Goal: Communication & Community: Answer question/provide support

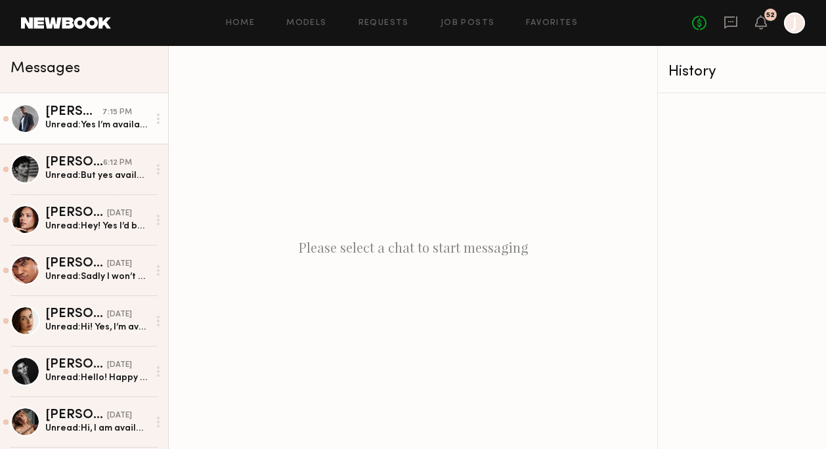
click at [85, 108] on div "Christopher M." at bounding box center [73, 112] width 57 height 13
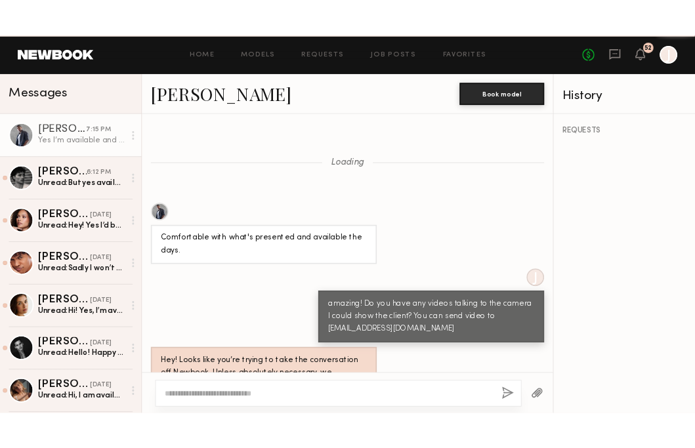
scroll to position [1229, 0]
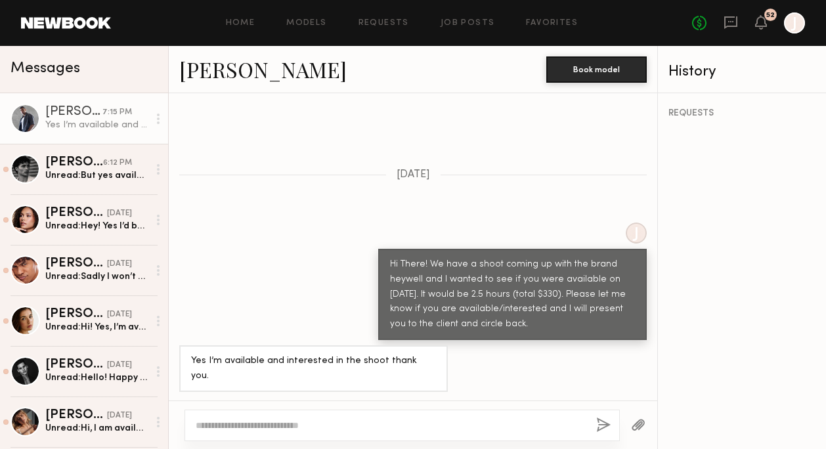
click at [280, 75] on link "Christopher M." at bounding box center [262, 69] width 167 height 28
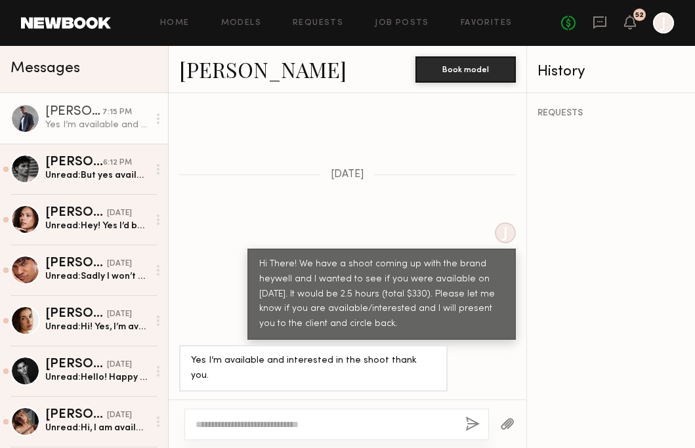
click at [210, 75] on link "Christopher M." at bounding box center [262, 69] width 167 height 28
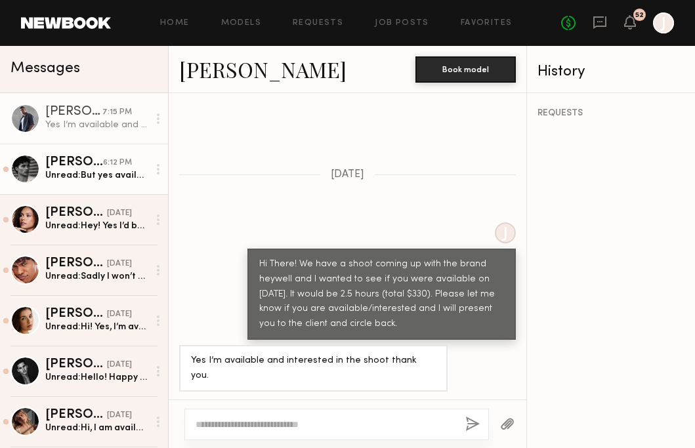
click at [101, 164] on div "Maximilian S." at bounding box center [74, 162] width 58 height 13
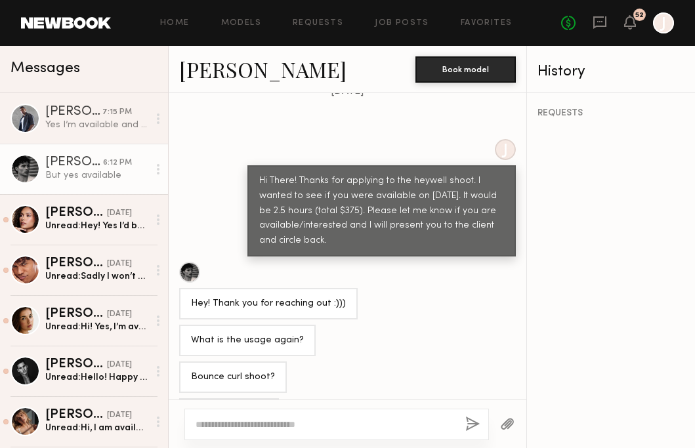
scroll to position [1038, 0]
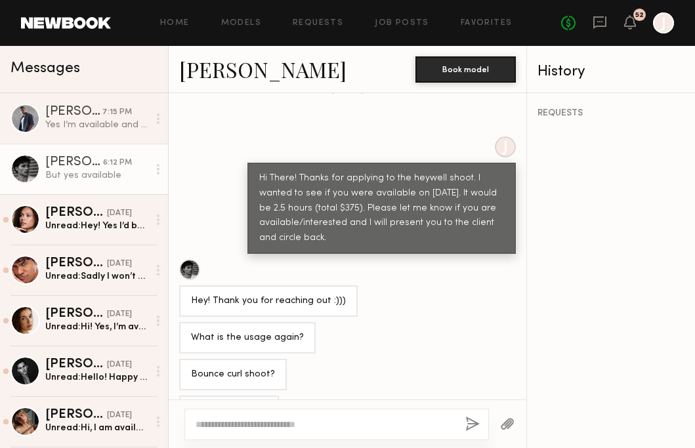
click at [260, 415] on div at bounding box center [336, 425] width 305 height 32
click at [243, 426] on textarea at bounding box center [325, 424] width 259 height 13
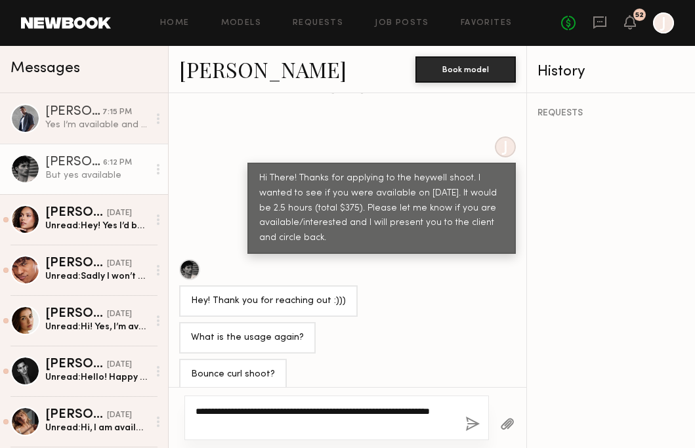
drag, startPoint x: 260, startPoint y: 423, endPoint x: 374, endPoint y: 411, distance: 114.8
click at [374, 411] on textarea "**********" at bounding box center [325, 418] width 259 height 26
paste textarea "**********"
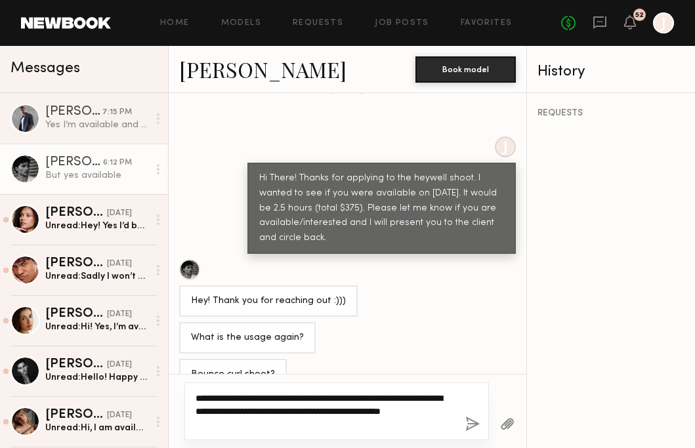
click at [374, 396] on textarea "**********" at bounding box center [325, 411] width 259 height 39
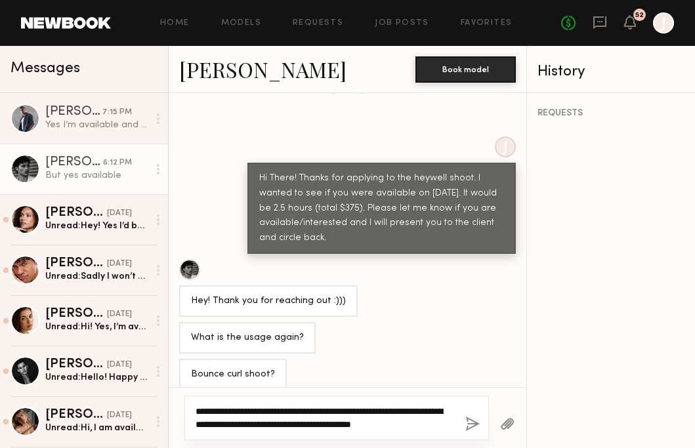
click at [446, 421] on textarea "**********" at bounding box center [325, 418] width 259 height 26
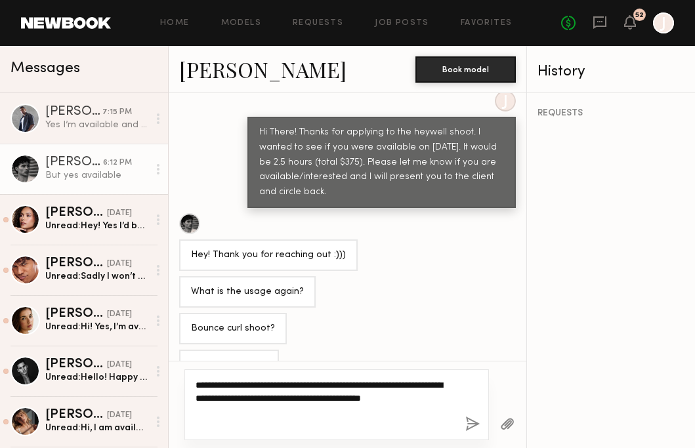
scroll to position [1089, 0]
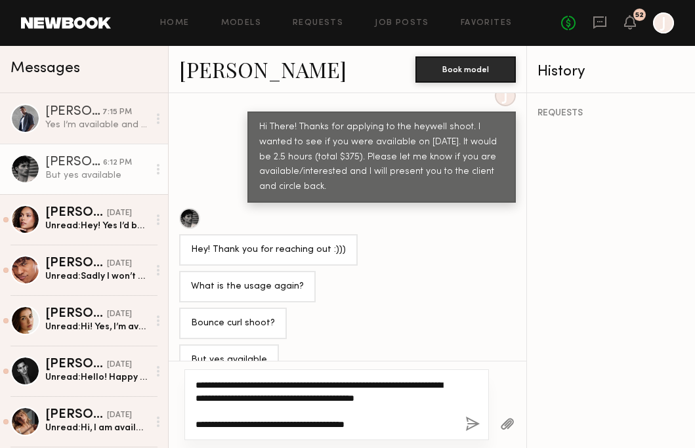
click at [295, 423] on textarea "**********" at bounding box center [325, 405] width 259 height 53
click at [333, 382] on textarea "**********" at bounding box center [325, 405] width 259 height 53
click at [390, 425] on textarea "**********" at bounding box center [325, 405] width 259 height 53
drag, startPoint x: 271, startPoint y: 424, endPoint x: 232, endPoint y: 423, distance: 38.7
click at [232, 423] on textarea "**********" at bounding box center [325, 405] width 259 height 53
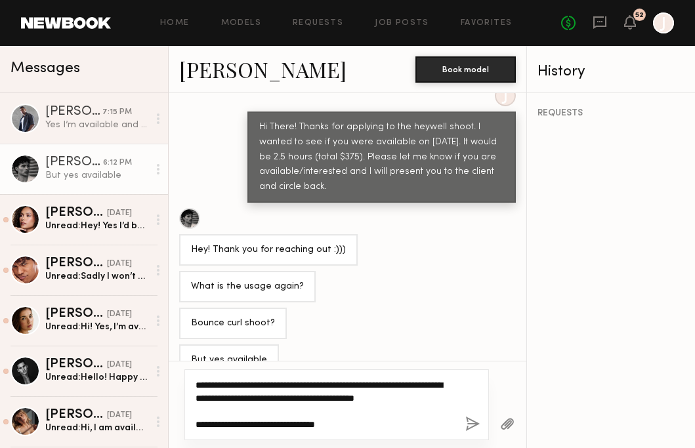
click at [243, 426] on textarea "**********" at bounding box center [325, 405] width 259 height 53
click at [343, 427] on textarea "**********" at bounding box center [325, 405] width 259 height 53
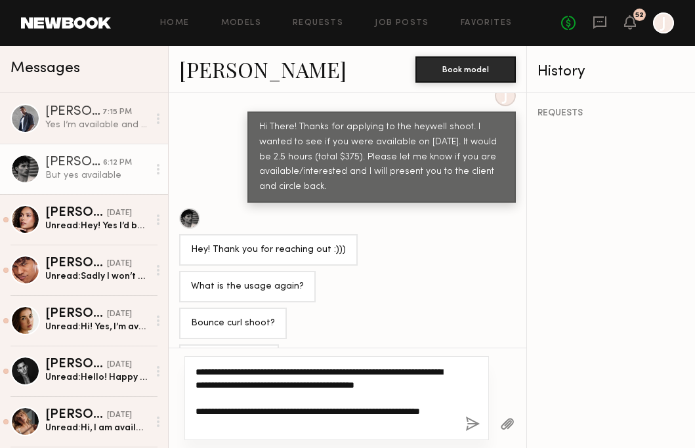
drag, startPoint x: 230, startPoint y: 420, endPoint x: 194, endPoint y: 368, distance: 63.7
click at [194, 368] on div "**********" at bounding box center [336, 398] width 305 height 84
paste textarea "**********"
drag, startPoint x: 358, startPoint y: 411, endPoint x: 452, endPoint y: 410, distance: 93.2
click at [452, 410] on textarea "**********" at bounding box center [325, 399] width 259 height 66
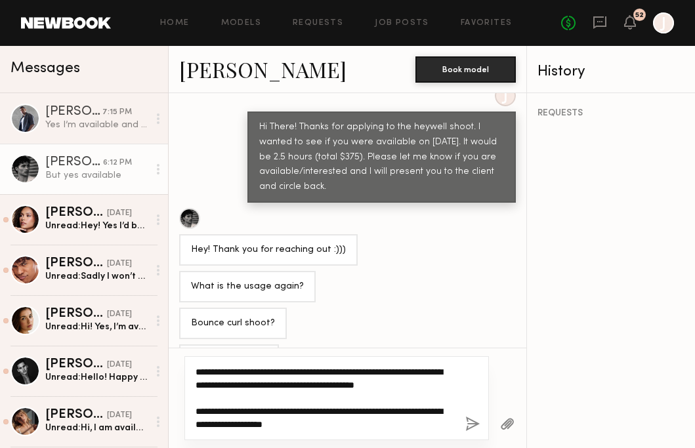
click at [341, 425] on textarea "**********" at bounding box center [325, 399] width 259 height 66
type textarea "**********"
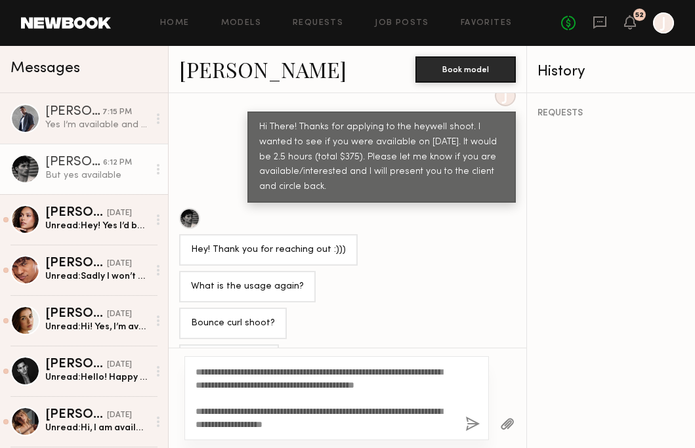
click at [476, 425] on button "button" at bounding box center [472, 425] width 14 height 16
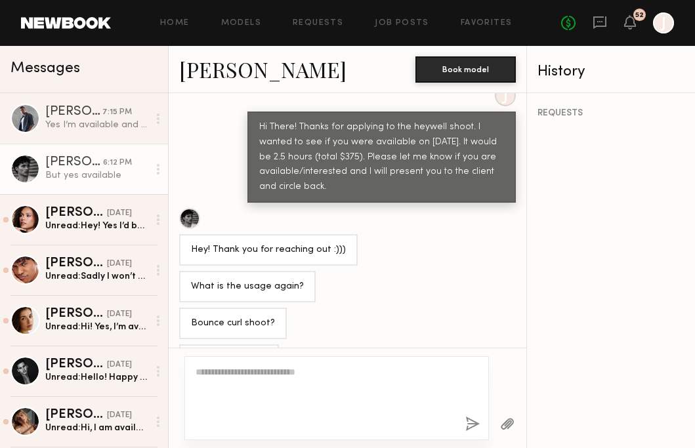
scroll to position [1263, 0]
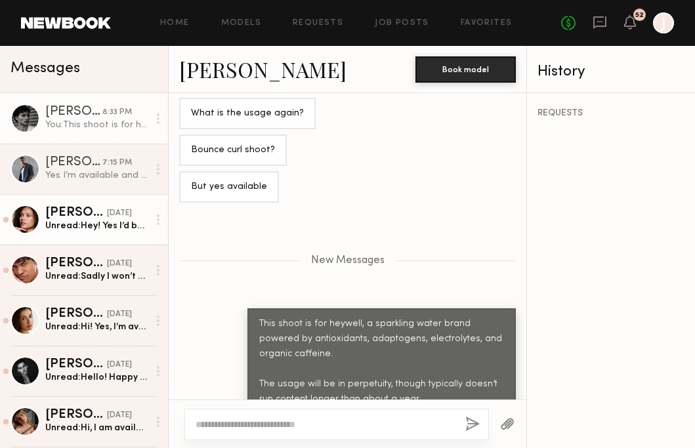
click at [83, 226] on div "Unread: Hey! Yes I’d be available and interested :)" at bounding box center [96, 226] width 103 height 12
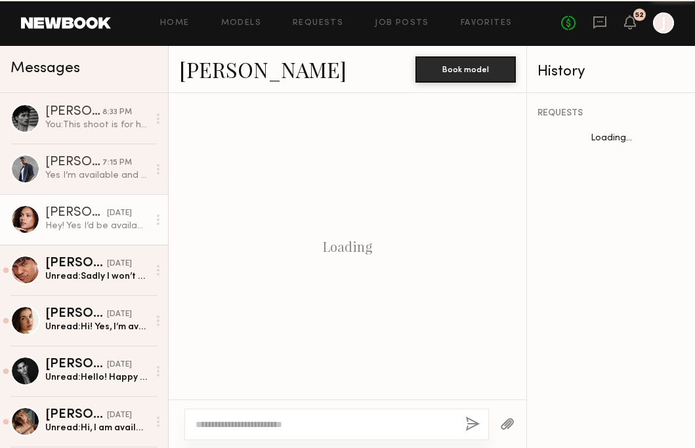
scroll to position [795, 0]
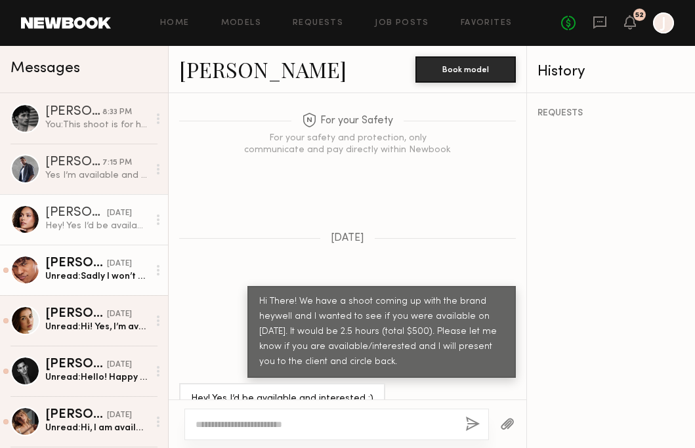
click at [72, 264] on div "Royce V." at bounding box center [76, 263] width 62 height 13
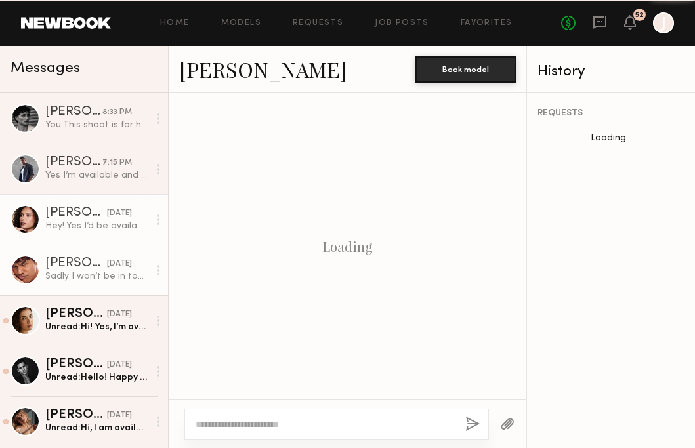
scroll to position [1540, 0]
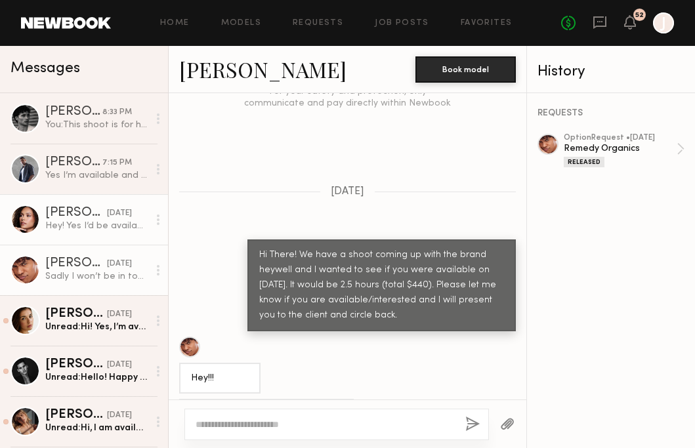
click at [102, 230] on div "Hey! Yes I’d be available and interested :)" at bounding box center [96, 226] width 103 height 12
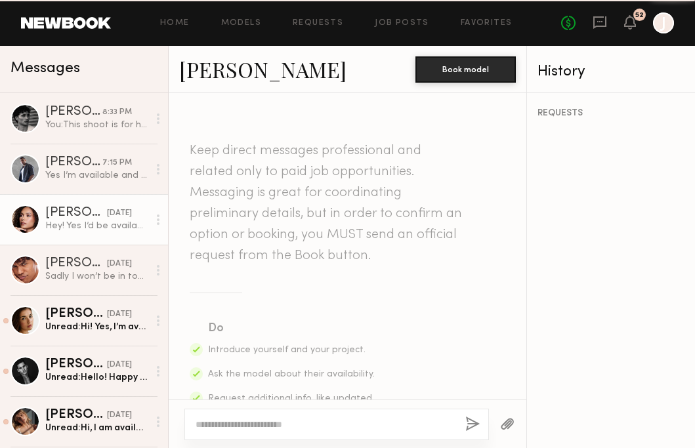
scroll to position [795, 0]
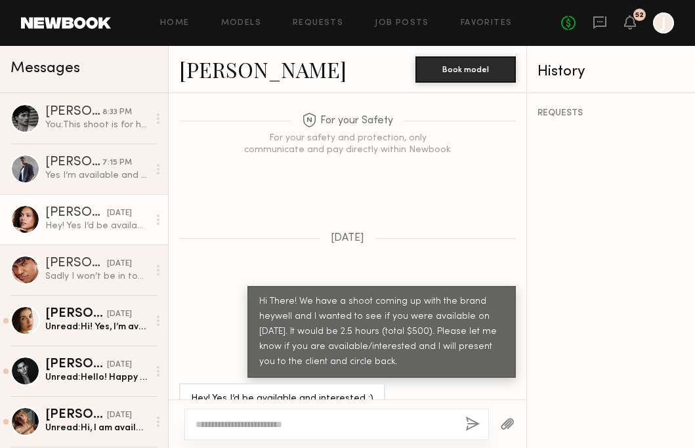
click at [230, 73] on link "Hailey B." at bounding box center [262, 69] width 167 height 28
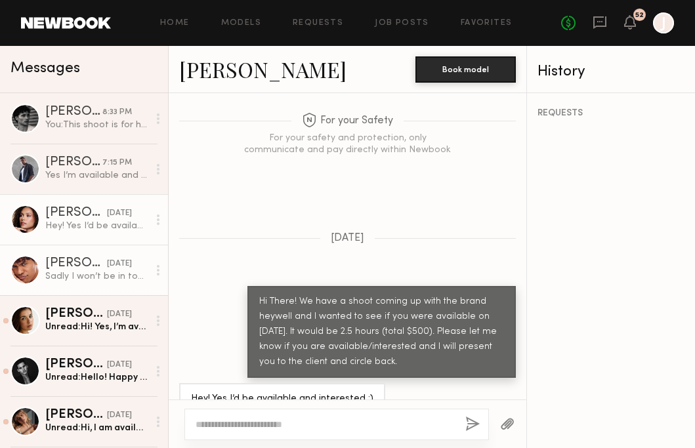
click at [117, 275] on div "Sadly I won’t be in town the 19th :(" at bounding box center [96, 276] width 103 height 12
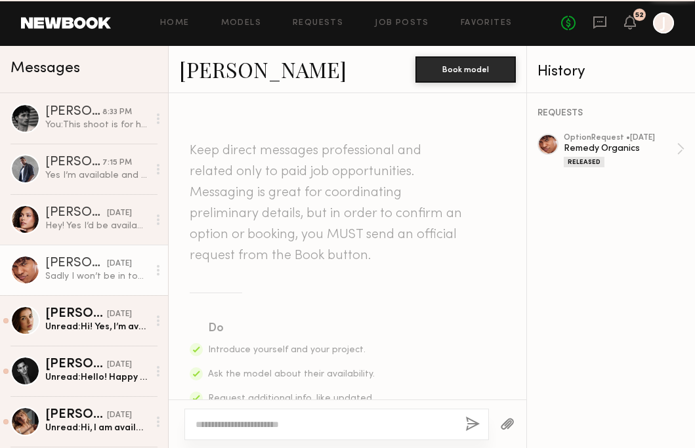
scroll to position [1540, 0]
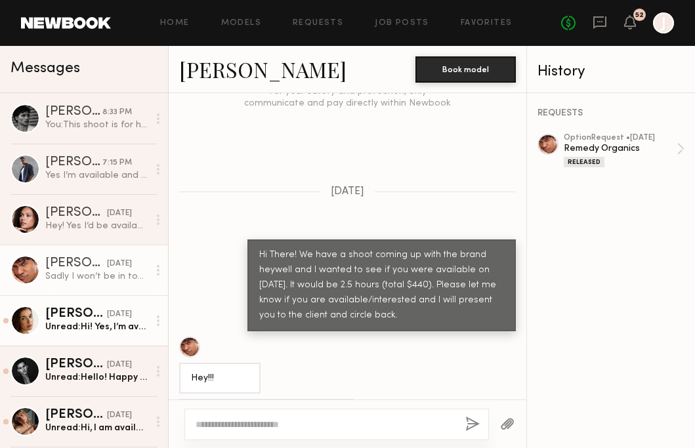
click at [107, 316] on div "yesterday" at bounding box center [119, 314] width 25 height 12
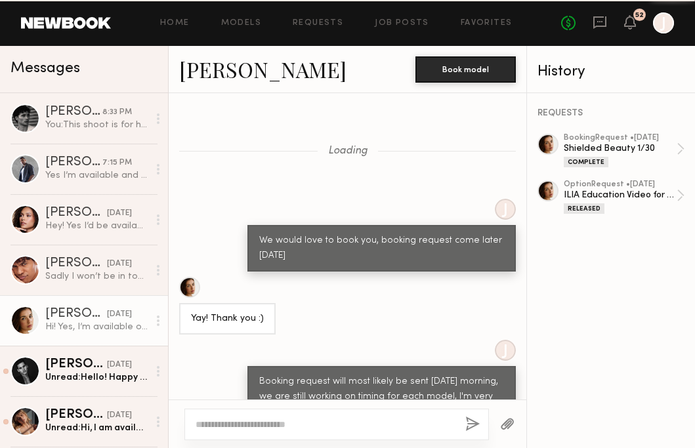
scroll to position [2179, 0]
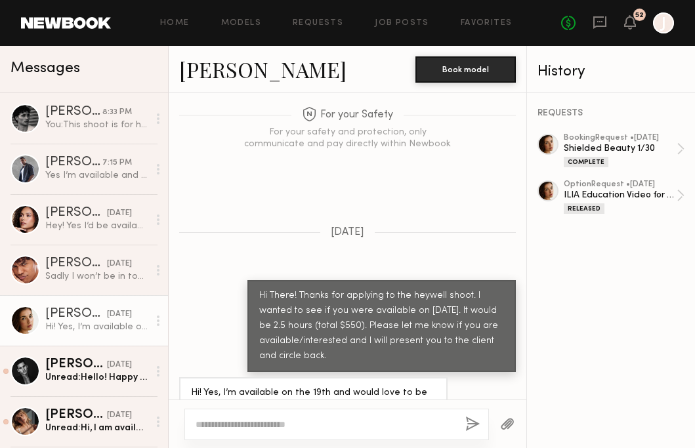
click at [223, 77] on link "Jasmine G." at bounding box center [262, 69] width 167 height 28
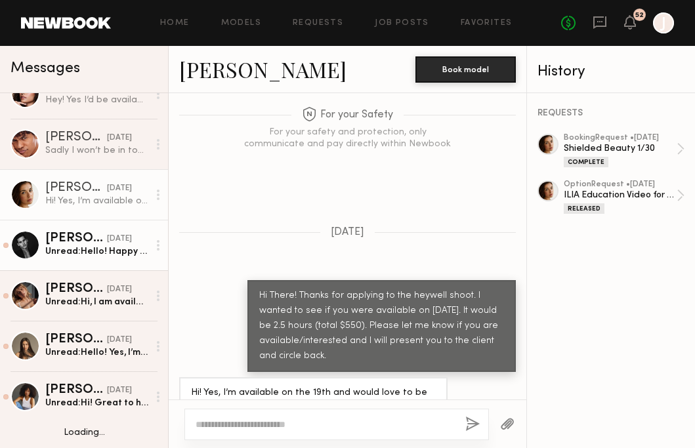
scroll to position [127, 0]
click at [95, 253] on div "Unread: Hello! Happy Friday! Yes I am available on 9/19 . ☺️" at bounding box center [96, 251] width 103 height 12
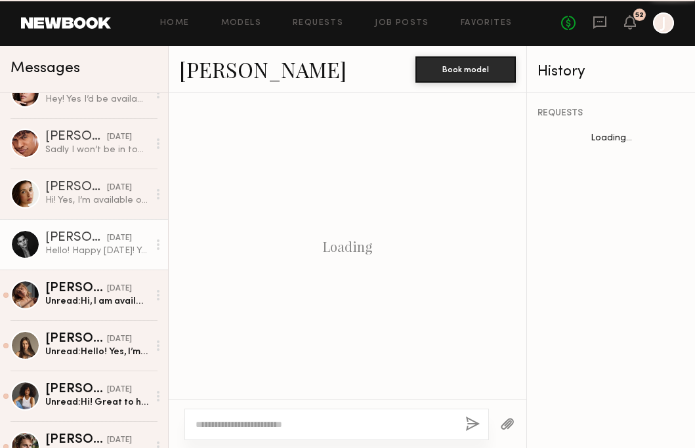
scroll to position [2212, 0]
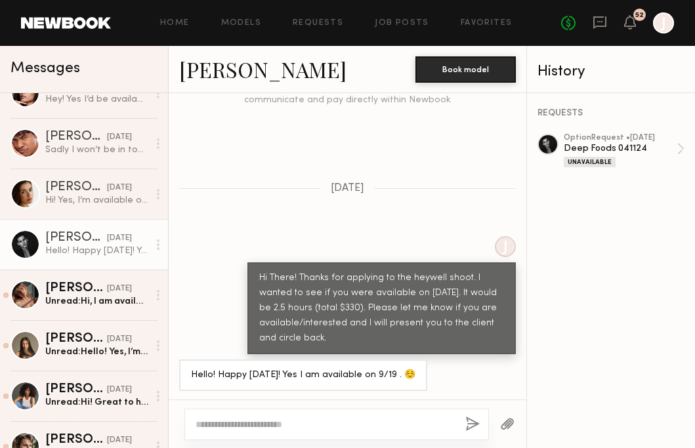
click at [217, 74] on link "[PERSON_NAME]" at bounding box center [262, 69] width 167 height 28
click at [243, 72] on link "[PERSON_NAME]" at bounding box center [262, 69] width 167 height 28
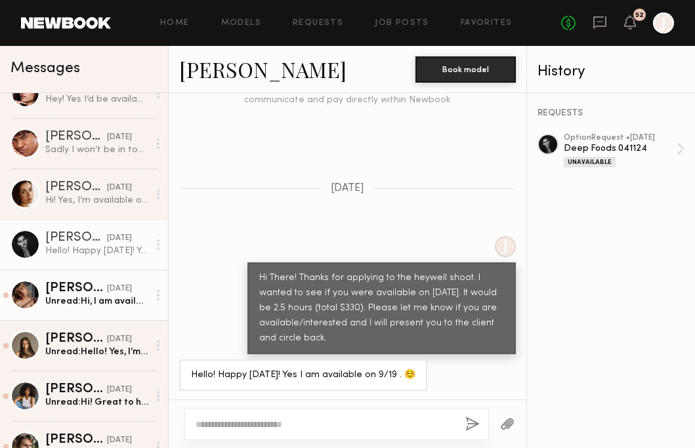
click at [91, 291] on div "Alena S." at bounding box center [76, 288] width 62 height 13
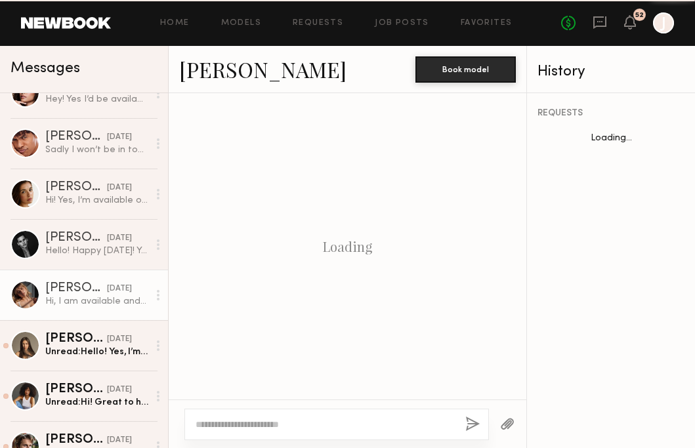
scroll to position [2205, 0]
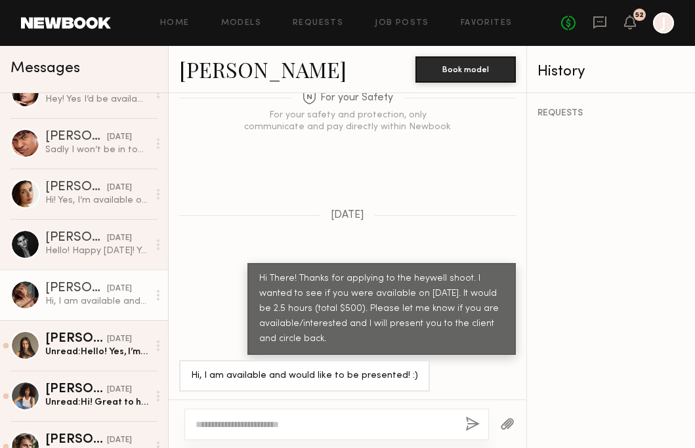
click at [204, 74] on link "Alena S." at bounding box center [262, 69] width 167 height 28
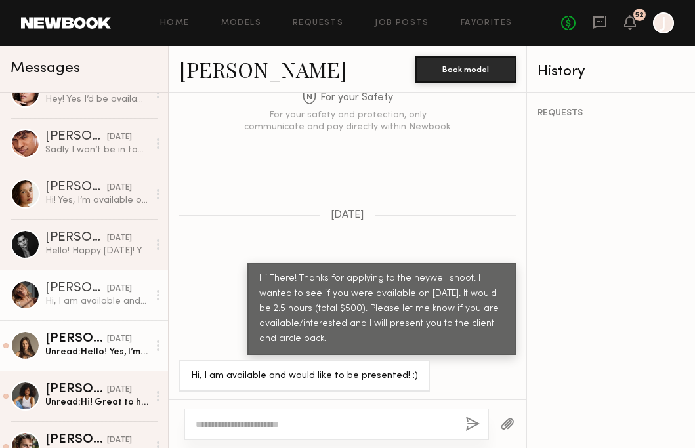
click at [62, 345] on div "Assiya M." at bounding box center [76, 339] width 62 height 13
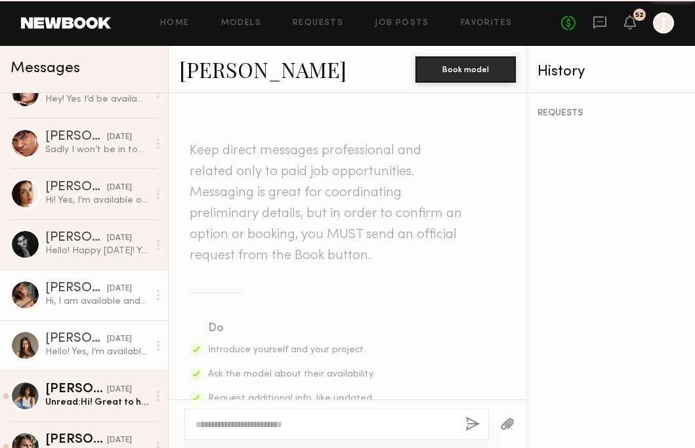
scroll to position [554, 0]
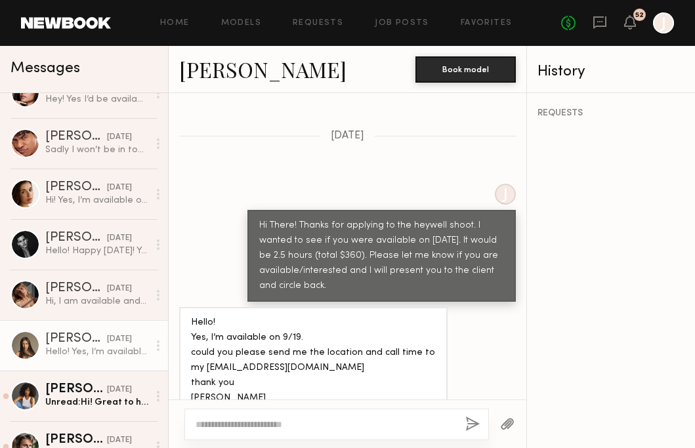
click at [229, 71] on link "Assiya M." at bounding box center [262, 69] width 167 height 28
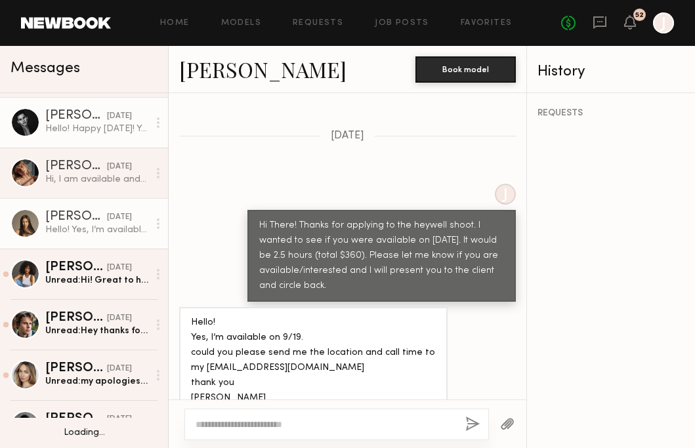
scroll to position [250, 0]
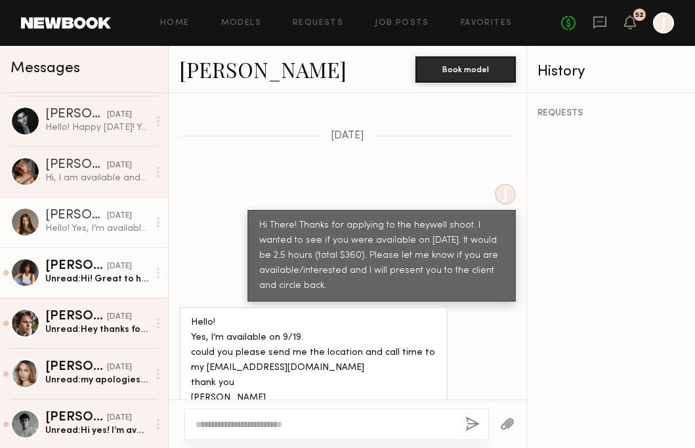
click at [85, 266] on div "Cyan C." at bounding box center [76, 266] width 62 height 13
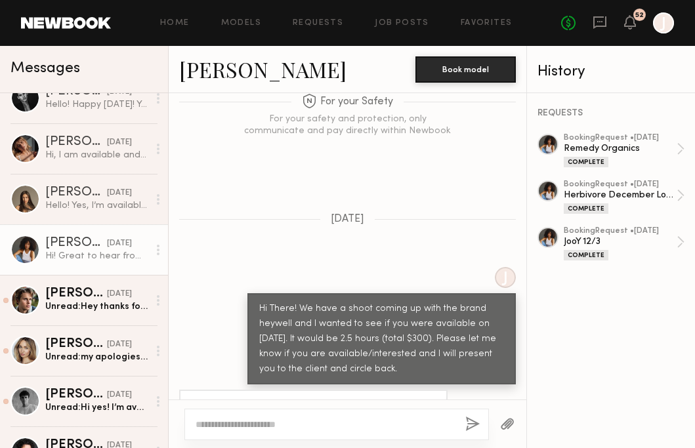
scroll to position [284, 0]
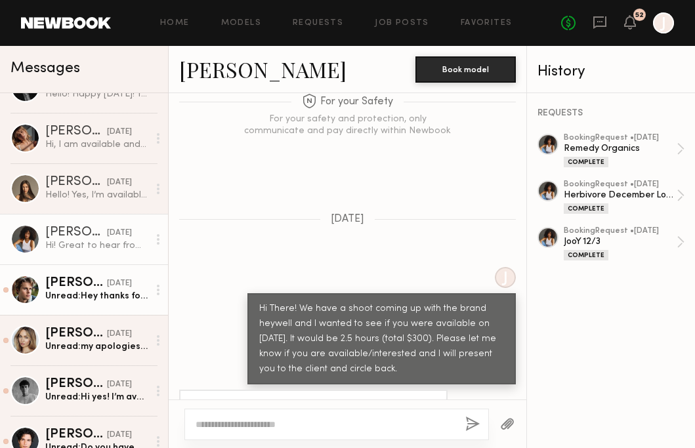
click at [81, 291] on div "Unread: Hey thanks for reaching out. I am available and interested!" at bounding box center [96, 296] width 103 height 12
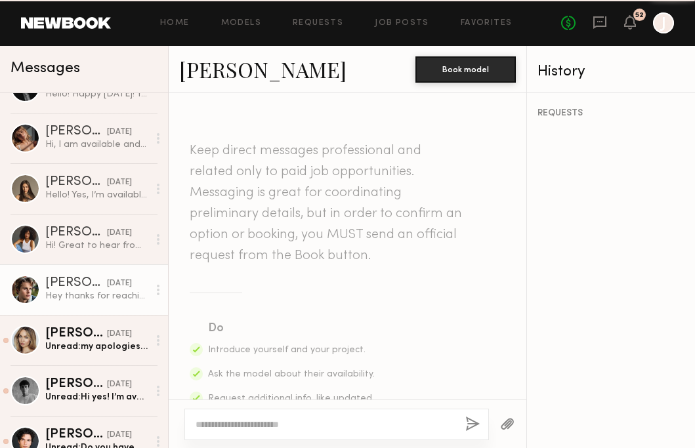
scroll to position [1969, 0]
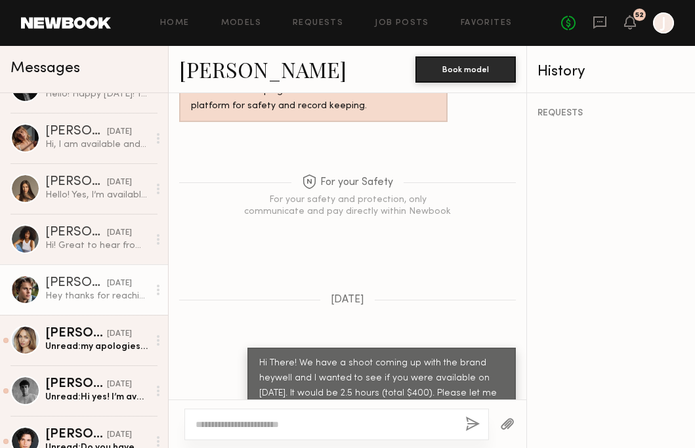
click at [238, 79] on link "Logan S." at bounding box center [262, 69] width 167 height 28
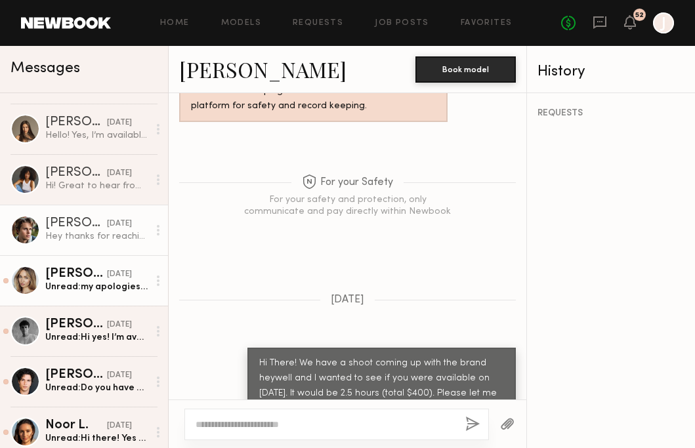
click at [107, 278] on div "yesterday" at bounding box center [119, 274] width 25 height 12
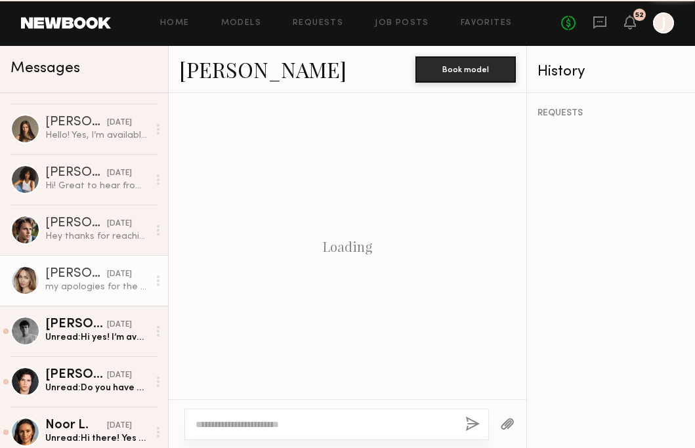
scroll to position [630, 0]
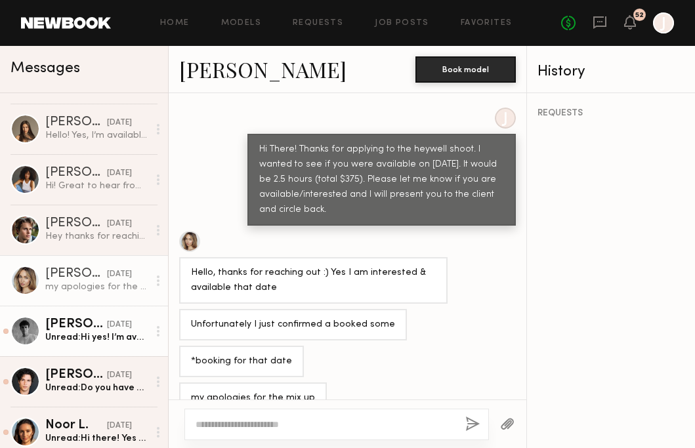
click at [74, 331] on div "Unread: Hi yes! I’m available and would love to be apart of it! Thank you." at bounding box center [96, 337] width 103 height 12
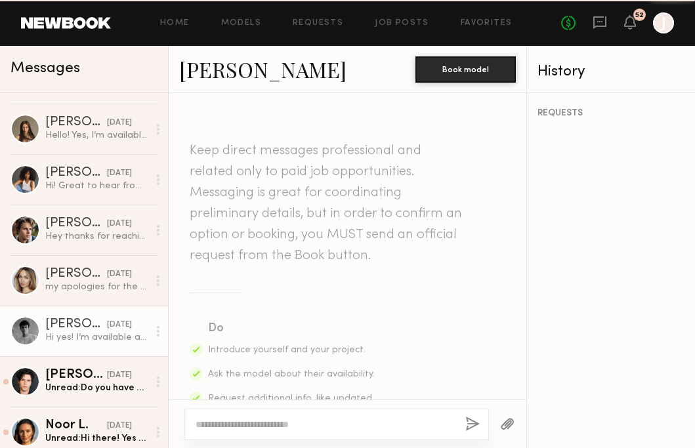
scroll to position [494, 0]
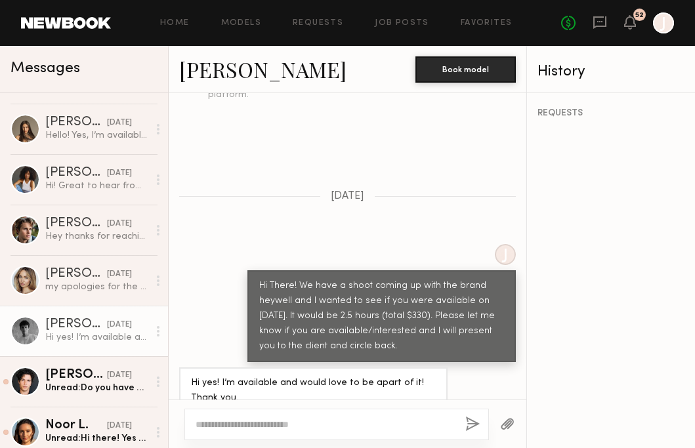
click at [237, 74] on link "Cristian G." at bounding box center [262, 69] width 167 height 28
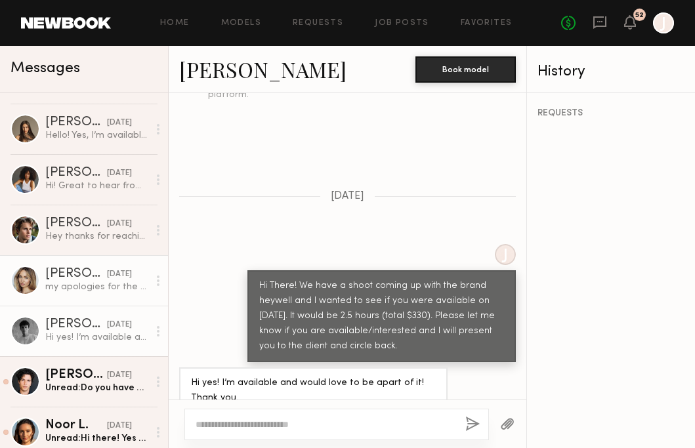
scroll to position [434, 0]
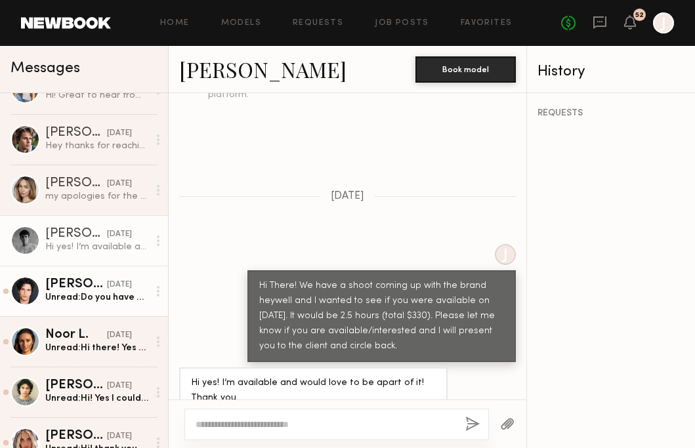
click at [98, 291] on div "Unread: Do you have an idea what time the shoot would be?" at bounding box center [96, 297] width 103 height 12
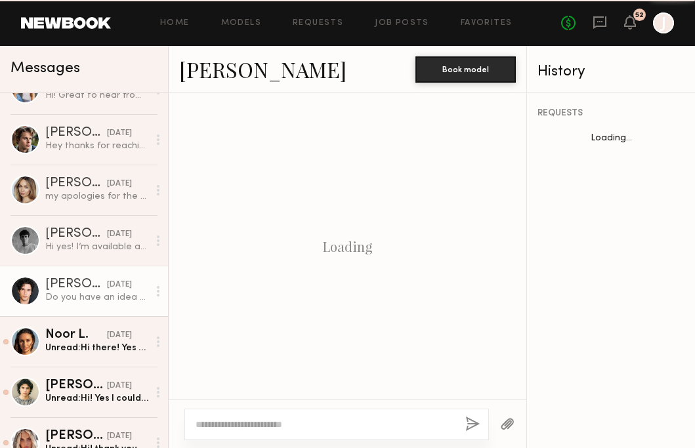
scroll to position [1708, 0]
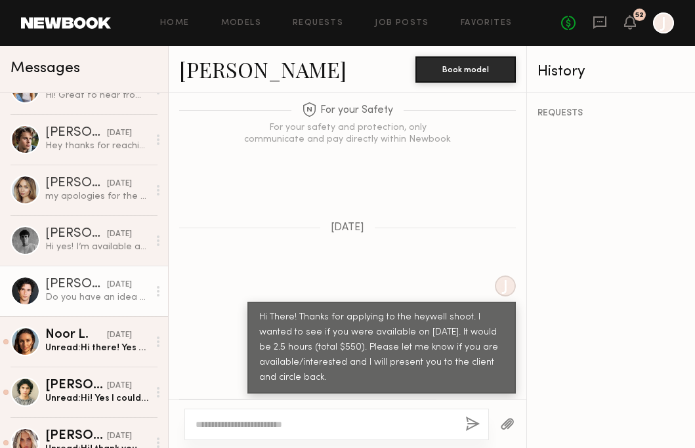
click at [241, 420] on textarea at bounding box center [325, 424] width 259 height 13
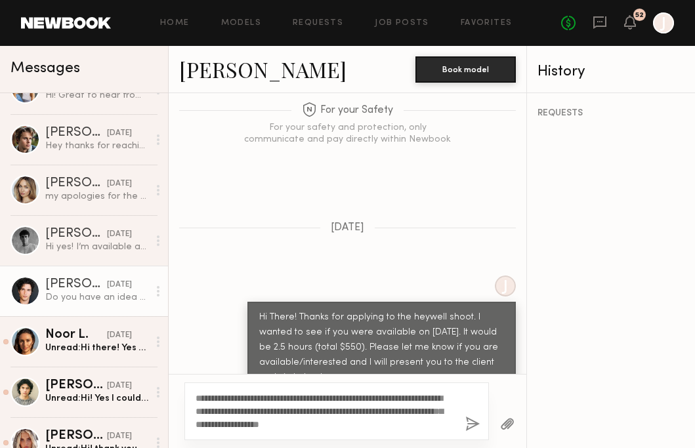
click at [343, 425] on textarea "**********" at bounding box center [325, 411] width 259 height 39
click at [306, 411] on textarea "**********" at bounding box center [325, 411] width 259 height 39
click at [393, 414] on textarea "**********" at bounding box center [325, 411] width 259 height 39
click at [342, 428] on textarea "**********" at bounding box center [325, 411] width 259 height 39
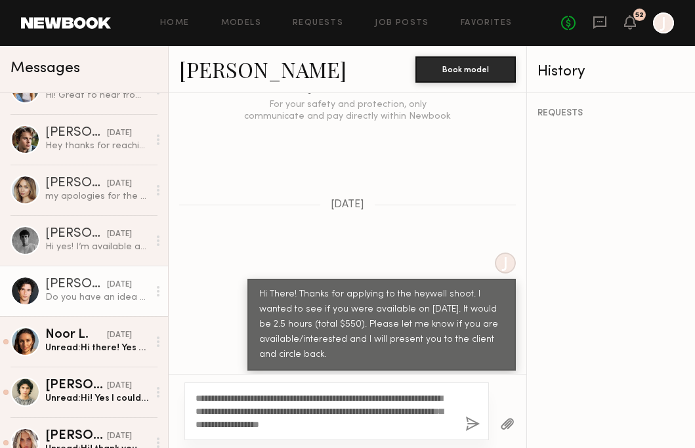
scroll to position [1733, 0]
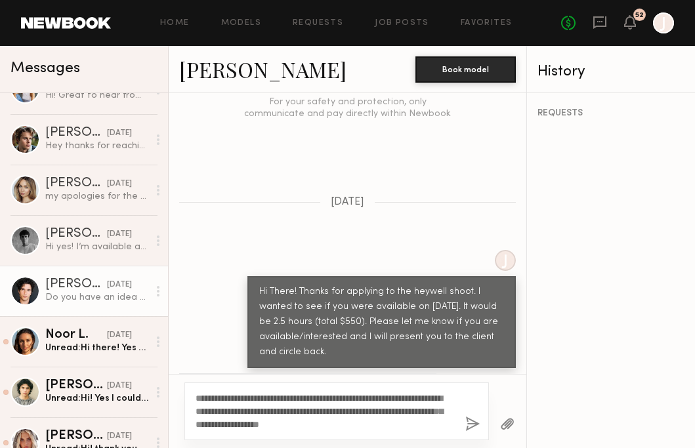
type textarea "**********"
click at [475, 424] on button "button" at bounding box center [472, 425] width 14 height 16
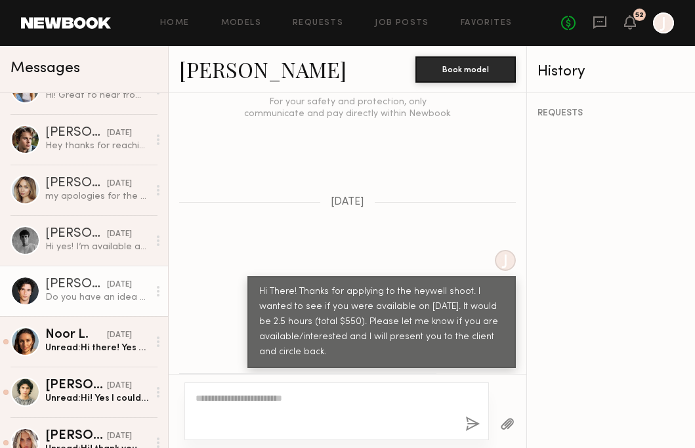
scroll to position [0, 0]
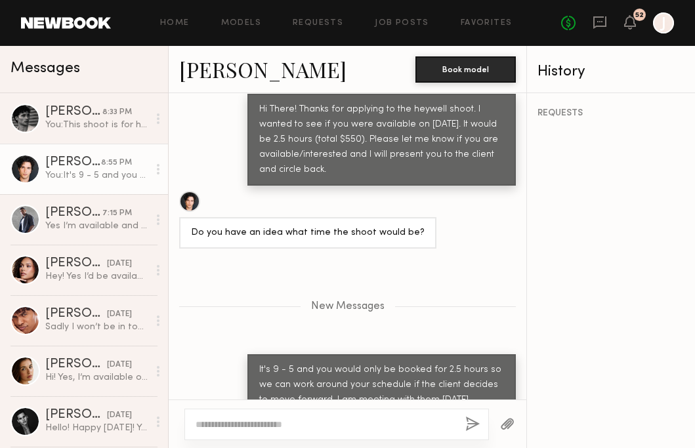
click at [203, 75] on link "[PERSON_NAME]" at bounding box center [262, 69] width 167 height 28
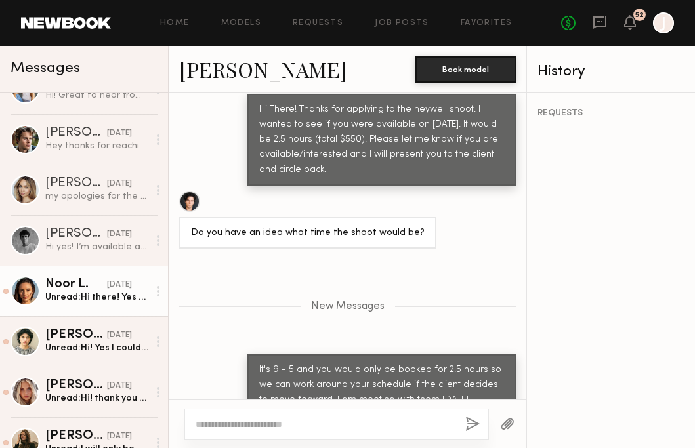
scroll to position [485, 0]
click at [99, 292] on div "Unread: Hi there! Yes - available and interested and good with that rate!" at bounding box center [96, 297] width 103 height 12
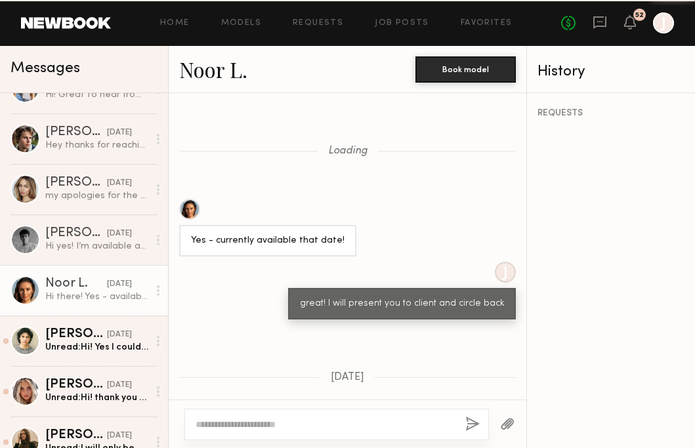
scroll to position [1292, 0]
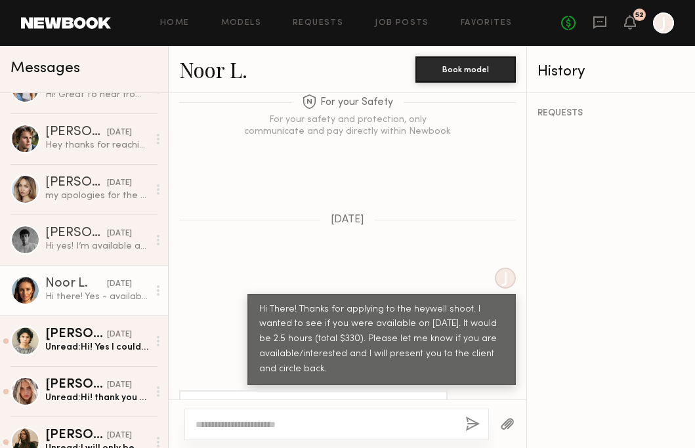
click at [219, 76] on link "Noor L." at bounding box center [213, 69] width 68 height 28
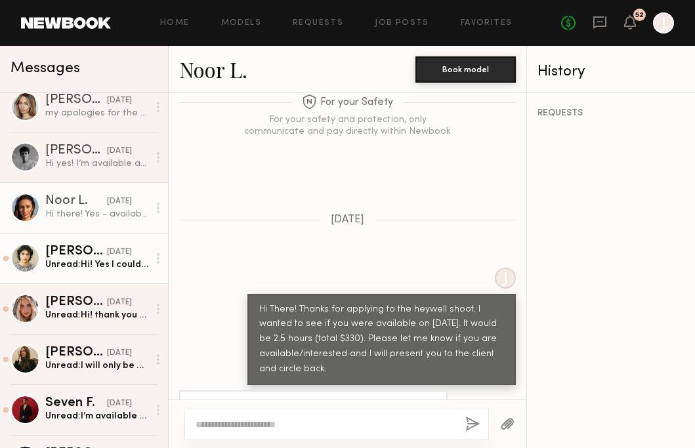
scroll to position [570, 0]
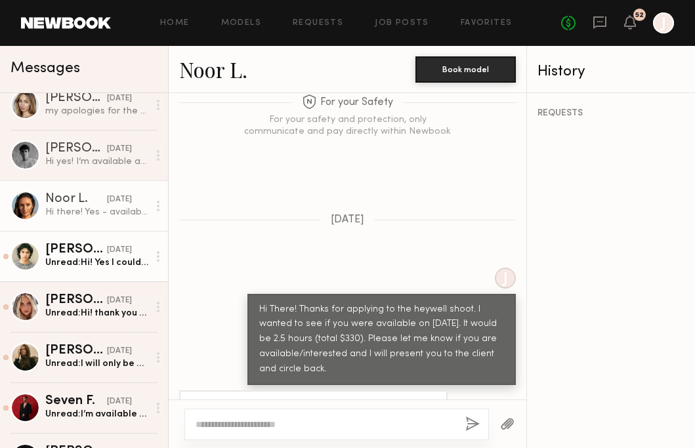
click at [96, 267] on div "Unread: Hi! Yes I could be available! It all depends on the time of the day. I …" at bounding box center [96, 263] width 103 height 12
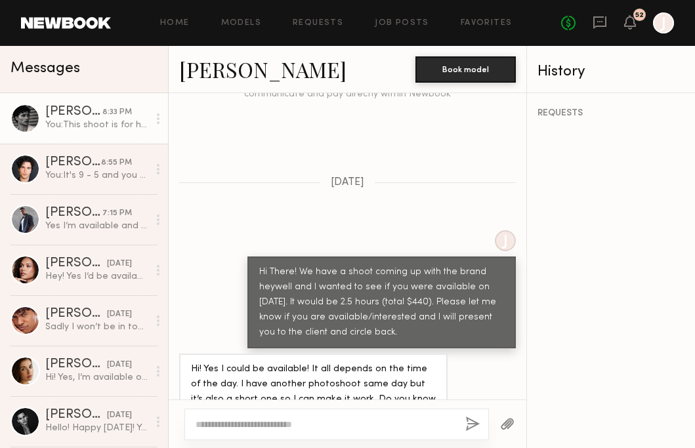
click at [102, 123] on div "You: This shoot is for heywell, a sparkling water brand powered by antioxidants…" at bounding box center [96, 125] width 103 height 12
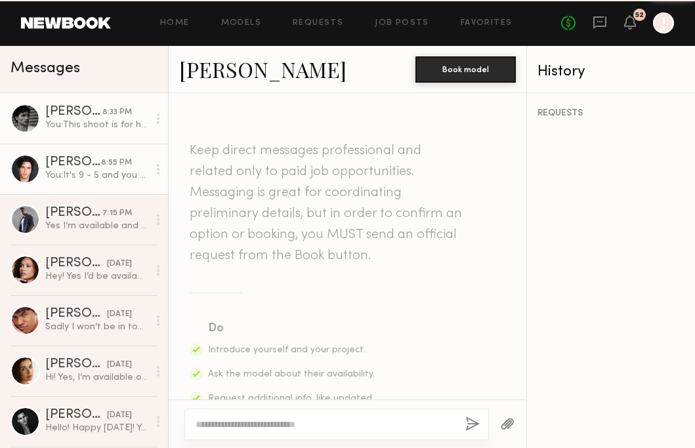
scroll to position [1163, 0]
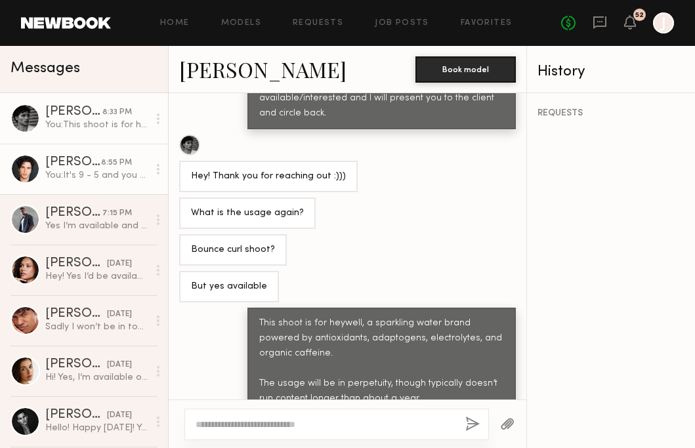
click at [89, 175] on div "You: It's 9 - 5 and you would only be booked for 2.5 hours so we can work aroun…" at bounding box center [96, 175] width 103 height 12
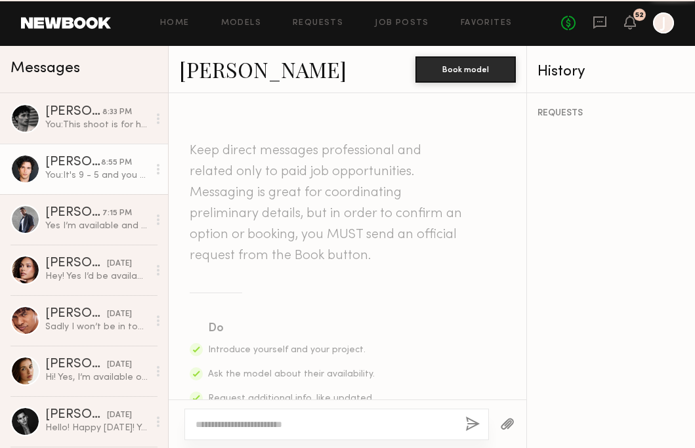
scroll to position [1816, 0]
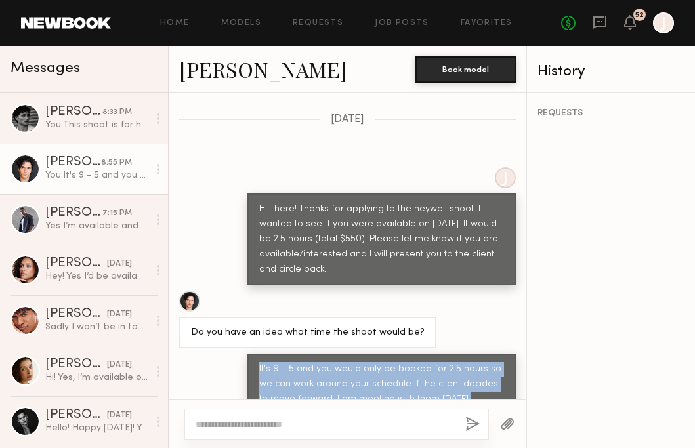
drag, startPoint x: 259, startPoint y: 324, endPoint x: 329, endPoint y: 388, distance: 94.8
click at [333, 389] on div "Keep direct messages professional and related only to paid job opportunities. M…" at bounding box center [348, 246] width 358 height 306
copy div "It's 9 - 5 and you would only be booked for 2.5 hours so we can work around you…"
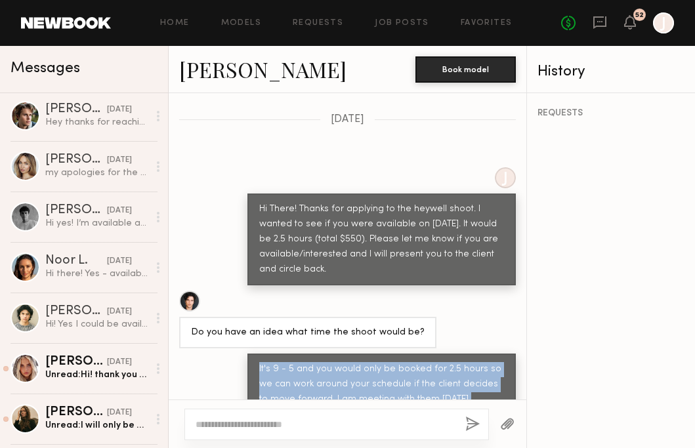
scroll to position [511, 0]
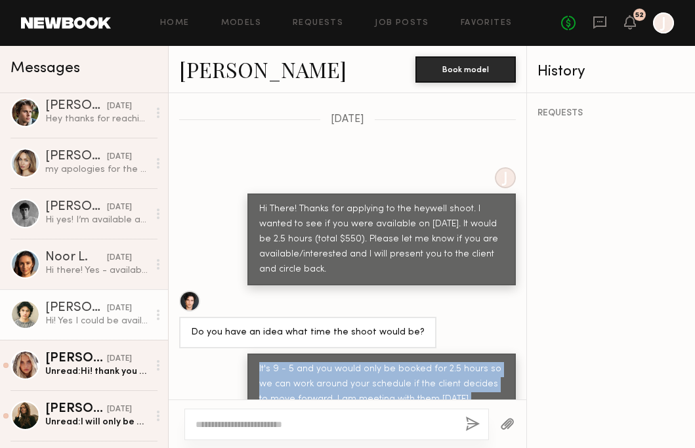
click at [103, 329] on link "Silvestre S. yesterday Hi! Yes I could be available! It all depends on the time…" at bounding box center [84, 314] width 168 height 51
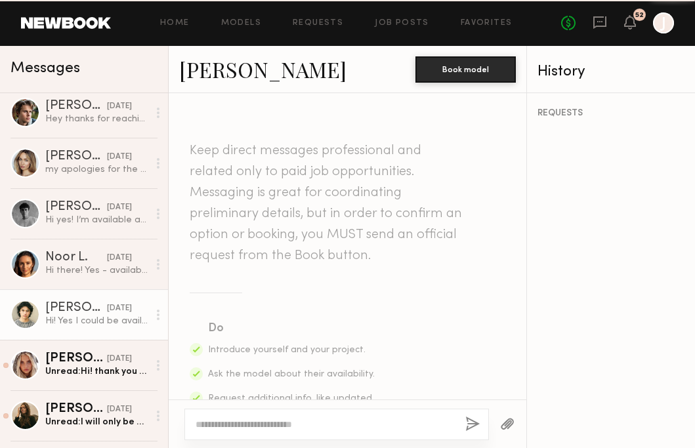
scroll to position [1349, 0]
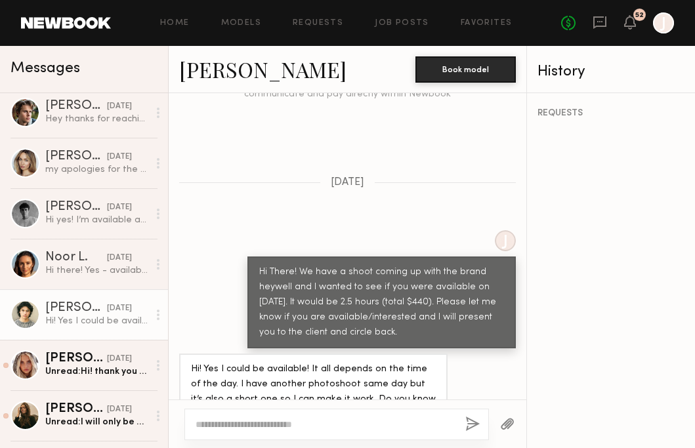
click at [229, 427] on textarea at bounding box center [325, 424] width 259 height 13
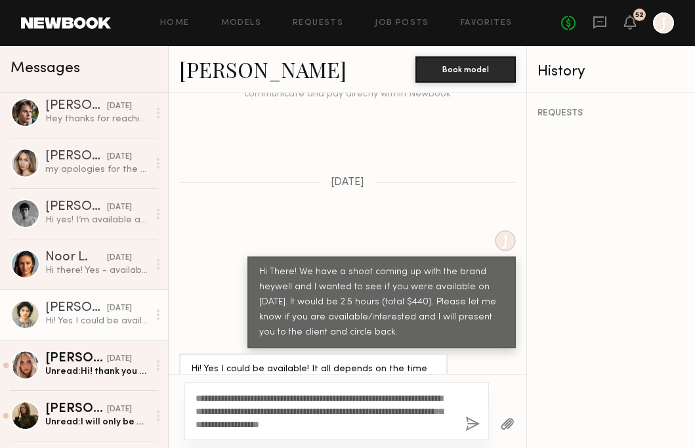
click at [196, 399] on textarea "**********" at bounding box center [325, 411] width 259 height 39
type textarea "**********"
click at [472, 423] on button "button" at bounding box center [472, 425] width 14 height 16
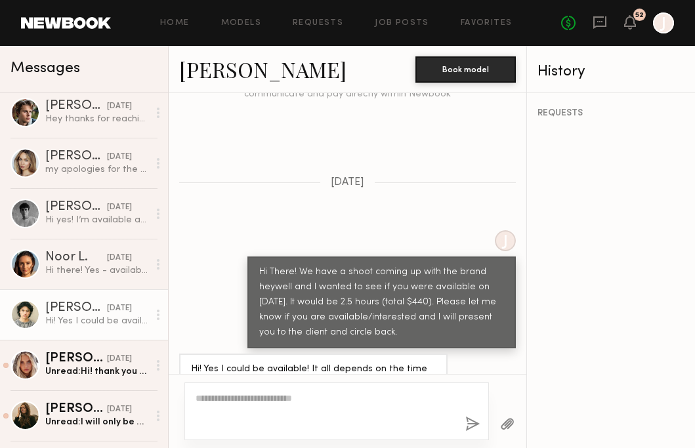
scroll to position [0, 0]
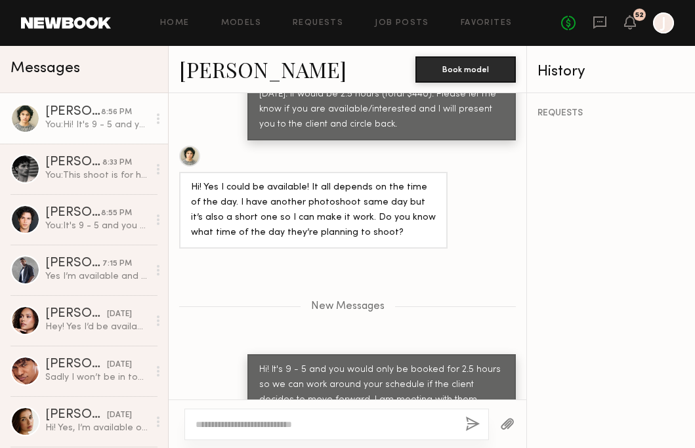
click at [213, 69] on link "[PERSON_NAME]" at bounding box center [262, 69] width 167 height 28
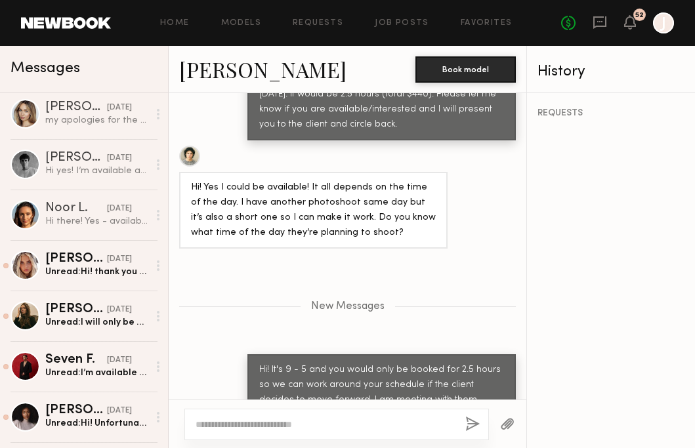
scroll to position [613, 0]
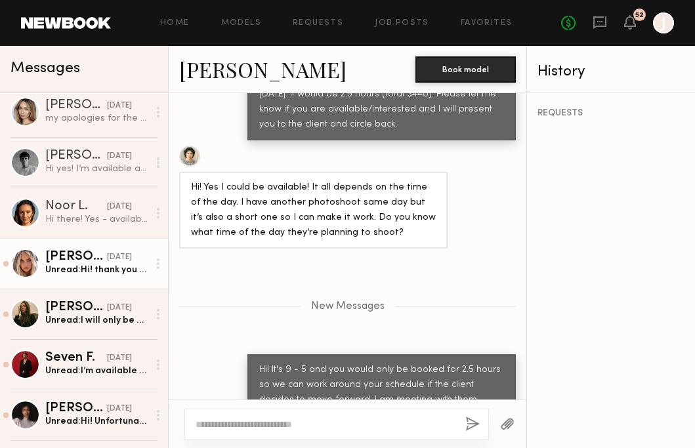
click at [81, 255] on div "[PERSON_NAME]" at bounding box center [76, 257] width 62 height 13
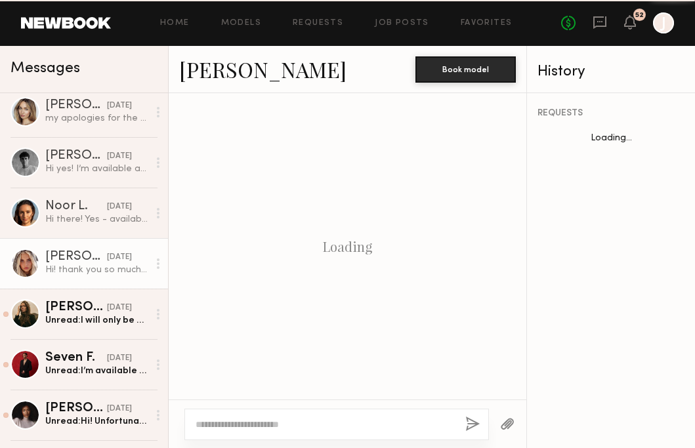
scroll to position [509, 0]
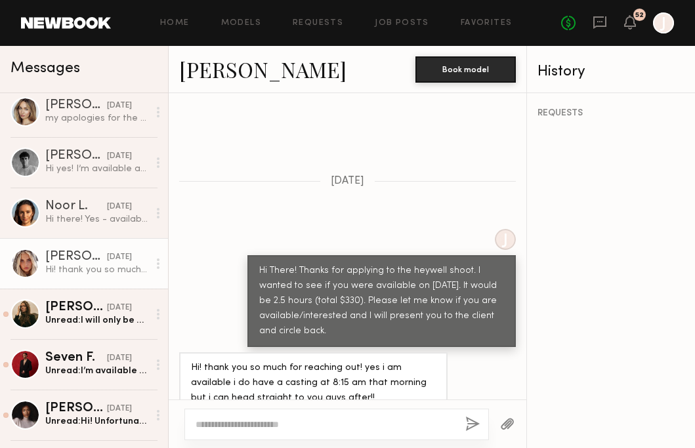
click at [210, 65] on link "[PERSON_NAME]" at bounding box center [262, 69] width 167 height 28
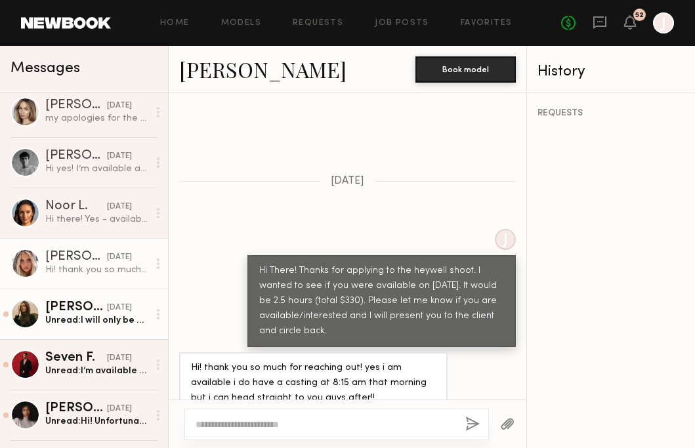
click at [79, 319] on div "Unread: I will only be available in the morning!" at bounding box center [96, 320] width 103 height 12
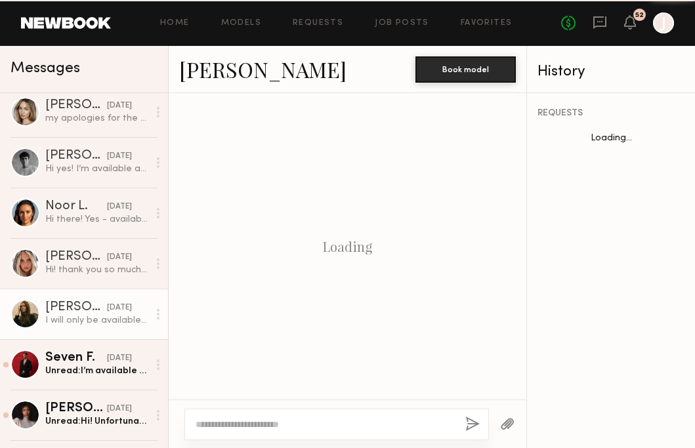
scroll to position [1028, 0]
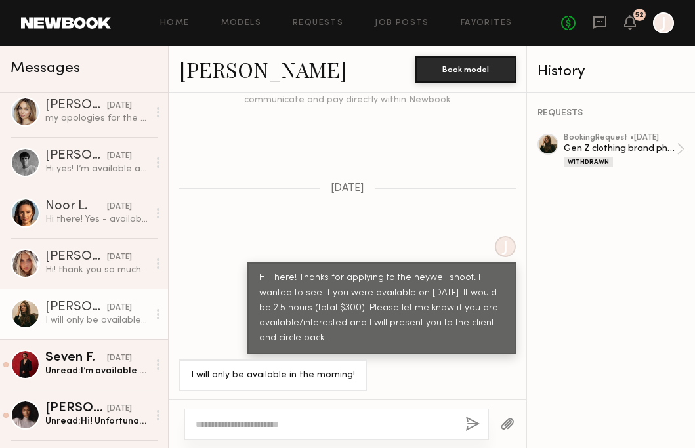
click at [226, 79] on link "[PERSON_NAME]" at bounding box center [262, 69] width 167 height 28
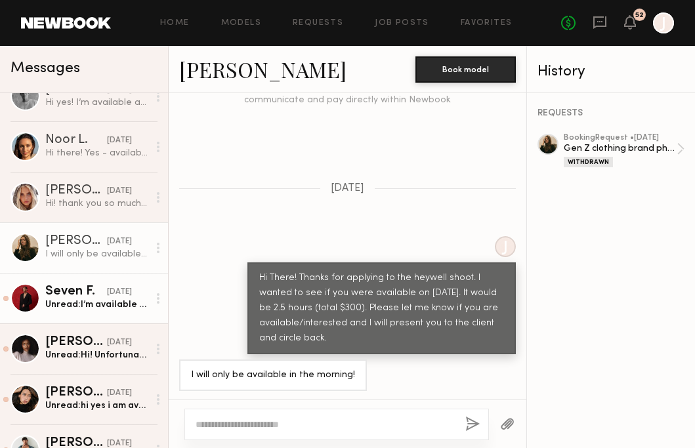
click at [107, 297] on div "[DATE]" at bounding box center [119, 292] width 25 height 12
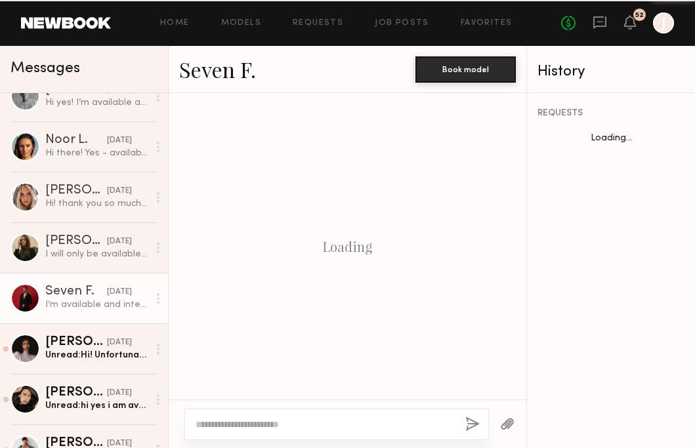
scroll to position [1035, 0]
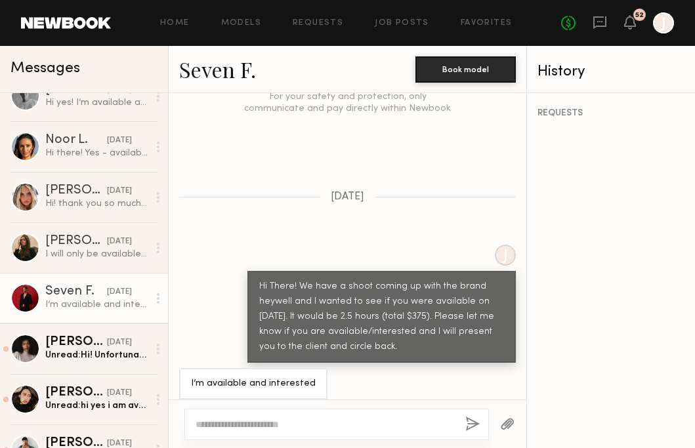
click at [226, 75] on link "Seven F." at bounding box center [217, 69] width 77 height 28
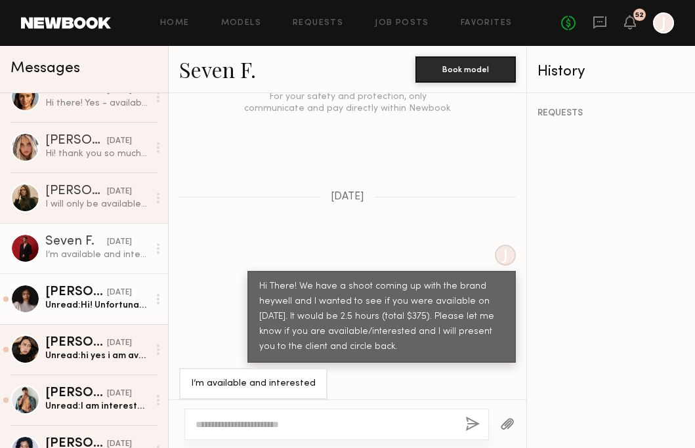
click at [85, 308] on div "Unread: Hi! Unfortunately I will not be available on the 19th" at bounding box center [96, 305] width 103 height 12
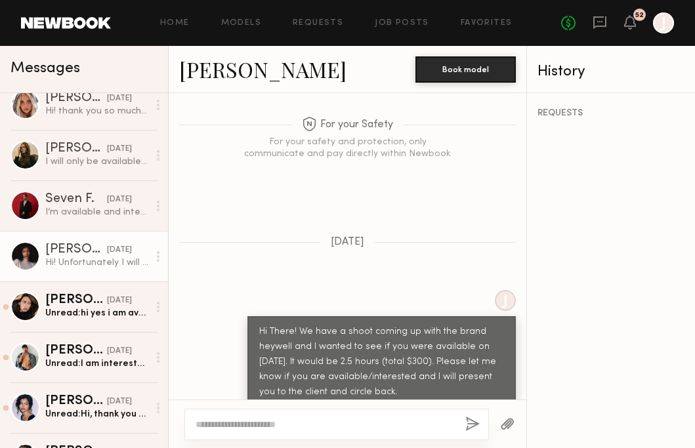
scroll to position [776, 0]
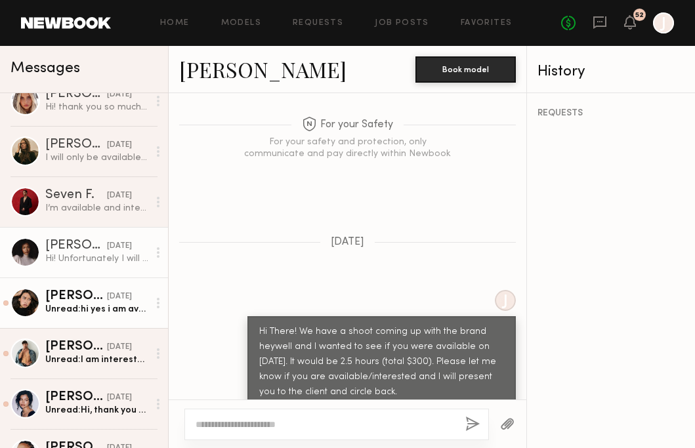
click at [83, 289] on link "Xylah S. yesterday Unread: hi yes i am available" at bounding box center [84, 303] width 168 height 51
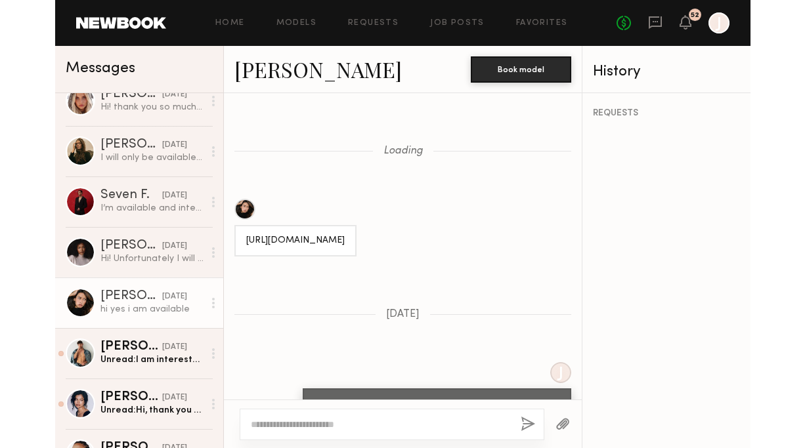
scroll to position [1416, 0]
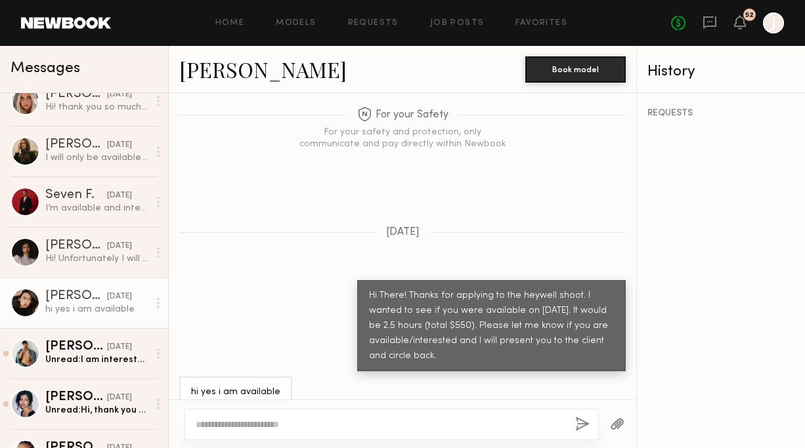
click at [224, 68] on link "[PERSON_NAME]" at bounding box center [262, 69] width 167 height 28
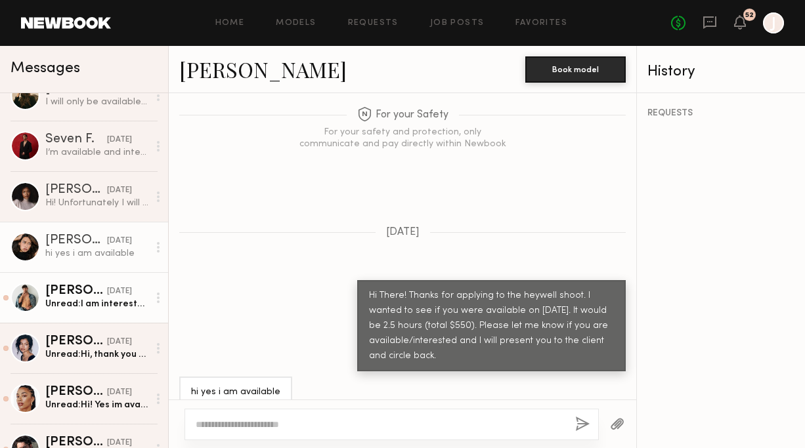
scroll to position [832, 0]
click at [85, 293] on div "[PERSON_NAME]" at bounding box center [76, 290] width 62 height 13
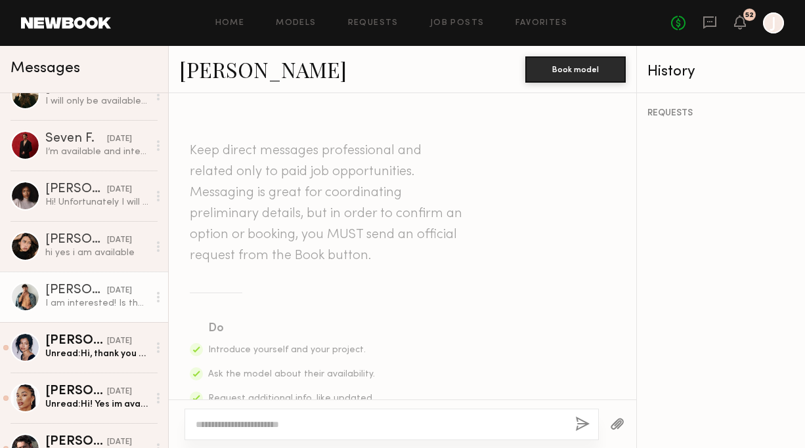
scroll to position [1593, 0]
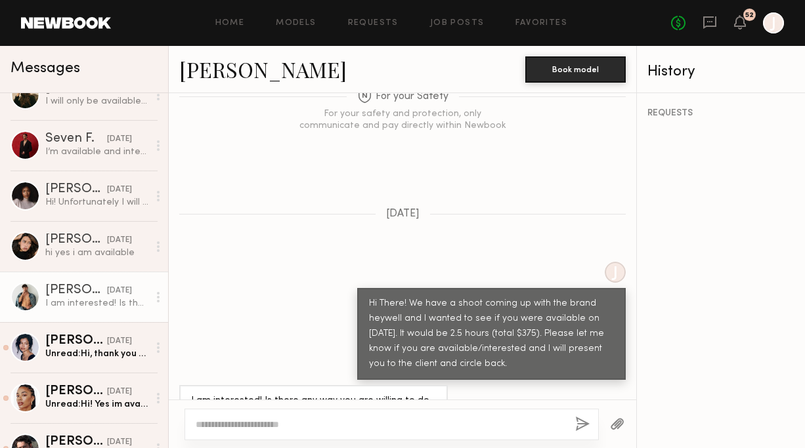
click at [281, 418] on textarea at bounding box center [380, 424] width 369 height 13
click at [403, 426] on textarea "**********" at bounding box center [380, 424] width 369 height 13
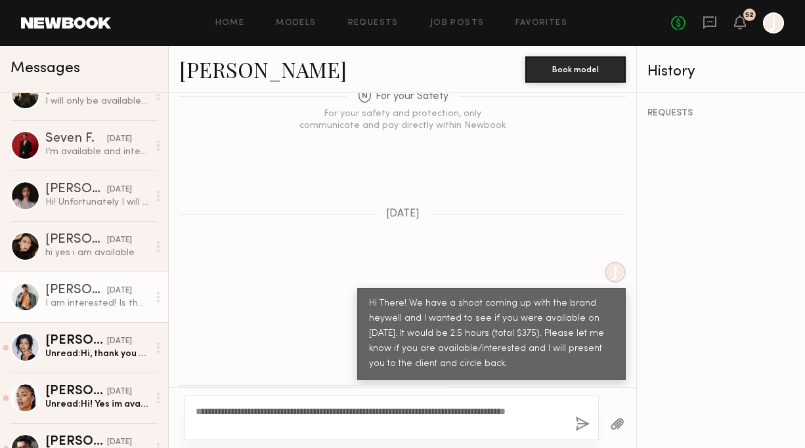
click at [341, 423] on textarea "**********" at bounding box center [380, 418] width 369 height 26
click at [471, 421] on textarea "**********" at bounding box center [380, 418] width 369 height 26
click at [208, 410] on textarea "**********" at bounding box center [380, 418] width 369 height 26
drag, startPoint x: 217, startPoint y: 410, endPoint x: 178, endPoint y: 410, distance: 38.7
click at [178, 410] on div "**********" at bounding box center [402, 417] width 467 height 61
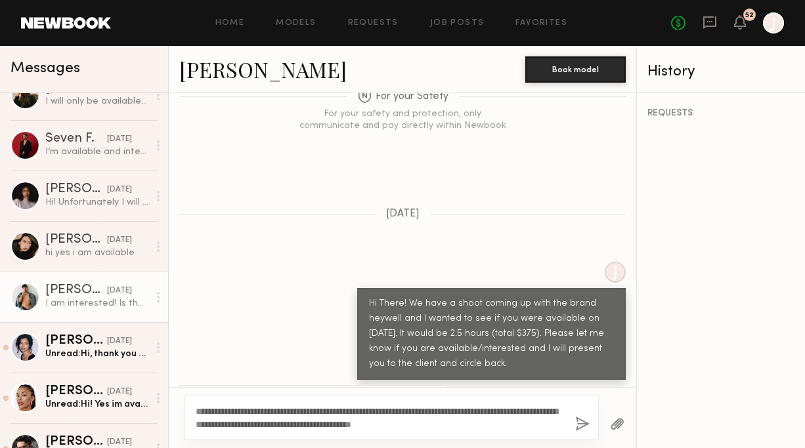
type textarea "**********"
click at [589, 423] on button "button" at bounding box center [582, 425] width 14 height 16
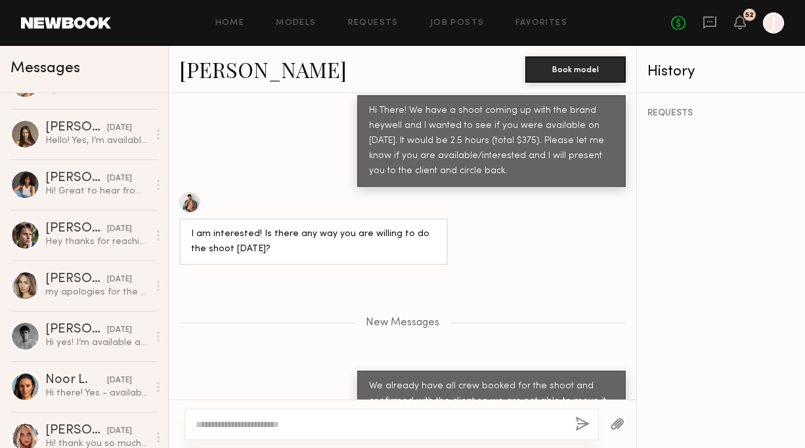
scroll to position [490, 0]
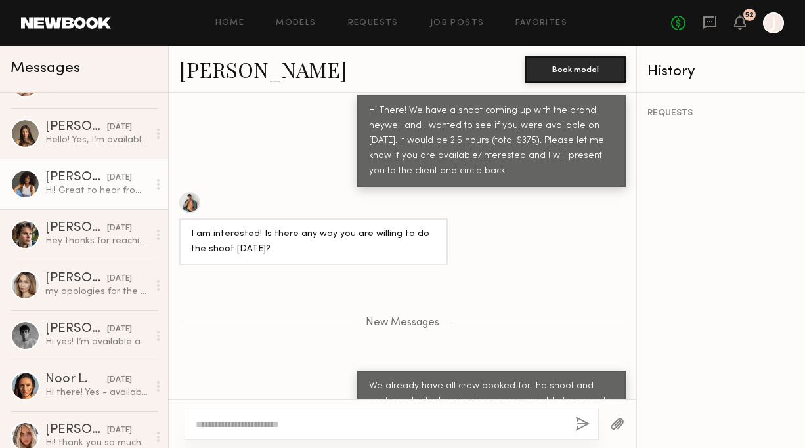
click at [107, 182] on div "[DATE]" at bounding box center [119, 178] width 25 height 12
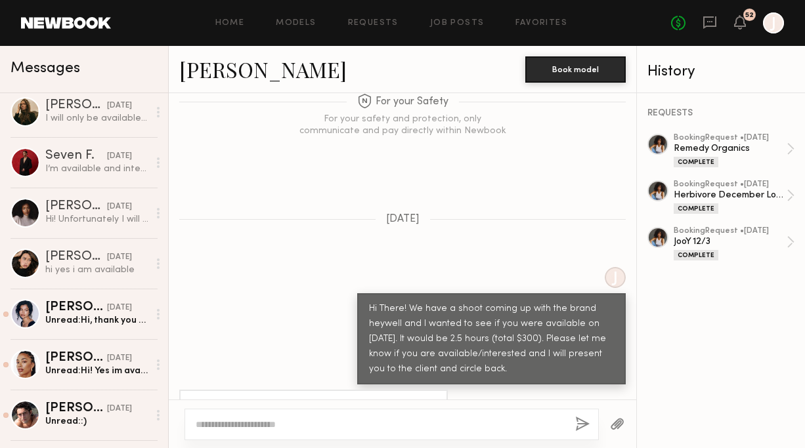
scroll to position [867, 0]
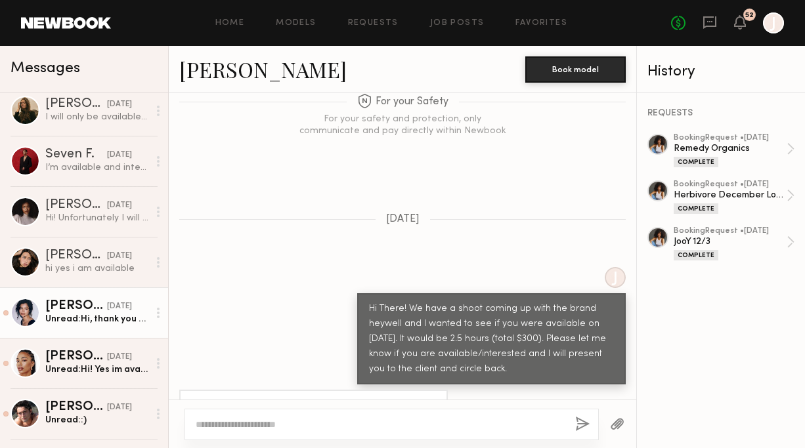
click at [103, 313] on div "Unread: Hi, thank you for reaching out! Unfortunately, i'm not available that d…" at bounding box center [96, 319] width 103 height 12
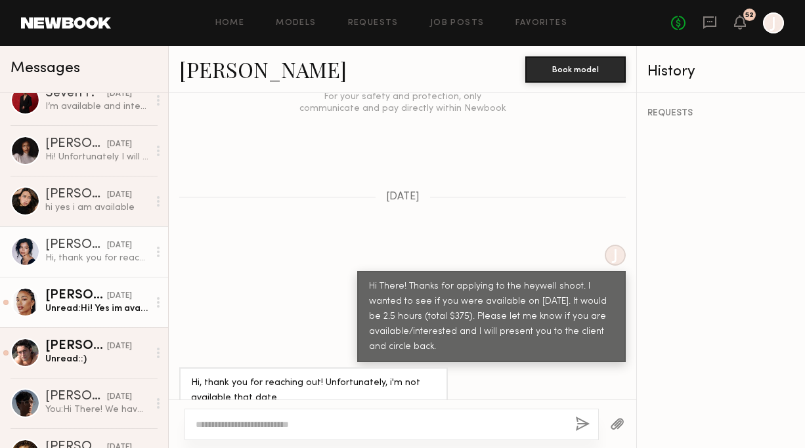
scroll to position [929, 0]
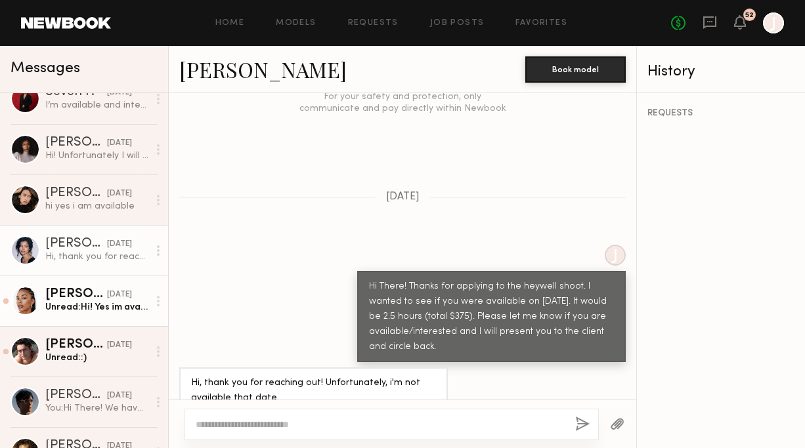
click at [98, 305] on div "Unread: Hi! Yes im available" at bounding box center [96, 307] width 103 height 12
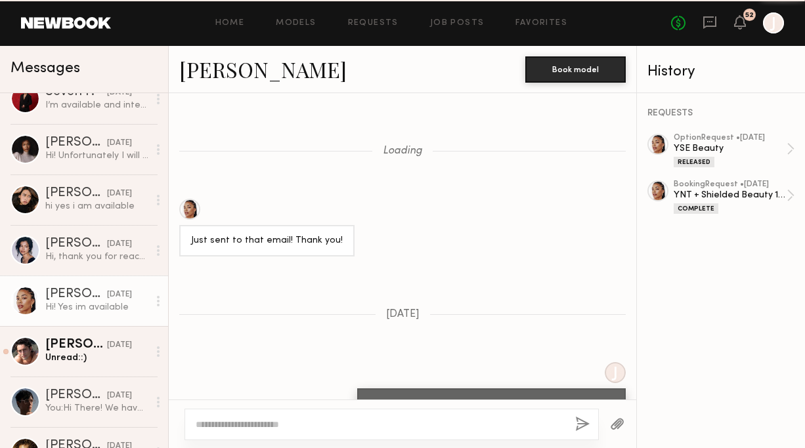
scroll to position [1325, 0]
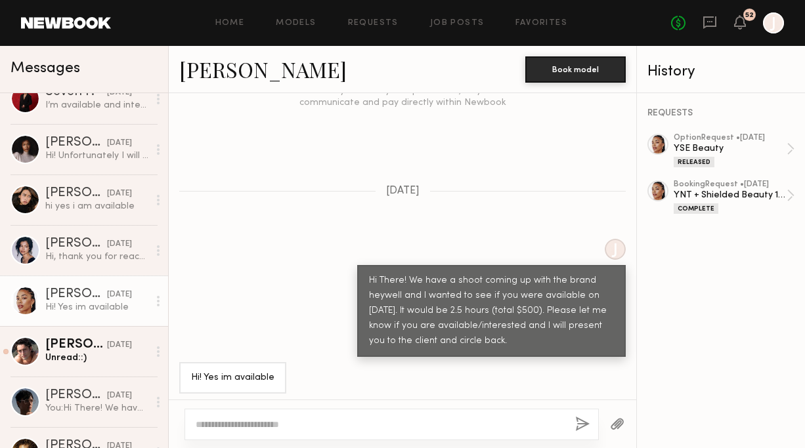
click at [219, 78] on link "[PERSON_NAME]" at bounding box center [262, 69] width 167 height 28
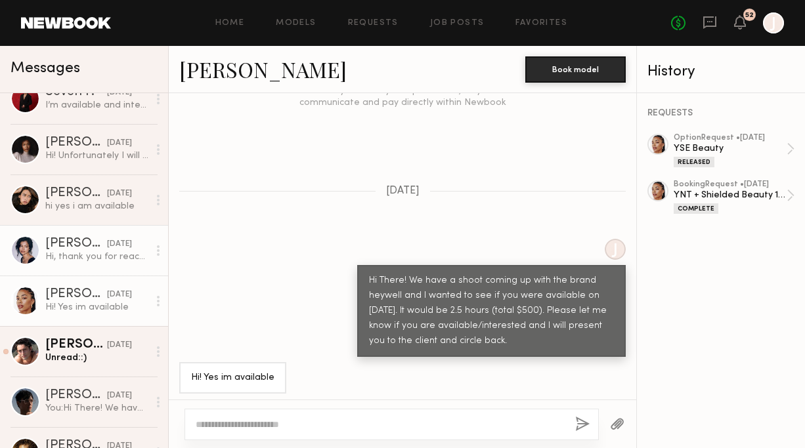
scroll to position [1013, 0]
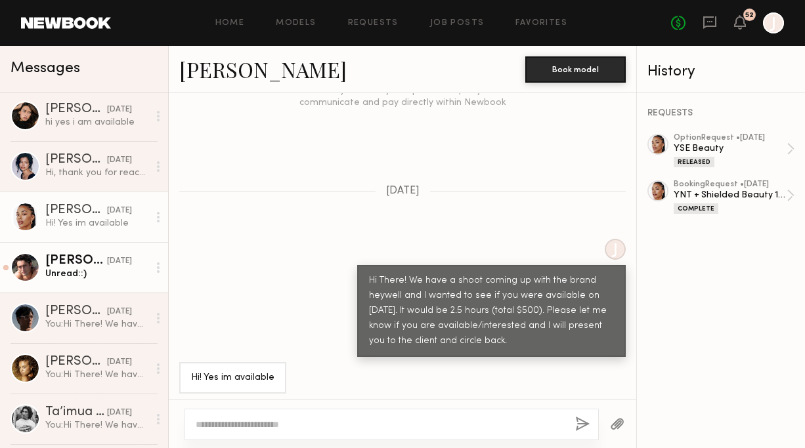
click at [92, 263] on div "[PERSON_NAME]" at bounding box center [76, 261] width 62 height 13
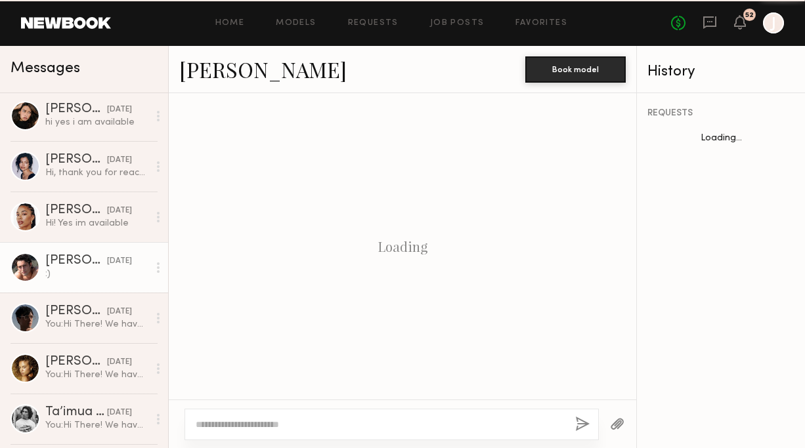
scroll to position [541, 0]
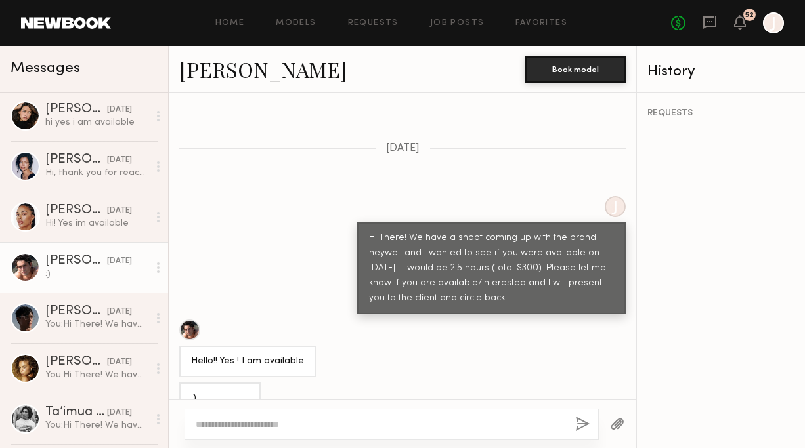
click at [216, 77] on link "[PERSON_NAME]" at bounding box center [262, 69] width 167 height 28
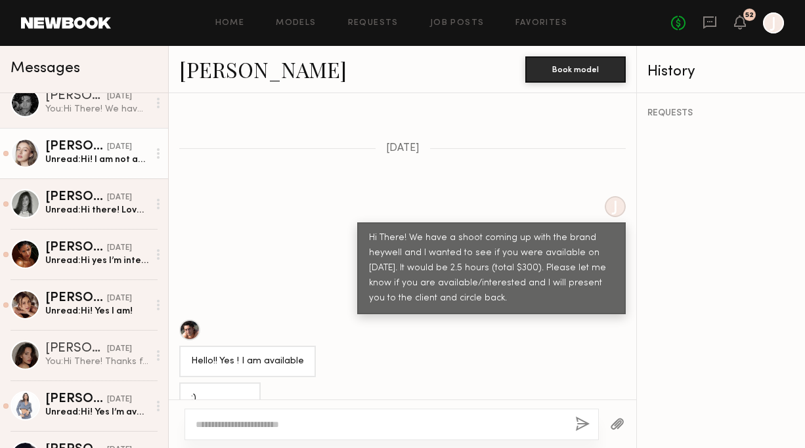
scroll to position [1250, 0]
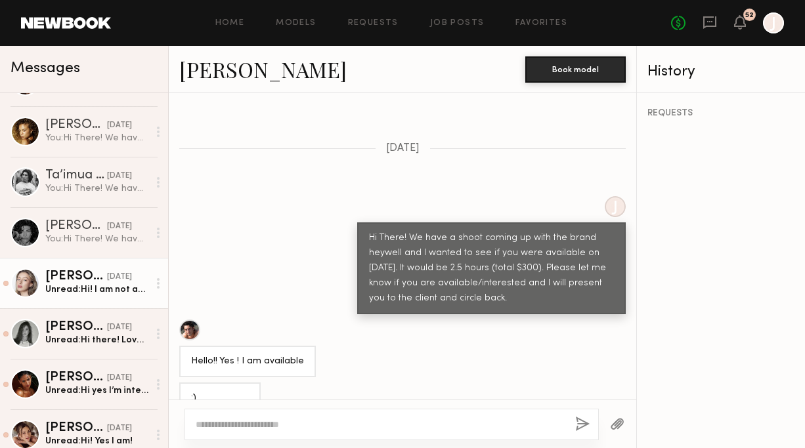
click at [107, 282] on div "[DATE]" at bounding box center [119, 277] width 25 height 12
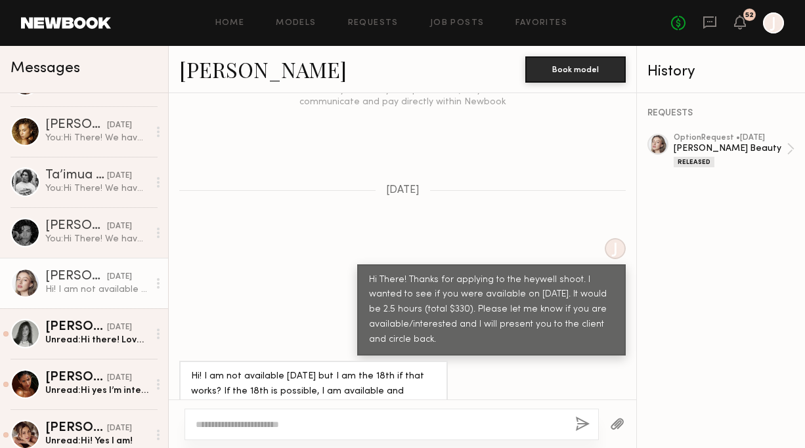
scroll to position [1287, 0]
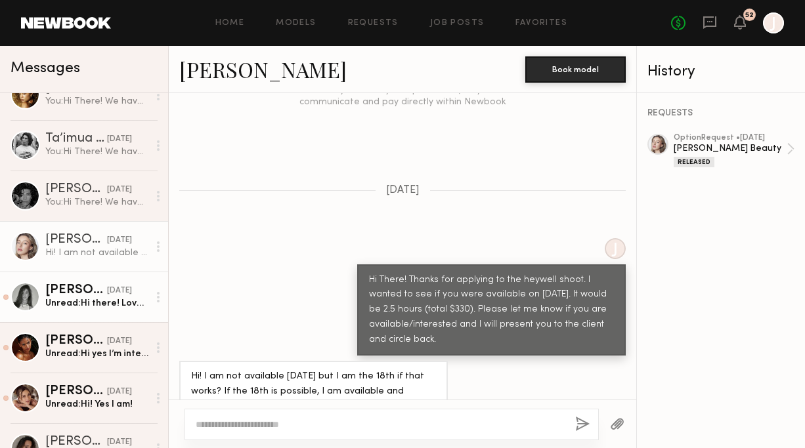
click at [107, 293] on div "[DATE]" at bounding box center [119, 291] width 25 height 12
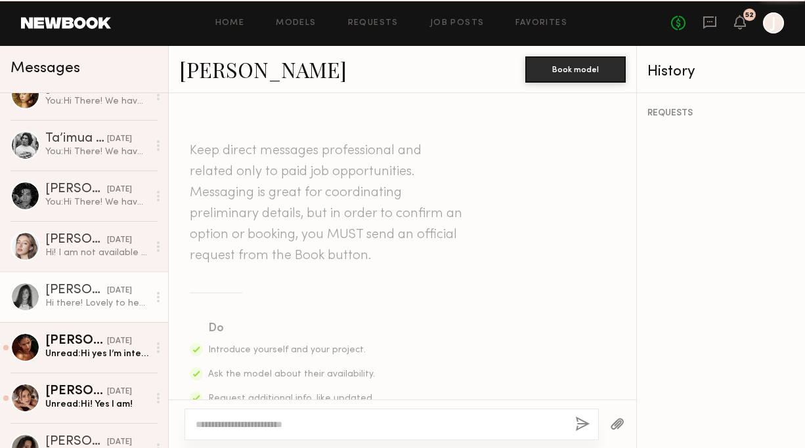
scroll to position [494, 0]
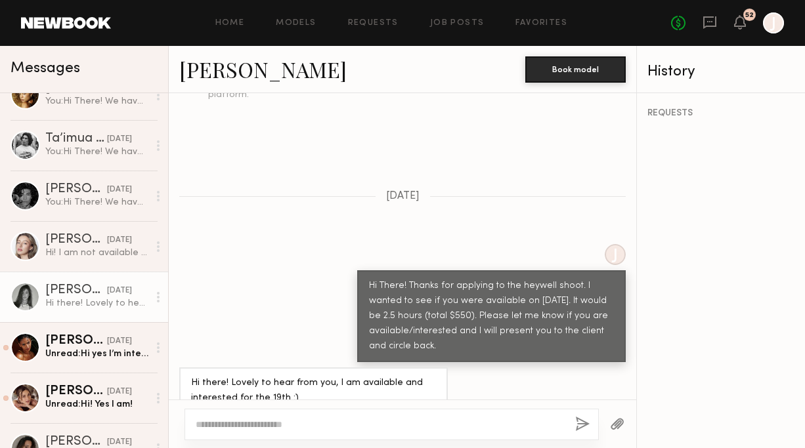
click at [223, 78] on link "[PERSON_NAME]" at bounding box center [262, 69] width 167 height 28
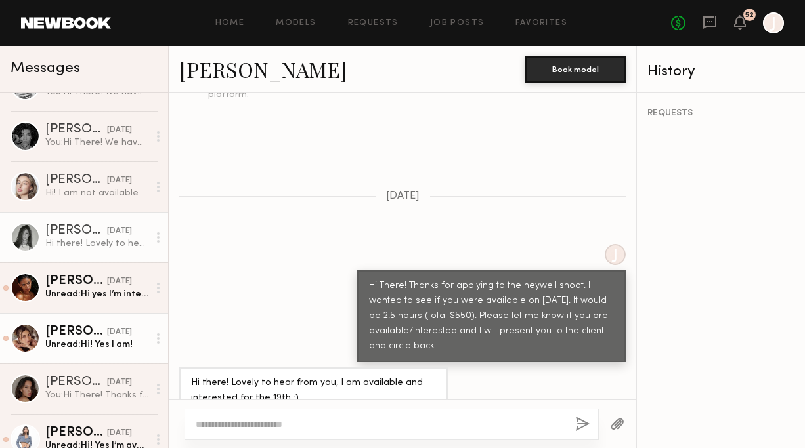
scroll to position [1356, 0]
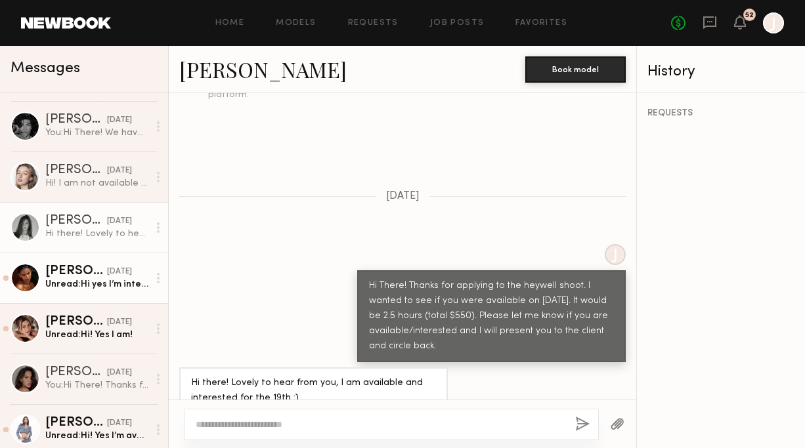
click at [89, 294] on link "Sabrina A. yesterday Unread: Hi yes I’m interested and avail :)" at bounding box center [84, 278] width 168 height 51
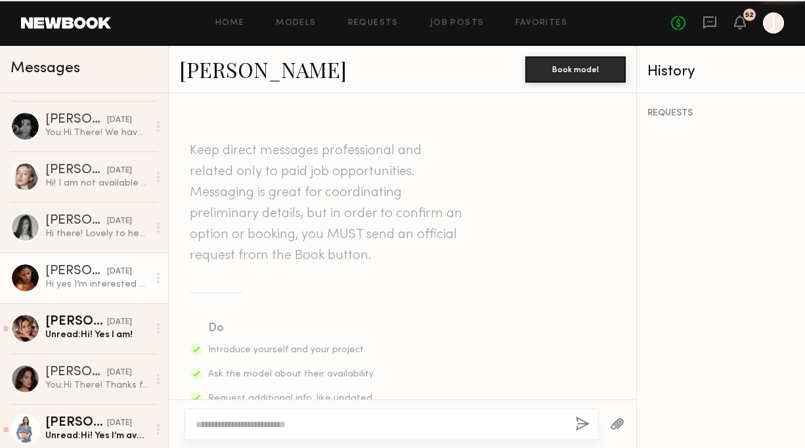
scroll to position [478, 0]
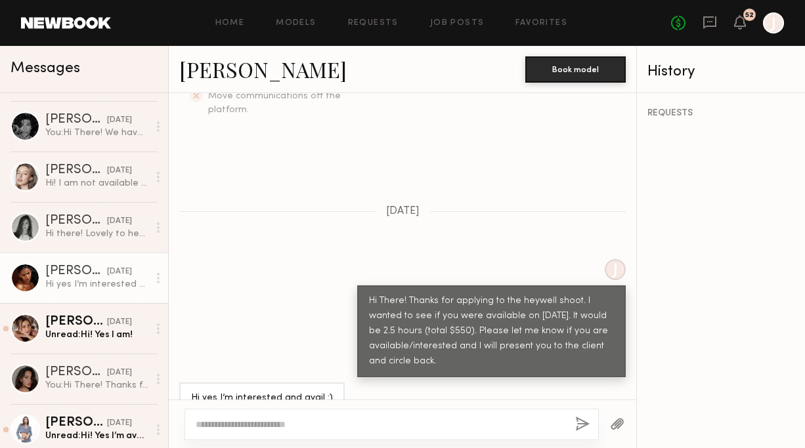
click at [234, 75] on link "[PERSON_NAME]" at bounding box center [262, 69] width 167 height 28
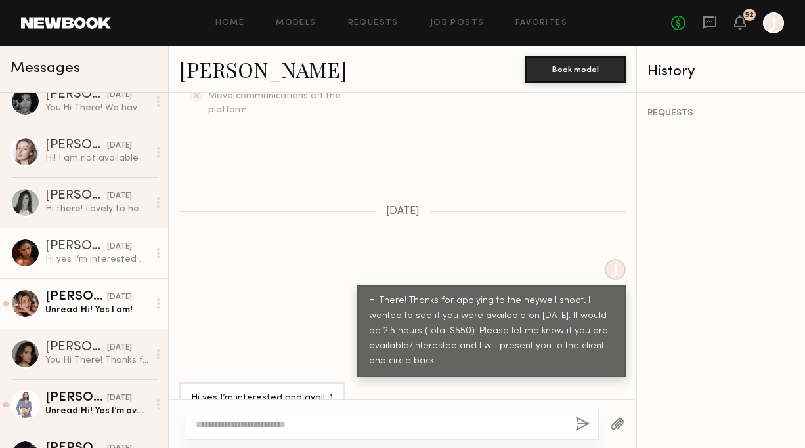
scroll to position [1395, 0]
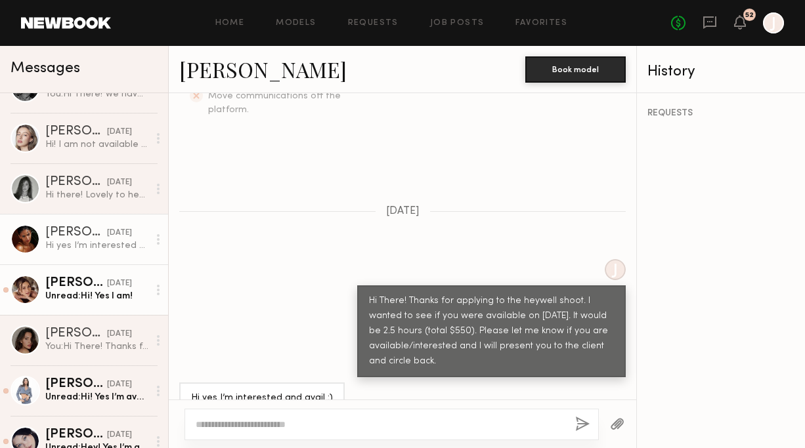
click at [75, 299] on div "Unread: Hi! Yes I am!" at bounding box center [96, 296] width 103 height 12
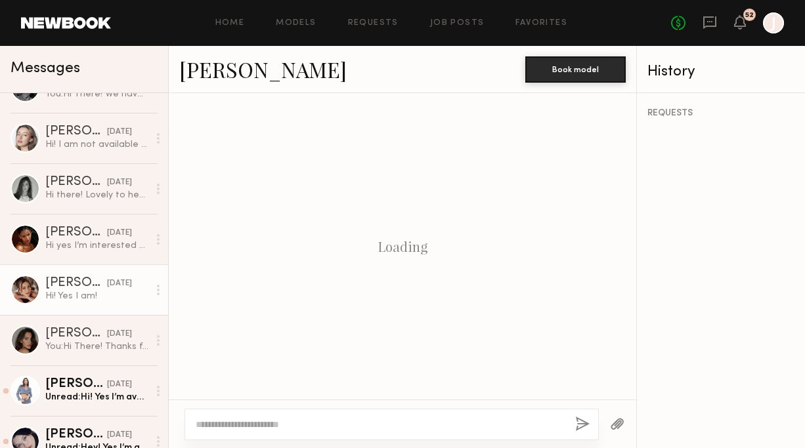
scroll to position [1328, 0]
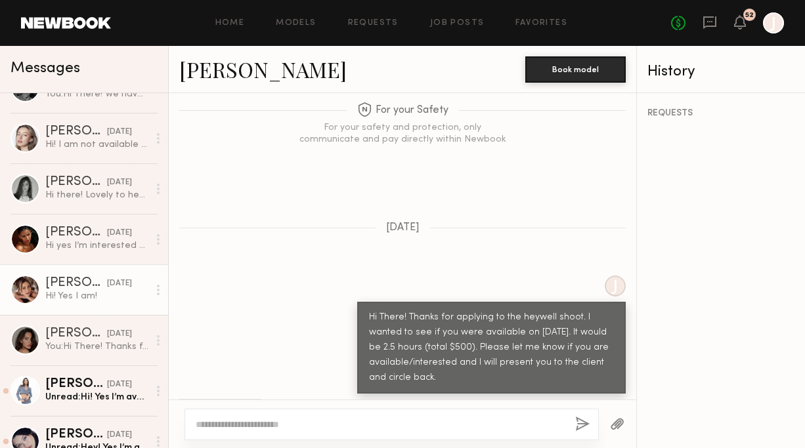
click at [241, 77] on link "[PERSON_NAME]" at bounding box center [262, 69] width 167 height 28
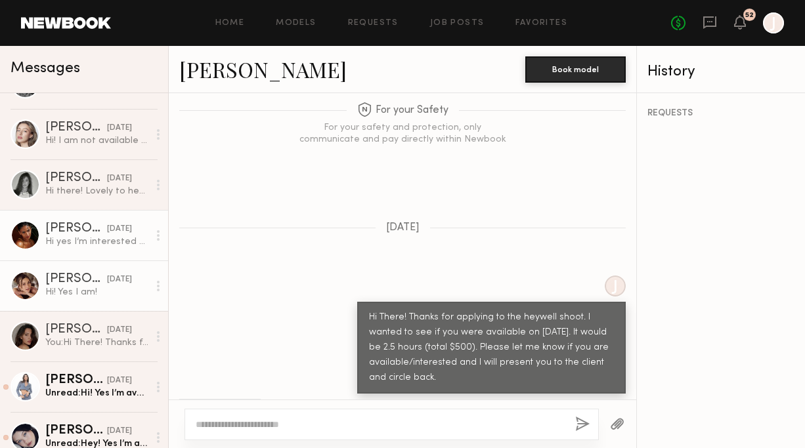
scroll to position [1400, 0]
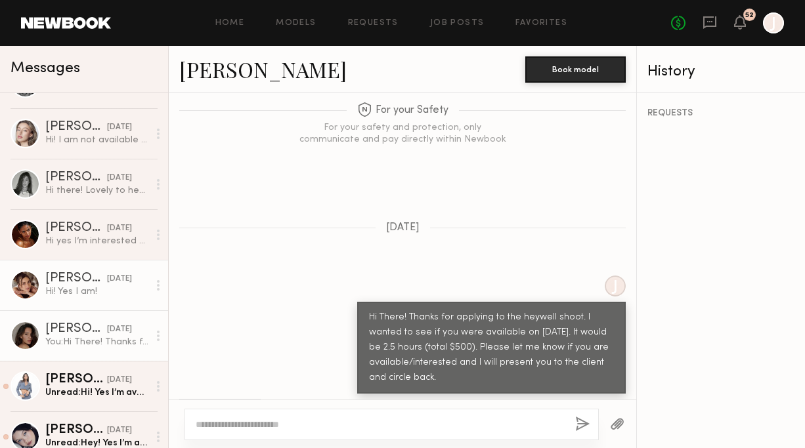
click at [107, 324] on div "[DATE]" at bounding box center [119, 330] width 25 height 12
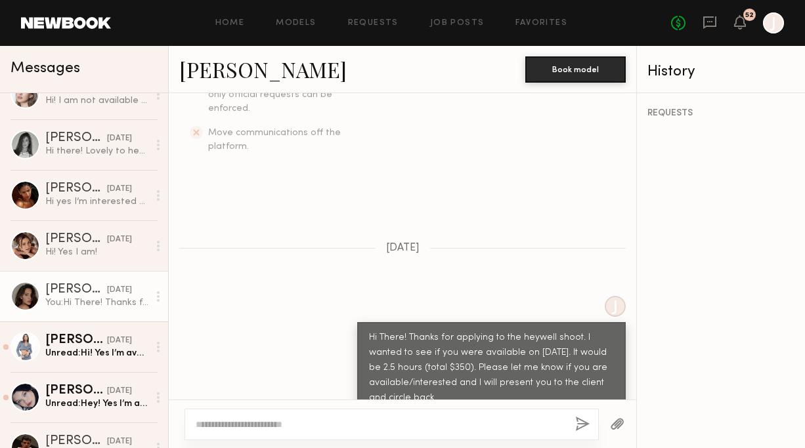
scroll to position [1444, 0]
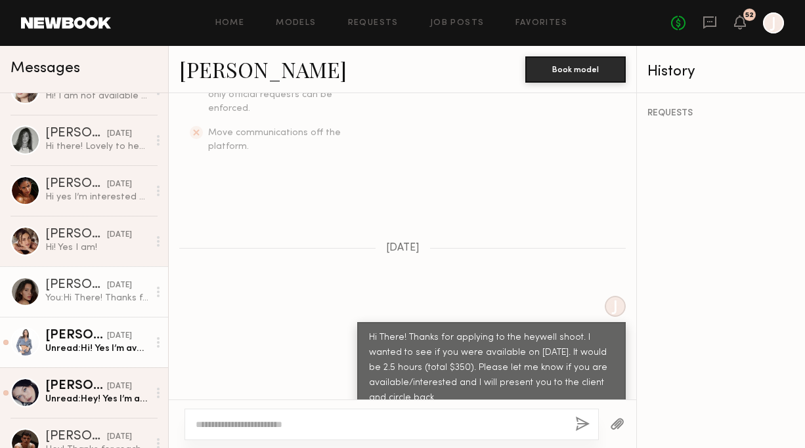
click at [107, 337] on div "[DATE]" at bounding box center [119, 336] width 25 height 12
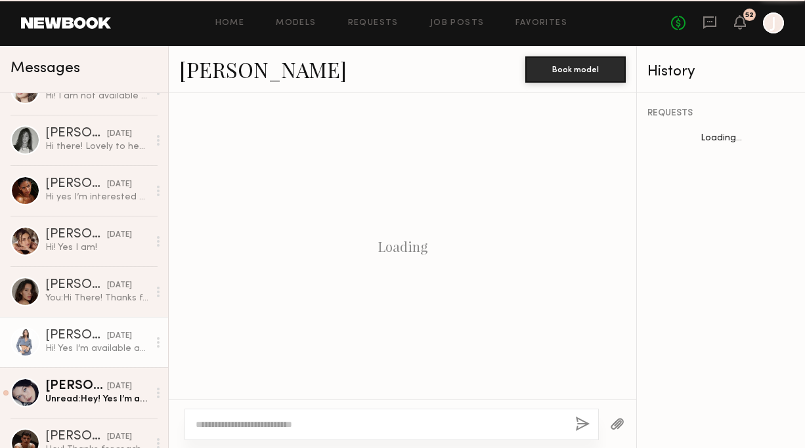
scroll to position [1117, 0]
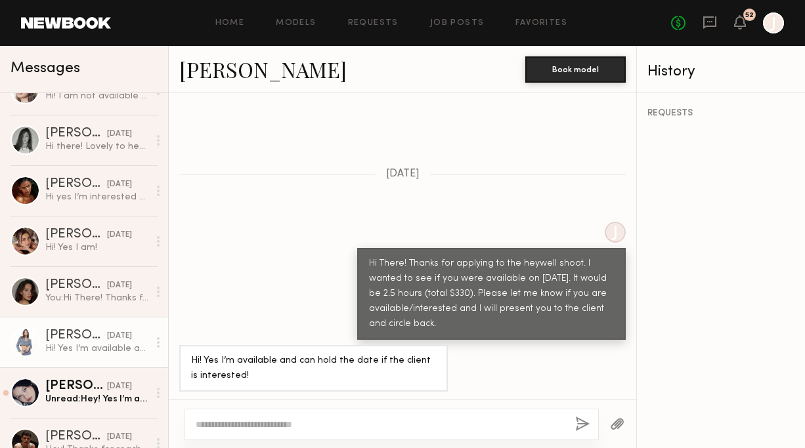
click at [272, 74] on link "[PERSON_NAME]" at bounding box center [262, 69] width 167 height 28
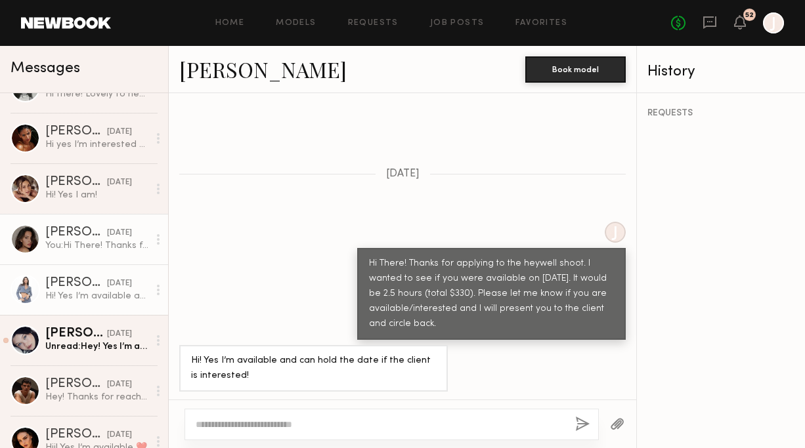
scroll to position [1524, 0]
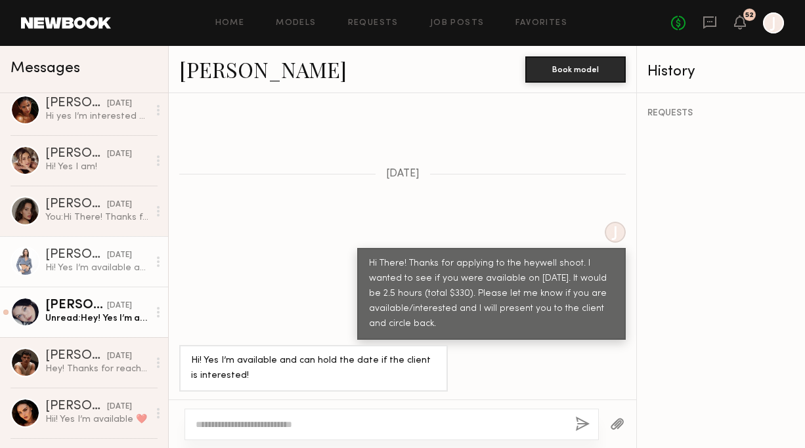
click at [107, 312] on div "[DATE]" at bounding box center [119, 306] width 25 height 12
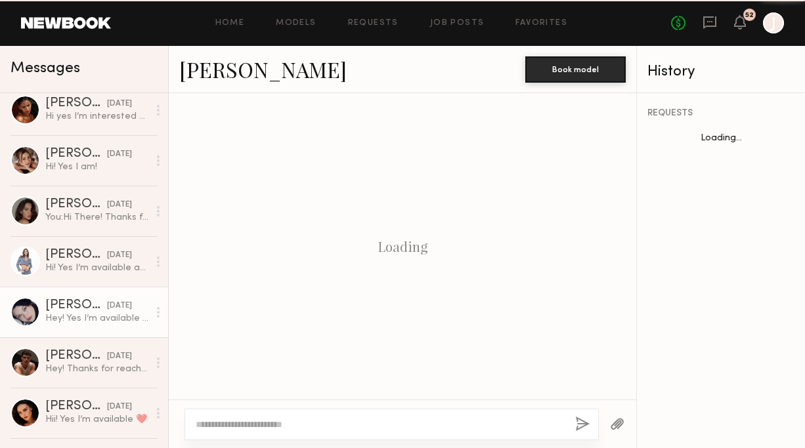
scroll to position [1449, 0]
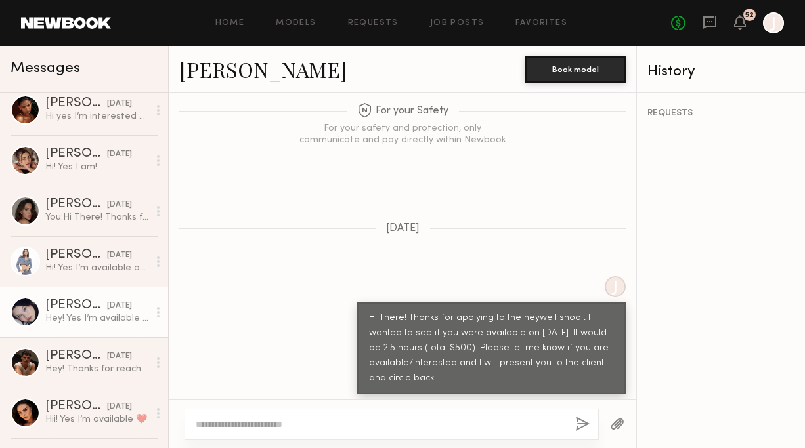
click at [227, 71] on link "[PERSON_NAME]" at bounding box center [262, 69] width 167 height 28
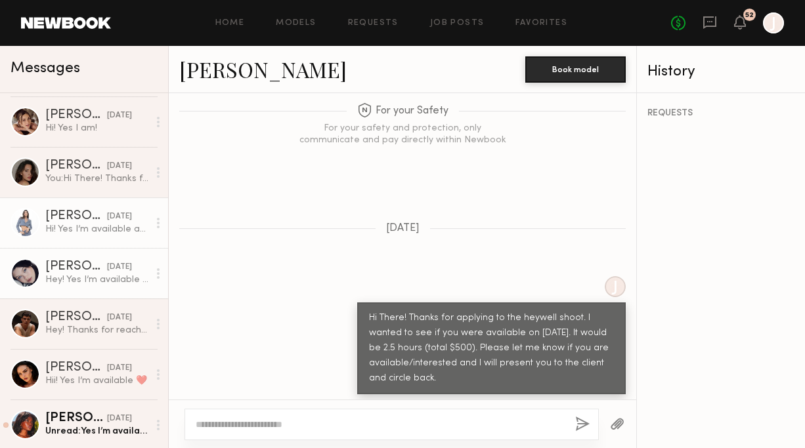
scroll to position [1572, 0]
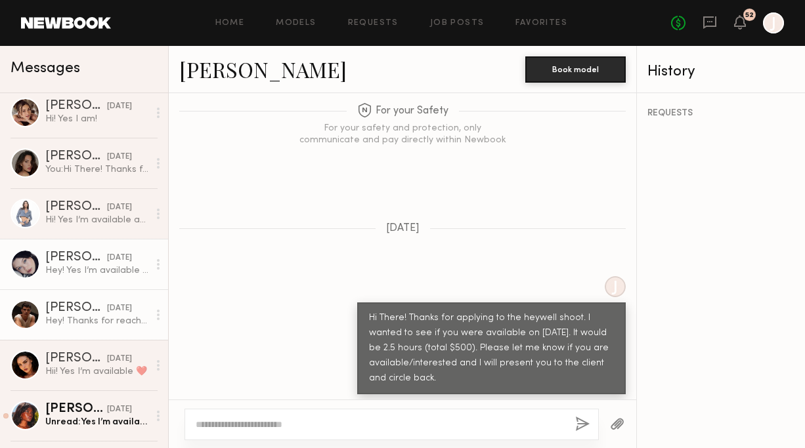
click at [107, 309] on div "[DATE]" at bounding box center [119, 309] width 25 height 12
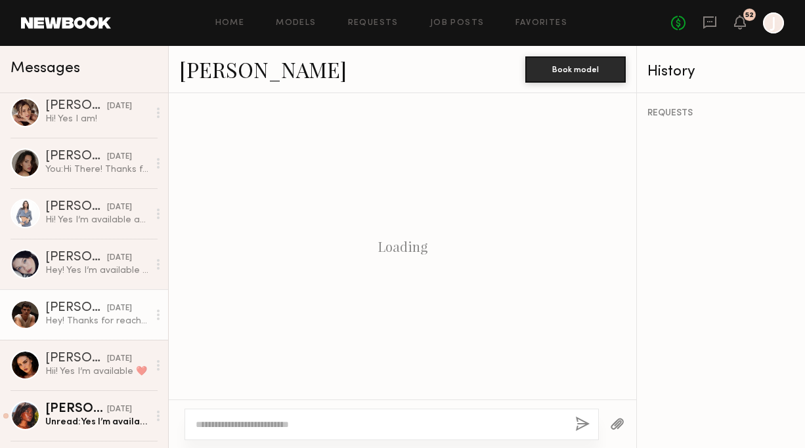
scroll to position [826, 0]
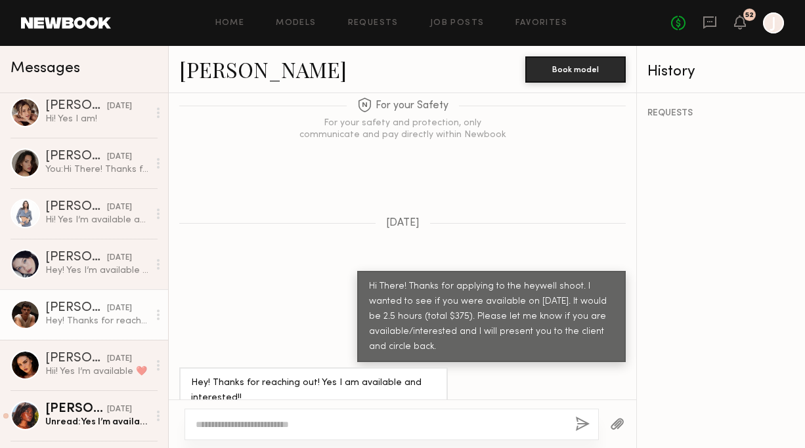
click at [252, 76] on link "[PERSON_NAME]" at bounding box center [262, 69] width 167 height 28
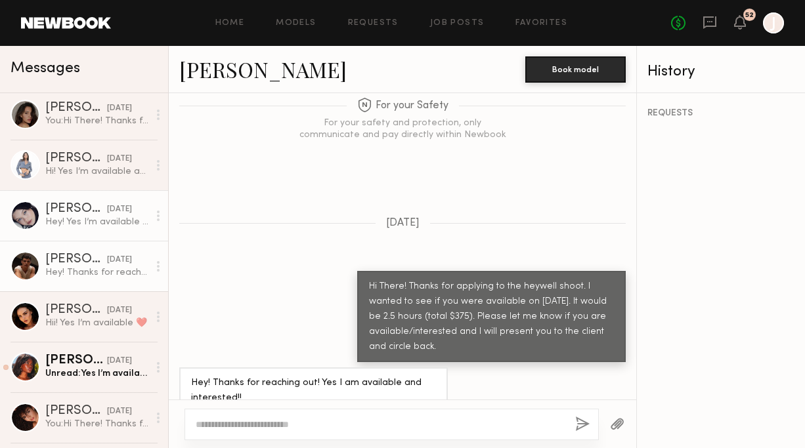
scroll to position [1631, 0]
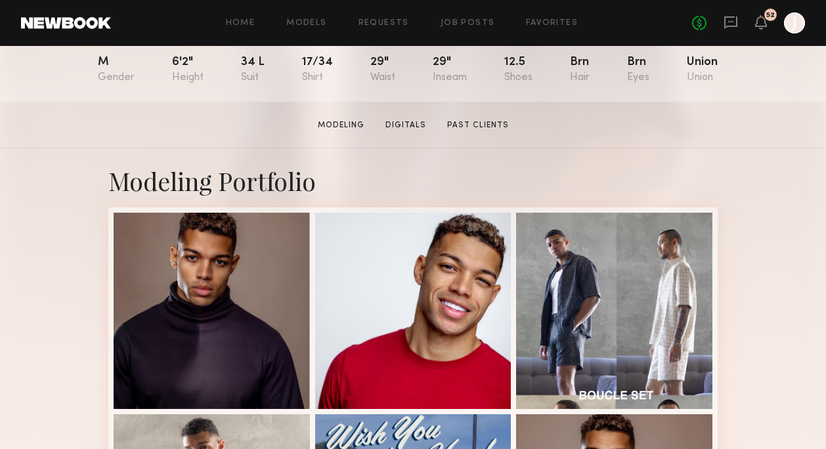
scroll to position [184, 0]
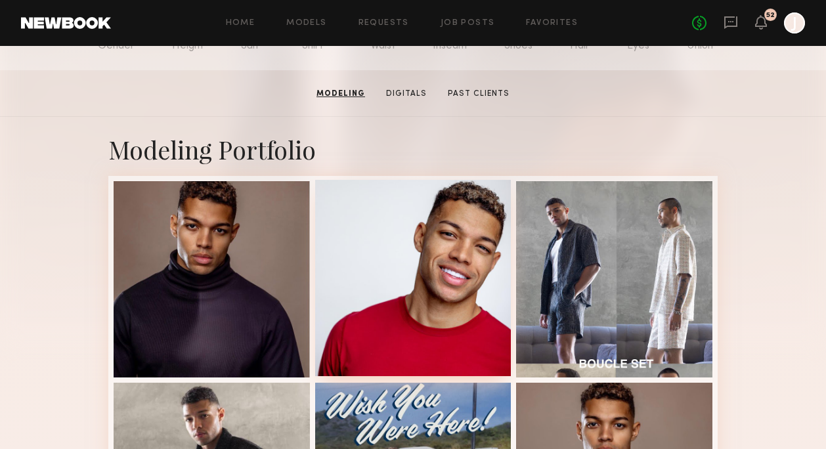
click at [474, 228] on div at bounding box center [413, 278] width 196 height 196
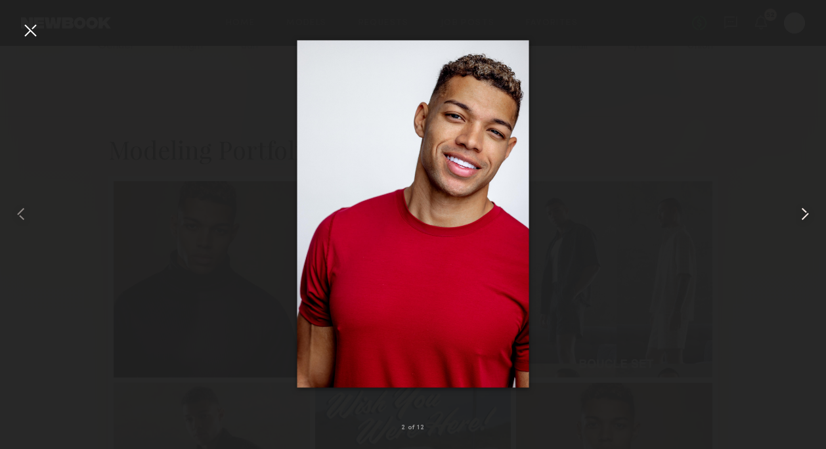
click at [801, 219] on common-icon at bounding box center [804, 213] width 21 height 21
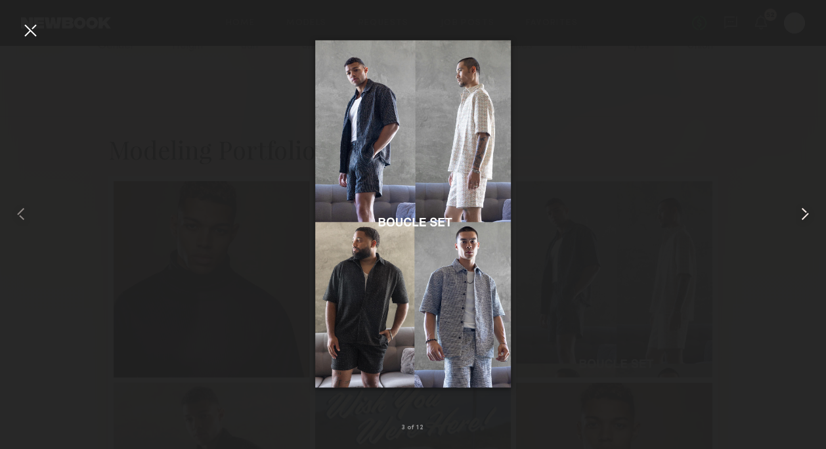
click at [801, 219] on common-icon at bounding box center [804, 213] width 21 height 21
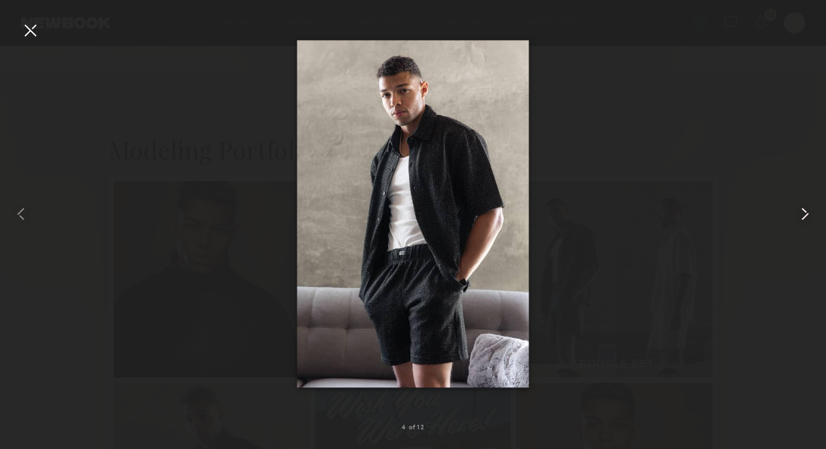
click at [801, 219] on common-icon at bounding box center [804, 213] width 21 height 21
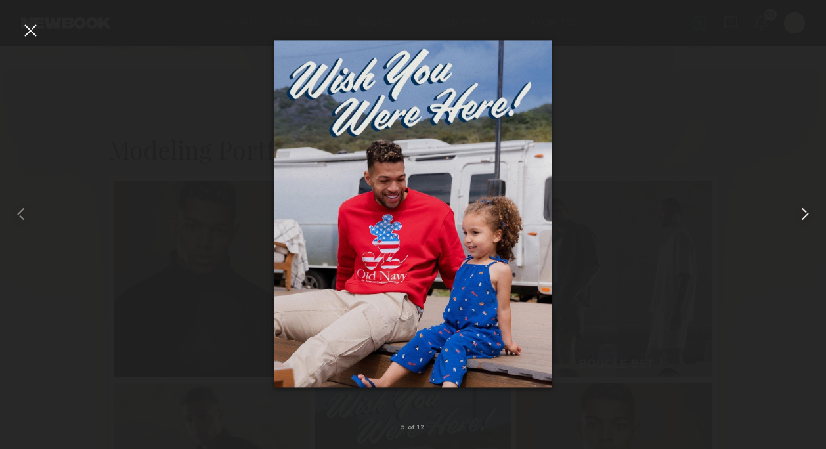
click at [801, 219] on common-icon at bounding box center [804, 213] width 21 height 21
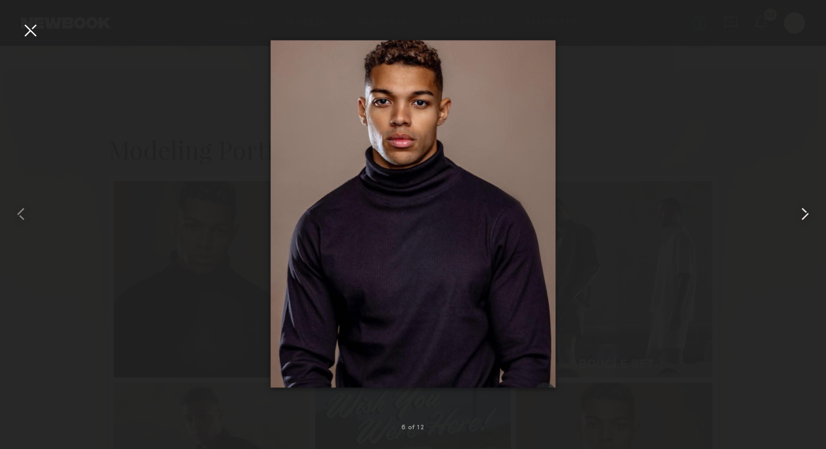
click at [801, 219] on common-icon at bounding box center [804, 213] width 21 height 21
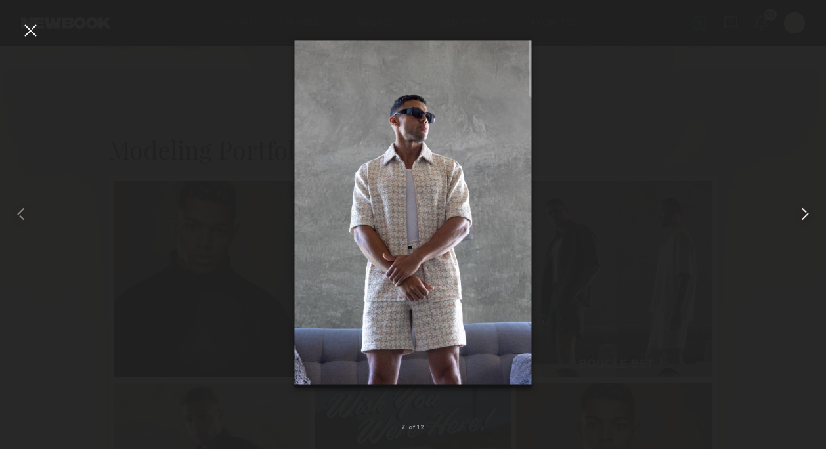
click at [801, 219] on common-icon at bounding box center [804, 213] width 21 height 21
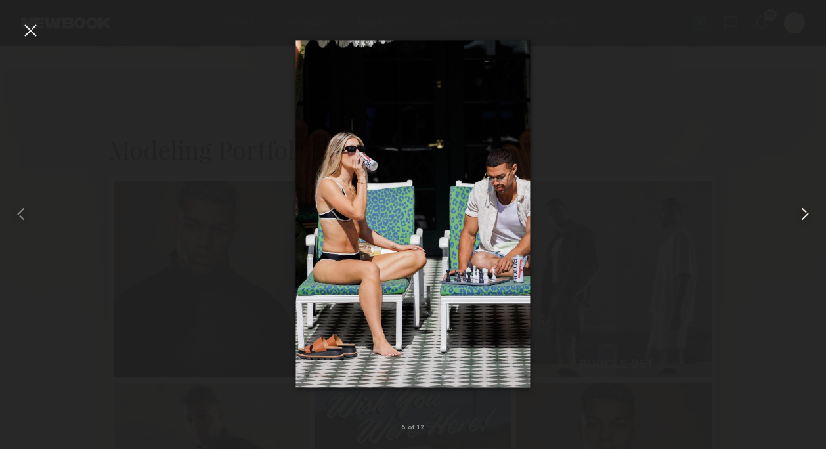
click at [801, 219] on common-icon at bounding box center [804, 213] width 21 height 21
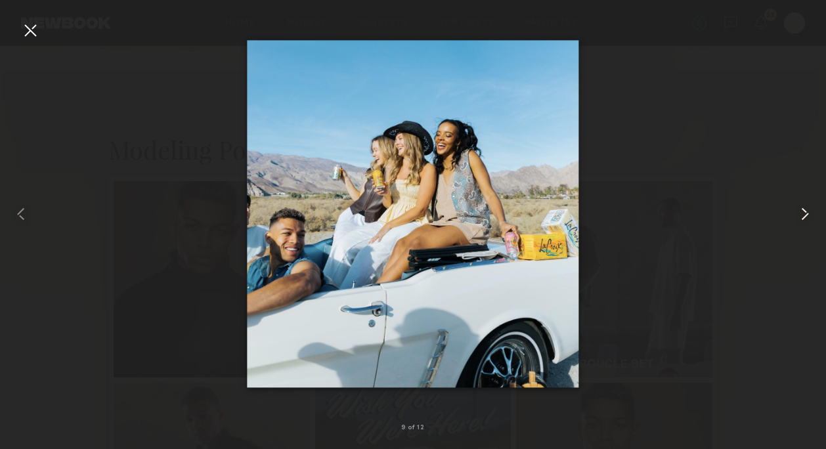
click at [801, 219] on common-icon at bounding box center [804, 213] width 21 height 21
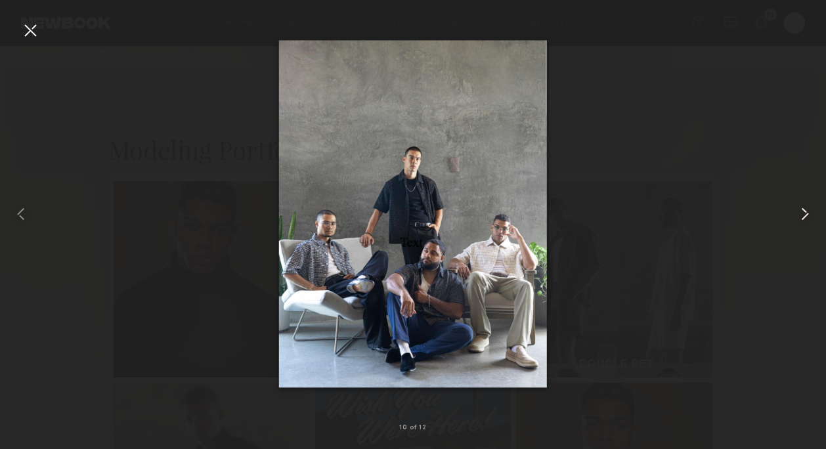
click at [801, 219] on common-icon at bounding box center [804, 213] width 21 height 21
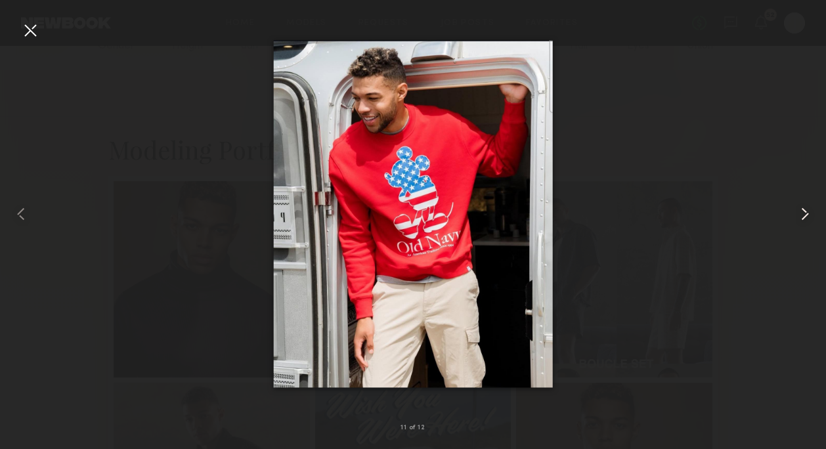
click at [802, 213] on common-icon at bounding box center [804, 213] width 21 height 21
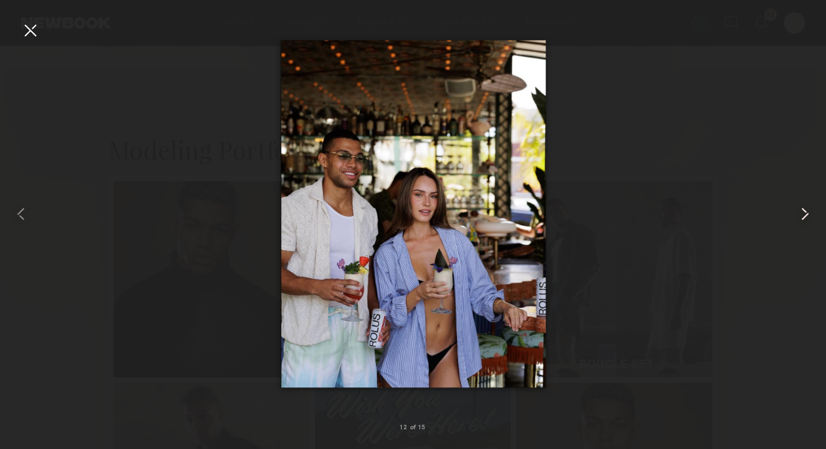
click at [802, 213] on common-icon at bounding box center [804, 213] width 21 height 21
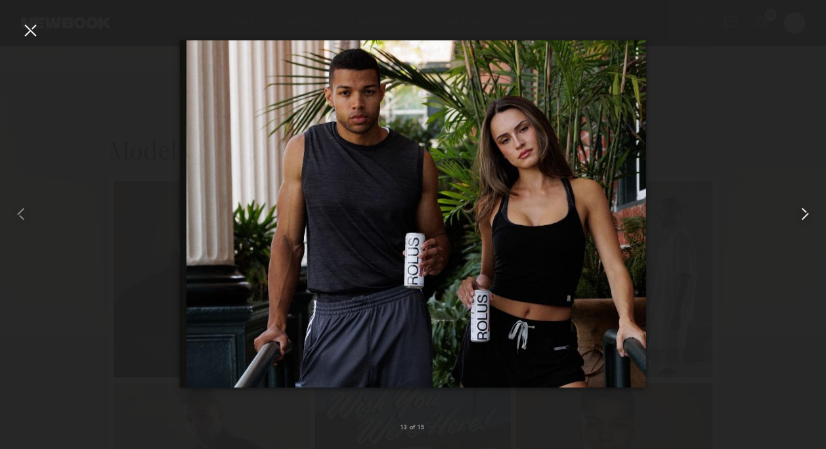
click at [802, 213] on common-icon at bounding box center [804, 213] width 21 height 21
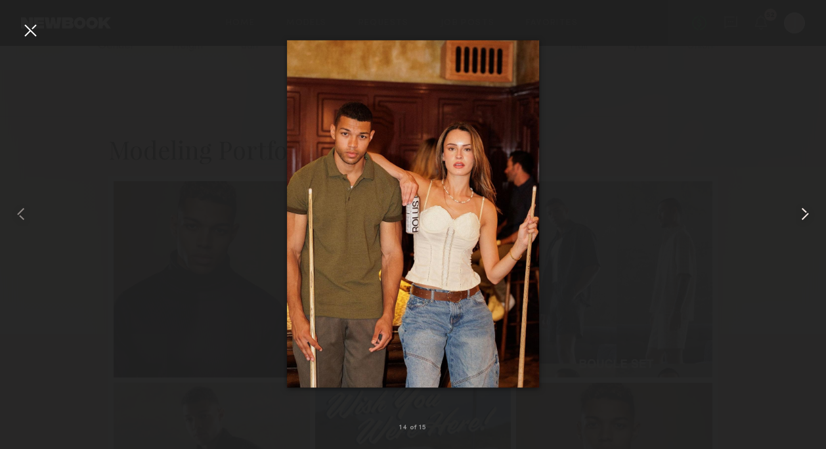
click at [802, 213] on common-icon at bounding box center [804, 213] width 21 height 21
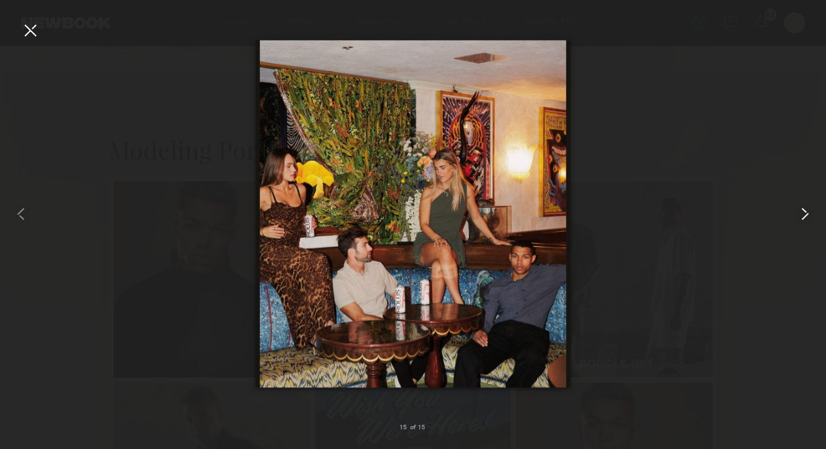
click at [802, 213] on common-icon at bounding box center [804, 213] width 21 height 21
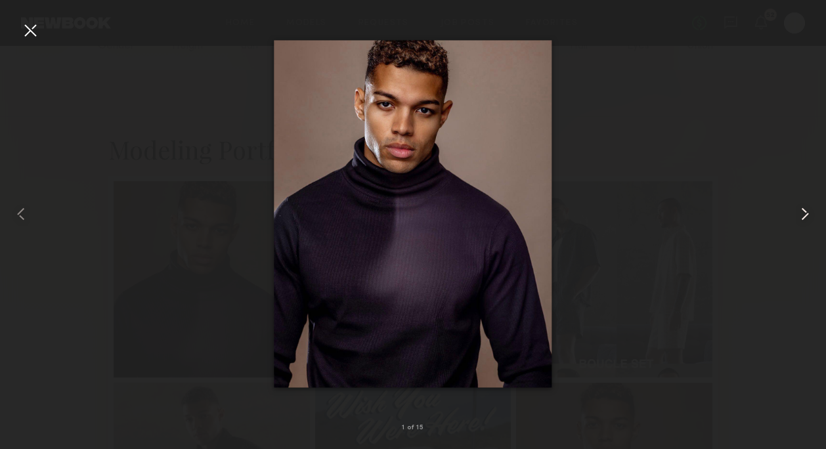
click at [802, 213] on common-icon at bounding box center [804, 213] width 21 height 21
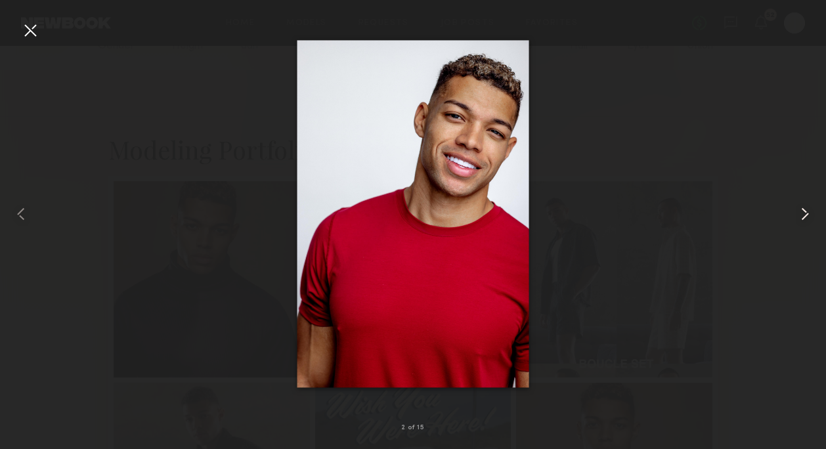
click common-icon
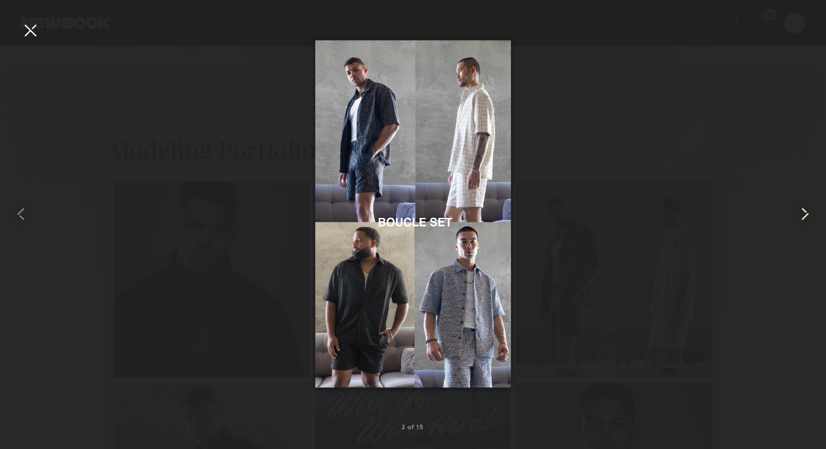
click common-icon
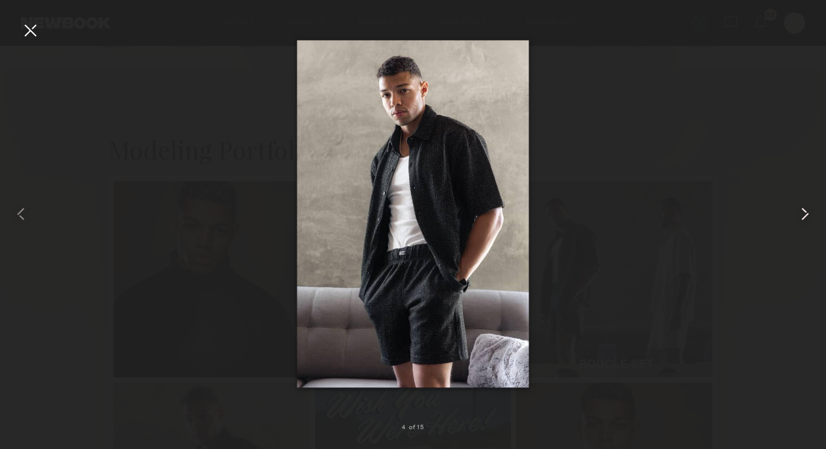
click common-icon
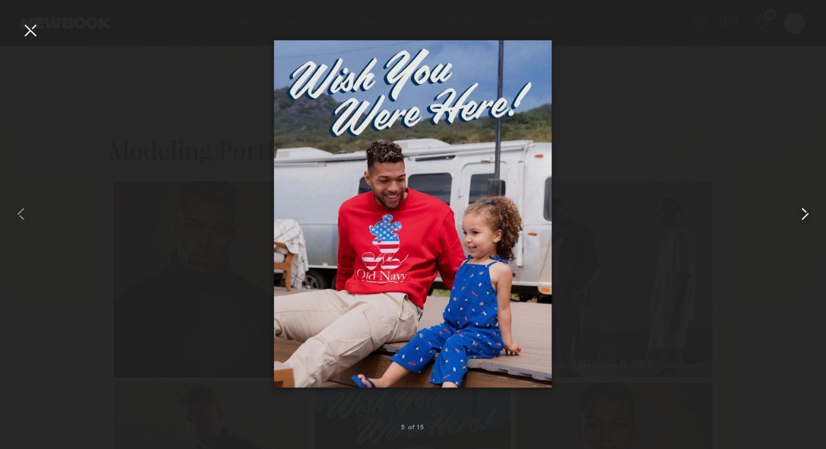
click common-icon
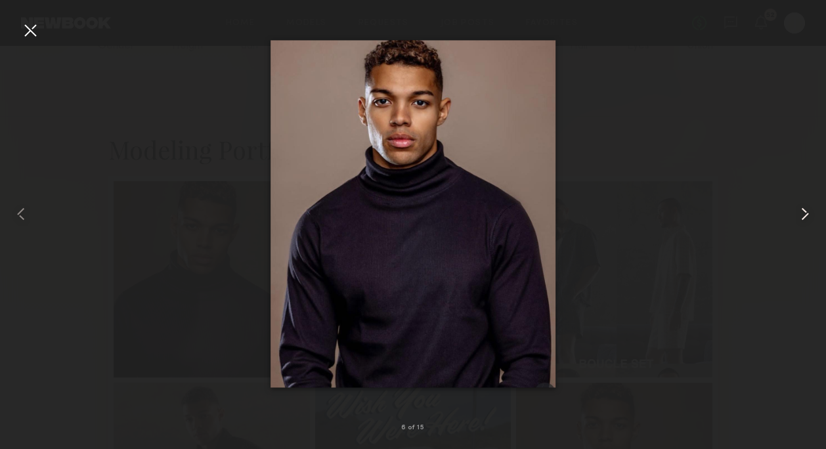
click common-icon
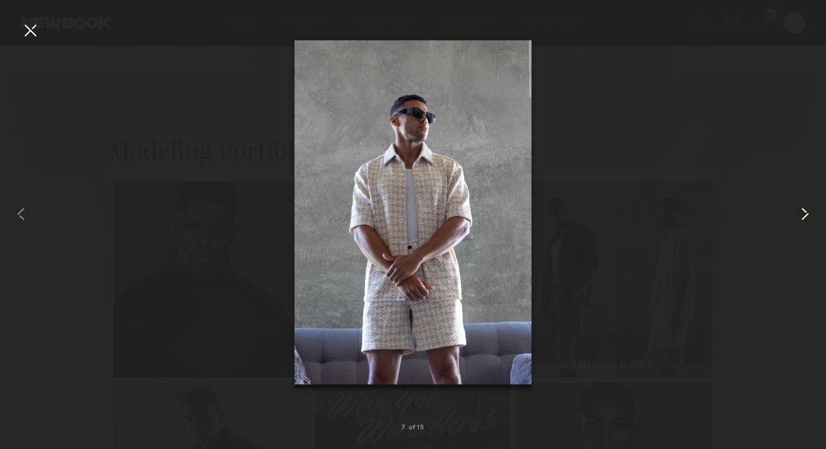
click common-icon
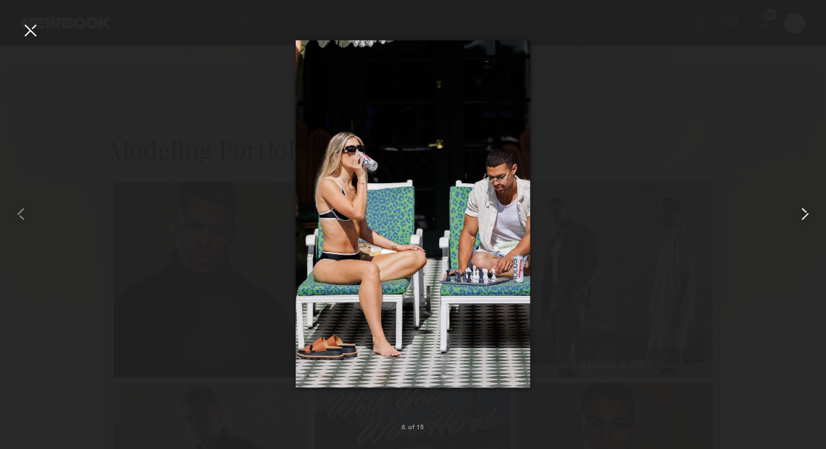
click common-icon
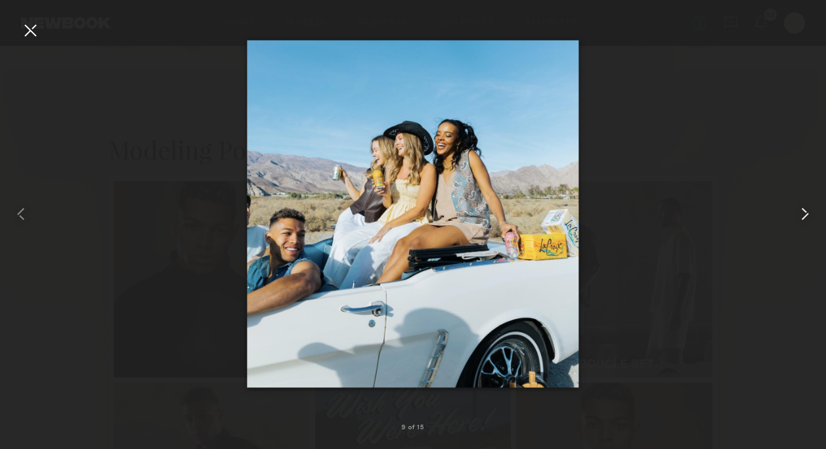
click common-icon
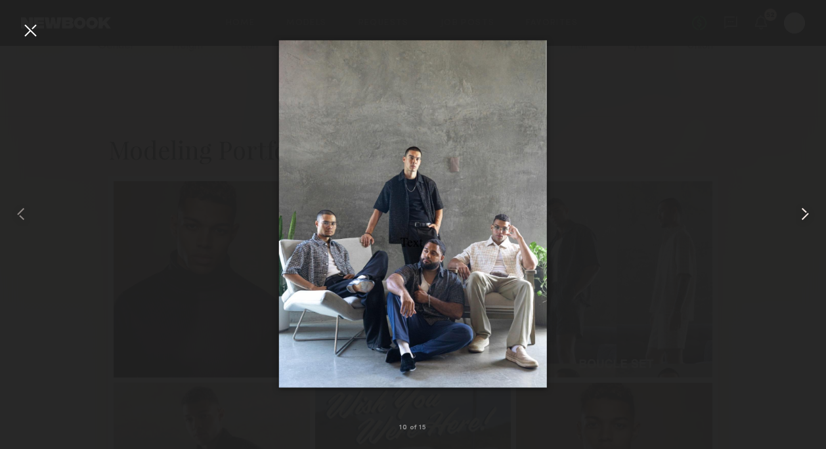
click common-icon
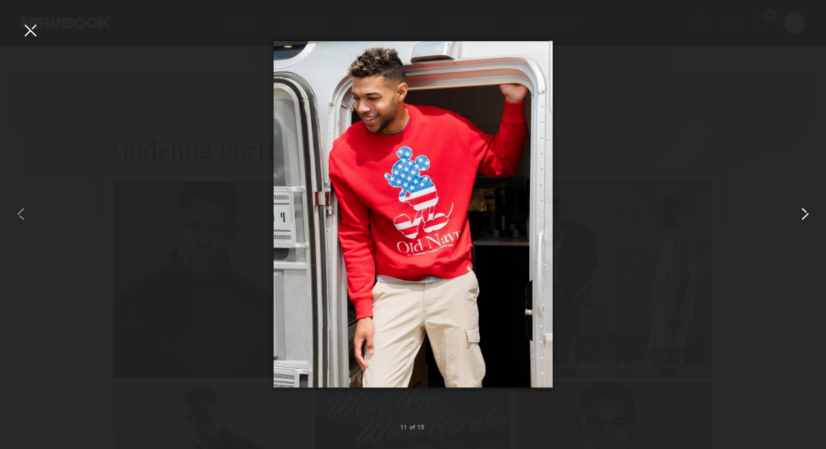
click common-icon
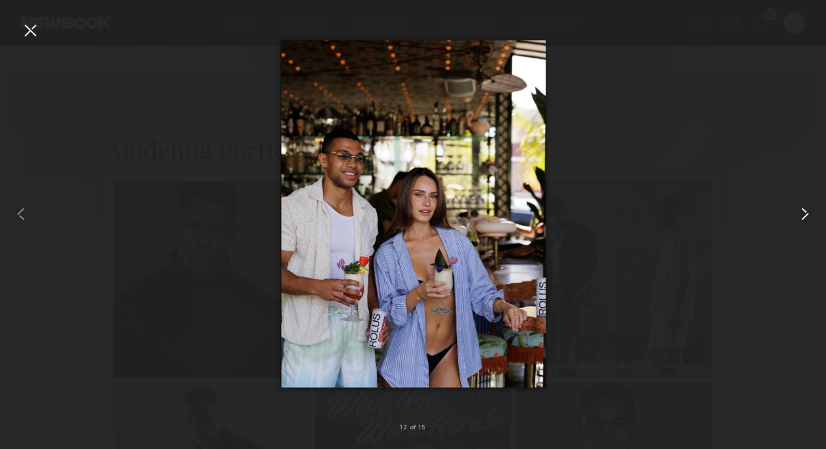
click common-icon
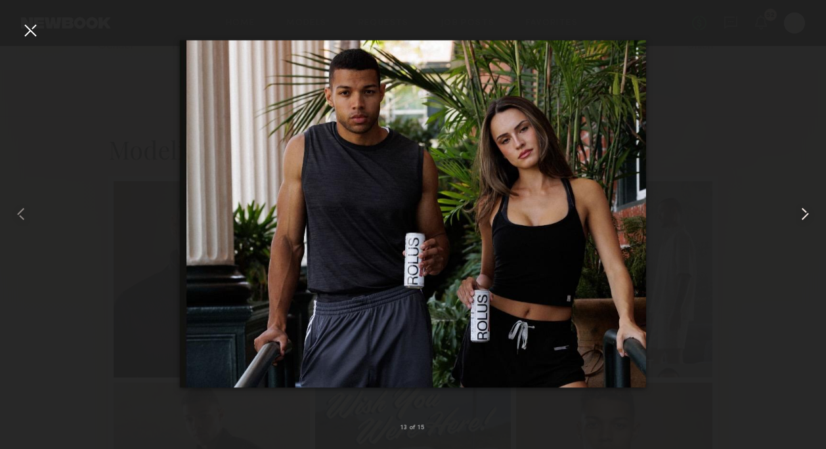
click common-icon
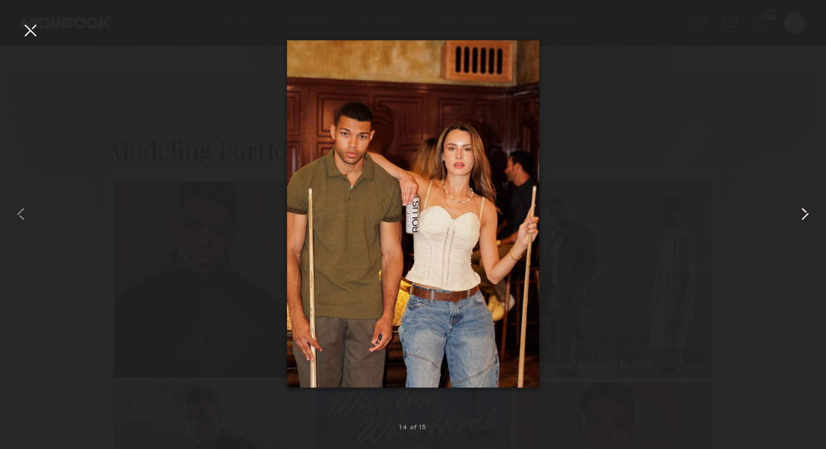
click common-icon
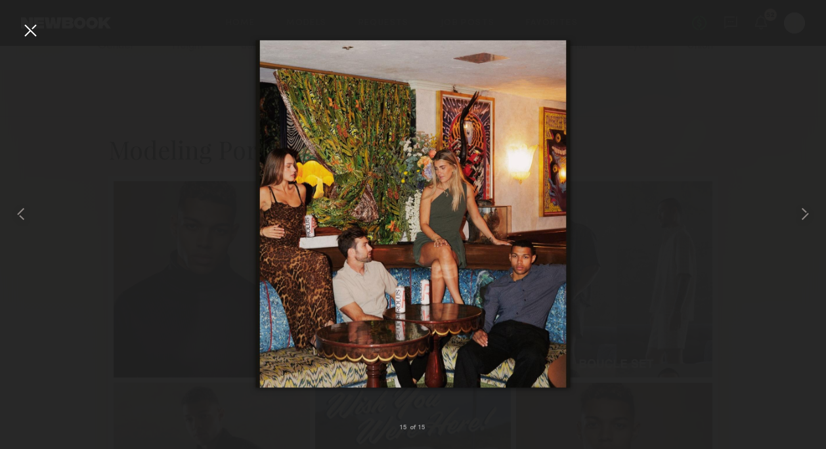
click div
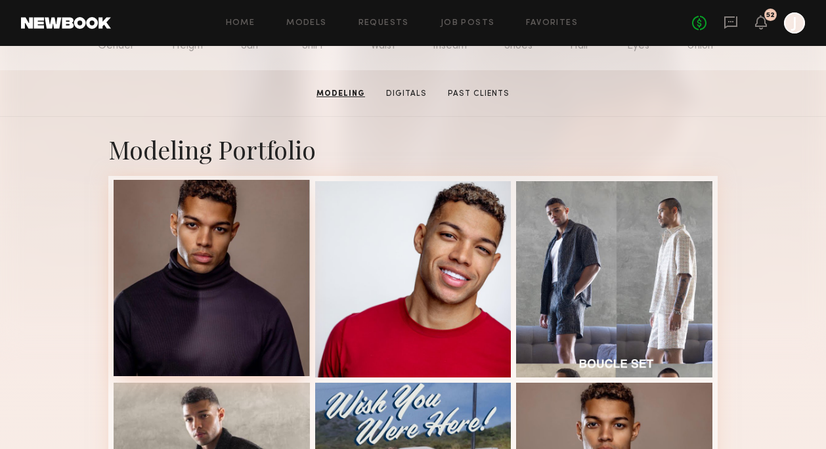
scroll to position [0, 0]
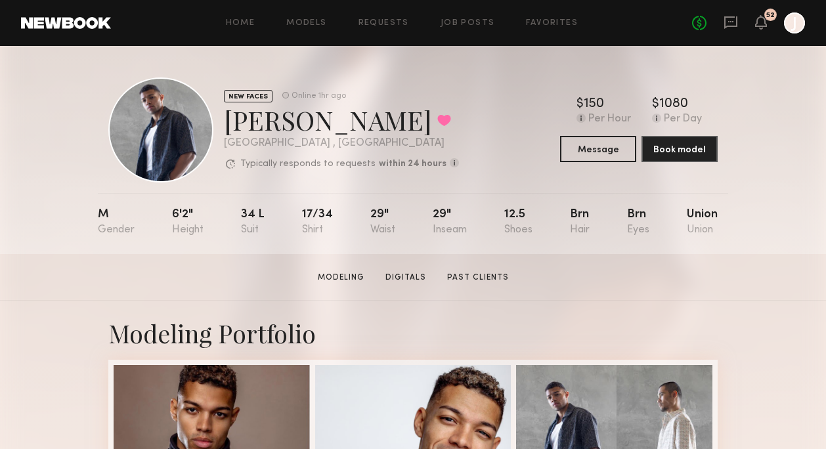
drag, startPoint x: 224, startPoint y: 123, endPoint x: 402, endPoint y: 125, distance: 177.2
click div "Christopher M. Favorited"
copy div "Christopher M."
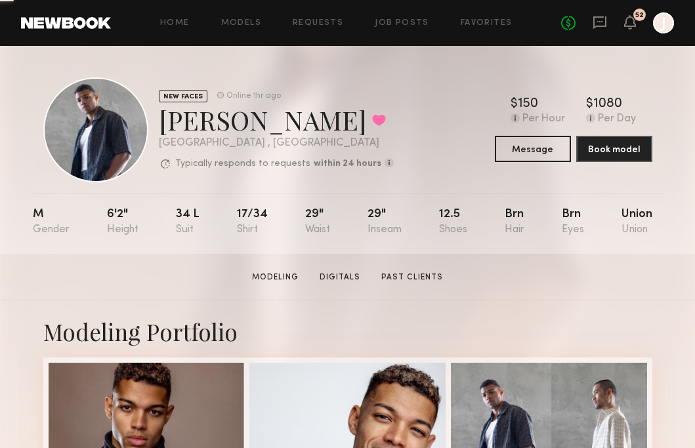
click at [338, 123] on div "NEW FACES Online 1hr ago [PERSON_NAME] Favorited [GEOGRAPHIC_DATA] , [GEOGRAPHI…" at bounding box center [218, 129] width 350 height 105
click at [402, 89] on div "NEW FACES Online 1hr ago Christopher M. Favorited Los Angeles , CA Typically re…" at bounding box center [347, 129] width 609 height 105
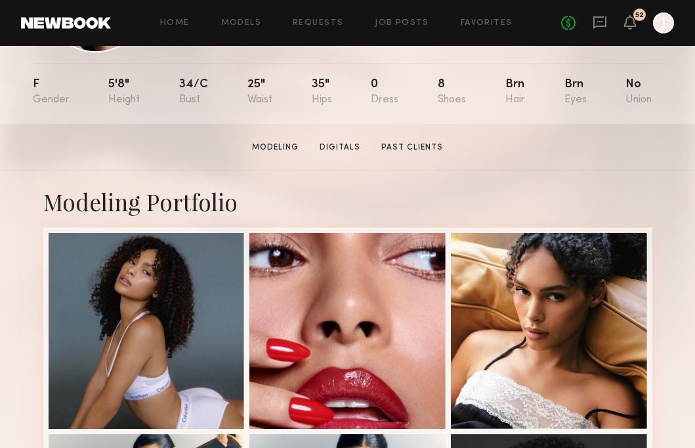
scroll to position [135, 0]
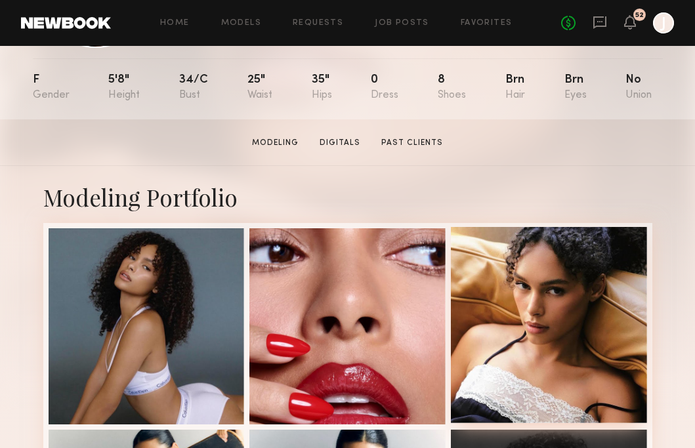
click at [571, 289] on div at bounding box center [549, 325] width 196 height 196
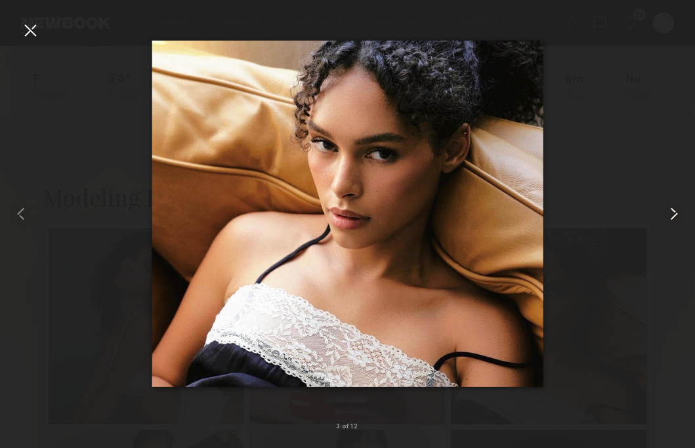
click at [675, 217] on common-icon at bounding box center [673, 213] width 21 height 21
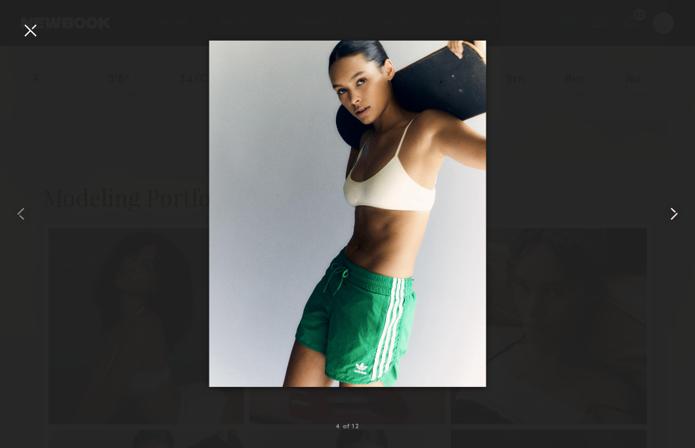
click at [676, 217] on common-icon at bounding box center [673, 213] width 21 height 21
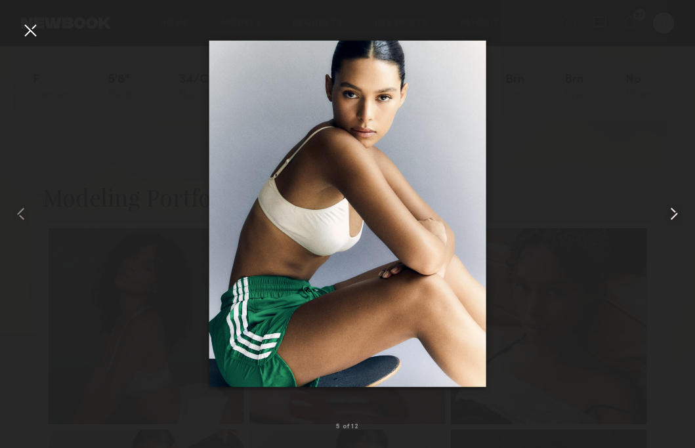
click at [676, 217] on common-icon at bounding box center [673, 213] width 21 height 21
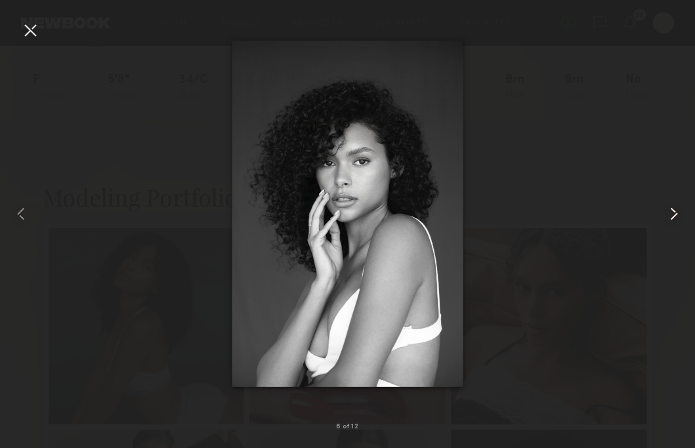
click at [676, 217] on common-icon at bounding box center [673, 213] width 21 height 21
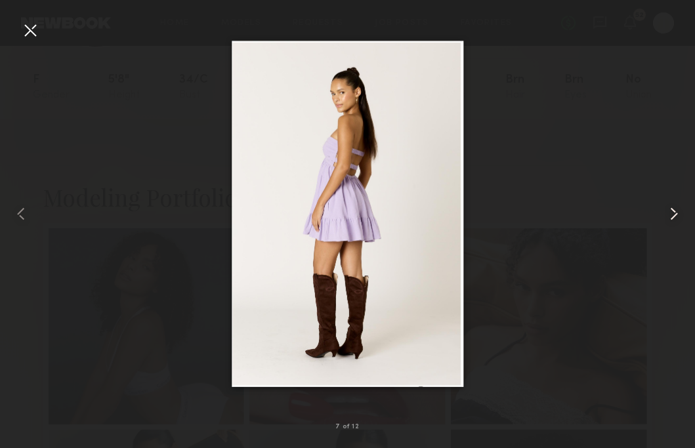
click at [676, 217] on common-icon at bounding box center [673, 213] width 21 height 21
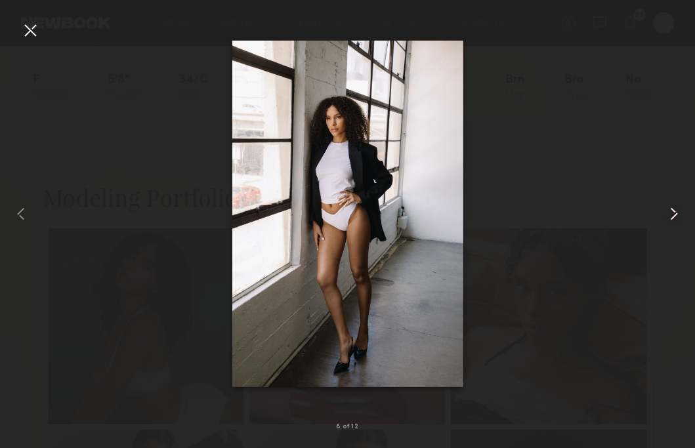
click at [676, 217] on common-icon at bounding box center [673, 213] width 21 height 21
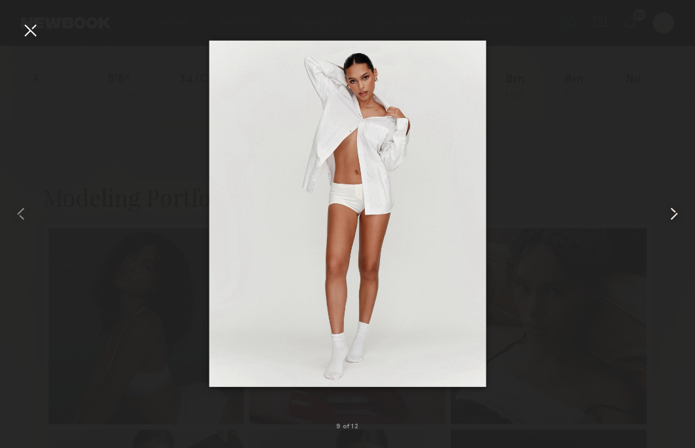
click at [676, 217] on common-icon at bounding box center [673, 213] width 21 height 21
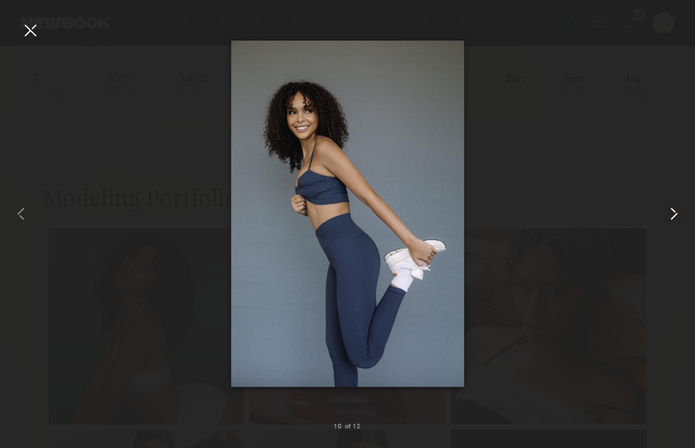
click at [674, 211] on common-icon at bounding box center [673, 213] width 21 height 21
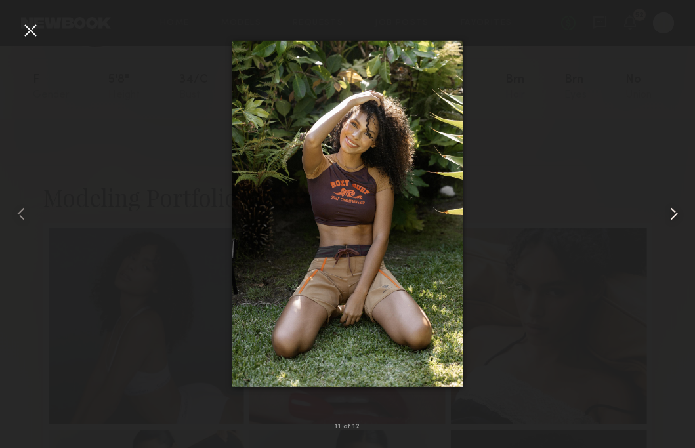
click at [674, 212] on common-icon at bounding box center [673, 213] width 21 height 21
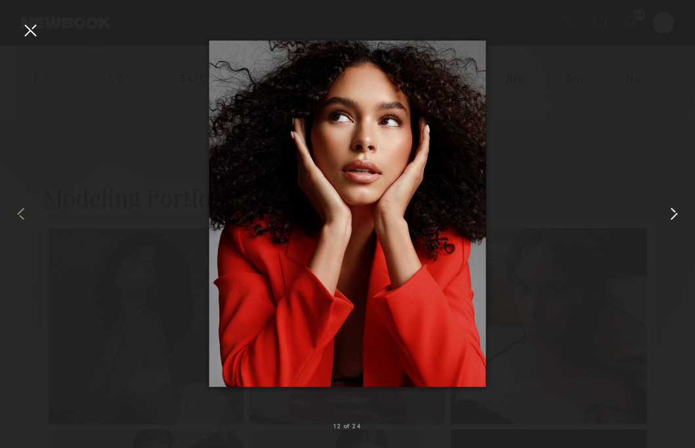
click at [681, 213] on common-icon at bounding box center [673, 213] width 21 height 21
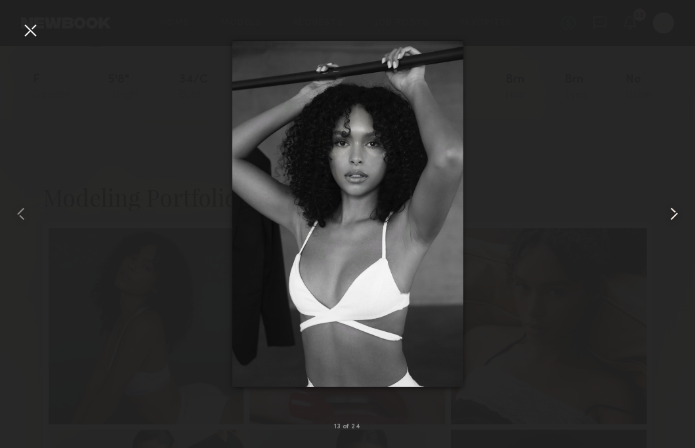
click at [675, 213] on common-icon at bounding box center [673, 213] width 21 height 21
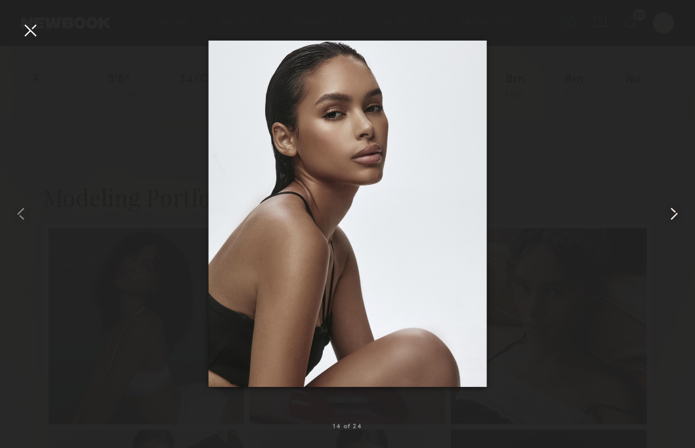
click at [675, 213] on common-icon at bounding box center [673, 213] width 21 height 21
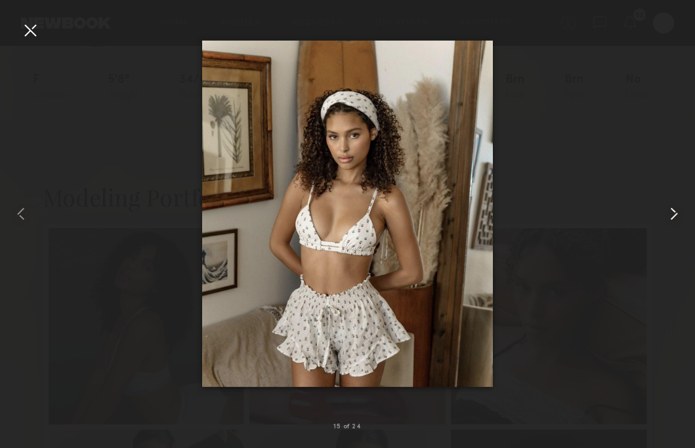
click at [675, 213] on common-icon at bounding box center [673, 213] width 21 height 21
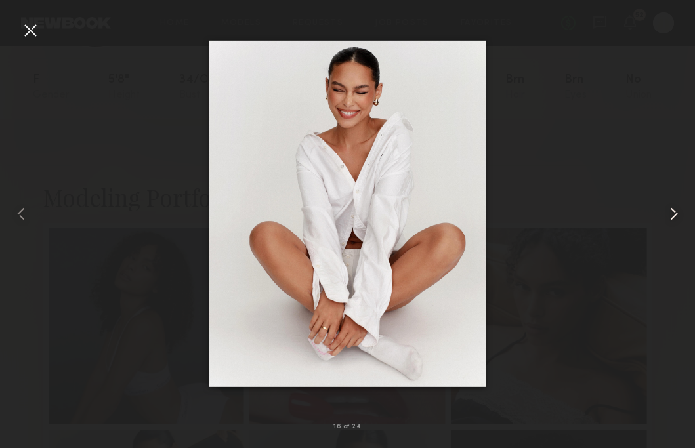
click at [675, 213] on common-icon at bounding box center [673, 213] width 21 height 21
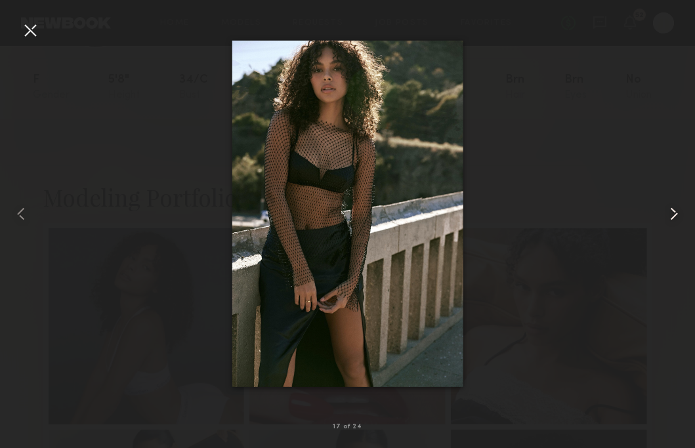
click at [675, 213] on common-icon at bounding box center [673, 213] width 21 height 21
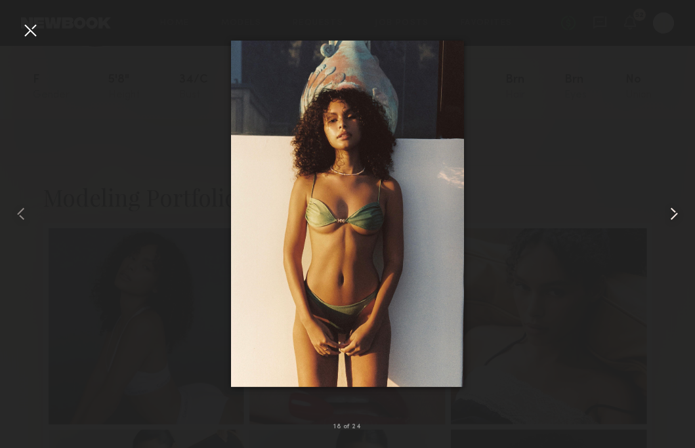
click at [675, 213] on common-icon at bounding box center [673, 213] width 21 height 21
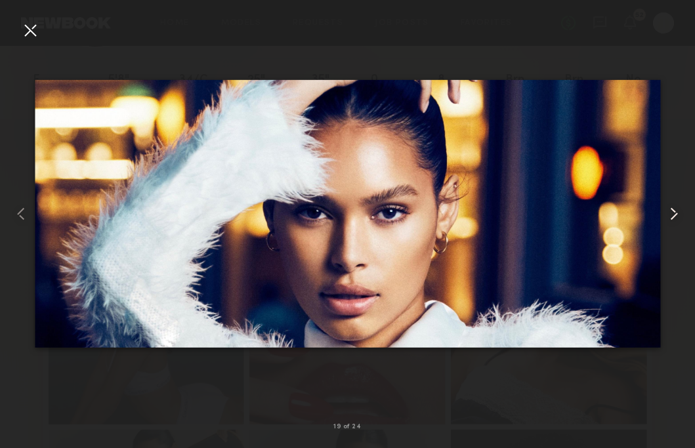
click at [675, 213] on common-icon at bounding box center [673, 213] width 21 height 21
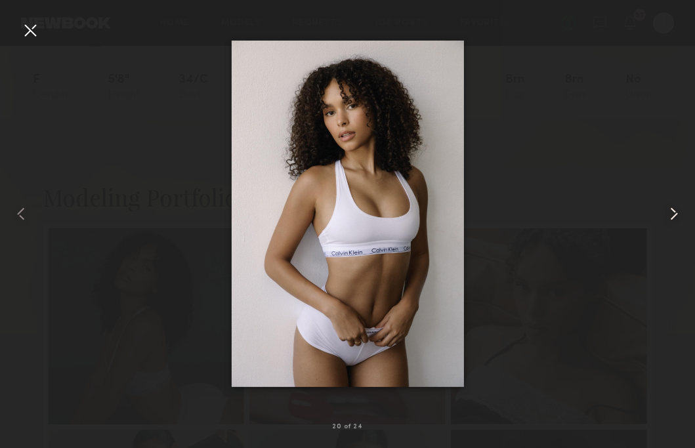
click at [675, 213] on common-icon at bounding box center [673, 213] width 21 height 21
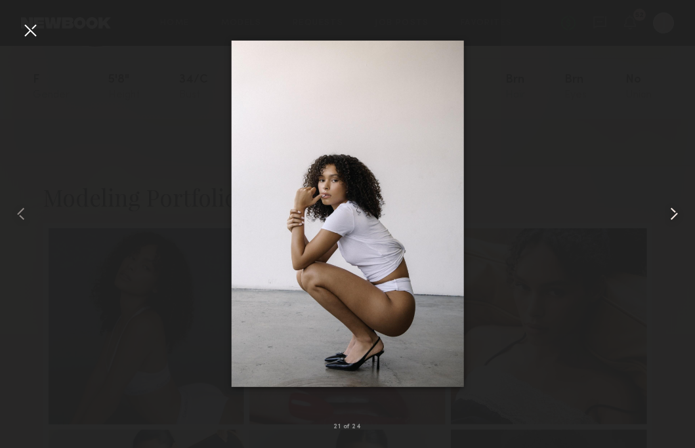
click at [675, 213] on common-icon at bounding box center [673, 213] width 21 height 21
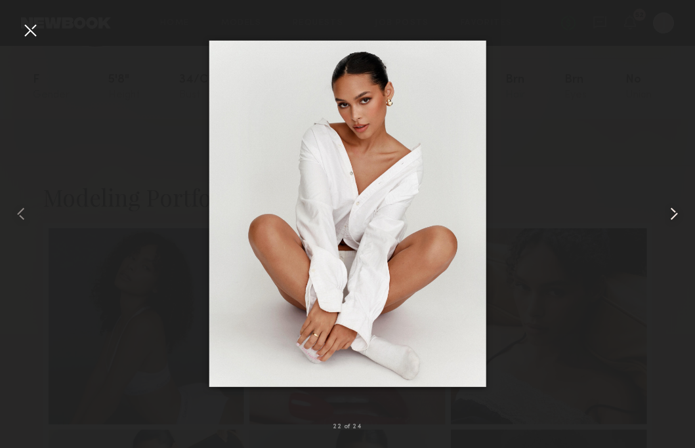
click at [675, 213] on common-icon at bounding box center [673, 213] width 21 height 21
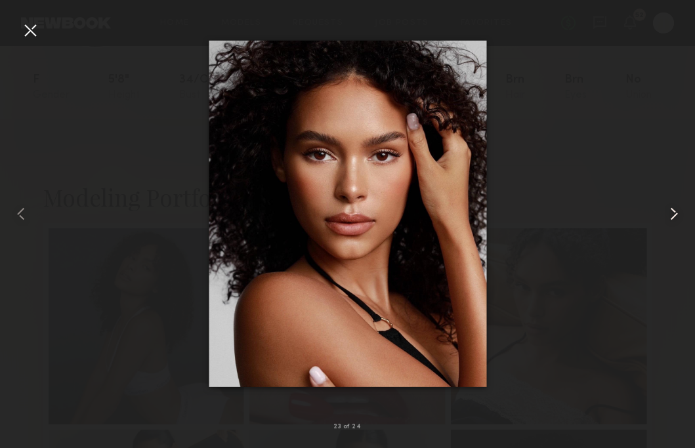
click at [675, 213] on common-icon at bounding box center [673, 213] width 21 height 21
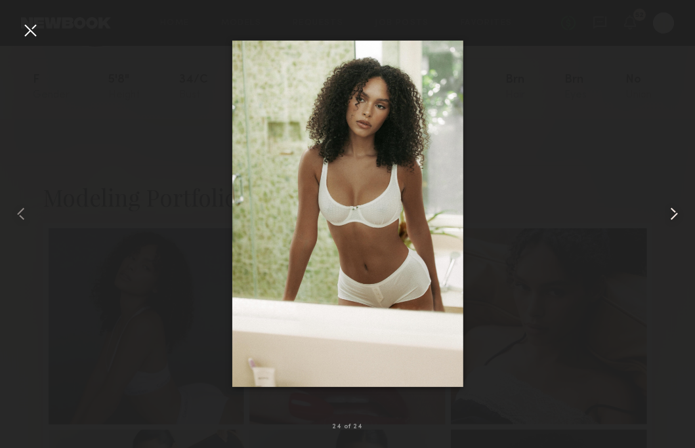
click at [675, 213] on common-icon at bounding box center [673, 213] width 21 height 21
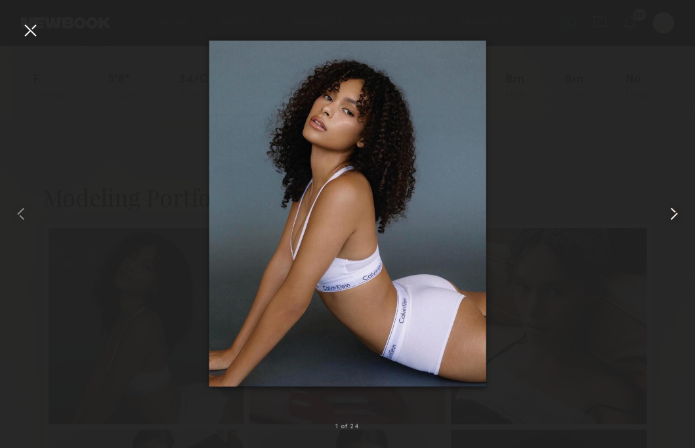
click at [675, 213] on common-icon at bounding box center [673, 213] width 21 height 21
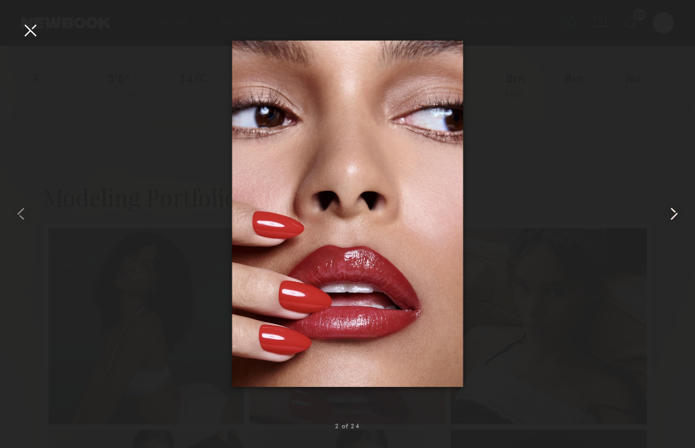
click at [675, 213] on common-icon at bounding box center [673, 213] width 21 height 21
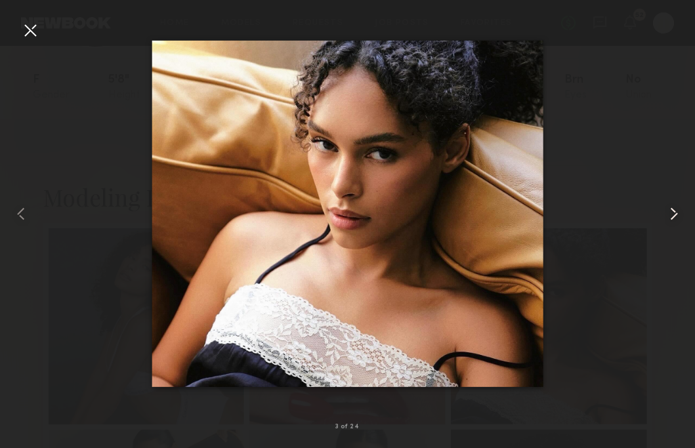
click at [675, 213] on common-icon at bounding box center [673, 213] width 21 height 21
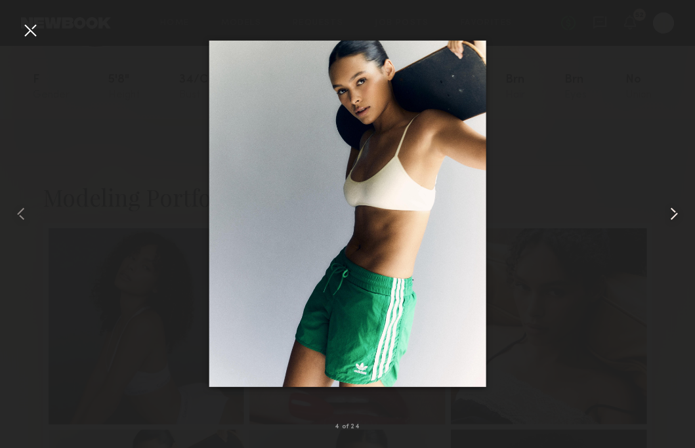
click at [663, 206] on common-icon at bounding box center [673, 213] width 21 height 21
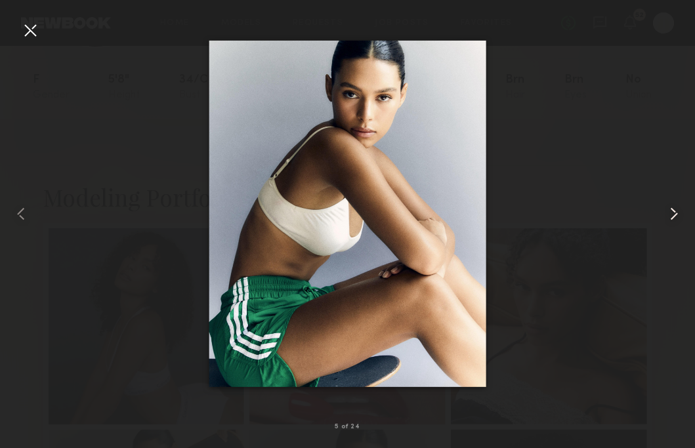
click at [663, 207] on common-icon at bounding box center [673, 213] width 21 height 21
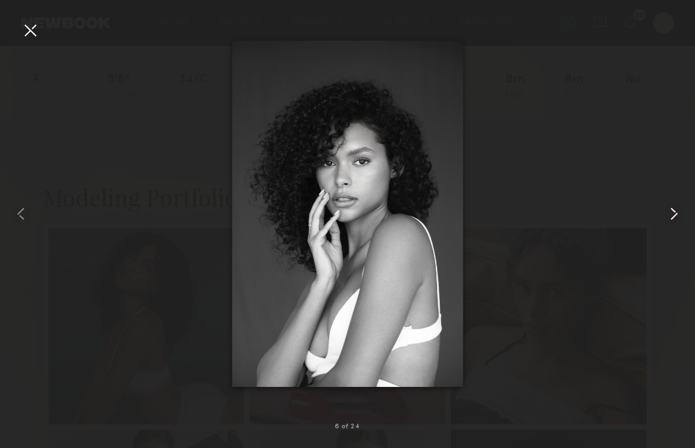
click at [663, 207] on common-icon at bounding box center [673, 213] width 21 height 21
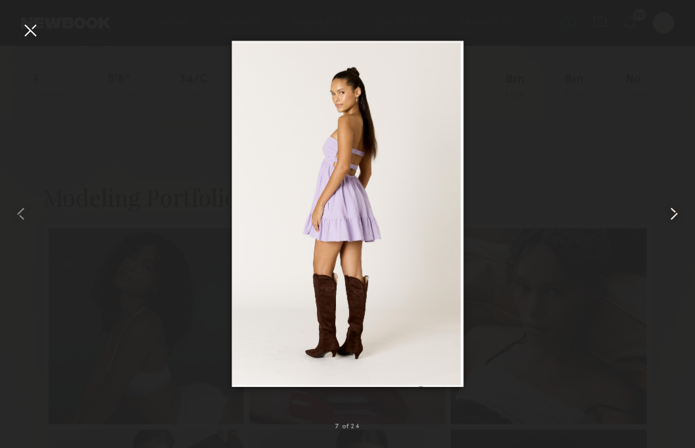
click at [663, 207] on common-icon at bounding box center [673, 213] width 21 height 21
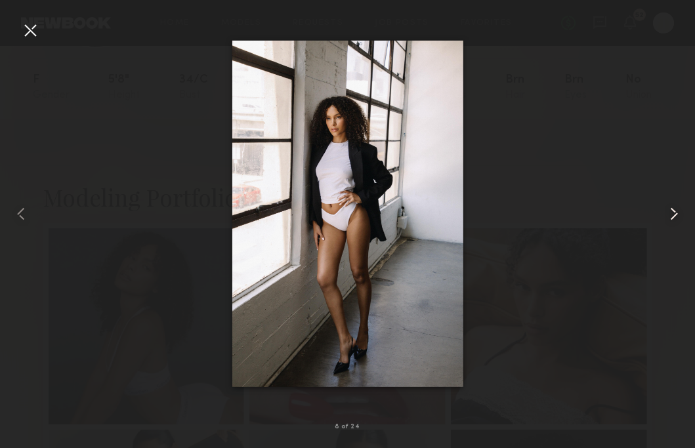
click at [663, 207] on common-icon at bounding box center [673, 213] width 21 height 21
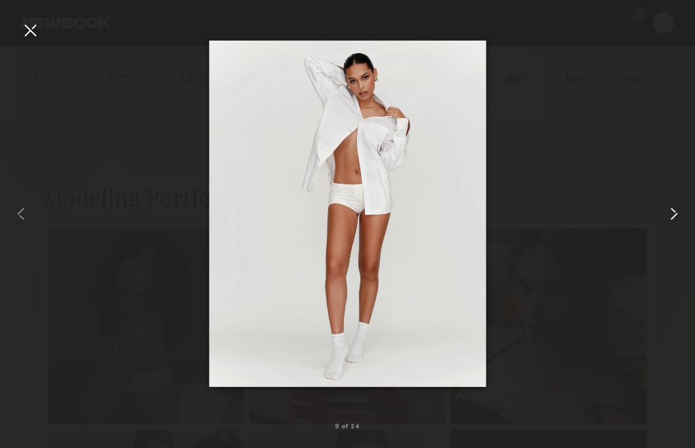
click at [663, 207] on common-icon at bounding box center [673, 213] width 21 height 21
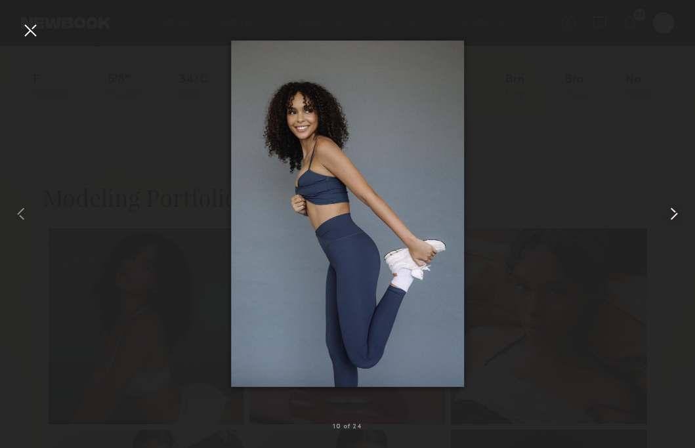
click at [663, 207] on common-icon at bounding box center [673, 213] width 21 height 21
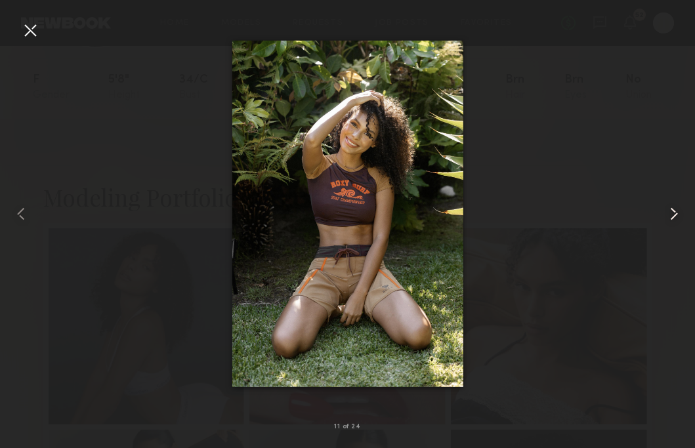
click at [674, 218] on common-icon at bounding box center [673, 213] width 21 height 21
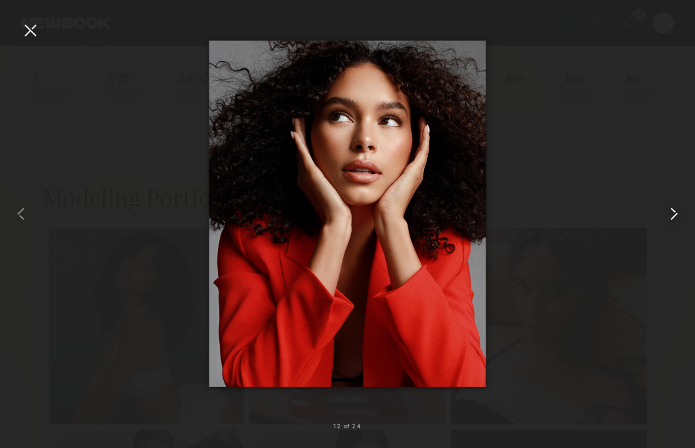
click at [674, 218] on common-icon at bounding box center [673, 213] width 21 height 21
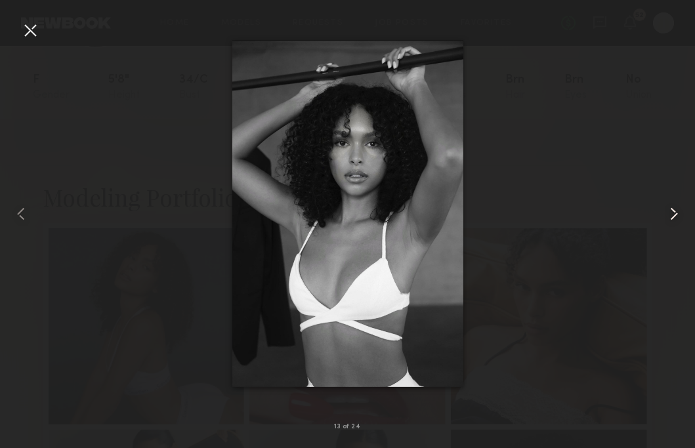
click at [674, 218] on common-icon at bounding box center [673, 213] width 21 height 21
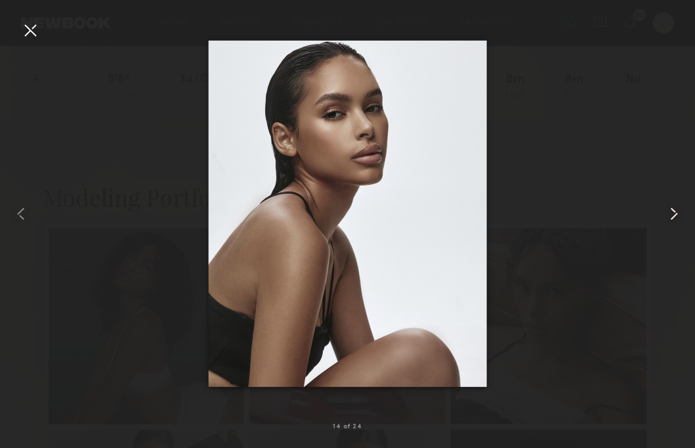
click at [670, 218] on common-icon at bounding box center [673, 213] width 21 height 21
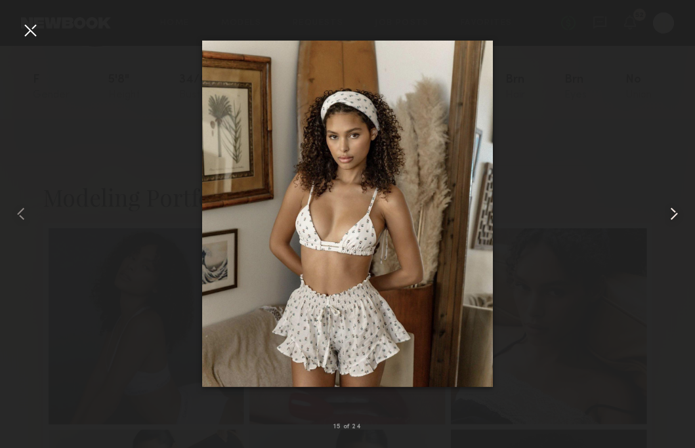
click at [670, 218] on common-icon at bounding box center [673, 213] width 21 height 21
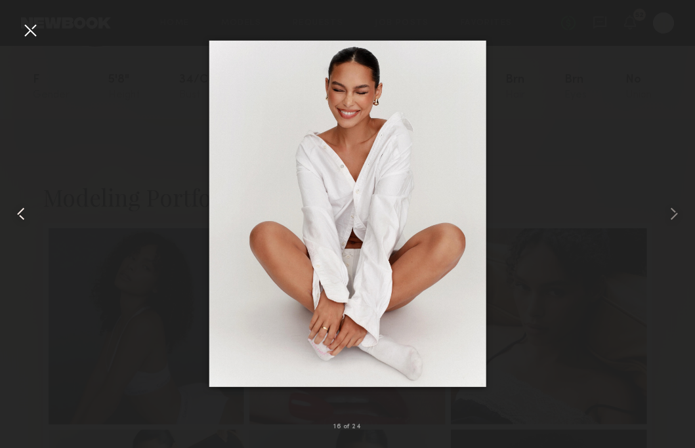
click at [18, 28] on div at bounding box center [14, 213] width 28 height 385
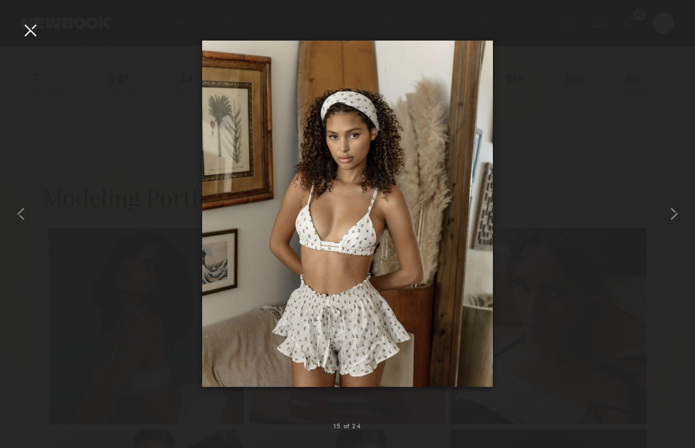
click at [27, 30] on div at bounding box center [30, 30] width 21 height 21
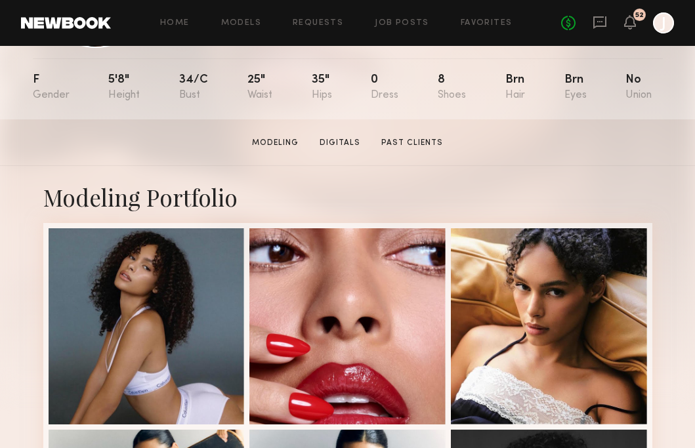
scroll to position [0, 0]
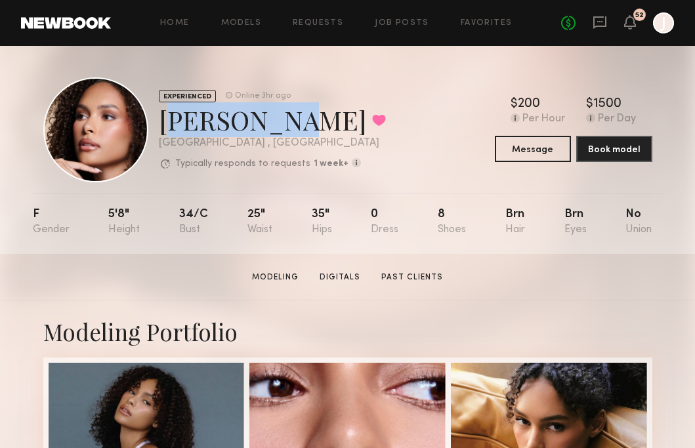
drag, startPoint x: 162, startPoint y: 125, endPoint x: 263, endPoint y: 125, distance: 100.4
click at [263, 125] on div "Hailey B. Favorited" at bounding box center [272, 119] width 227 height 35
copy div "Hailey B."
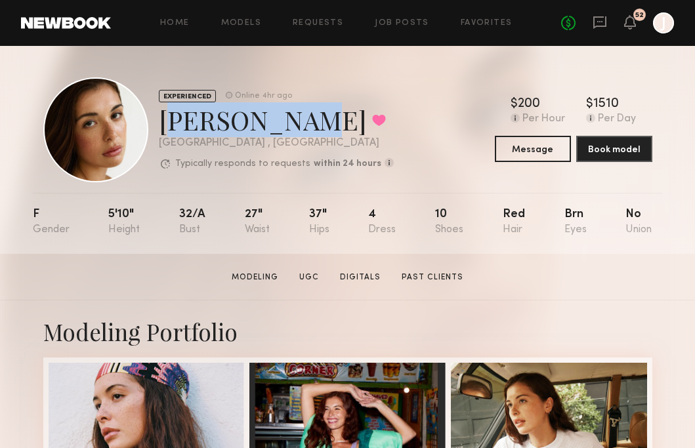
drag, startPoint x: 155, startPoint y: 120, endPoint x: 280, endPoint y: 120, distance: 124.7
click at [280, 120] on div "EXPERIENCED Online 4hr ago [PERSON_NAME] Favorited [GEOGRAPHIC_DATA] , [GEOGRAP…" at bounding box center [218, 129] width 350 height 105
copy div "[PERSON_NAME]"
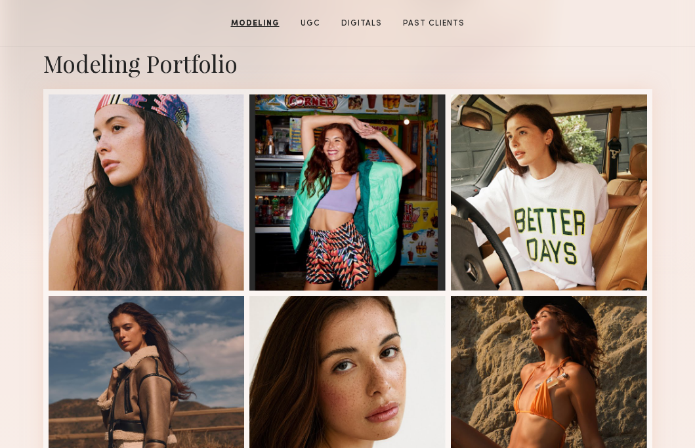
scroll to position [104, 0]
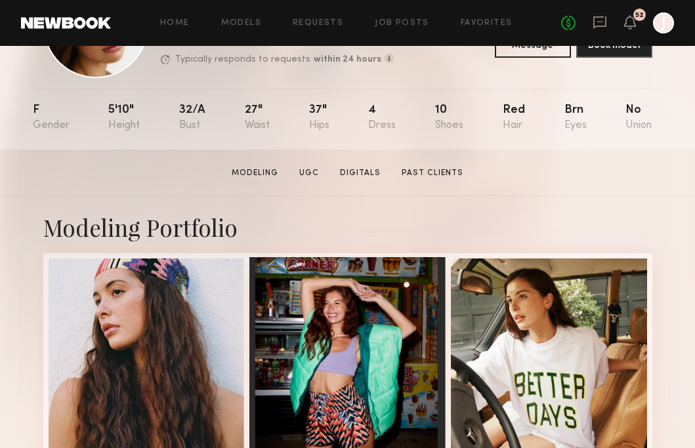
click at [312, 315] on div at bounding box center [347, 355] width 196 height 196
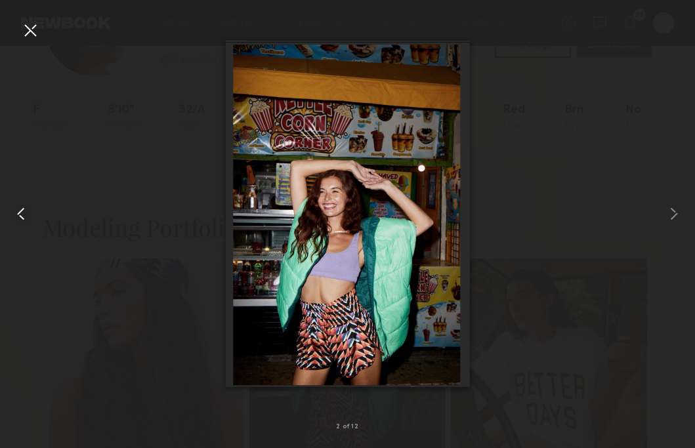
click at [22, 211] on common-icon at bounding box center [21, 213] width 21 height 21
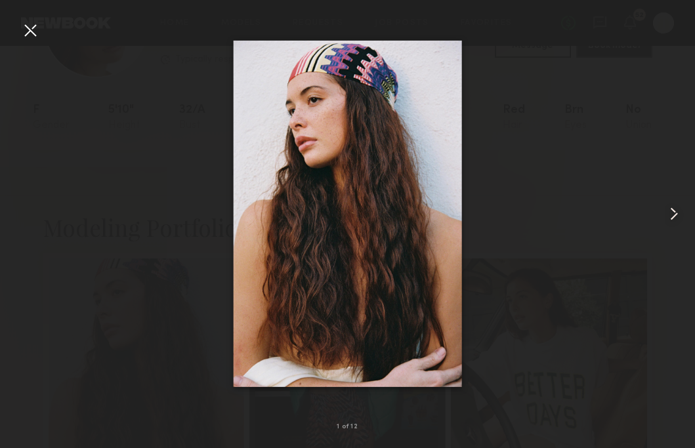
click at [673, 214] on common-icon at bounding box center [673, 213] width 21 height 21
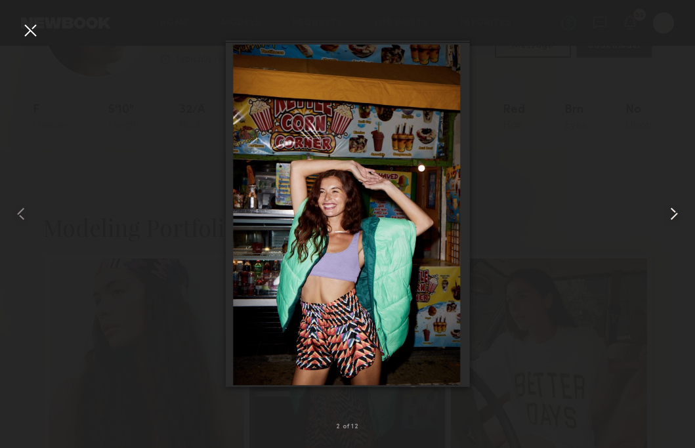
click at [673, 214] on common-icon at bounding box center [673, 213] width 21 height 21
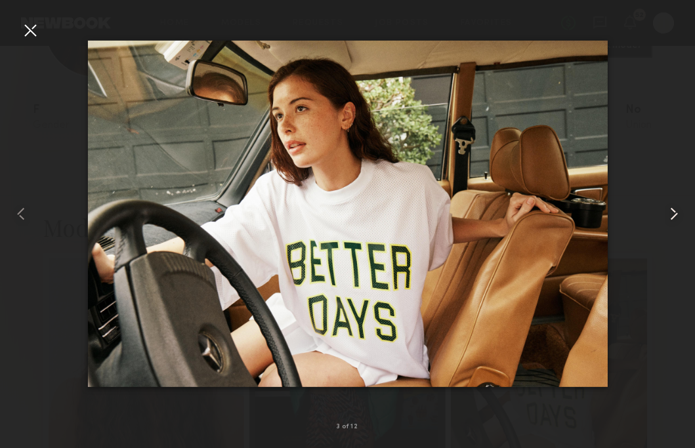
click at [674, 219] on common-icon at bounding box center [673, 213] width 21 height 21
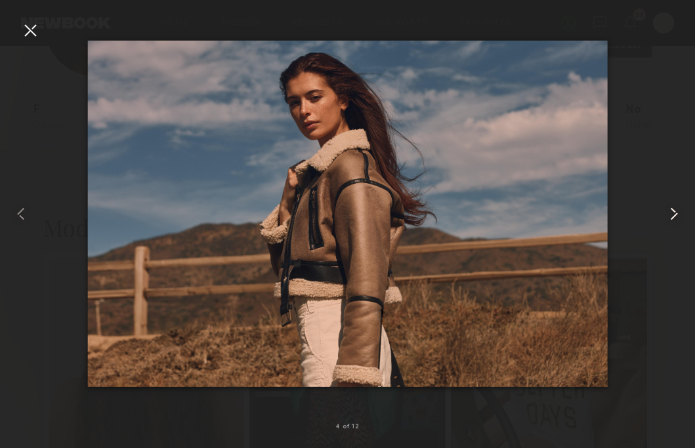
click at [674, 219] on common-icon at bounding box center [673, 213] width 21 height 21
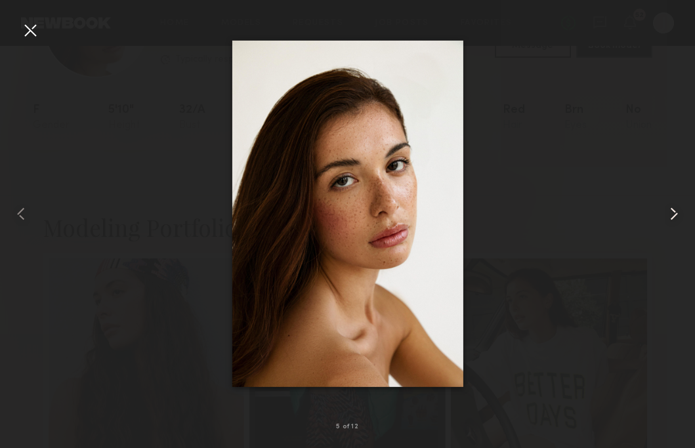
click at [674, 219] on common-icon at bounding box center [673, 213] width 21 height 21
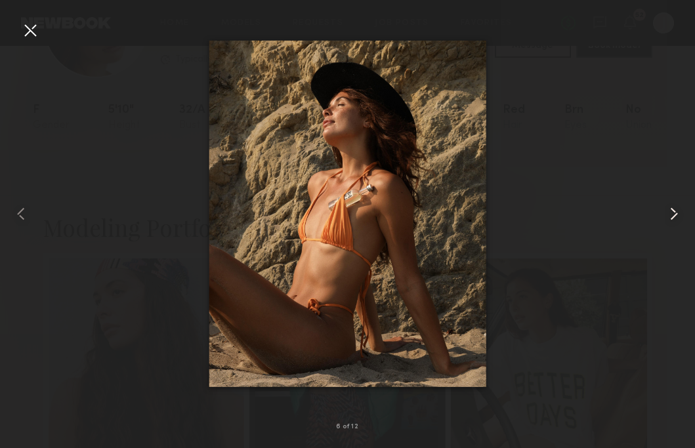
click at [674, 219] on common-icon at bounding box center [673, 213] width 21 height 21
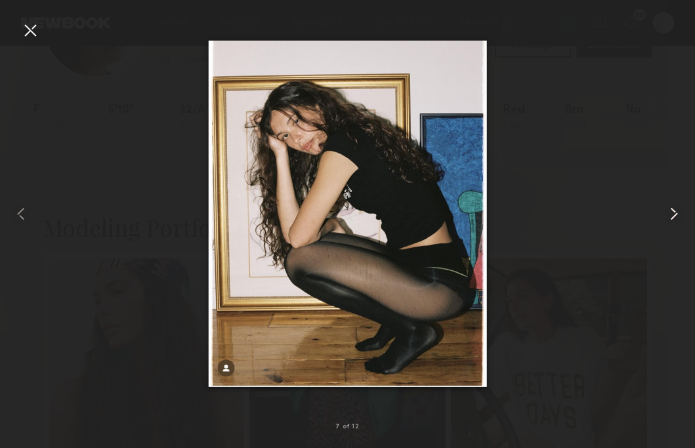
click at [674, 219] on common-icon at bounding box center [673, 213] width 21 height 21
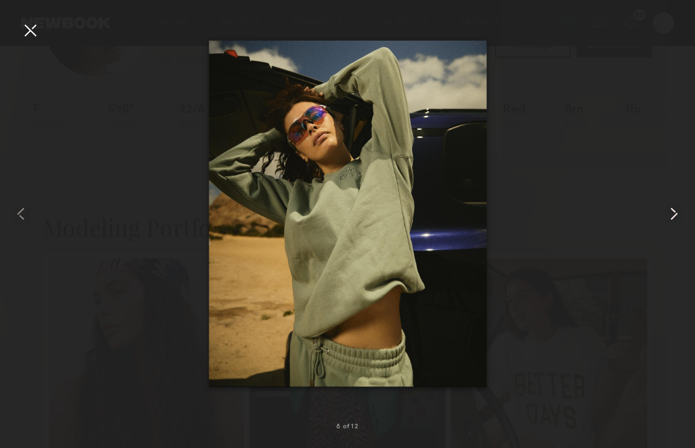
click at [674, 219] on common-icon at bounding box center [673, 213] width 21 height 21
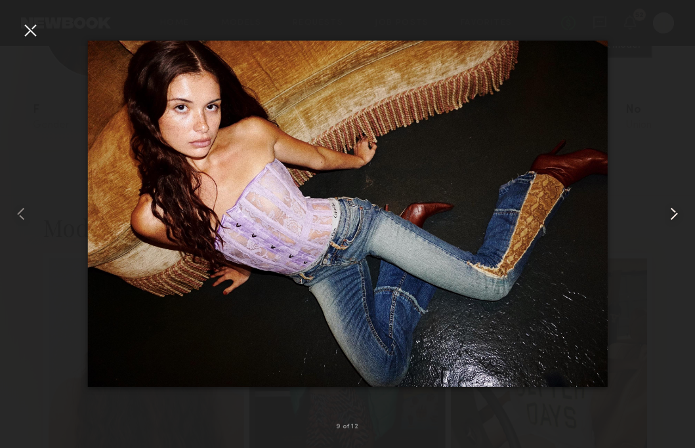
click at [674, 219] on common-icon at bounding box center [673, 213] width 21 height 21
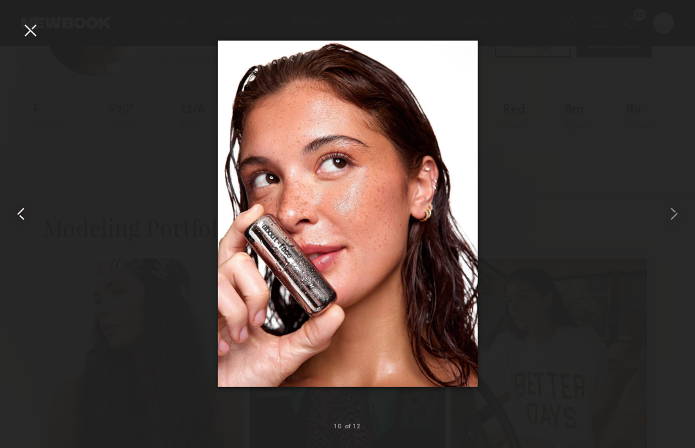
click at [26, 223] on common-icon at bounding box center [21, 213] width 21 height 21
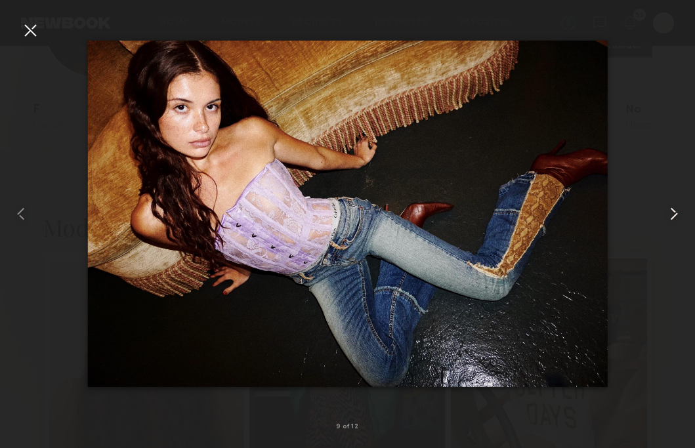
click at [675, 210] on common-icon at bounding box center [673, 213] width 21 height 21
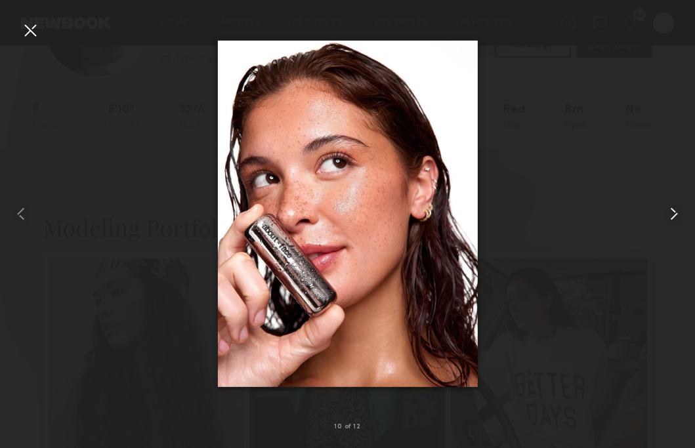
click at [675, 210] on common-icon at bounding box center [673, 213] width 21 height 21
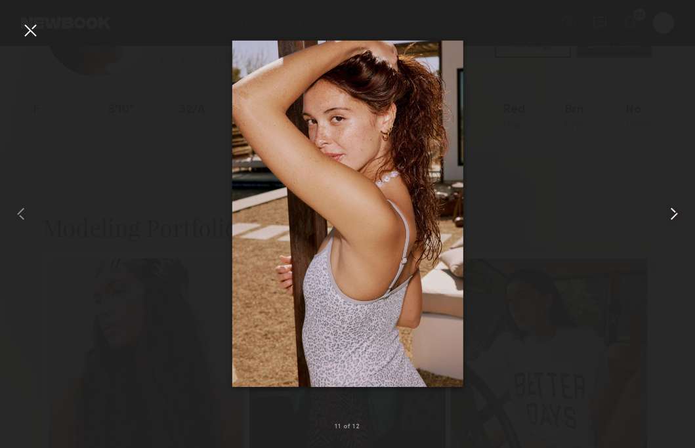
click at [675, 210] on common-icon at bounding box center [673, 213] width 21 height 21
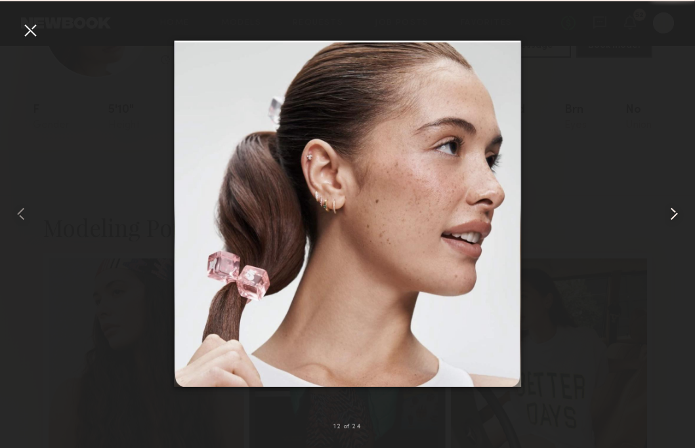
click at [675, 210] on common-icon at bounding box center [673, 213] width 21 height 21
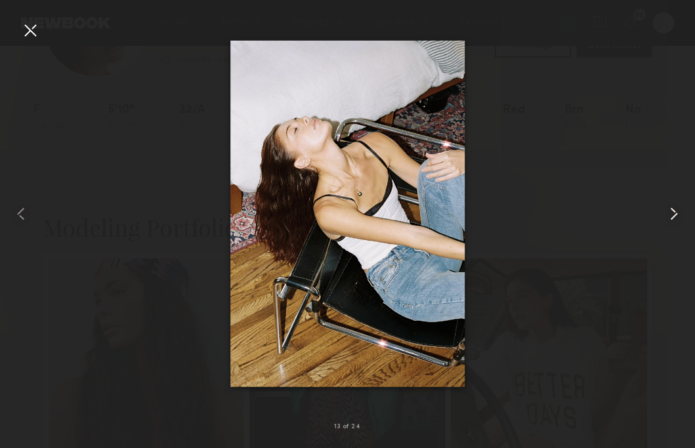
click at [675, 210] on common-icon at bounding box center [673, 213] width 21 height 21
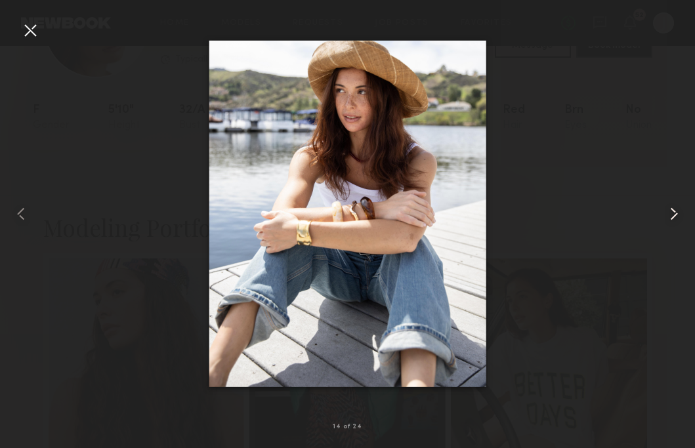
click at [675, 210] on common-icon at bounding box center [673, 213] width 21 height 21
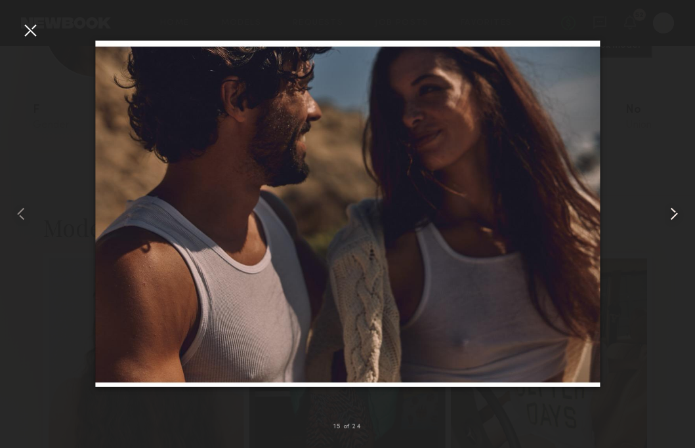
click at [675, 210] on common-icon at bounding box center [673, 213] width 21 height 21
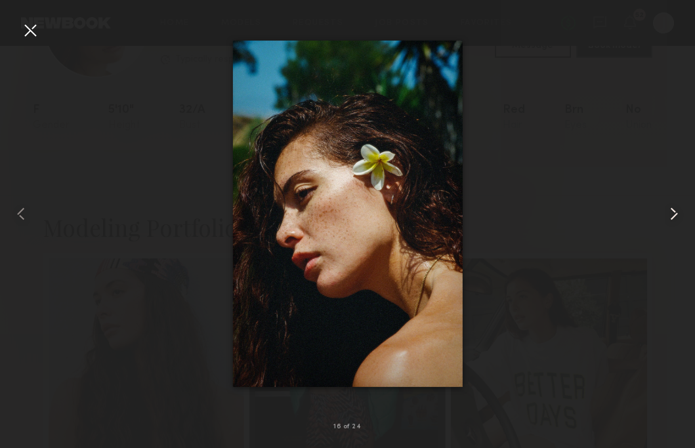
click at [675, 210] on common-icon at bounding box center [673, 213] width 21 height 21
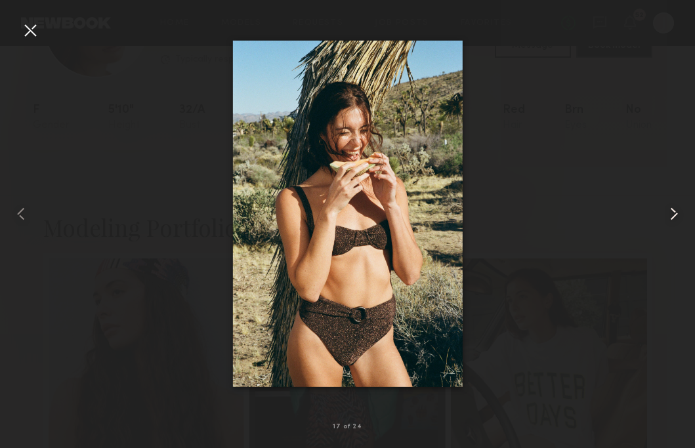
click at [675, 210] on common-icon at bounding box center [673, 213] width 21 height 21
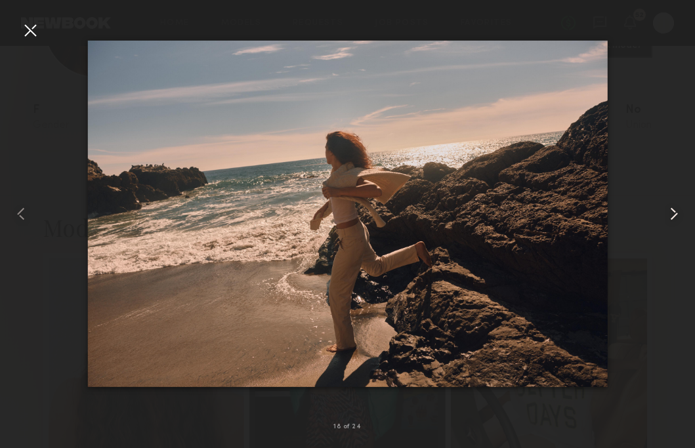
click at [675, 210] on common-icon at bounding box center [673, 213] width 21 height 21
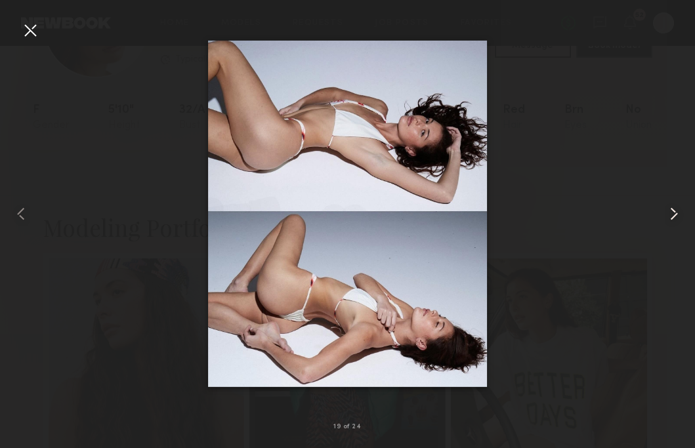
click at [675, 210] on common-icon at bounding box center [673, 213] width 21 height 21
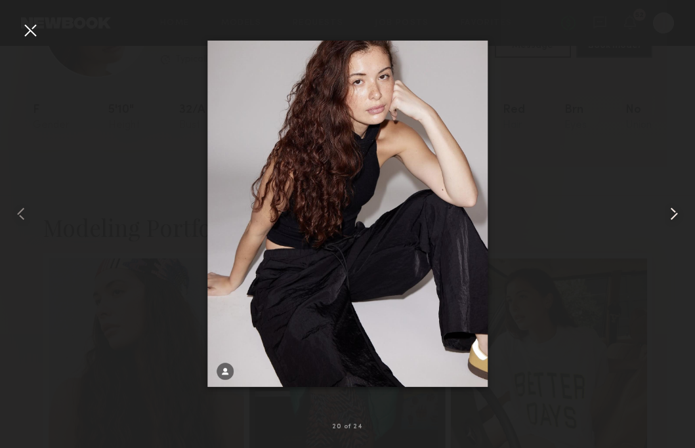
click at [675, 210] on common-icon at bounding box center [673, 213] width 21 height 21
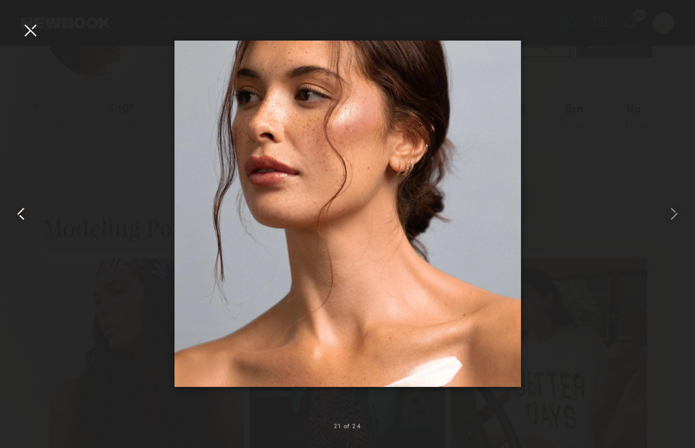
click at [21, 218] on common-icon at bounding box center [21, 213] width 21 height 21
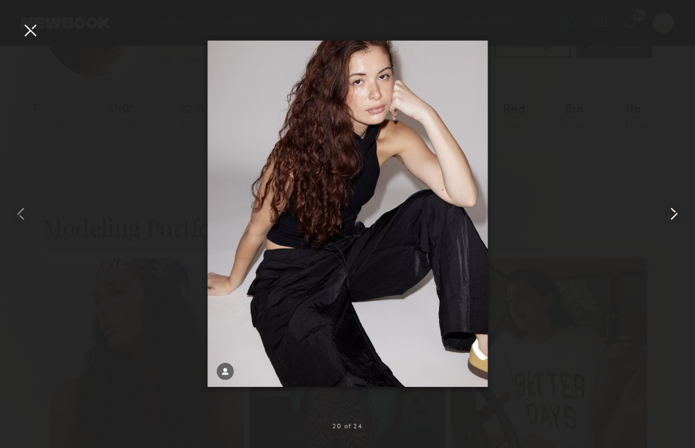
click at [673, 209] on common-icon at bounding box center [673, 213] width 21 height 21
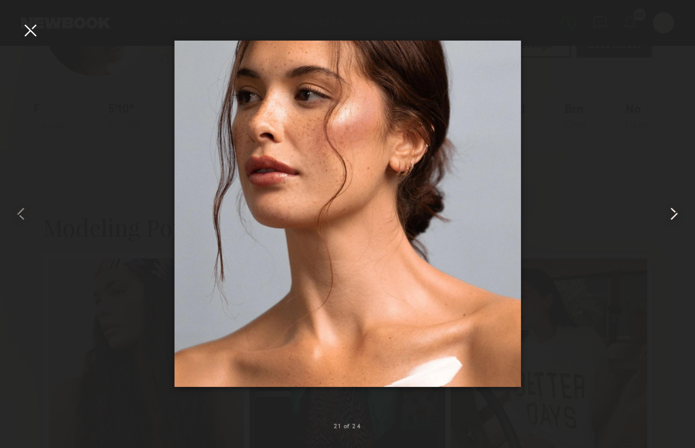
click at [673, 209] on common-icon at bounding box center [673, 213] width 21 height 21
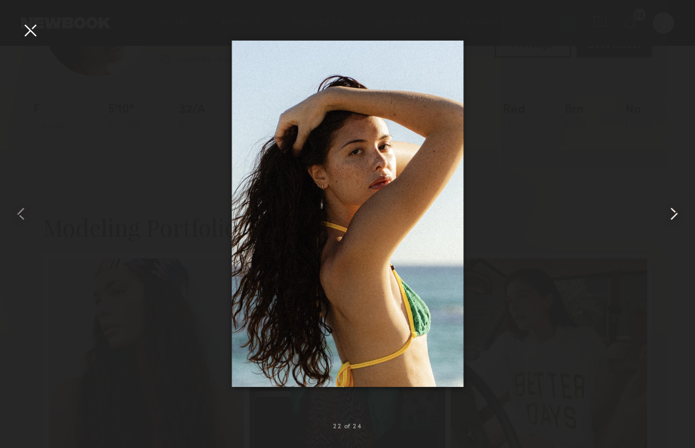
click at [673, 209] on common-icon at bounding box center [673, 213] width 21 height 21
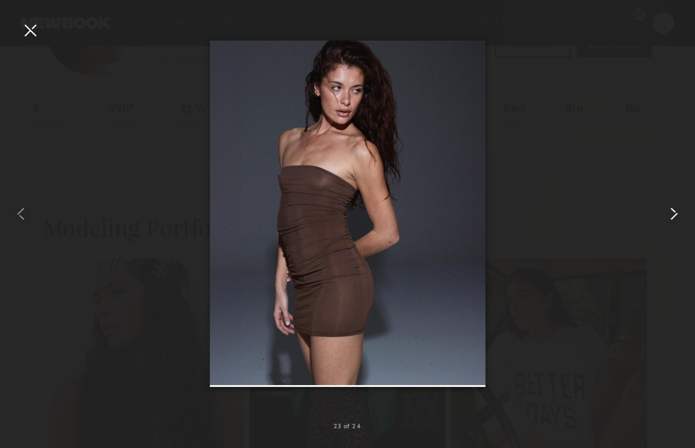
click at [673, 209] on common-icon at bounding box center [673, 213] width 21 height 21
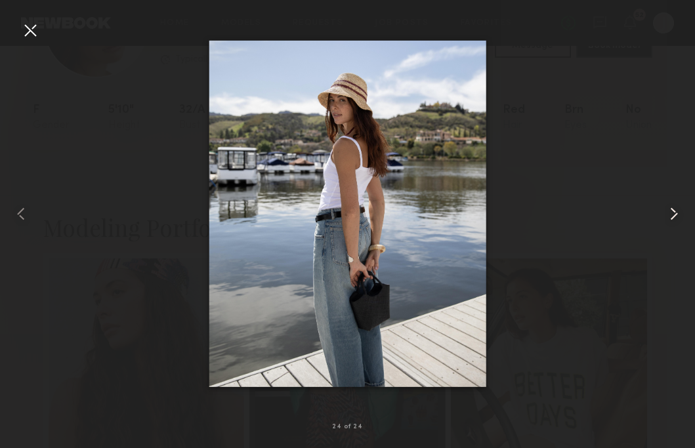
click at [673, 209] on common-icon at bounding box center [673, 213] width 21 height 21
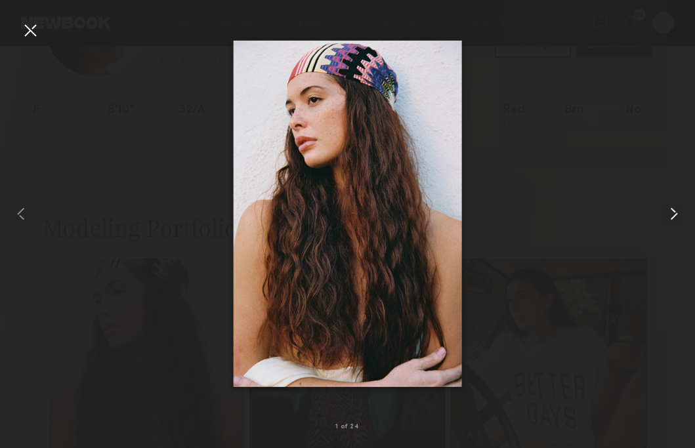
click at [673, 209] on common-icon at bounding box center [673, 213] width 21 height 21
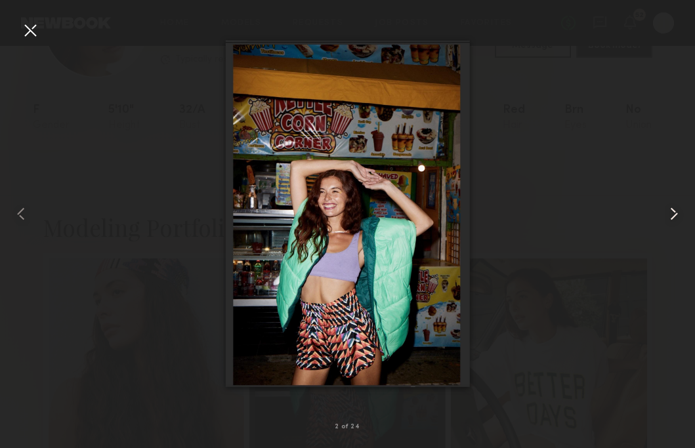
click at [667, 211] on common-icon at bounding box center [673, 213] width 21 height 21
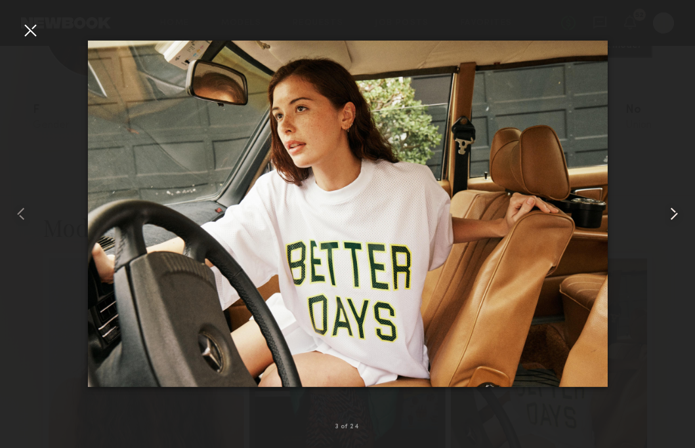
click at [667, 211] on common-icon at bounding box center [673, 213] width 21 height 21
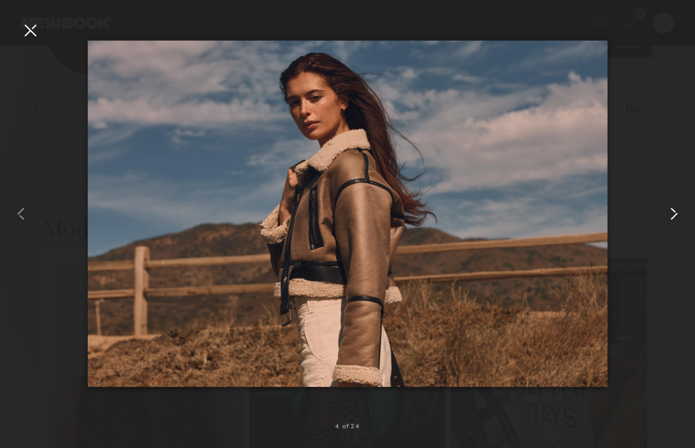
click at [667, 211] on common-icon at bounding box center [673, 213] width 21 height 21
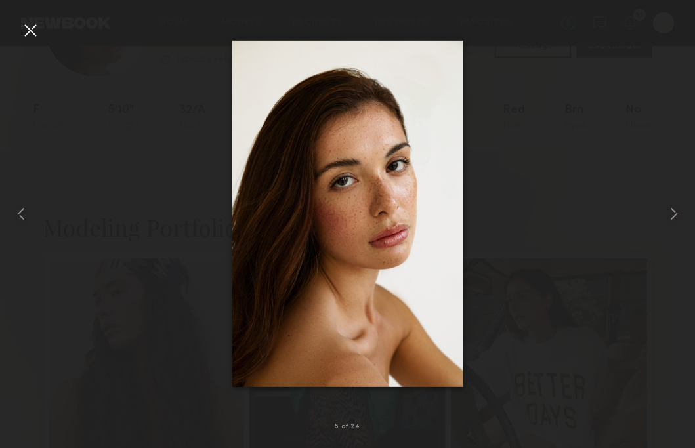
click at [38, 32] on div at bounding box center [30, 30] width 21 height 21
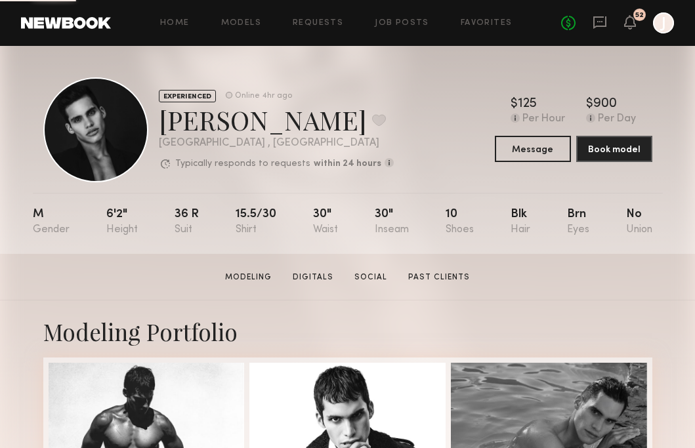
click at [272, 123] on div "[PERSON_NAME] Favorite" at bounding box center [276, 119] width 235 height 35
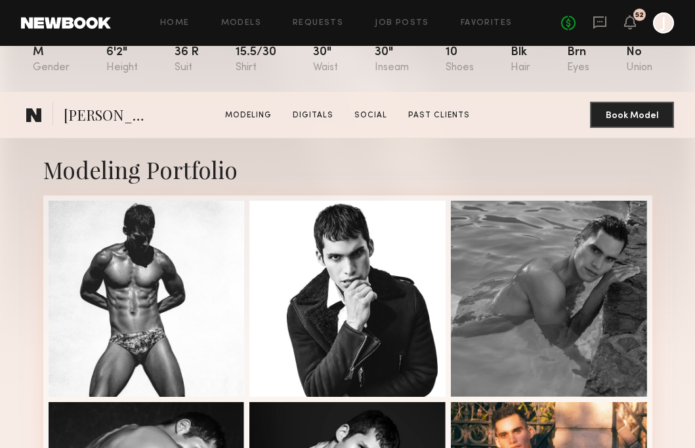
scroll to position [337, 0]
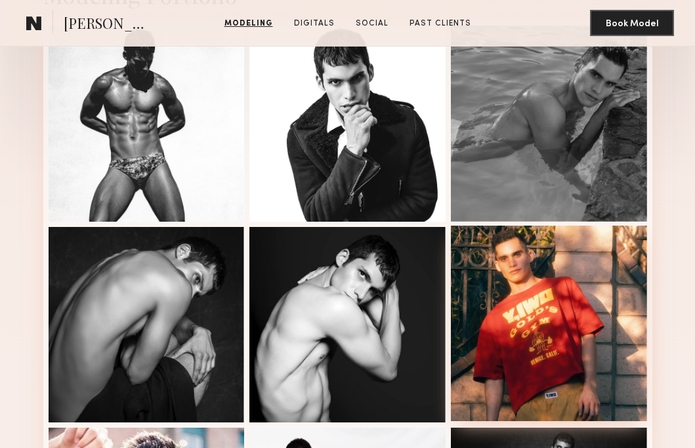
click at [557, 358] on div at bounding box center [549, 324] width 196 height 196
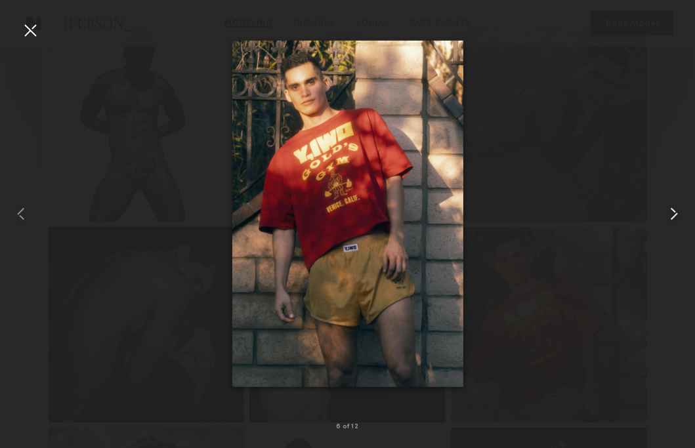
click at [671, 216] on common-icon at bounding box center [673, 213] width 21 height 21
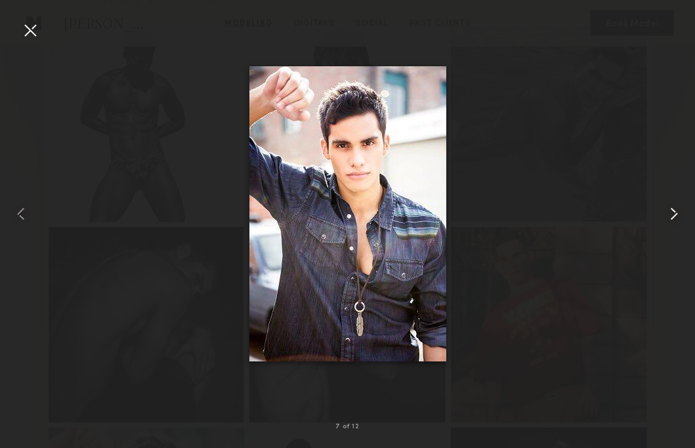
click at [673, 216] on common-icon at bounding box center [673, 213] width 21 height 21
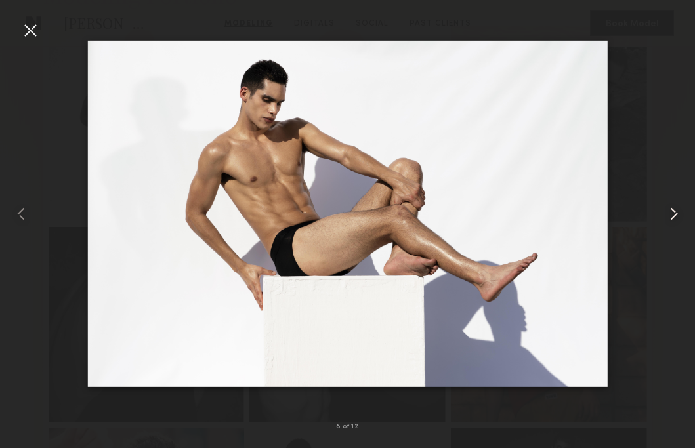
click at [670, 216] on common-icon at bounding box center [673, 213] width 21 height 21
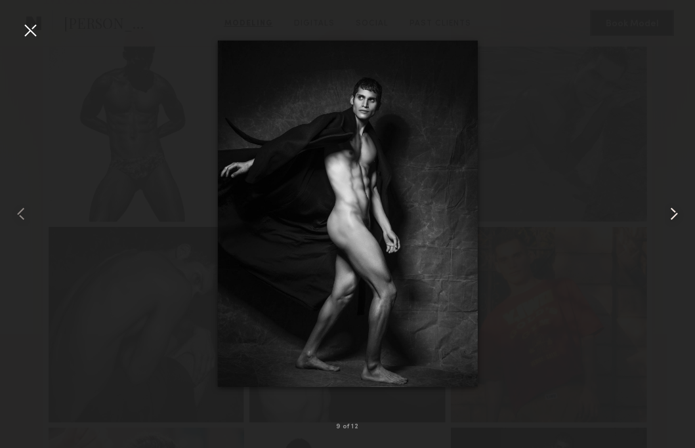
click at [670, 214] on common-icon at bounding box center [673, 213] width 21 height 21
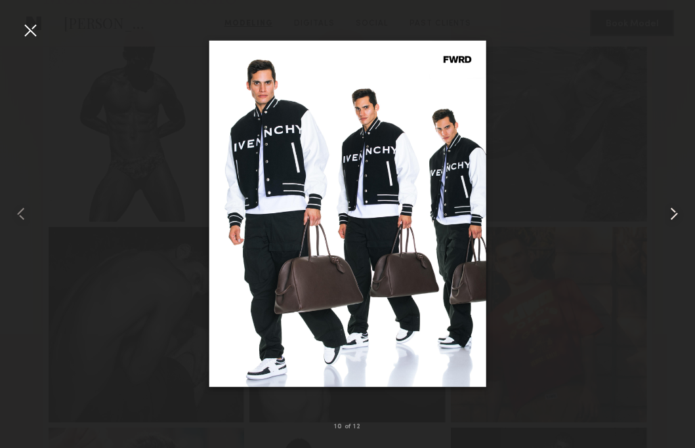
click at [670, 214] on common-icon at bounding box center [673, 213] width 21 height 21
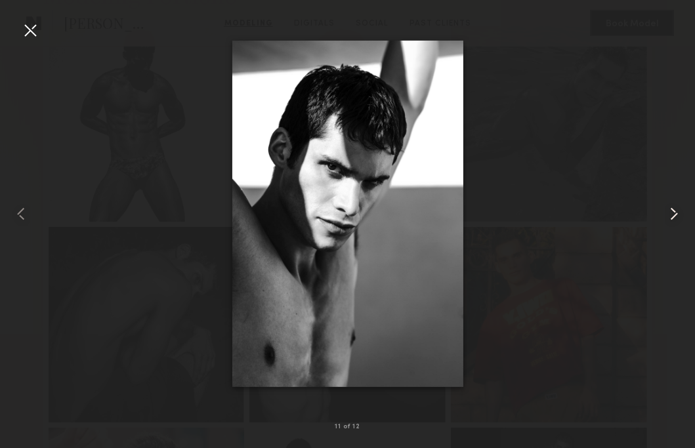
click at [670, 214] on common-icon at bounding box center [673, 213] width 21 height 21
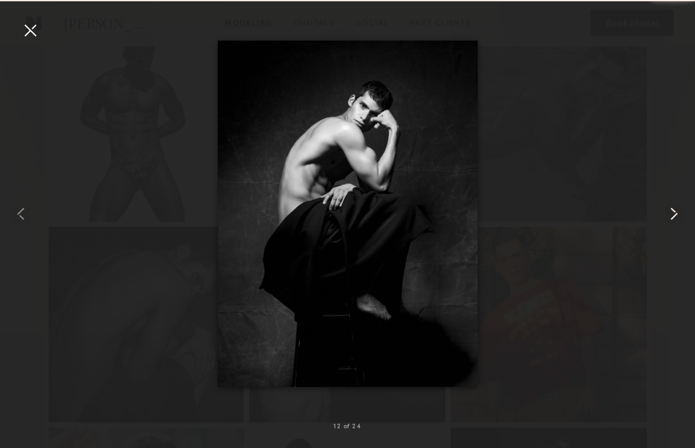
click at [670, 214] on common-icon at bounding box center [673, 213] width 21 height 21
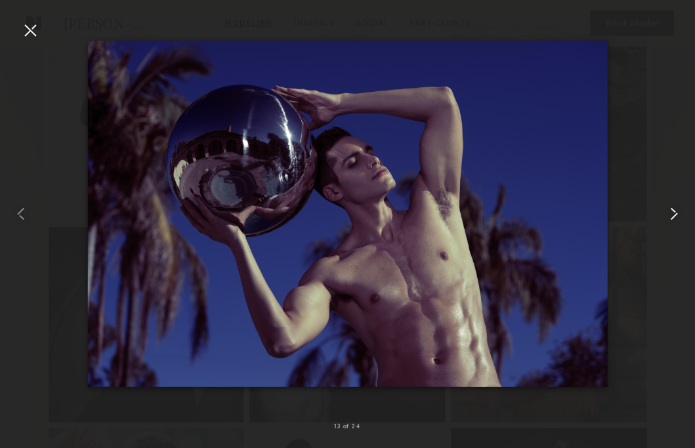
click at [670, 214] on common-icon at bounding box center [673, 213] width 21 height 21
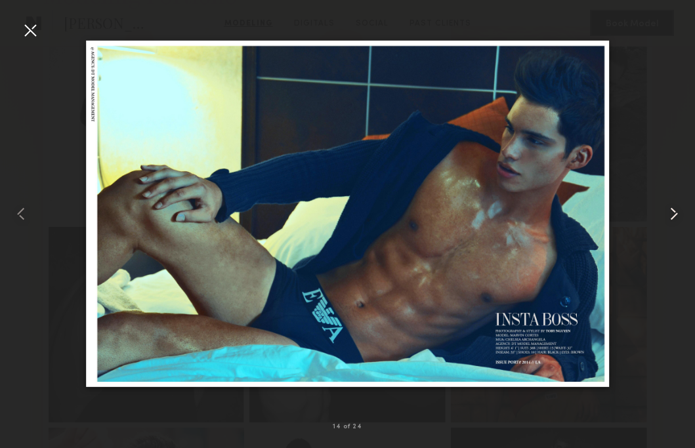
click at [670, 214] on common-icon at bounding box center [673, 213] width 21 height 21
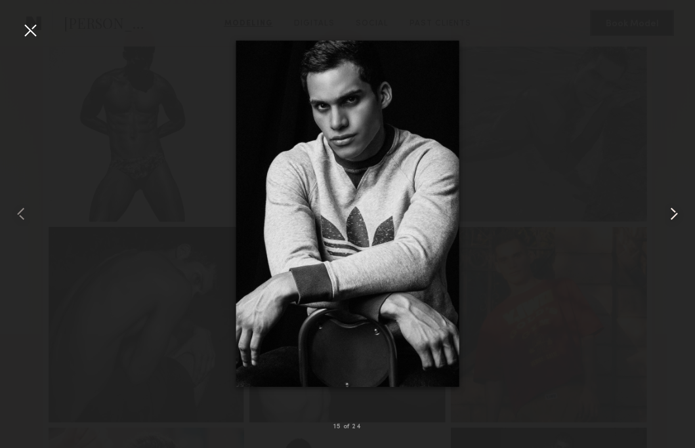
click at [670, 214] on common-icon at bounding box center [673, 213] width 21 height 21
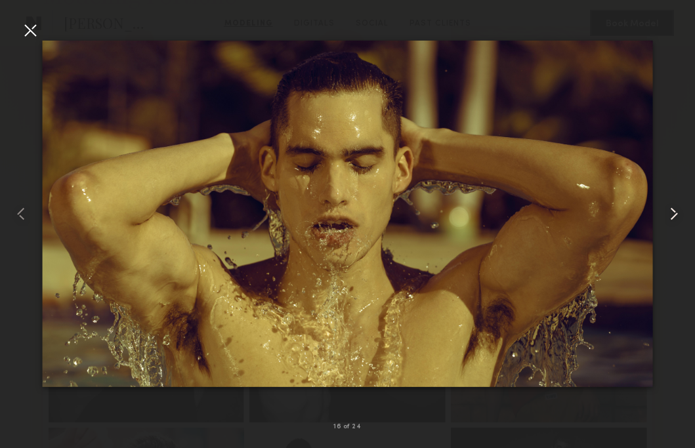
click at [670, 214] on common-icon at bounding box center [673, 213] width 21 height 21
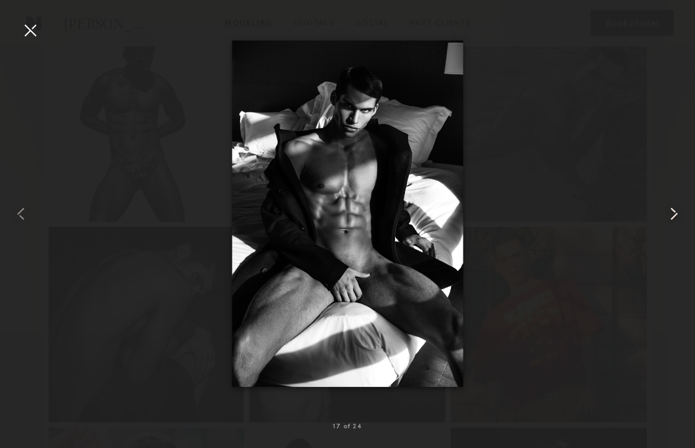
click at [670, 214] on common-icon at bounding box center [673, 213] width 21 height 21
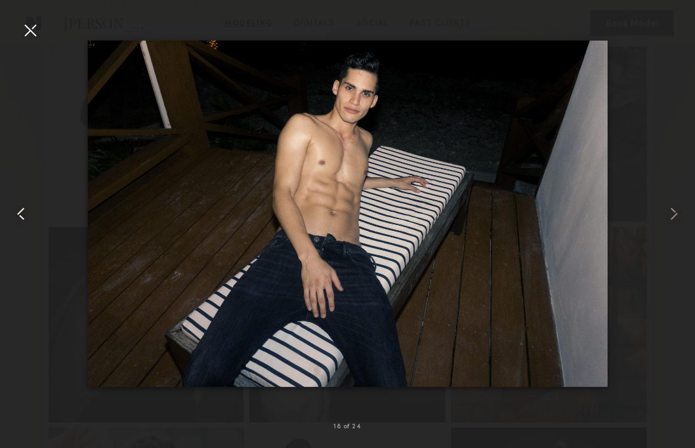
click at [20, 221] on common-icon at bounding box center [21, 213] width 21 height 21
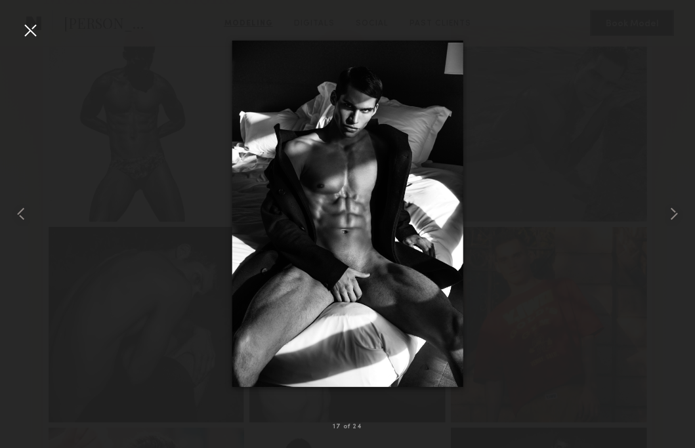
click at [34, 28] on div at bounding box center [30, 30] width 21 height 21
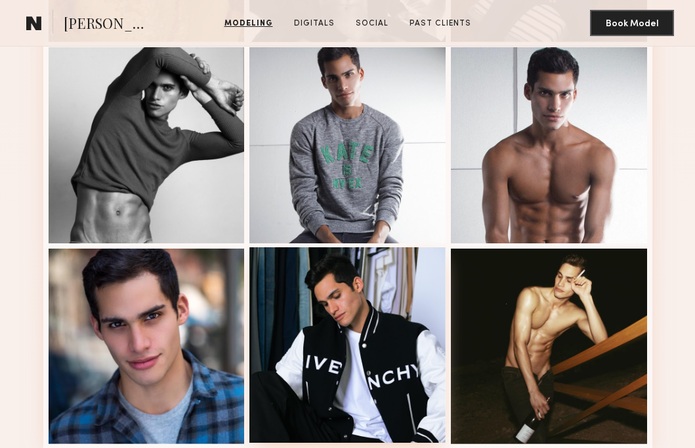
scroll to position [1484, 0]
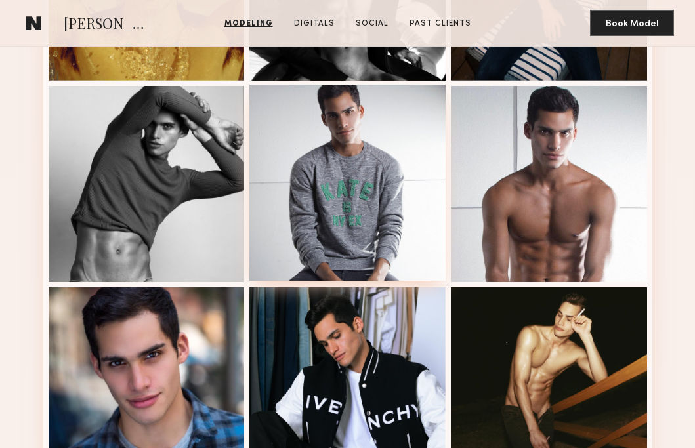
click at [356, 191] on div at bounding box center [347, 183] width 196 height 196
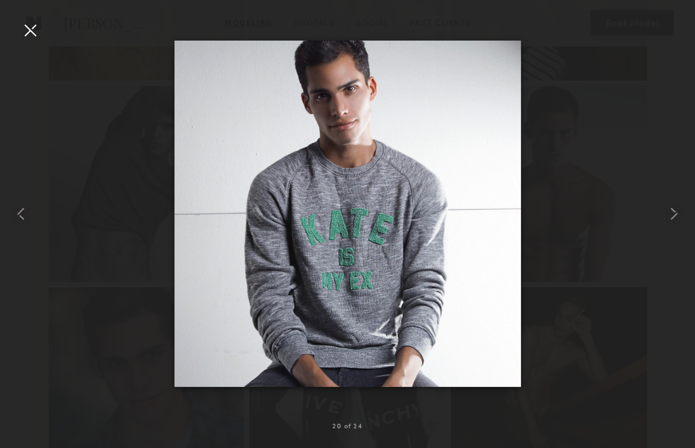
click at [25, 33] on div at bounding box center [30, 30] width 21 height 21
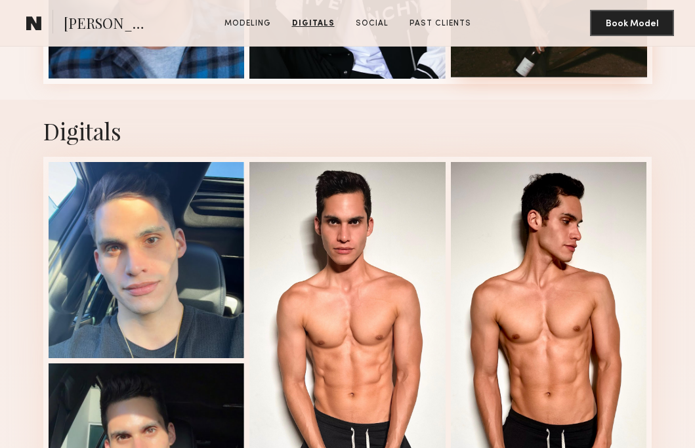
scroll to position [1690, 0]
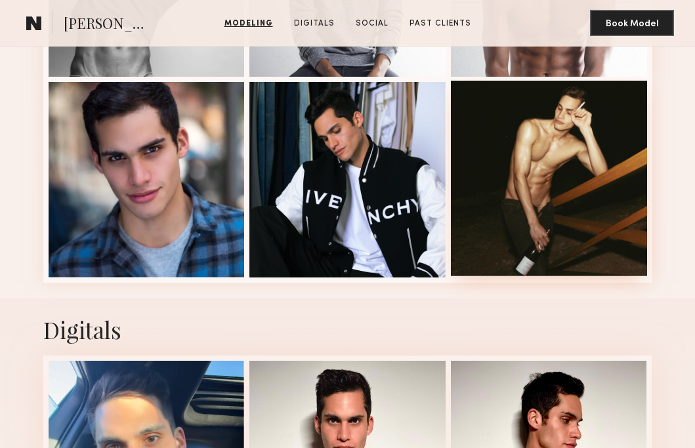
click at [571, 226] on div at bounding box center [549, 179] width 196 height 196
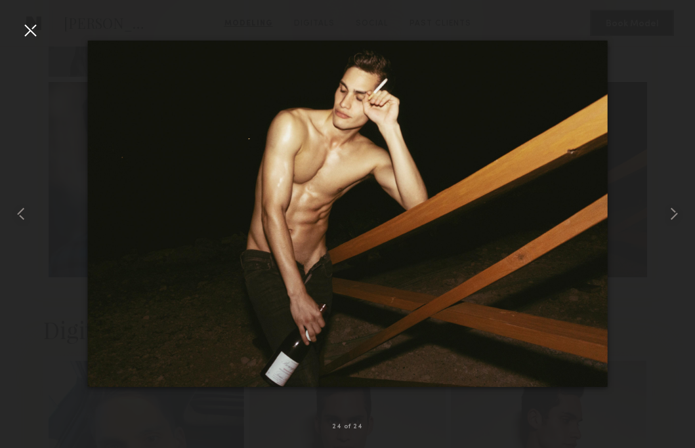
click at [33, 38] on div at bounding box center [30, 30] width 21 height 21
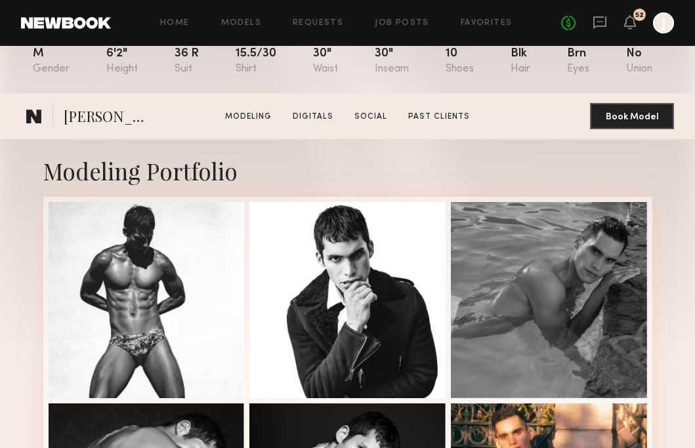
scroll to position [316, 0]
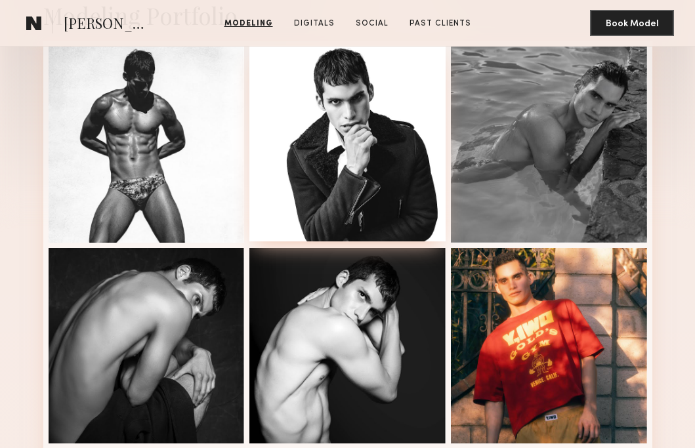
click at [320, 182] on div at bounding box center [347, 143] width 196 height 196
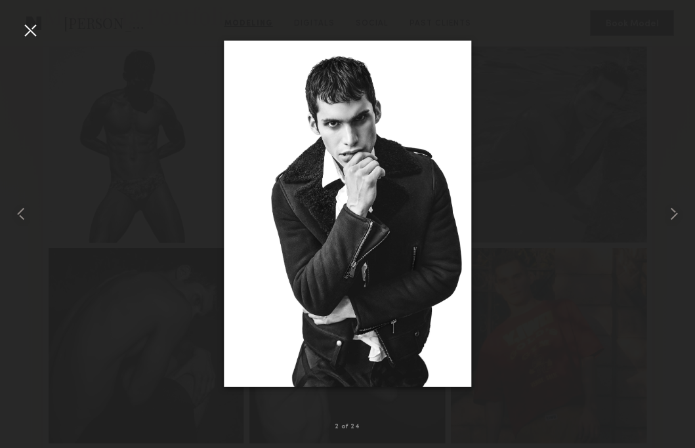
click at [30, 27] on div at bounding box center [30, 30] width 21 height 21
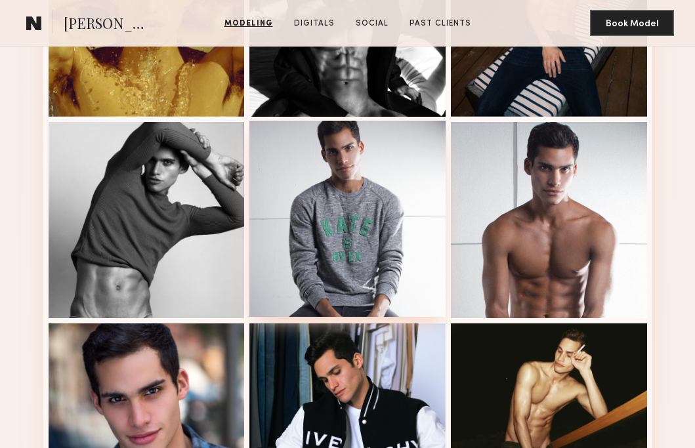
scroll to position [1584, 0]
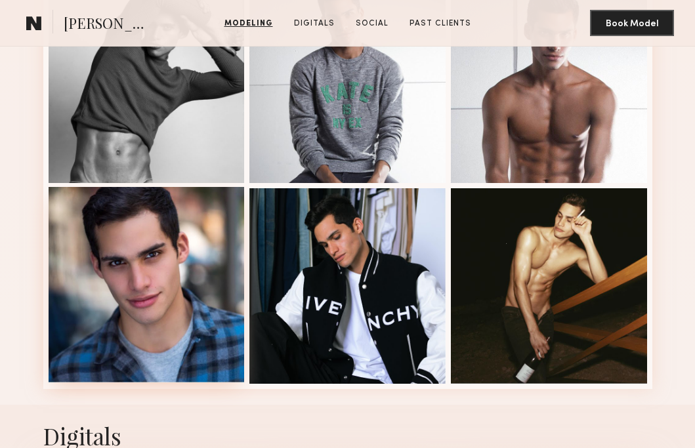
click at [200, 270] on div at bounding box center [147, 285] width 196 height 196
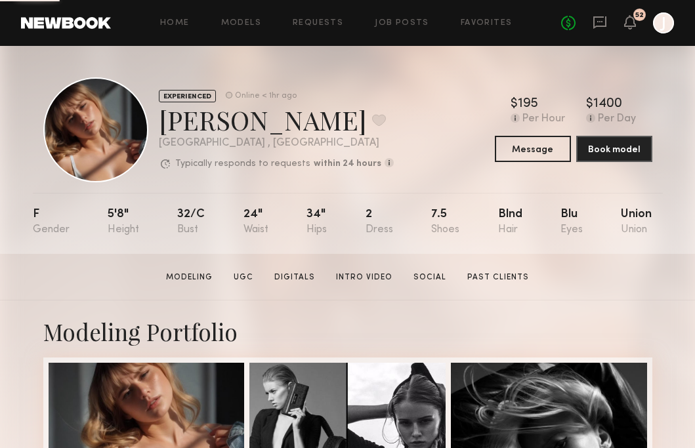
drag, startPoint x: 156, startPoint y: 121, endPoint x: 172, endPoint y: 125, distance: 16.9
click at [240, 123] on div "EXPERIENCED Online < 1hr ago [PERSON_NAME] Favorite [GEOGRAPHIC_DATA] , [GEOGRA…" at bounding box center [218, 129] width 350 height 105
click at [172, 125] on div "[PERSON_NAME] Favorite" at bounding box center [276, 119] width 235 height 35
click at [162, 125] on div "[PERSON_NAME] Favorite" at bounding box center [276, 119] width 235 height 35
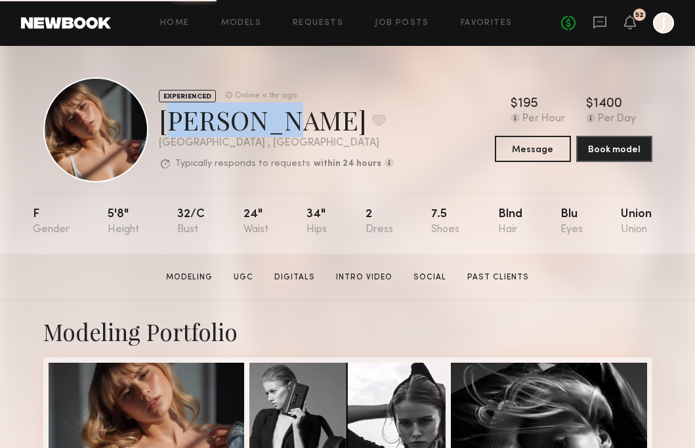
drag, startPoint x: 159, startPoint y: 125, endPoint x: 251, endPoint y: 126, distance: 91.9
click at [251, 126] on div "[PERSON_NAME] Favorite" at bounding box center [276, 119] width 235 height 35
copy div "[PERSON_NAME]"
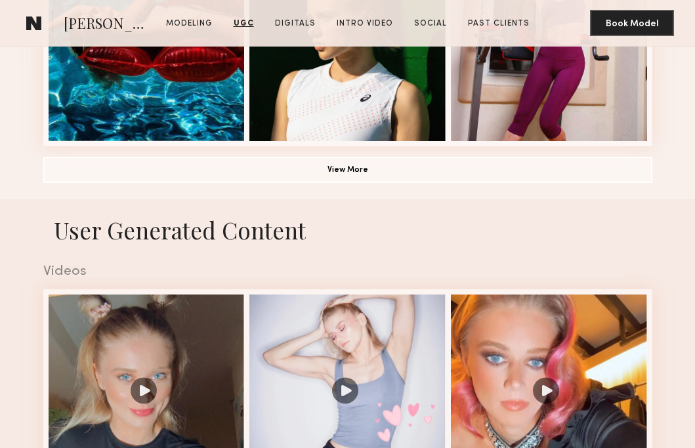
scroll to position [902, 0]
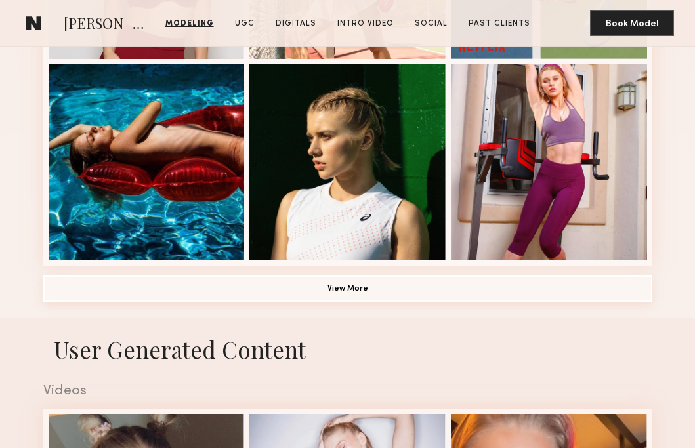
click at [306, 289] on button "View More" at bounding box center [347, 289] width 609 height 26
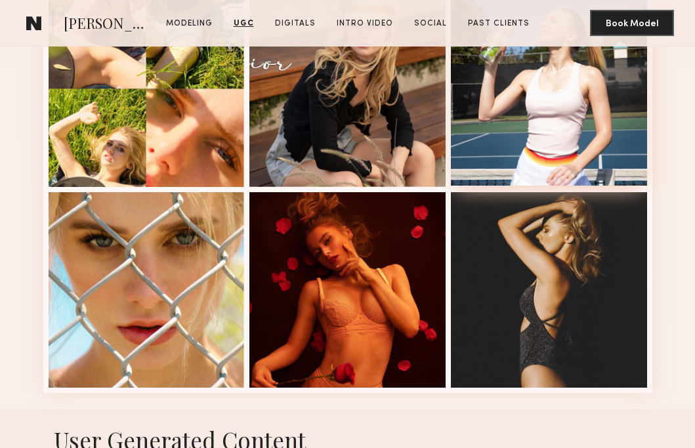
scroll to position [1470, 0]
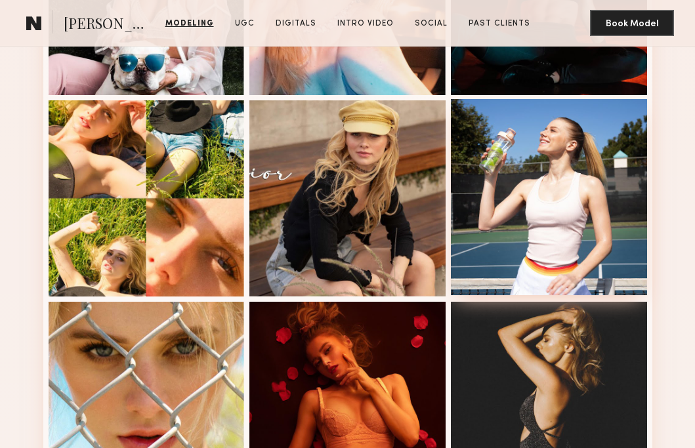
click at [566, 176] on div at bounding box center [549, 197] width 196 height 196
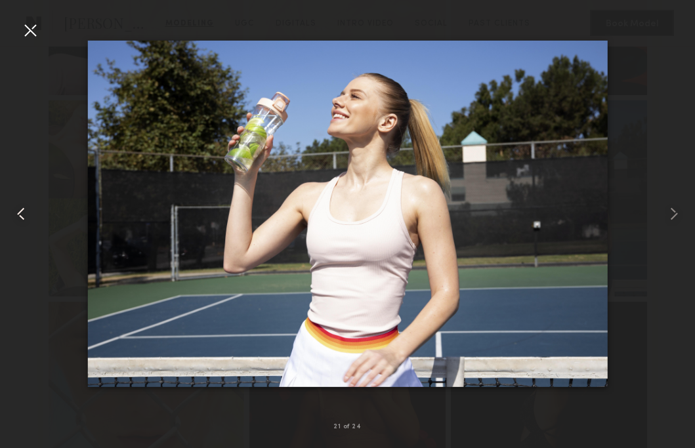
click at [26, 213] on common-icon at bounding box center [21, 213] width 21 height 21
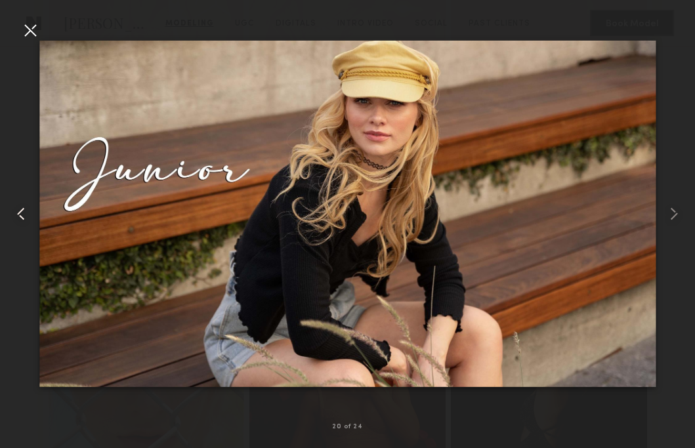
click at [26, 213] on common-icon at bounding box center [21, 213] width 21 height 21
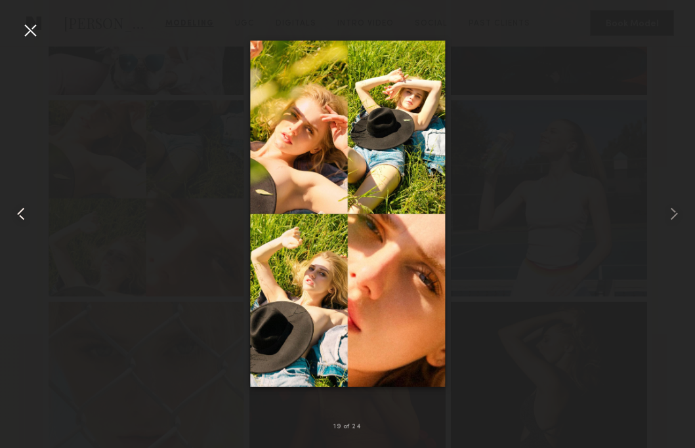
click at [26, 213] on common-icon at bounding box center [21, 213] width 21 height 21
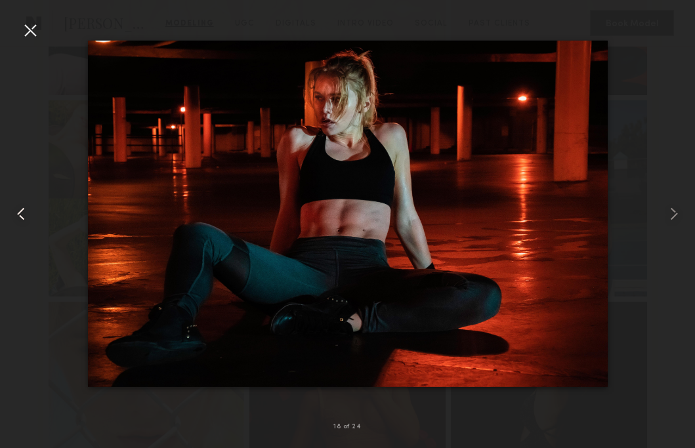
click at [26, 213] on common-icon at bounding box center [21, 213] width 21 height 21
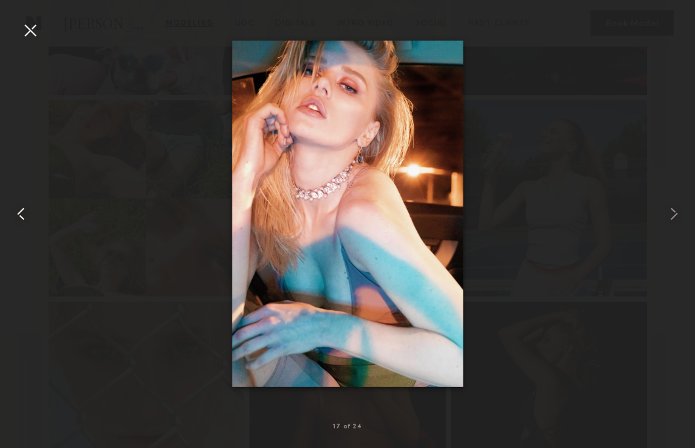
click at [26, 213] on common-icon at bounding box center [21, 213] width 21 height 21
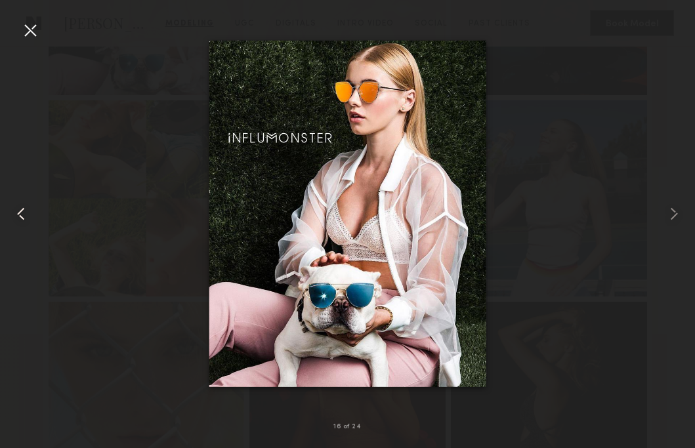
click at [26, 213] on common-icon at bounding box center [21, 213] width 21 height 21
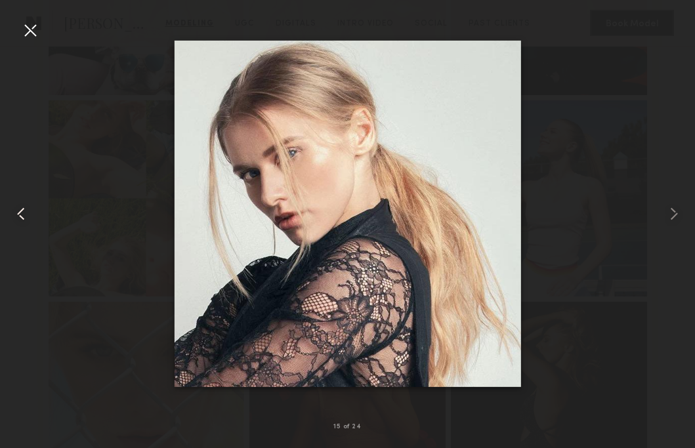
click at [26, 213] on common-icon at bounding box center [21, 213] width 21 height 21
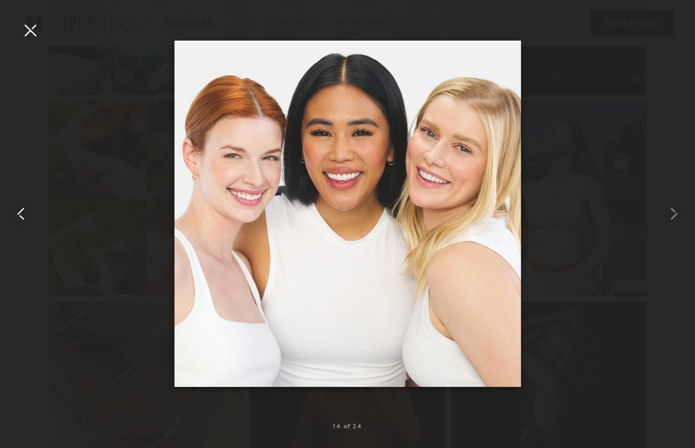
click at [26, 213] on common-icon at bounding box center [21, 213] width 21 height 21
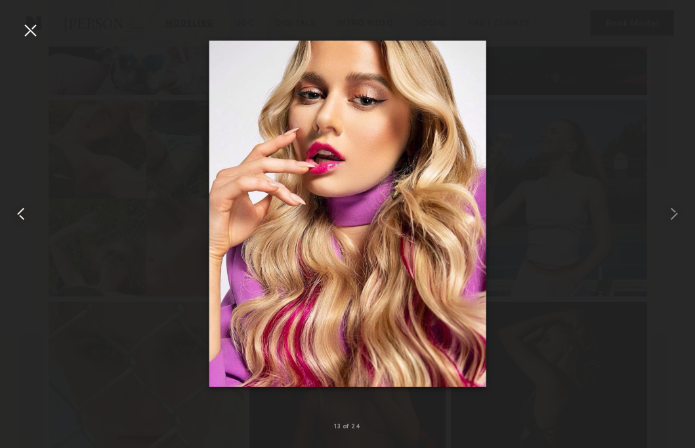
click at [26, 213] on common-icon at bounding box center [21, 213] width 21 height 21
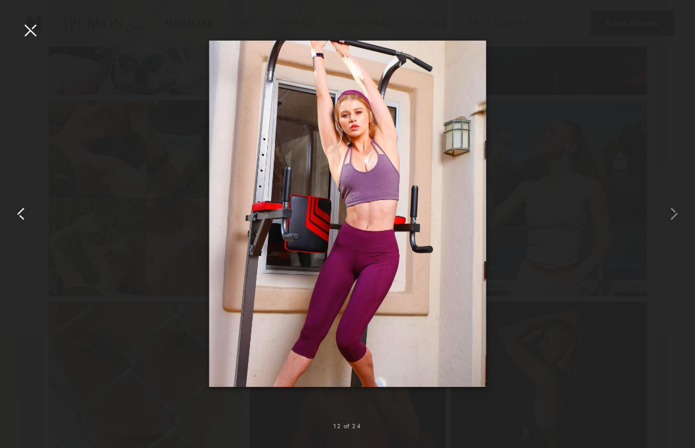
click at [26, 213] on common-icon at bounding box center [21, 213] width 21 height 21
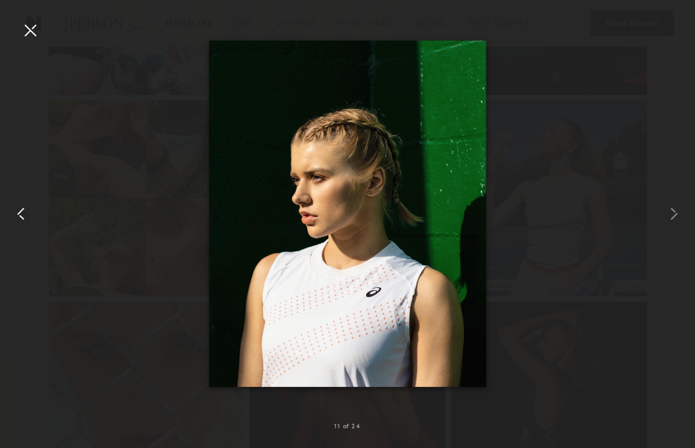
click at [26, 213] on common-icon at bounding box center [21, 213] width 21 height 21
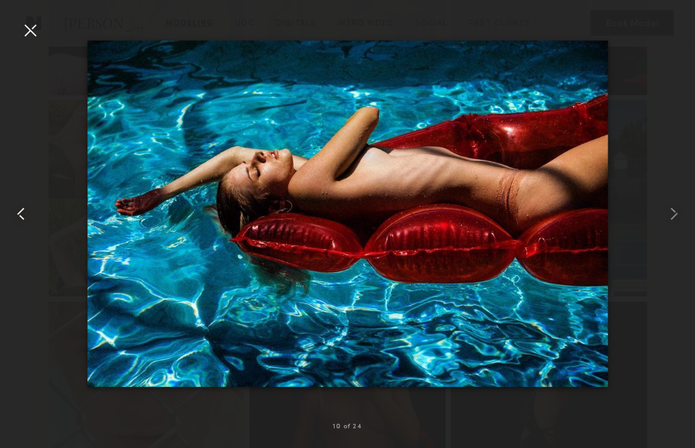
click at [26, 213] on common-icon at bounding box center [21, 213] width 21 height 21
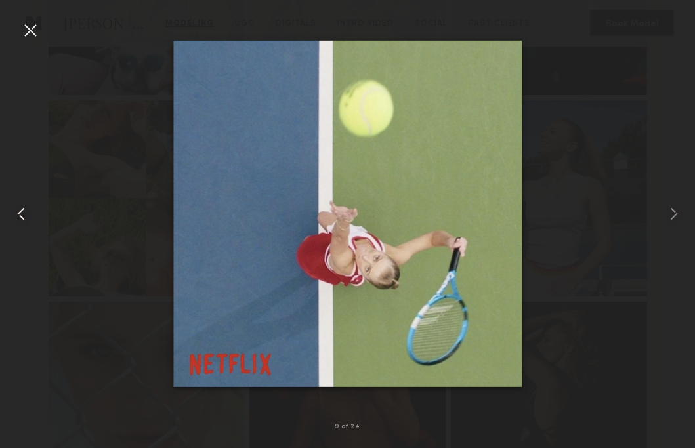
click at [26, 213] on common-icon at bounding box center [21, 213] width 21 height 21
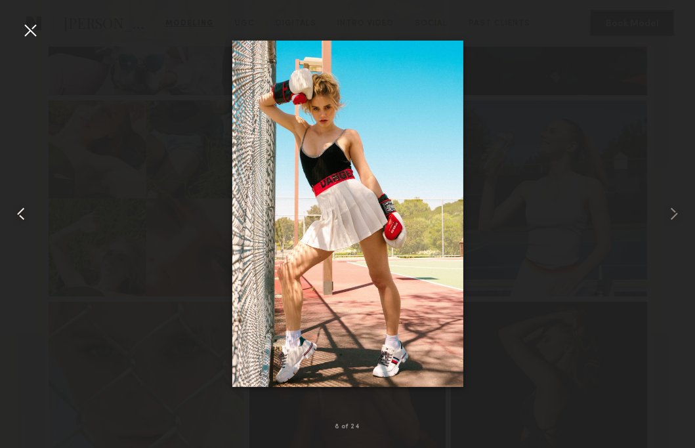
click at [26, 213] on common-icon at bounding box center [21, 213] width 21 height 21
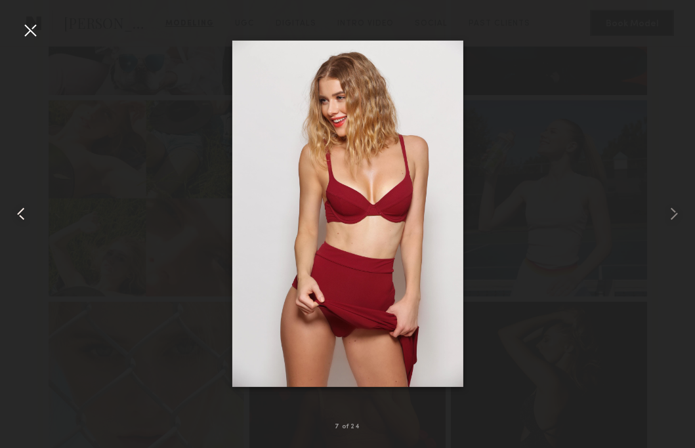
click at [20, 217] on common-icon at bounding box center [21, 213] width 21 height 21
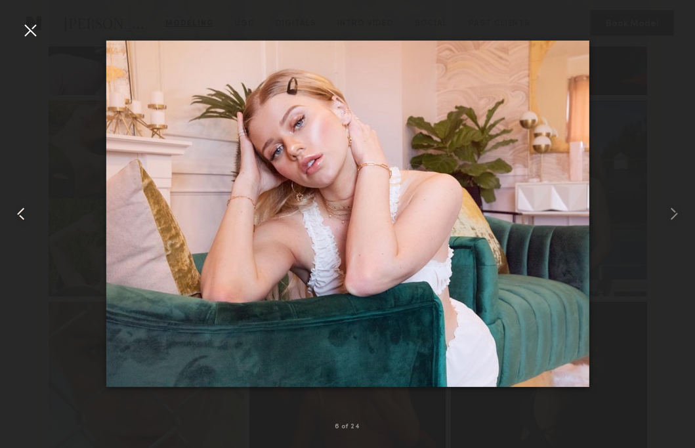
click at [20, 217] on common-icon at bounding box center [21, 213] width 21 height 21
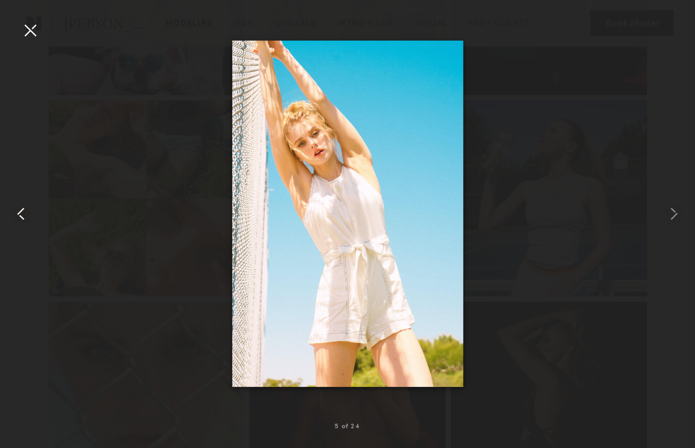
click at [20, 217] on common-icon at bounding box center [21, 213] width 21 height 21
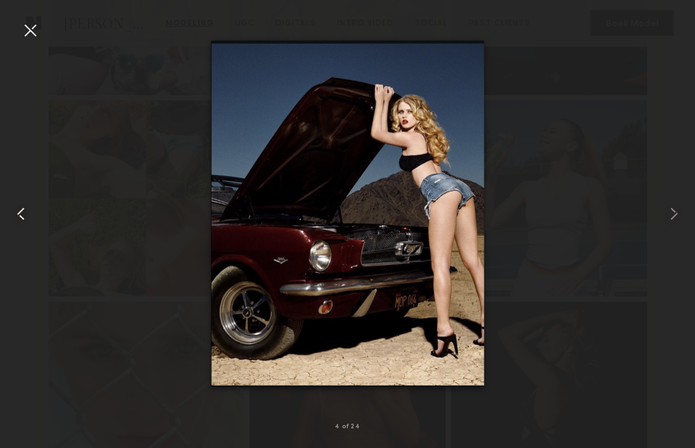
click at [20, 217] on common-icon at bounding box center [21, 213] width 21 height 21
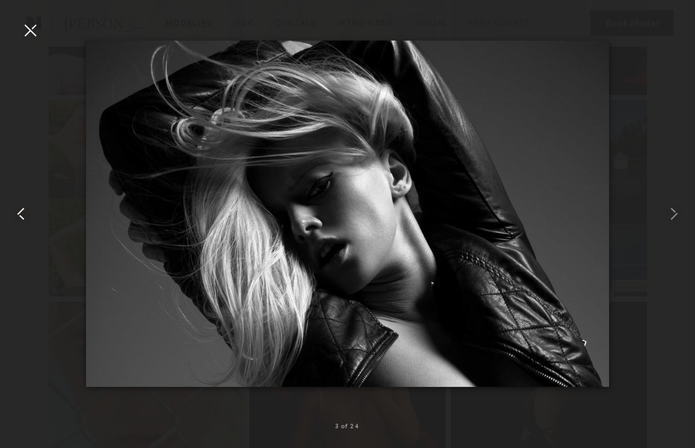
click at [20, 217] on common-icon at bounding box center [21, 213] width 21 height 21
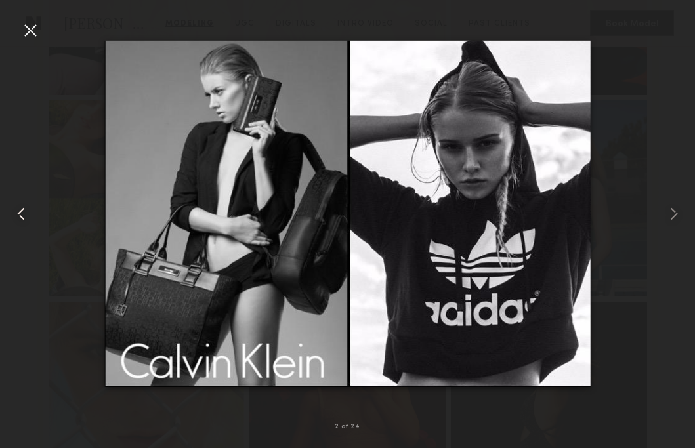
click at [20, 217] on common-icon at bounding box center [21, 213] width 21 height 21
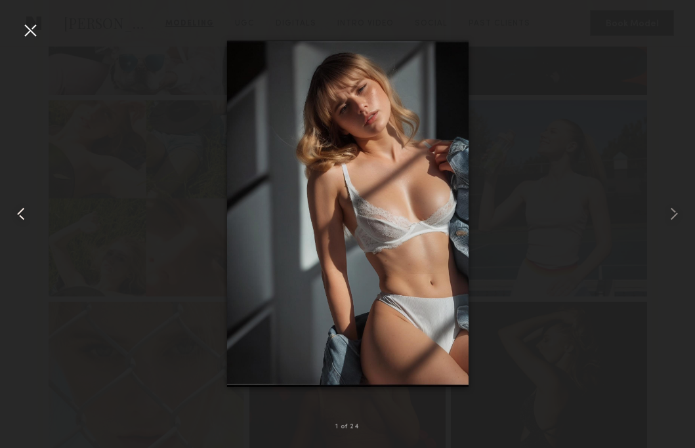
click at [14, 219] on common-icon at bounding box center [21, 213] width 21 height 21
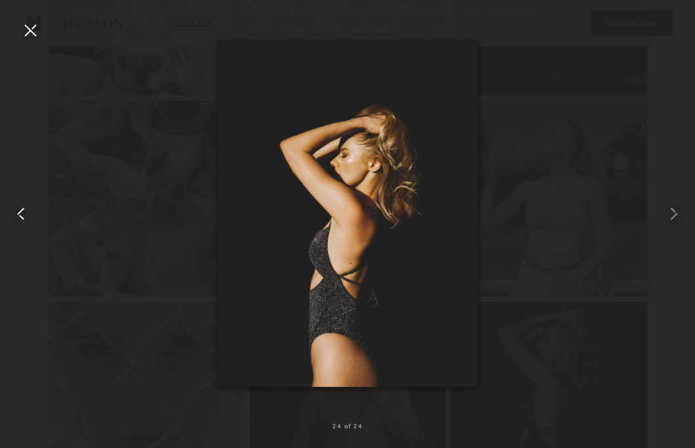
click at [18, 219] on common-icon at bounding box center [21, 213] width 21 height 21
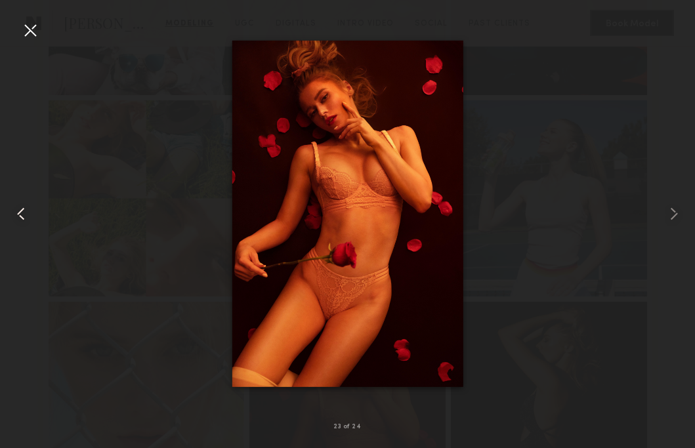
click at [18, 219] on common-icon at bounding box center [21, 213] width 21 height 21
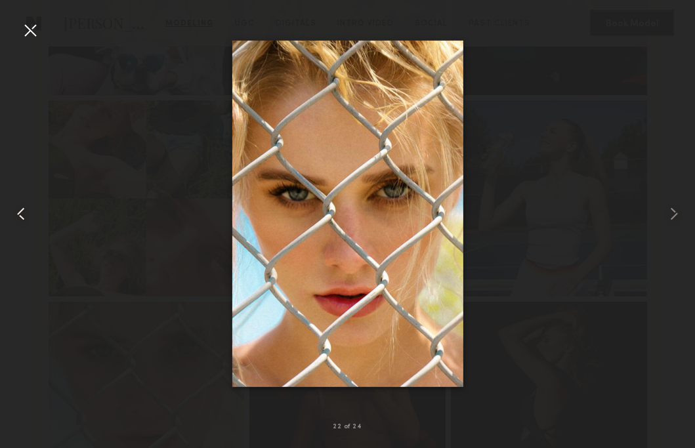
click at [18, 219] on common-icon at bounding box center [21, 213] width 21 height 21
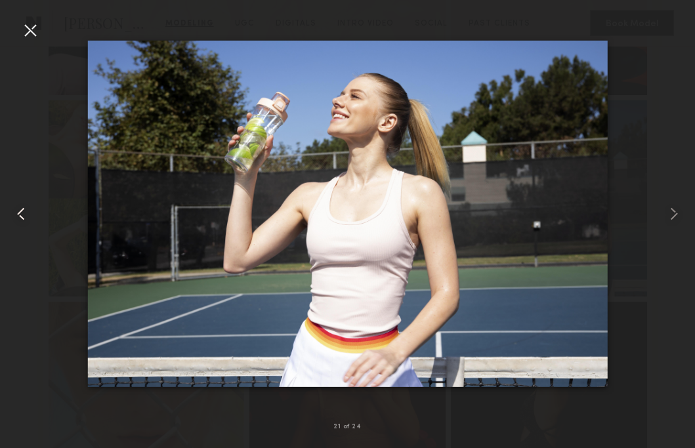
click at [19, 219] on common-icon at bounding box center [21, 213] width 21 height 21
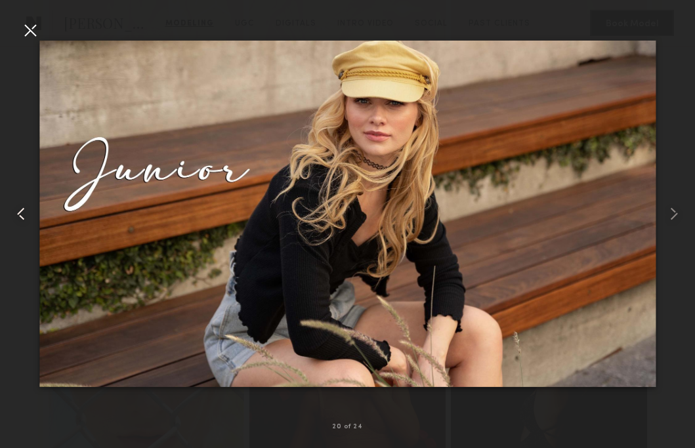
click at [19, 219] on common-icon at bounding box center [21, 213] width 21 height 21
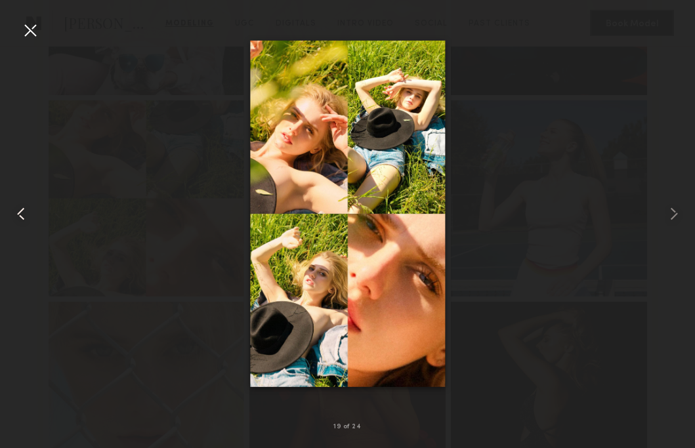
click at [19, 219] on common-icon at bounding box center [21, 213] width 21 height 21
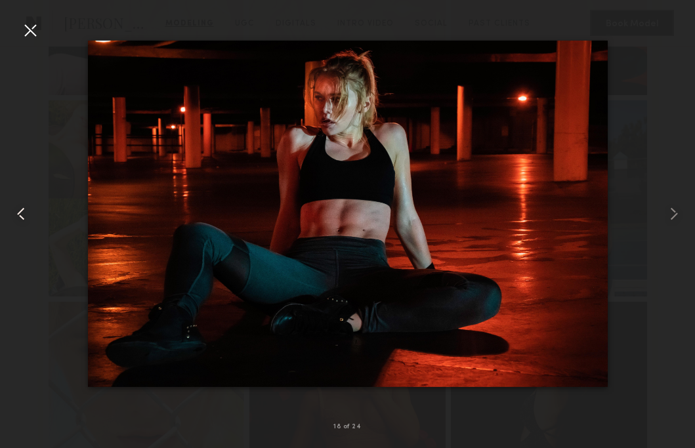
click at [19, 219] on common-icon at bounding box center [21, 213] width 21 height 21
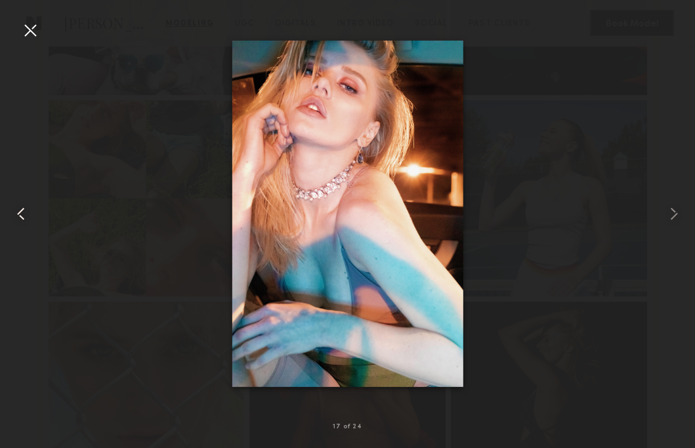
click at [19, 219] on common-icon at bounding box center [21, 213] width 21 height 21
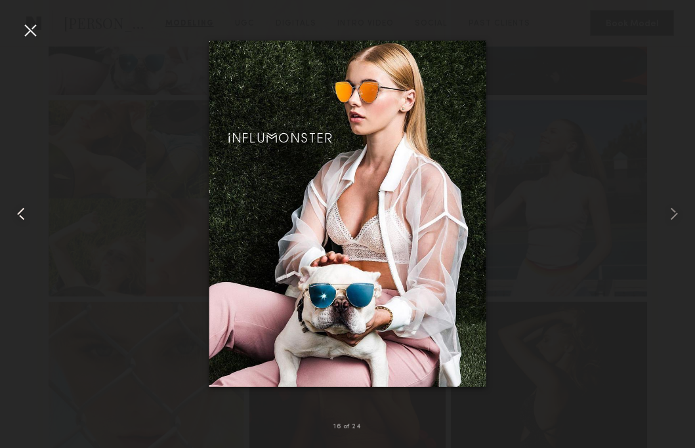
click at [24, 211] on common-icon at bounding box center [21, 213] width 21 height 21
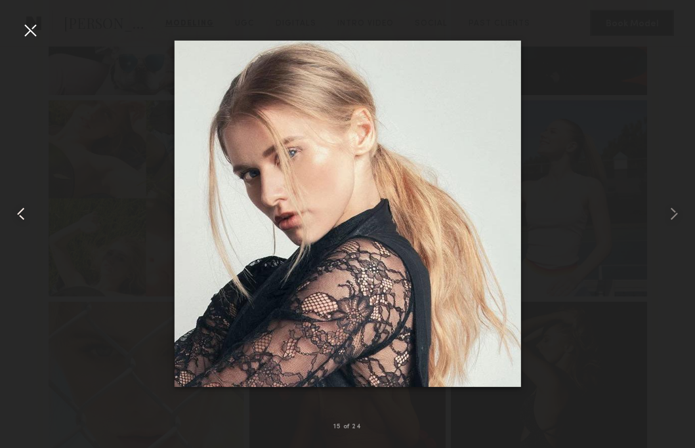
click at [24, 211] on common-icon at bounding box center [21, 213] width 21 height 21
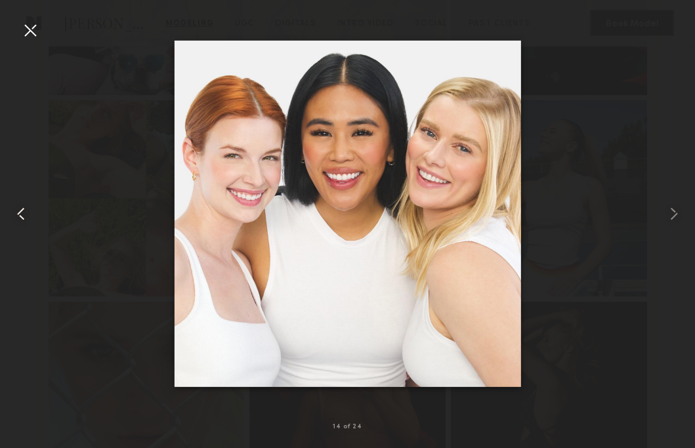
click at [22, 215] on common-icon at bounding box center [21, 213] width 21 height 21
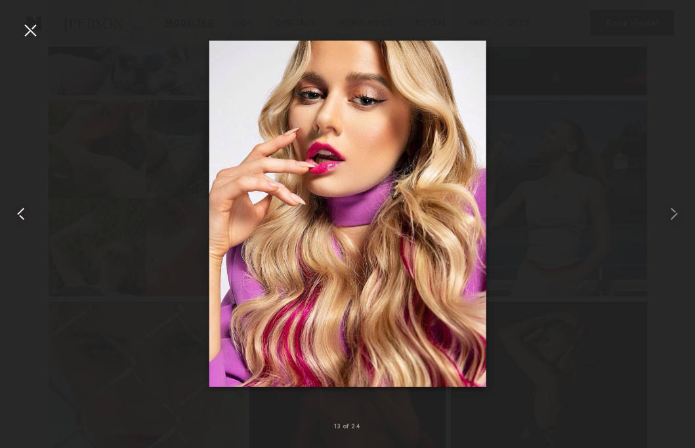
click at [21, 214] on common-icon at bounding box center [21, 213] width 21 height 21
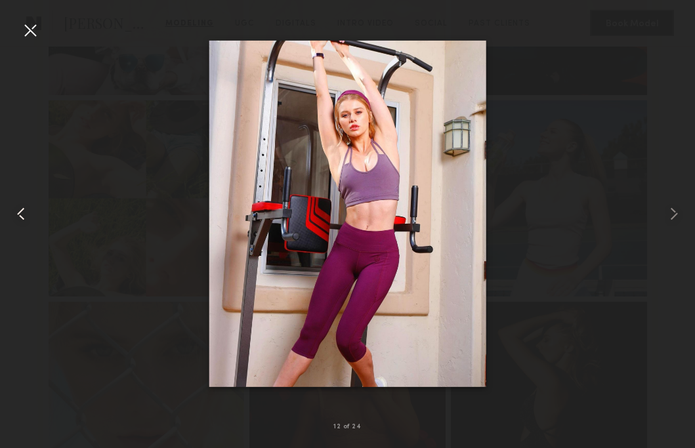
click at [21, 214] on common-icon at bounding box center [21, 213] width 21 height 21
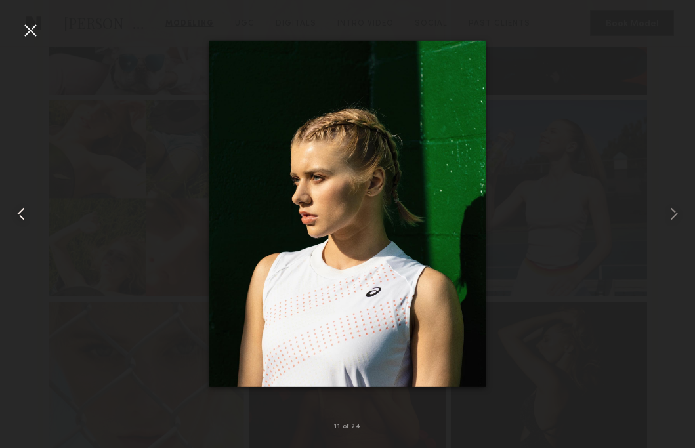
click at [21, 214] on common-icon at bounding box center [21, 213] width 21 height 21
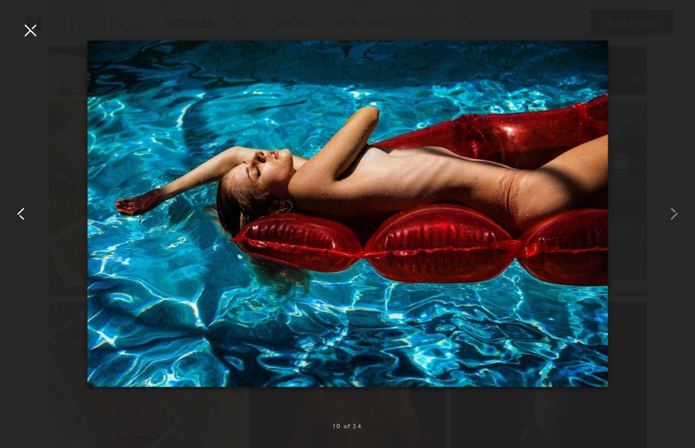
click at [21, 214] on common-icon at bounding box center [21, 213] width 21 height 21
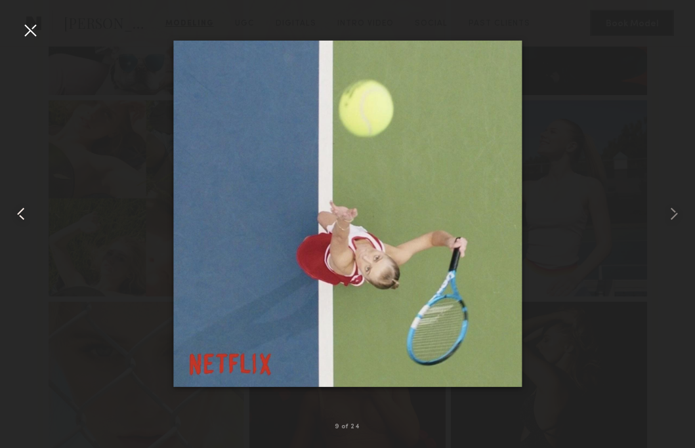
click at [21, 214] on common-icon at bounding box center [21, 213] width 21 height 21
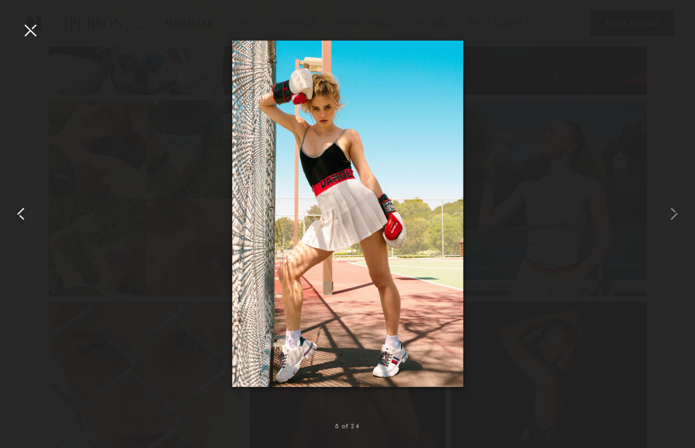
click at [21, 214] on common-icon at bounding box center [21, 213] width 21 height 21
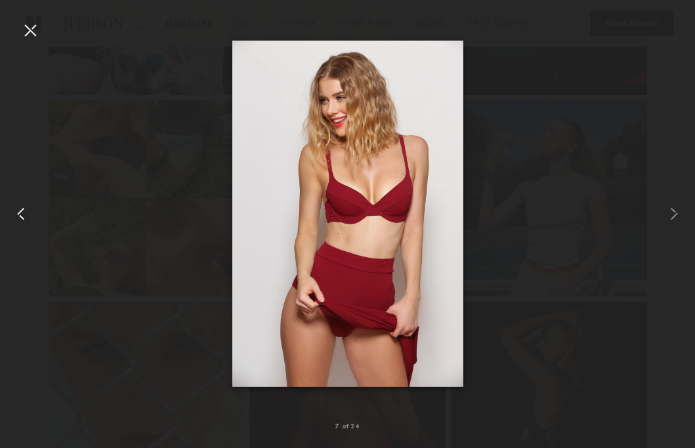
click at [21, 214] on common-icon at bounding box center [21, 213] width 21 height 21
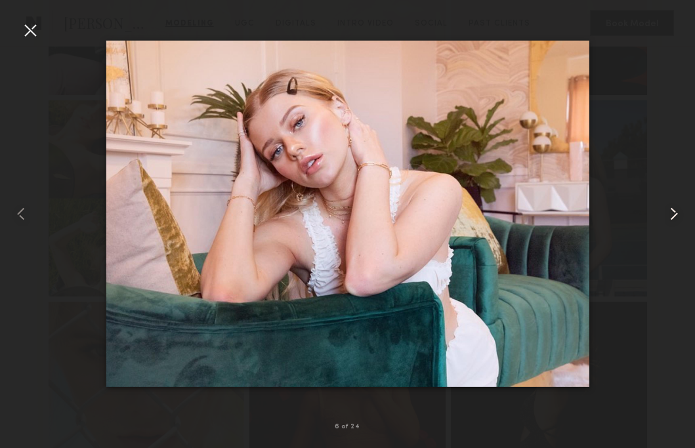
click at [680, 220] on common-icon at bounding box center [673, 213] width 21 height 21
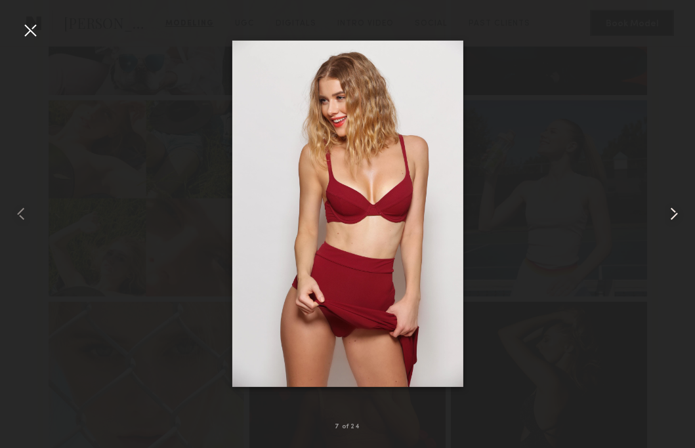
click at [674, 213] on common-icon at bounding box center [673, 213] width 21 height 21
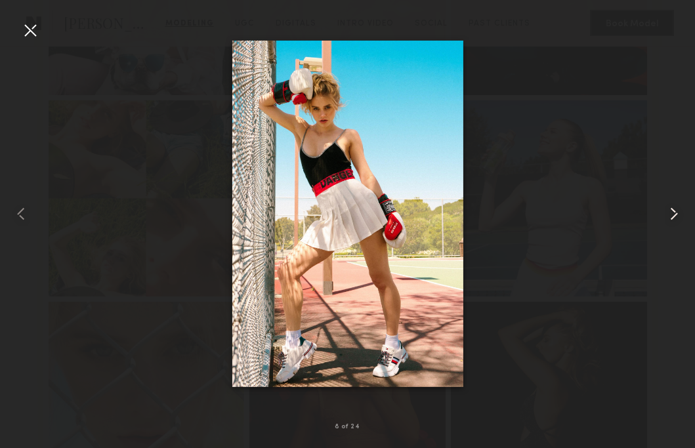
click at [674, 213] on common-icon at bounding box center [673, 213] width 21 height 21
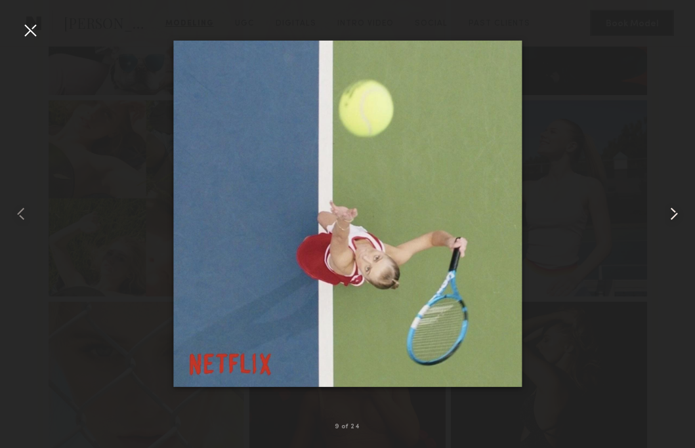
click at [674, 213] on common-icon at bounding box center [673, 213] width 21 height 21
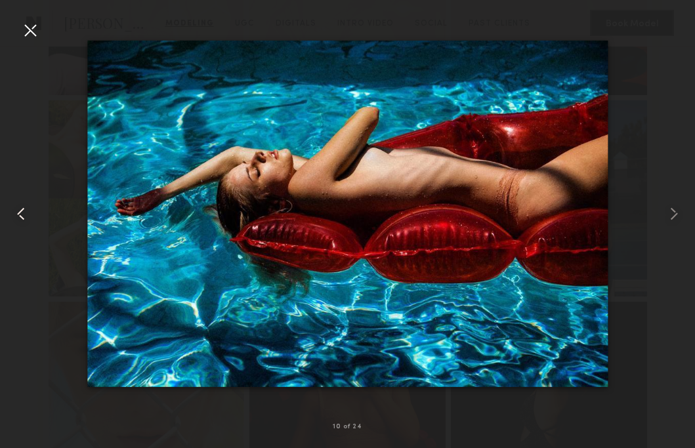
click at [17, 219] on common-icon at bounding box center [21, 213] width 21 height 21
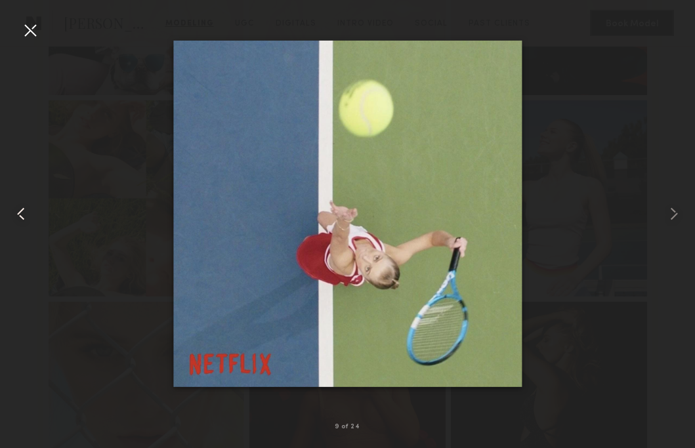
click at [19, 205] on common-icon at bounding box center [21, 213] width 21 height 21
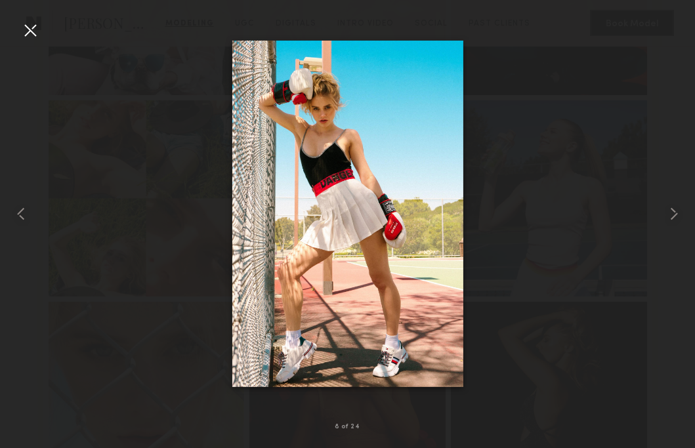
click at [33, 35] on div at bounding box center [30, 30] width 21 height 21
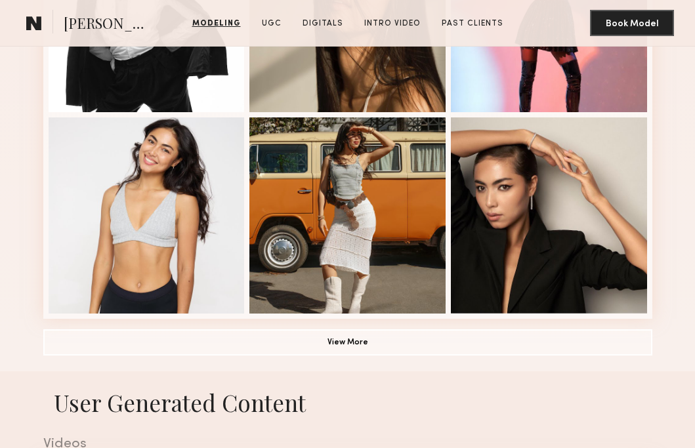
scroll to position [902, 0]
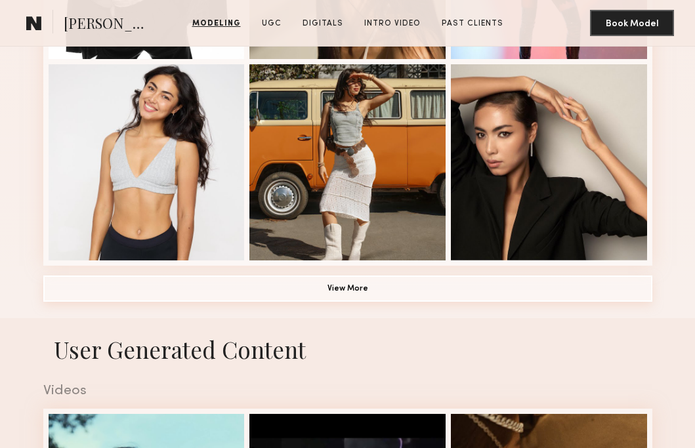
click at [424, 296] on button "View More" at bounding box center [347, 289] width 609 height 26
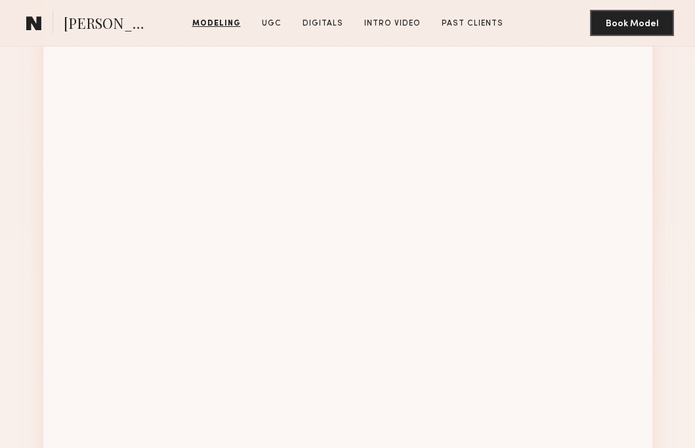
scroll to position [1425, 0]
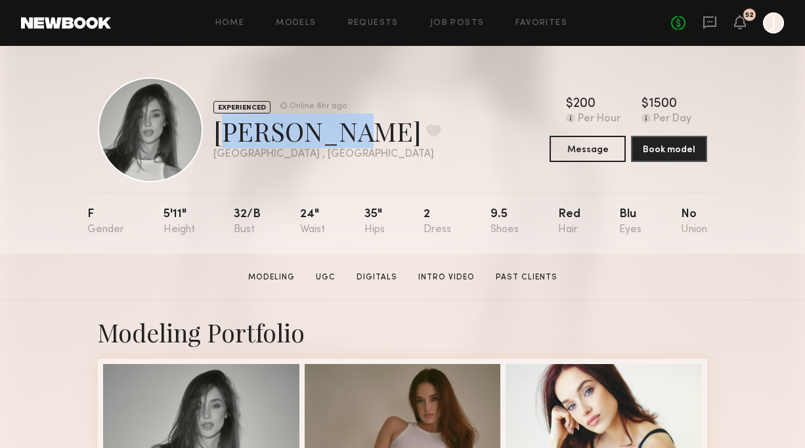
drag, startPoint x: 213, startPoint y: 140, endPoint x: 318, endPoint y: 138, distance: 104.4
click at [318, 138] on div "[PERSON_NAME] Favorite" at bounding box center [326, 131] width 227 height 35
copy div "[PERSON_NAME]"
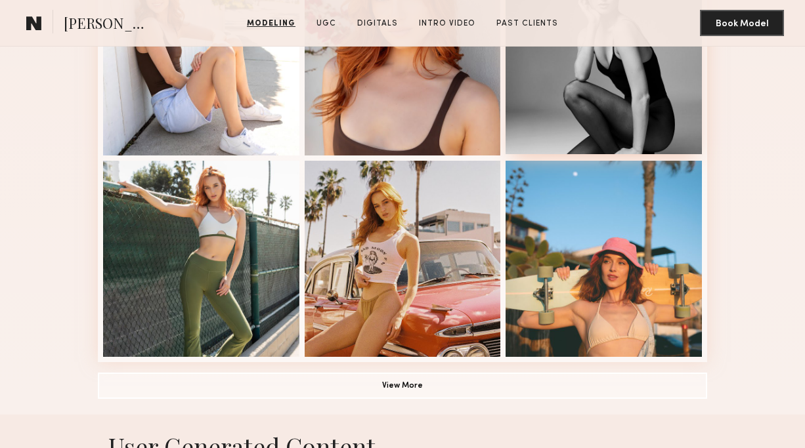
scroll to position [854, 0]
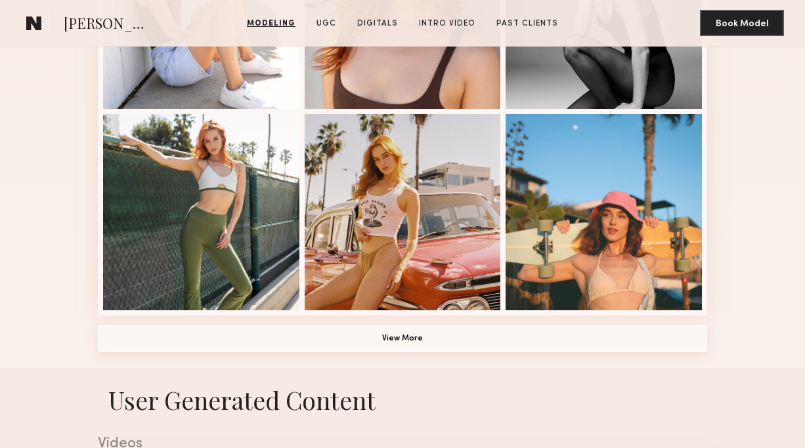
click at [516, 334] on button "View More" at bounding box center [402, 339] width 609 height 26
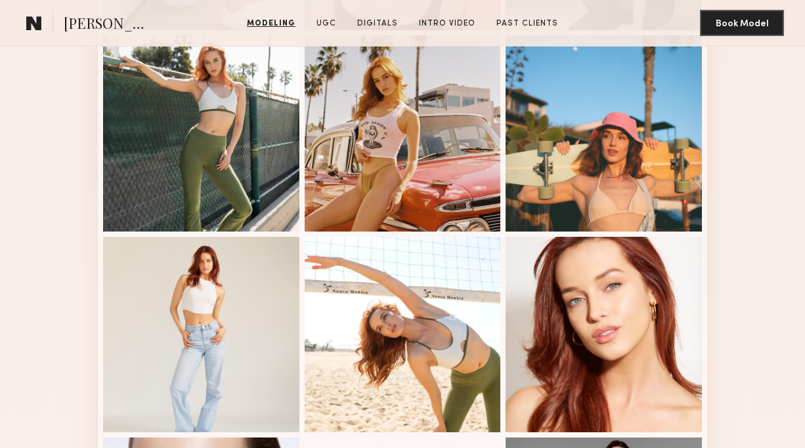
scroll to position [1020, 0]
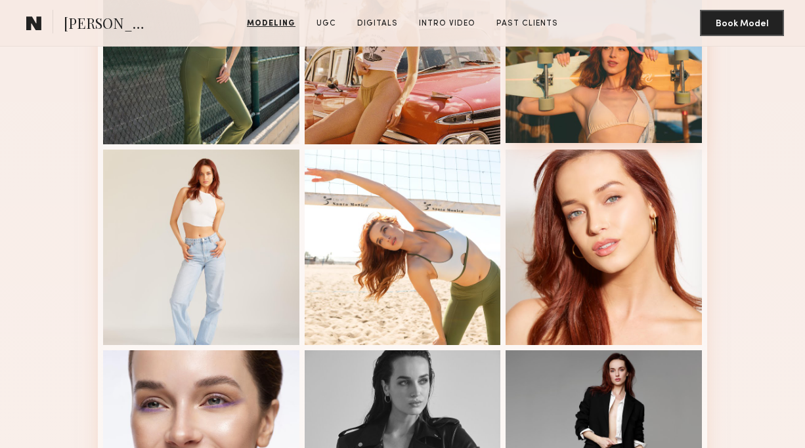
click at [662, 91] on div at bounding box center [603, 45] width 196 height 196
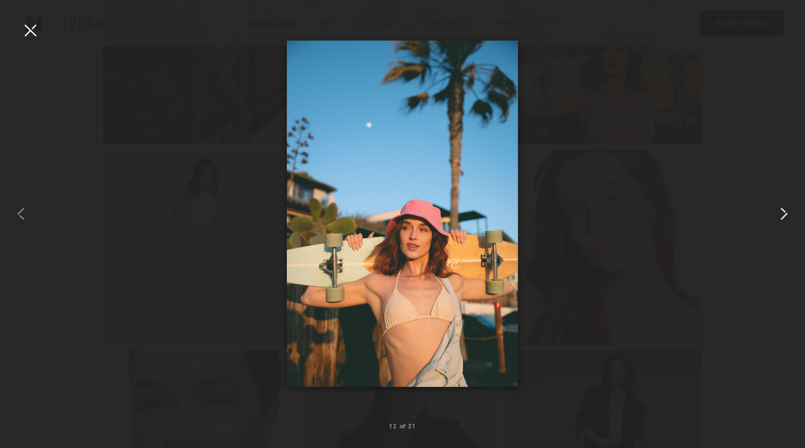
click at [781, 220] on common-icon at bounding box center [783, 213] width 21 height 21
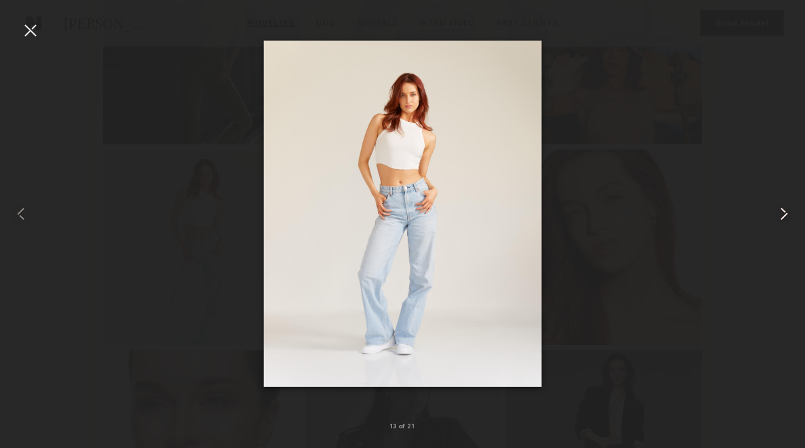
click at [782, 220] on common-icon at bounding box center [783, 213] width 21 height 21
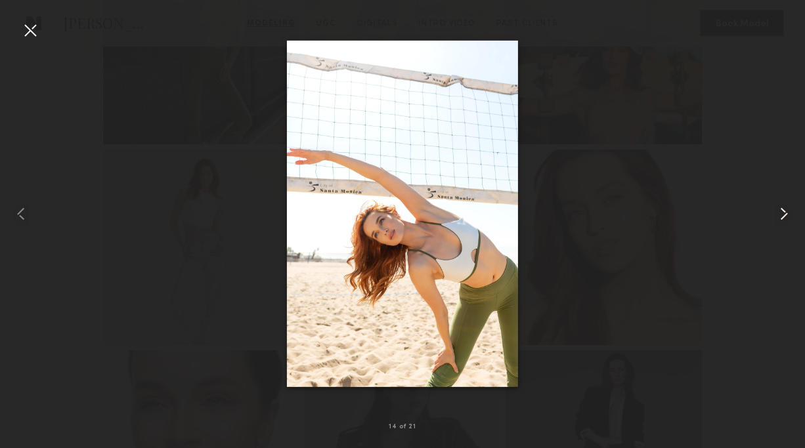
click at [782, 220] on common-icon at bounding box center [783, 213] width 21 height 21
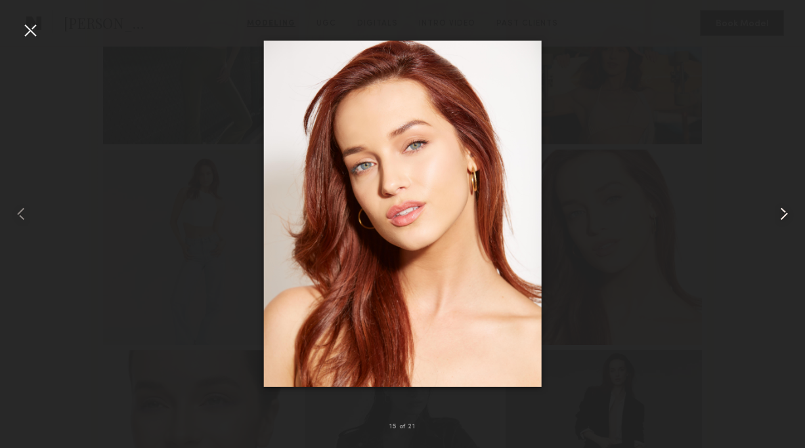
click at [781, 220] on common-icon at bounding box center [783, 213] width 21 height 21
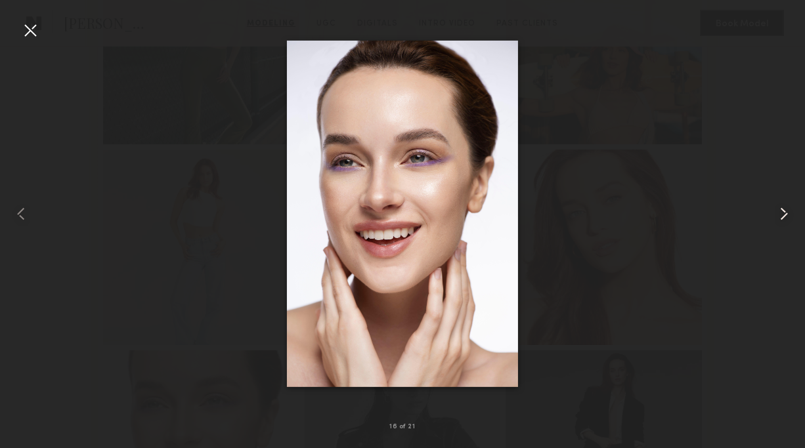
click at [781, 220] on common-icon at bounding box center [783, 213] width 21 height 21
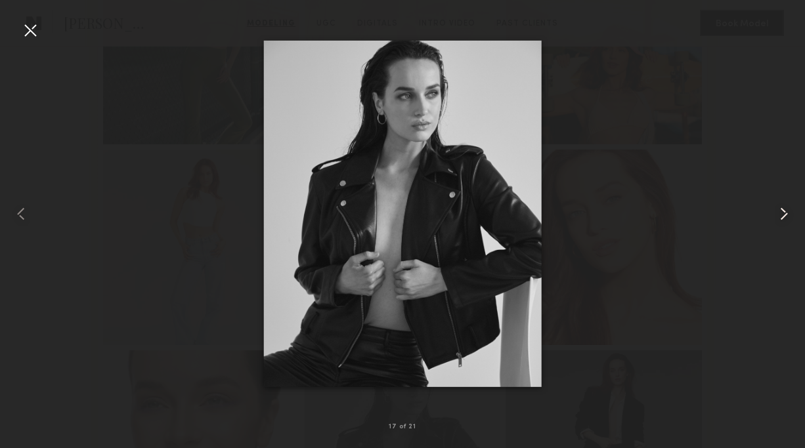
click at [781, 221] on common-icon at bounding box center [783, 213] width 21 height 21
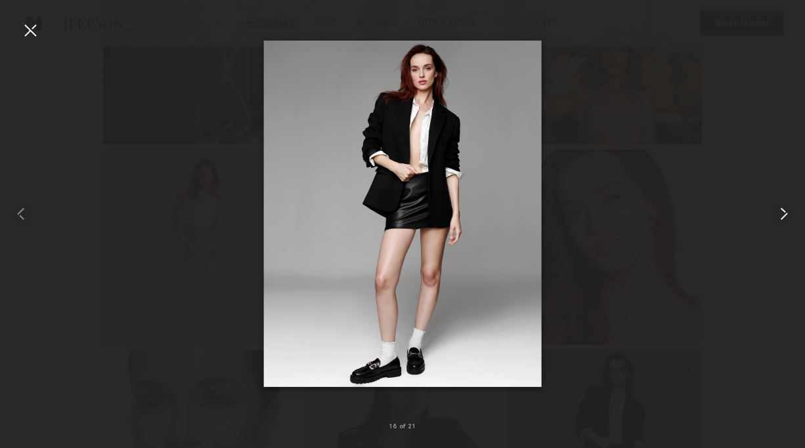
click at [781, 221] on common-icon at bounding box center [783, 213] width 21 height 21
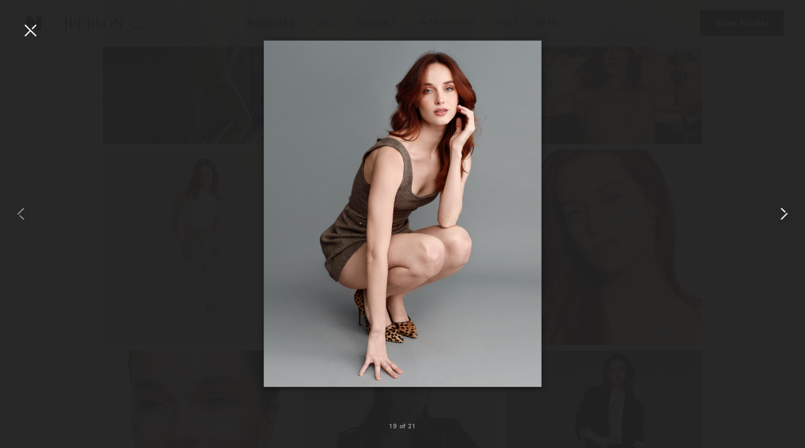
click at [781, 221] on common-icon at bounding box center [783, 213] width 21 height 21
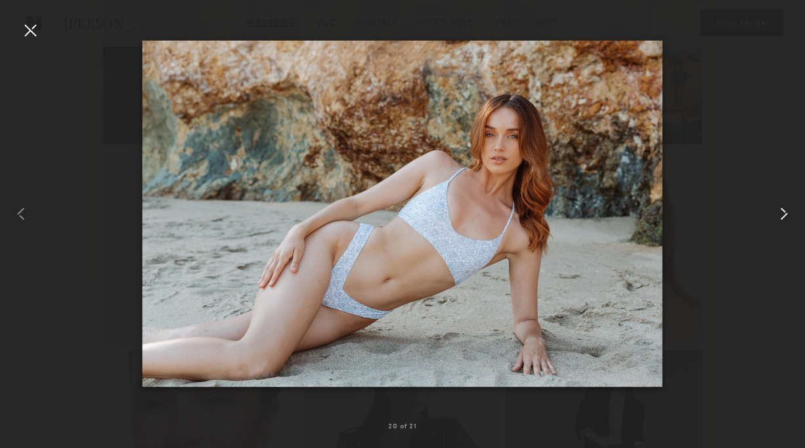
click at [781, 221] on common-icon at bounding box center [783, 213] width 21 height 21
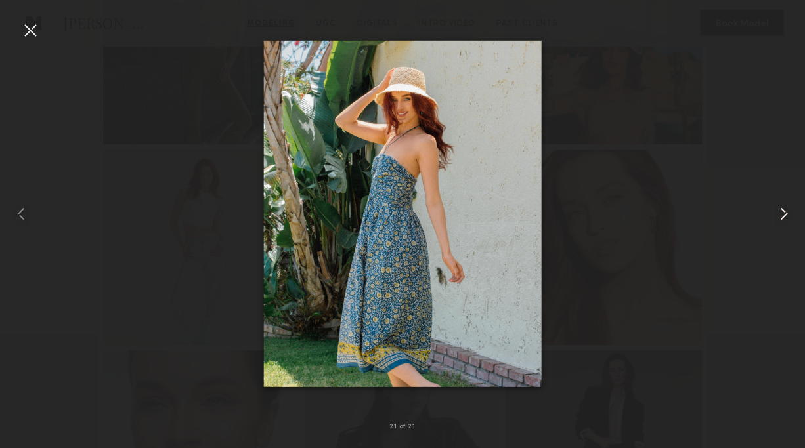
click at [781, 221] on common-icon at bounding box center [783, 213] width 21 height 21
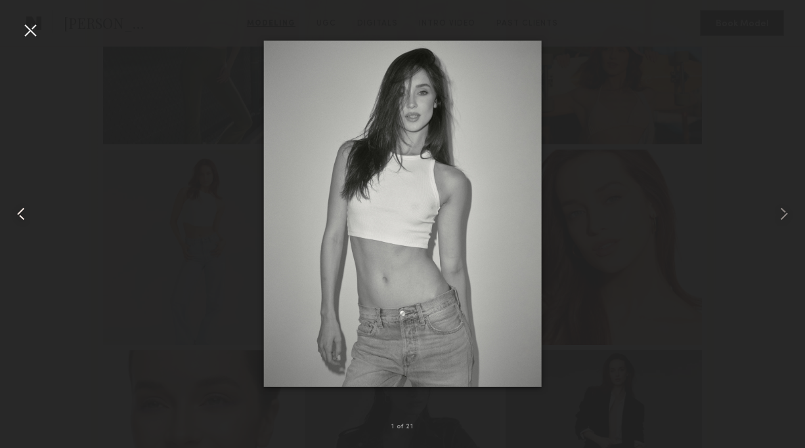
click at [18, 209] on common-icon at bounding box center [21, 213] width 21 height 21
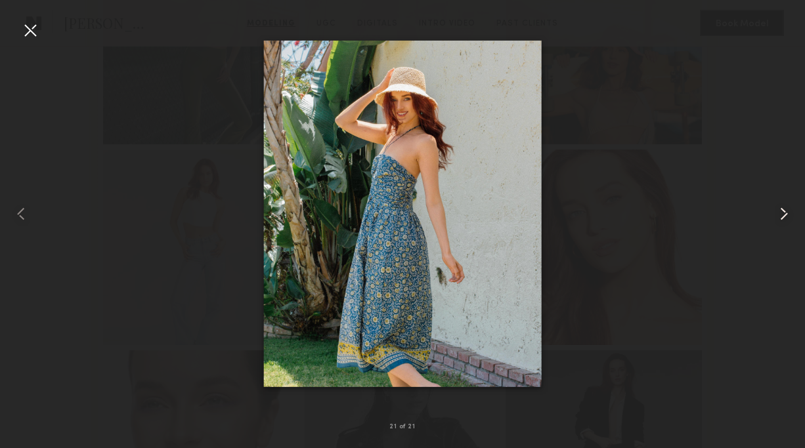
click at [783, 211] on common-icon at bounding box center [783, 213] width 21 height 21
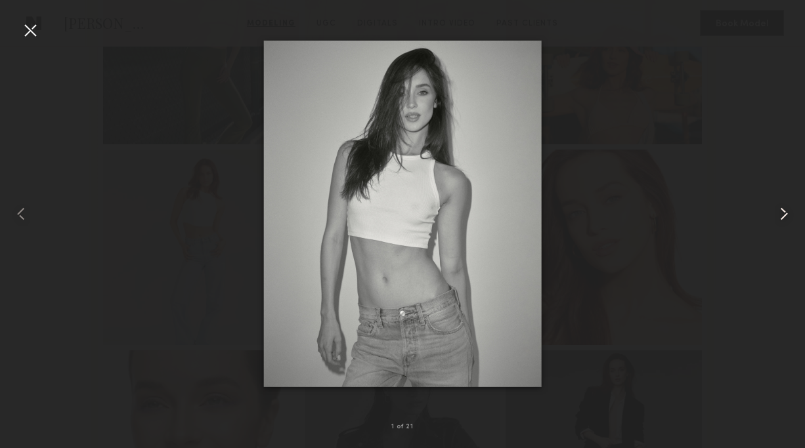
click at [783, 211] on common-icon at bounding box center [783, 213] width 21 height 21
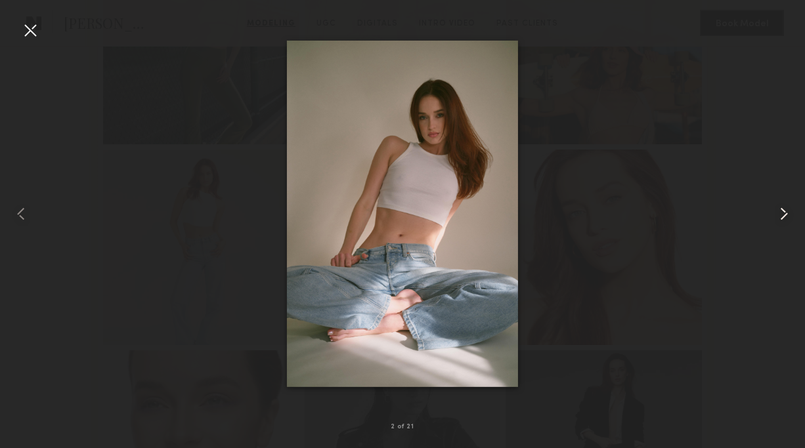
click at [783, 211] on common-icon at bounding box center [783, 213] width 21 height 21
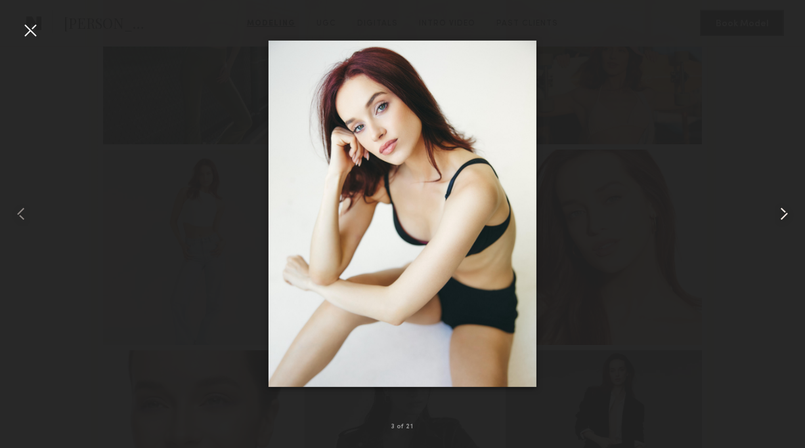
click at [783, 211] on common-icon at bounding box center [783, 213] width 21 height 21
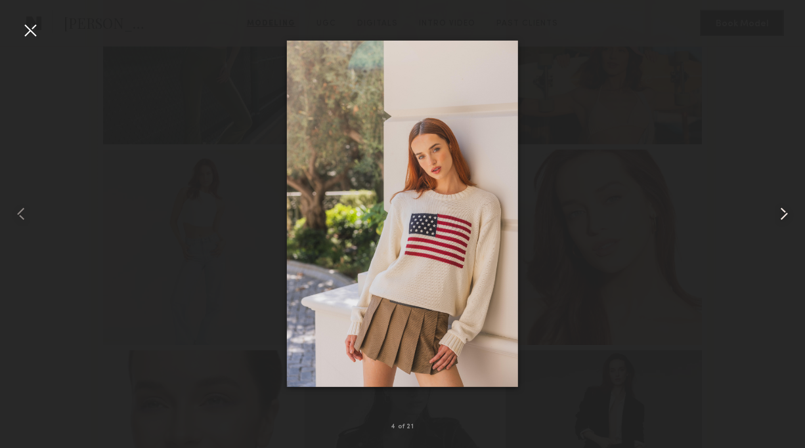
click at [783, 211] on common-icon at bounding box center [783, 213] width 21 height 21
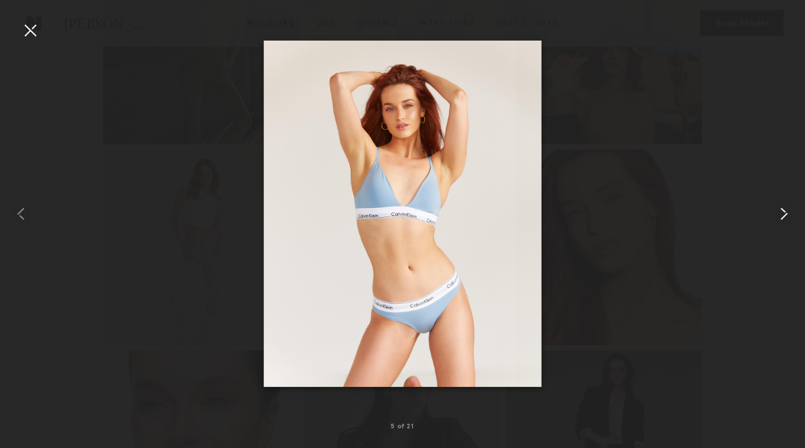
click at [783, 211] on common-icon at bounding box center [783, 213] width 21 height 21
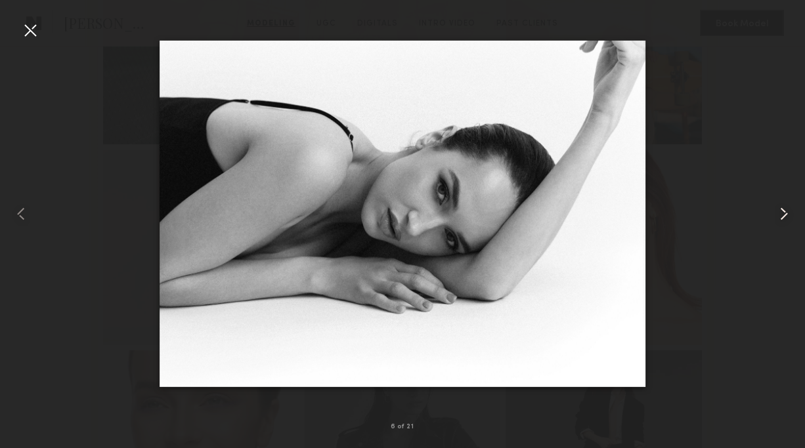
click at [783, 211] on common-icon at bounding box center [783, 213] width 21 height 21
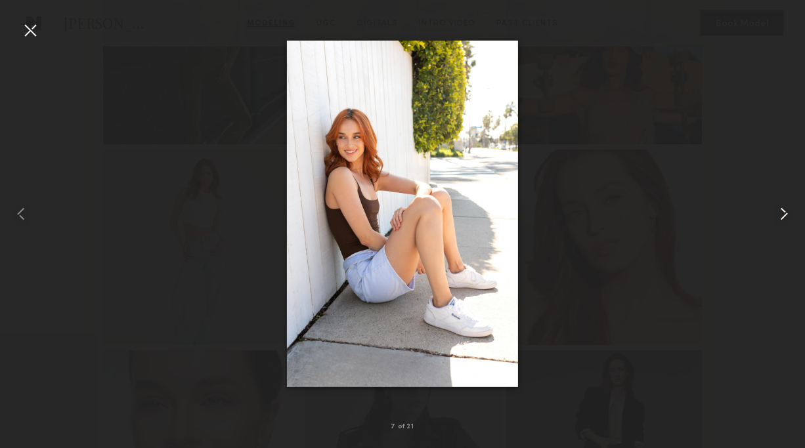
click at [783, 211] on common-icon at bounding box center [783, 213] width 21 height 21
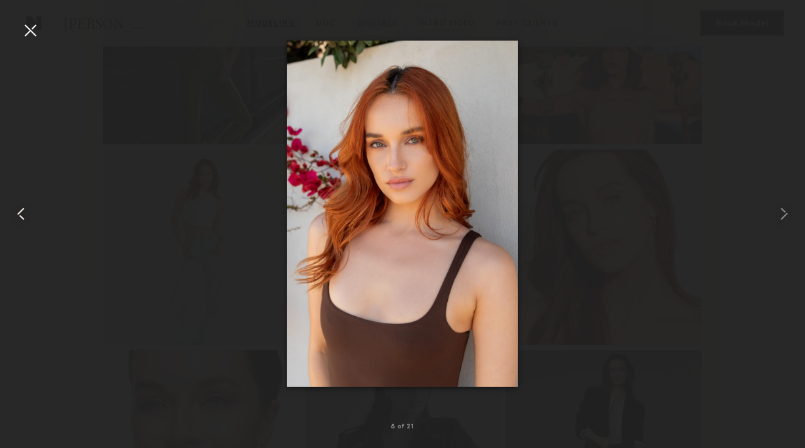
click at [19, 216] on common-icon at bounding box center [21, 213] width 21 height 21
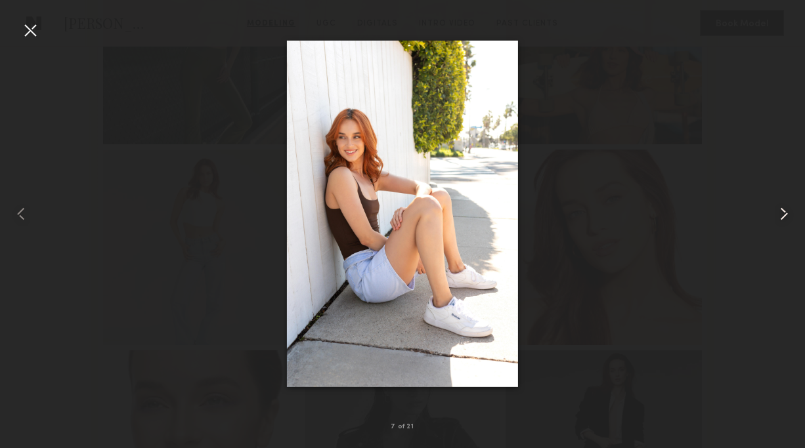
click at [776, 217] on common-icon at bounding box center [783, 213] width 21 height 21
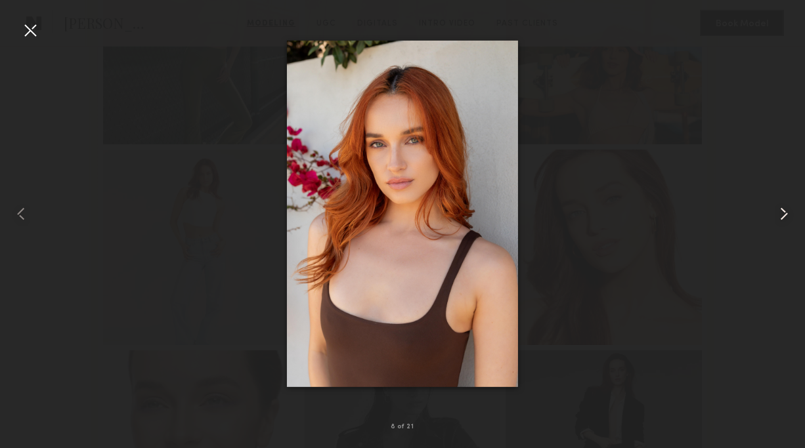
click at [776, 217] on common-icon at bounding box center [783, 213] width 21 height 21
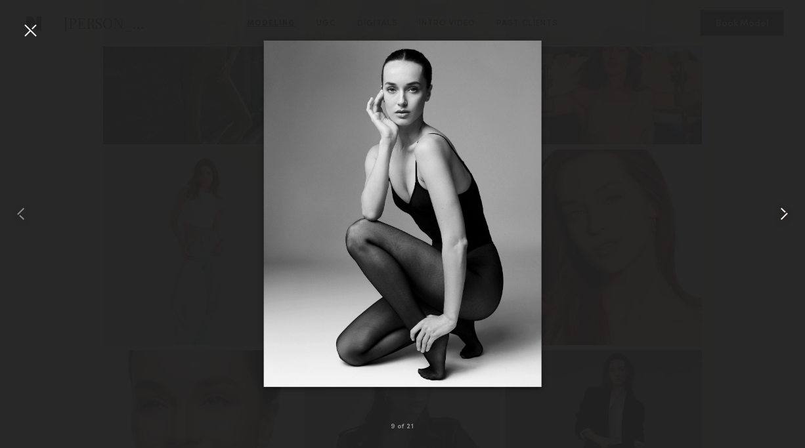
click at [776, 217] on common-icon at bounding box center [783, 213] width 21 height 21
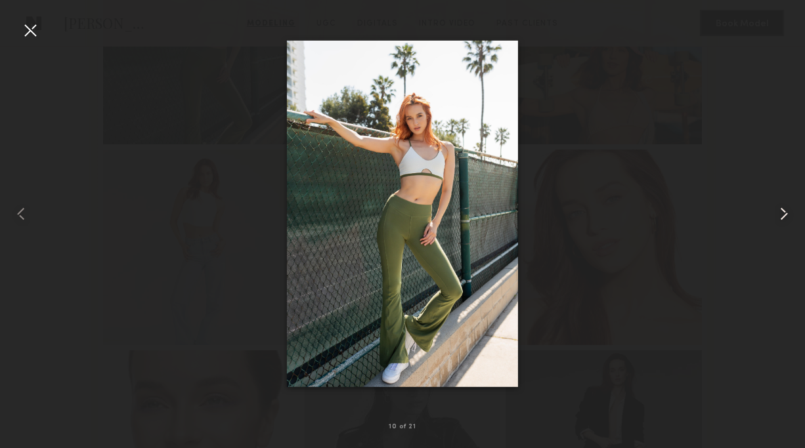
click at [776, 217] on common-icon at bounding box center [783, 213] width 21 height 21
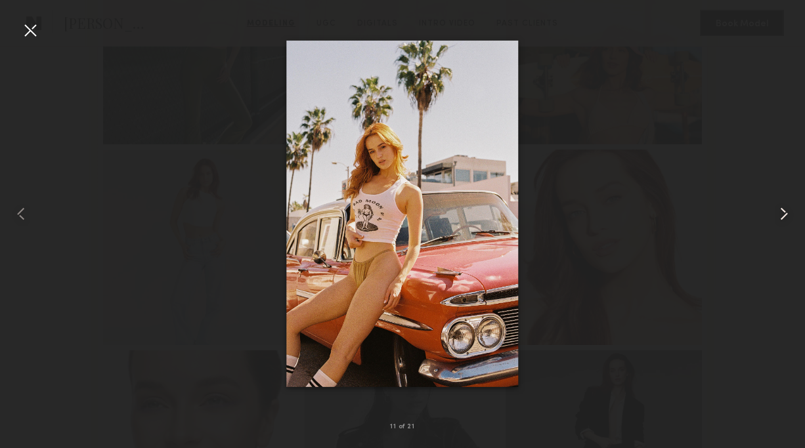
click at [776, 217] on common-icon at bounding box center [783, 213] width 21 height 21
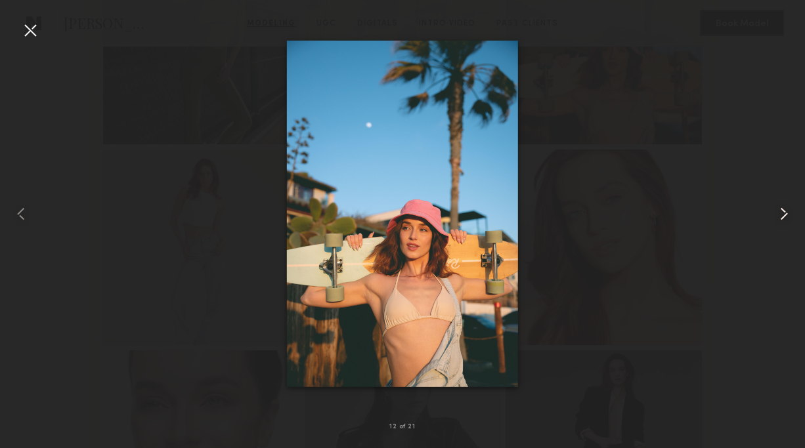
click at [776, 217] on common-icon at bounding box center [783, 213] width 21 height 21
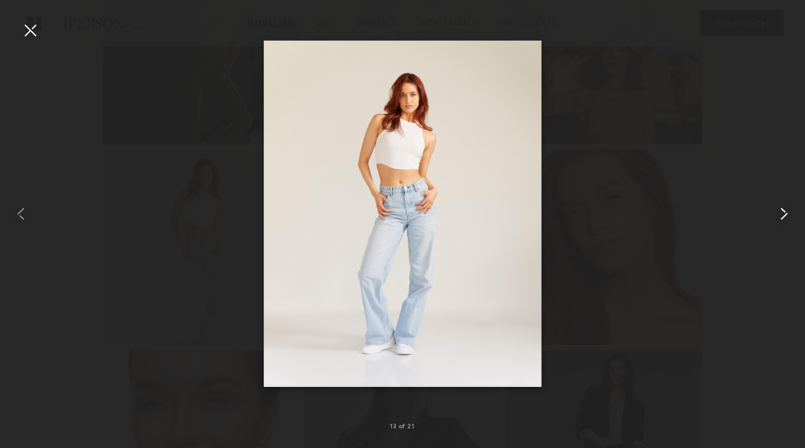
click at [776, 217] on common-icon at bounding box center [783, 213] width 21 height 21
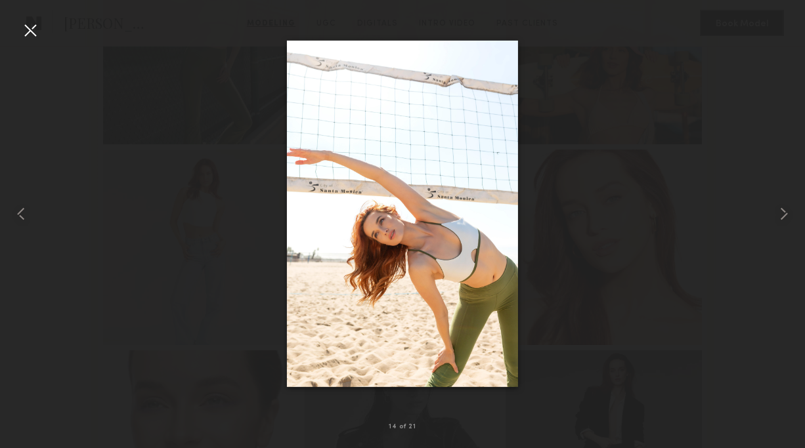
click at [30, 32] on div at bounding box center [30, 30] width 21 height 21
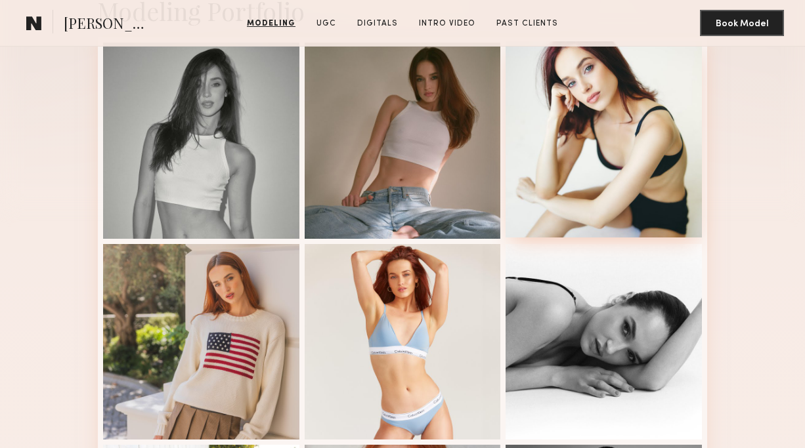
scroll to position [325, 0]
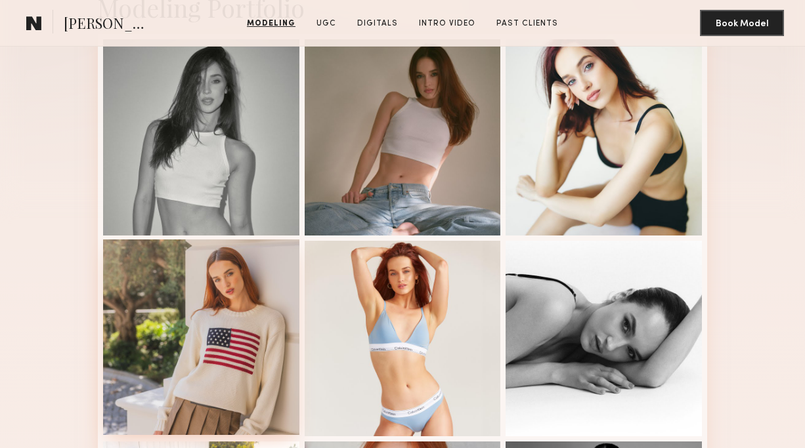
click at [248, 316] on div at bounding box center [201, 338] width 196 height 196
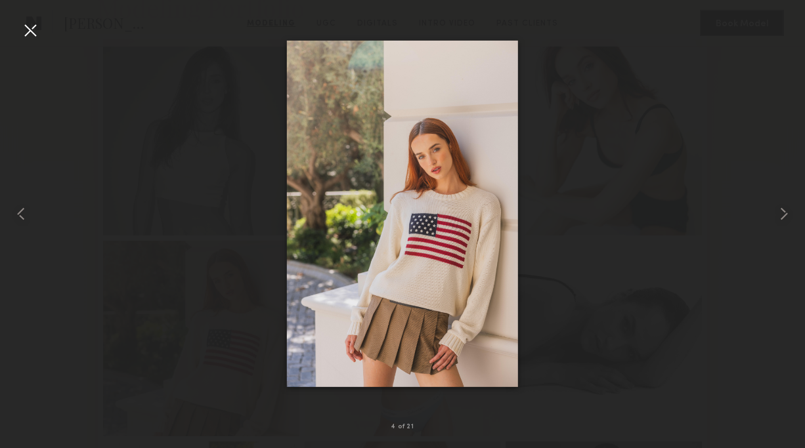
click at [26, 39] on div at bounding box center [30, 30] width 21 height 21
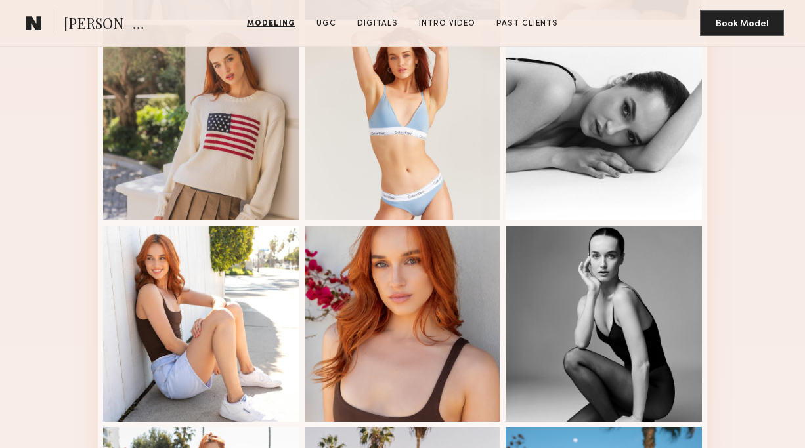
scroll to position [652, 0]
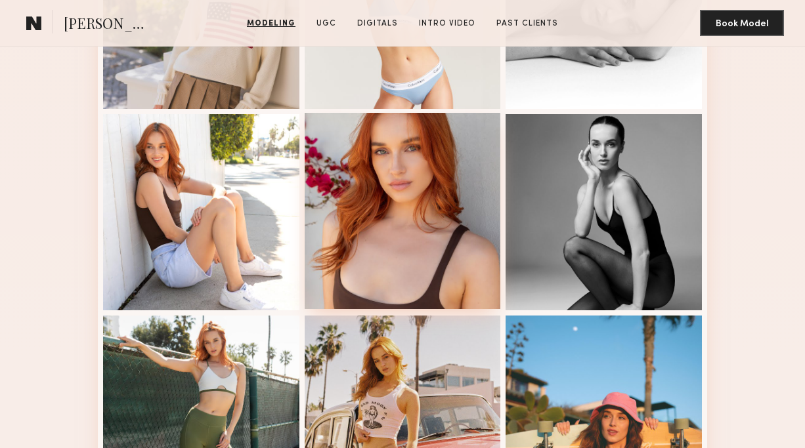
click at [430, 213] on div at bounding box center [403, 211] width 196 height 196
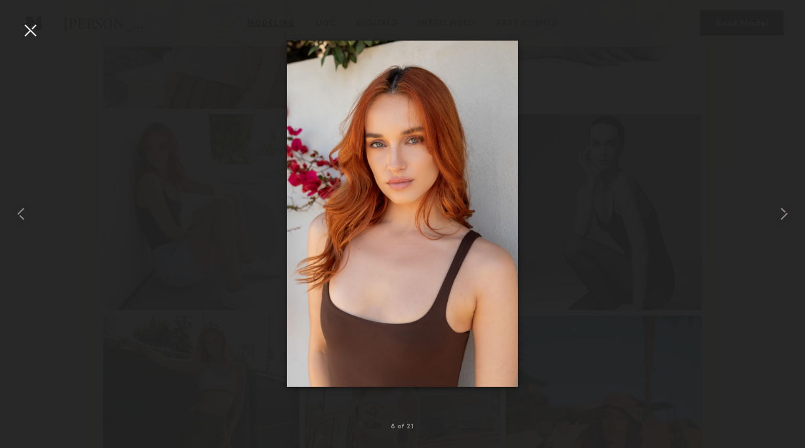
click at [29, 28] on div at bounding box center [30, 30] width 21 height 21
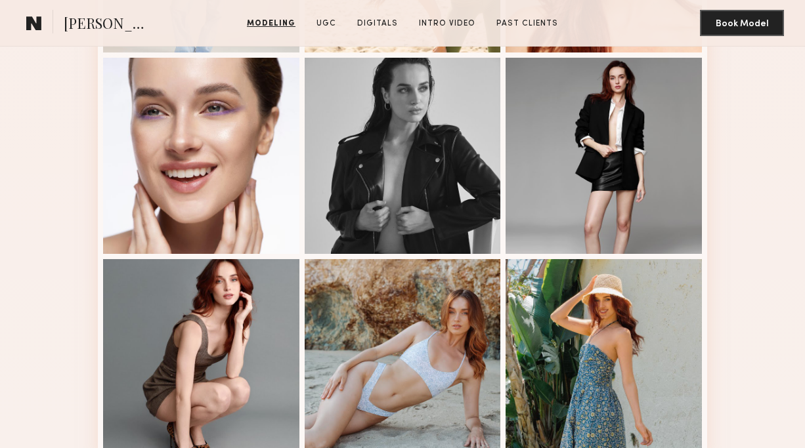
scroll to position [1305, 0]
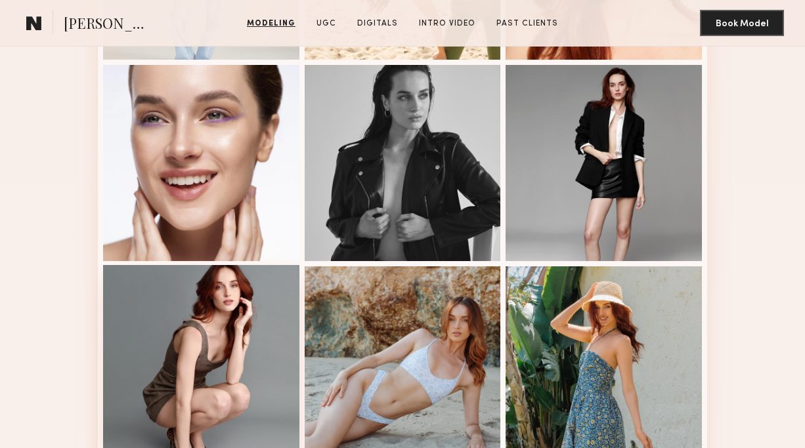
click at [146, 321] on div at bounding box center [201, 363] width 196 height 196
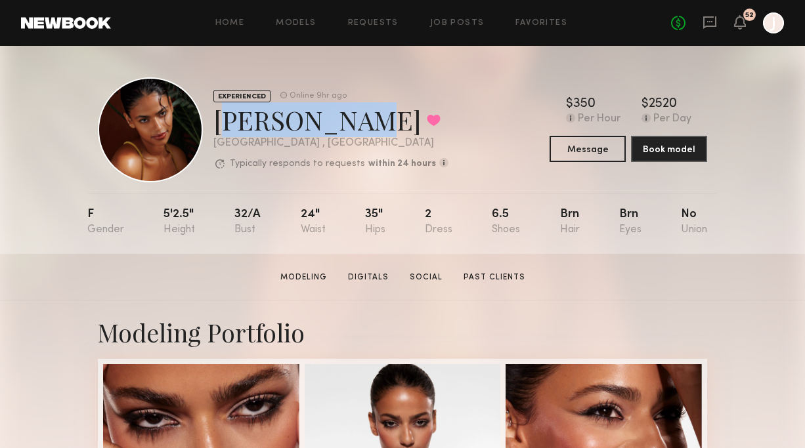
drag, startPoint x: 215, startPoint y: 121, endPoint x: 331, endPoint y: 123, distance: 116.2
click at [331, 123] on div "[PERSON_NAME] Favorited" at bounding box center [330, 119] width 235 height 35
copy div "[PERSON_NAME]"
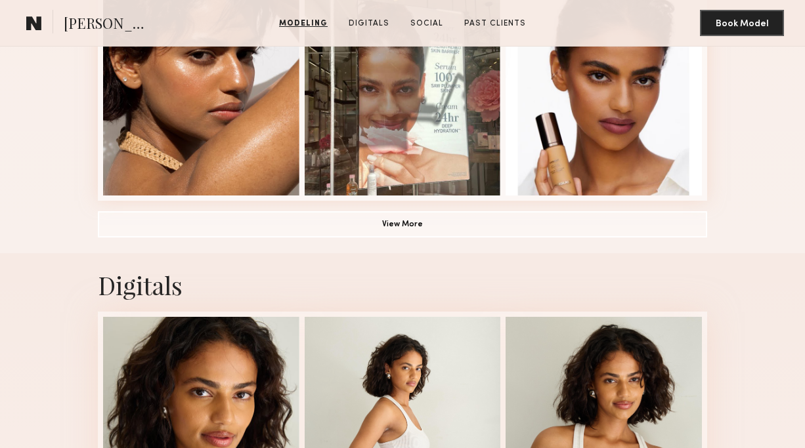
scroll to position [1020, 0]
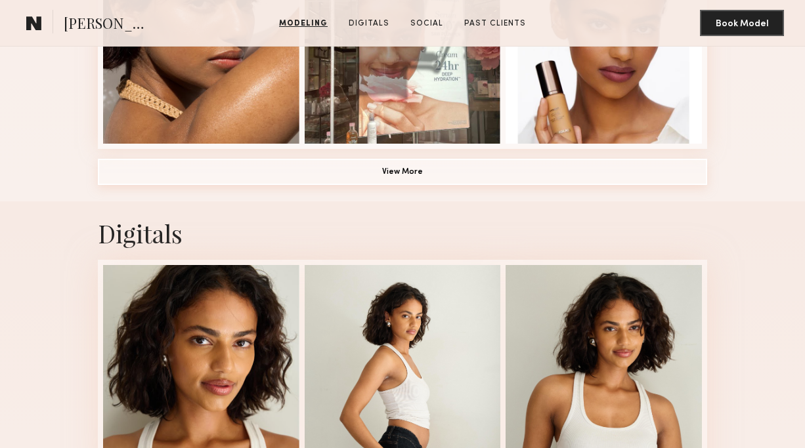
click at [378, 175] on button "View More" at bounding box center [402, 172] width 609 height 26
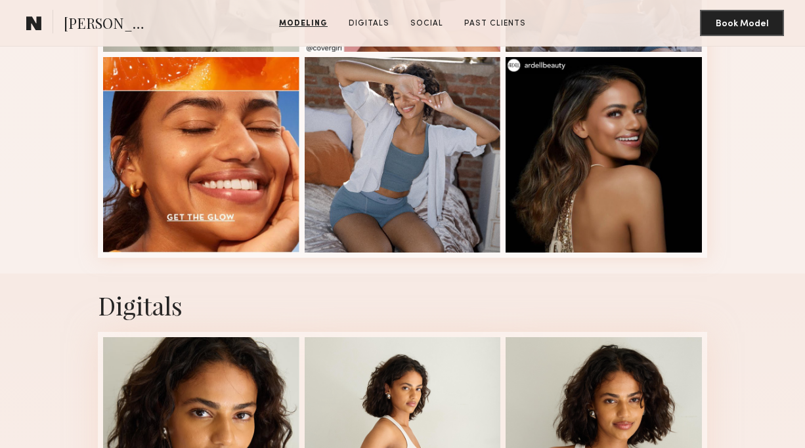
scroll to position [1715, 0]
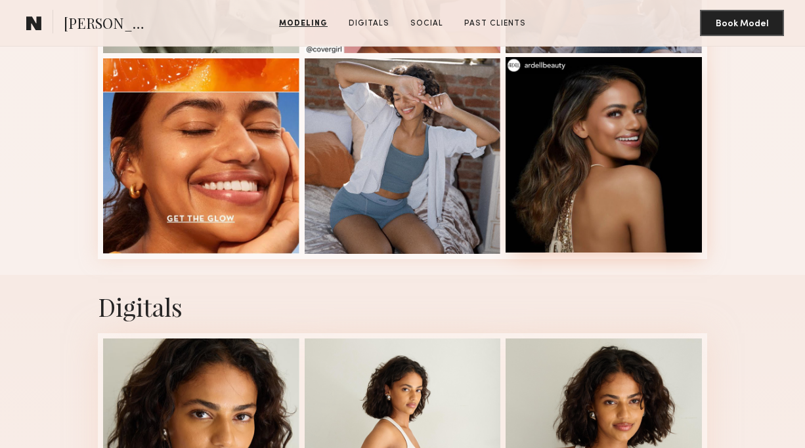
click at [599, 160] on div at bounding box center [603, 155] width 196 height 196
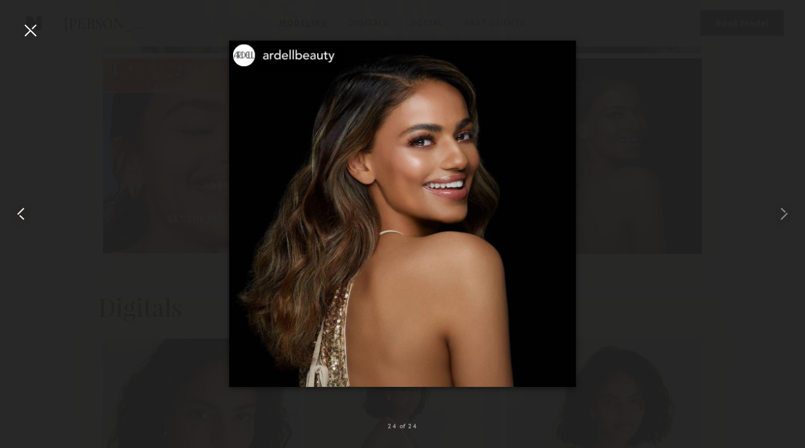
click at [23, 211] on common-icon at bounding box center [21, 213] width 21 height 21
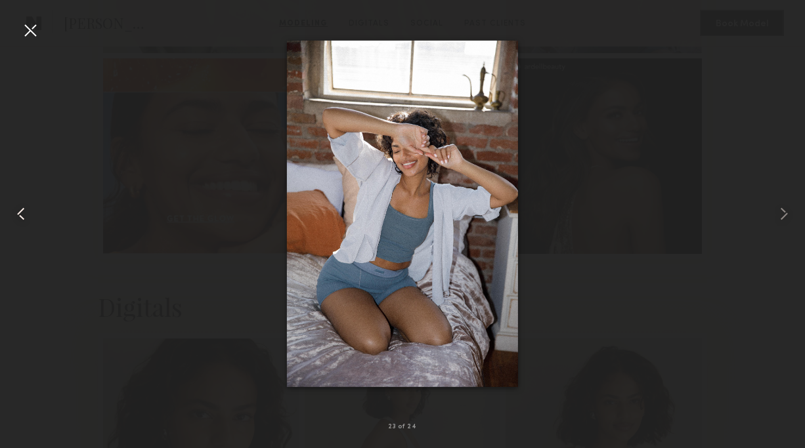
click at [20, 215] on common-icon at bounding box center [21, 213] width 21 height 21
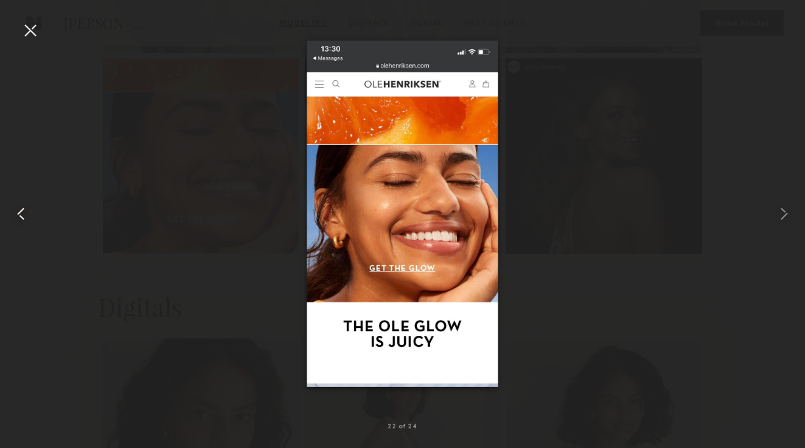
click at [20, 214] on common-icon at bounding box center [21, 213] width 21 height 21
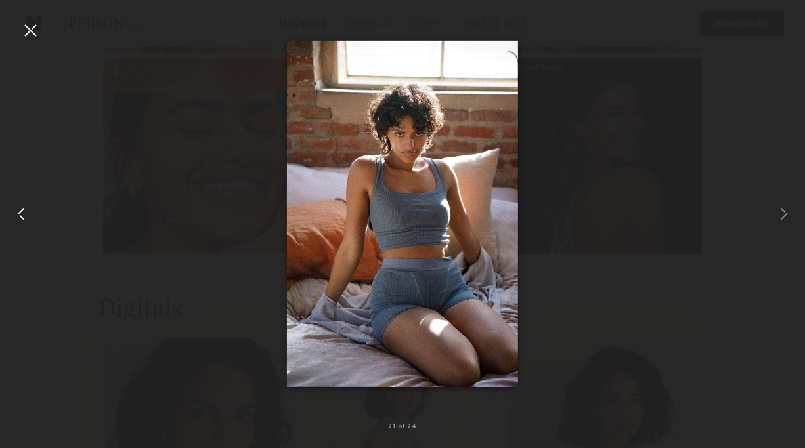
click at [20, 214] on common-icon at bounding box center [21, 213] width 21 height 21
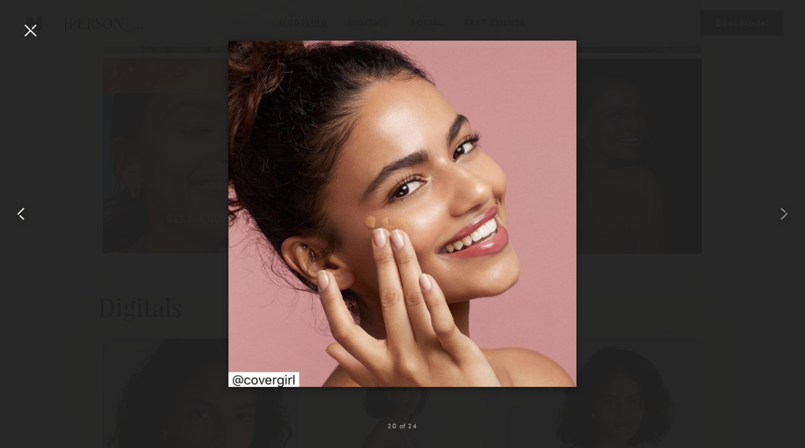
click at [20, 214] on common-icon at bounding box center [21, 213] width 21 height 21
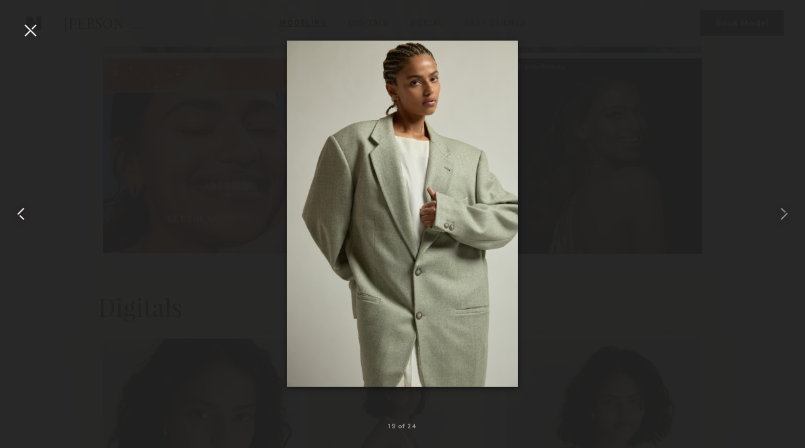
click at [20, 214] on common-icon at bounding box center [21, 213] width 21 height 21
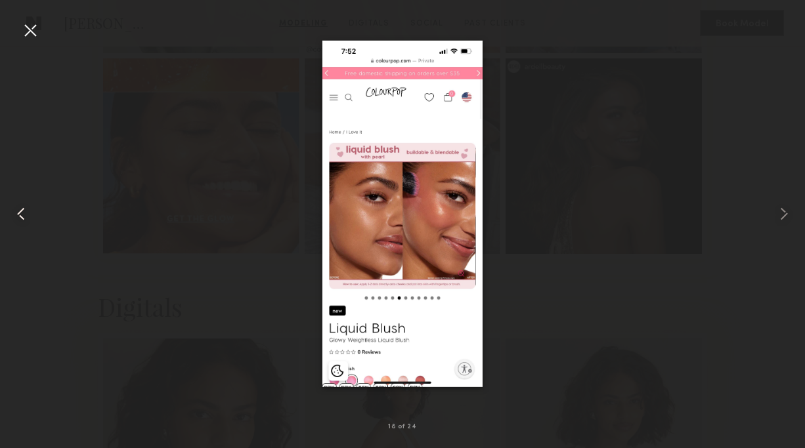
click at [20, 213] on common-icon at bounding box center [21, 213] width 21 height 21
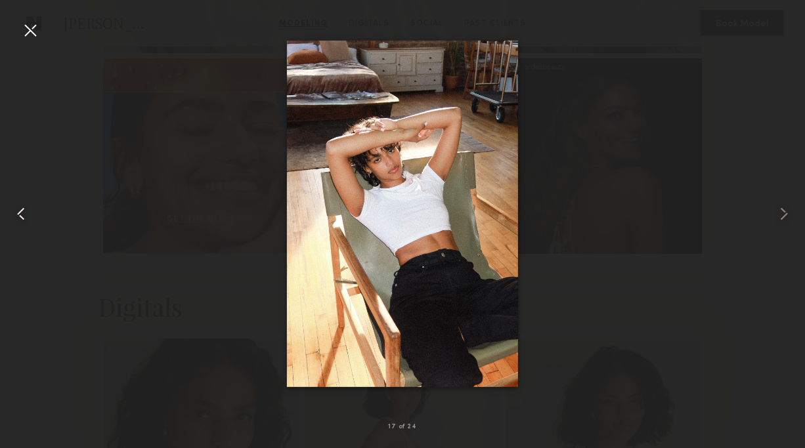
click at [20, 213] on common-icon at bounding box center [21, 213] width 21 height 21
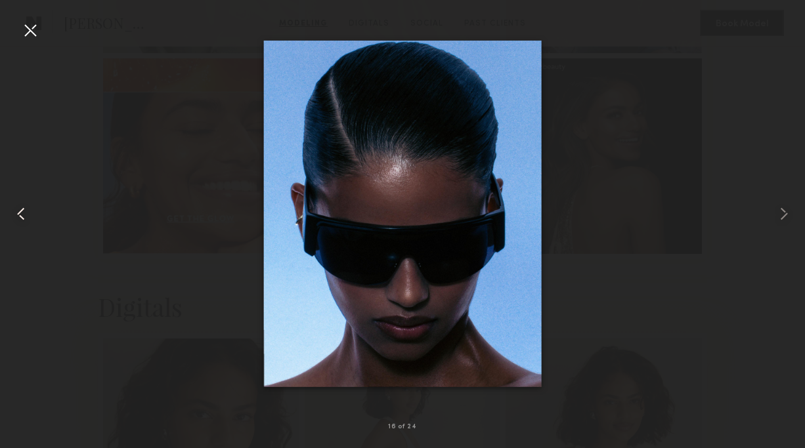
click at [20, 213] on common-icon at bounding box center [21, 213] width 21 height 21
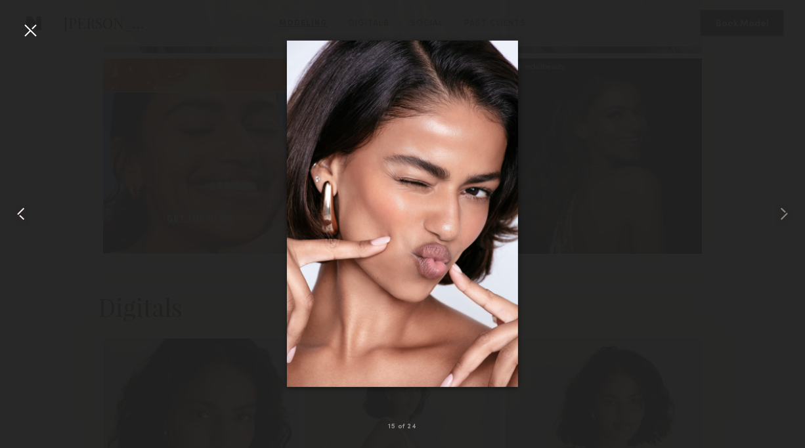
click at [20, 213] on common-icon at bounding box center [21, 213] width 21 height 21
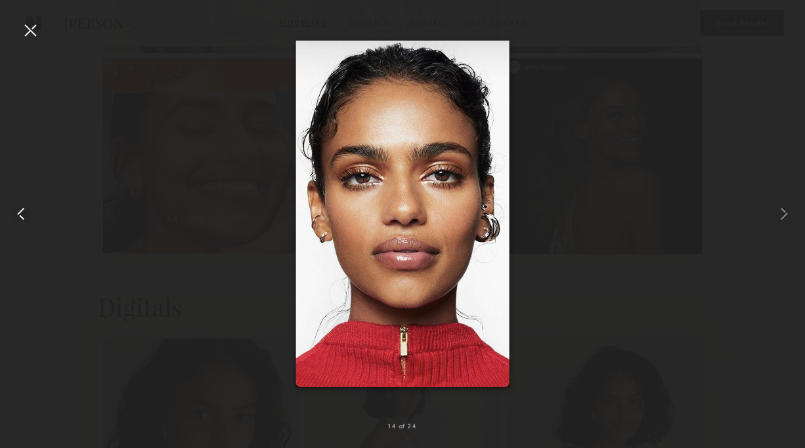
click at [20, 213] on common-icon at bounding box center [21, 213] width 21 height 21
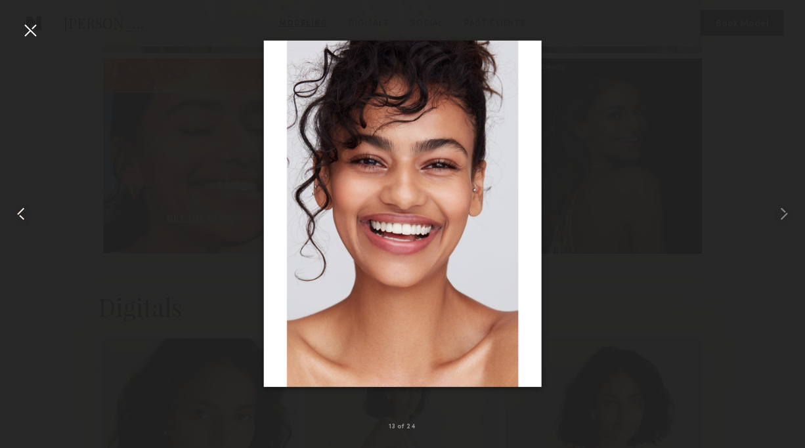
click at [22, 219] on common-icon at bounding box center [21, 213] width 21 height 21
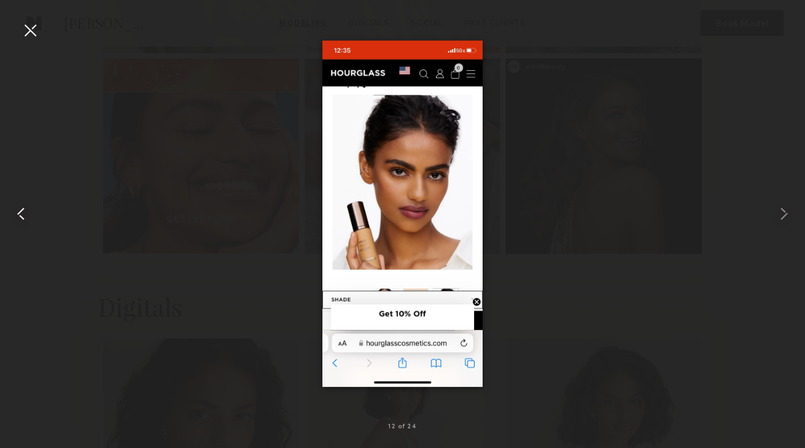
click at [22, 219] on common-icon at bounding box center [21, 213] width 21 height 21
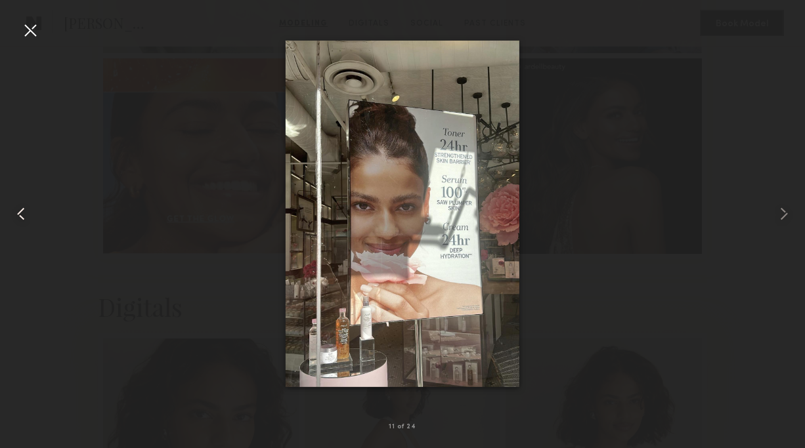
click at [22, 219] on common-icon at bounding box center [21, 213] width 21 height 21
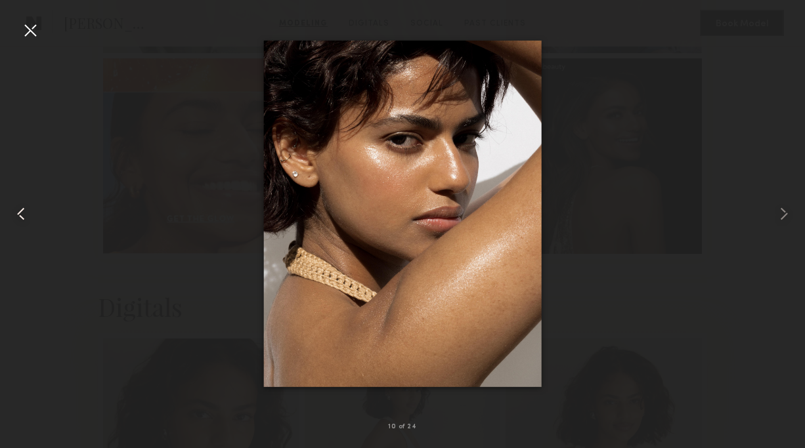
click at [22, 219] on common-icon at bounding box center [21, 213] width 21 height 21
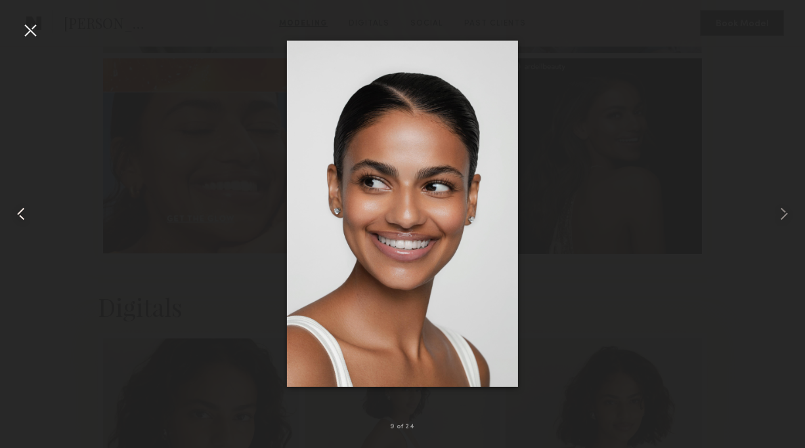
click at [22, 219] on common-icon at bounding box center [21, 213] width 21 height 21
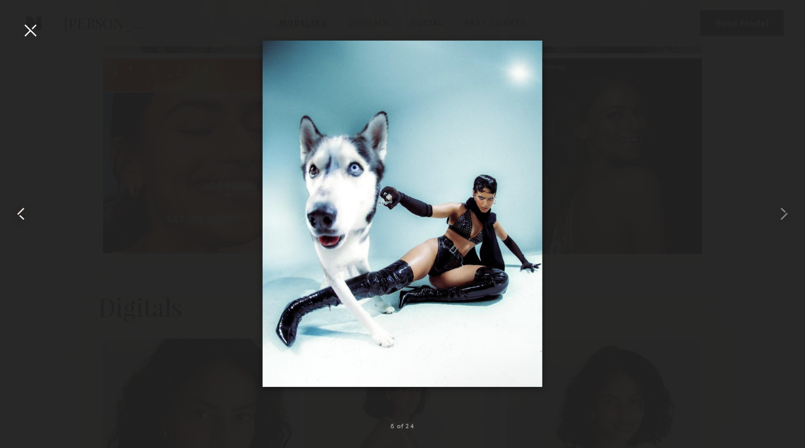
click at [22, 219] on common-icon at bounding box center [21, 213] width 21 height 21
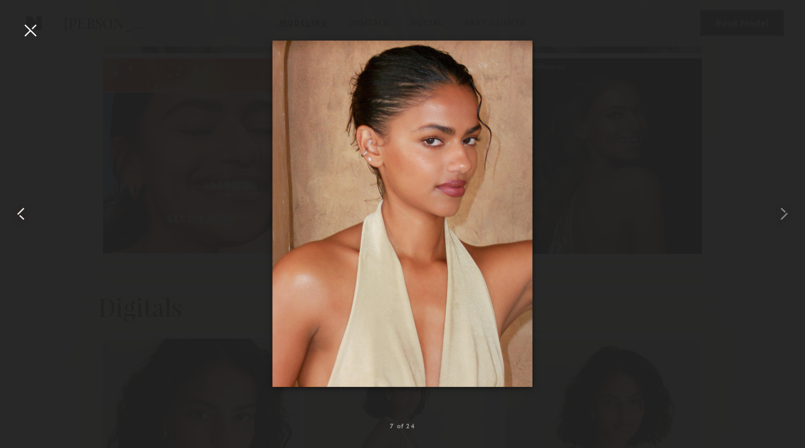
click at [22, 219] on common-icon at bounding box center [21, 213] width 21 height 21
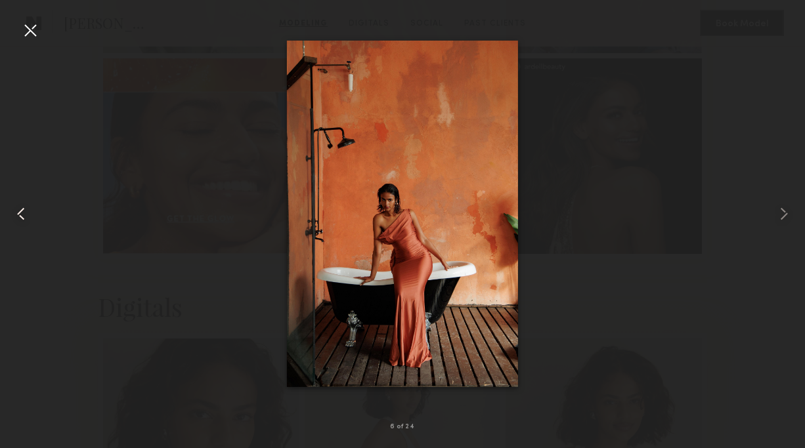
click at [22, 219] on common-icon at bounding box center [21, 213] width 21 height 21
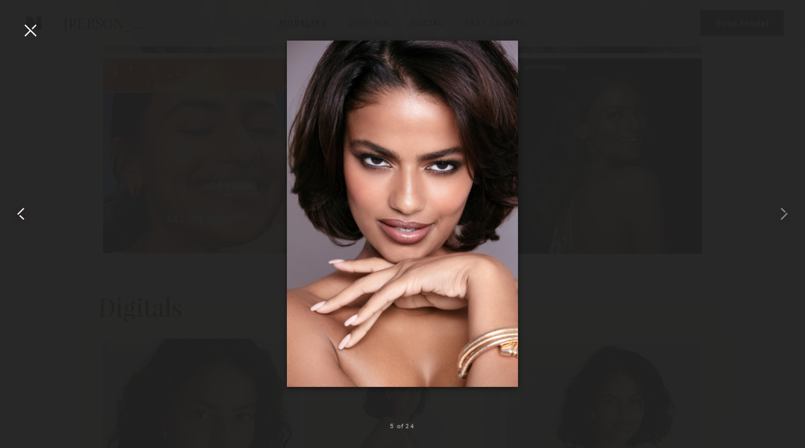
click at [22, 219] on common-icon at bounding box center [21, 213] width 21 height 21
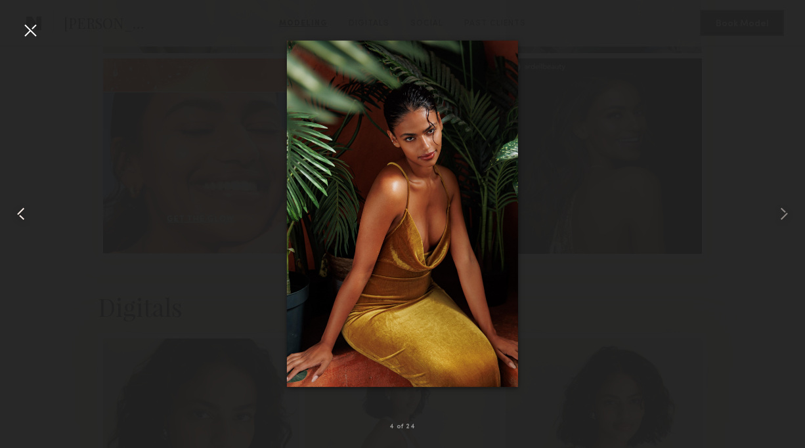
click at [16, 212] on common-icon at bounding box center [21, 213] width 21 height 21
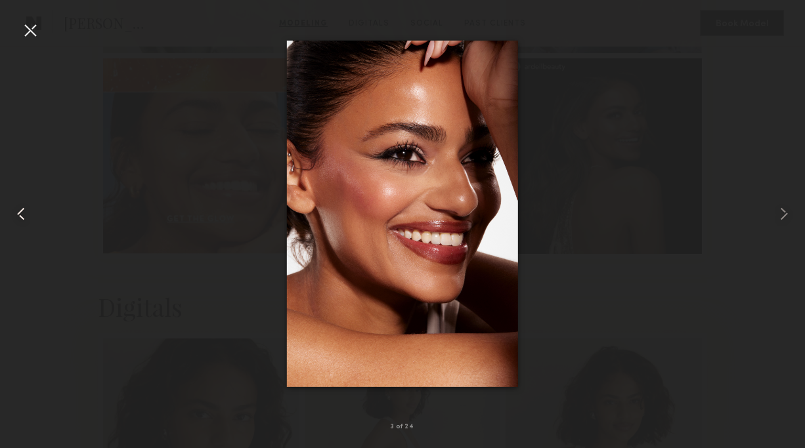
click at [16, 212] on common-icon at bounding box center [21, 213] width 21 height 21
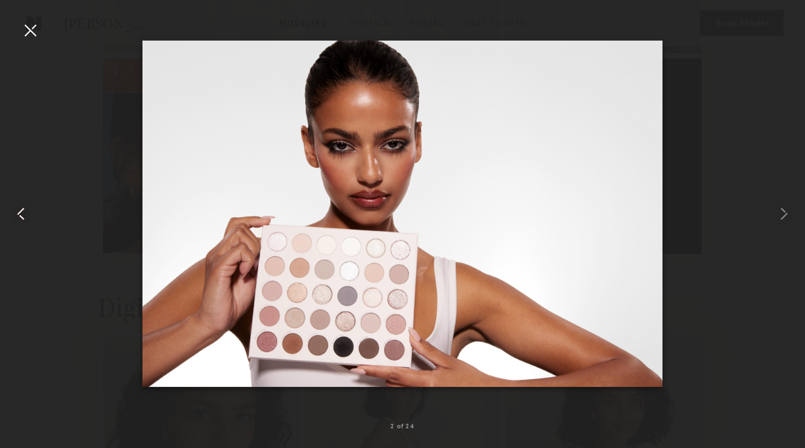
click at [16, 212] on common-icon at bounding box center [21, 213] width 21 height 21
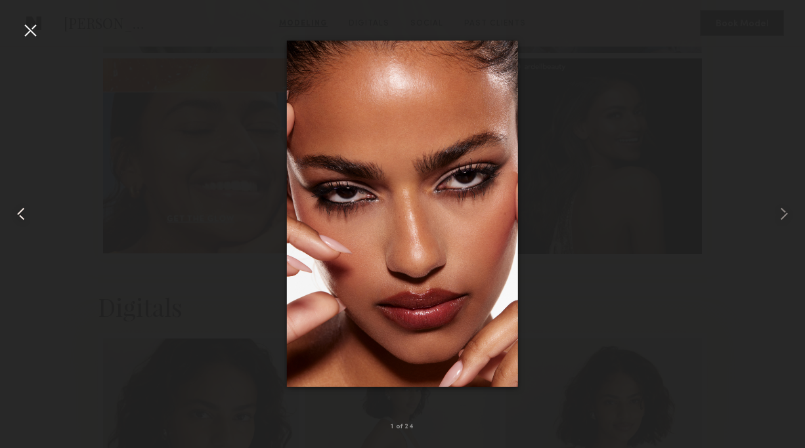
click at [16, 212] on common-icon at bounding box center [21, 213] width 21 height 21
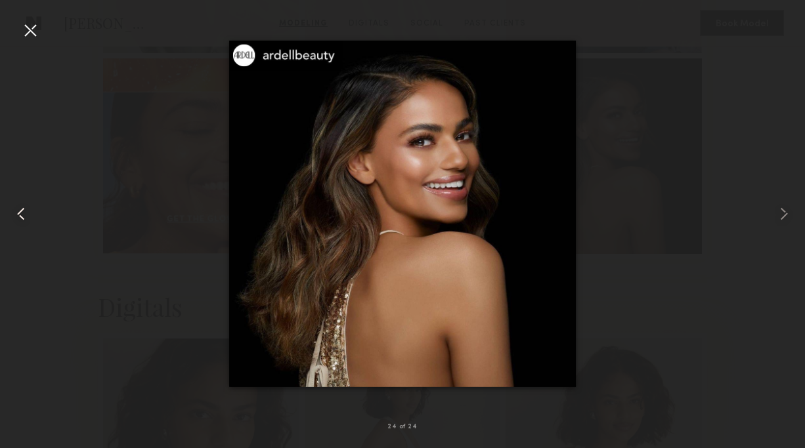
click at [16, 212] on common-icon at bounding box center [21, 213] width 21 height 21
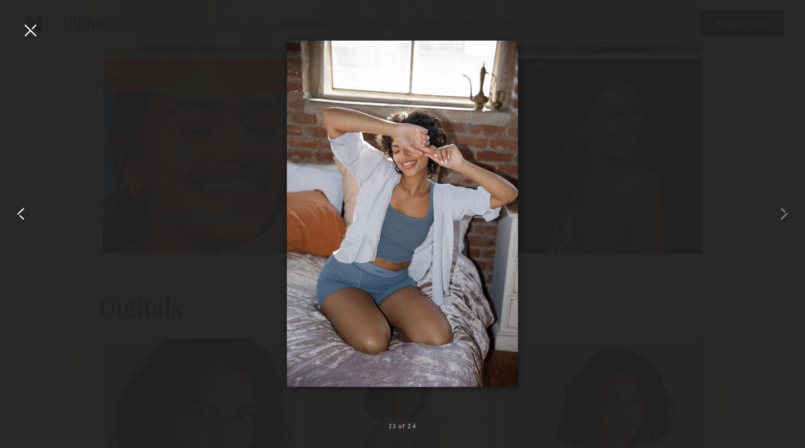
click at [16, 212] on common-icon at bounding box center [21, 213] width 21 height 21
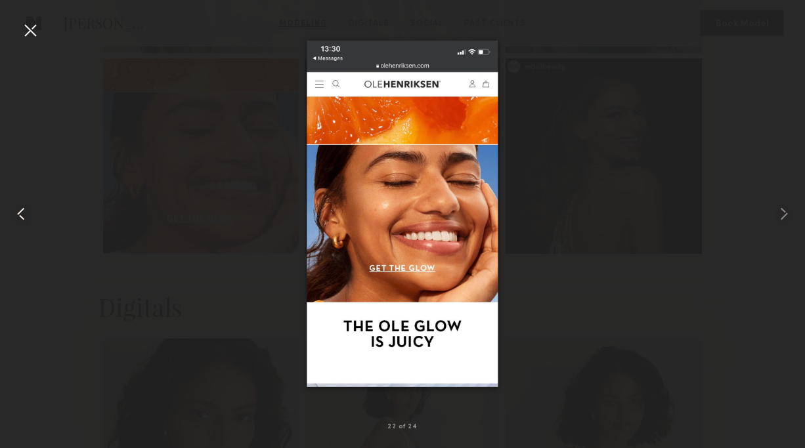
click at [16, 212] on common-icon at bounding box center [21, 213] width 21 height 21
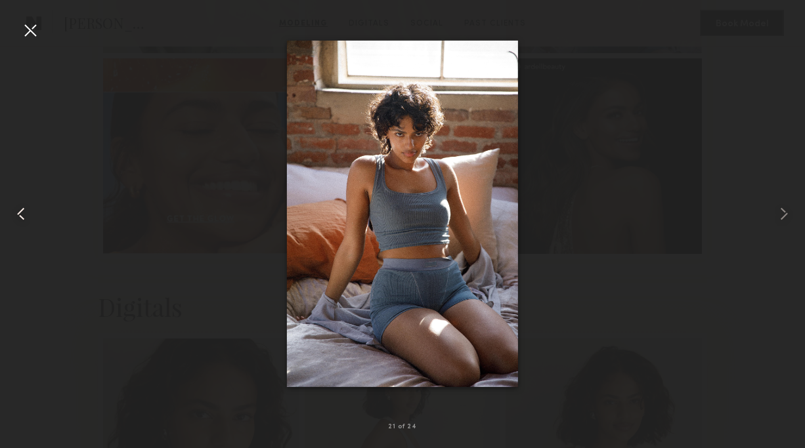
click at [16, 212] on common-icon at bounding box center [21, 213] width 21 height 21
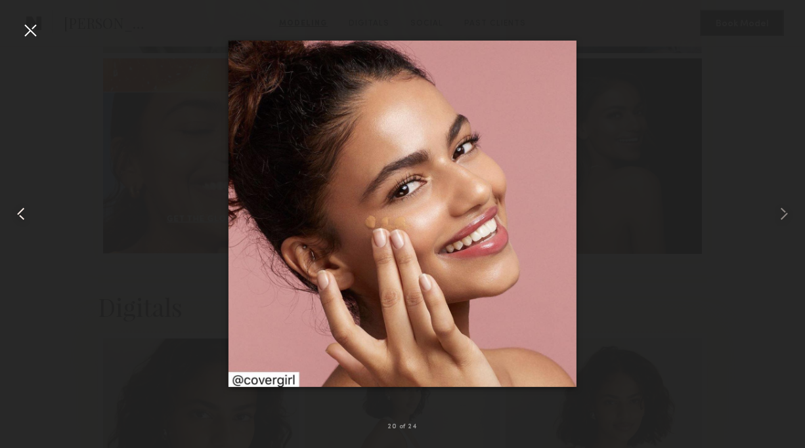
click at [16, 212] on common-icon at bounding box center [21, 213] width 21 height 21
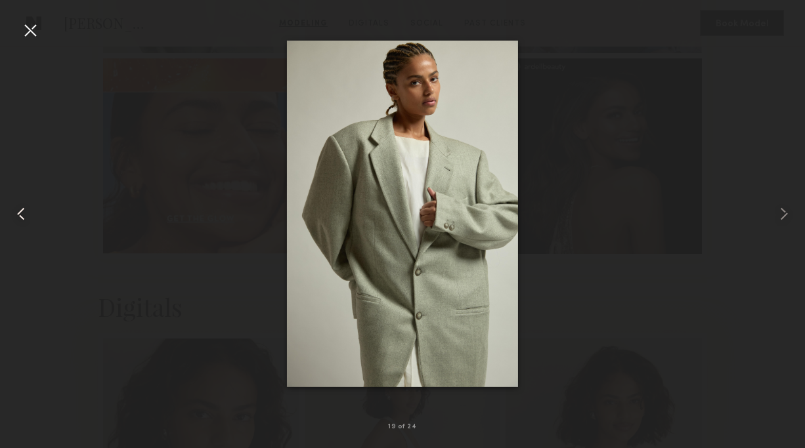
click at [16, 212] on common-icon at bounding box center [21, 213] width 21 height 21
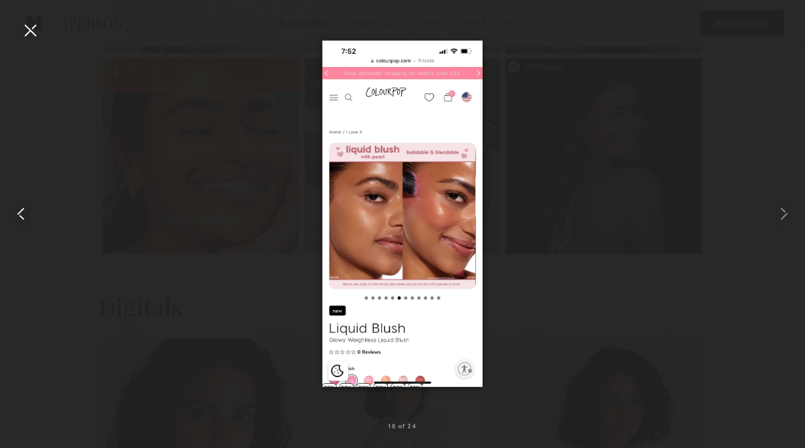
click at [16, 212] on common-icon at bounding box center [21, 213] width 21 height 21
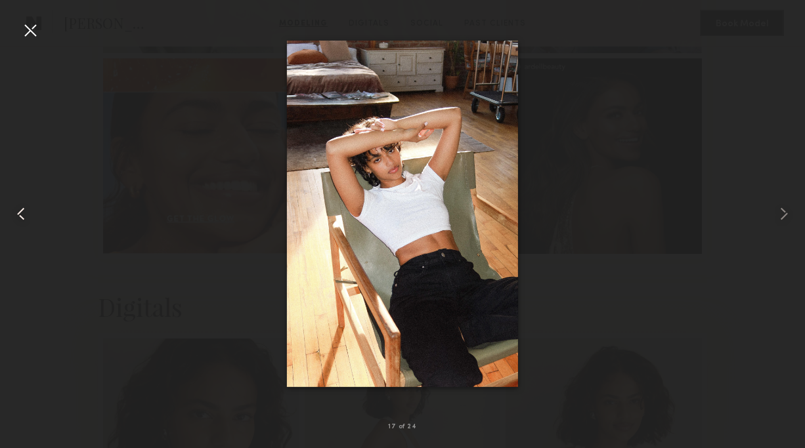
click at [16, 212] on common-icon at bounding box center [21, 213] width 21 height 21
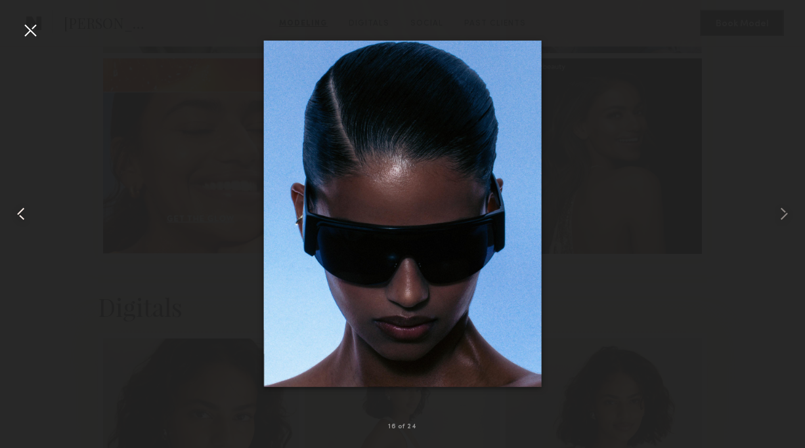
click at [16, 212] on common-icon at bounding box center [21, 213] width 21 height 21
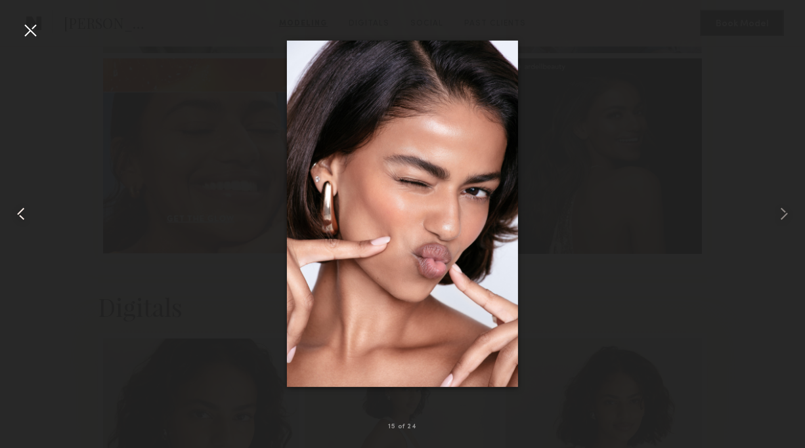
click at [16, 212] on common-icon at bounding box center [21, 213] width 21 height 21
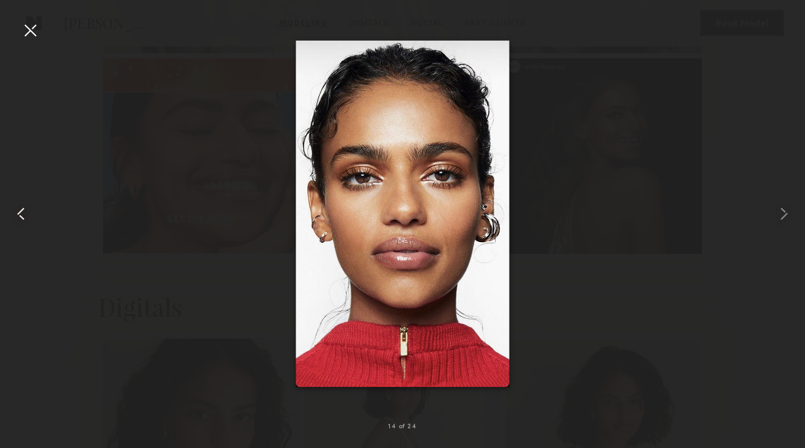
click at [16, 212] on common-icon at bounding box center [21, 213] width 21 height 21
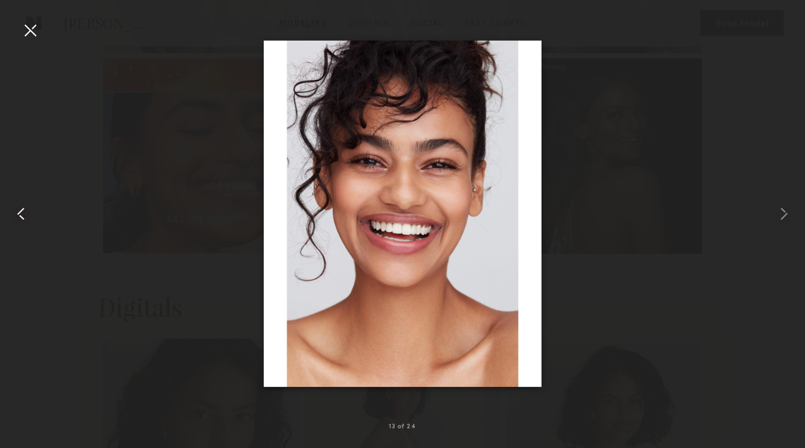
click at [16, 212] on common-icon at bounding box center [21, 213] width 21 height 21
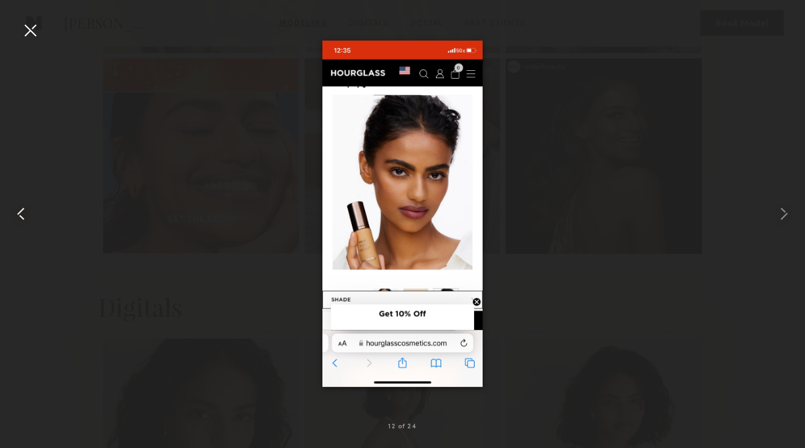
click at [16, 212] on common-icon at bounding box center [21, 213] width 21 height 21
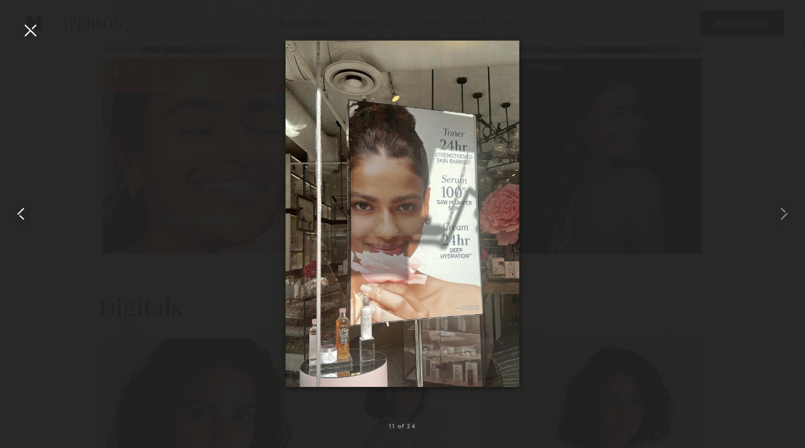
click at [16, 212] on common-icon at bounding box center [21, 213] width 21 height 21
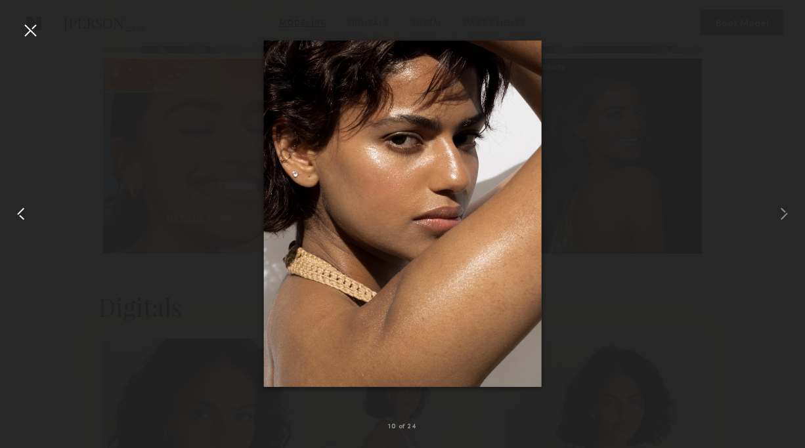
click at [16, 212] on common-icon at bounding box center [21, 213] width 21 height 21
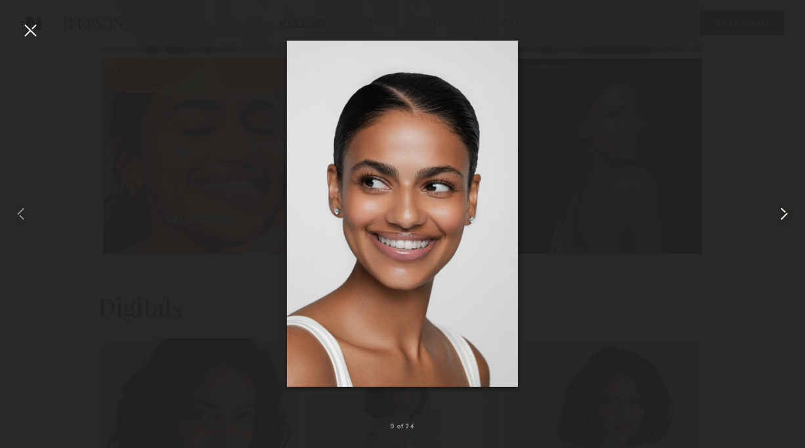
click at [787, 215] on common-icon at bounding box center [783, 213] width 21 height 21
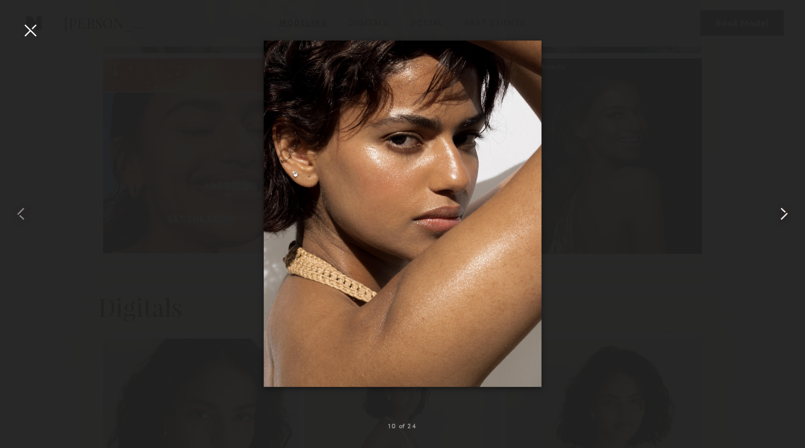
click at [787, 215] on common-icon at bounding box center [783, 213] width 21 height 21
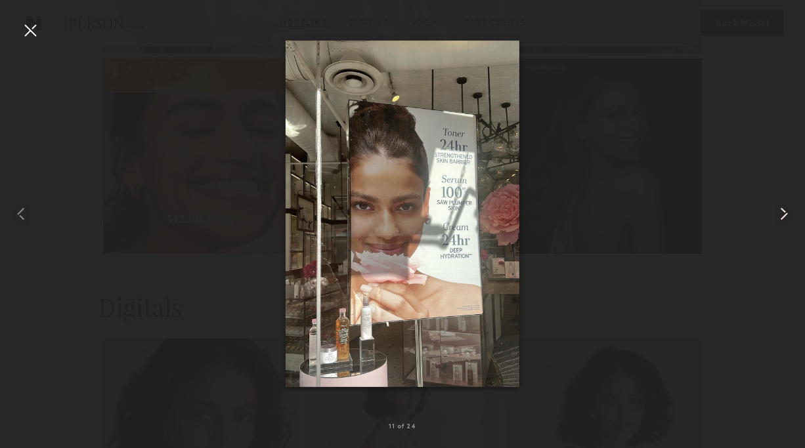
click at [787, 215] on common-icon at bounding box center [783, 213] width 21 height 21
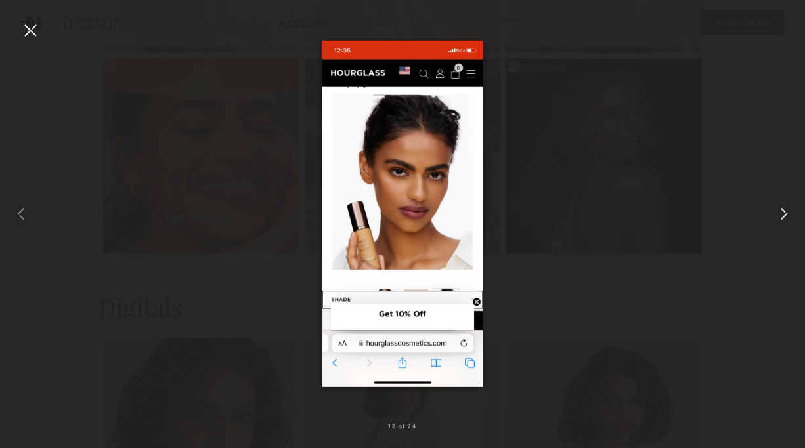
click at [787, 215] on common-icon at bounding box center [783, 213] width 21 height 21
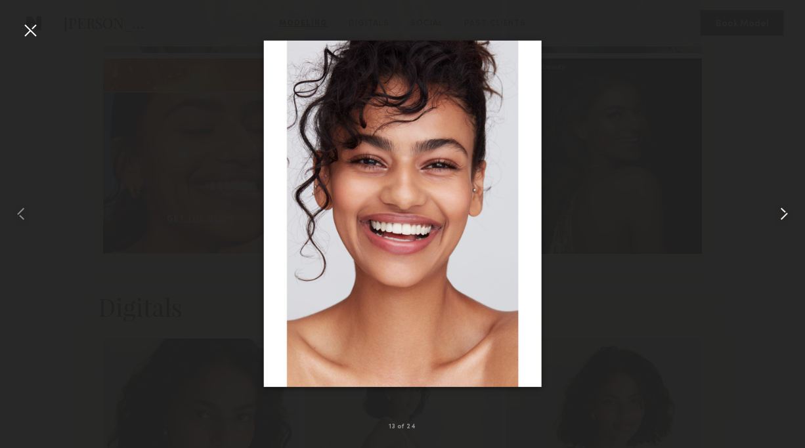
click at [787, 215] on common-icon at bounding box center [783, 213] width 21 height 21
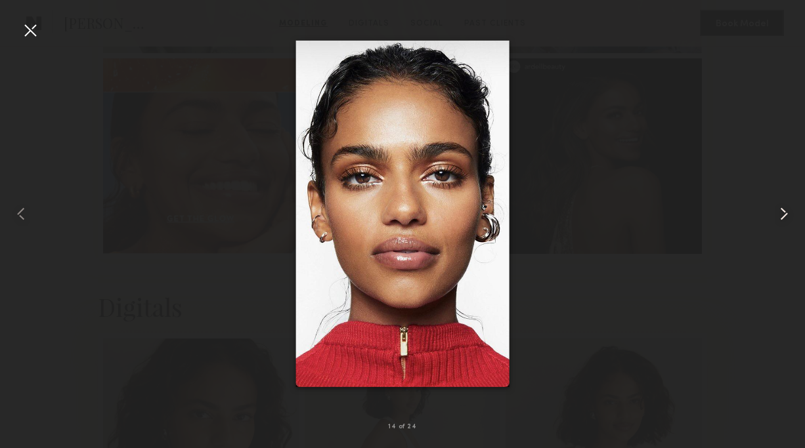
click at [787, 215] on common-icon at bounding box center [783, 213] width 21 height 21
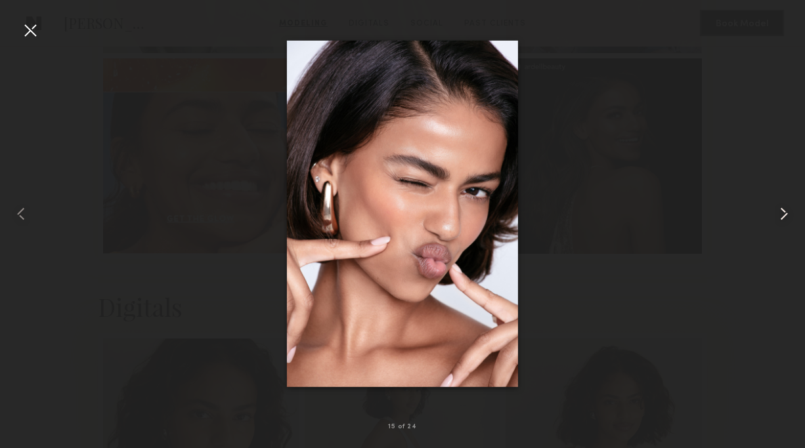
click at [787, 215] on common-icon at bounding box center [783, 213] width 21 height 21
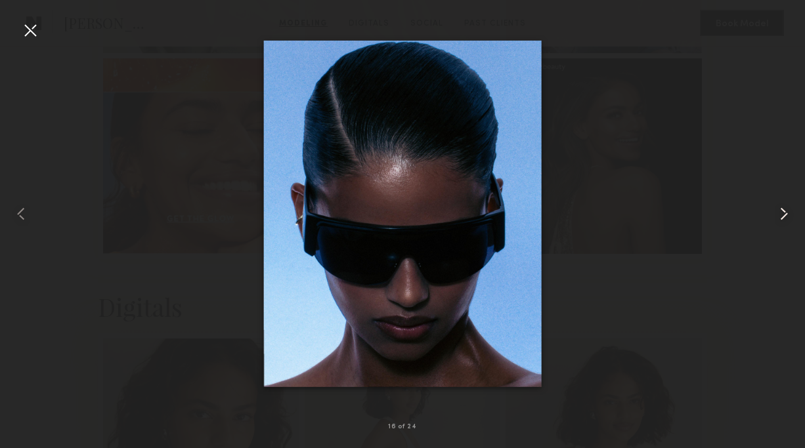
click at [787, 215] on common-icon at bounding box center [783, 213] width 21 height 21
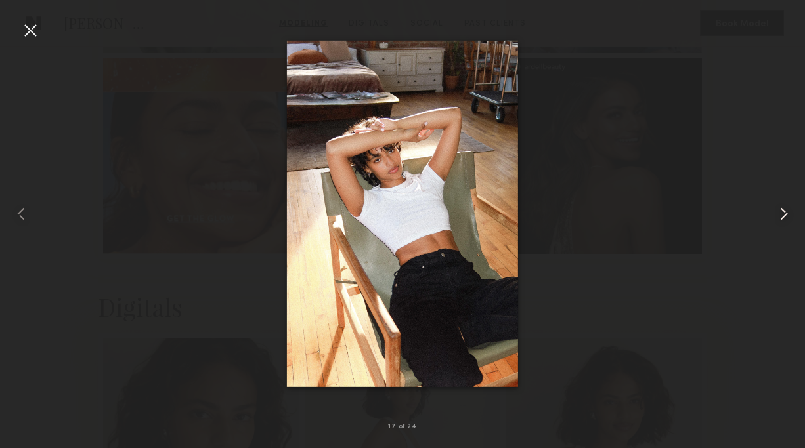
click at [787, 215] on common-icon at bounding box center [783, 213] width 21 height 21
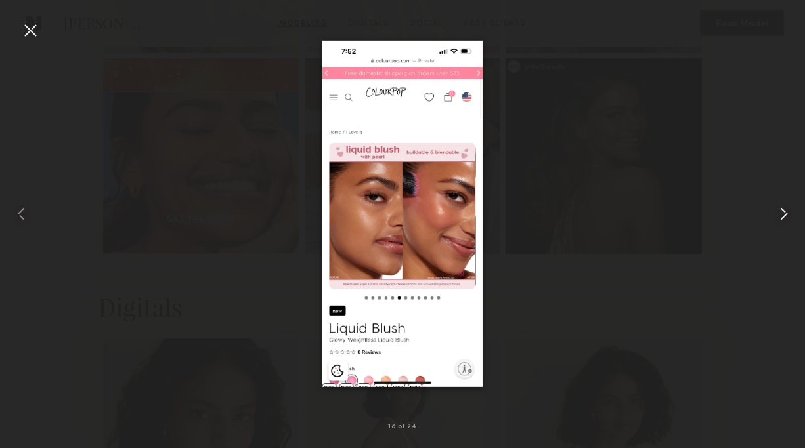
click at [787, 215] on common-icon at bounding box center [783, 213] width 21 height 21
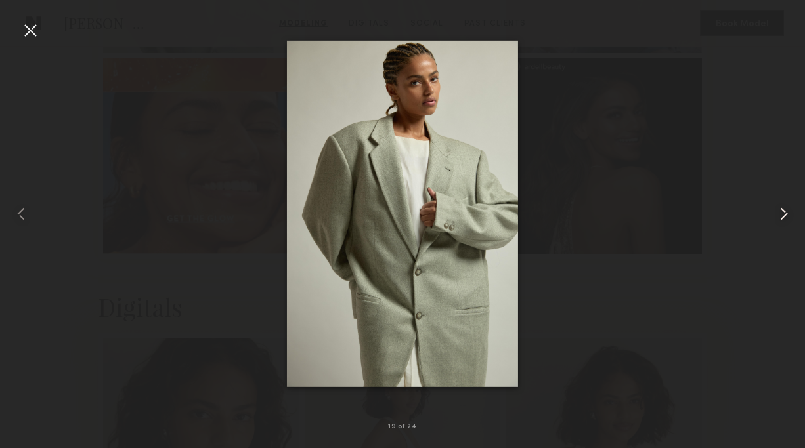
click at [787, 215] on common-icon at bounding box center [783, 213] width 21 height 21
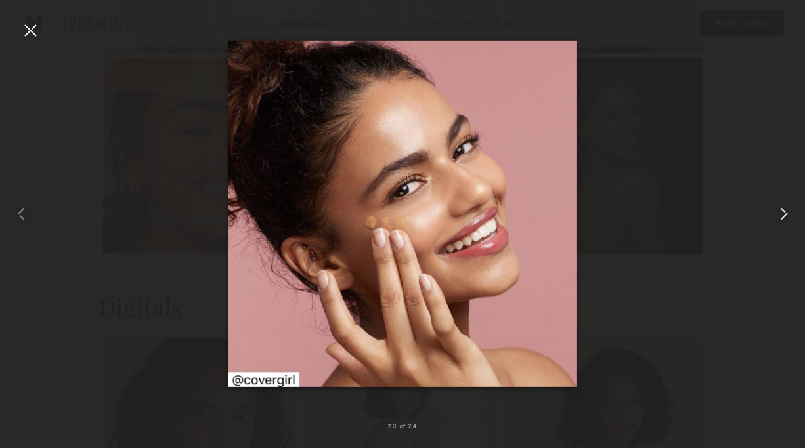
click at [787, 215] on common-icon at bounding box center [783, 213] width 21 height 21
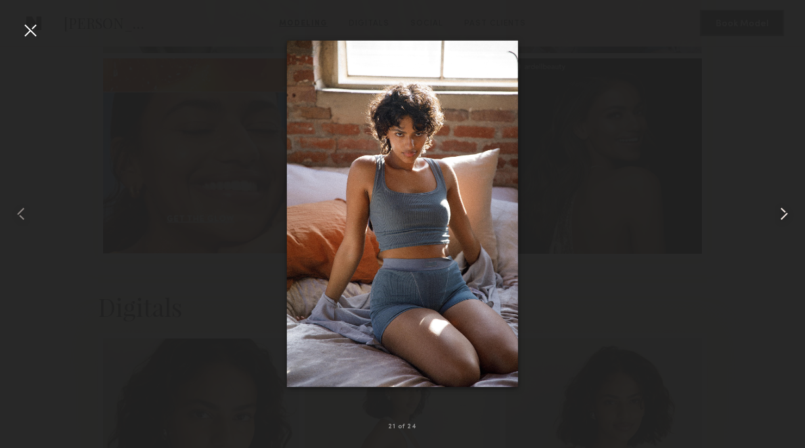
click at [787, 215] on common-icon at bounding box center [783, 213] width 21 height 21
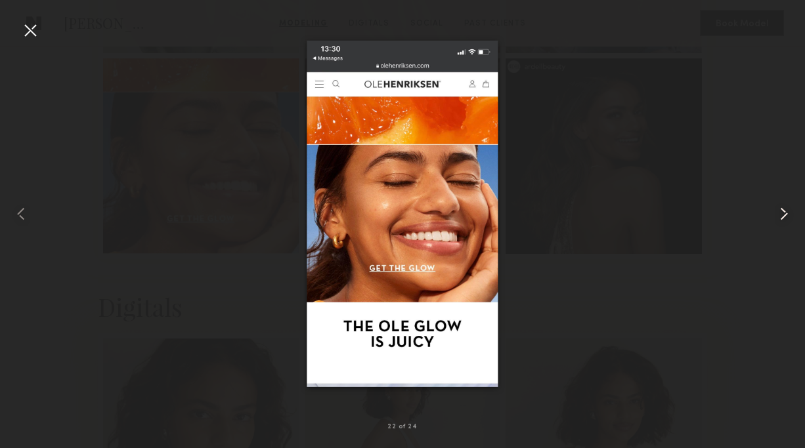
click at [787, 215] on common-icon at bounding box center [783, 213] width 21 height 21
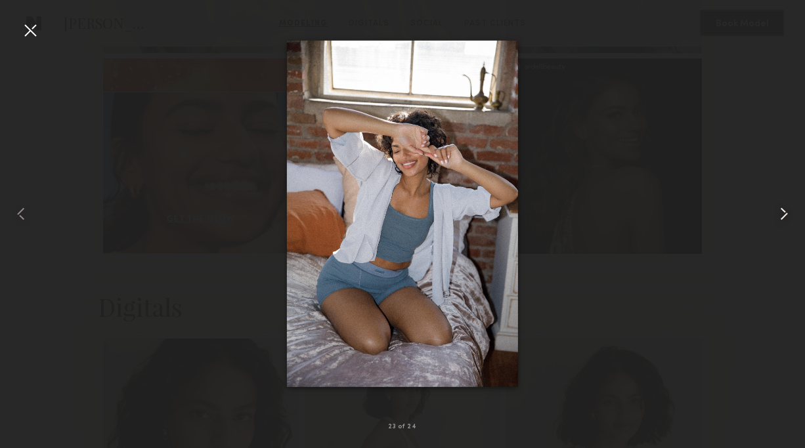
click at [787, 215] on common-icon at bounding box center [783, 213] width 21 height 21
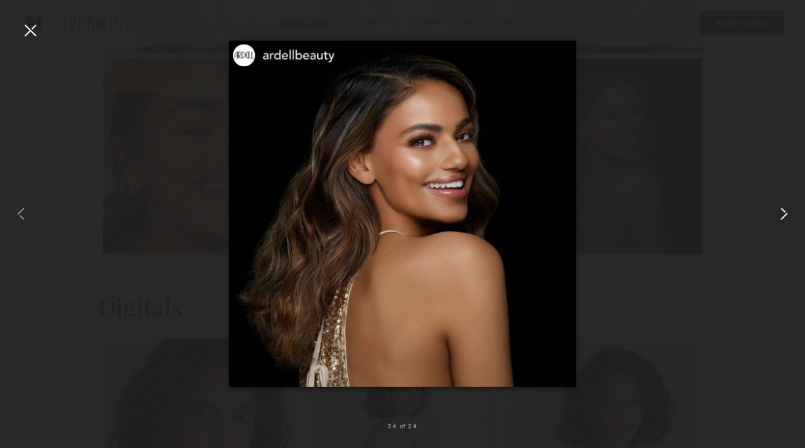
click at [787, 215] on common-icon at bounding box center [783, 213] width 21 height 21
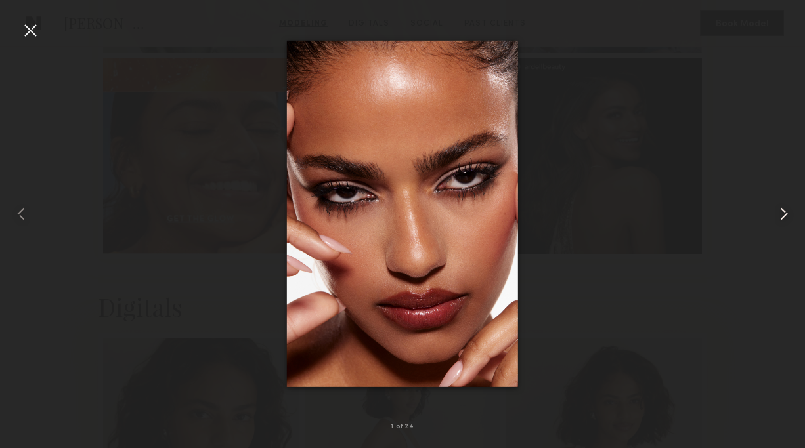
click at [787, 215] on common-icon at bounding box center [783, 213] width 21 height 21
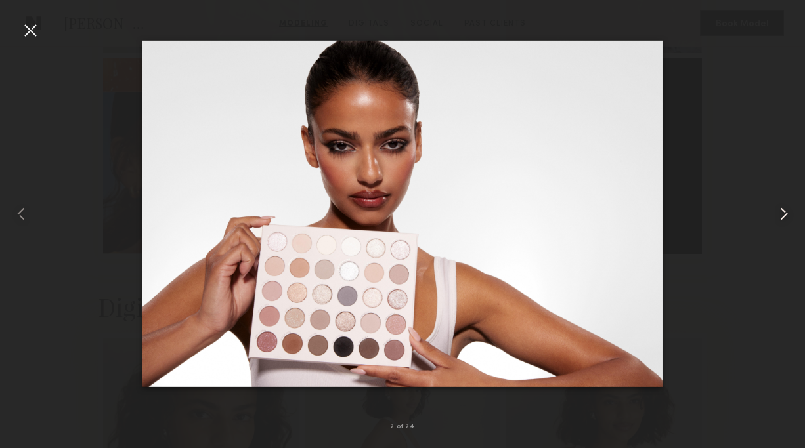
click at [787, 215] on common-icon at bounding box center [783, 213] width 21 height 21
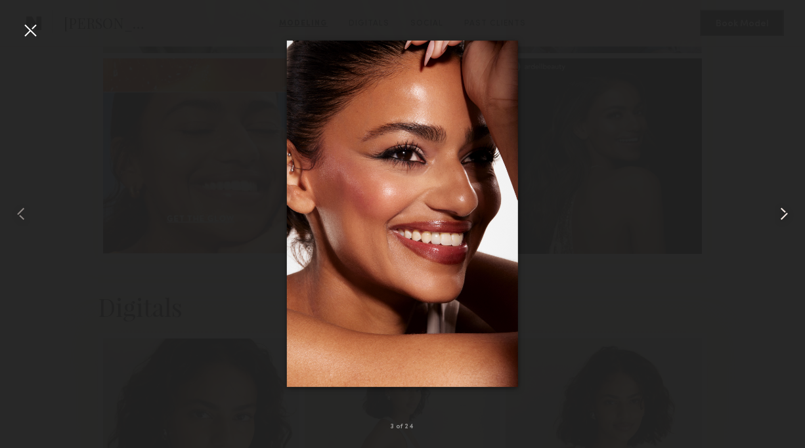
click at [787, 215] on common-icon at bounding box center [783, 213] width 21 height 21
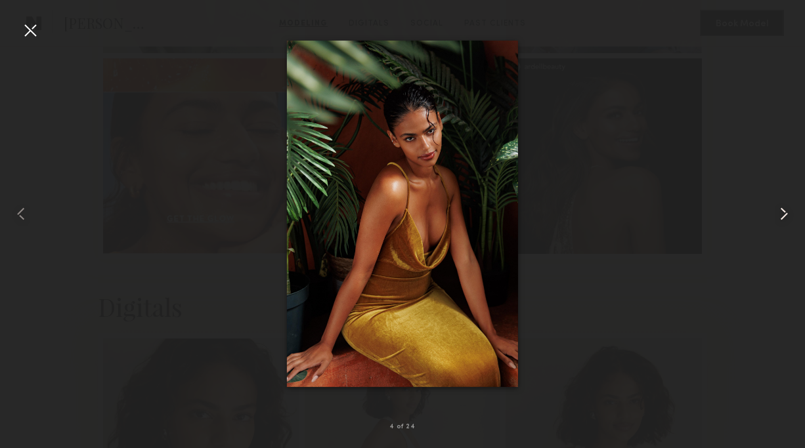
click at [787, 215] on common-icon at bounding box center [783, 213] width 21 height 21
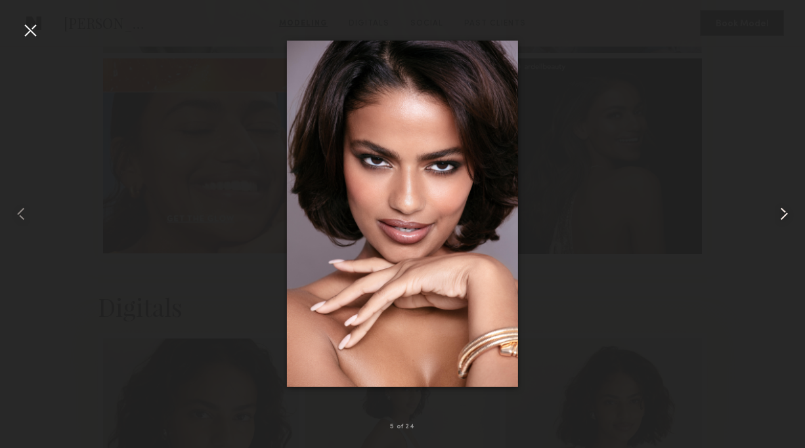
click at [776, 207] on common-icon at bounding box center [783, 213] width 21 height 21
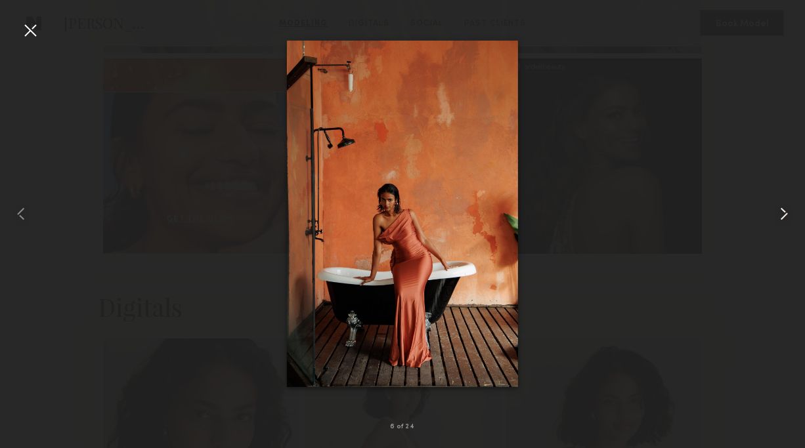
click at [777, 207] on common-icon at bounding box center [783, 213] width 21 height 21
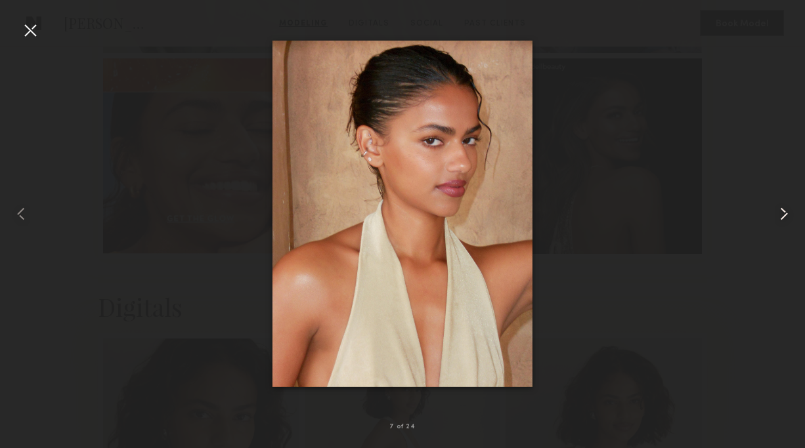
click at [777, 207] on common-icon at bounding box center [783, 213] width 21 height 21
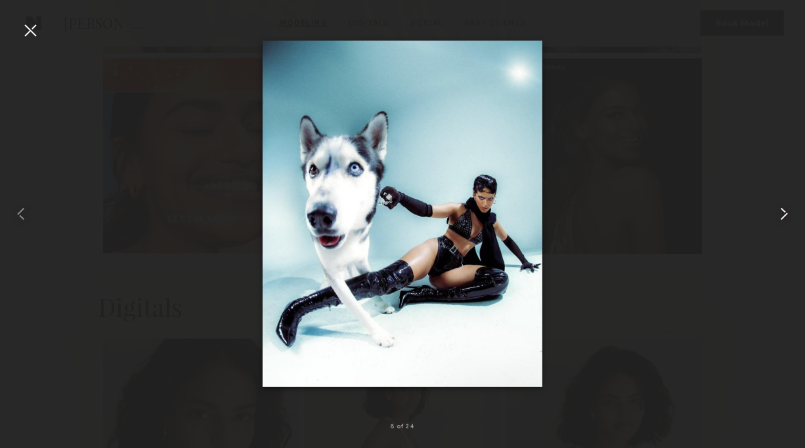
click at [777, 207] on common-icon at bounding box center [783, 213] width 21 height 21
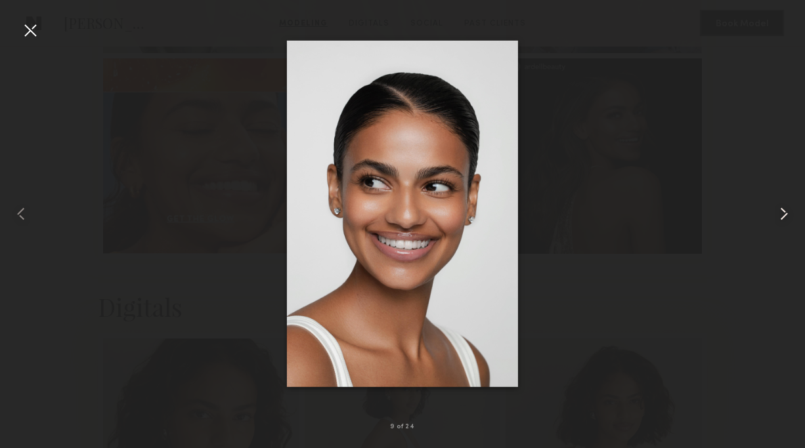
click at [777, 207] on common-icon at bounding box center [783, 213] width 21 height 21
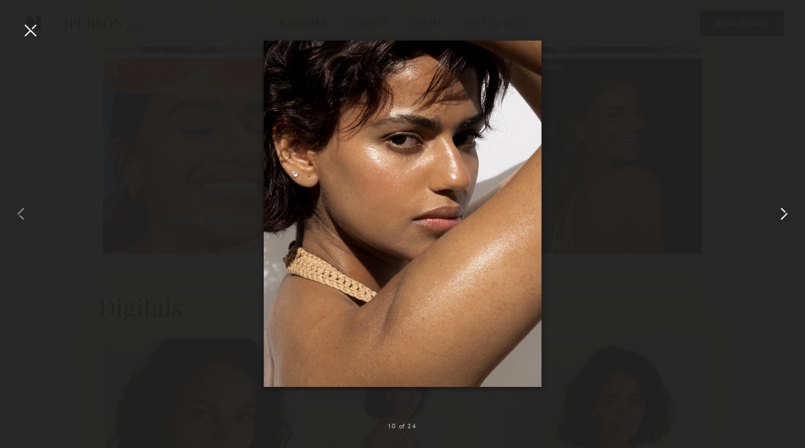
click at [777, 207] on common-icon at bounding box center [783, 213] width 21 height 21
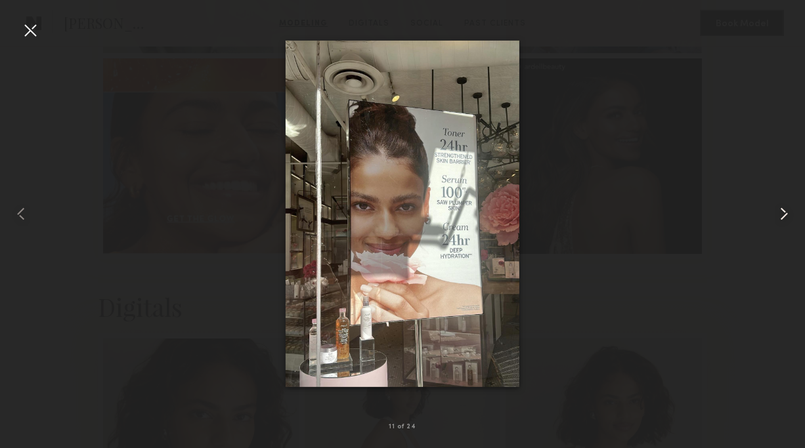
click at [777, 207] on common-icon at bounding box center [783, 213] width 21 height 21
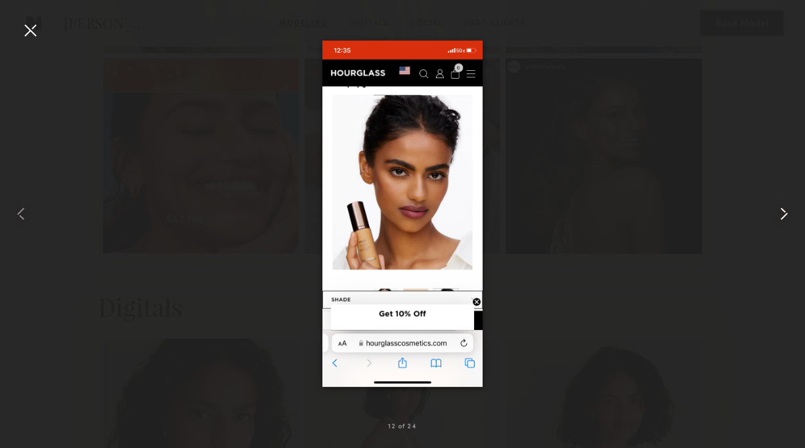
click at [777, 207] on common-icon at bounding box center [783, 213] width 21 height 21
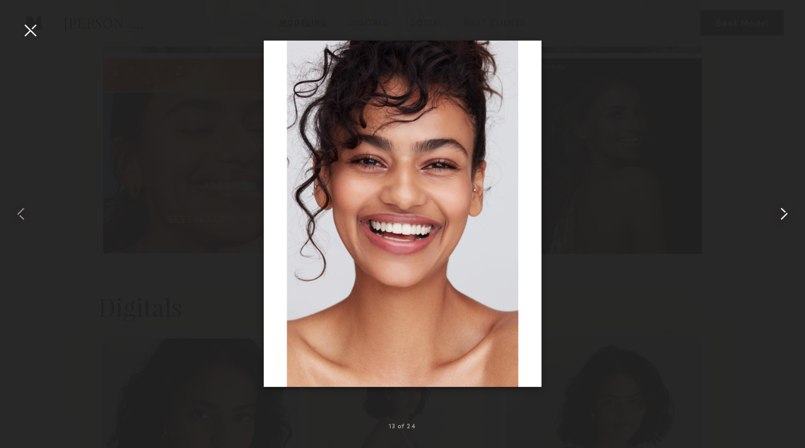
click at [777, 207] on common-icon at bounding box center [783, 213] width 21 height 21
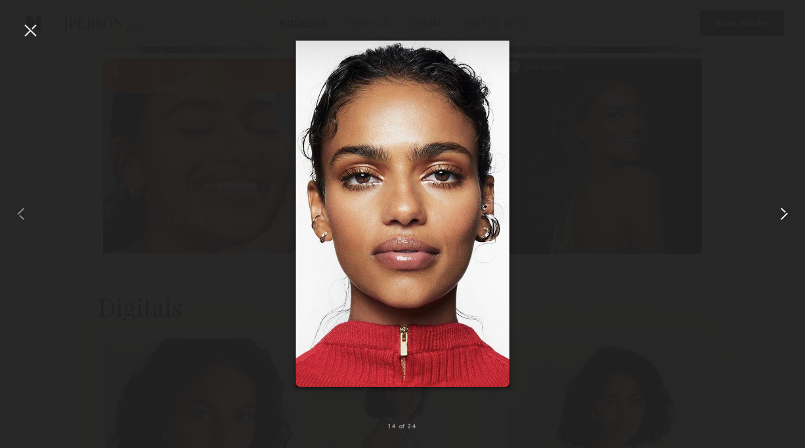
click at [777, 207] on common-icon at bounding box center [783, 213] width 21 height 21
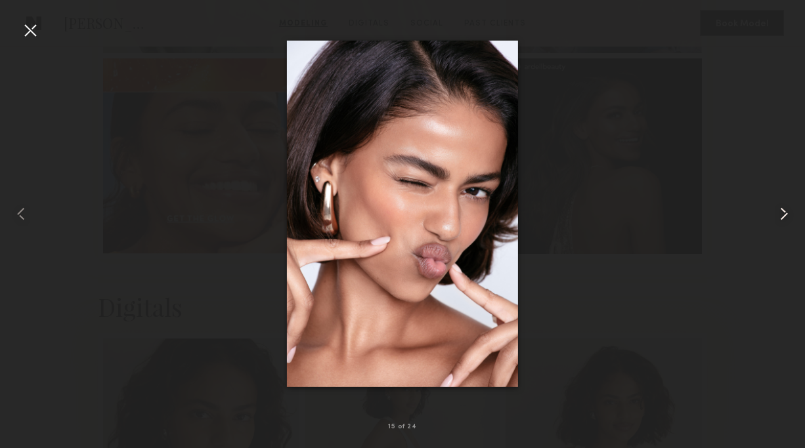
click at [777, 207] on common-icon at bounding box center [783, 213] width 21 height 21
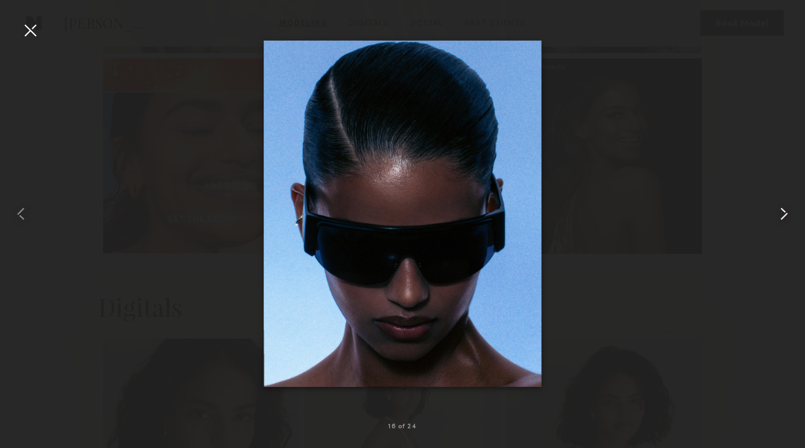
click at [777, 207] on common-icon at bounding box center [783, 213] width 21 height 21
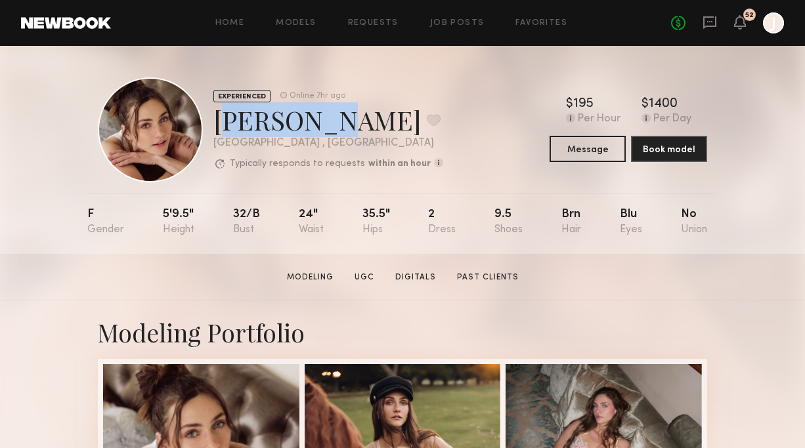
drag, startPoint x: 212, startPoint y: 125, endPoint x: 311, endPoint y: 127, distance: 99.1
click at [311, 127] on div "EXPERIENCED Online 7hr ago [PERSON_NAME] Favorite [GEOGRAPHIC_DATA] , [GEOGRAPH…" at bounding box center [270, 129] width 345 height 105
copy div "[PERSON_NAME]"
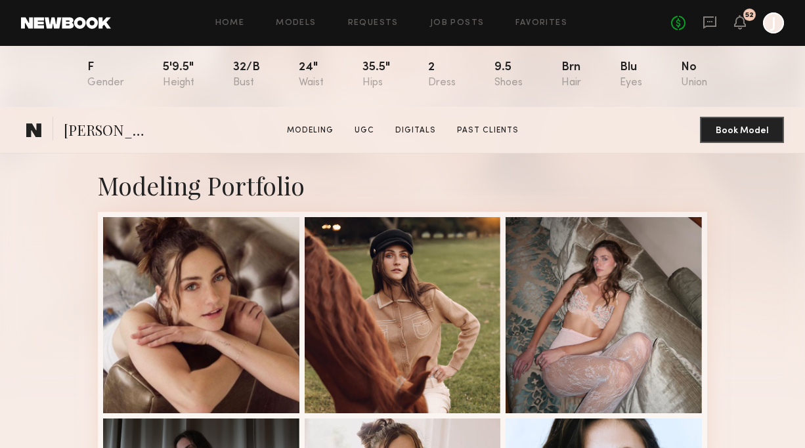
scroll to position [446, 0]
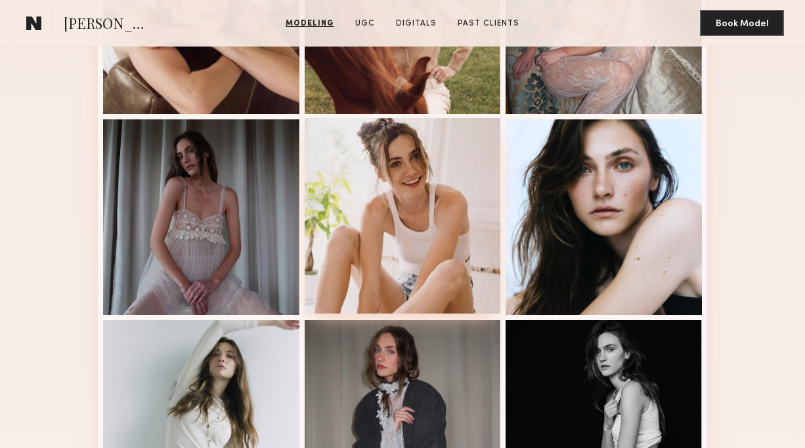
click at [394, 240] on div at bounding box center [403, 216] width 196 height 196
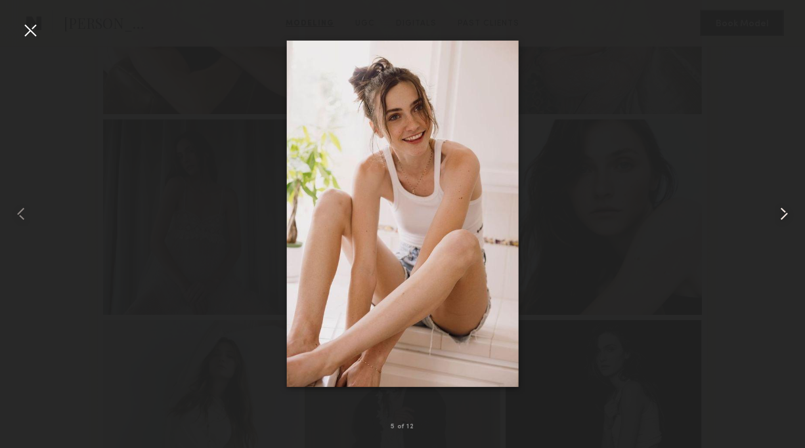
click at [778, 217] on common-icon at bounding box center [783, 213] width 21 height 21
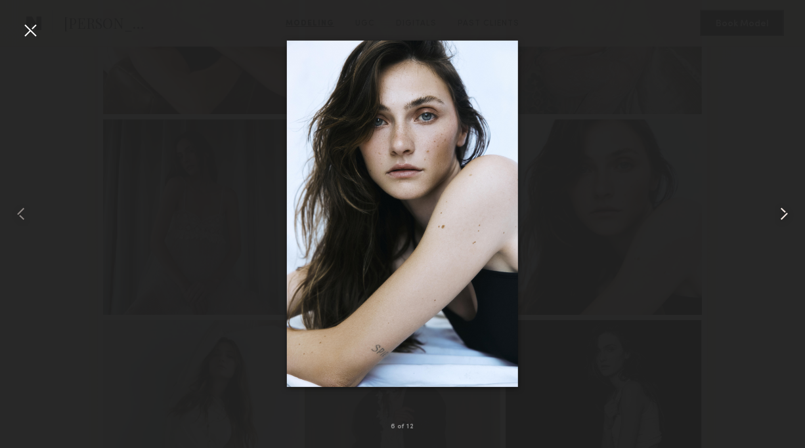
click at [780, 217] on common-icon at bounding box center [783, 213] width 21 height 21
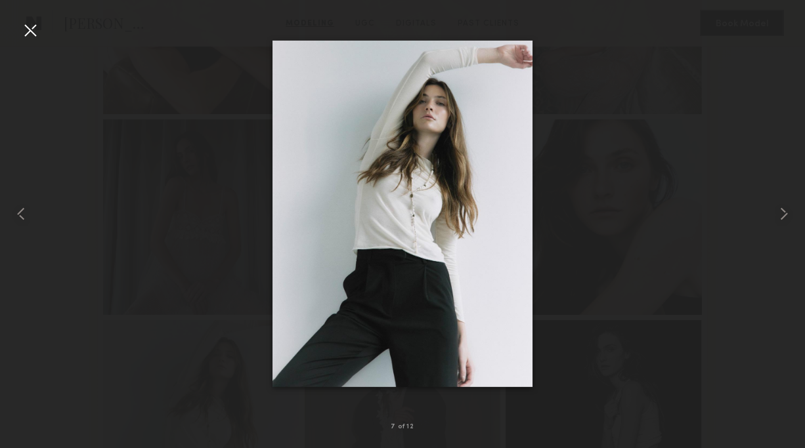
click at [22, 29] on div at bounding box center [30, 30] width 21 height 21
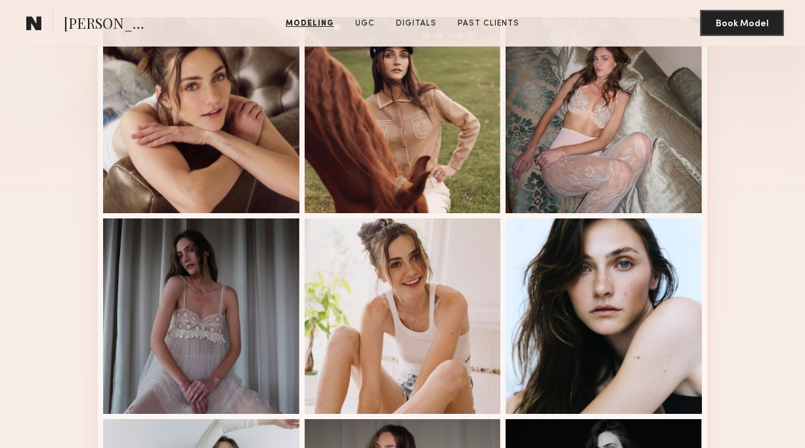
scroll to position [194, 0]
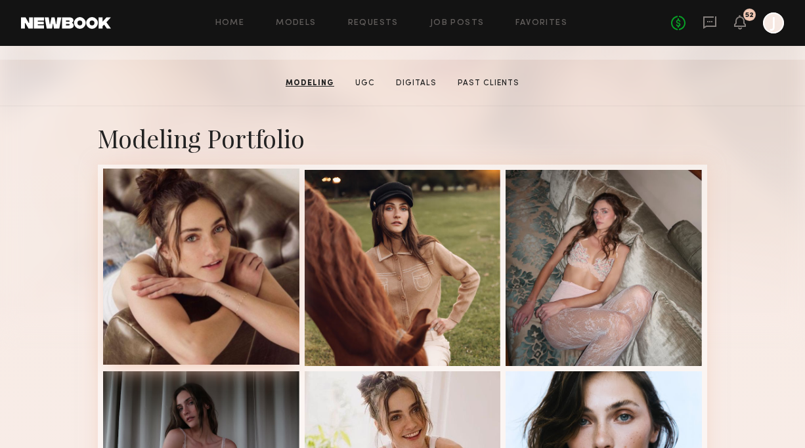
click at [183, 255] on div at bounding box center [201, 267] width 196 height 196
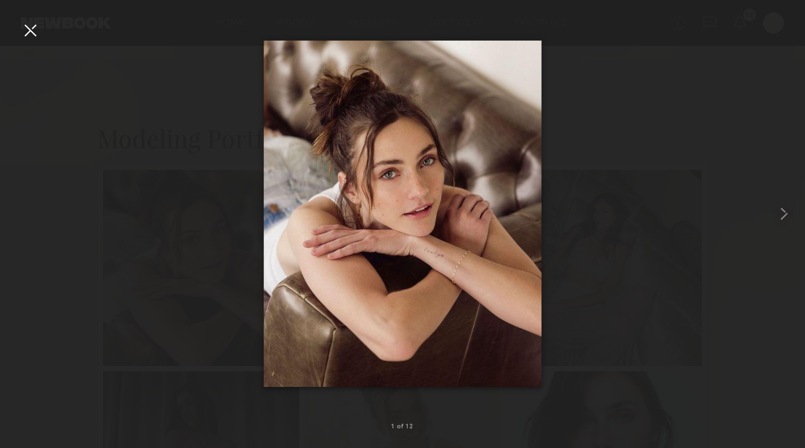
click at [42, 31] on div at bounding box center [402, 213] width 805 height 385
click at [33, 35] on div at bounding box center [30, 30] width 21 height 21
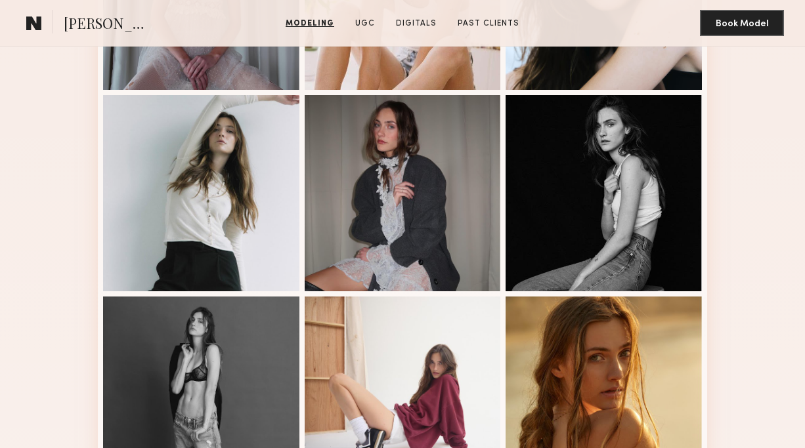
scroll to position [879, 0]
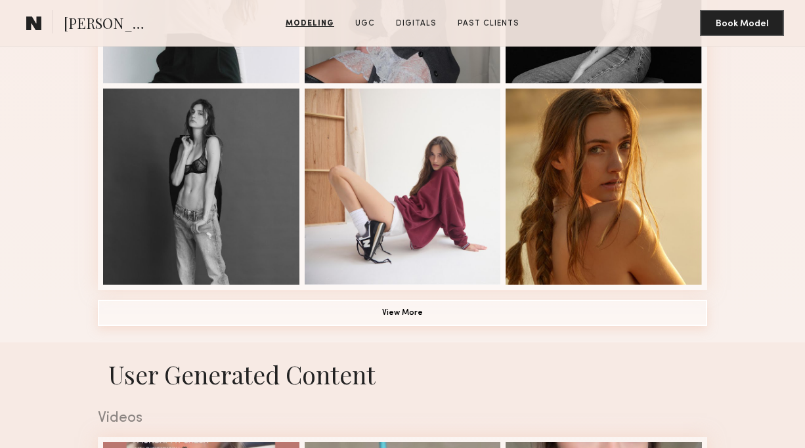
click at [184, 319] on button "View More" at bounding box center [402, 313] width 609 height 26
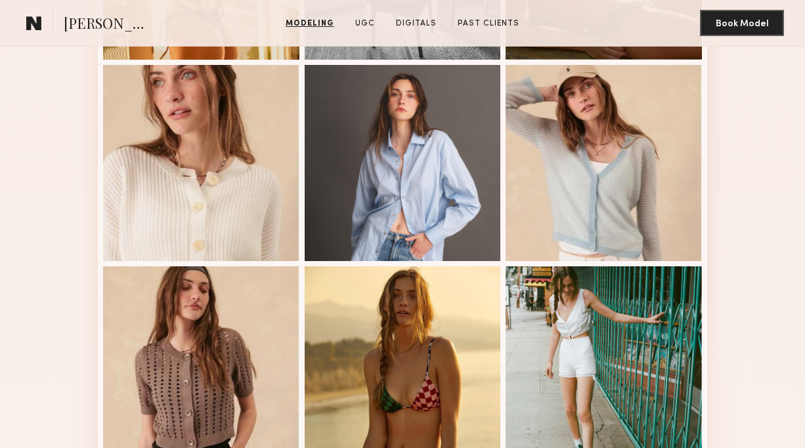
scroll to position [1272, 0]
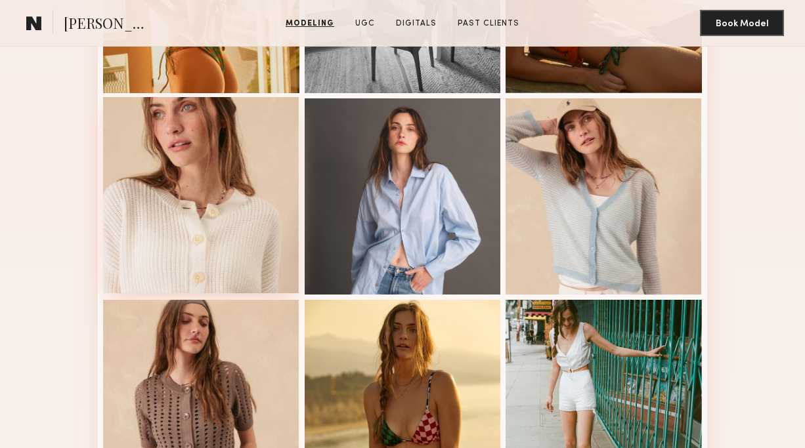
click at [197, 215] on div at bounding box center [201, 195] width 196 height 196
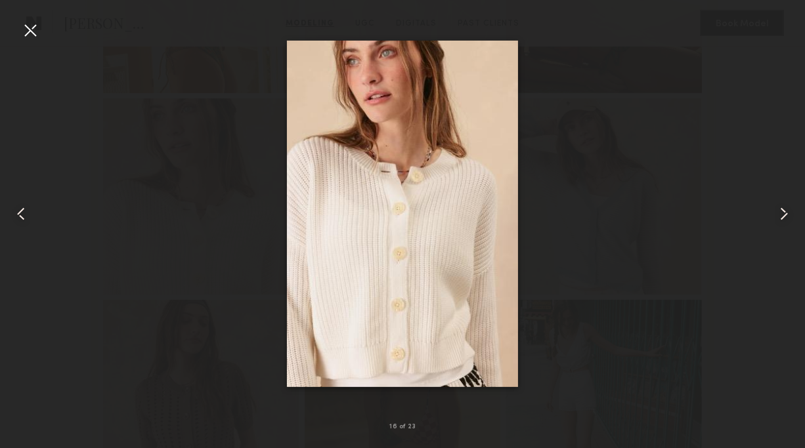
click at [32, 27] on div at bounding box center [30, 30] width 21 height 21
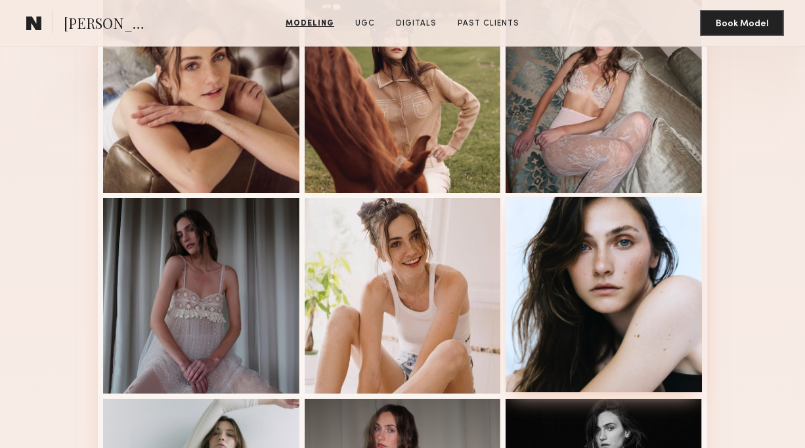
scroll to position [534, 0]
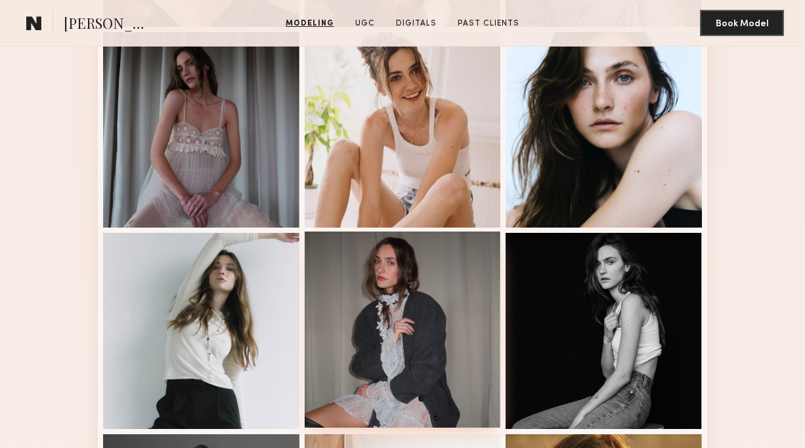
click at [457, 306] on div at bounding box center [403, 330] width 196 height 196
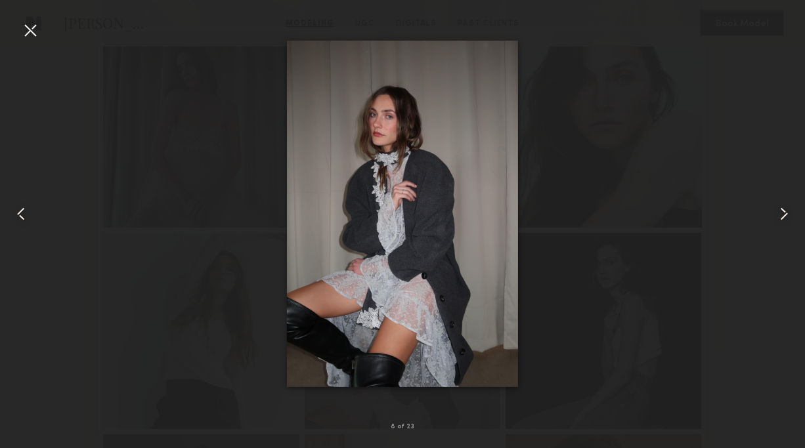
click at [22, 28] on div at bounding box center [30, 30] width 21 height 21
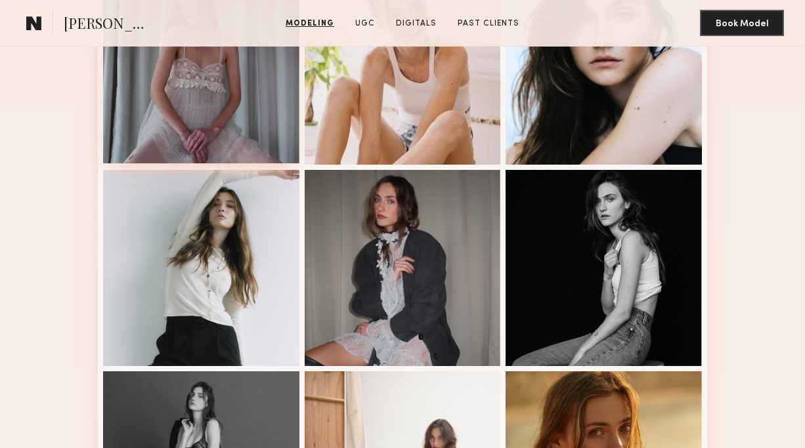
scroll to position [894, 0]
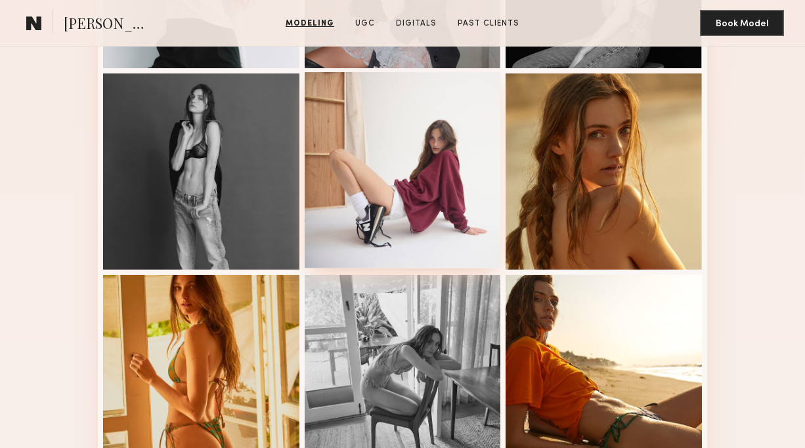
click at [358, 201] on div at bounding box center [403, 170] width 196 height 196
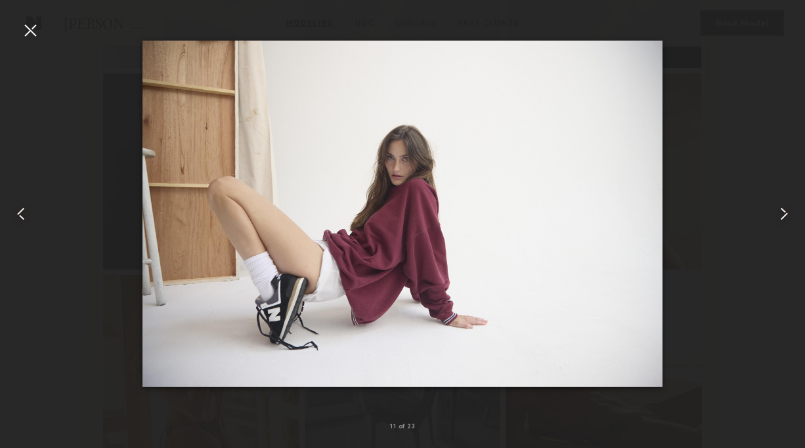
click at [36, 33] on div at bounding box center [30, 30] width 21 height 21
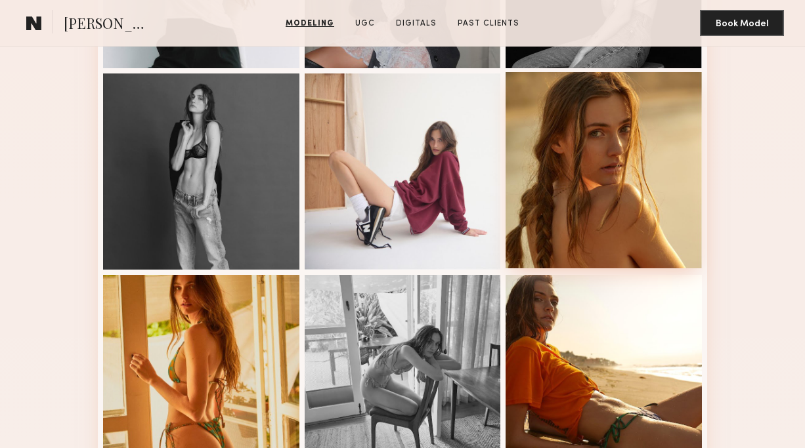
click at [609, 125] on div at bounding box center [603, 170] width 196 height 196
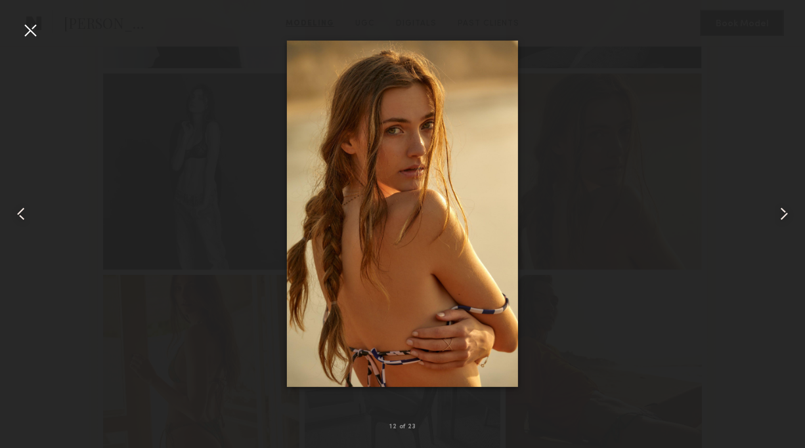
click at [32, 39] on div at bounding box center [30, 30] width 21 height 21
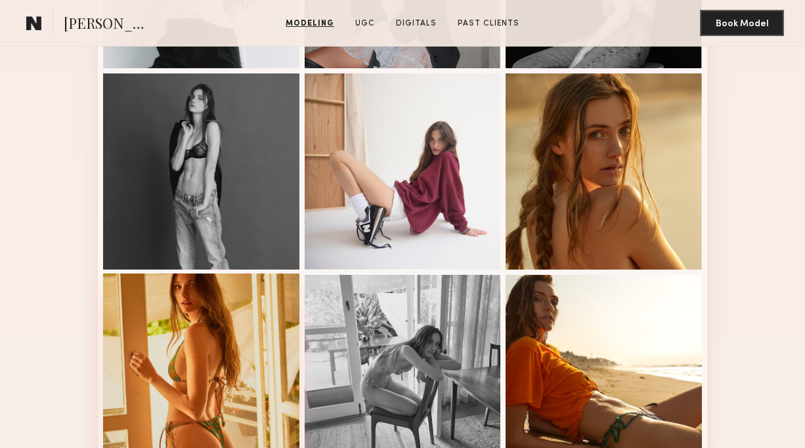
scroll to position [1208, 0]
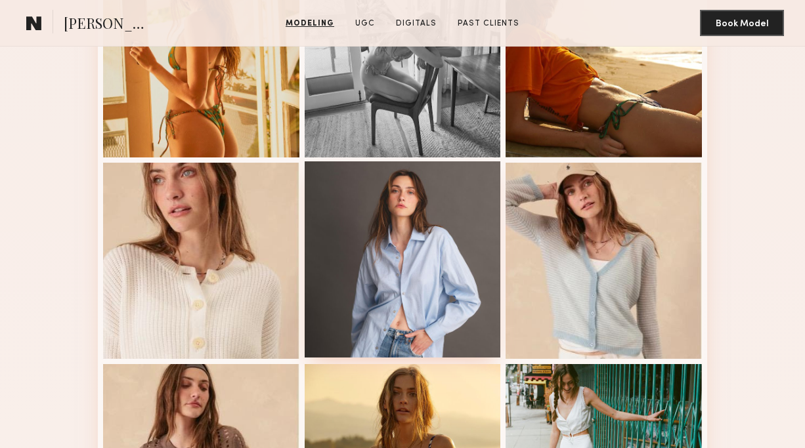
click at [415, 282] on div at bounding box center [403, 259] width 196 height 196
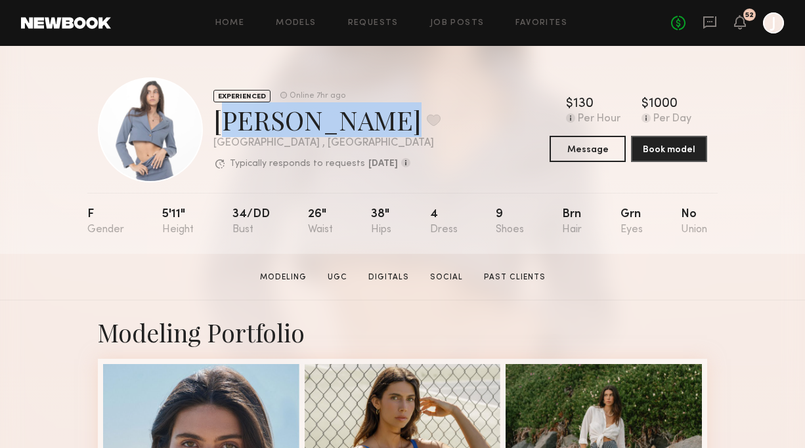
drag, startPoint x: 217, startPoint y: 123, endPoint x: 379, endPoint y: 130, distance: 161.6
click at [380, 131] on div "[PERSON_NAME] Favorite" at bounding box center [326, 119] width 227 height 35
copy div "[PERSON_NAME]"
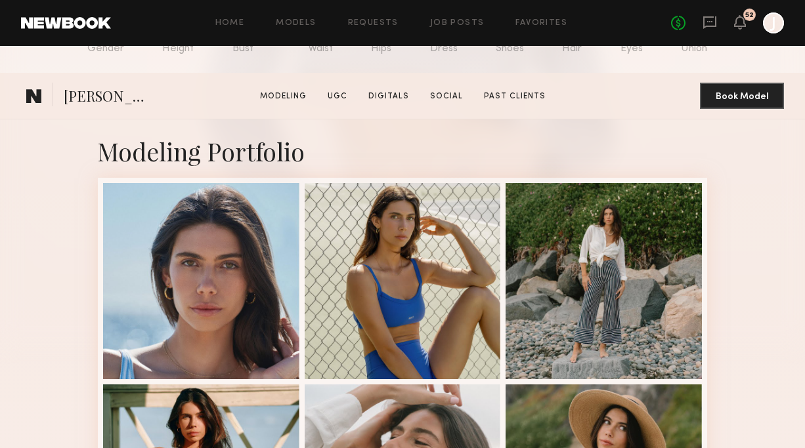
scroll to position [307, 0]
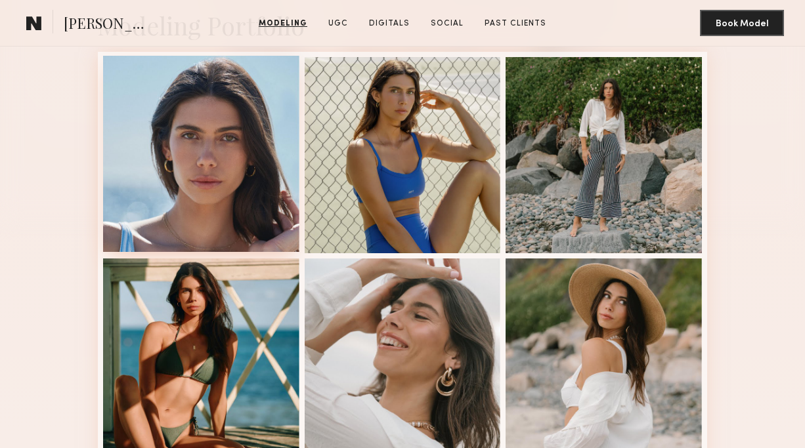
click at [240, 159] on div at bounding box center [201, 154] width 196 height 196
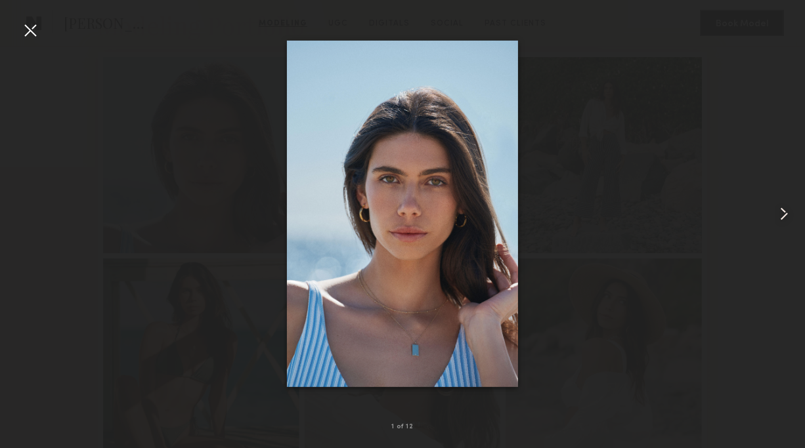
click at [780, 217] on common-icon at bounding box center [783, 213] width 21 height 21
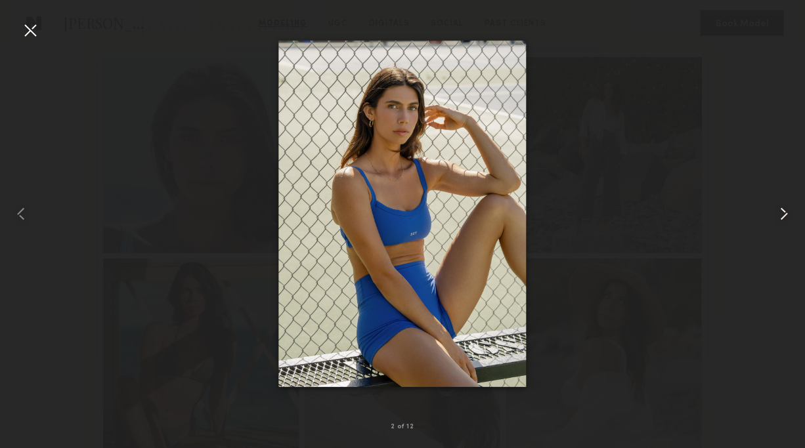
click at [780, 217] on common-icon at bounding box center [783, 213] width 21 height 21
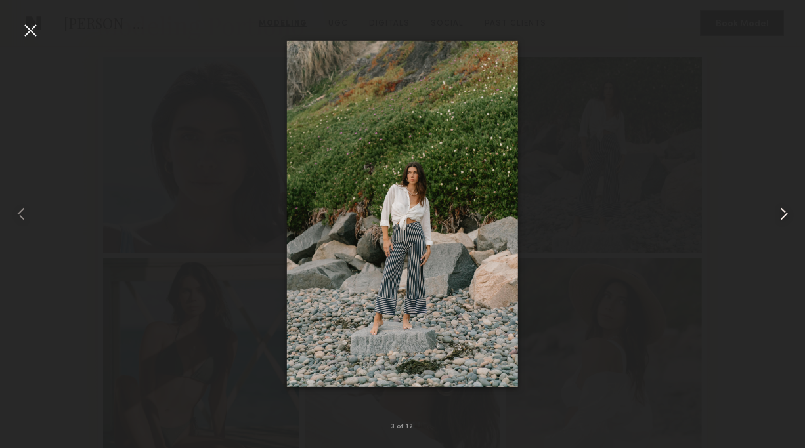
click at [780, 217] on common-icon at bounding box center [783, 213] width 21 height 21
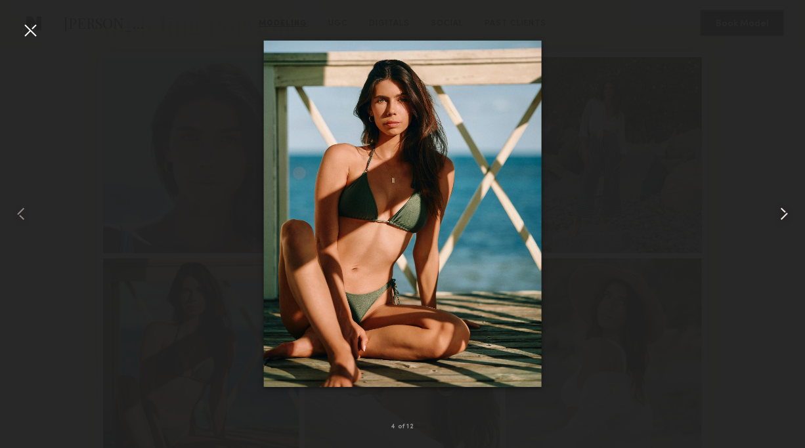
click at [780, 217] on common-icon at bounding box center [783, 213] width 21 height 21
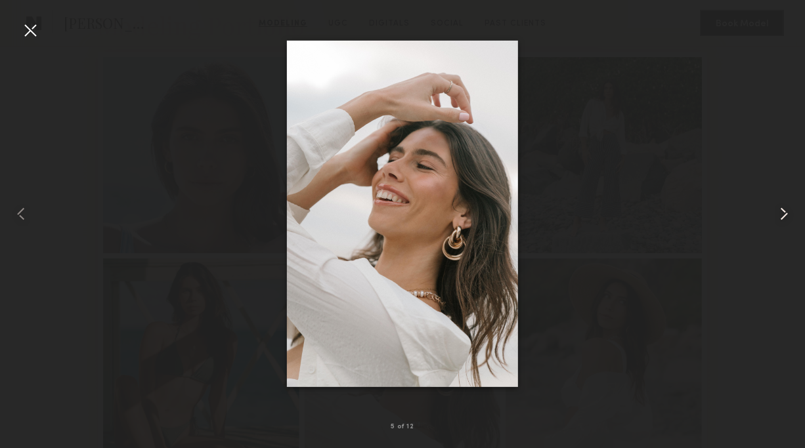
click at [780, 217] on common-icon at bounding box center [783, 213] width 21 height 21
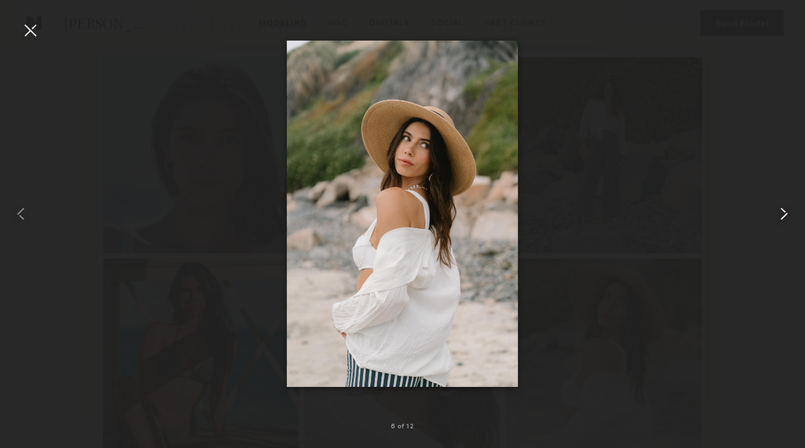
click at [780, 217] on common-icon at bounding box center [783, 213] width 21 height 21
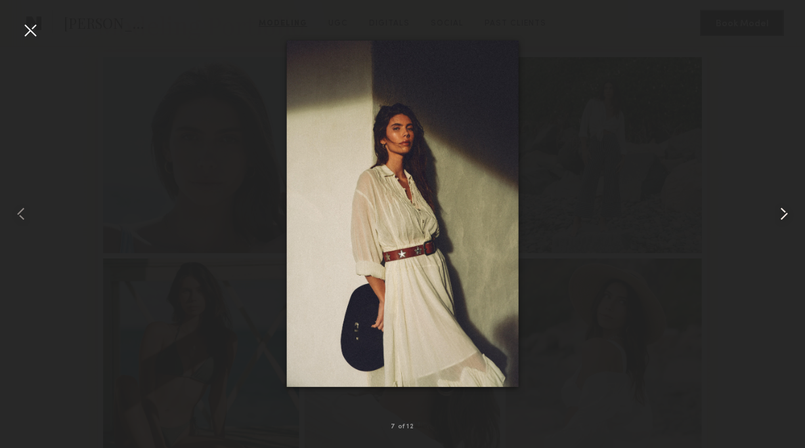
click at [780, 217] on common-icon at bounding box center [783, 213] width 21 height 21
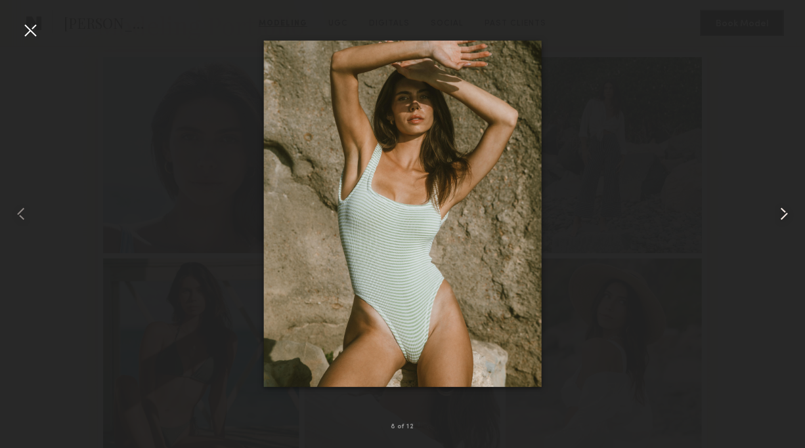
click at [780, 217] on common-icon at bounding box center [783, 213] width 21 height 21
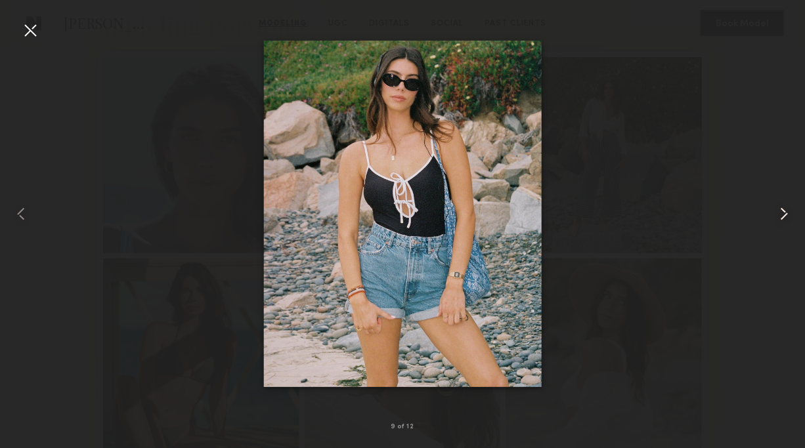
click at [780, 217] on common-icon at bounding box center [783, 213] width 21 height 21
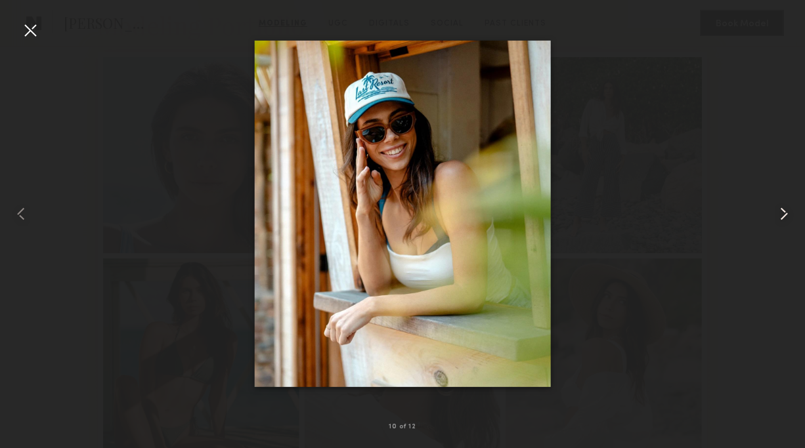
click at [780, 217] on common-icon at bounding box center [783, 213] width 21 height 21
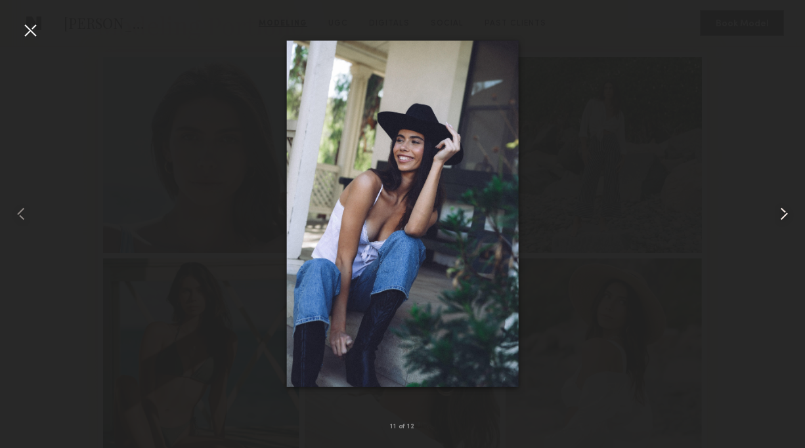
click at [780, 217] on common-icon at bounding box center [783, 213] width 21 height 21
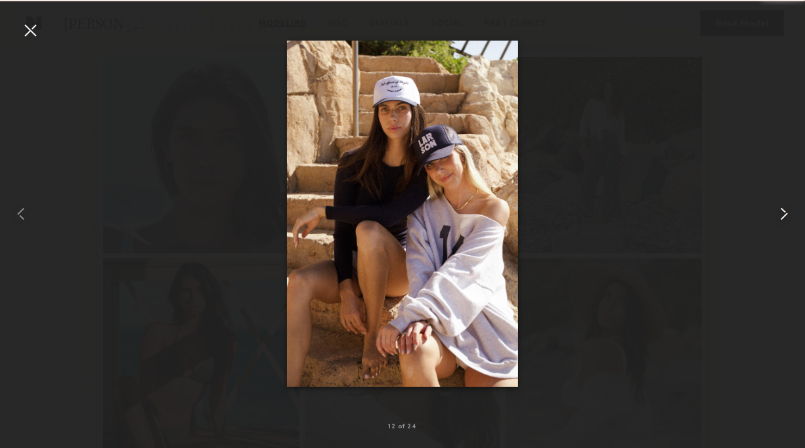
click at [780, 217] on common-icon at bounding box center [783, 213] width 21 height 21
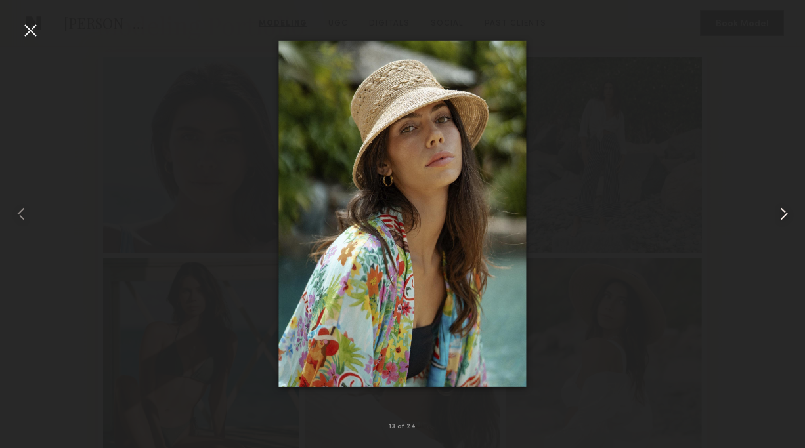
click at [780, 217] on common-icon at bounding box center [783, 213] width 21 height 21
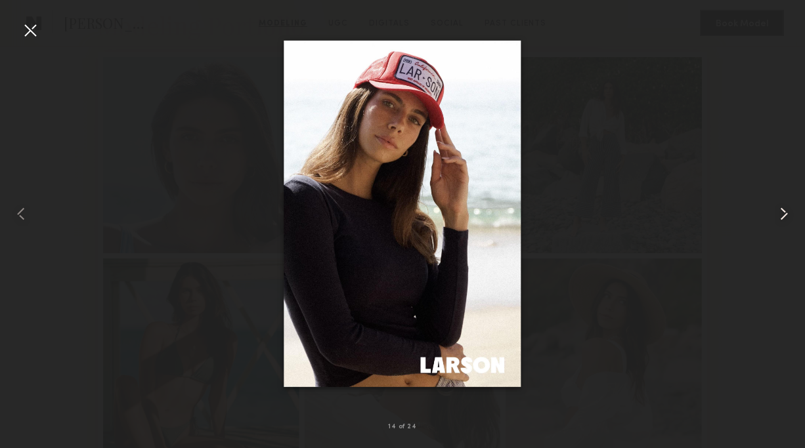
click at [780, 217] on common-icon at bounding box center [783, 213] width 21 height 21
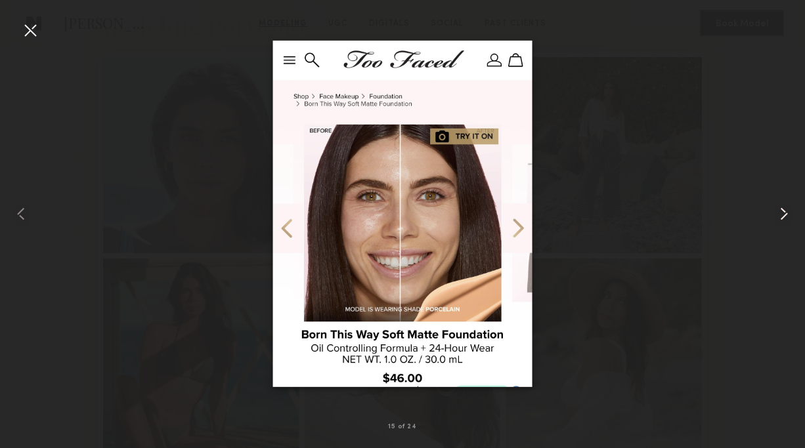
click at [780, 217] on common-icon at bounding box center [783, 213] width 21 height 21
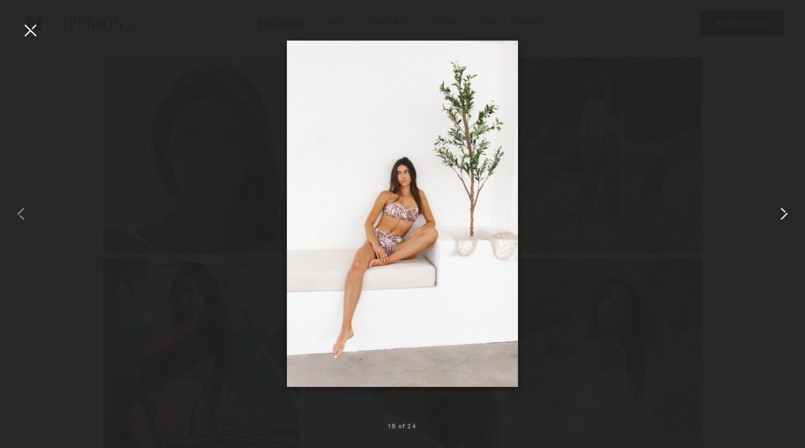
click at [780, 217] on common-icon at bounding box center [783, 213] width 21 height 21
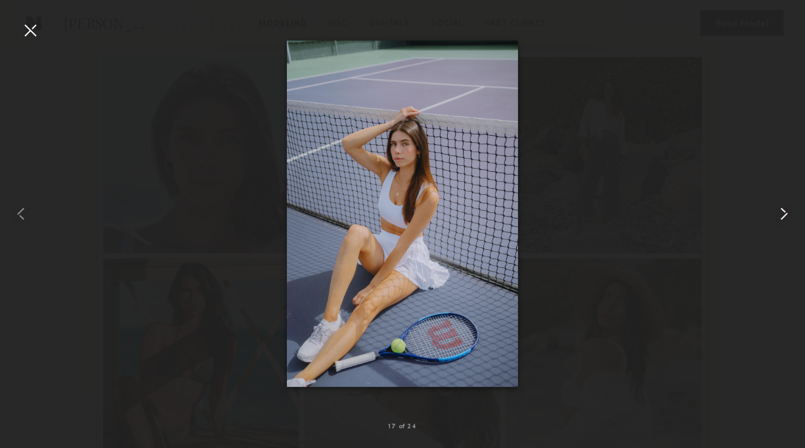
click at [780, 217] on common-icon at bounding box center [783, 213] width 21 height 21
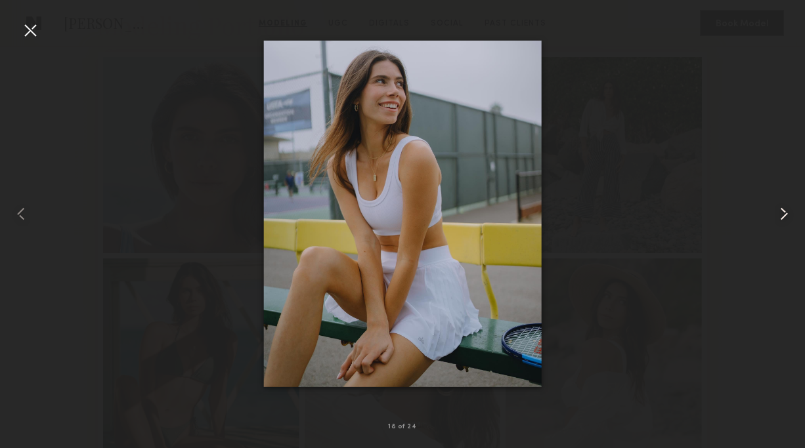
click at [786, 212] on common-icon at bounding box center [783, 213] width 21 height 21
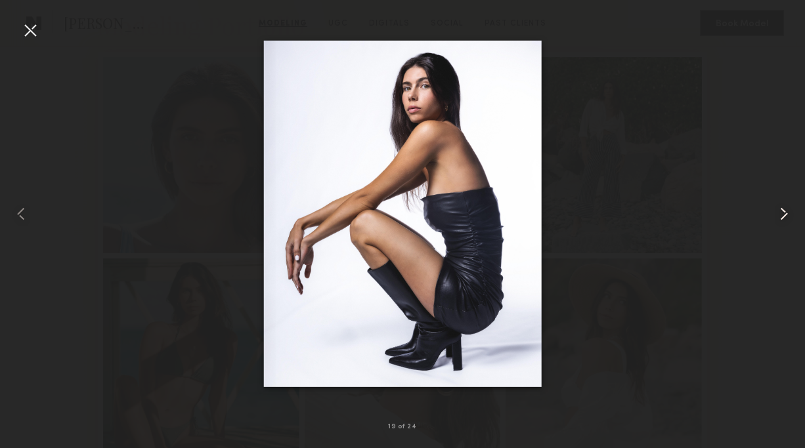
click at [786, 213] on common-icon at bounding box center [783, 213] width 21 height 21
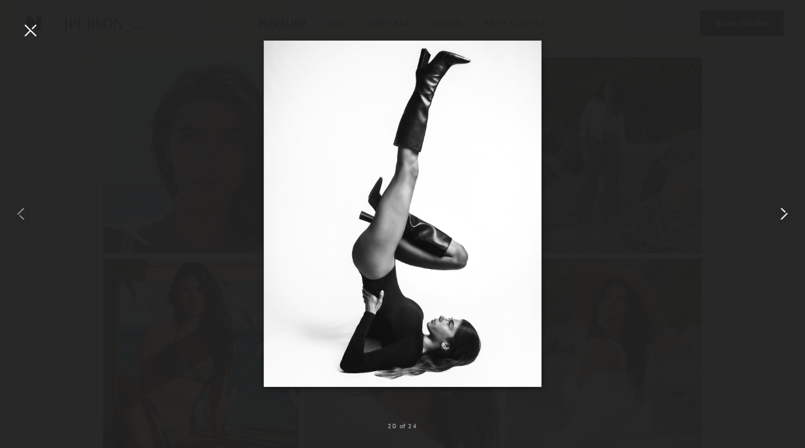
click at [786, 213] on common-icon at bounding box center [783, 213] width 21 height 21
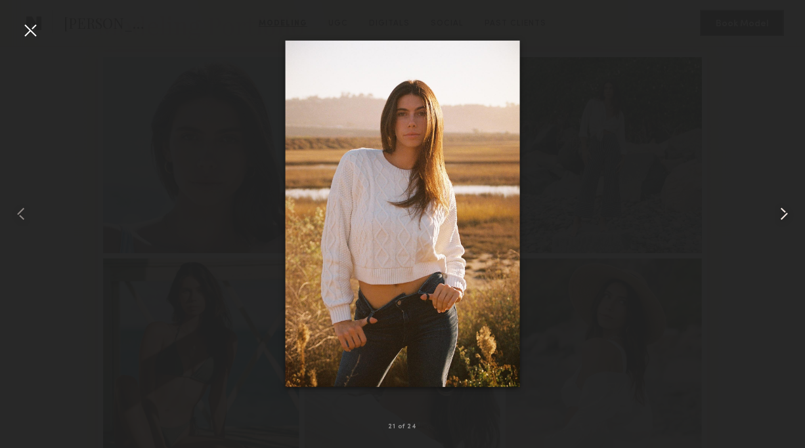
click at [786, 213] on common-icon at bounding box center [783, 213] width 21 height 21
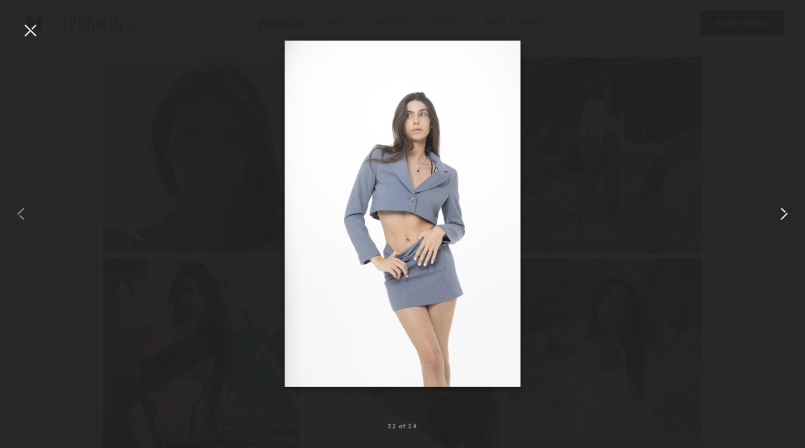
click at [786, 213] on common-icon at bounding box center [783, 213] width 21 height 21
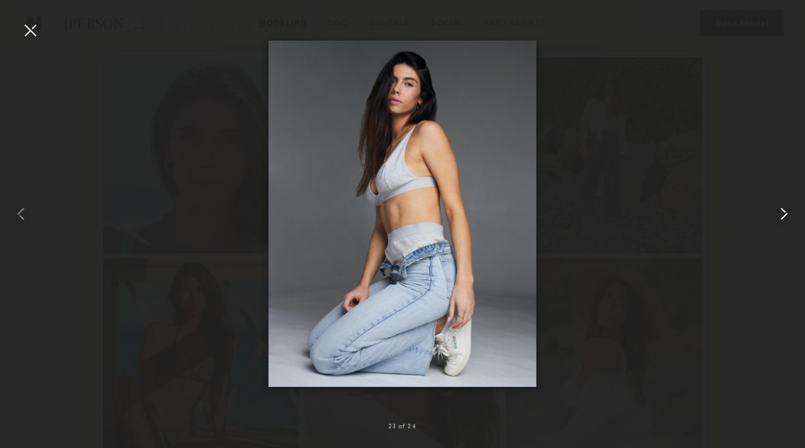
click at [781, 213] on common-icon at bounding box center [783, 213] width 21 height 21
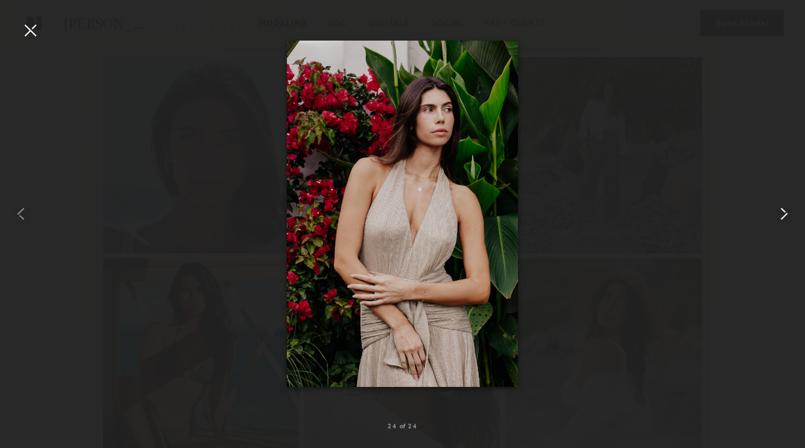
click at [781, 212] on common-icon at bounding box center [783, 213] width 21 height 21
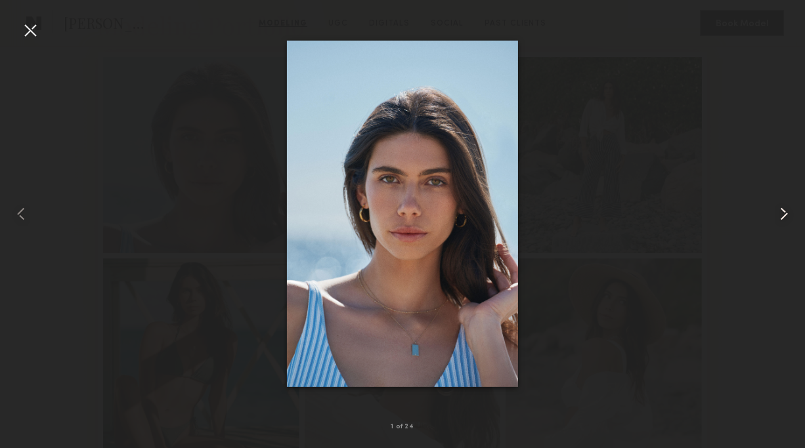
click at [781, 212] on common-icon at bounding box center [783, 213] width 21 height 21
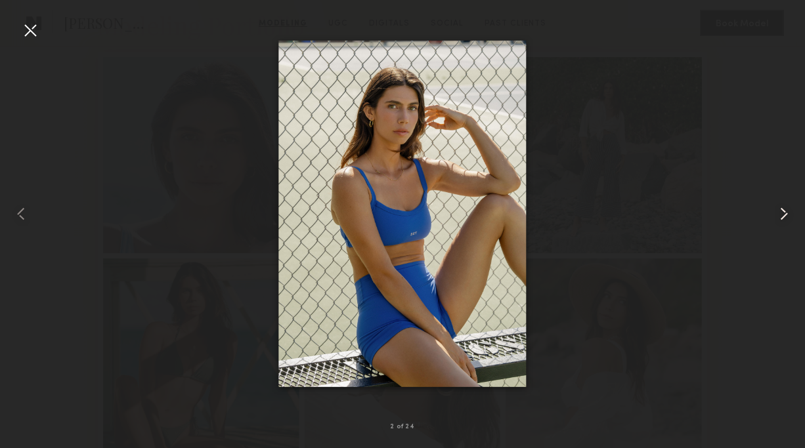
click at [781, 212] on common-icon at bounding box center [783, 213] width 21 height 21
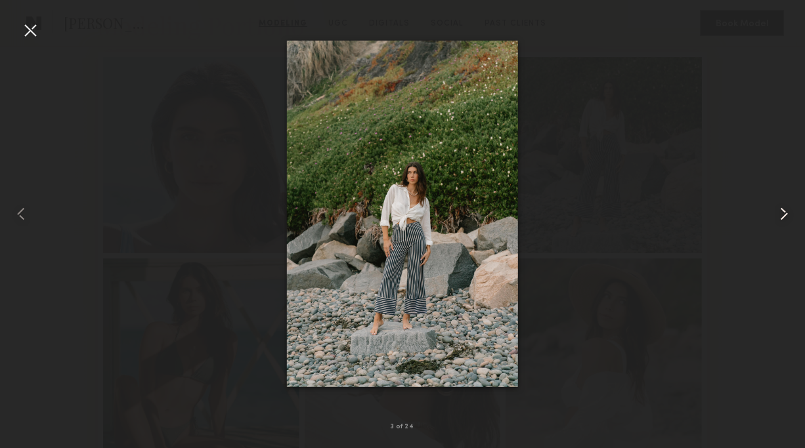
click at [781, 212] on common-icon at bounding box center [783, 213] width 21 height 21
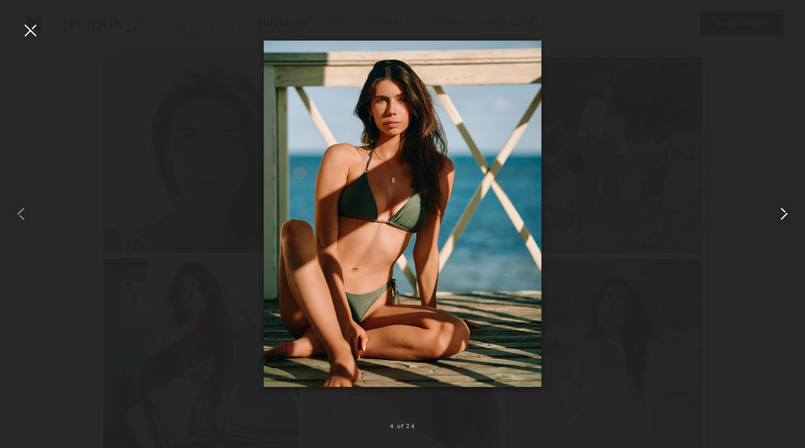
click at [781, 212] on common-icon at bounding box center [783, 213] width 21 height 21
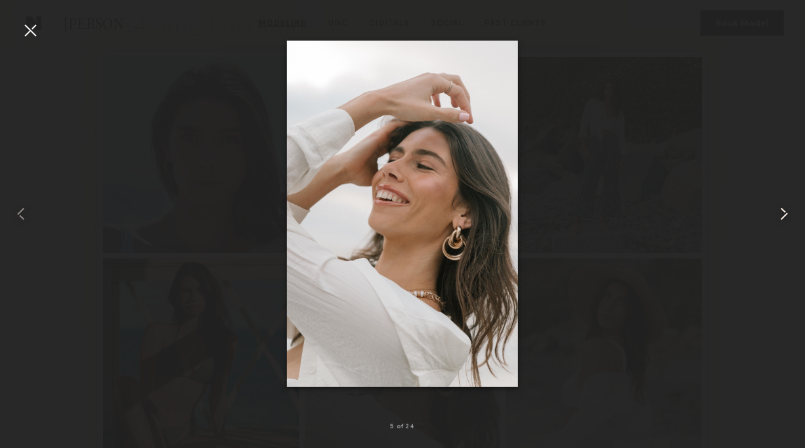
click at [781, 212] on common-icon at bounding box center [783, 213] width 21 height 21
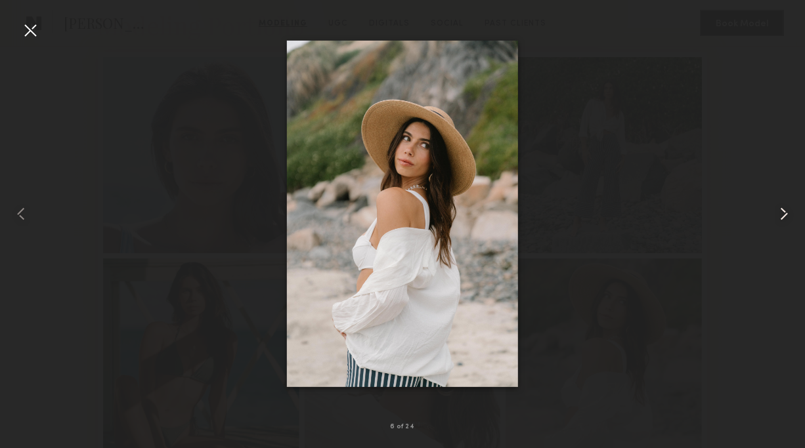
click at [781, 212] on common-icon at bounding box center [783, 213] width 21 height 21
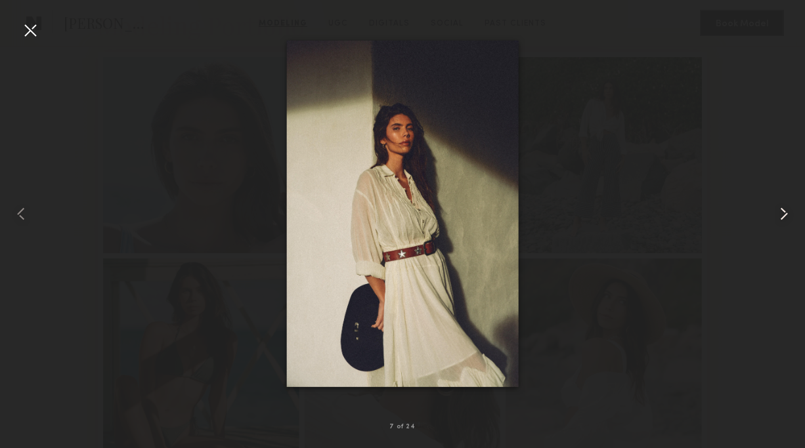
click at [781, 212] on common-icon at bounding box center [783, 213] width 21 height 21
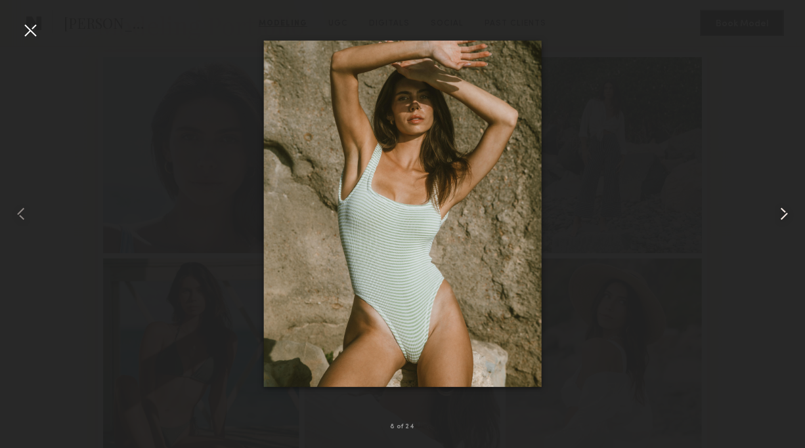
click at [781, 212] on common-icon at bounding box center [783, 213] width 21 height 21
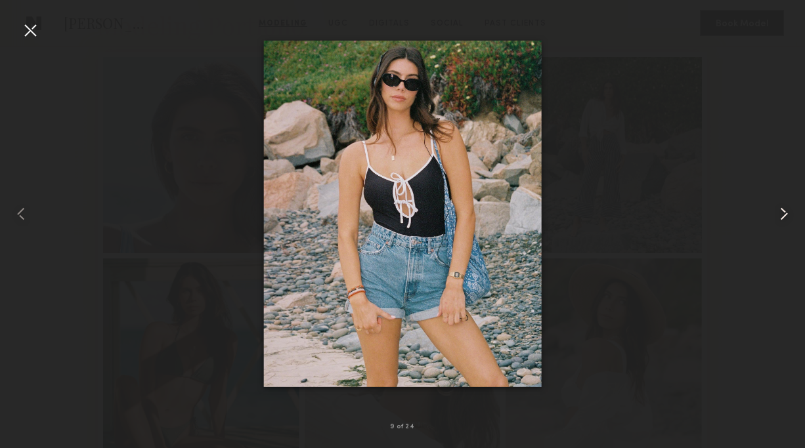
click at [781, 212] on common-icon at bounding box center [783, 213] width 21 height 21
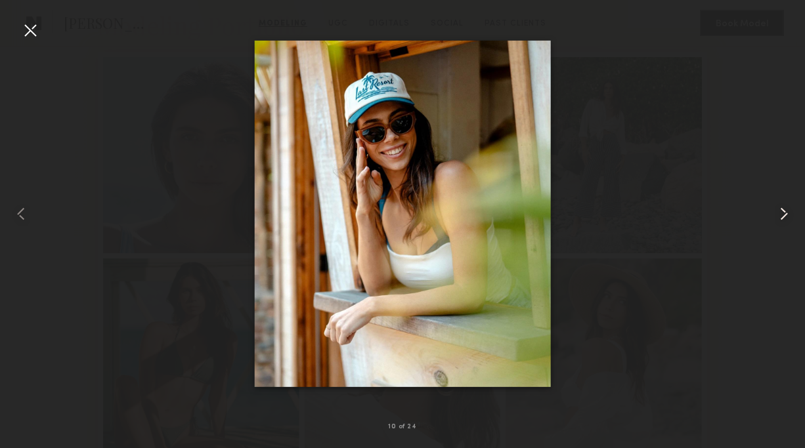
click at [781, 212] on common-icon at bounding box center [783, 213] width 21 height 21
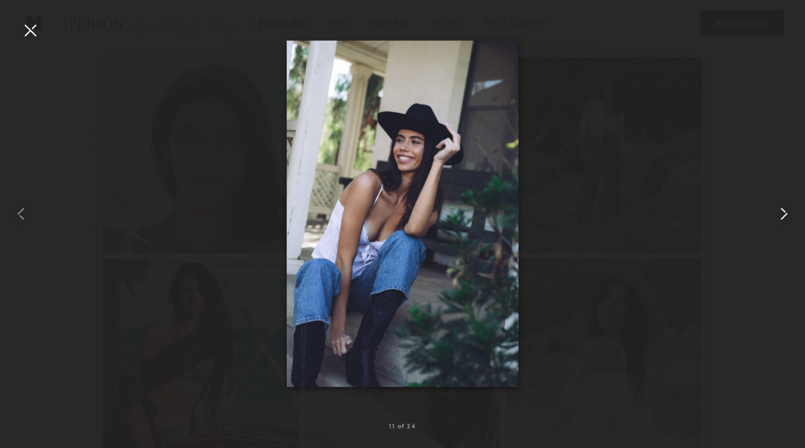
click at [781, 212] on common-icon at bounding box center [783, 213] width 21 height 21
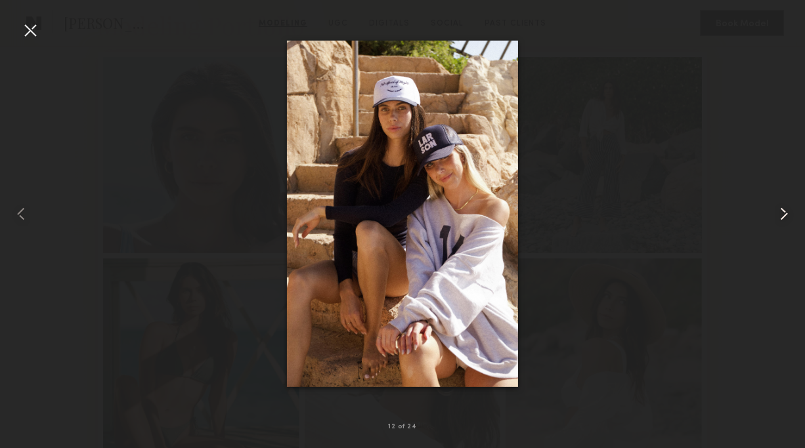
click at [782, 210] on common-icon at bounding box center [783, 213] width 21 height 21
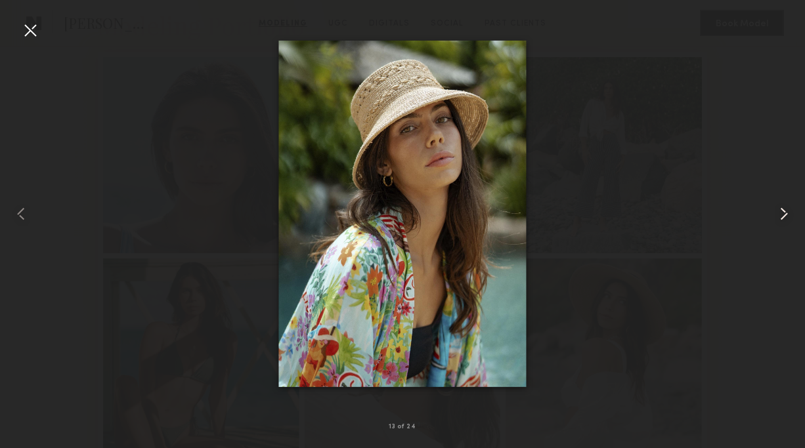
click at [782, 211] on common-icon at bounding box center [783, 213] width 21 height 21
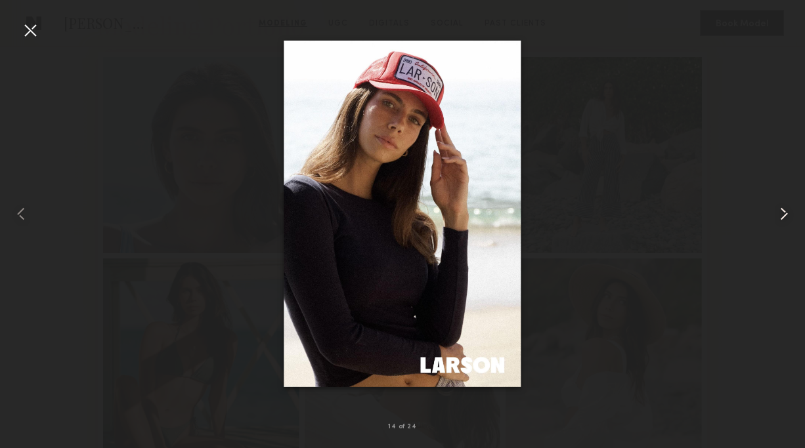
click at [782, 211] on common-icon at bounding box center [783, 213] width 21 height 21
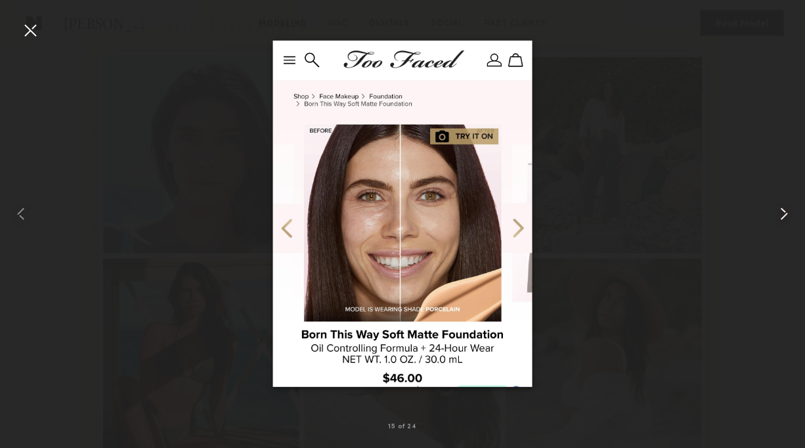
click at [782, 211] on common-icon at bounding box center [783, 213] width 21 height 21
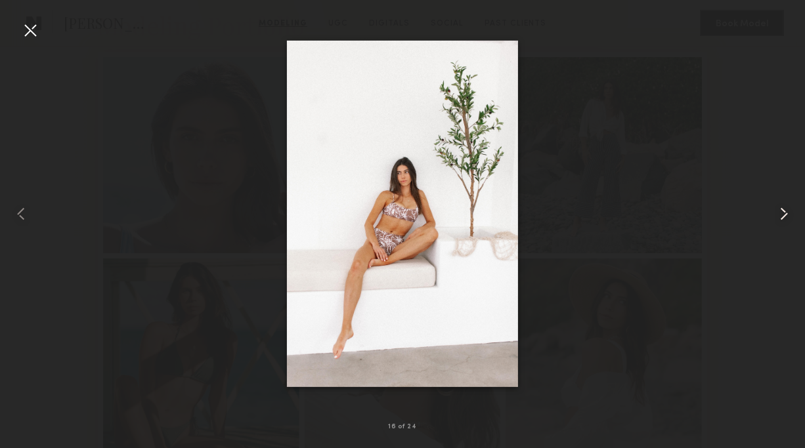
click at [782, 211] on common-icon at bounding box center [783, 213] width 21 height 21
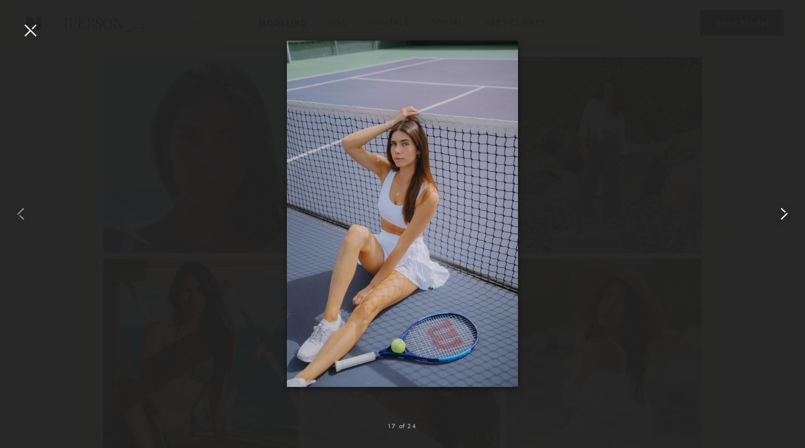
click at [782, 211] on common-icon at bounding box center [783, 213] width 21 height 21
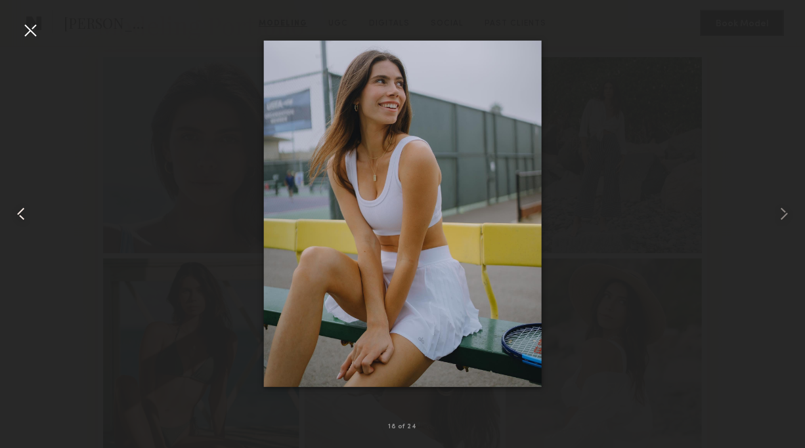
click at [7, 212] on div at bounding box center [16, 213] width 32 height 385
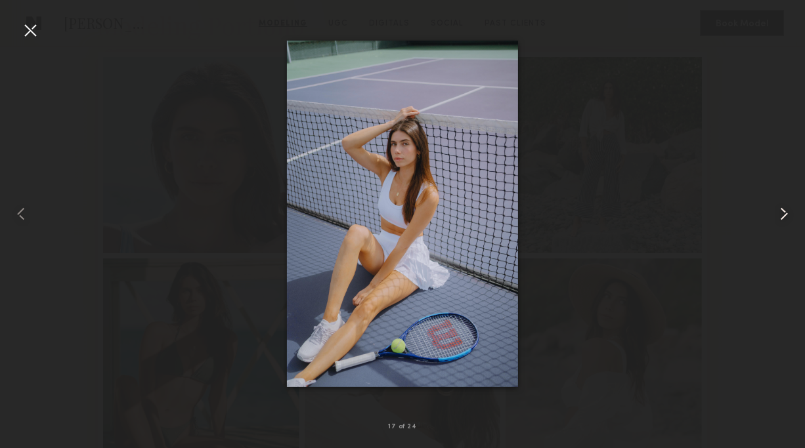
click at [791, 213] on common-icon at bounding box center [783, 213] width 21 height 21
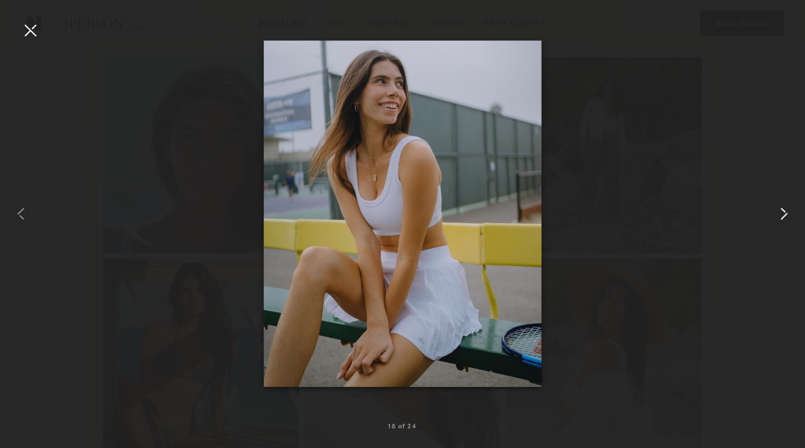
click at [791, 213] on common-icon at bounding box center [783, 213] width 21 height 21
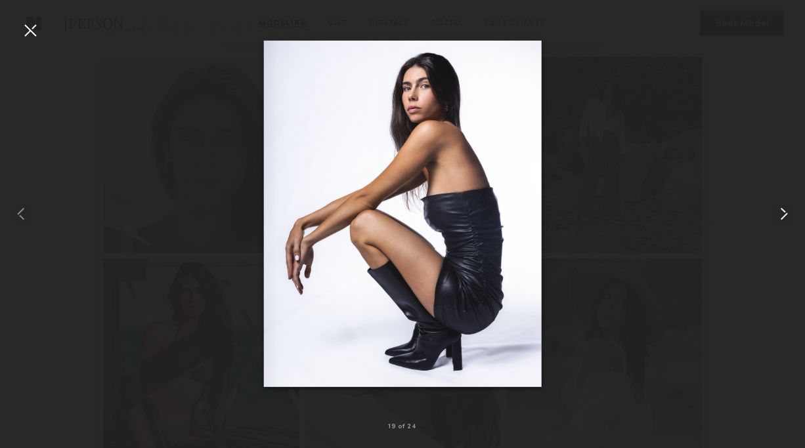
click at [791, 213] on common-icon at bounding box center [783, 213] width 21 height 21
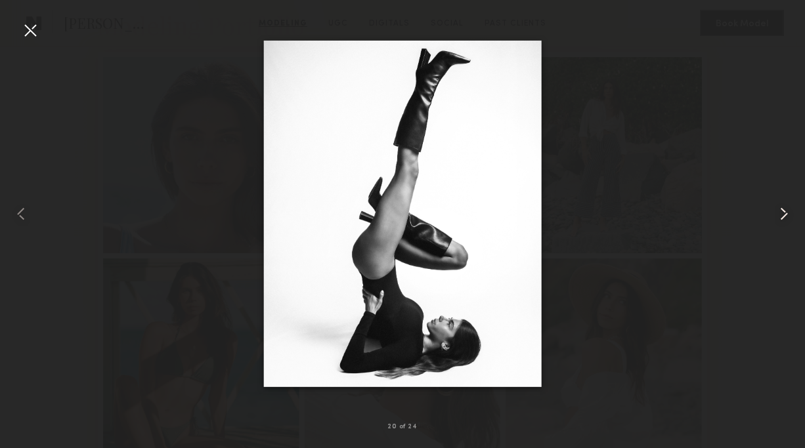
click at [791, 213] on common-icon at bounding box center [783, 213] width 21 height 21
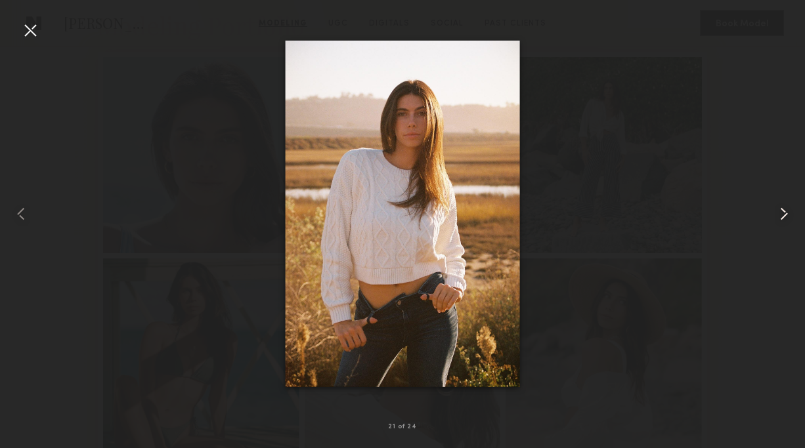
click at [791, 213] on common-icon at bounding box center [783, 213] width 21 height 21
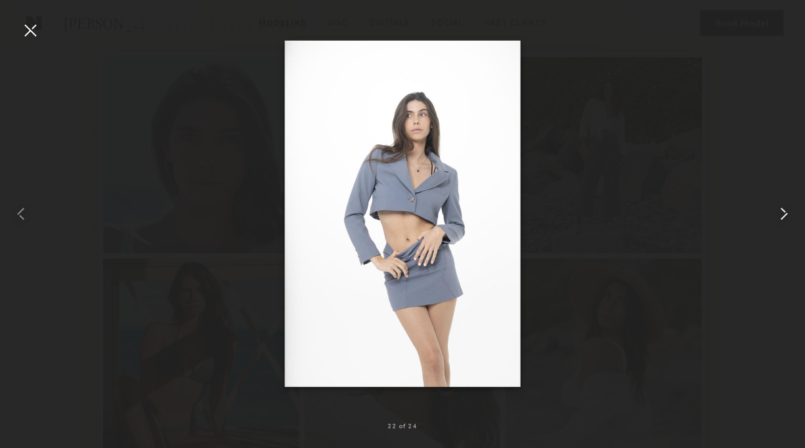
click at [791, 213] on common-icon at bounding box center [783, 213] width 21 height 21
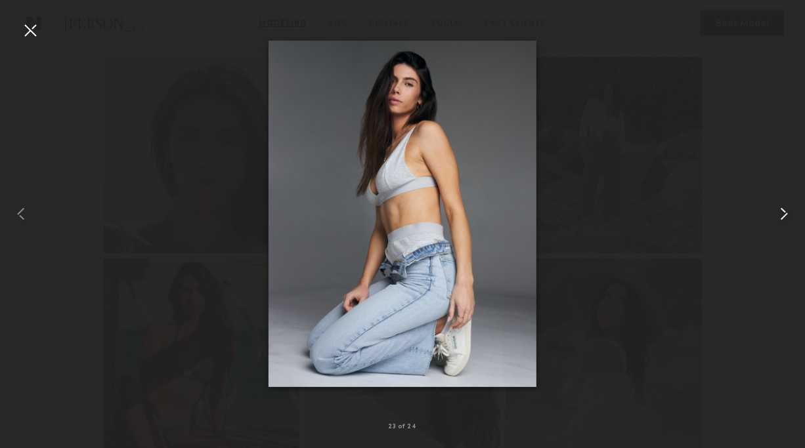
click at [791, 213] on common-icon at bounding box center [783, 213] width 21 height 21
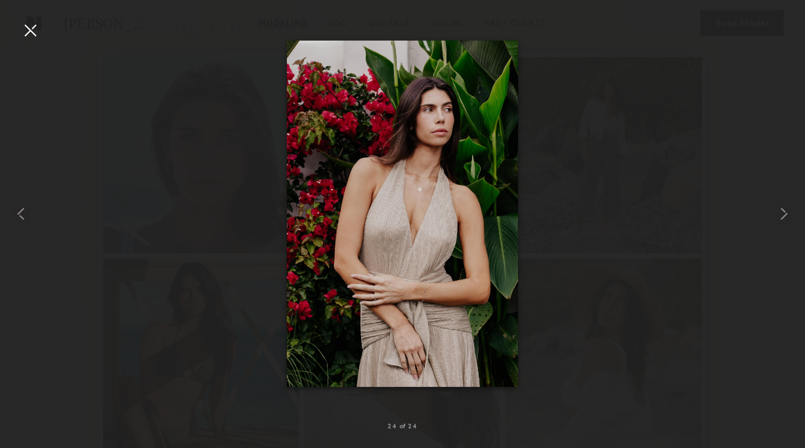
click at [30, 34] on div at bounding box center [30, 30] width 21 height 21
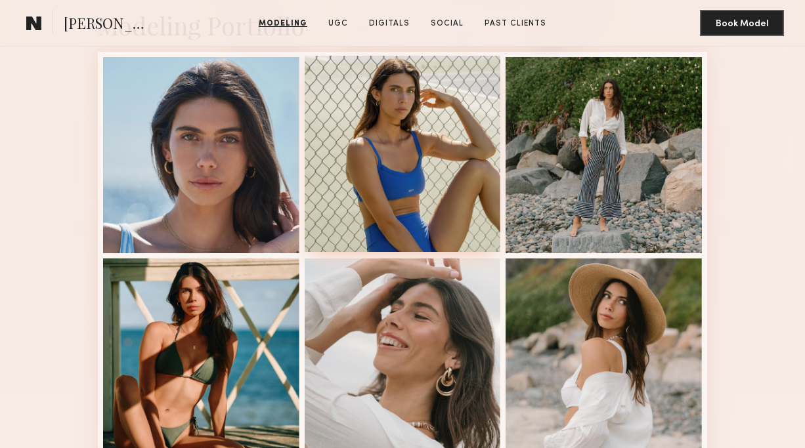
click at [420, 156] on div at bounding box center [403, 154] width 196 height 196
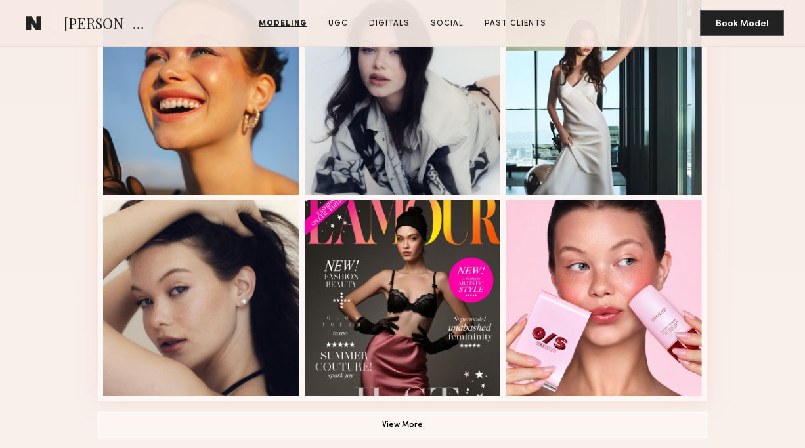
scroll to position [918, 0]
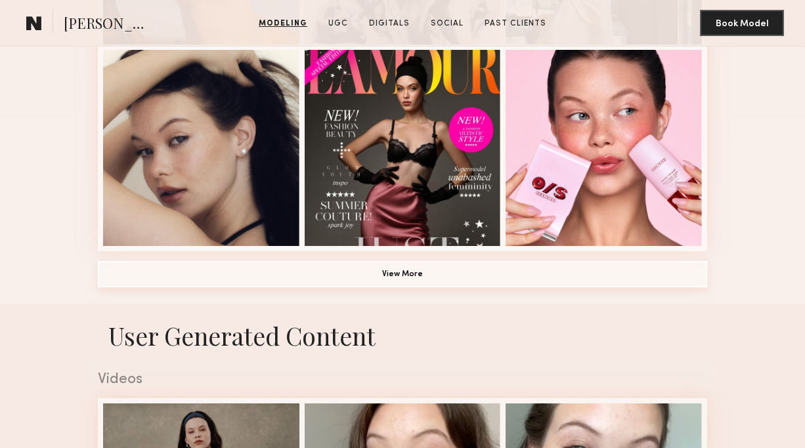
click at [272, 279] on button "View More" at bounding box center [402, 274] width 609 height 26
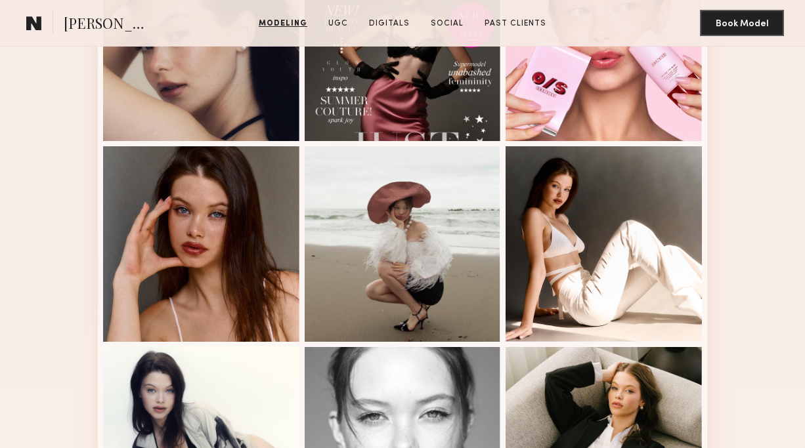
scroll to position [0, 0]
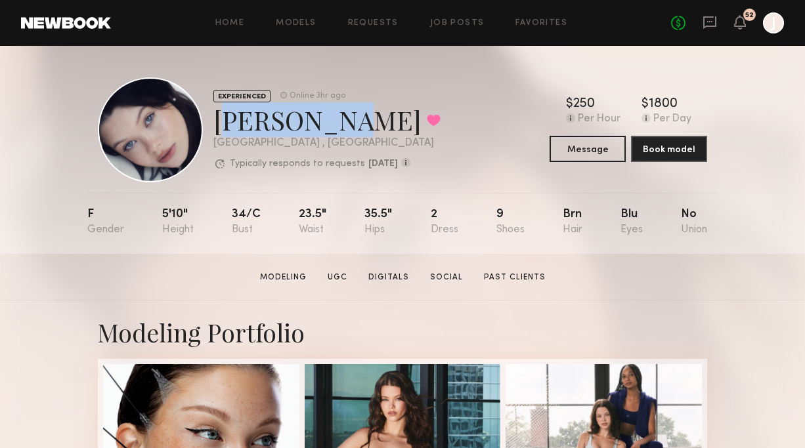
drag, startPoint x: 213, startPoint y: 121, endPoint x: 323, endPoint y: 123, distance: 109.6
click at [323, 123] on div "[PERSON_NAME] Favorited" at bounding box center [326, 119] width 227 height 35
copy div "[PERSON_NAME]"
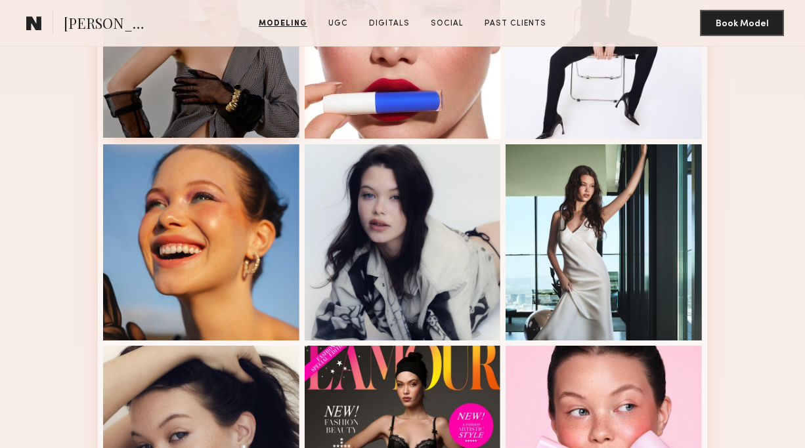
scroll to position [728, 0]
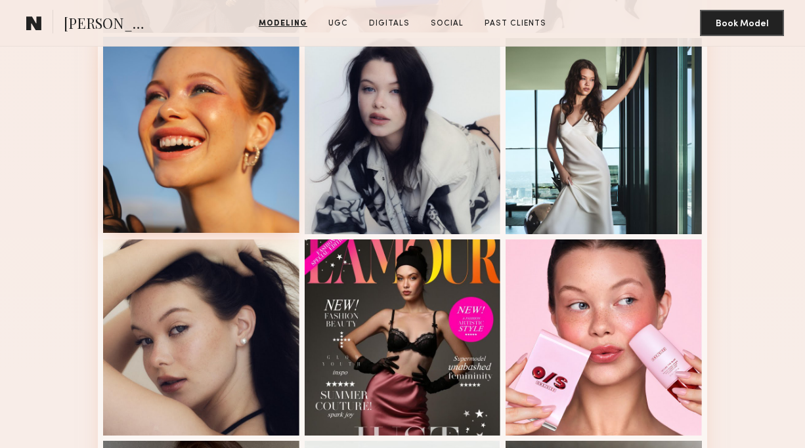
click at [249, 209] on div at bounding box center [201, 135] width 196 height 196
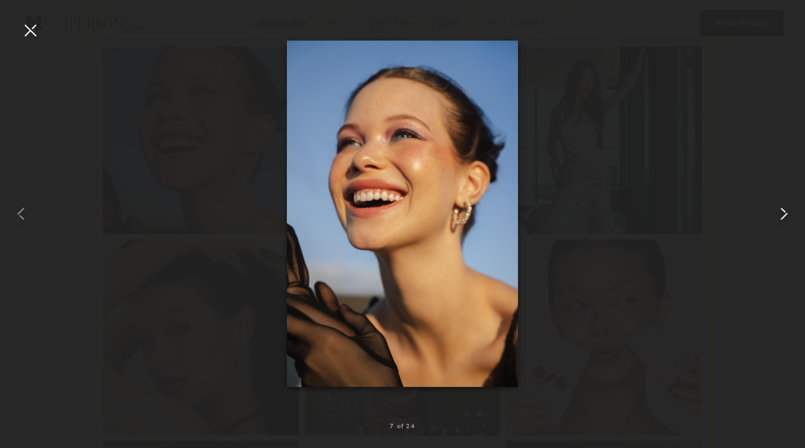
click at [775, 218] on common-icon at bounding box center [783, 213] width 21 height 21
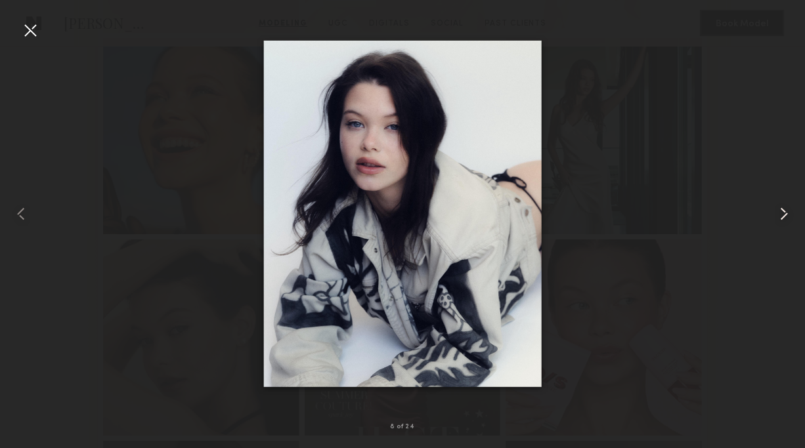
click at [776, 217] on common-icon at bounding box center [783, 213] width 21 height 21
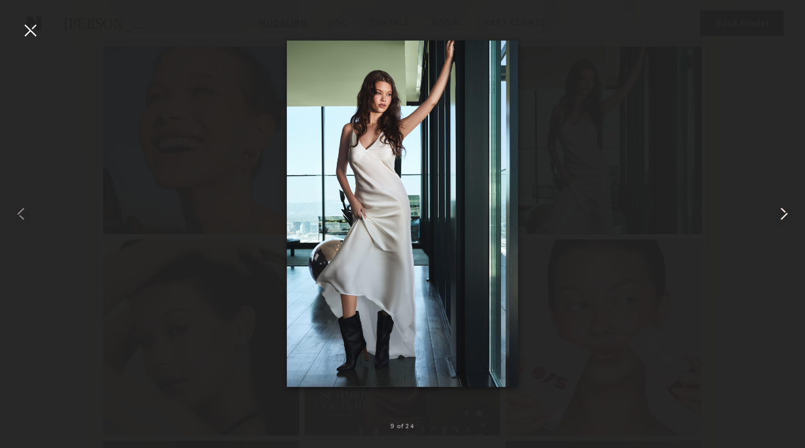
click at [776, 217] on common-icon at bounding box center [783, 213] width 21 height 21
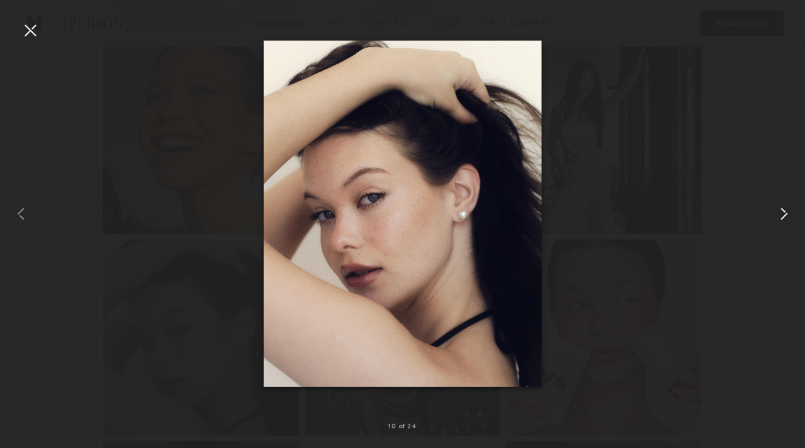
click at [776, 217] on common-icon at bounding box center [783, 213] width 21 height 21
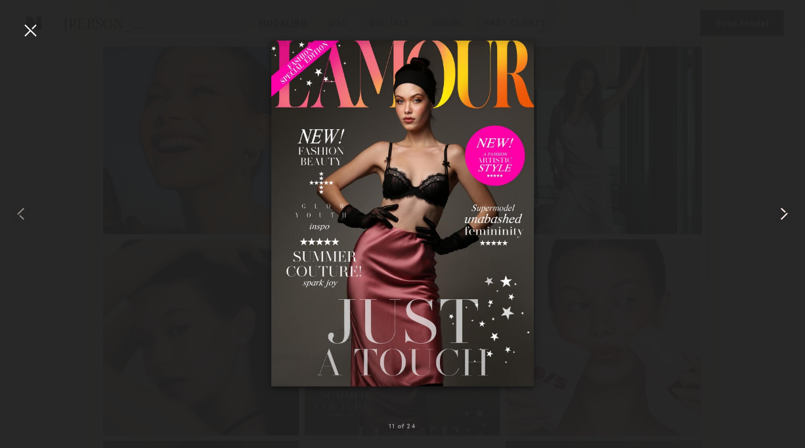
click at [776, 217] on common-icon at bounding box center [783, 213] width 21 height 21
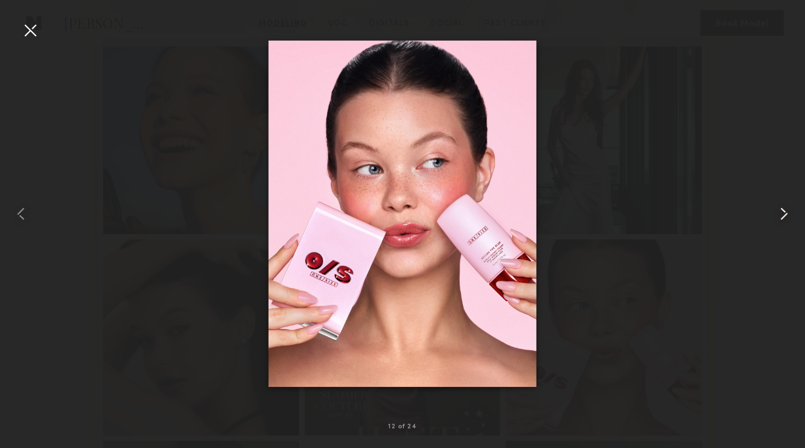
click at [776, 217] on common-icon at bounding box center [783, 213] width 21 height 21
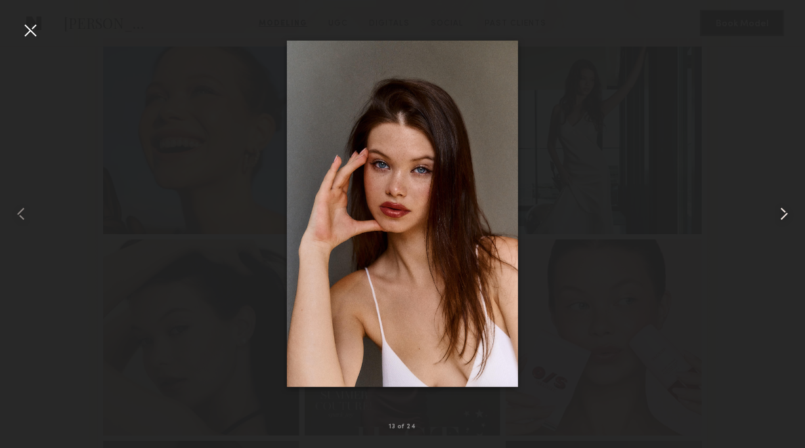
click at [775, 216] on common-icon at bounding box center [783, 213] width 21 height 21
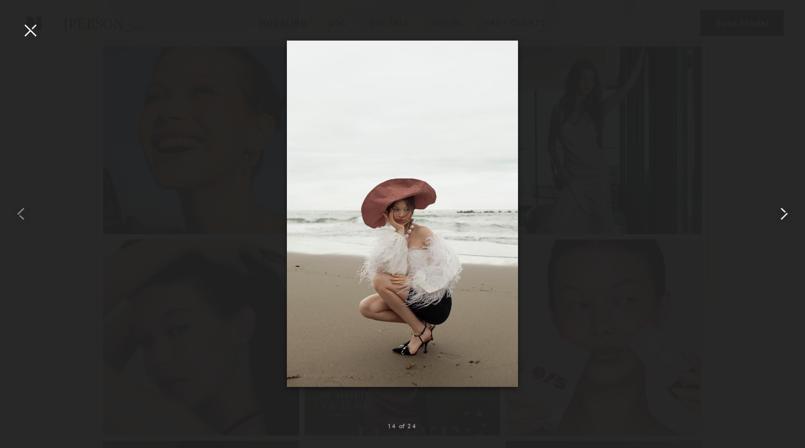
click at [775, 216] on common-icon at bounding box center [783, 213] width 21 height 21
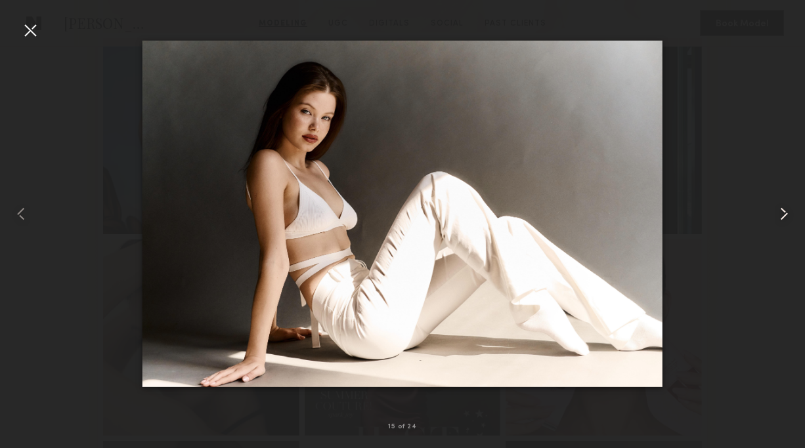
click at [777, 215] on common-icon at bounding box center [783, 213] width 21 height 21
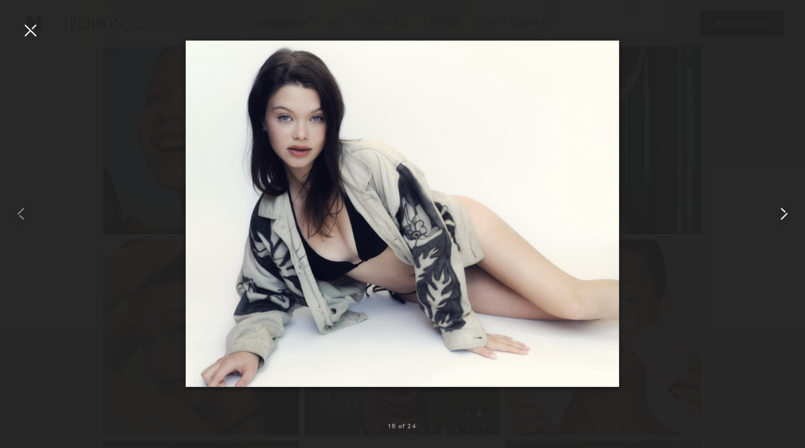
click at [777, 215] on common-icon at bounding box center [783, 213] width 21 height 21
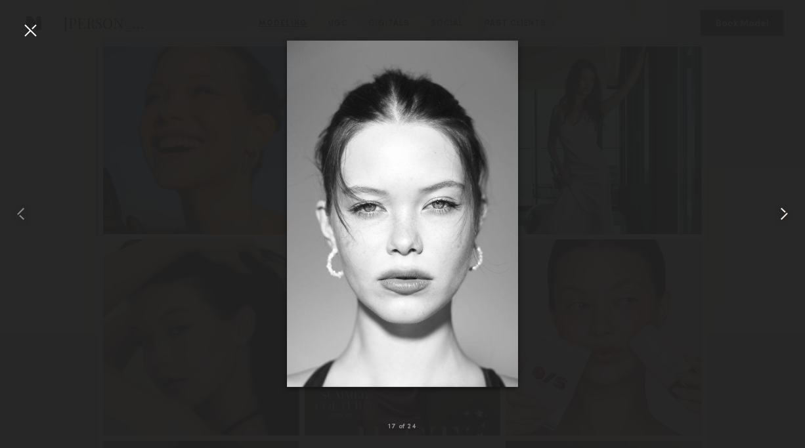
click at [777, 215] on common-icon at bounding box center [783, 213] width 21 height 21
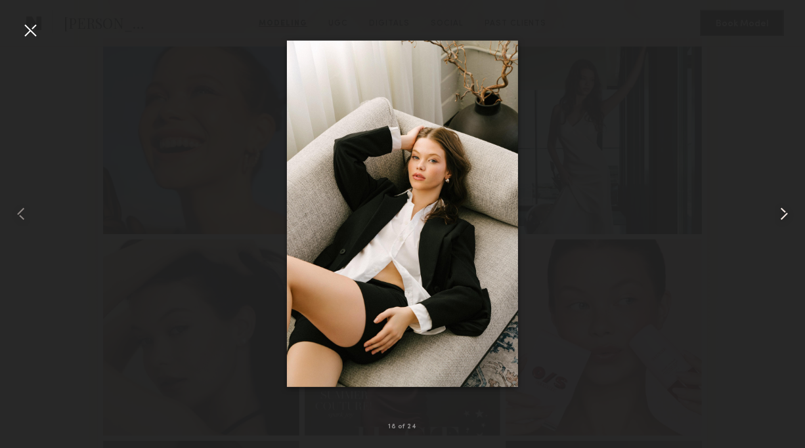
click at [777, 215] on common-icon at bounding box center [783, 213] width 21 height 21
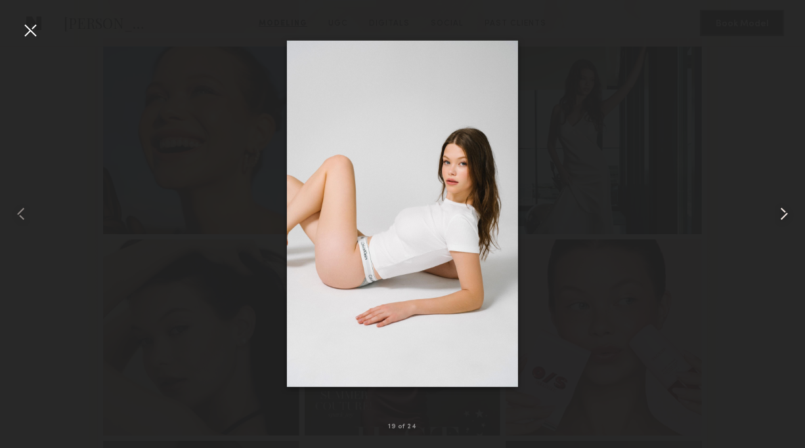
click at [777, 215] on common-icon at bounding box center [783, 213] width 21 height 21
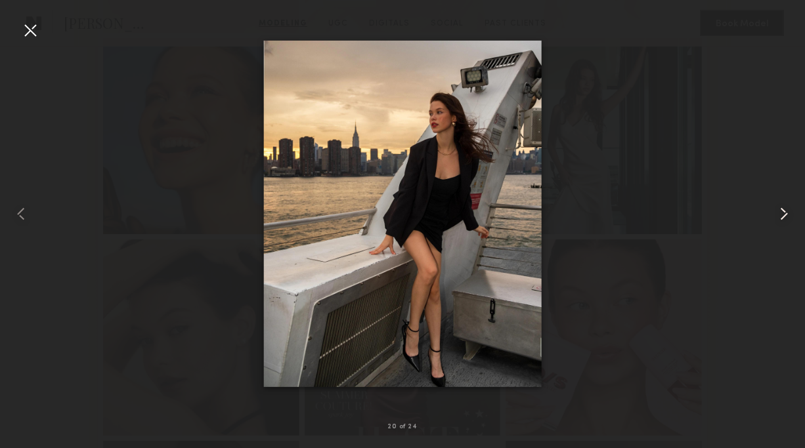
click at [777, 215] on common-icon at bounding box center [783, 213] width 21 height 21
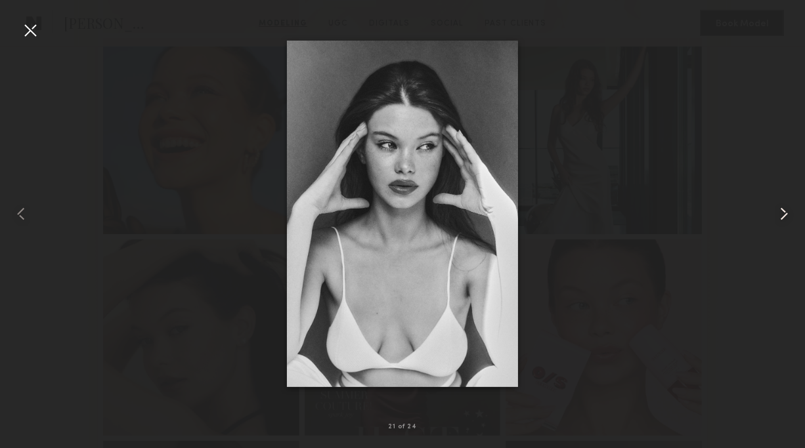
click at [777, 215] on common-icon at bounding box center [783, 213] width 21 height 21
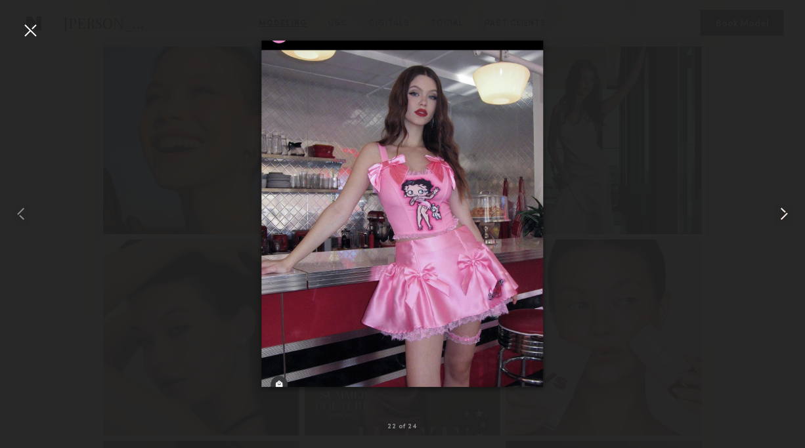
click at [777, 215] on common-icon at bounding box center [783, 213] width 21 height 21
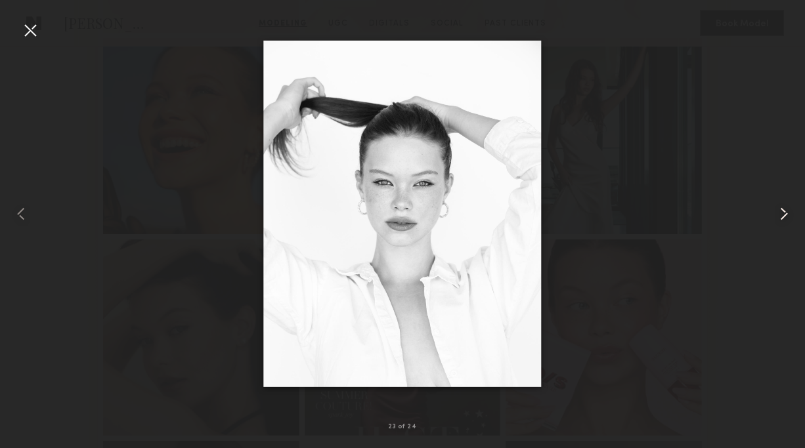
click at [777, 215] on common-icon at bounding box center [783, 213] width 21 height 21
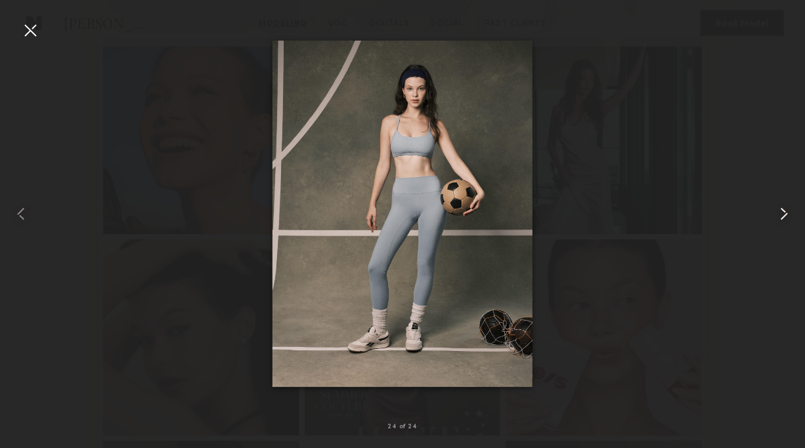
click at [777, 215] on common-icon at bounding box center [783, 213] width 21 height 21
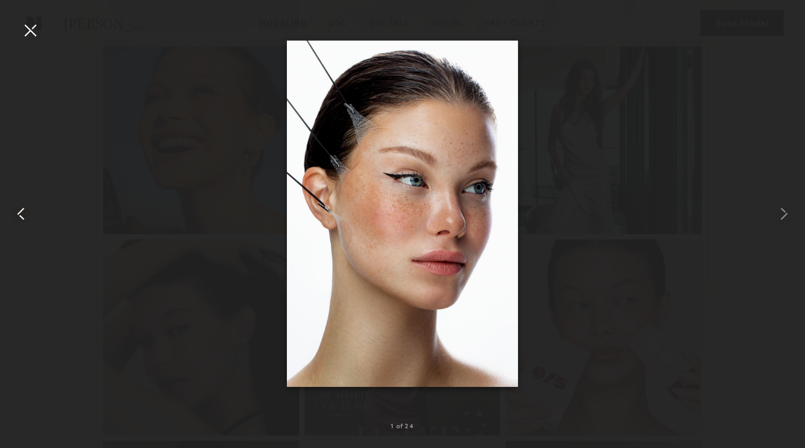
click at [28, 211] on common-icon at bounding box center [21, 213] width 21 height 21
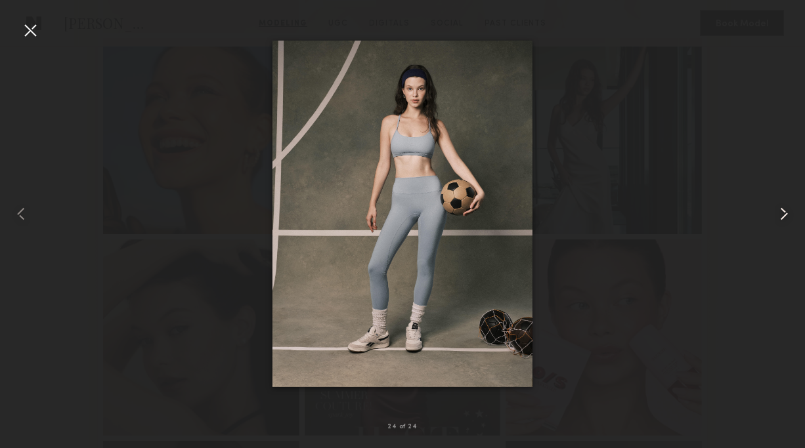
click at [778, 210] on common-icon at bounding box center [783, 213] width 21 height 21
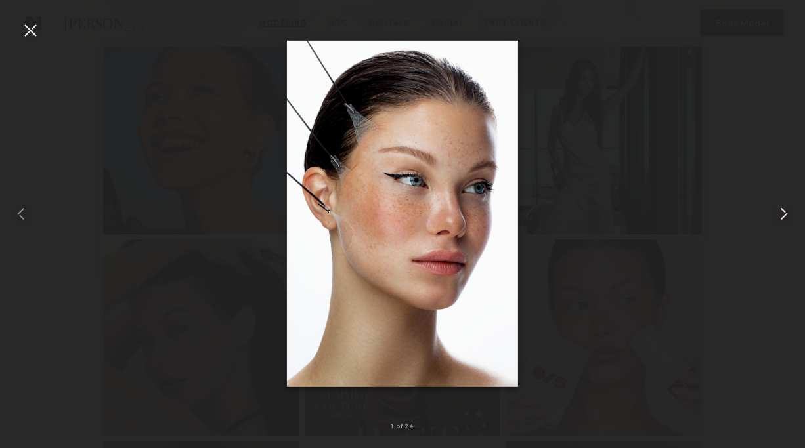
click at [778, 211] on common-icon at bounding box center [783, 213] width 21 height 21
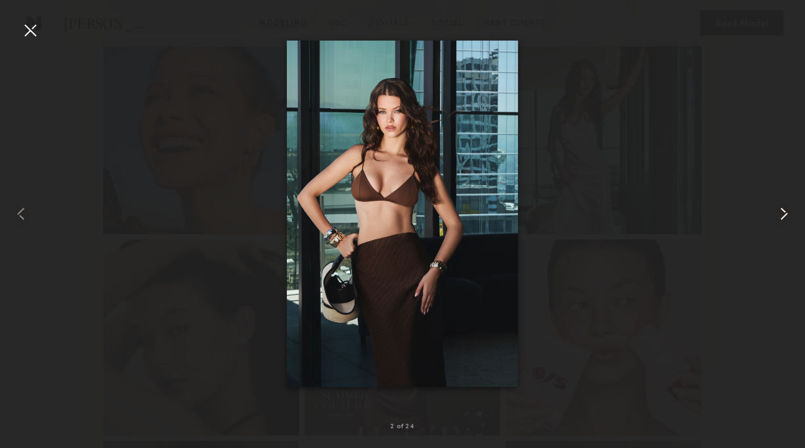
click at [778, 211] on common-icon at bounding box center [783, 213] width 21 height 21
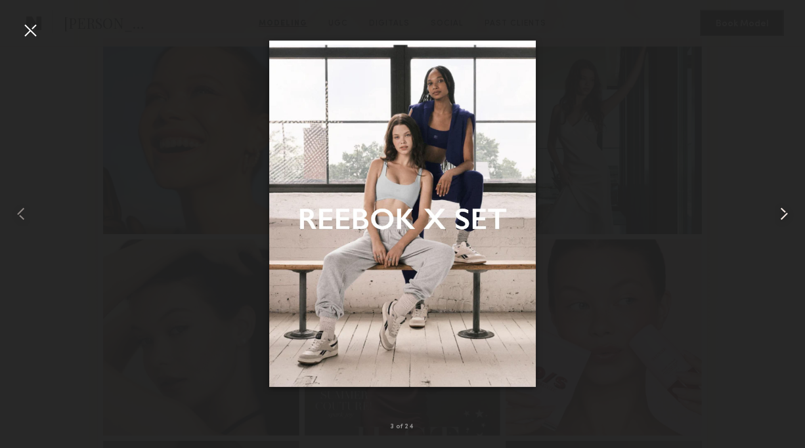
click at [778, 211] on common-icon at bounding box center [783, 213] width 21 height 21
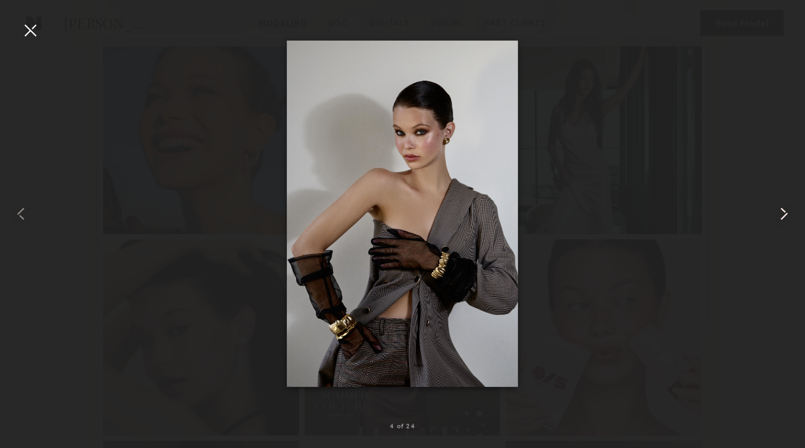
click at [778, 211] on common-icon at bounding box center [783, 213] width 21 height 21
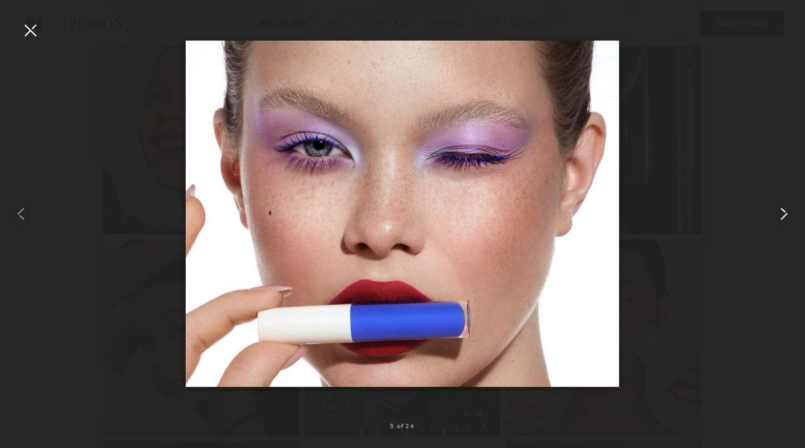
click at [778, 211] on common-icon at bounding box center [783, 213] width 21 height 21
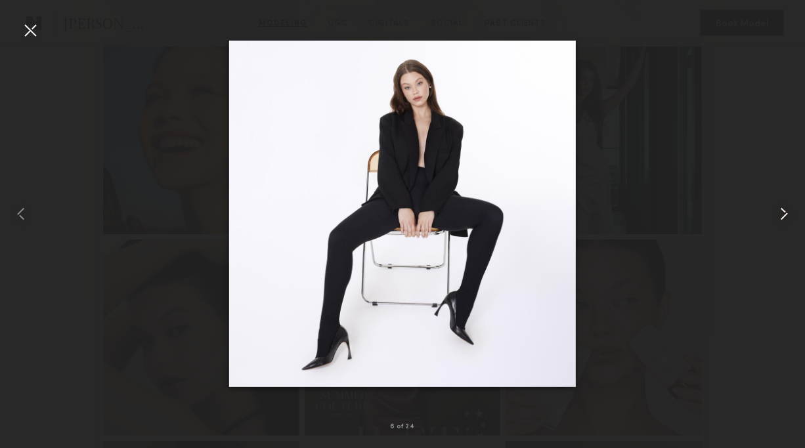
click at [778, 211] on common-icon at bounding box center [783, 213] width 21 height 21
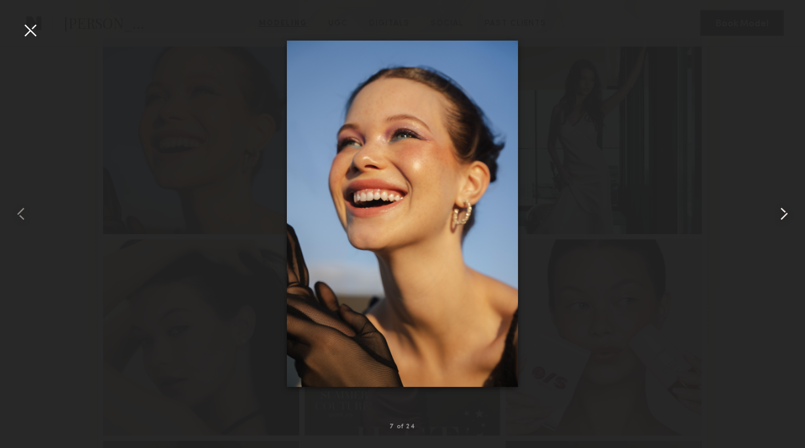
click at [778, 211] on common-icon at bounding box center [783, 213] width 21 height 21
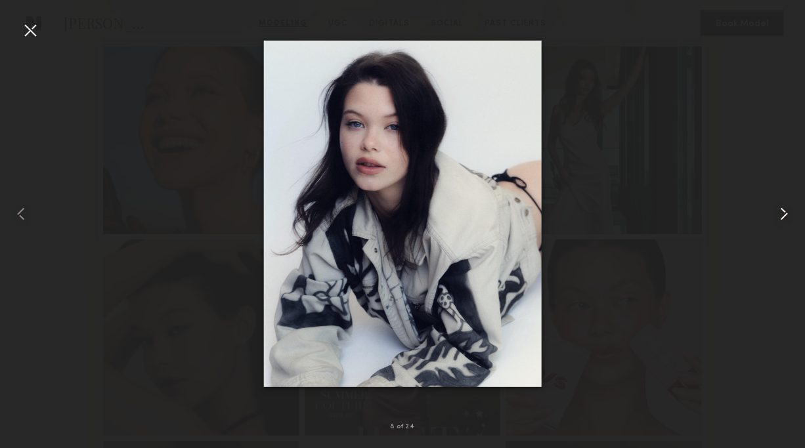
click at [778, 211] on common-icon at bounding box center [783, 213] width 21 height 21
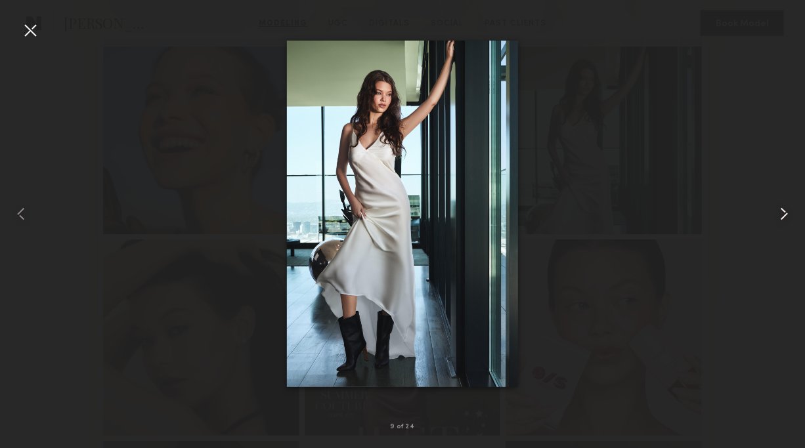
click at [784, 213] on common-icon at bounding box center [783, 213] width 21 height 21
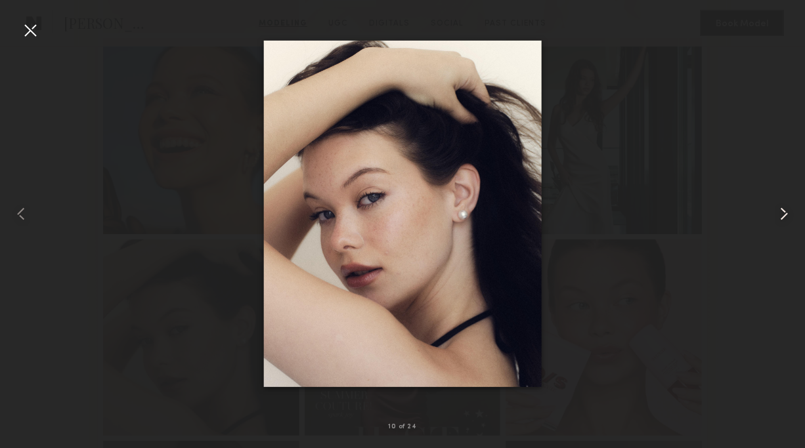
click at [784, 212] on common-icon at bounding box center [783, 213] width 21 height 21
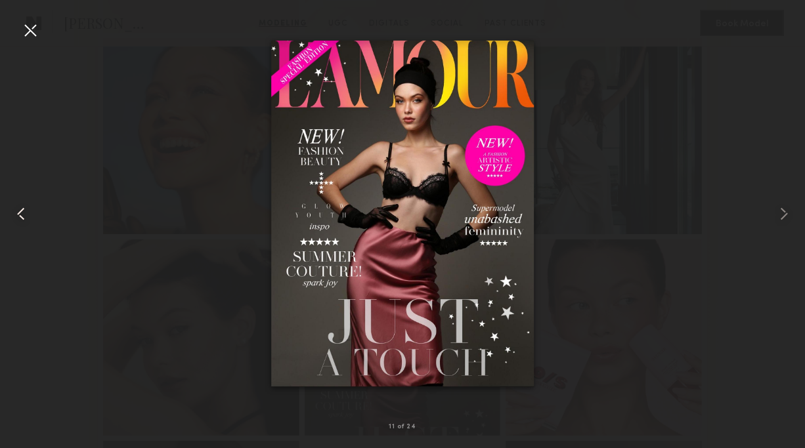
click at [19, 206] on common-icon at bounding box center [21, 213] width 21 height 21
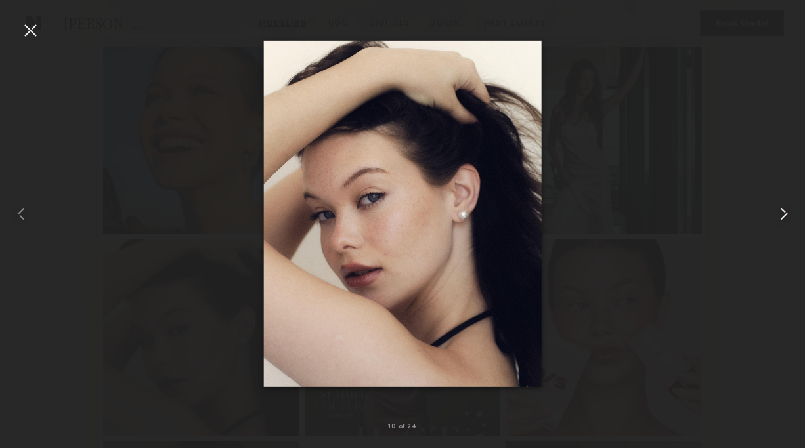
click at [782, 209] on common-icon at bounding box center [783, 213] width 21 height 21
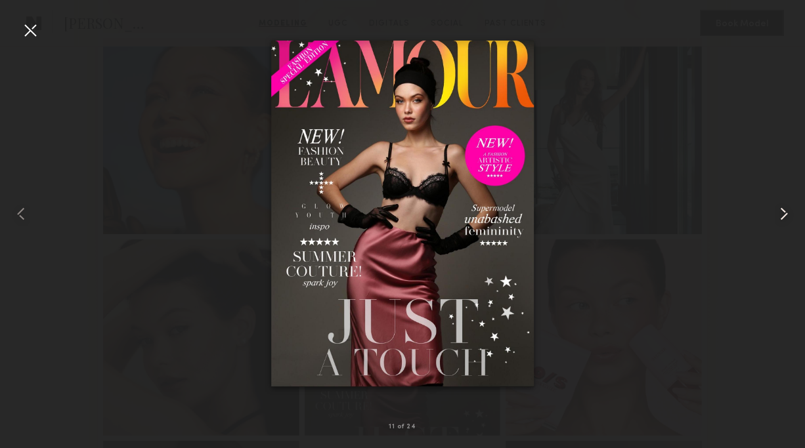
click at [782, 209] on common-icon at bounding box center [783, 213] width 21 height 21
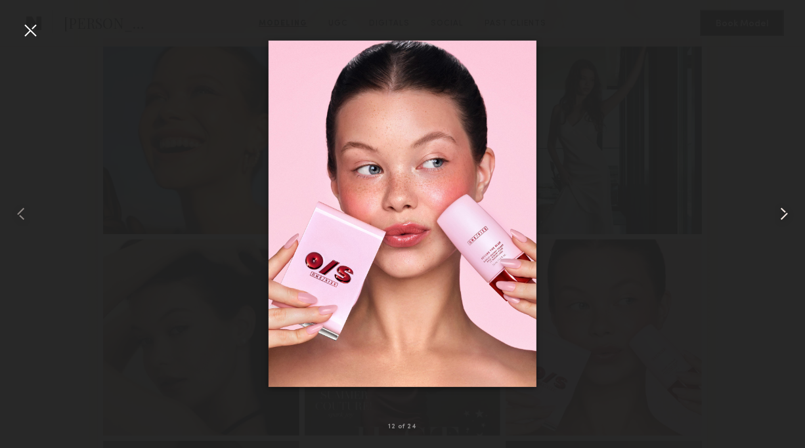
click at [780, 218] on common-icon at bounding box center [783, 213] width 21 height 21
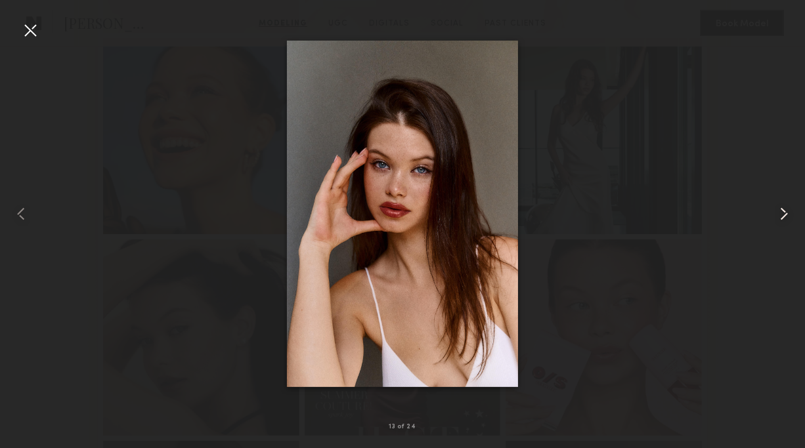
click at [780, 217] on common-icon at bounding box center [783, 213] width 21 height 21
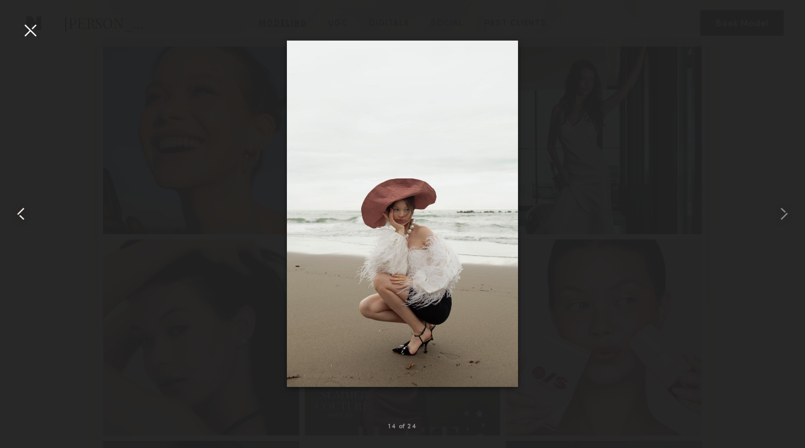
click at [24, 212] on common-icon at bounding box center [21, 213] width 21 height 21
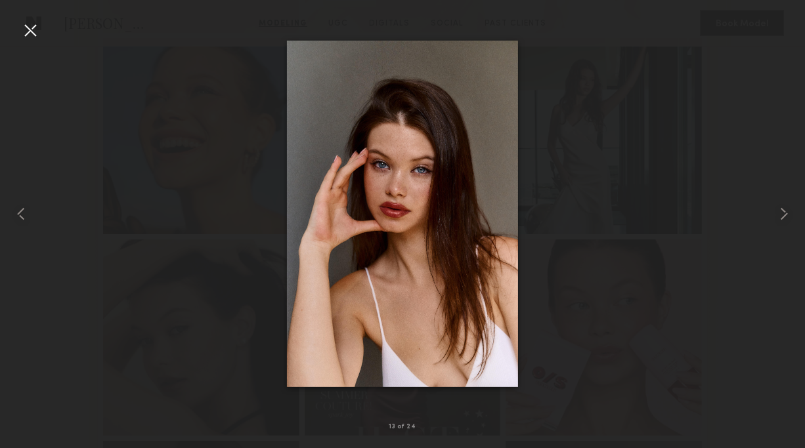
click at [30, 28] on div at bounding box center [30, 30] width 21 height 21
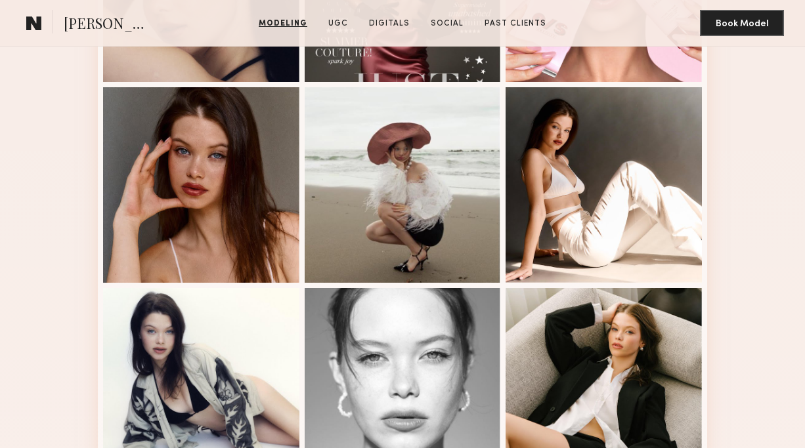
scroll to position [1107, 0]
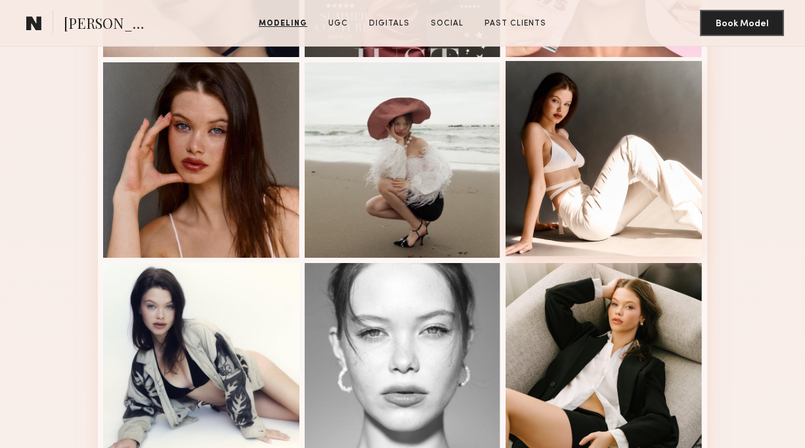
click at [568, 148] on div at bounding box center [603, 159] width 196 height 196
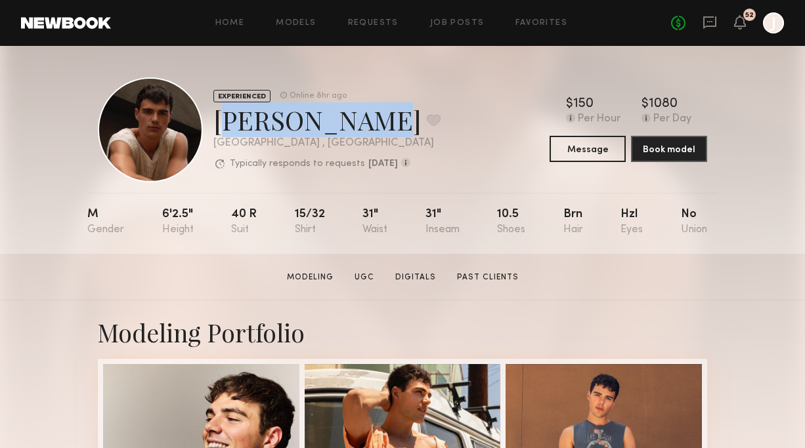
drag, startPoint x: 214, startPoint y: 124, endPoint x: 333, endPoint y: 129, distance: 119.6
click at [333, 129] on div "Sterling R. Favorite" at bounding box center [326, 119] width 227 height 35
copy div "Sterling R."
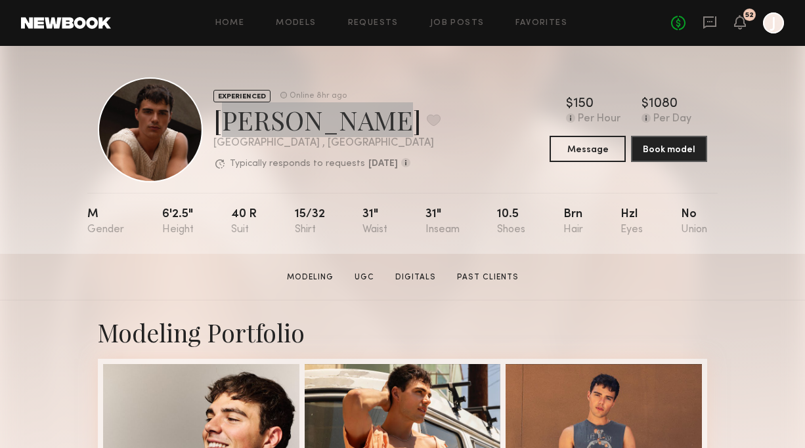
scroll to position [202, 0]
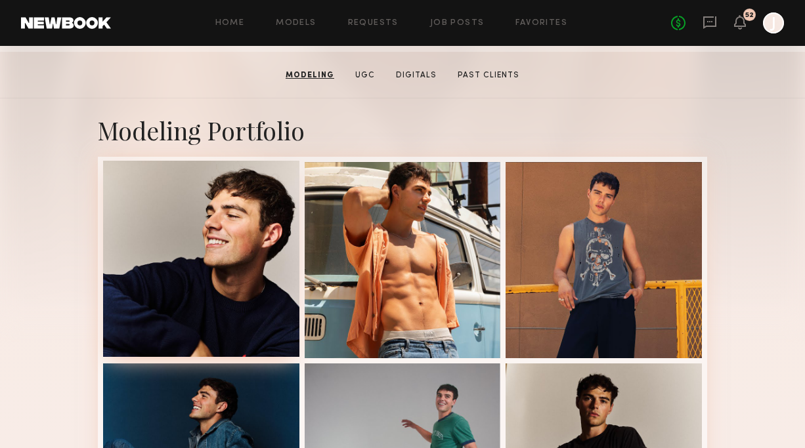
click at [224, 256] on div at bounding box center [201, 259] width 196 height 196
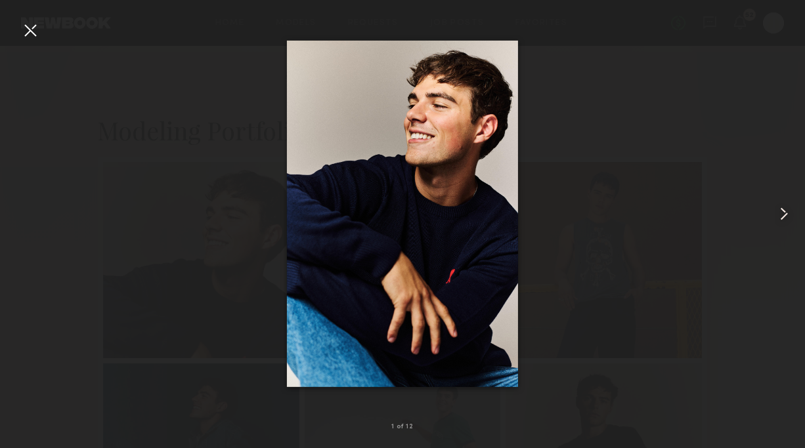
click at [784, 202] on div at bounding box center [788, 213] width 32 height 385
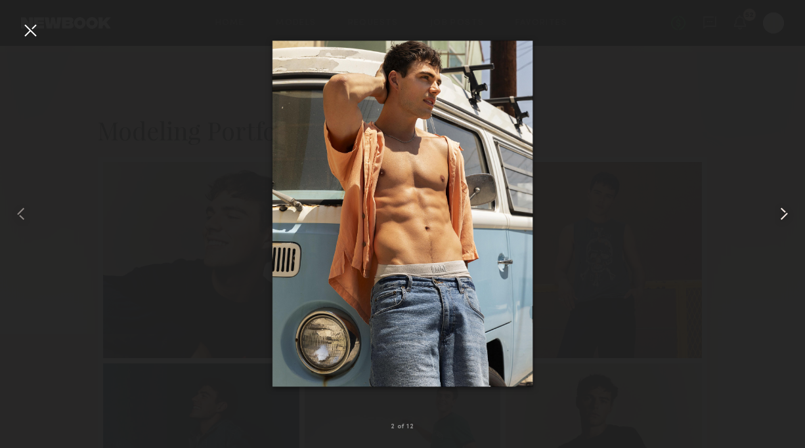
click at [784, 204] on common-icon at bounding box center [783, 213] width 21 height 21
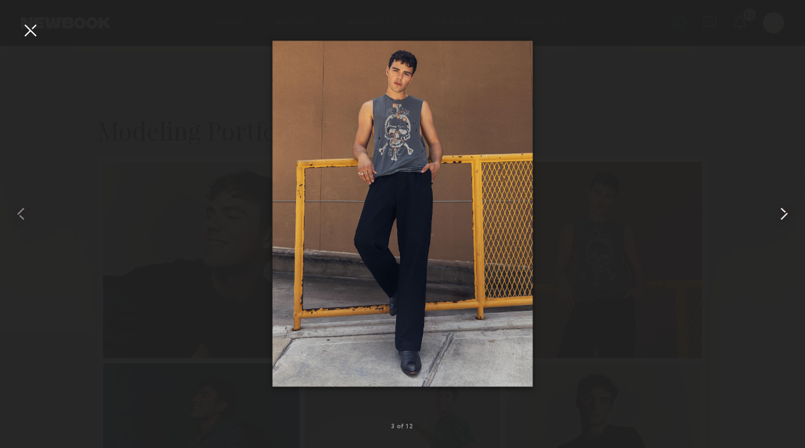
click at [784, 204] on common-icon at bounding box center [783, 213] width 21 height 21
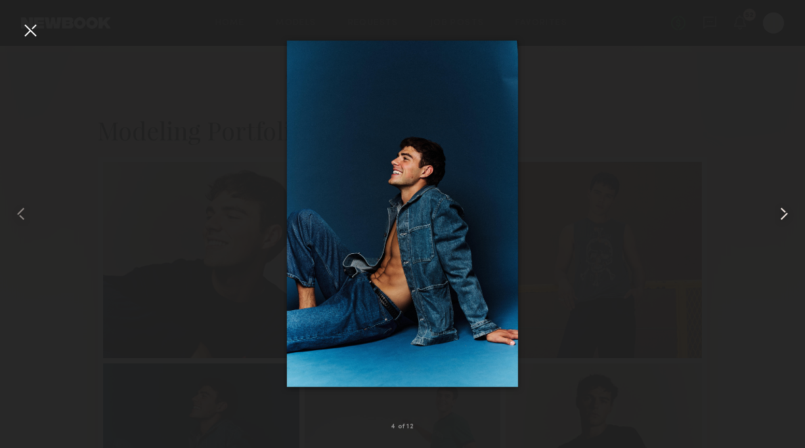
click at [784, 204] on common-icon at bounding box center [783, 213] width 21 height 21
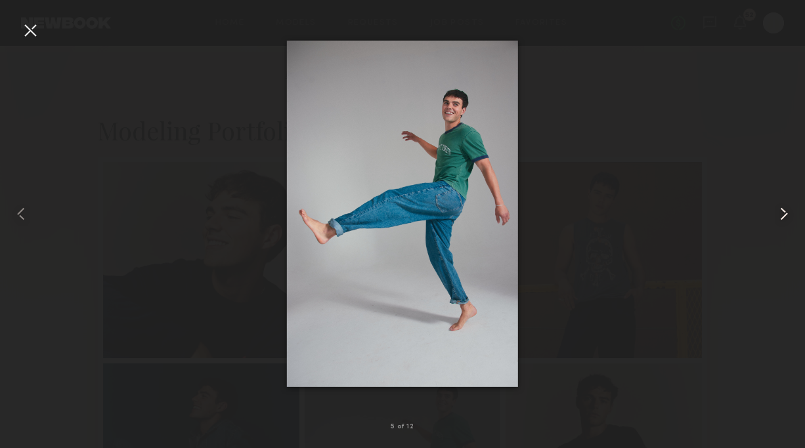
click at [784, 204] on common-icon at bounding box center [783, 213] width 21 height 21
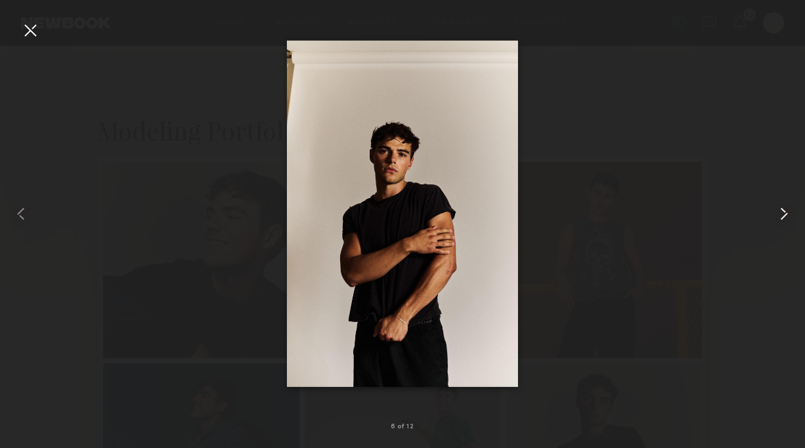
click at [784, 204] on common-icon at bounding box center [783, 213] width 21 height 21
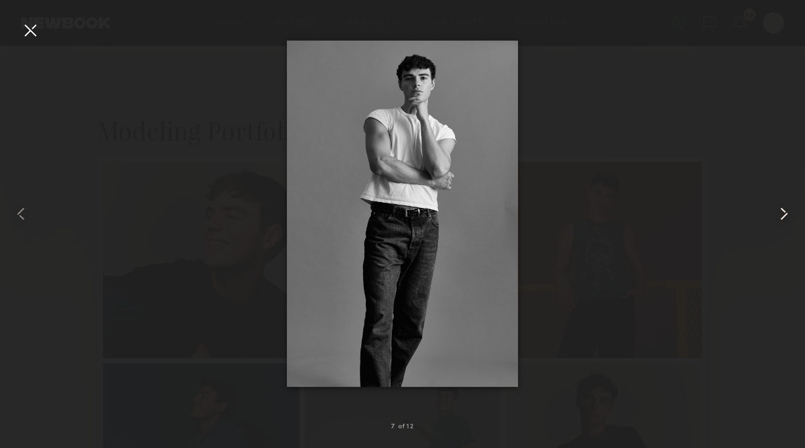
click at [784, 204] on common-icon at bounding box center [783, 213] width 21 height 21
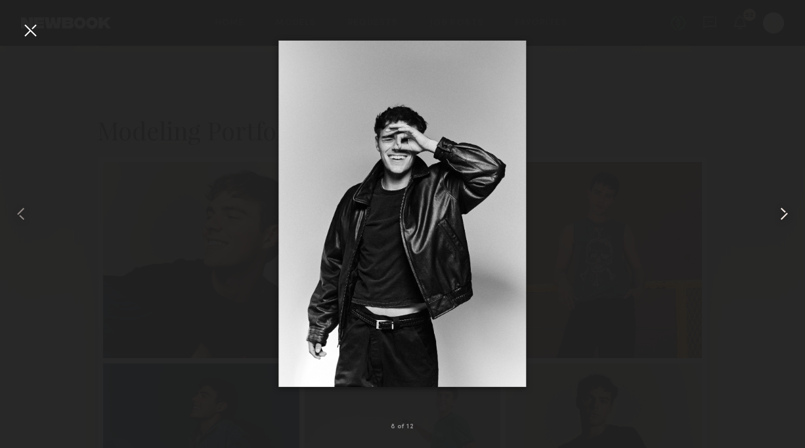
click at [784, 204] on common-icon at bounding box center [783, 213] width 21 height 21
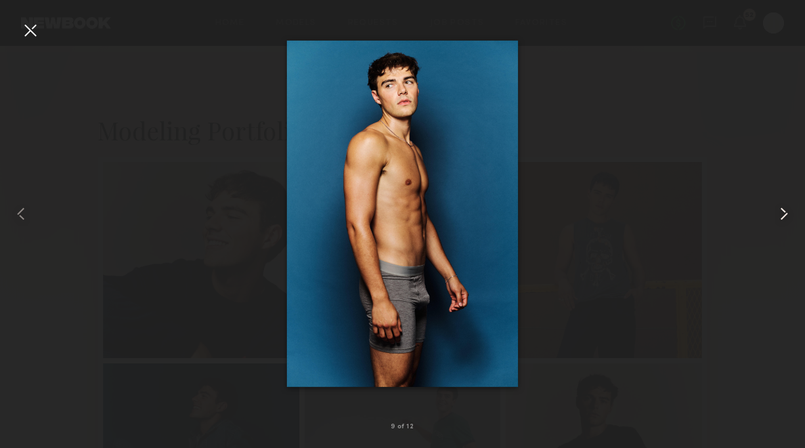
click at [784, 204] on common-icon at bounding box center [783, 213] width 21 height 21
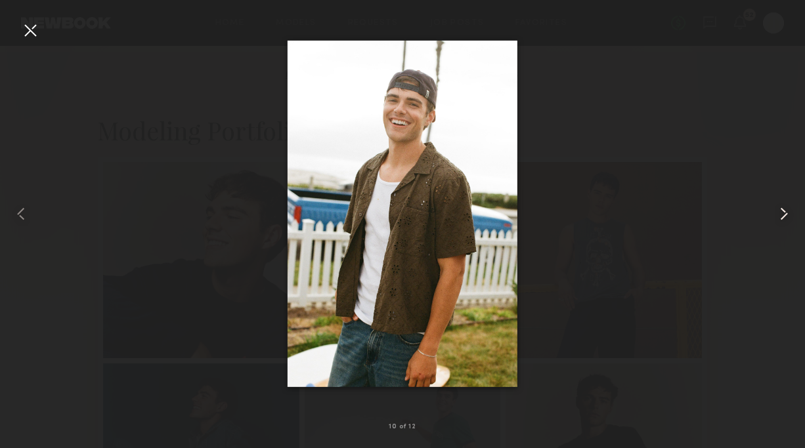
click at [787, 210] on common-icon at bounding box center [783, 213] width 21 height 21
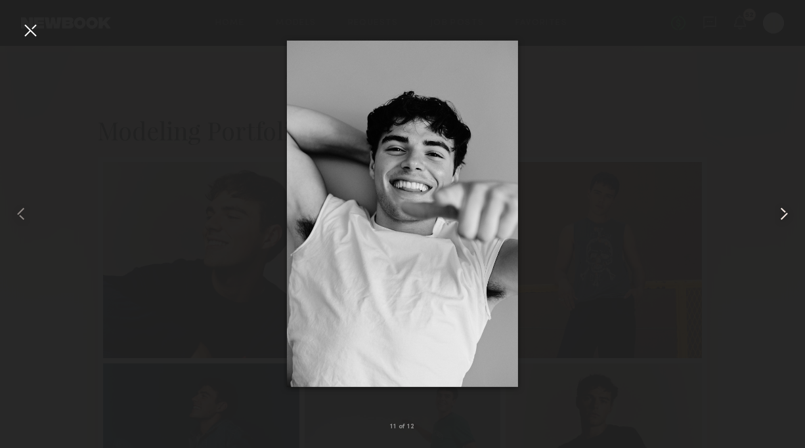
click at [787, 211] on common-icon at bounding box center [783, 213] width 21 height 21
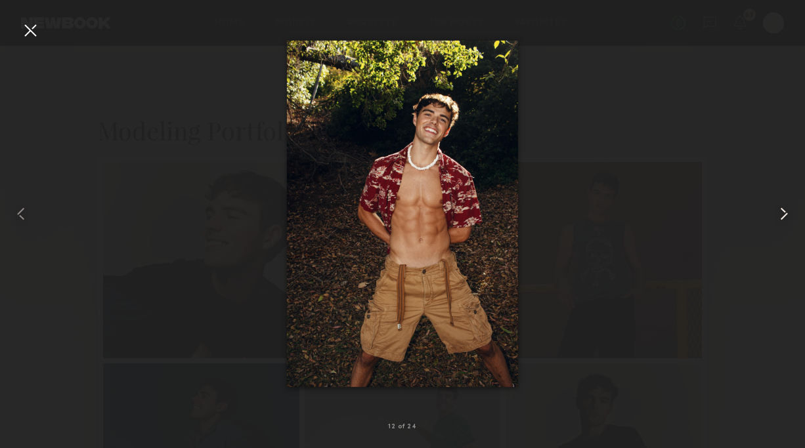
click at [783, 208] on common-icon at bounding box center [783, 213] width 21 height 21
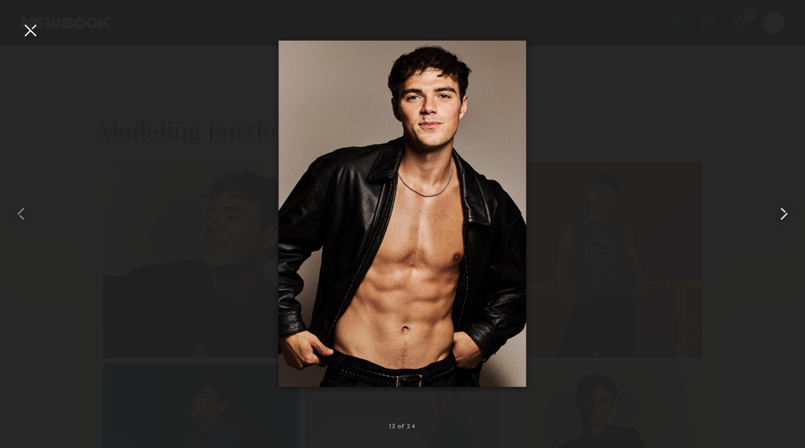
click at [782, 215] on common-icon at bounding box center [783, 213] width 21 height 21
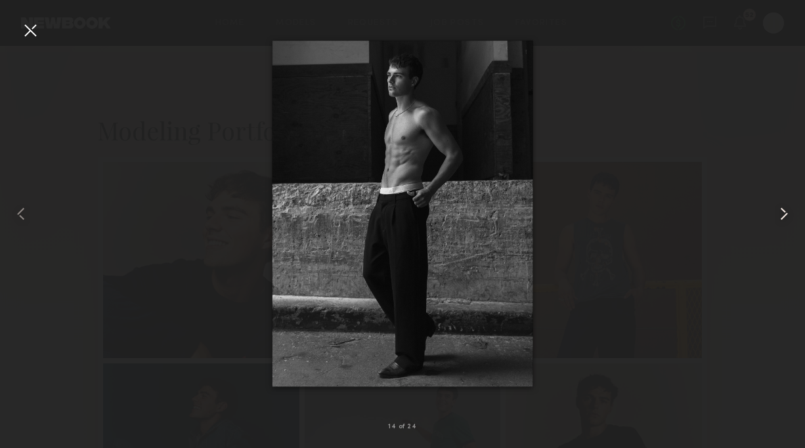
click at [782, 215] on common-icon at bounding box center [783, 213] width 21 height 21
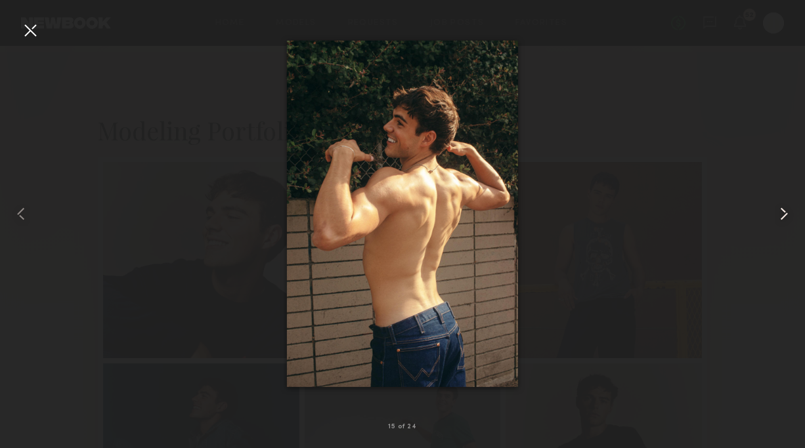
click at [782, 215] on common-icon at bounding box center [783, 213] width 21 height 21
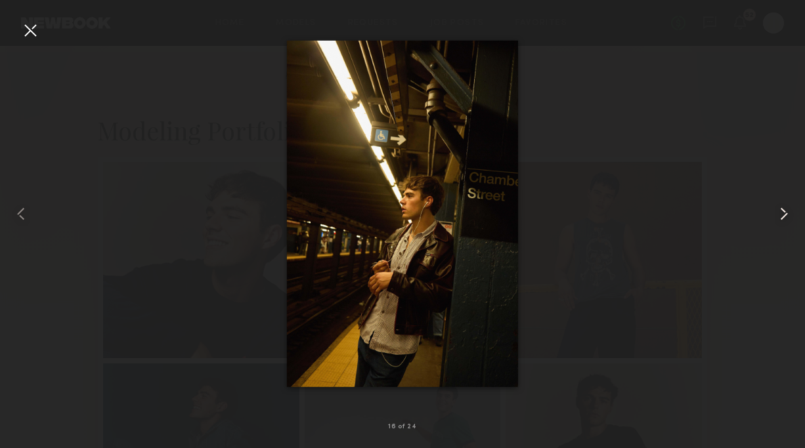
click at [782, 215] on common-icon at bounding box center [783, 213] width 21 height 21
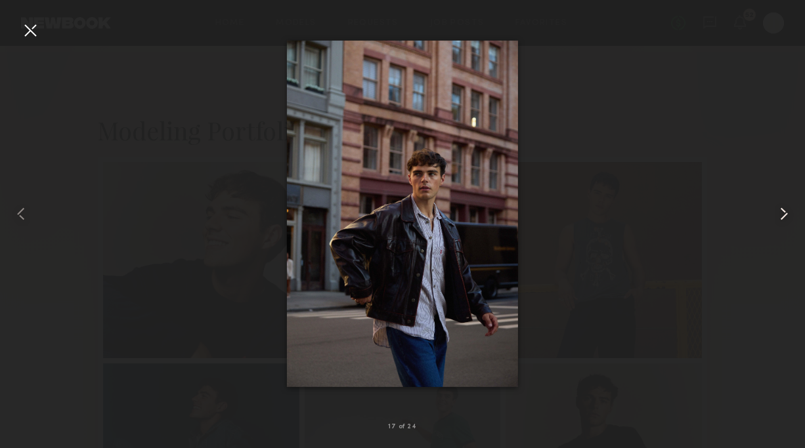
click at [782, 215] on common-icon at bounding box center [783, 213] width 21 height 21
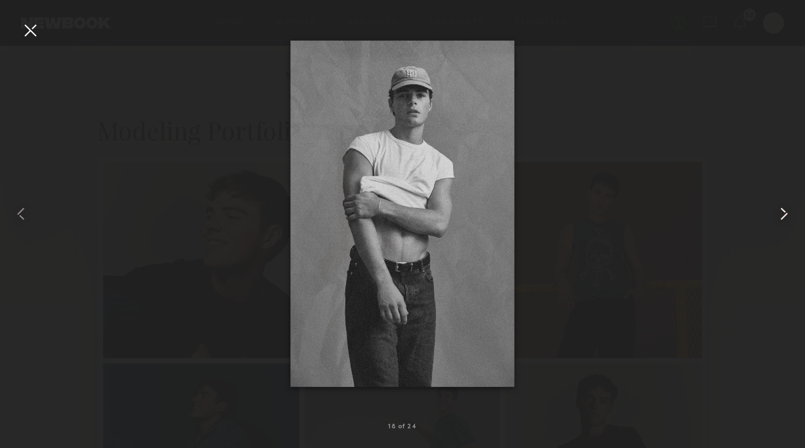
click at [782, 215] on common-icon at bounding box center [783, 213] width 21 height 21
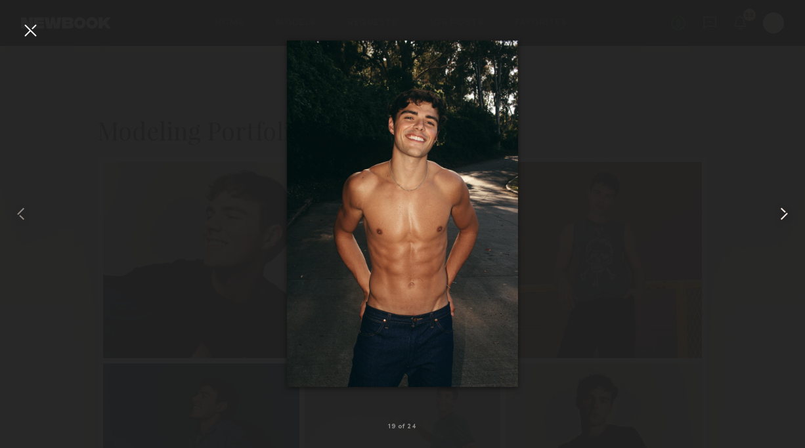
click at [789, 219] on common-icon at bounding box center [783, 213] width 21 height 21
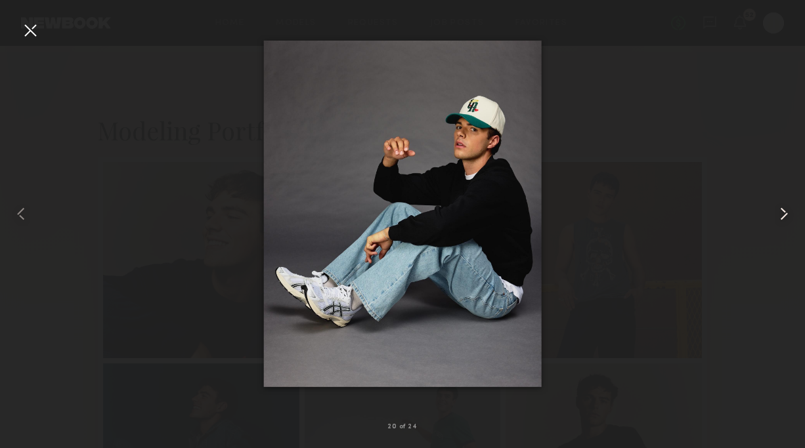
click at [786, 217] on common-icon at bounding box center [783, 213] width 21 height 21
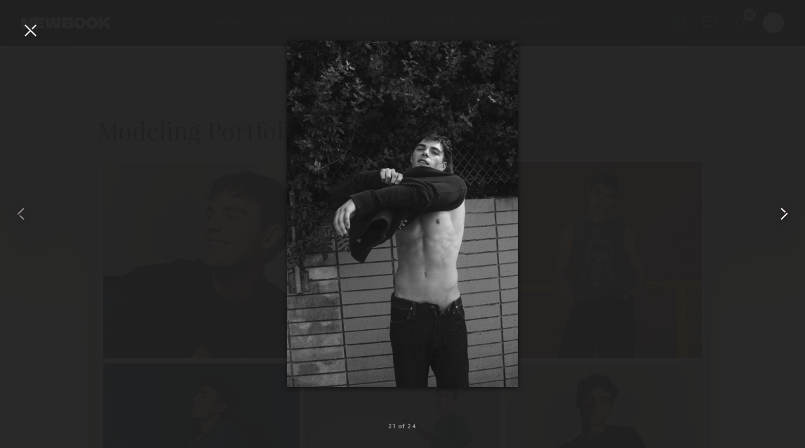
click at [786, 217] on common-icon at bounding box center [783, 213] width 21 height 21
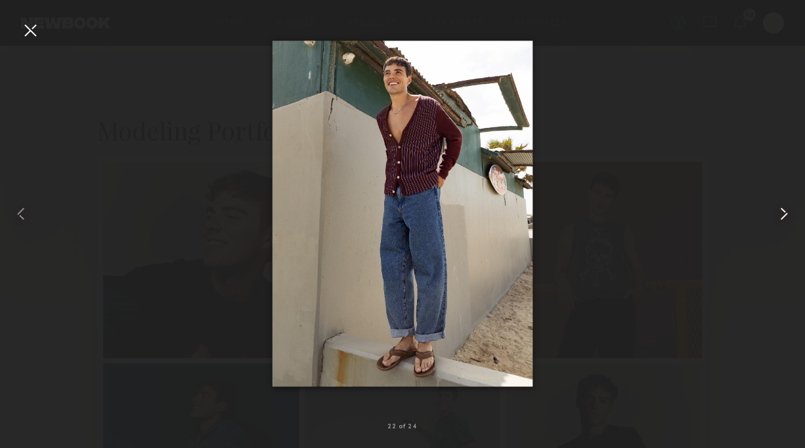
click at [786, 217] on common-icon at bounding box center [783, 213] width 21 height 21
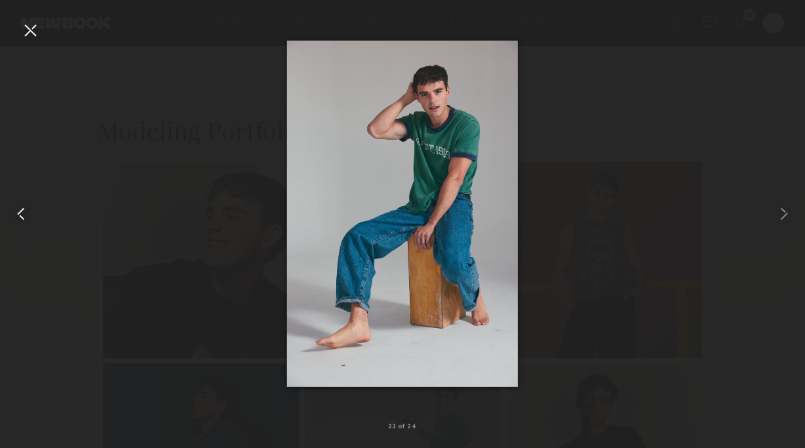
click at [24, 215] on common-icon at bounding box center [21, 213] width 21 height 21
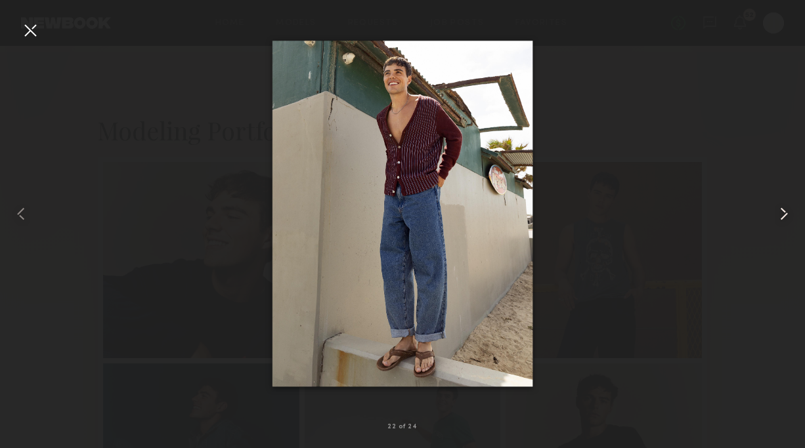
click at [773, 209] on common-icon at bounding box center [783, 213] width 21 height 21
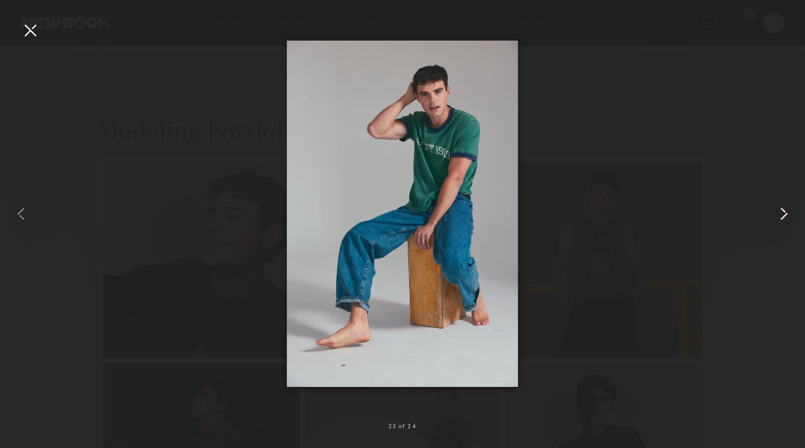
click at [783, 211] on common-icon at bounding box center [783, 213] width 21 height 21
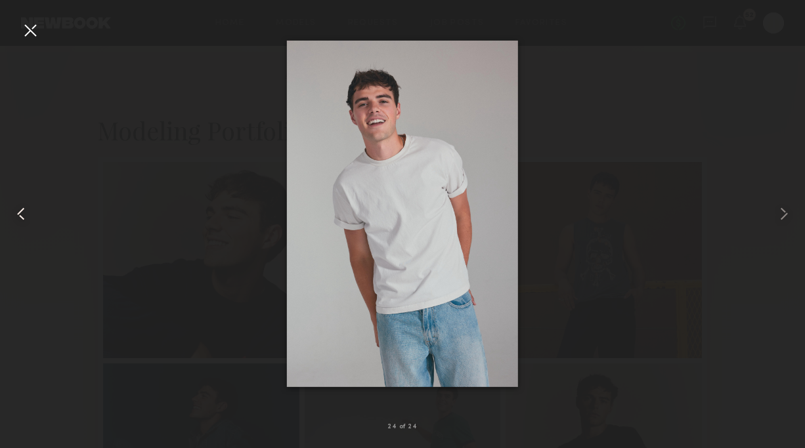
click at [19, 214] on common-icon at bounding box center [21, 213] width 21 height 21
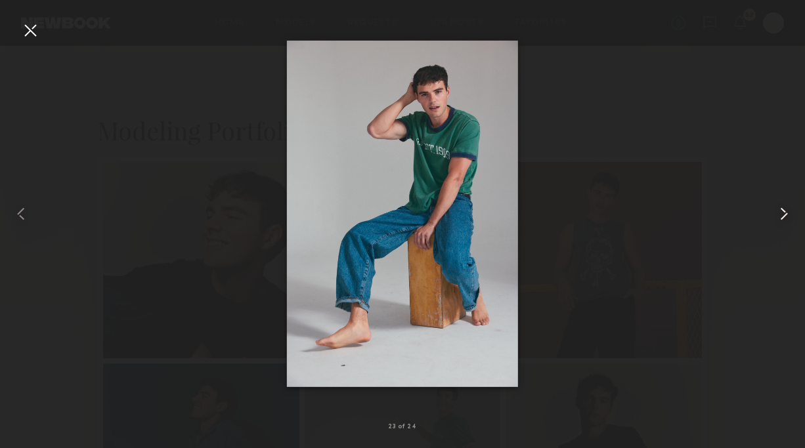
click at [782, 210] on common-icon at bounding box center [783, 213] width 21 height 21
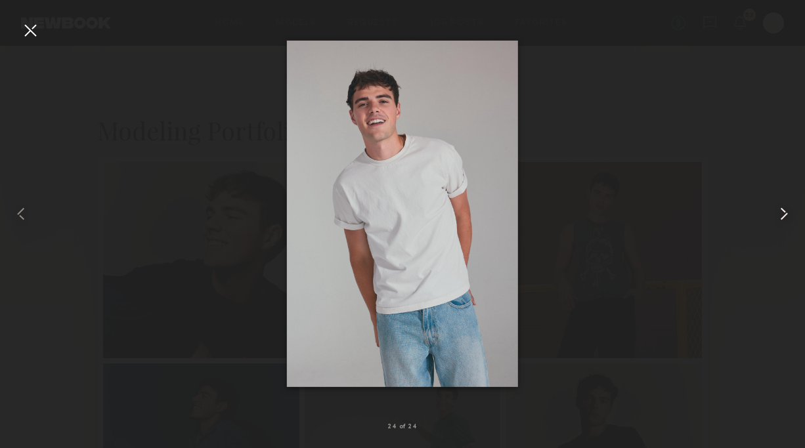
click at [783, 210] on common-icon at bounding box center [783, 213] width 21 height 21
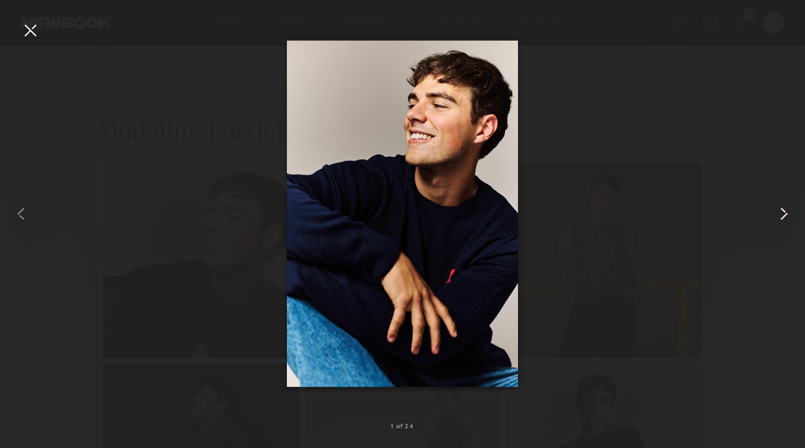
click at [783, 211] on common-icon at bounding box center [783, 213] width 21 height 21
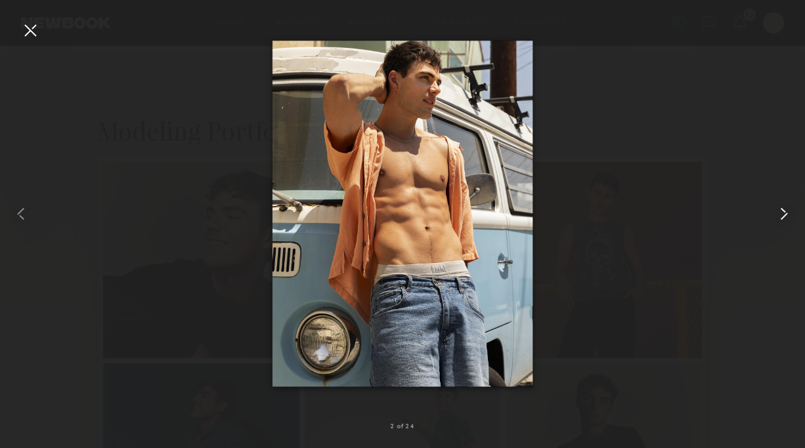
click at [784, 211] on common-icon at bounding box center [783, 213] width 21 height 21
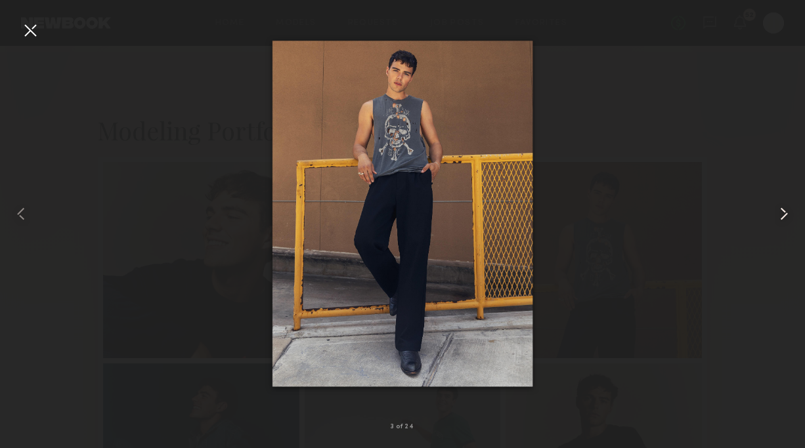
click at [784, 211] on common-icon at bounding box center [783, 213] width 21 height 21
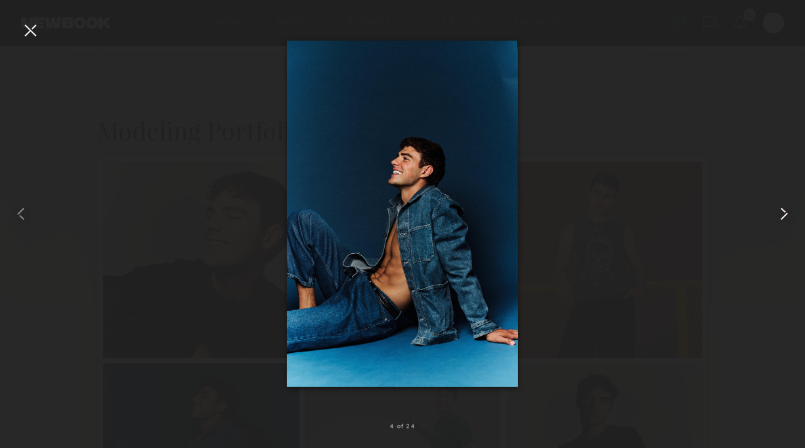
click at [784, 211] on common-icon at bounding box center [783, 213] width 21 height 21
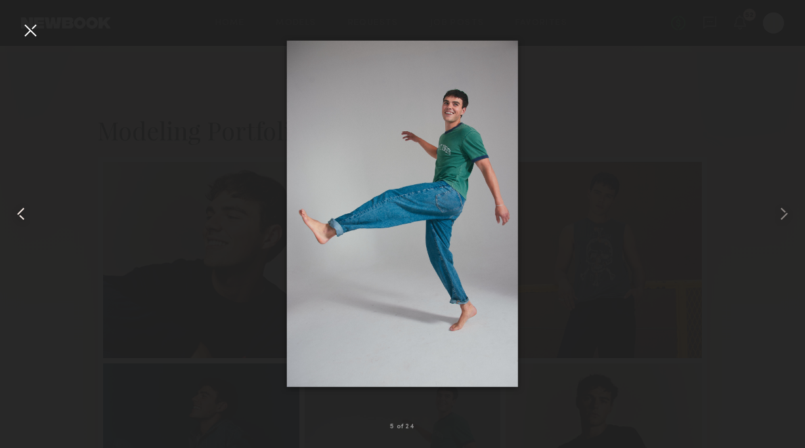
click at [26, 217] on common-icon at bounding box center [21, 213] width 21 height 21
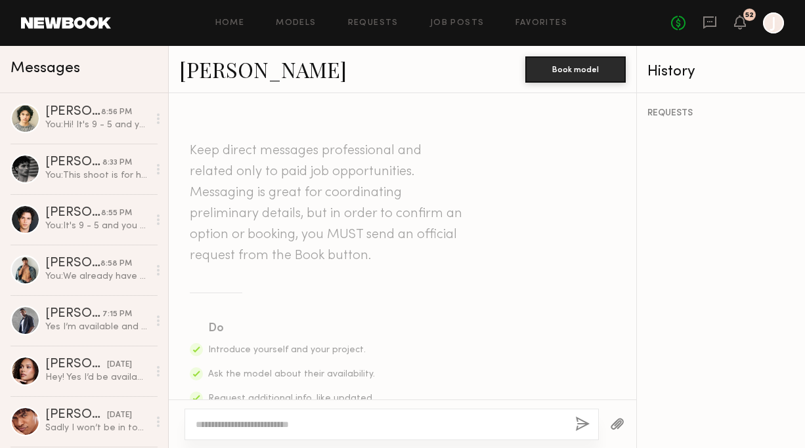
scroll to position [826, 0]
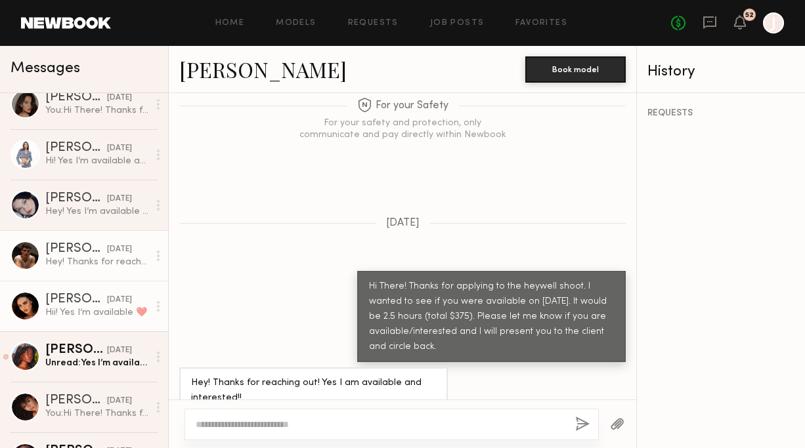
click at [107, 299] on div "[DATE]" at bounding box center [119, 300] width 25 height 12
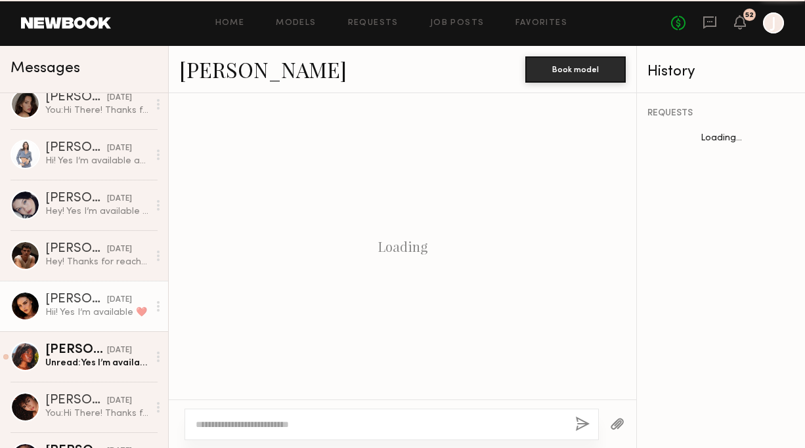
scroll to position [1991, 0]
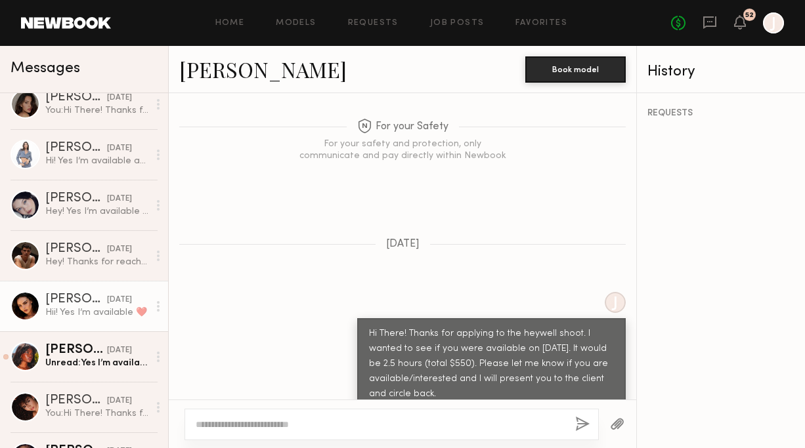
click at [242, 64] on link "[PERSON_NAME]" at bounding box center [262, 69] width 167 height 28
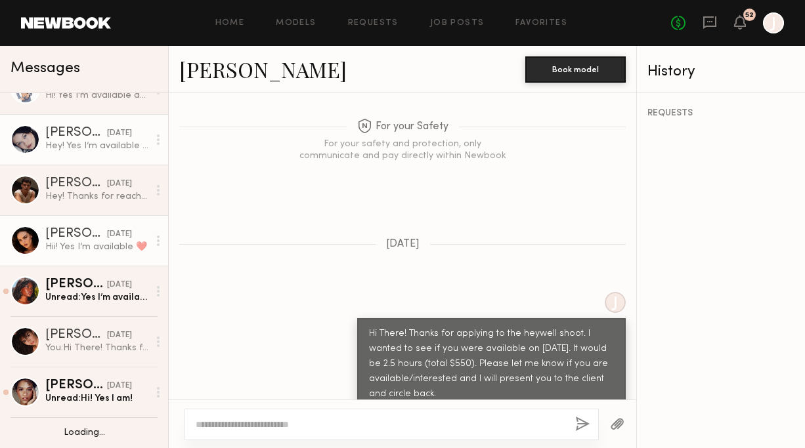
scroll to position [1708, 0]
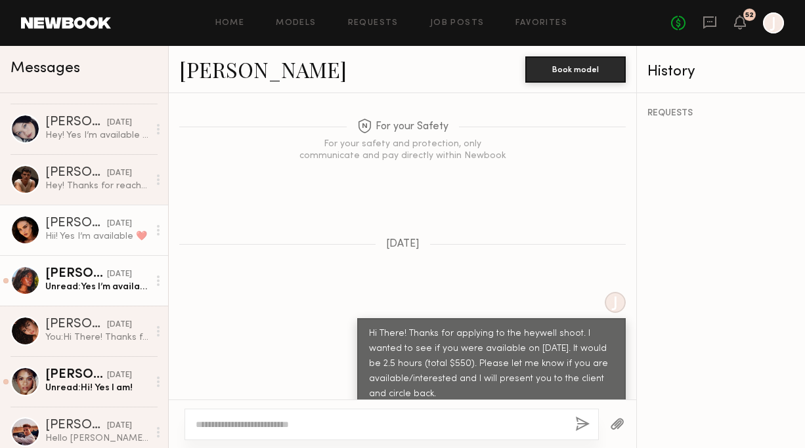
click at [95, 273] on div "[PERSON_NAME]" at bounding box center [76, 274] width 62 height 13
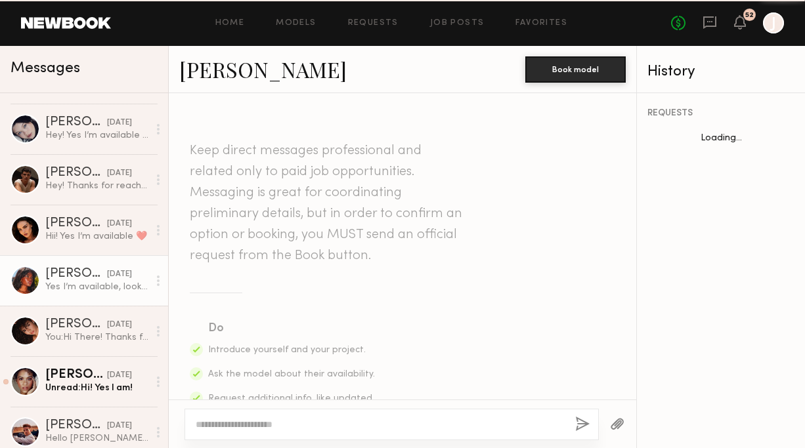
scroll to position [478, 0]
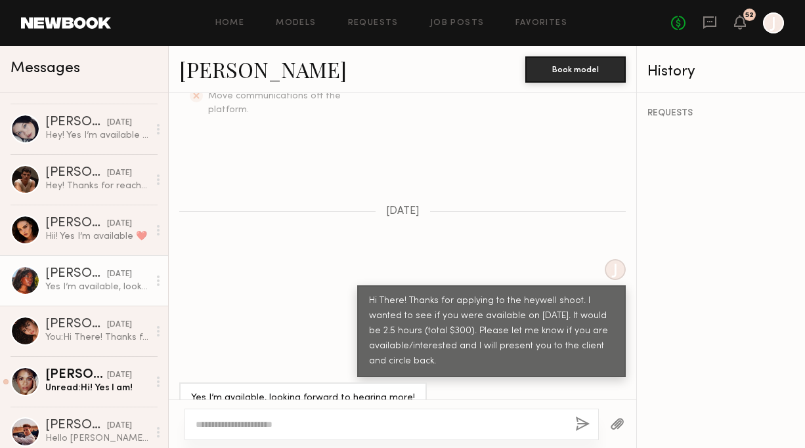
click at [217, 77] on link "[PERSON_NAME]" at bounding box center [262, 69] width 167 height 28
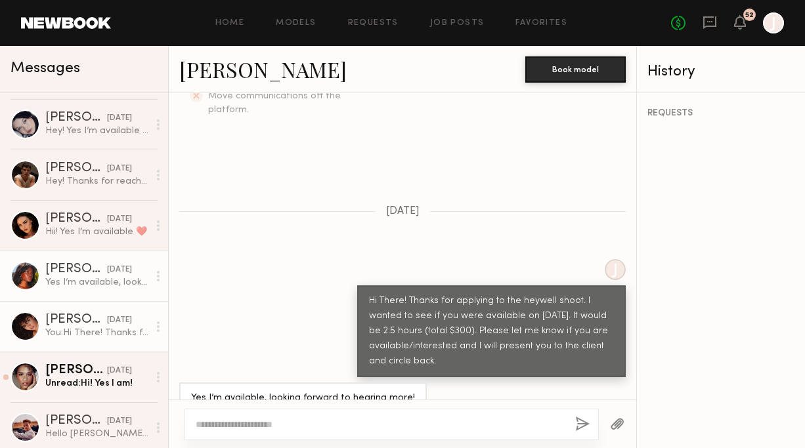
scroll to position [1713, 0]
click at [91, 313] on div "[PERSON_NAME]" at bounding box center [76, 319] width 62 height 13
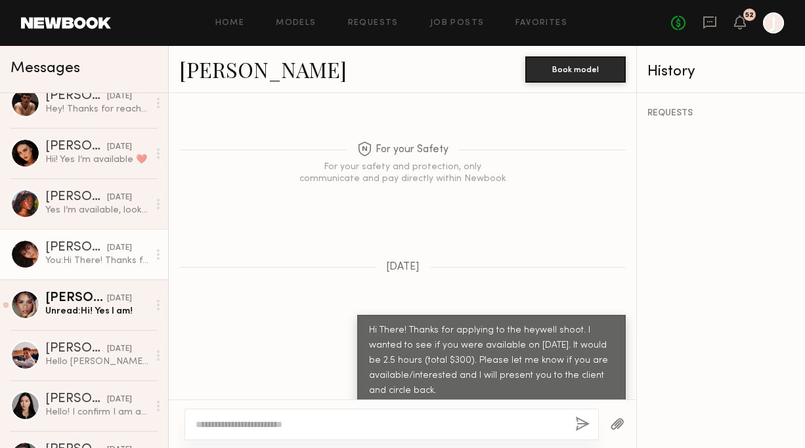
scroll to position [1786, 0]
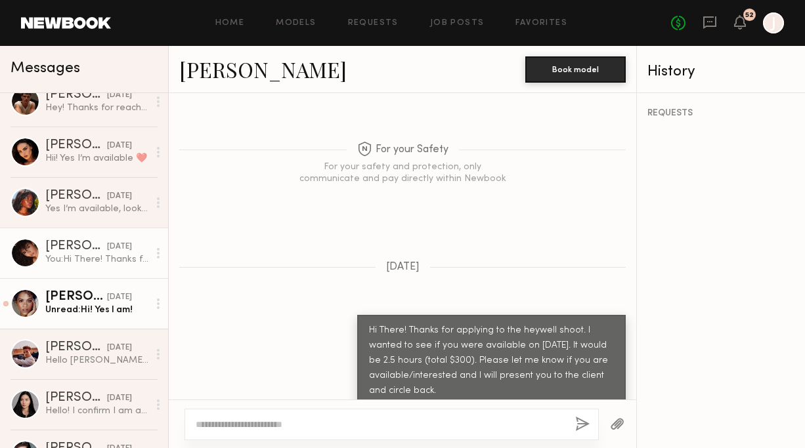
click at [107, 303] on div "[DATE]" at bounding box center [119, 297] width 25 height 12
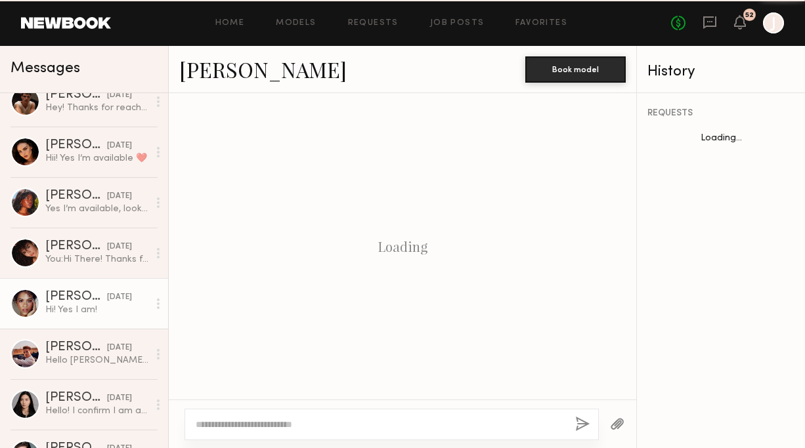
scroll to position [1052, 0]
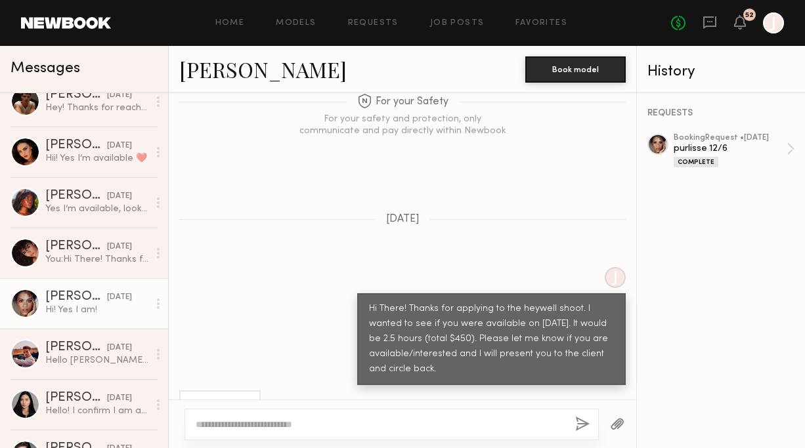
click at [245, 68] on link "[PERSON_NAME]" at bounding box center [262, 69] width 167 height 28
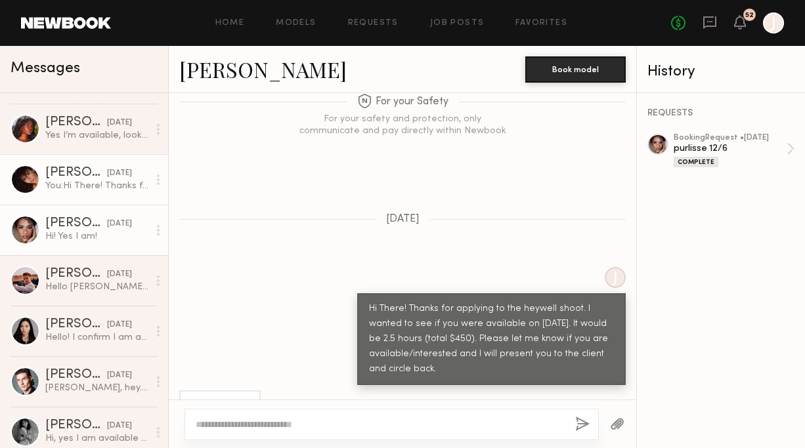
scroll to position [1860, 0]
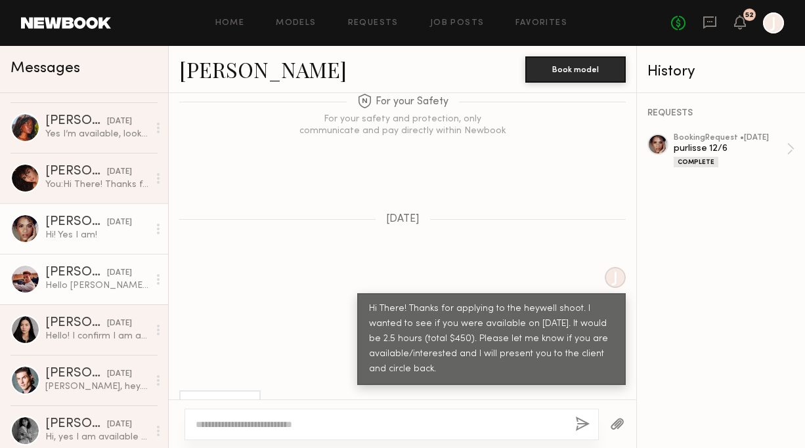
click at [107, 269] on div "[DATE]" at bounding box center [119, 273] width 25 height 12
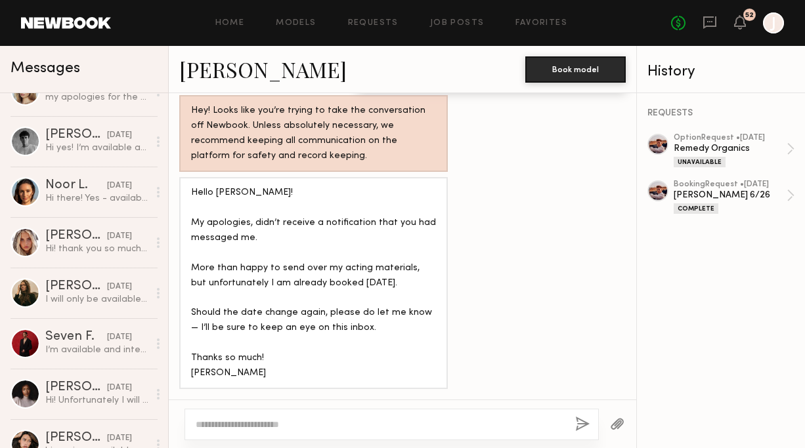
scroll to position [690, 0]
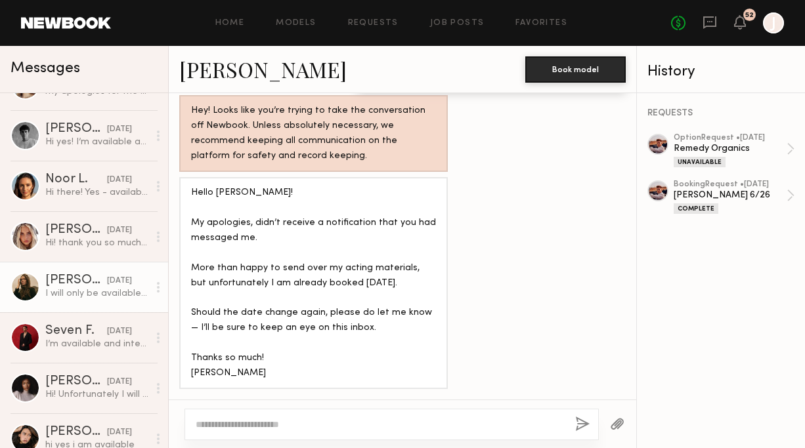
click at [77, 279] on div "[PERSON_NAME]" at bounding box center [76, 280] width 62 height 13
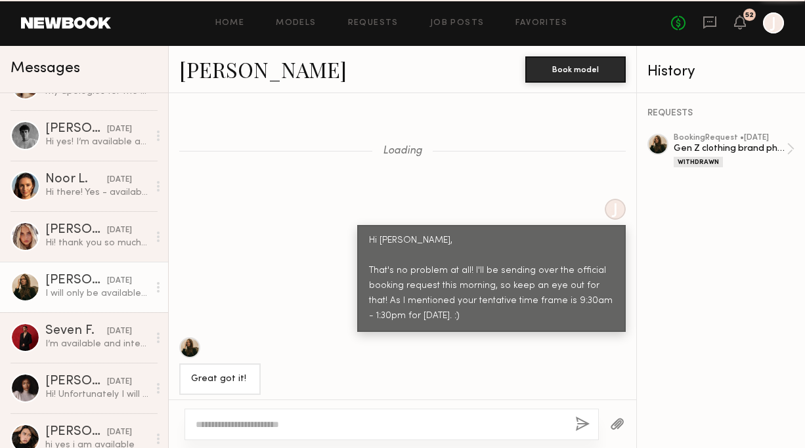
scroll to position [1028, 0]
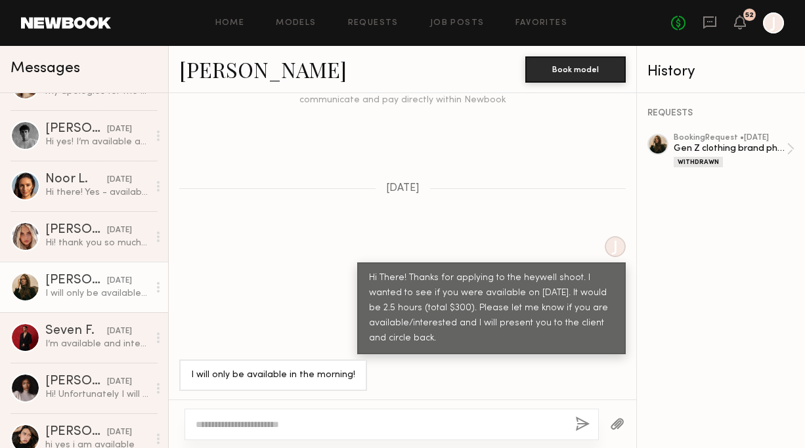
click at [224, 72] on link "[PERSON_NAME]" at bounding box center [262, 69] width 167 height 28
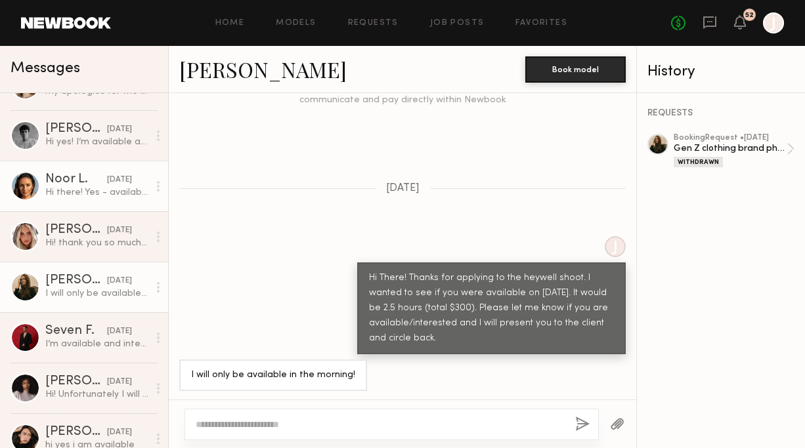
scroll to position [0, 0]
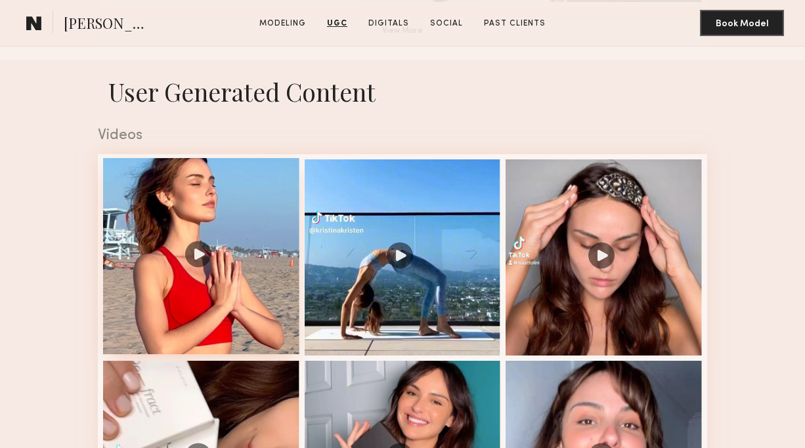
scroll to position [1017, 0]
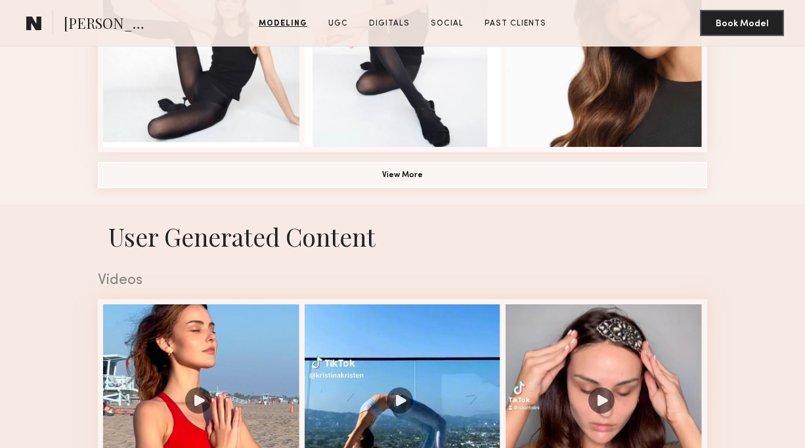
click at [273, 179] on button "View More" at bounding box center [402, 175] width 609 height 26
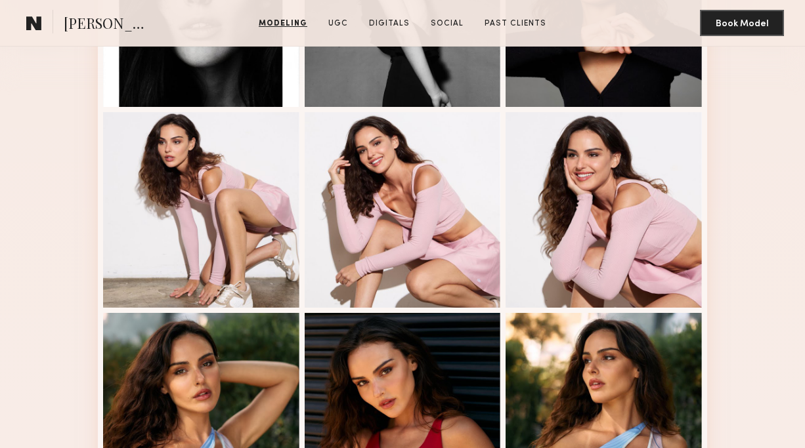
scroll to position [0, 0]
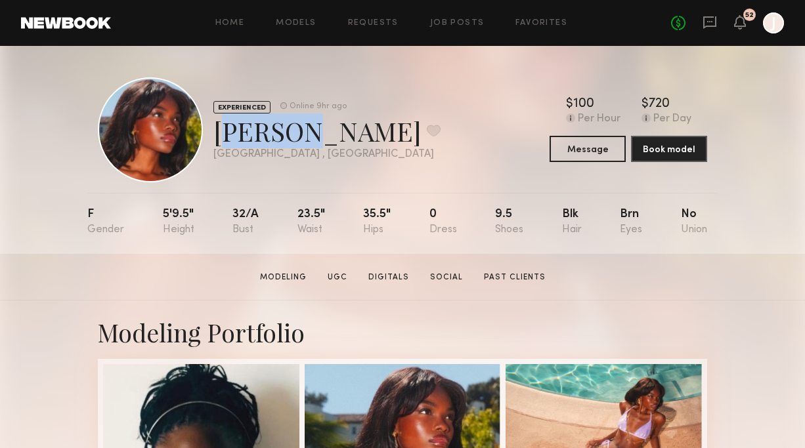
drag, startPoint x: 215, startPoint y: 130, endPoint x: 294, endPoint y: 142, distance: 79.6
click at [294, 142] on div "[PERSON_NAME] Favorite" at bounding box center [326, 131] width 227 height 35
copy div "[PERSON_NAME]"
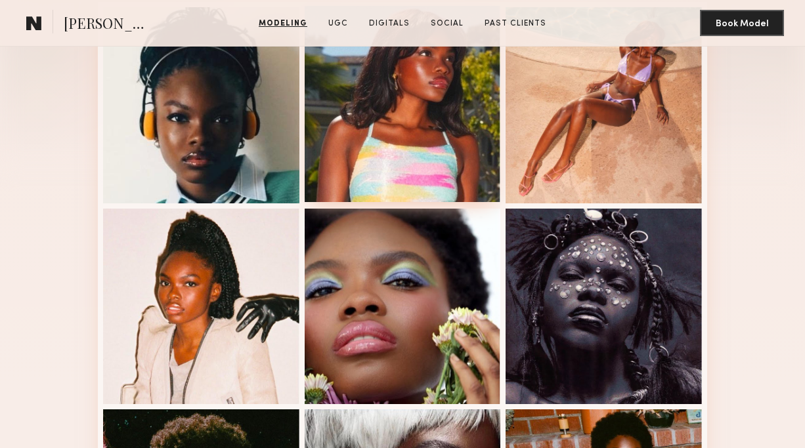
scroll to position [313, 0]
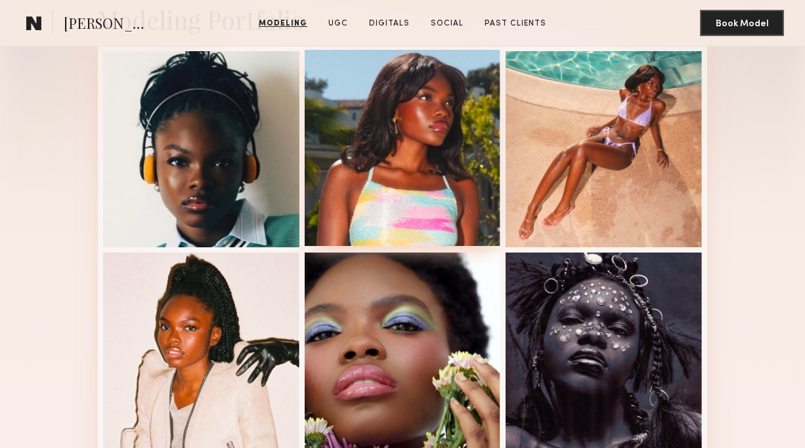
click at [391, 159] on div at bounding box center [403, 148] width 196 height 196
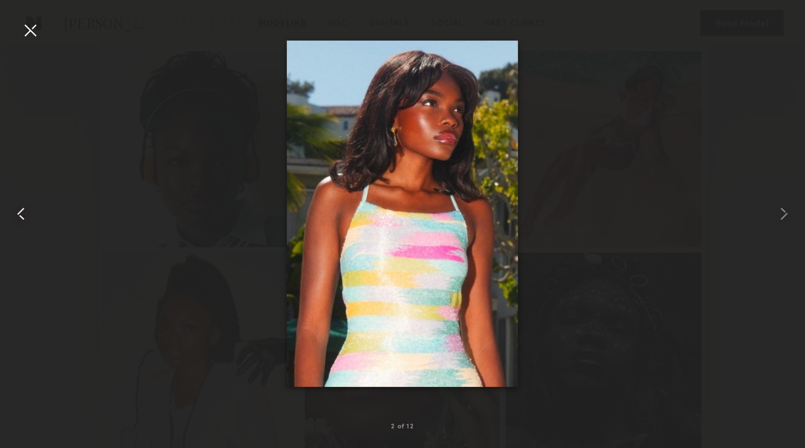
click at [24, 217] on common-icon at bounding box center [21, 213] width 21 height 21
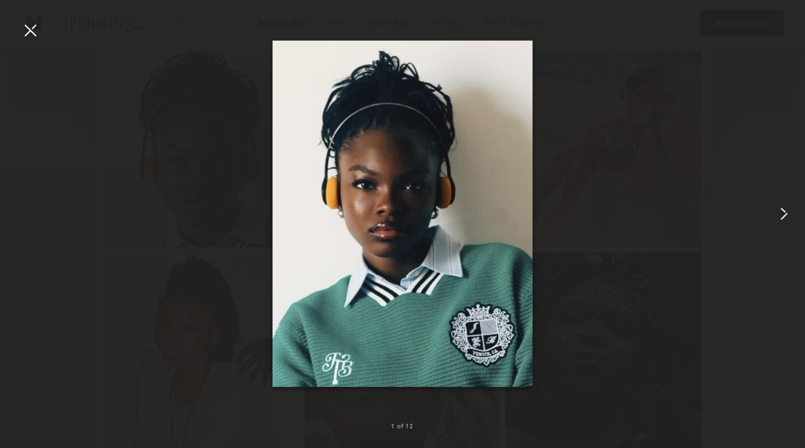
click at [780, 209] on common-icon at bounding box center [783, 213] width 21 height 21
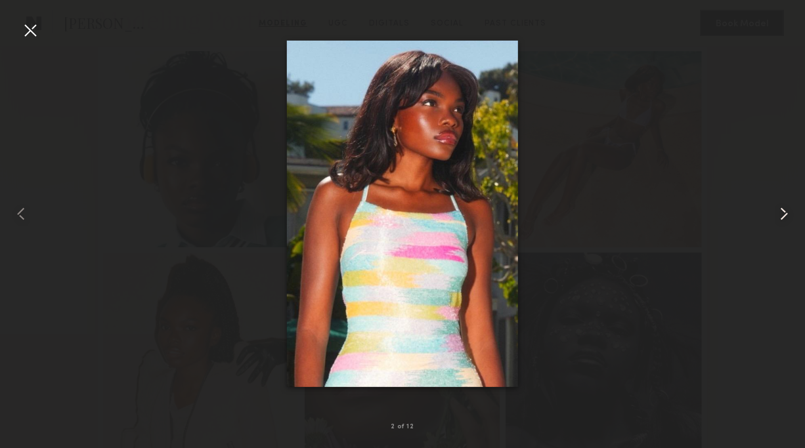
click at [780, 209] on common-icon at bounding box center [783, 213] width 21 height 21
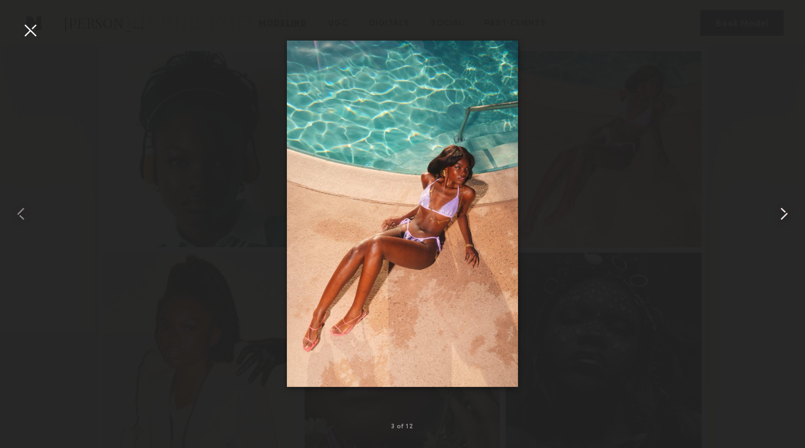
click at [780, 209] on common-icon at bounding box center [783, 213] width 21 height 21
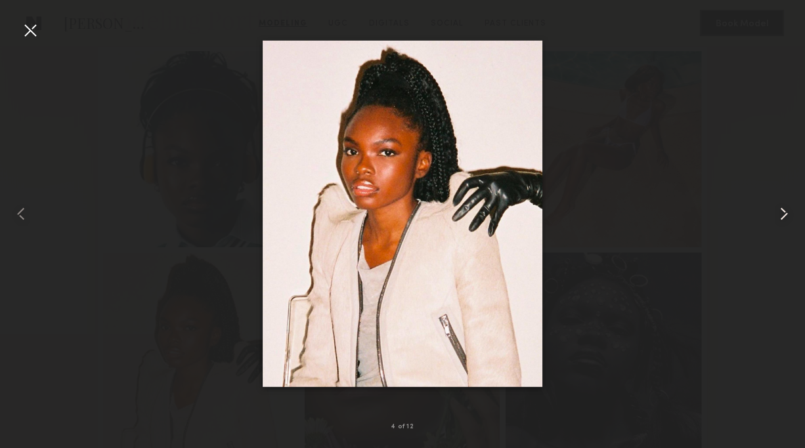
click at [780, 209] on common-icon at bounding box center [783, 213] width 21 height 21
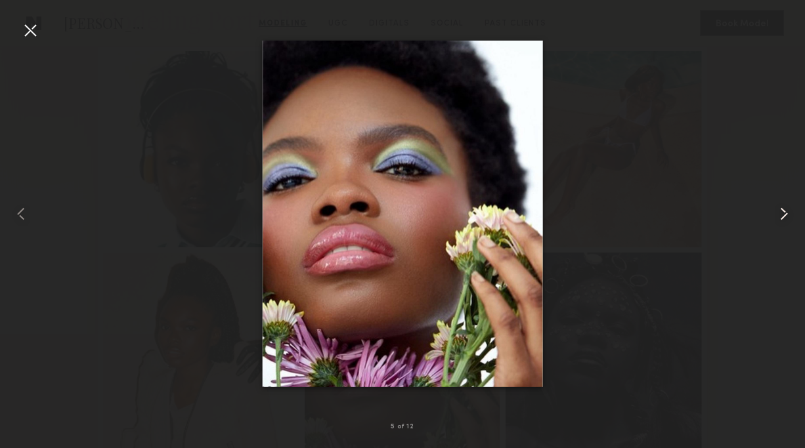
click at [780, 209] on common-icon at bounding box center [783, 213] width 21 height 21
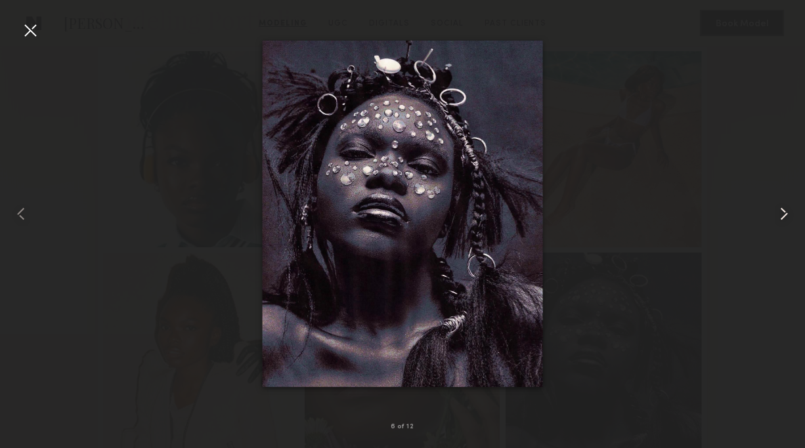
click at [780, 209] on common-icon at bounding box center [783, 213] width 21 height 21
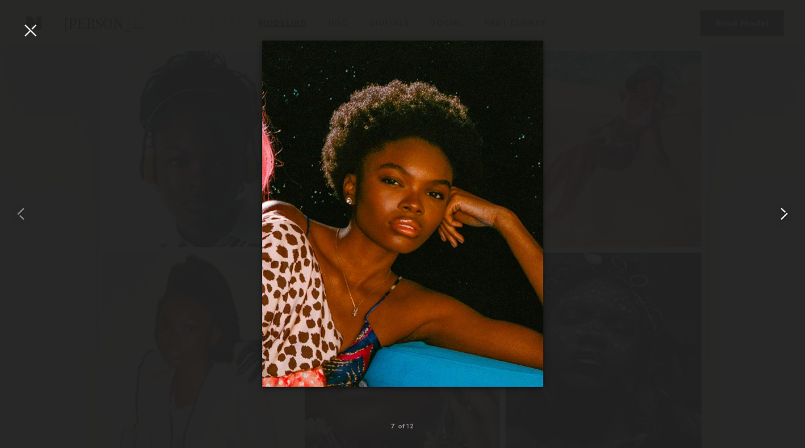
click at [780, 210] on common-icon at bounding box center [783, 213] width 21 height 21
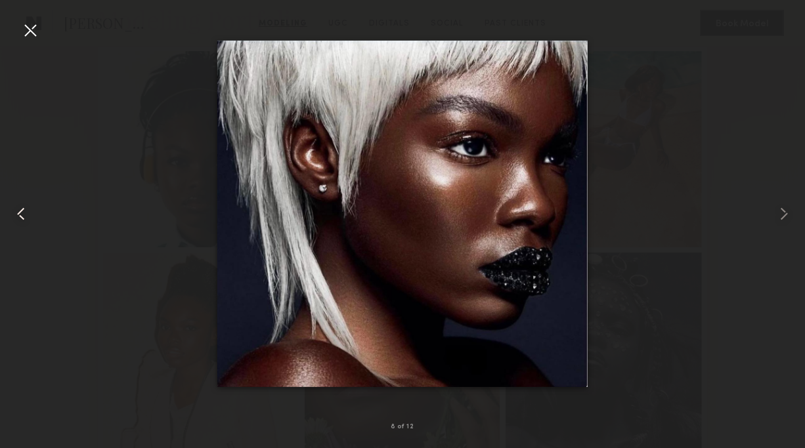
click at [29, 216] on common-icon at bounding box center [21, 213] width 21 height 21
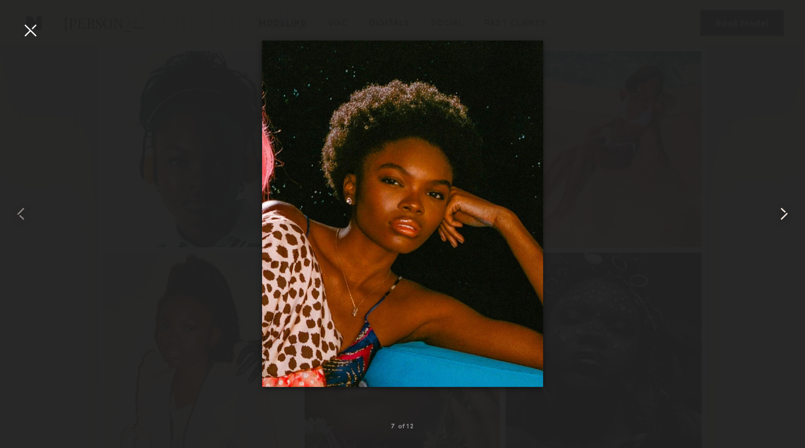
click at [788, 218] on common-icon at bounding box center [783, 213] width 21 height 21
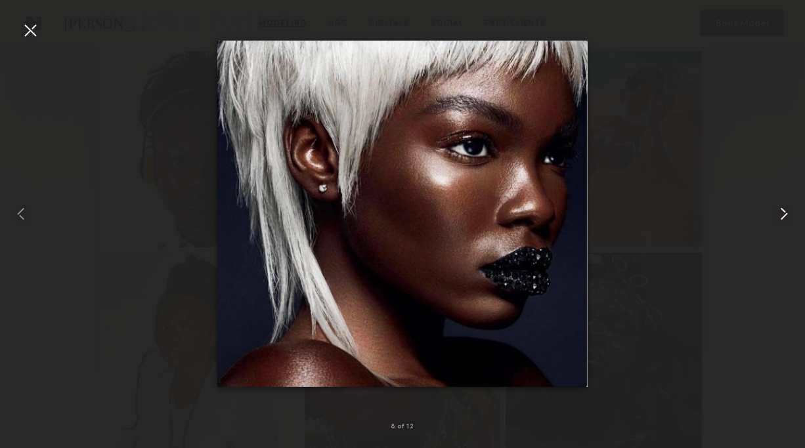
click at [788, 217] on common-icon at bounding box center [783, 213] width 21 height 21
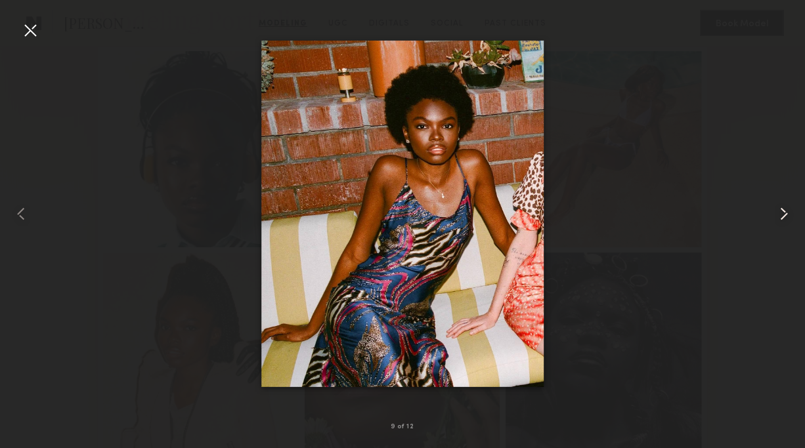
click at [788, 217] on common-icon at bounding box center [783, 213] width 21 height 21
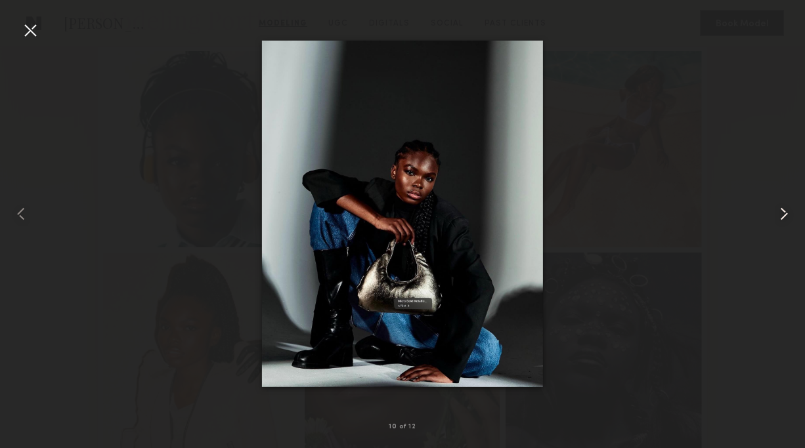
click at [788, 217] on common-icon at bounding box center [783, 213] width 21 height 21
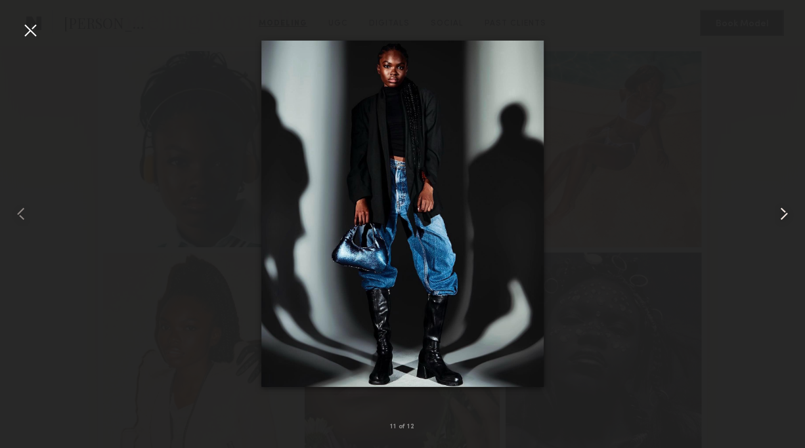
click at [788, 217] on common-icon at bounding box center [783, 213] width 21 height 21
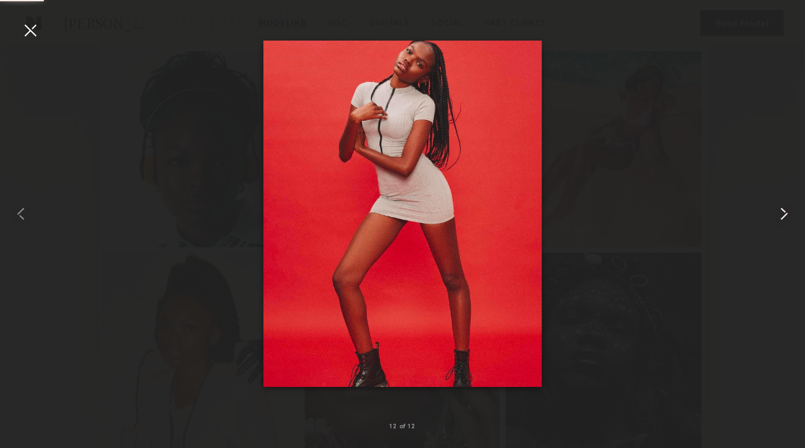
click at [788, 217] on common-icon at bounding box center [783, 213] width 21 height 21
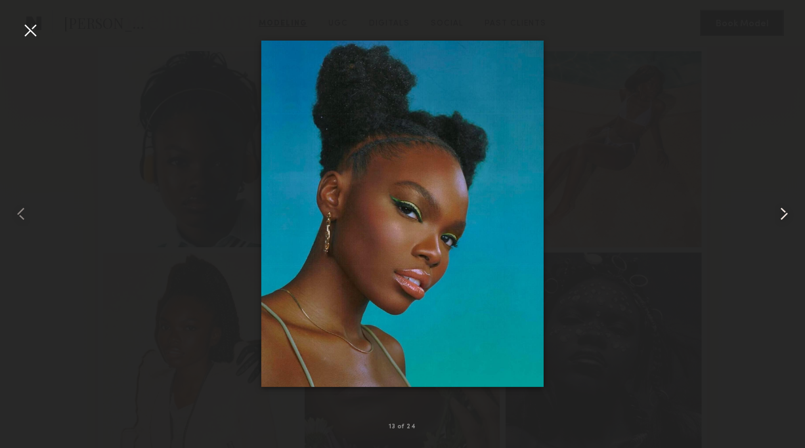
click at [780, 211] on common-icon at bounding box center [783, 213] width 21 height 21
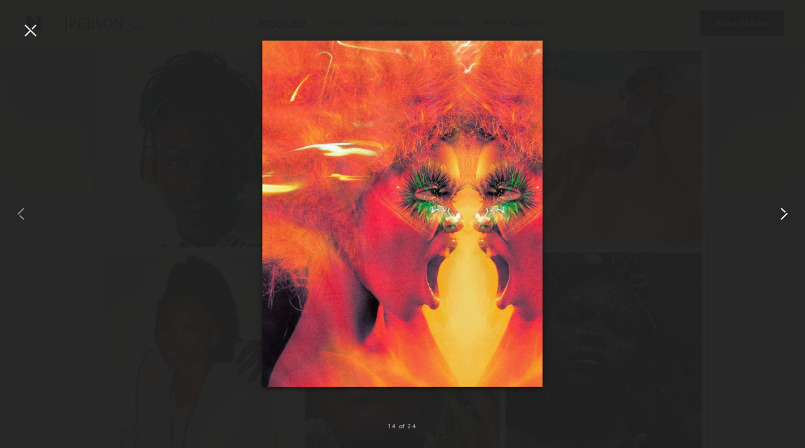
click at [780, 211] on common-icon at bounding box center [783, 213] width 21 height 21
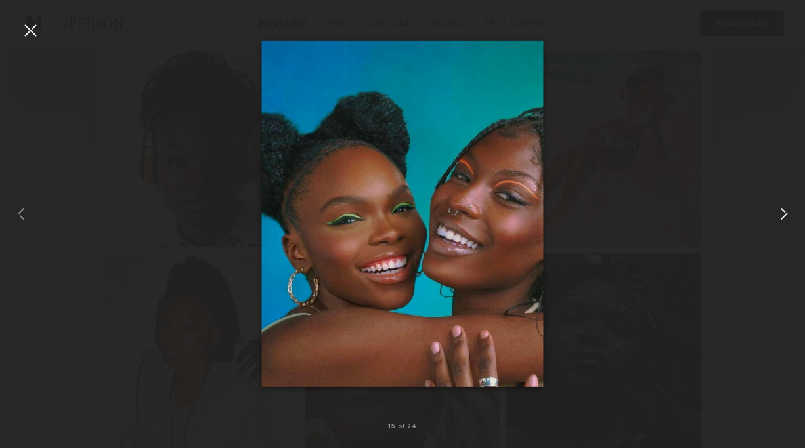
click at [781, 212] on common-icon at bounding box center [783, 213] width 21 height 21
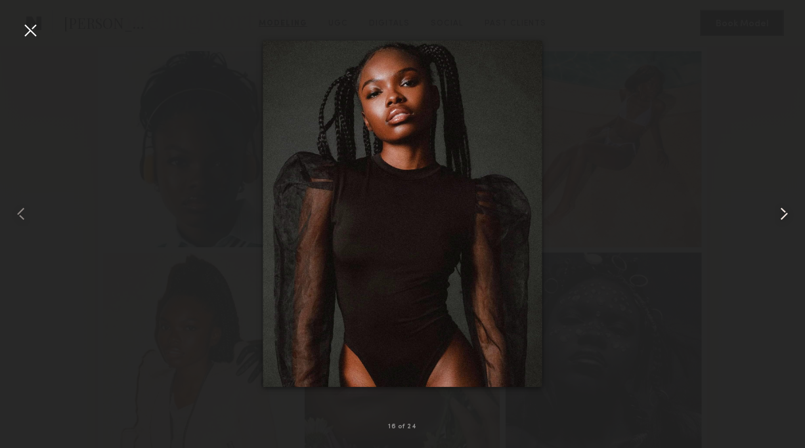
click at [781, 213] on common-icon at bounding box center [783, 213] width 21 height 21
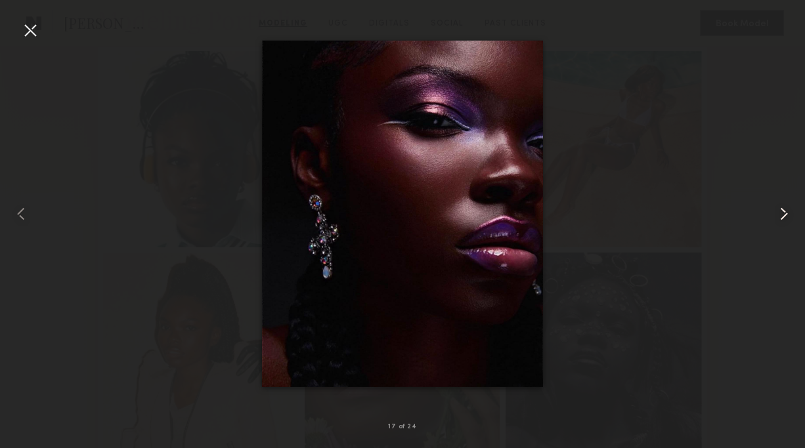
click at [781, 213] on common-icon at bounding box center [783, 213] width 21 height 21
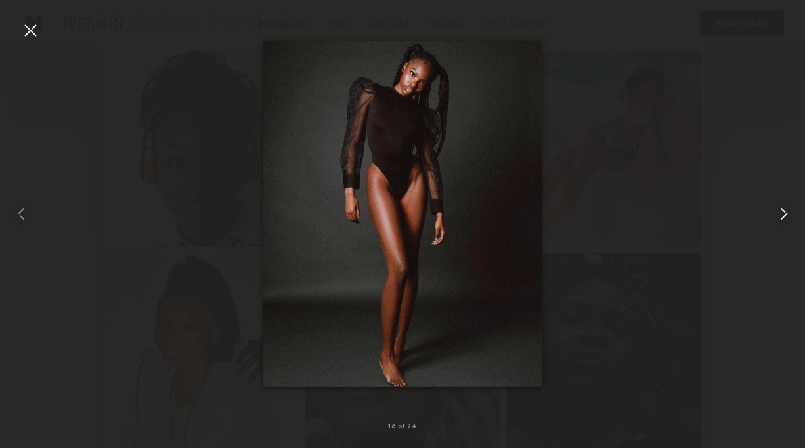
click at [781, 213] on common-icon at bounding box center [783, 213] width 21 height 21
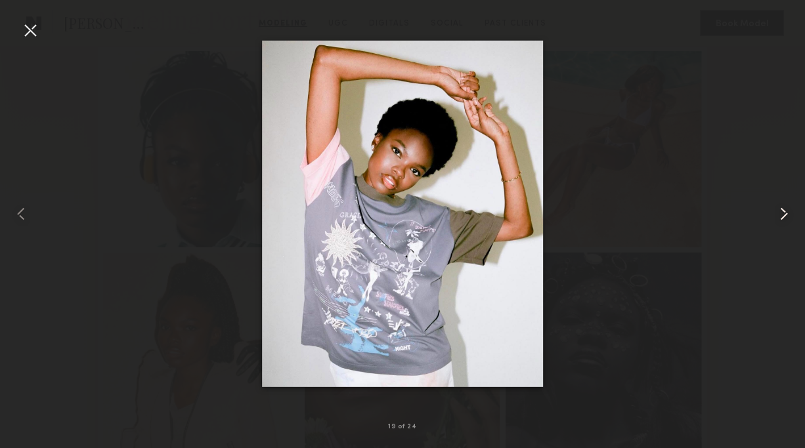
click at [778, 211] on common-icon at bounding box center [783, 213] width 21 height 21
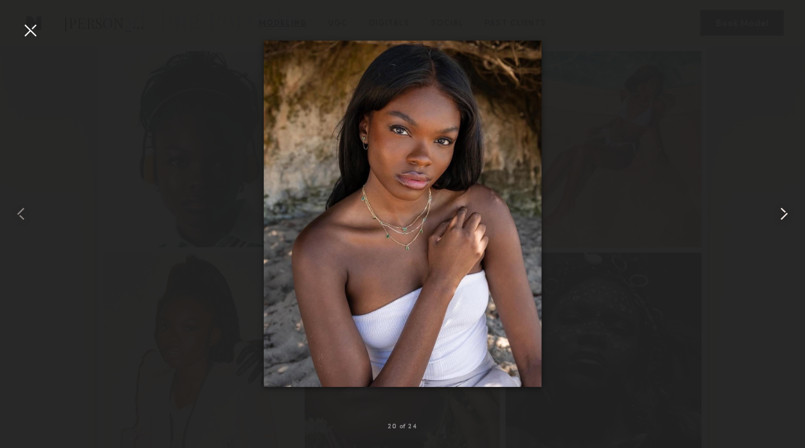
click at [778, 211] on common-icon at bounding box center [783, 213] width 21 height 21
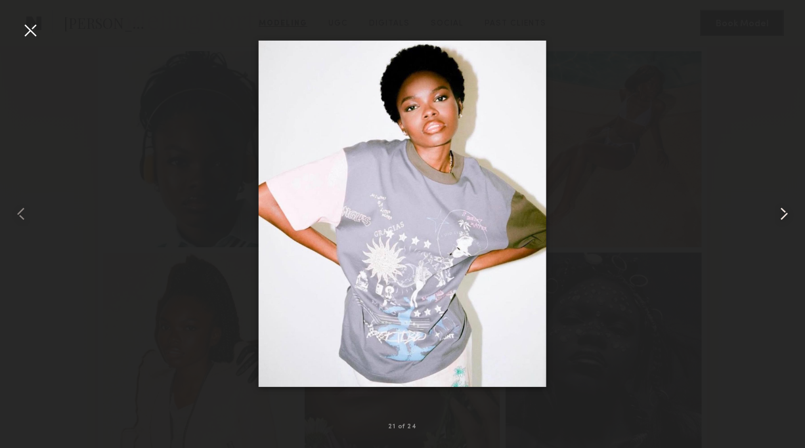
click at [778, 211] on common-icon at bounding box center [783, 213] width 21 height 21
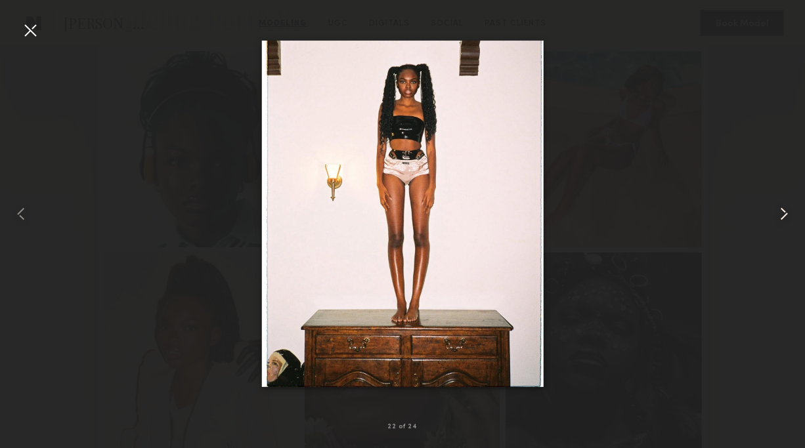
click at [778, 211] on common-icon at bounding box center [783, 213] width 21 height 21
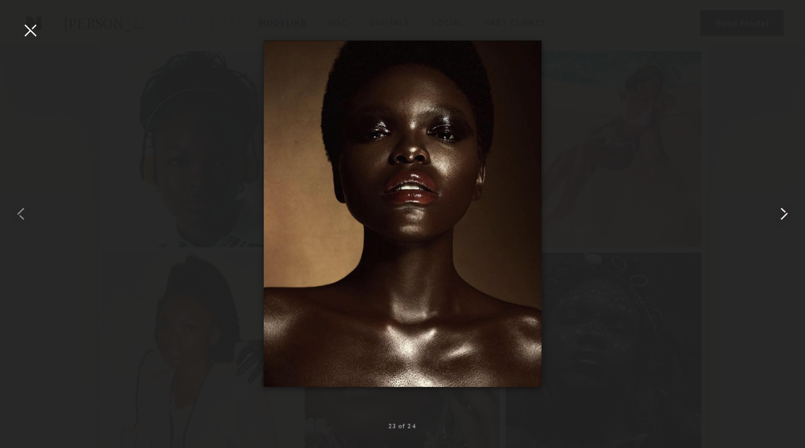
click at [778, 211] on common-icon at bounding box center [783, 213] width 21 height 21
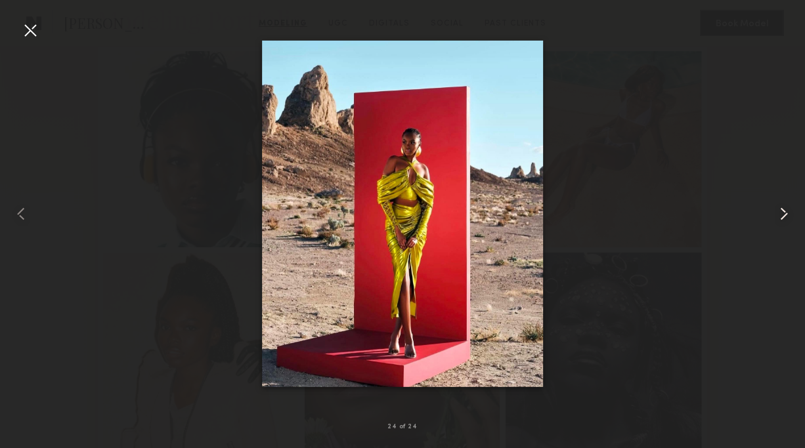
click at [778, 211] on common-icon at bounding box center [783, 213] width 21 height 21
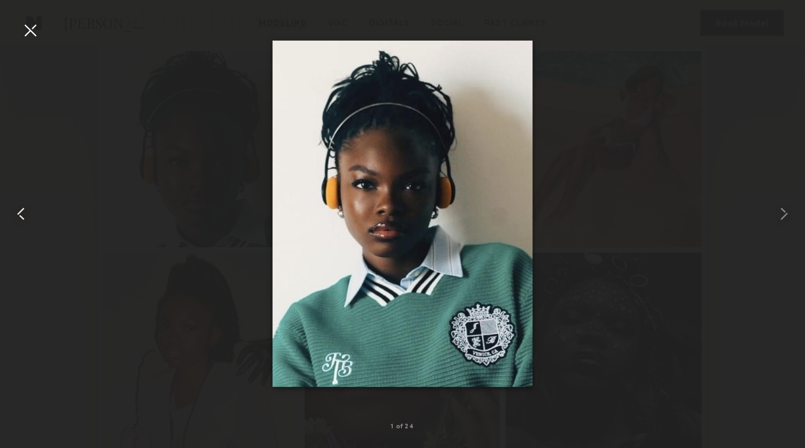
click at [21, 217] on common-icon at bounding box center [21, 213] width 21 height 21
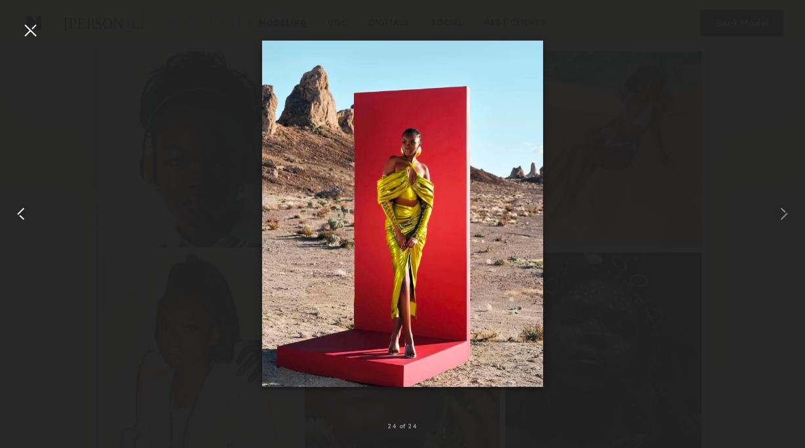
click at [21, 217] on common-icon at bounding box center [21, 213] width 21 height 21
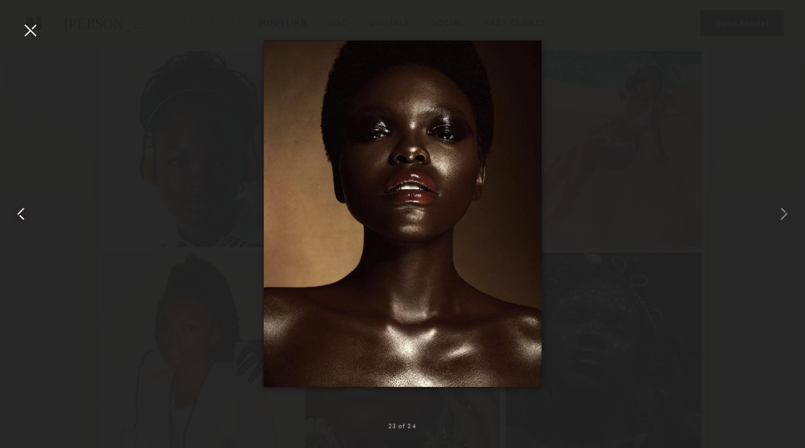
click at [21, 217] on common-icon at bounding box center [21, 213] width 21 height 21
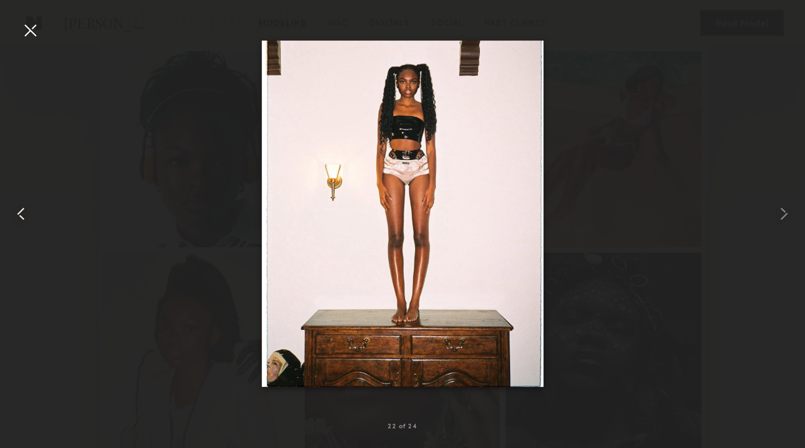
click at [21, 217] on common-icon at bounding box center [21, 213] width 21 height 21
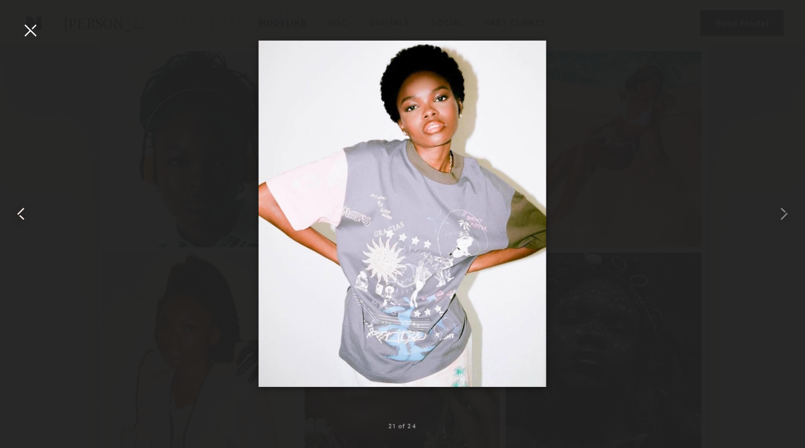
click at [21, 217] on common-icon at bounding box center [21, 213] width 21 height 21
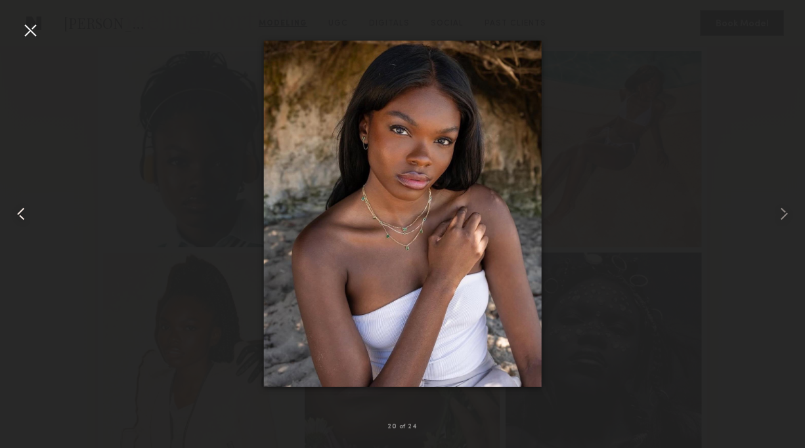
click at [21, 217] on common-icon at bounding box center [21, 213] width 21 height 21
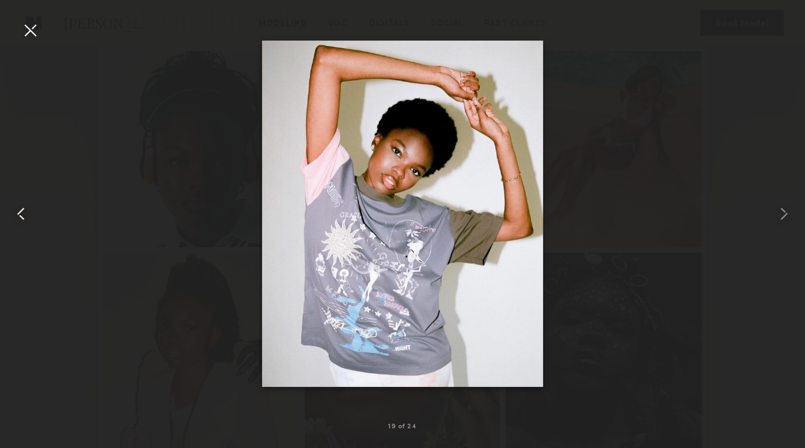
click at [24, 212] on common-icon at bounding box center [21, 213] width 21 height 21
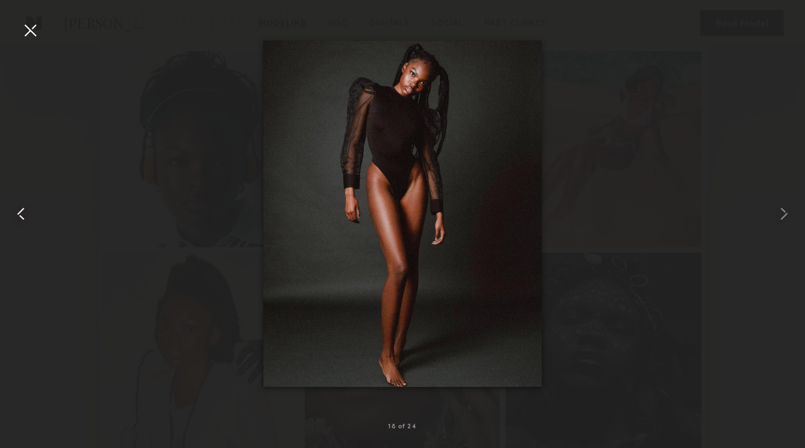
click at [22, 212] on common-icon at bounding box center [21, 213] width 21 height 21
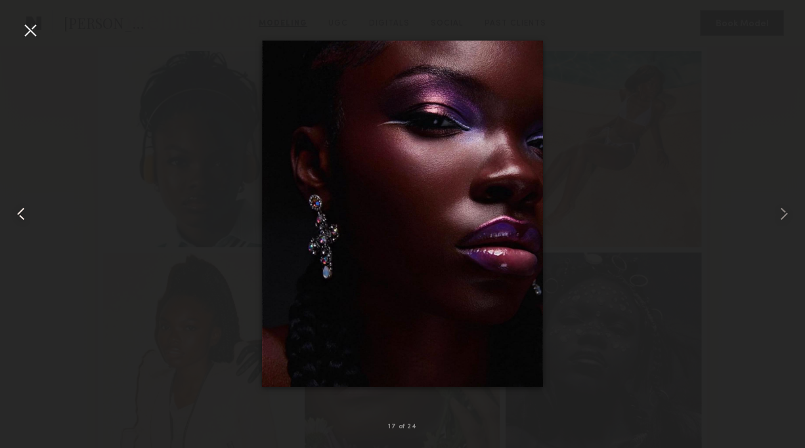
click at [22, 212] on common-icon at bounding box center [21, 213] width 21 height 21
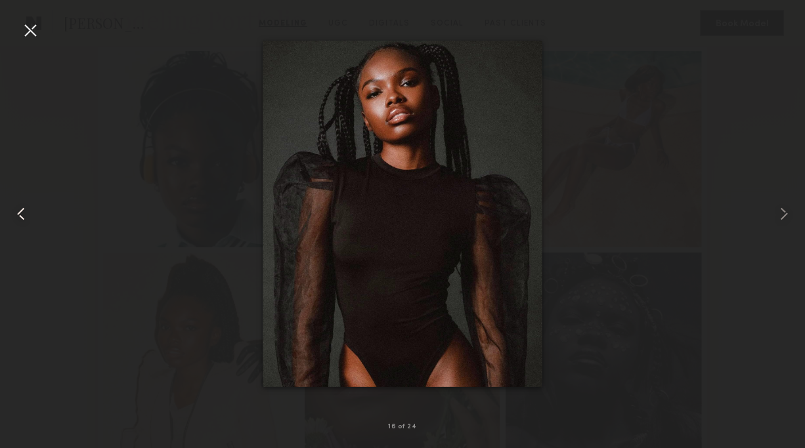
click at [22, 212] on common-icon at bounding box center [21, 213] width 21 height 21
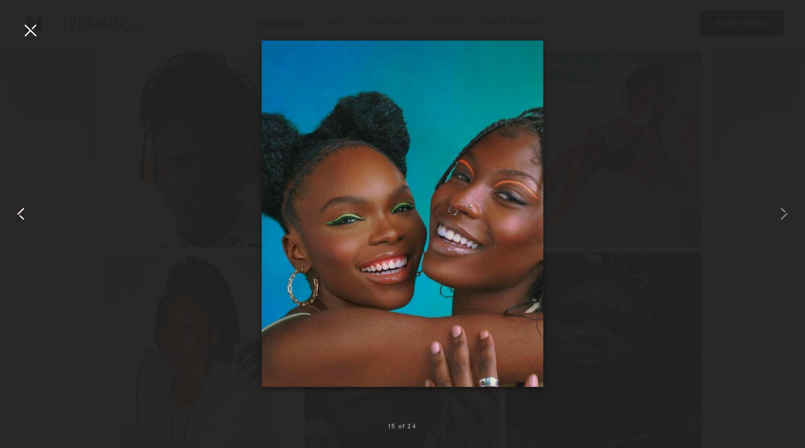
click at [22, 212] on common-icon at bounding box center [21, 213] width 21 height 21
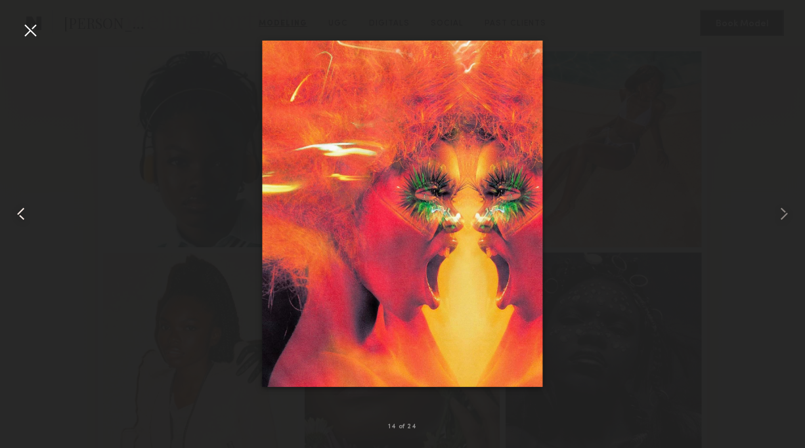
click at [22, 212] on common-icon at bounding box center [21, 213] width 21 height 21
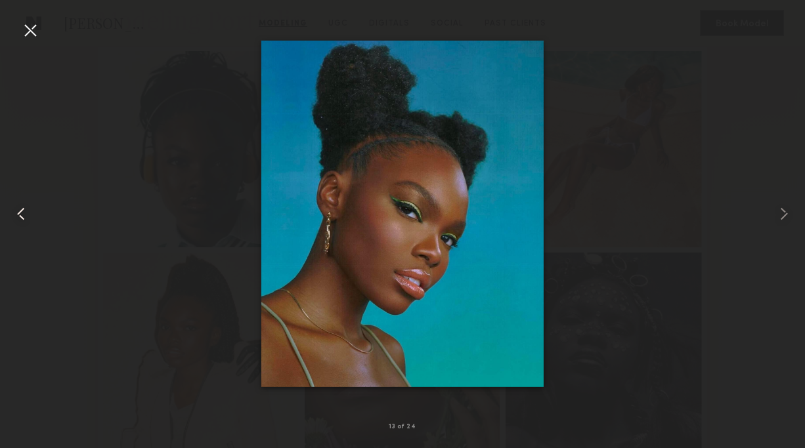
click at [22, 212] on common-icon at bounding box center [21, 213] width 21 height 21
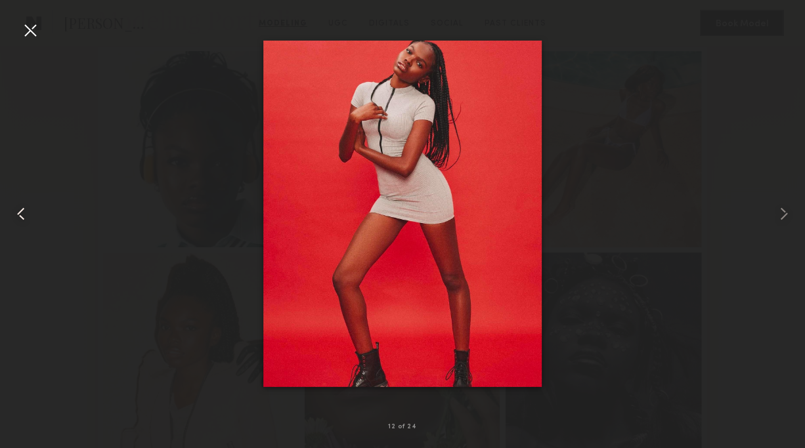
click at [22, 211] on common-icon at bounding box center [21, 213] width 21 height 21
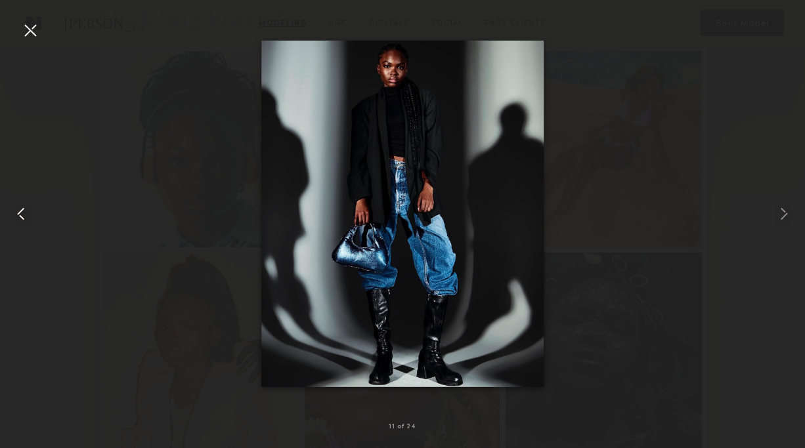
click at [22, 211] on common-icon at bounding box center [21, 213] width 21 height 21
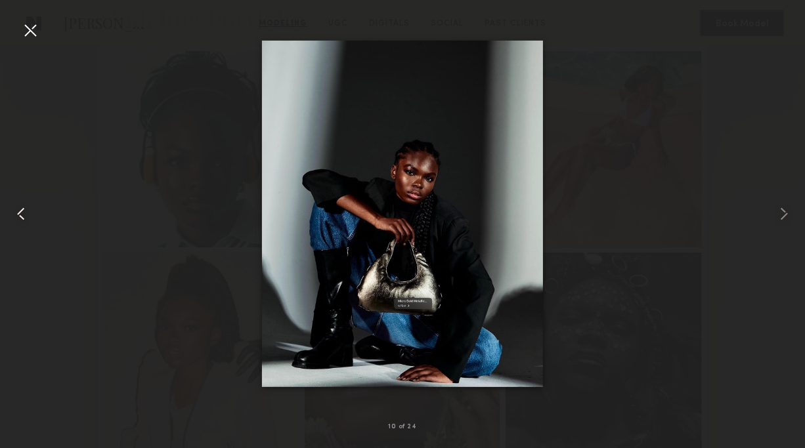
click at [22, 211] on common-icon at bounding box center [21, 213] width 21 height 21
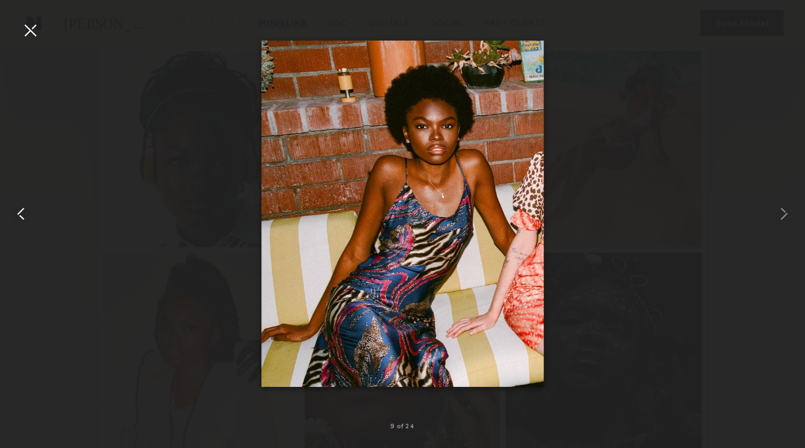
click at [22, 211] on common-icon at bounding box center [21, 213] width 21 height 21
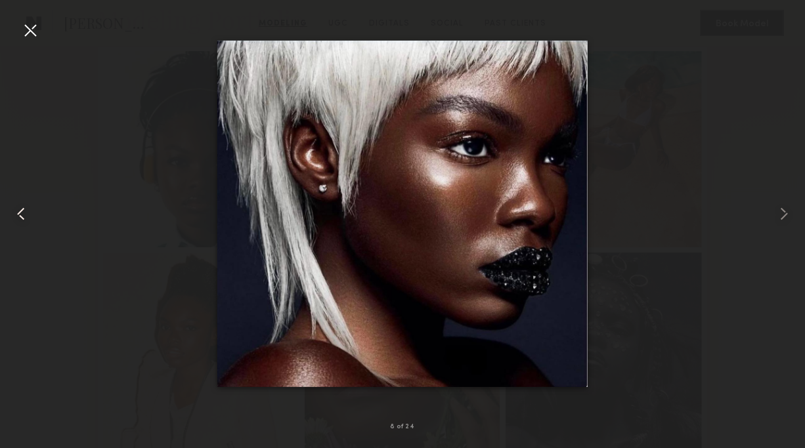
click at [22, 211] on common-icon at bounding box center [21, 213] width 21 height 21
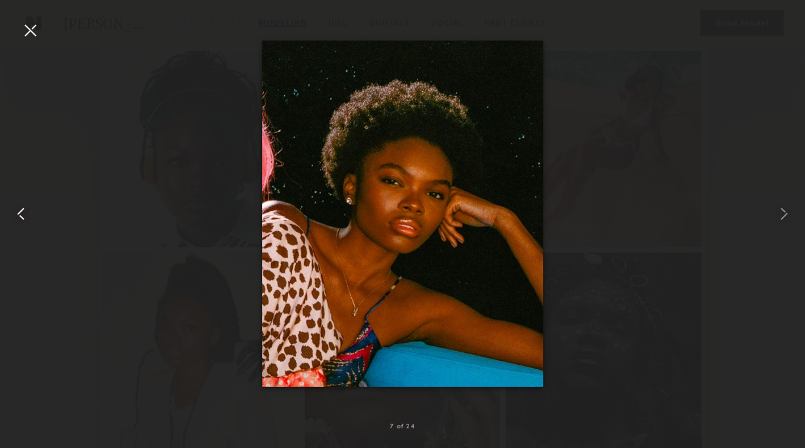
click at [22, 211] on common-icon at bounding box center [21, 213] width 21 height 21
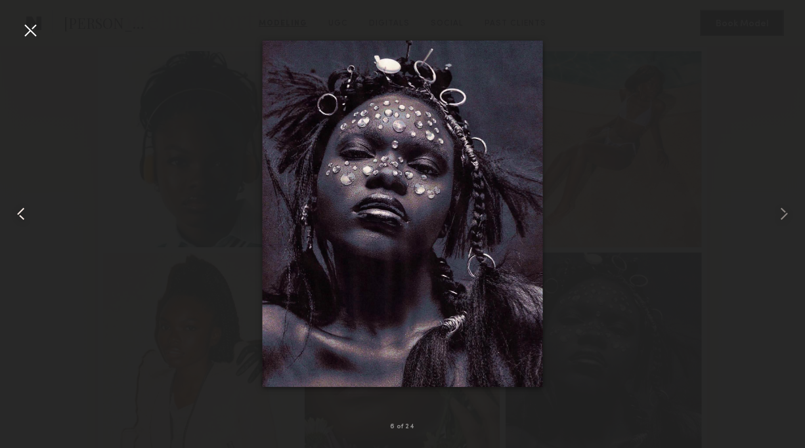
click at [22, 211] on common-icon at bounding box center [21, 213] width 21 height 21
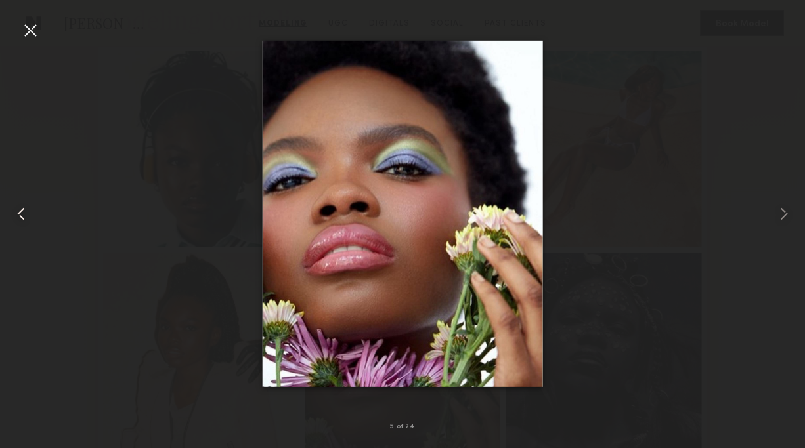
click at [22, 211] on common-icon at bounding box center [21, 213] width 21 height 21
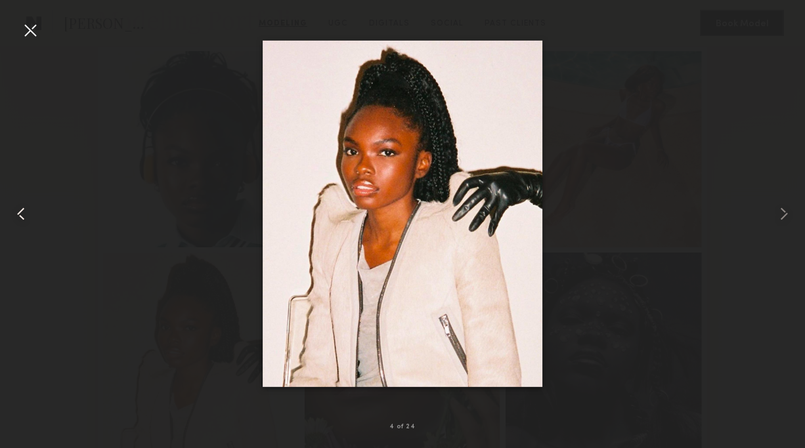
click at [22, 211] on common-icon at bounding box center [21, 213] width 21 height 21
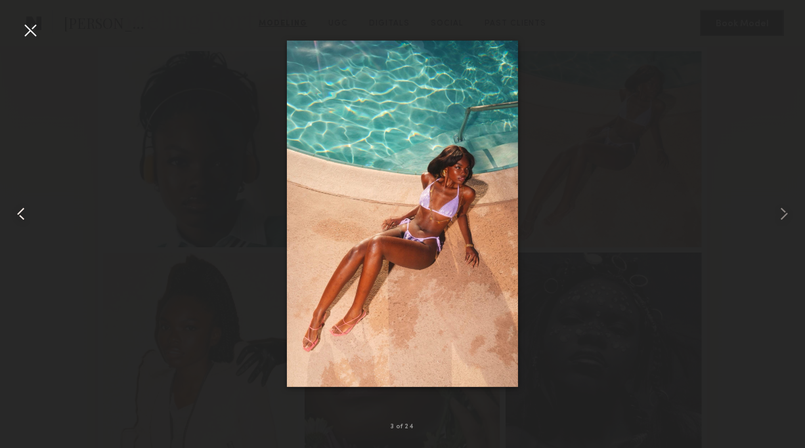
click at [22, 211] on common-icon at bounding box center [21, 213] width 21 height 21
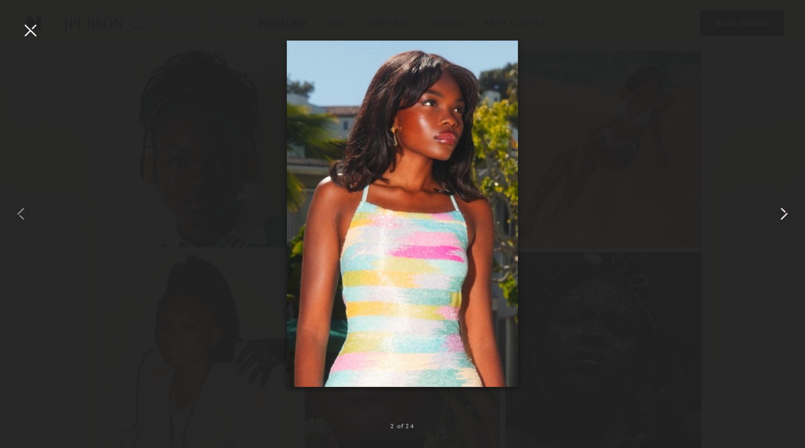
click at [783, 213] on common-icon at bounding box center [783, 213] width 21 height 21
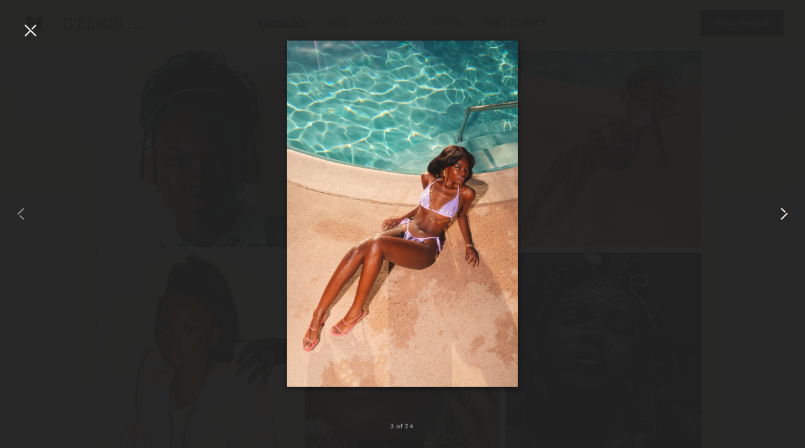
click at [783, 213] on common-icon at bounding box center [783, 213] width 21 height 21
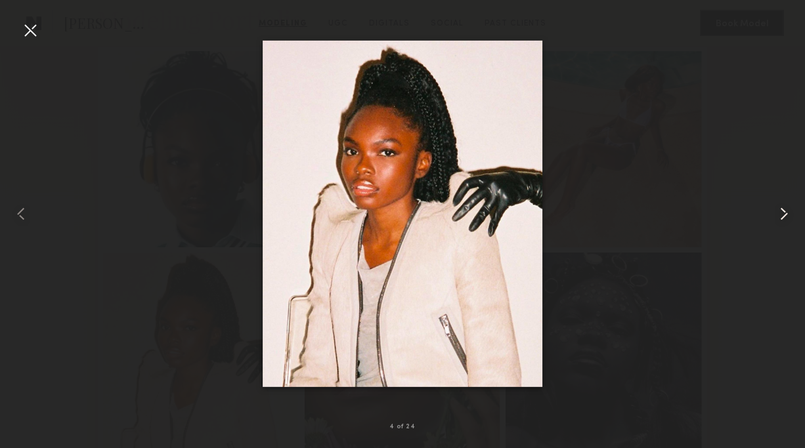
click at [780, 206] on common-icon at bounding box center [783, 213] width 21 height 21
click at [781, 207] on common-icon at bounding box center [783, 213] width 21 height 21
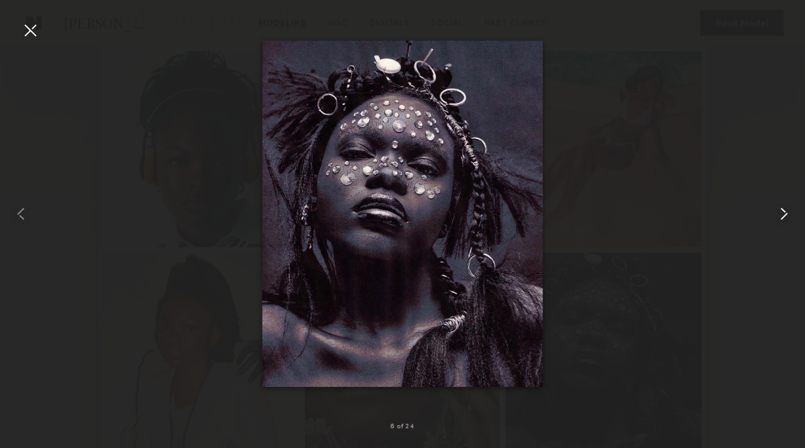
click at [781, 207] on common-icon at bounding box center [783, 213] width 21 height 21
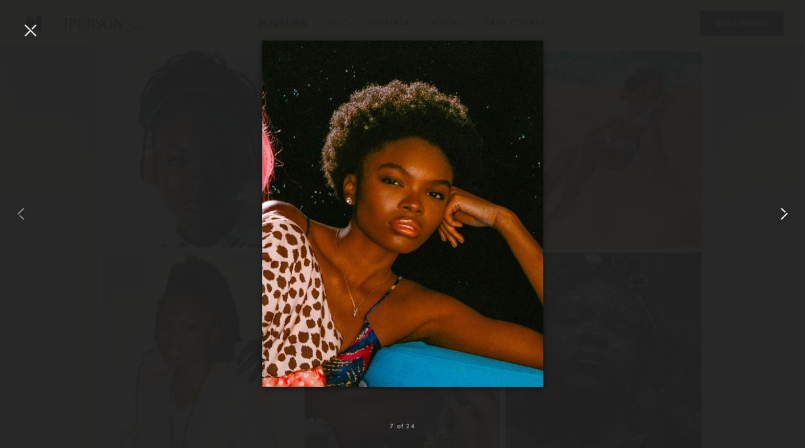
click at [781, 207] on common-icon at bounding box center [783, 213] width 21 height 21
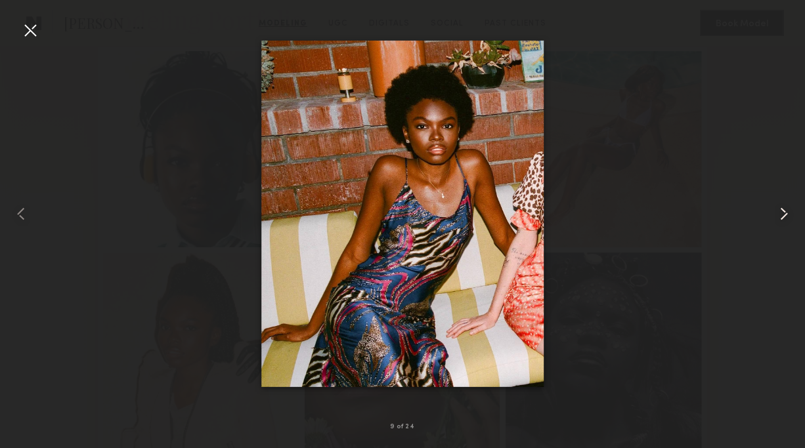
click at [781, 207] on common-icon at bounding box center [783, 213] width 21 height 21
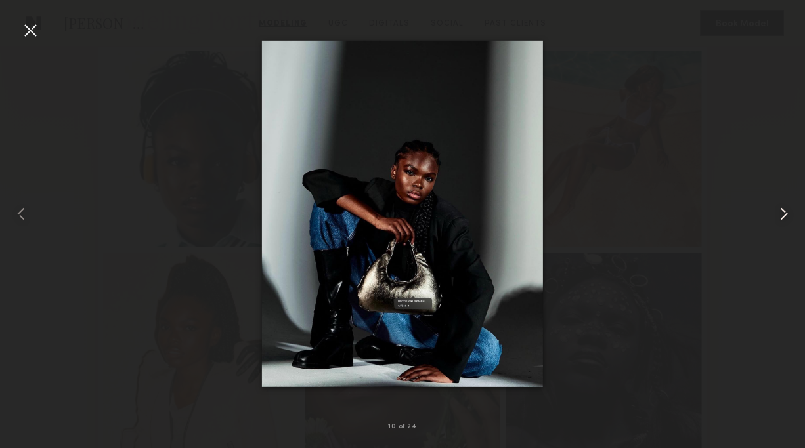
click at [781, 207] on common-icon at bounding box center [783, 213] width 21 height 21
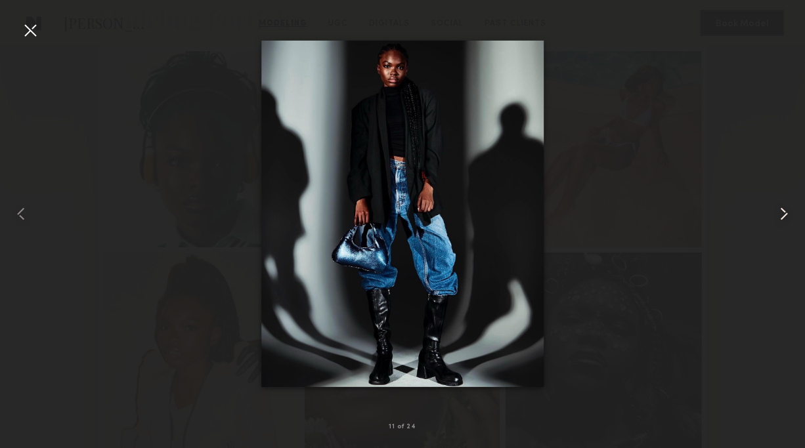
click at [781, 207] on common-icon at bounding box center [783, 213] width 21 height 21
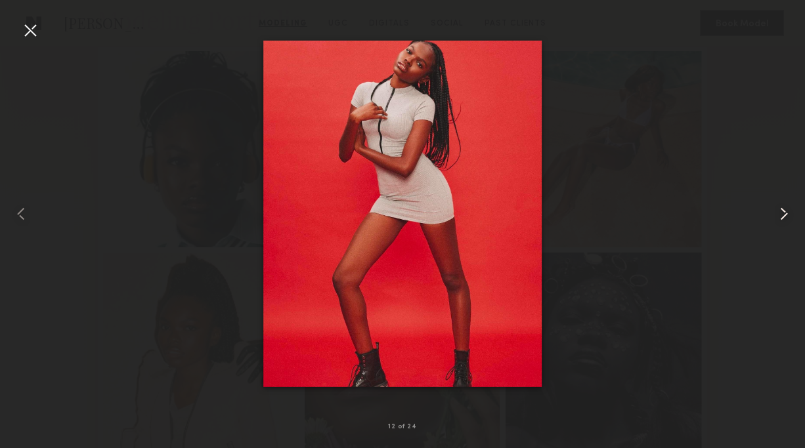
click at [781, 207] on common-icon at bounding box center [783, 213] width 21 height 21
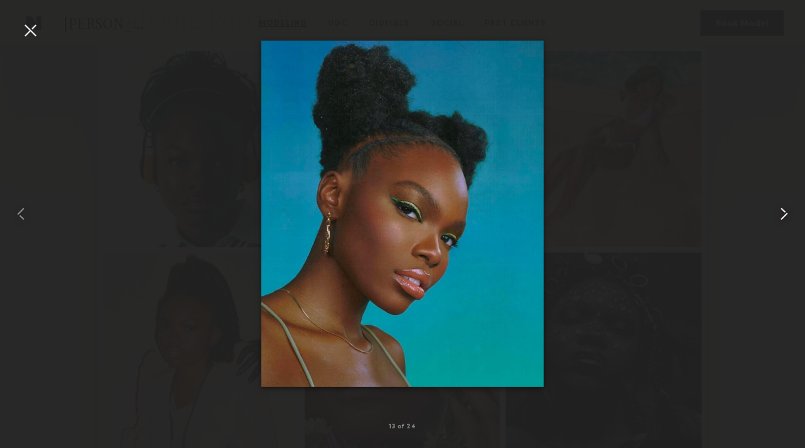
click at [781, 207] on common-icon at bounding box center [783, 213] width 21 height 21
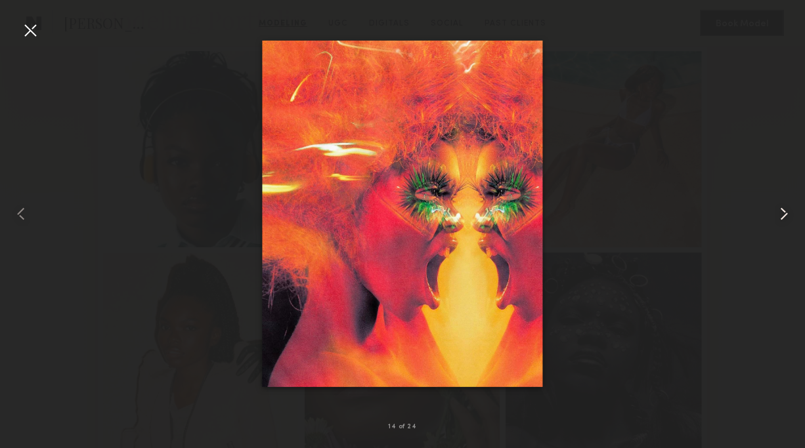
click at [781, 207] on common-icon at bounding box center [783, 213] width 21 height 21
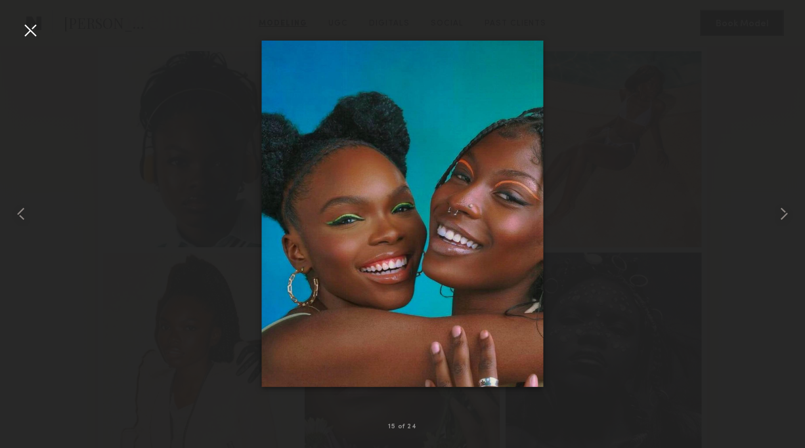
click at [21, 29] on div at bounding box center [30, 30] width 21 height 21
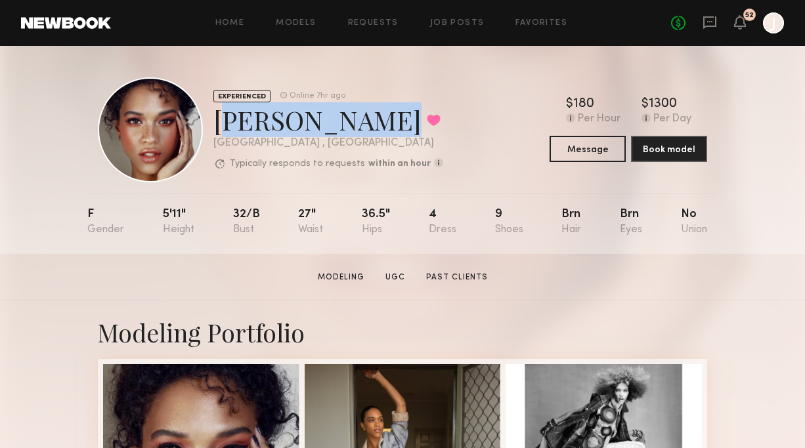
drag, startPoint x: 216, startPoint y: 117, endPoint x: 368, endPoint y: 121, distance: 151.6
click at [368, 121] on div "[PERSON_NAME] Favorited" at bounding box center [328, 119] width 230 height 35
copy div "[PERSON_NAME]"
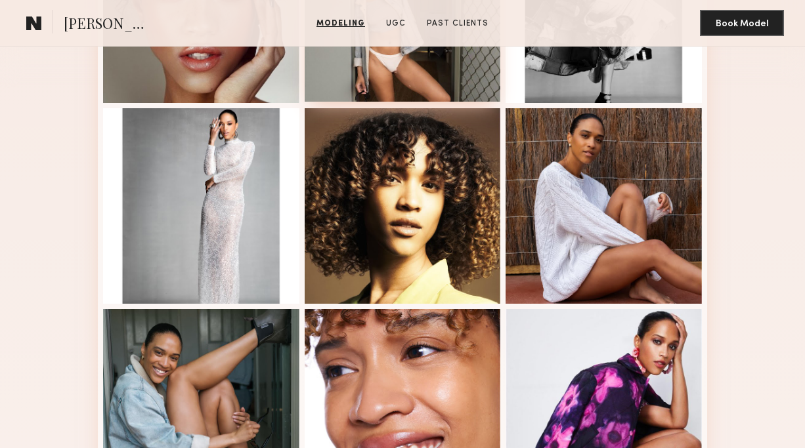
scroll to position [771, 0]
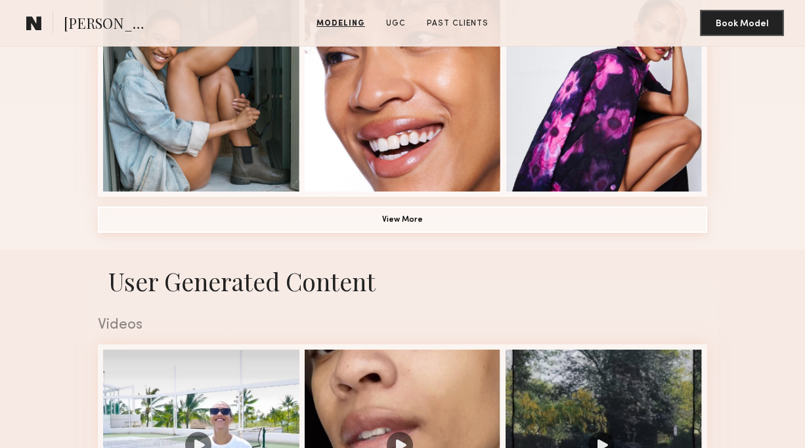
click at [378, 228] on button "View More" at bounding box center [402, 220] width 609 height 26
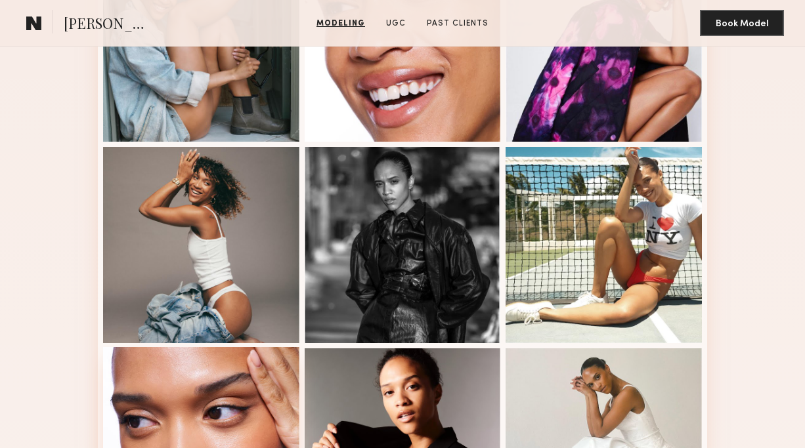
scroll to position [788, 0]
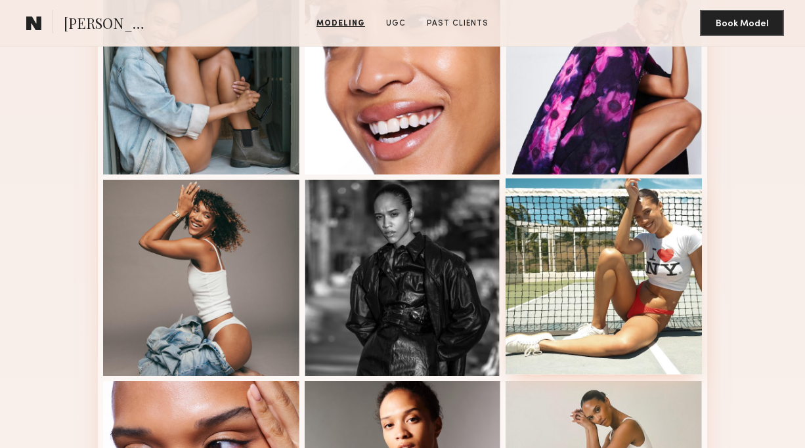
click at [627, 232] on div at bounding box center [603, 277] width 196 height 196
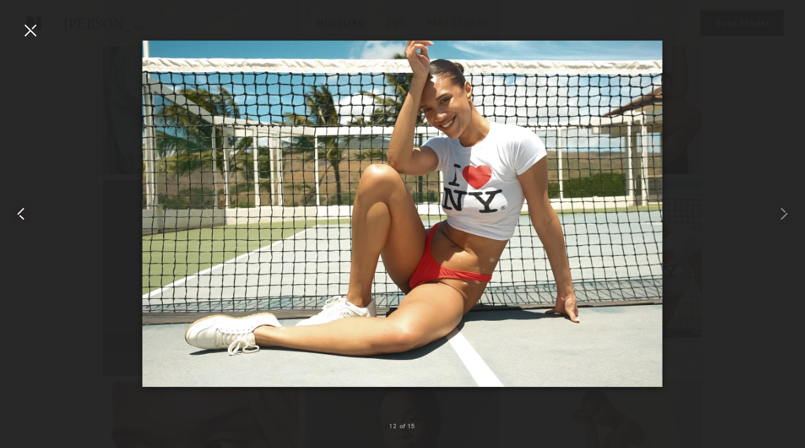
click at [18, 210] on common-icon at bounding box center [21, 213] width 21 height 21
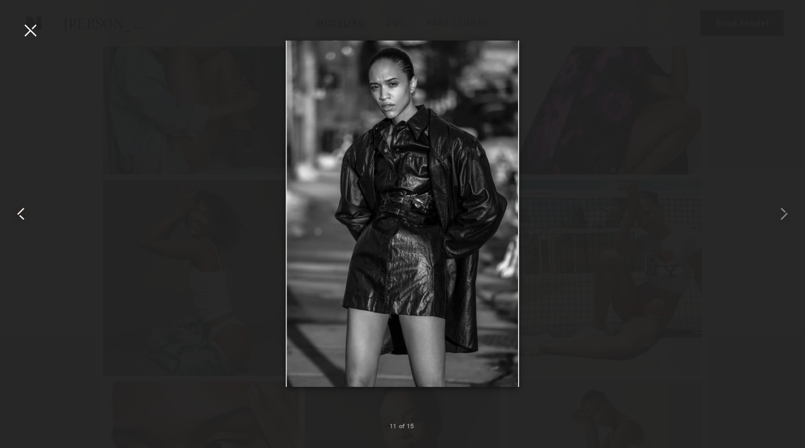
click at [18, 210] on common-icon at bounding box center [21, 213] width 21 height 21
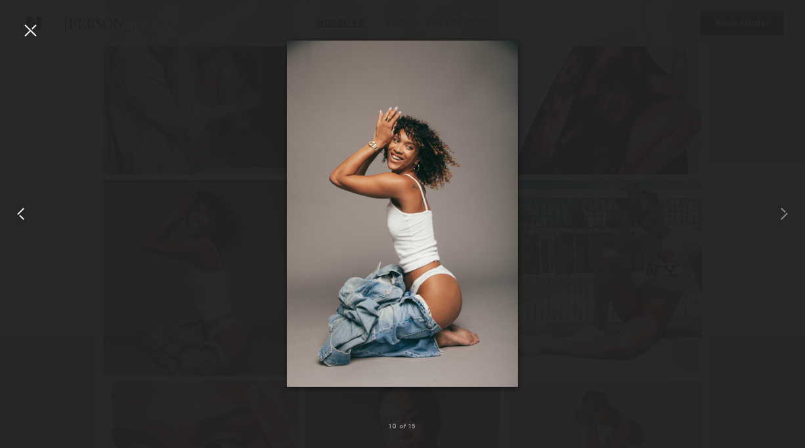
click at [18, 210] on common-icon at bounding box center [21, 213] width 21 height 21
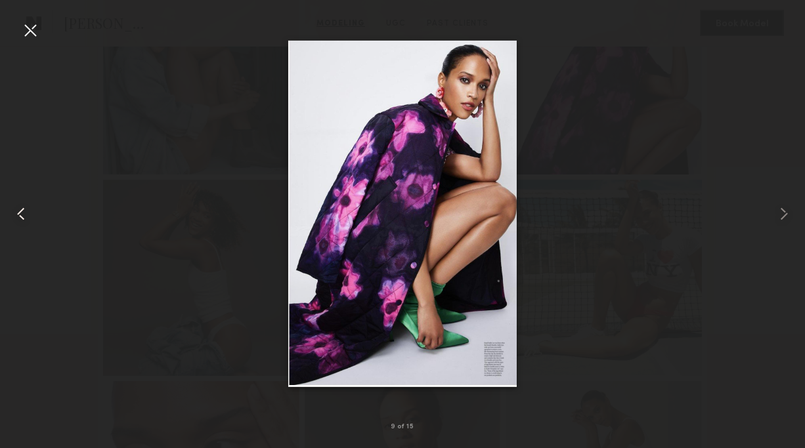
click at [18, 210] on common-icon at bounding box center [21, 213] width 21 height 21
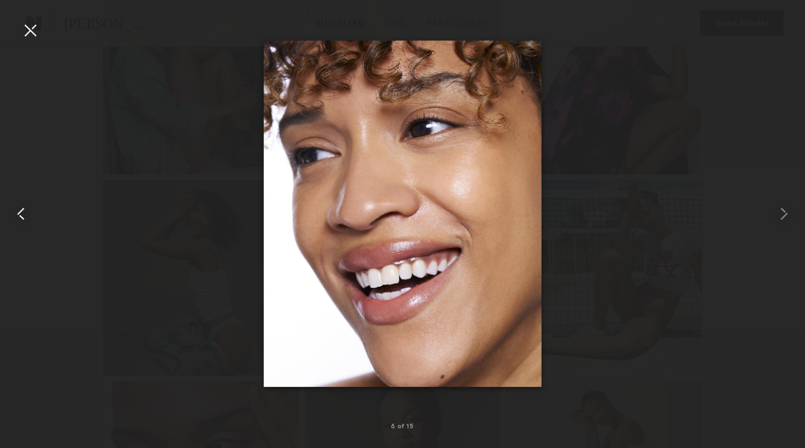
click at [18, 210] on common-icon at bounding box center [21, 213] width 21 height 21
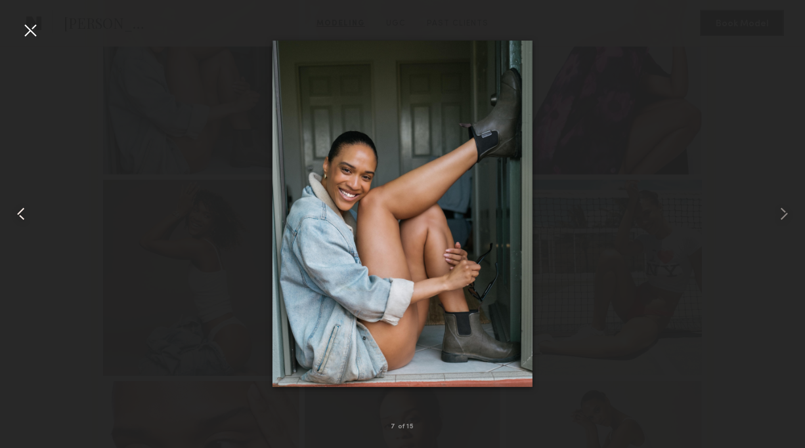
click at [18, 210] on common-icon at bounding box center [21, 213] width 21 height 21
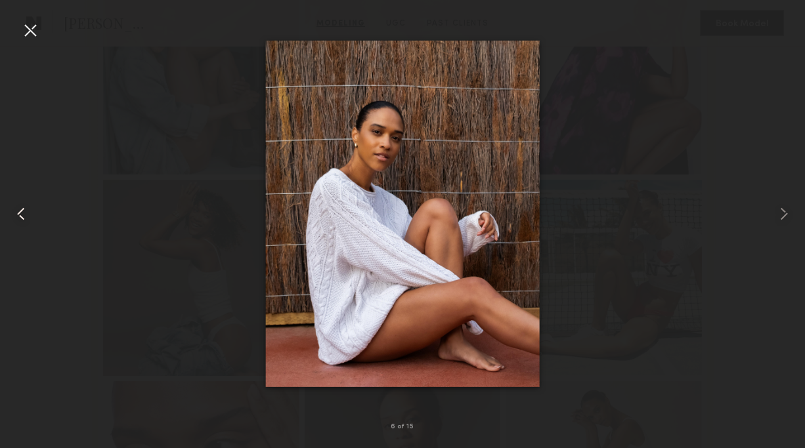
click at [18, 210] on common-icon at bounding box center [21, 213] width 21 height 21
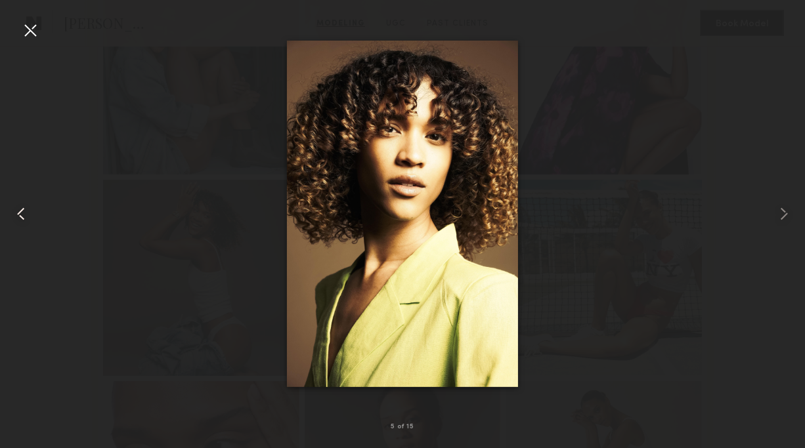
click at [18, 210] on common-icon at bounding box center [21, 213] width 21 height 21
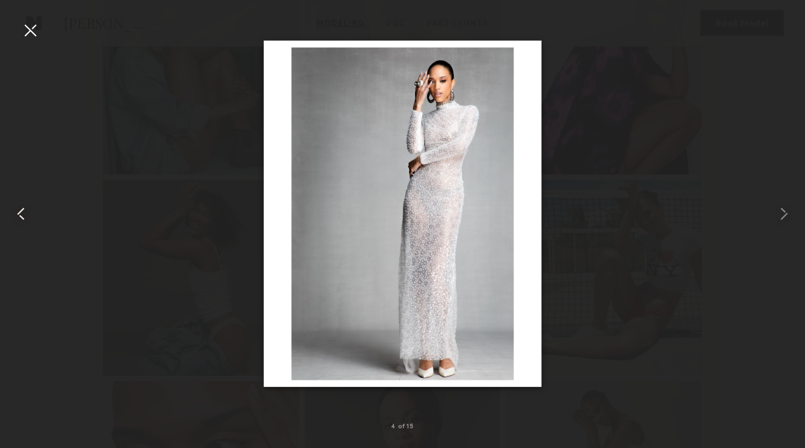
click at [18, 210] on common-icon at bounding box center [21, 213] width 21 height 21
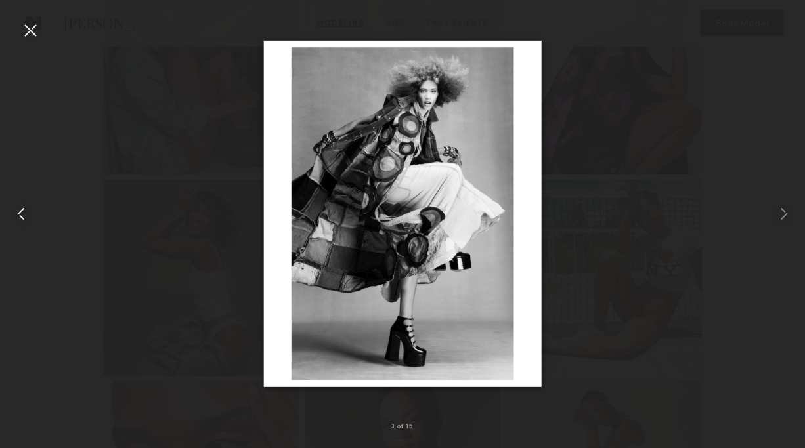
click at [18, 210] on common-icon at bounding box center [21, 213] width 21 height 21
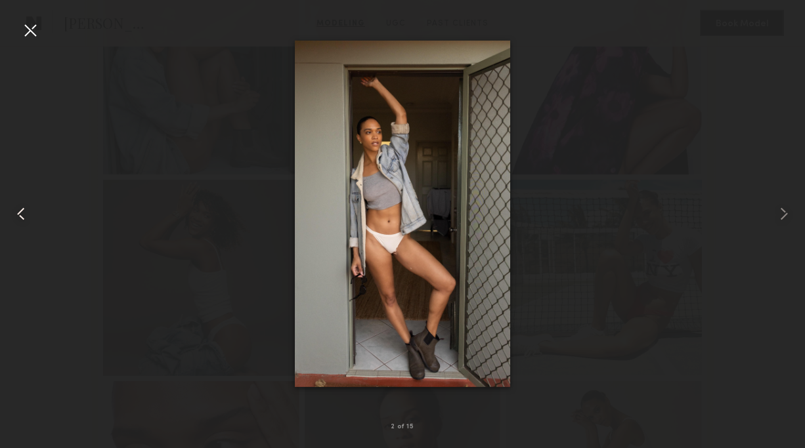
click at [18, 210] on common-icon at bounding box center [21, 213] width 21 height 21
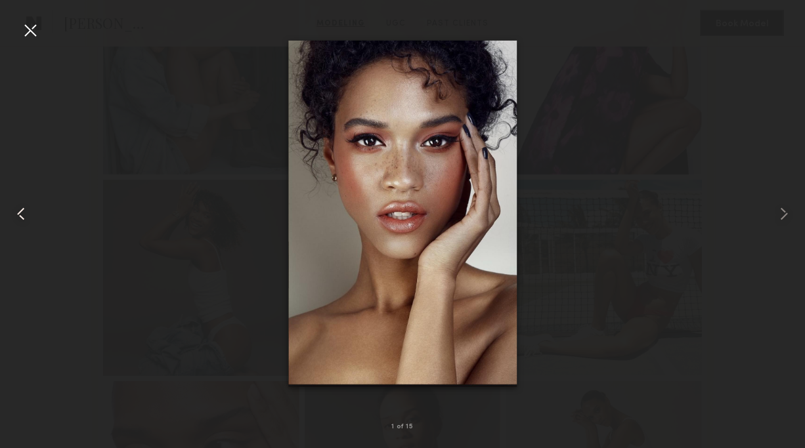
click at [24, 204] on common-icon at bounding box center [21, 213] width 21 height 21
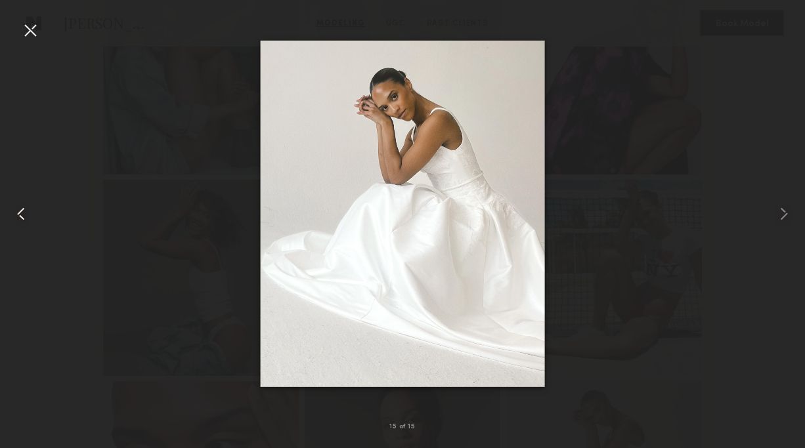
click at [24, 204] on common-icon at bounding box center [21, 213] width 21 height 21
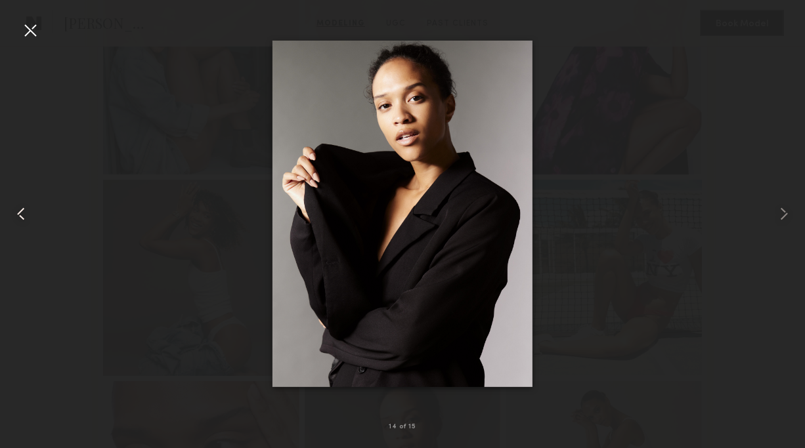
click at [24, 208] on common-icon at bounding box center [21, 213] width 21 height 21
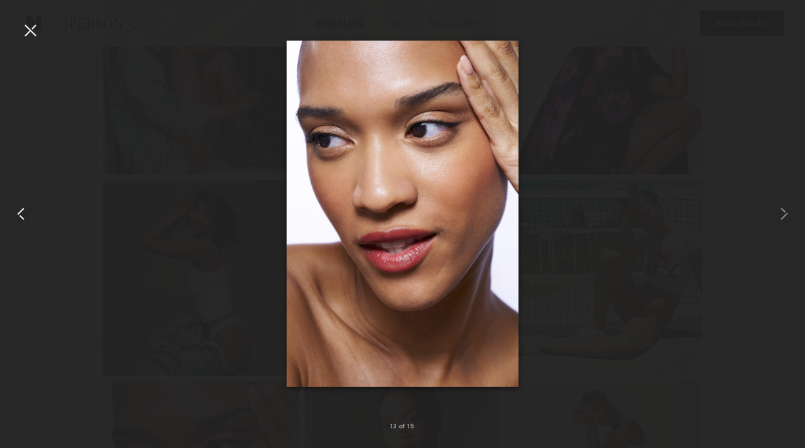
click at [24, 209] on common-icon at bounding box center [21, 213] width 21 height 21
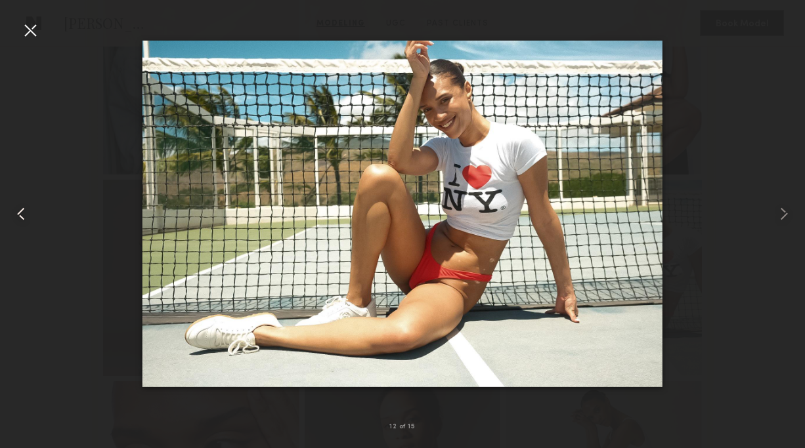
click at [24, 209] on common-icon at bounding box center [21, 213] width 21 height 21
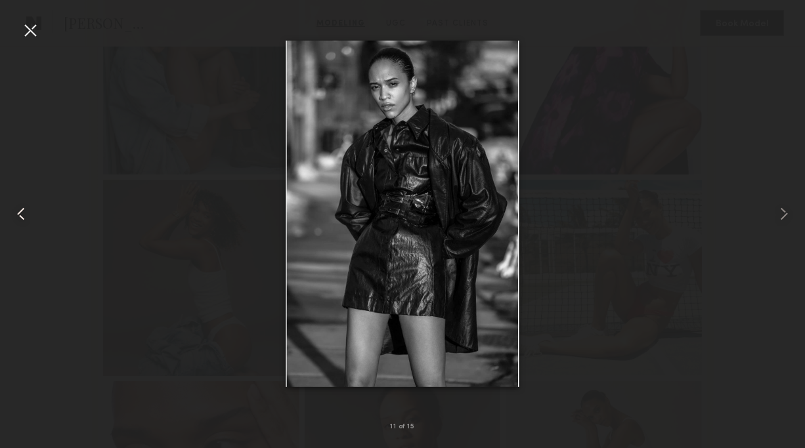
click at [24, 209] on common-icon at bounding box center [21, 213] width 21 height 21
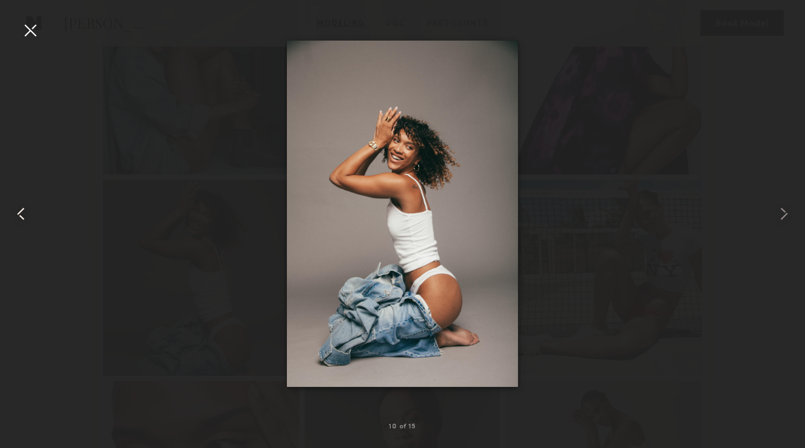
click at [24, 209] on common-icon at bounding box center [21, 213] width 21 height 21
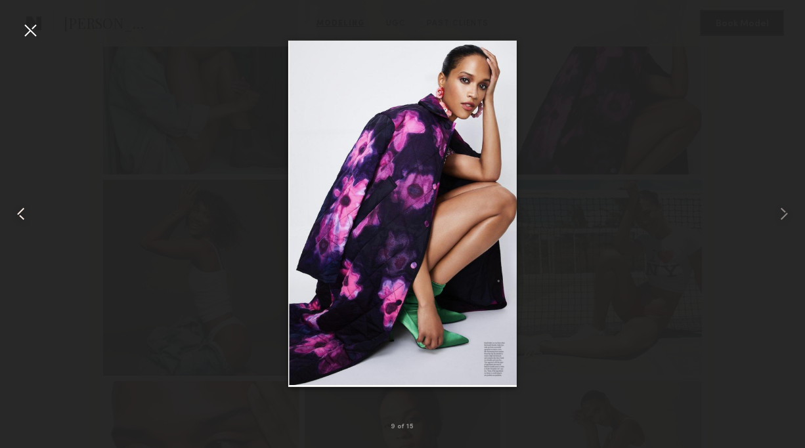
click at [24, 209] on common-icon at bounding box center [21, 213] width 21 height 21
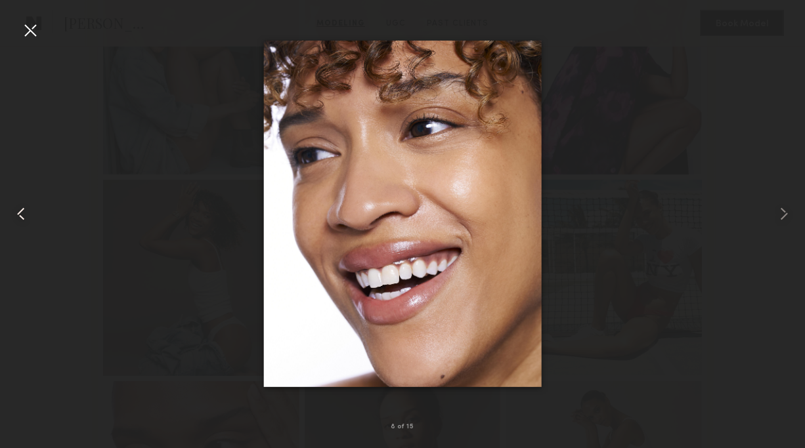
click at [24, 209] on common-icon at bounding box center [21, 213] width 21 height 21
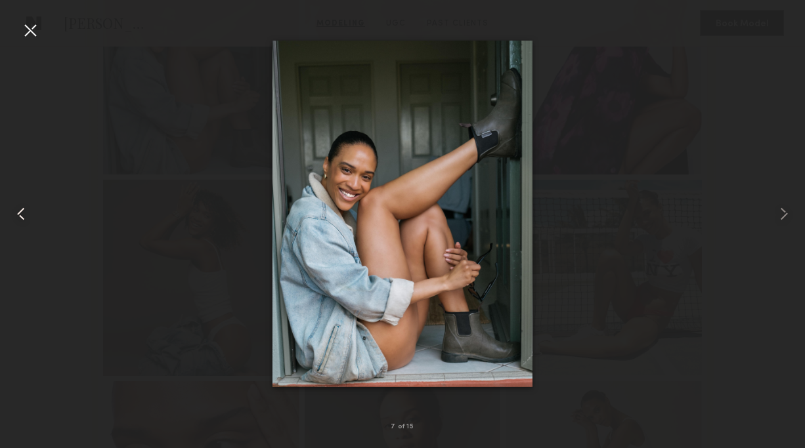
click at [27, 205] on common-icon at bounding box center [21, 213] width 21 height 21
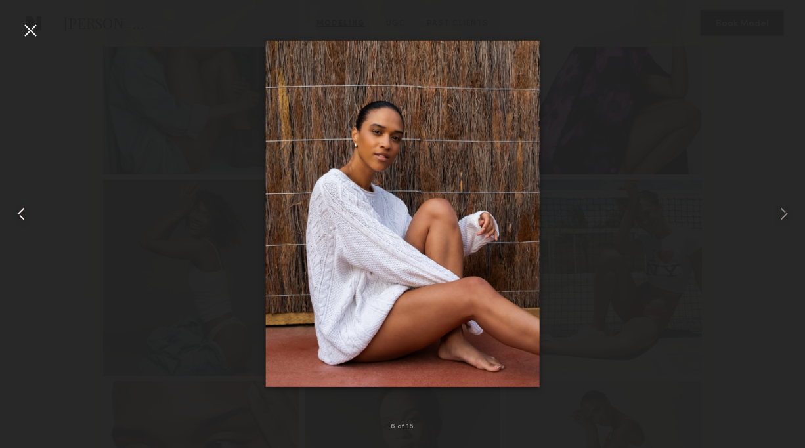
click at [26, 205] on common-icon at bounding box center [21, 213] width 21 height 21
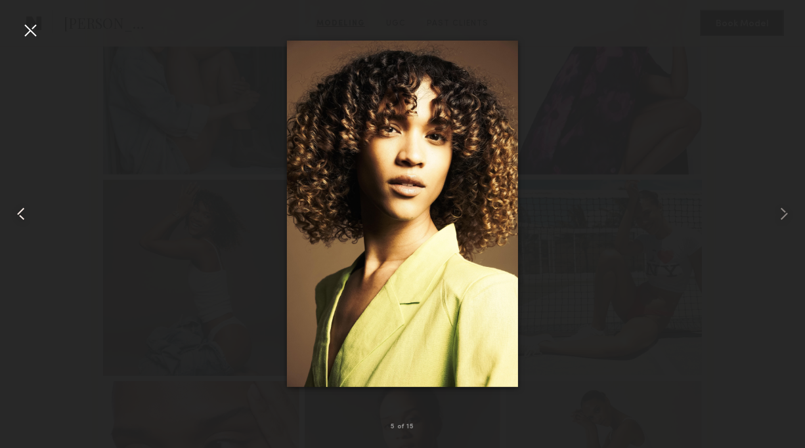
click at [20, 211] on common-icon at bounding box center [21, 213] width 21 height 21
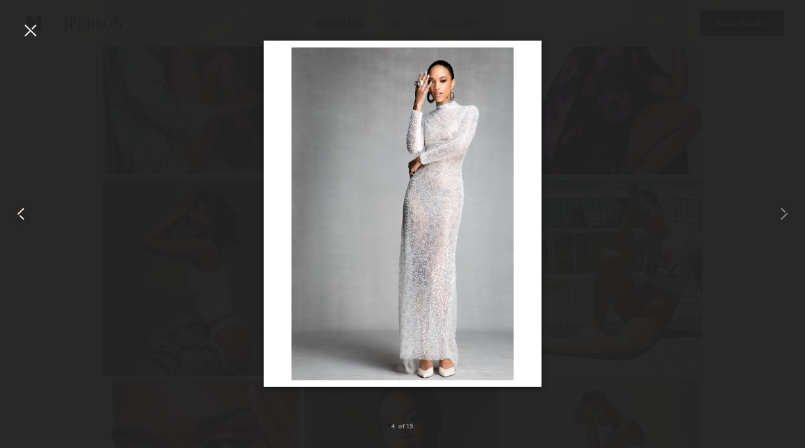
click at [20, 211] on common-icon at bounding box center [21, 213] width 21 height 21
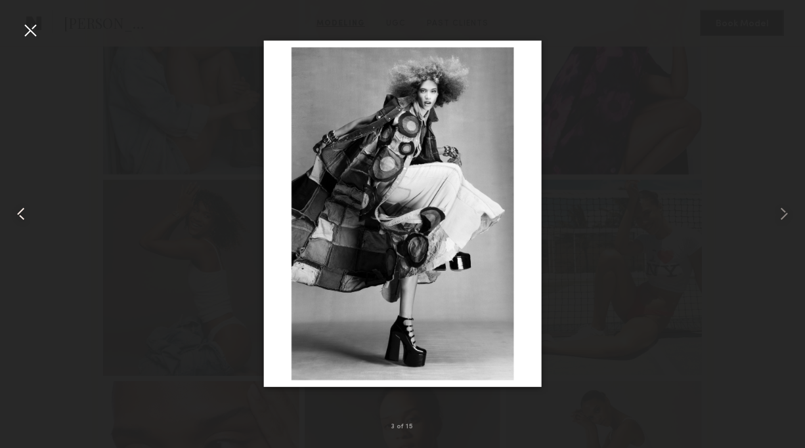
click at [20, 211] on common-icon at bounding box center [21, 213] width 21 height 21
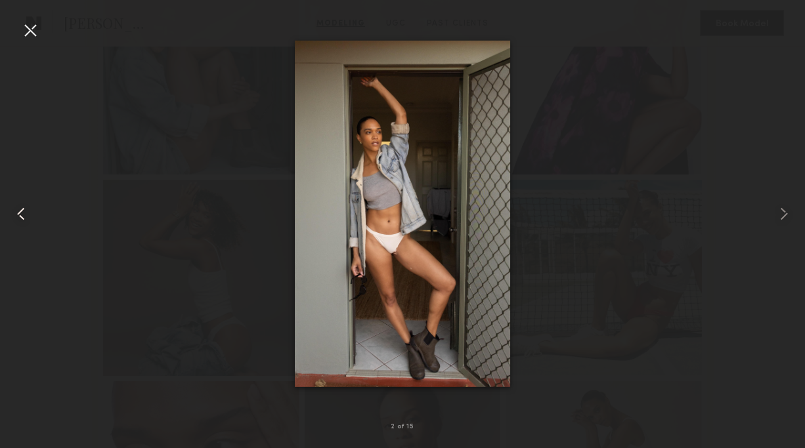
click at [20, 211] on common-icon at bounding box center [21, 213] width 21 height 21
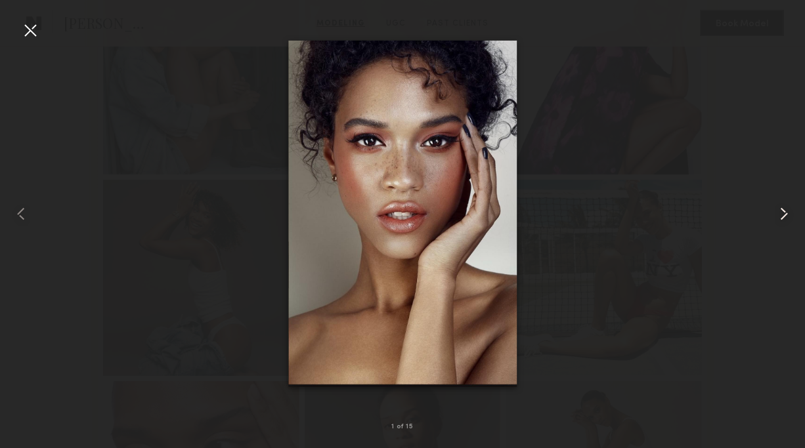
click at [788, 215] on common-icon at bounding box center [783, 213] width 21 height 21
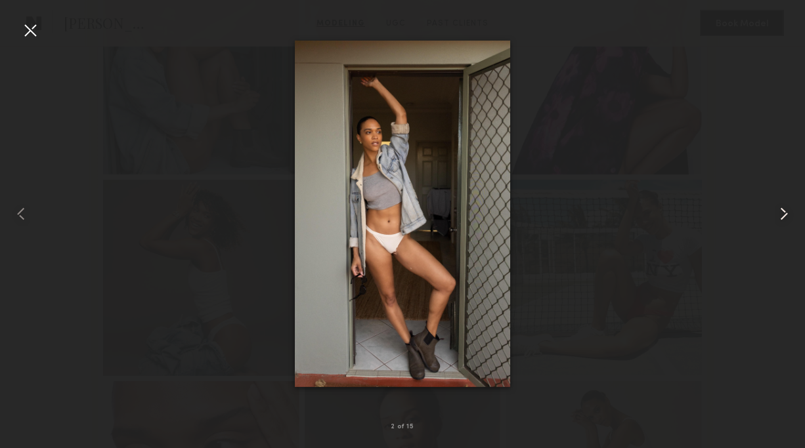
click at [787, 214] on common-icon at bounding box center [783, 213] width 21 height 21
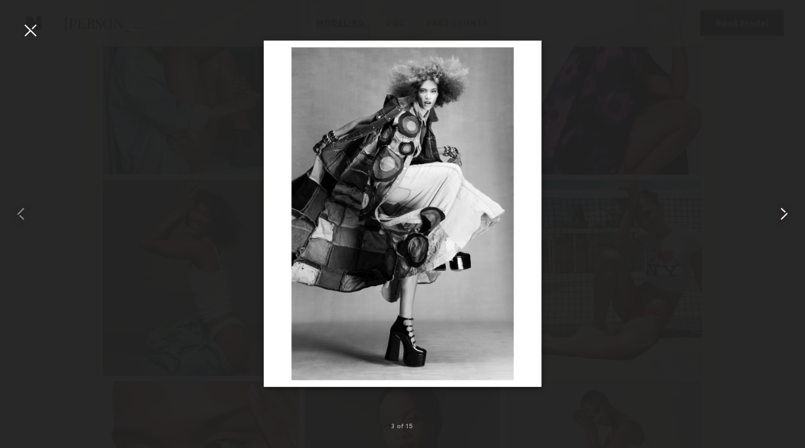
click at [787, 214] on common-icon at bounding box center [783, 213] width 21 height 21
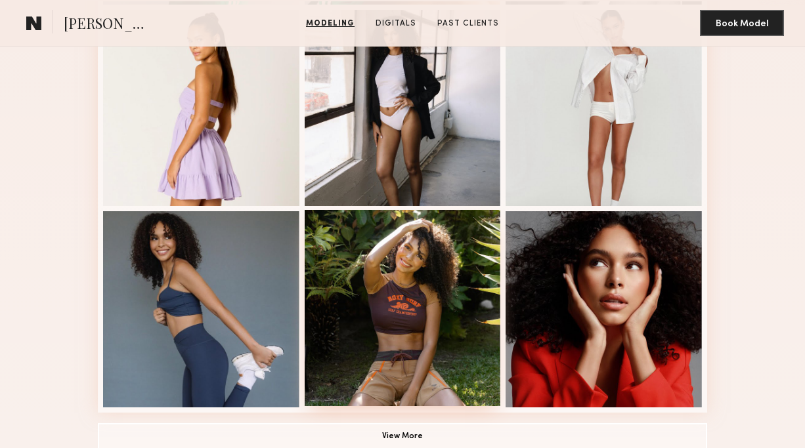
scroll to position [923, 0]
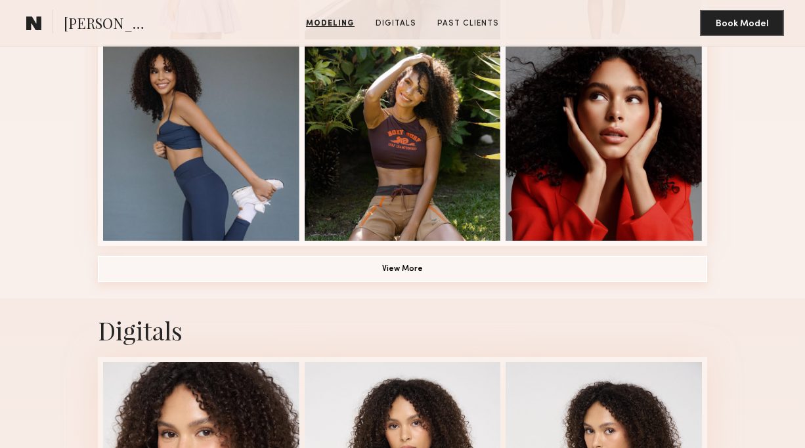
click at [447, 271] on button "View More" at bounding box center [402, 269] width 609 height 26
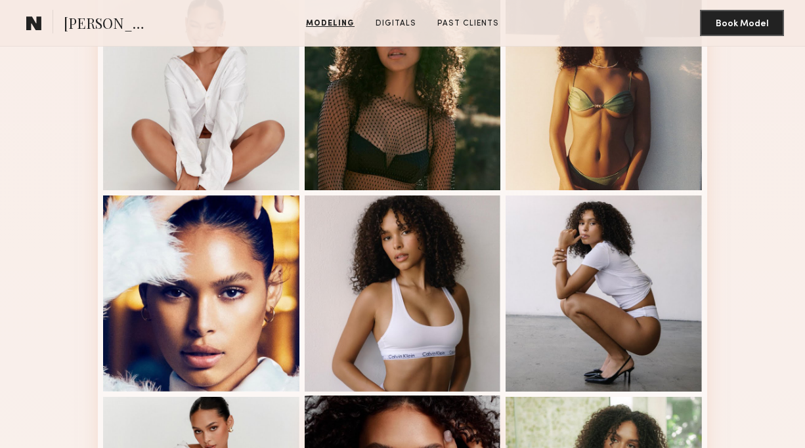
scroll to position [1221, 0]
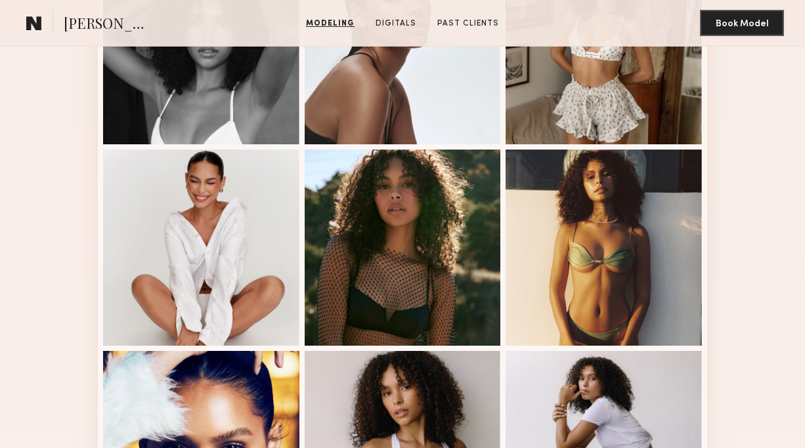
click at [449, 245] on div at bounding box center [403, 248] width 196 height 196
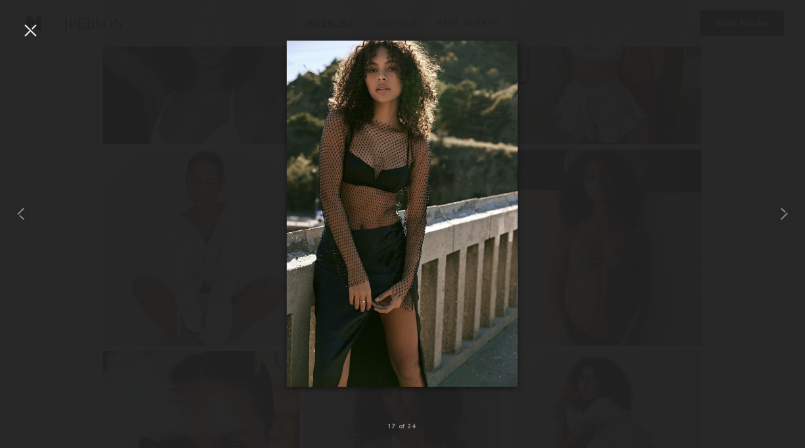
click at [33, 37] on div at bounding box center [30, 30] width 21 height 21
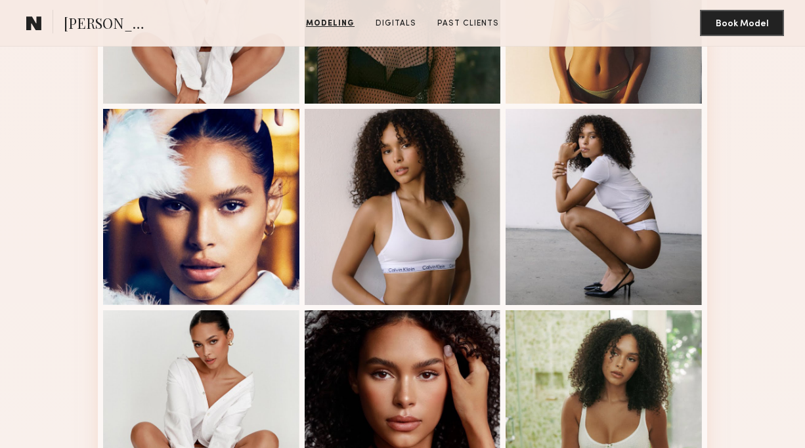
scroll to position [1581, 0]
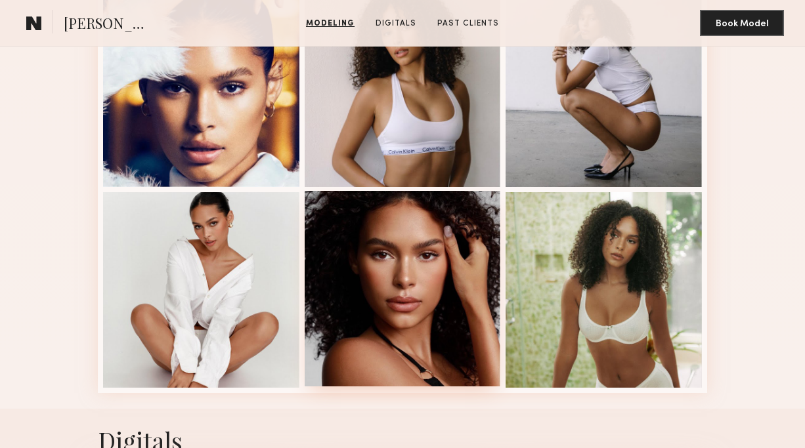
click at [350, 253] on div at bounding box center [403, 289] width 196 height 196
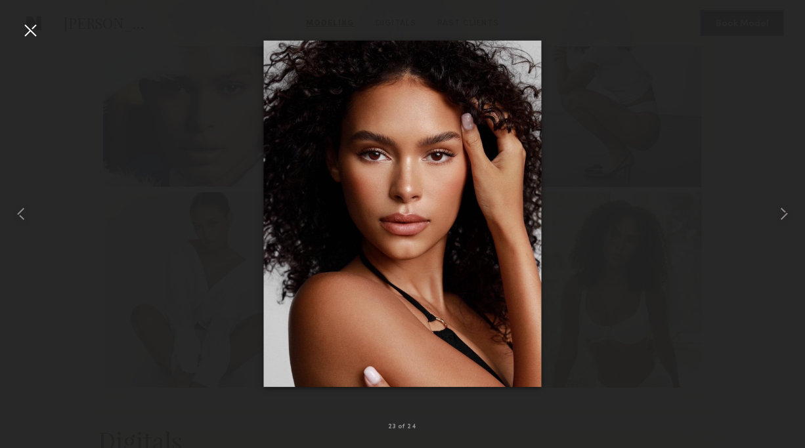
click at [32, 33] on div at bounding box center [30, 30] width 21 height 21
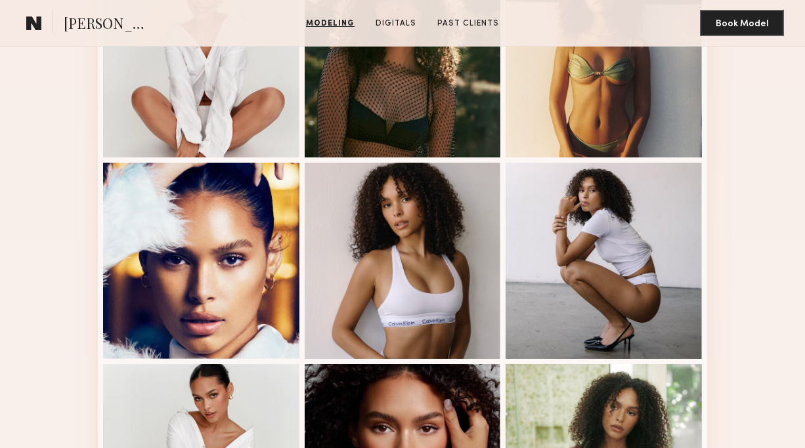
scroll to position [1299, 0]
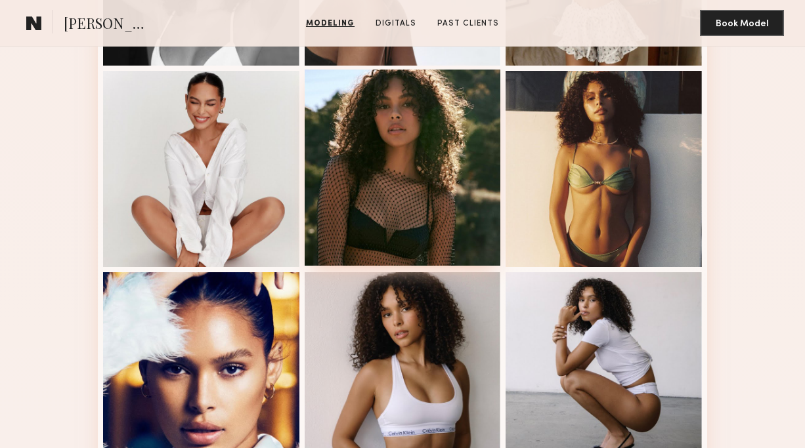
click at [371, 202] on div at bounding box center [403, 168] width 196 height 196
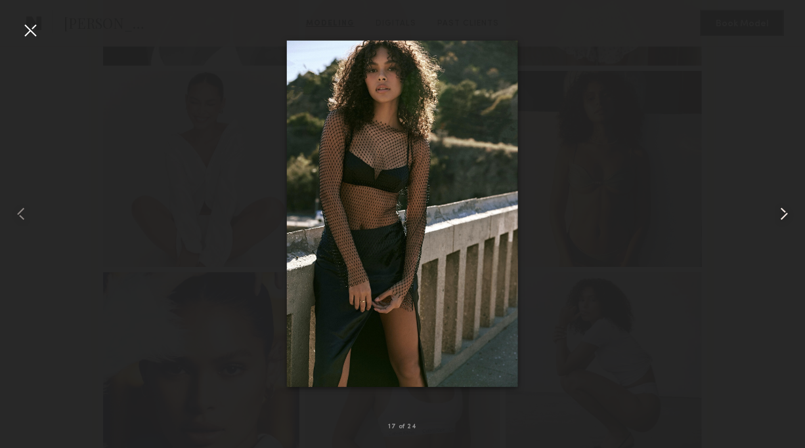
click at [776, 217] on common-icon at bounding box center [783, 213] width 21 height 21
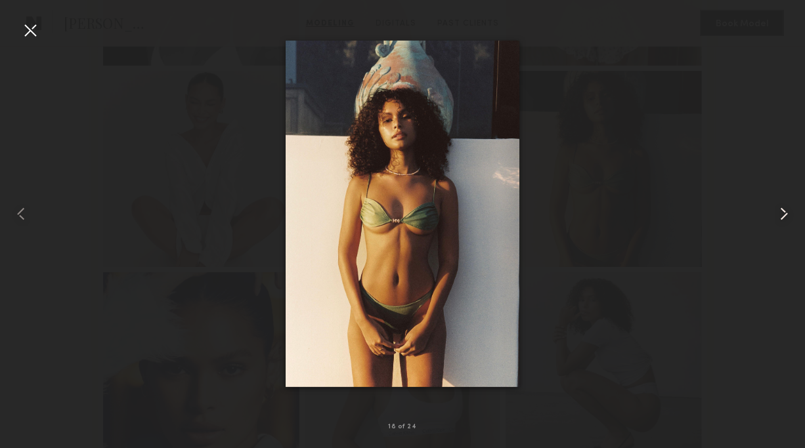
click at [778, 217] on common-icon at bounding box center [783, 213] width 21 height 21
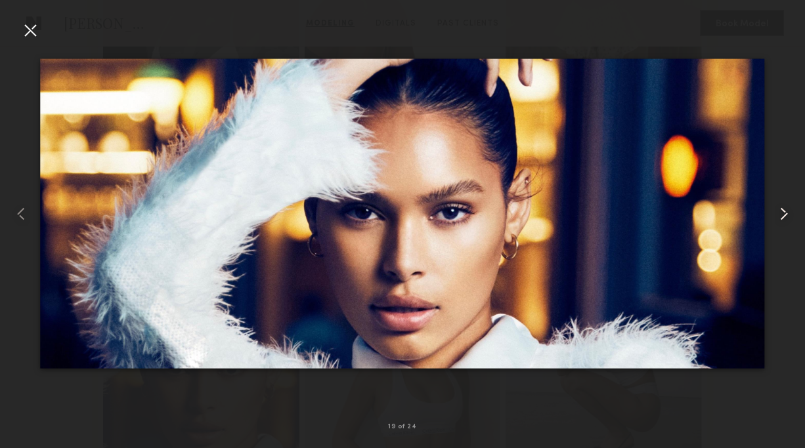
click at [778, 217] on common-icon at bounding box center [783, 213] width 21 height 21
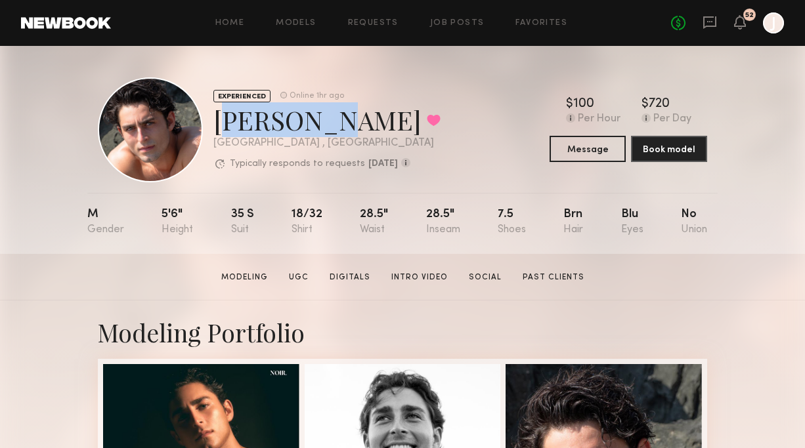
drag, startPoint x: 217, startPoint y: 121, endPoint x: 306, endPoint y: 126, distance: 88.7
click at [306, 126] on div "[PERSON_NAME] Favorited" at bounding box center [326, 119] width 227 height 35
copy div "[PERSON_NAME]"
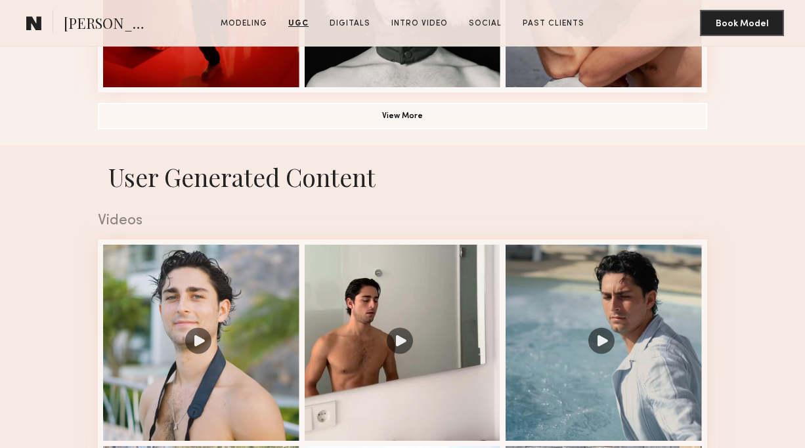
scroll to position [1049, 0]
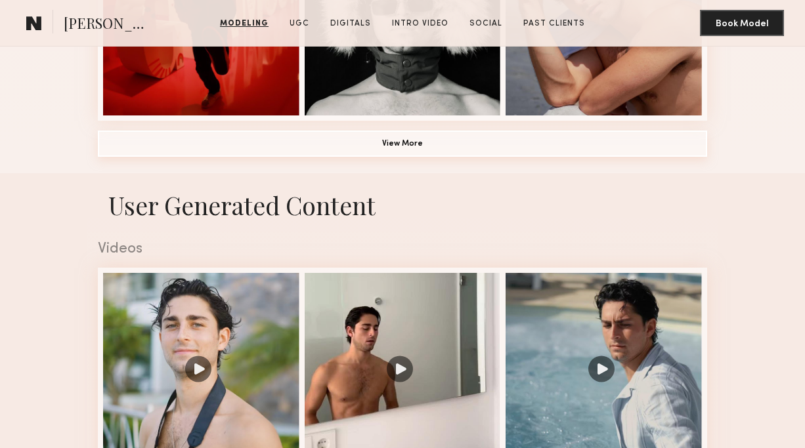
click at [478, 148] on button "View More" at bounding box center [402, 144] width 609 height 26
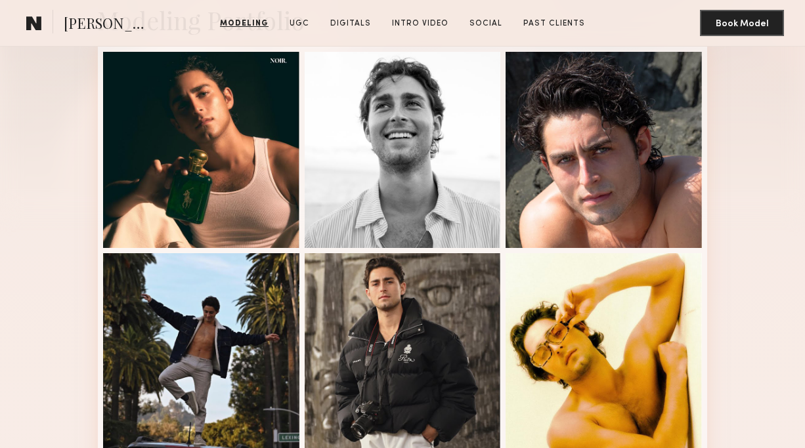
scroll to position [266, 0]
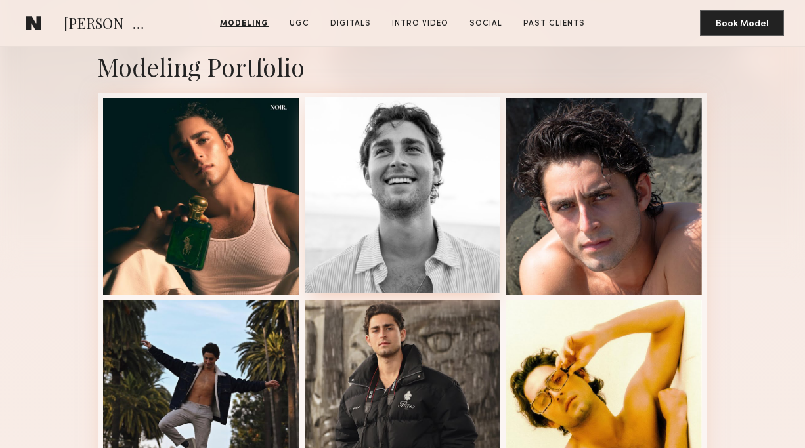
click at [423, 234] on div at bounding box center [403, 195] width 196 height 196
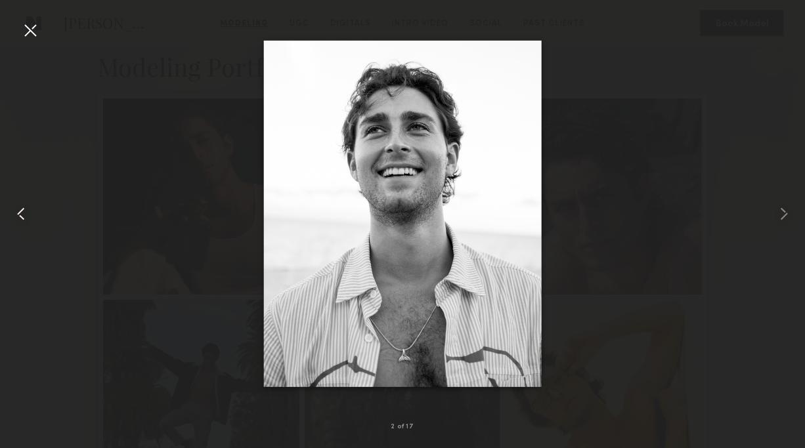
click at [24, 218] on common-icon at bounding box center [21, 213] width 21 height 21
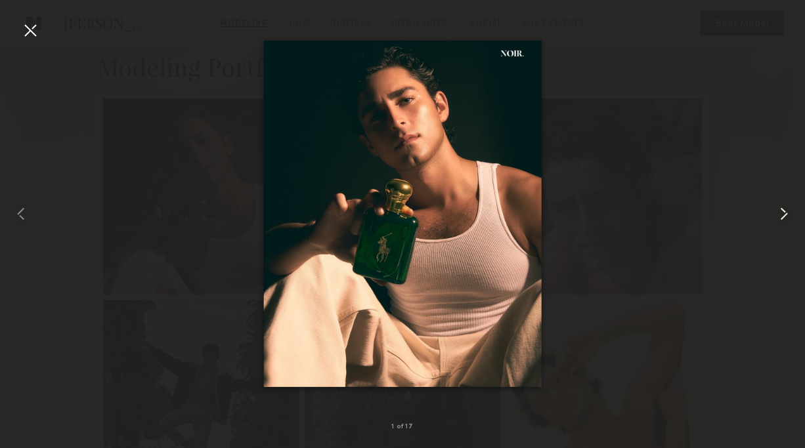
click at [774, 211] on common-icon at bounding box center [783, 213] width 21 height 21
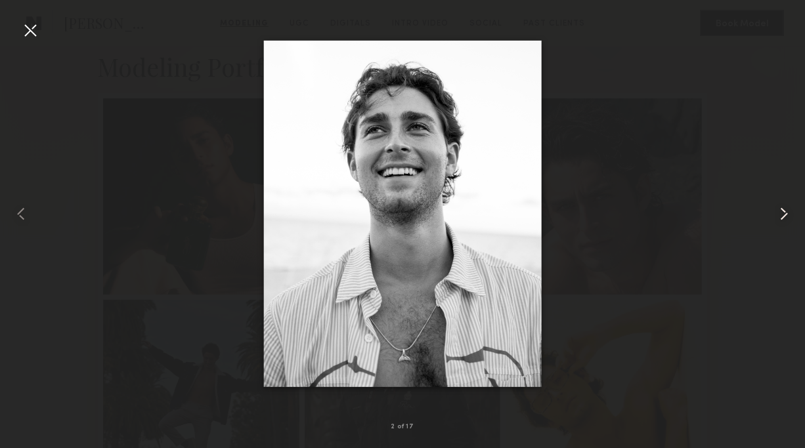
click at [776, 211] on common-icon at bounding box center [783, 213] width 21 height 21
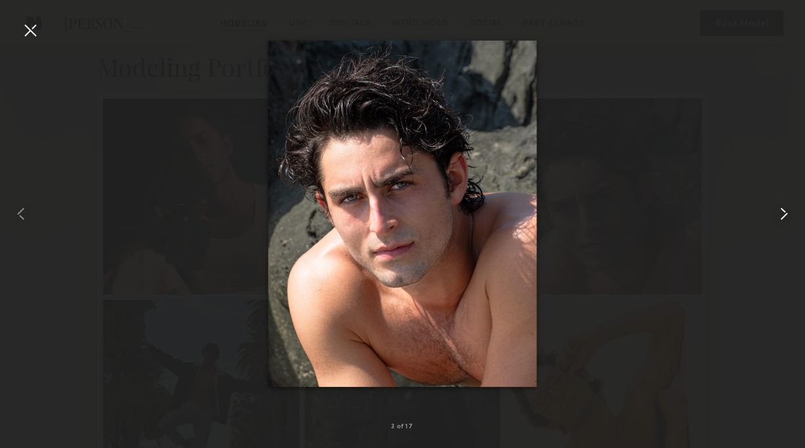
click at [778, 212] on common-icon at bounding box center [783, 213] width 21 height 21
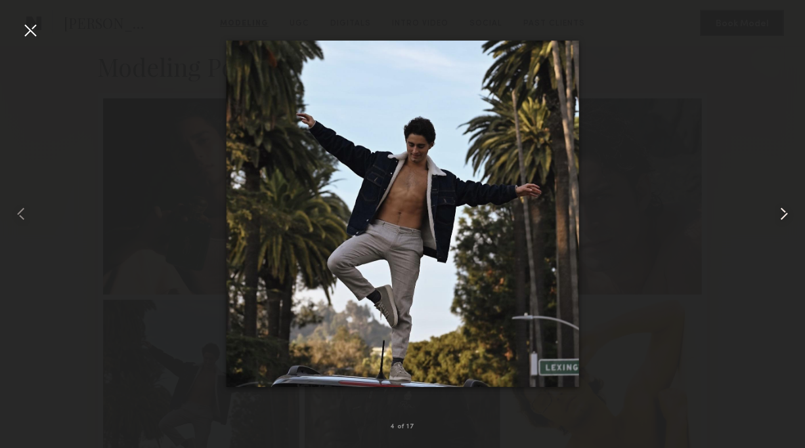
click at [778, 212] on common-icon at bounding box center [783, 213] width 21 height 21
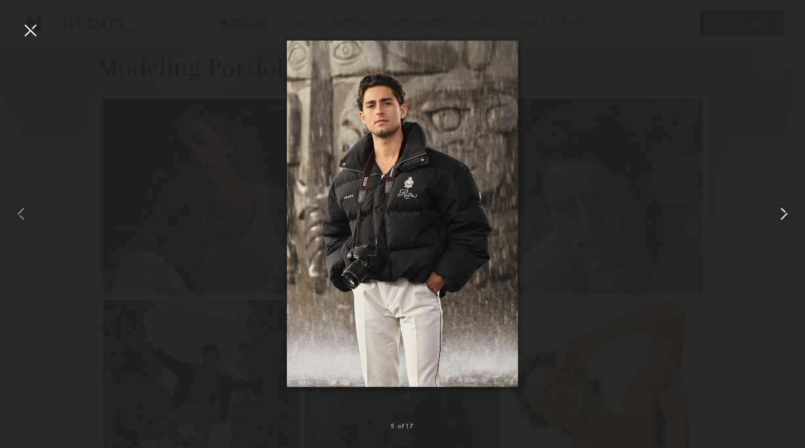
click at [778, 212] on common-icon at bounding box center [783, 213] width 21 height 21
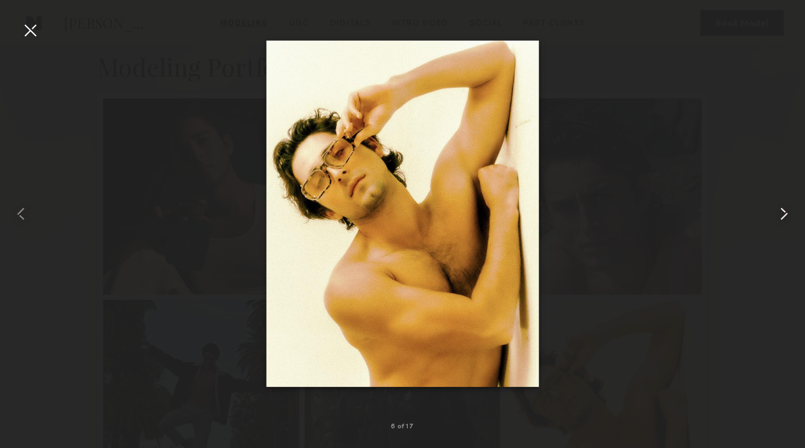
click at [778, 212] on common-icon at bounding box center [783, 213] width 21 height 21
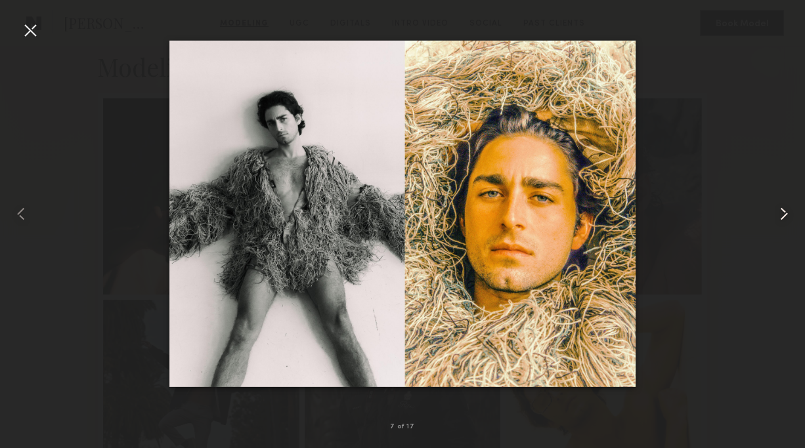
click at [778, 212] on common-icon at bounding box center [783, 213] width 21 height 21
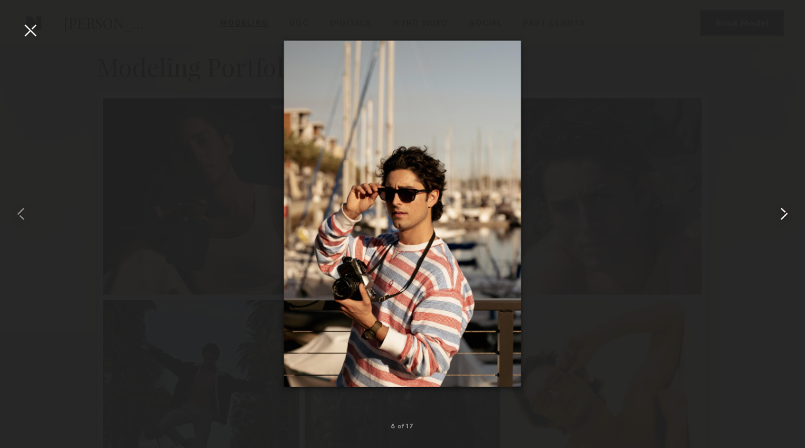
click at [778, 212] on common-icon at bounding box center [783, 213] width 21 height 21
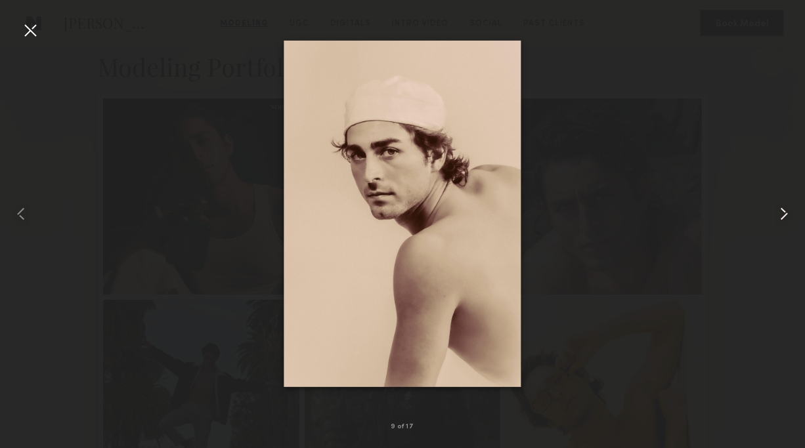
click at [784, 222] on common-icon at bounding box center [783, 213] width 21 height 21
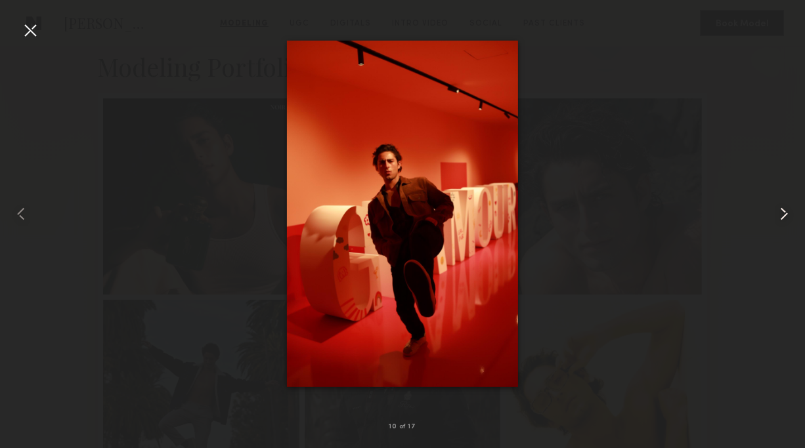
click at [784, 214] on common-icon at bounding box center [783, 213] width 21 height 21
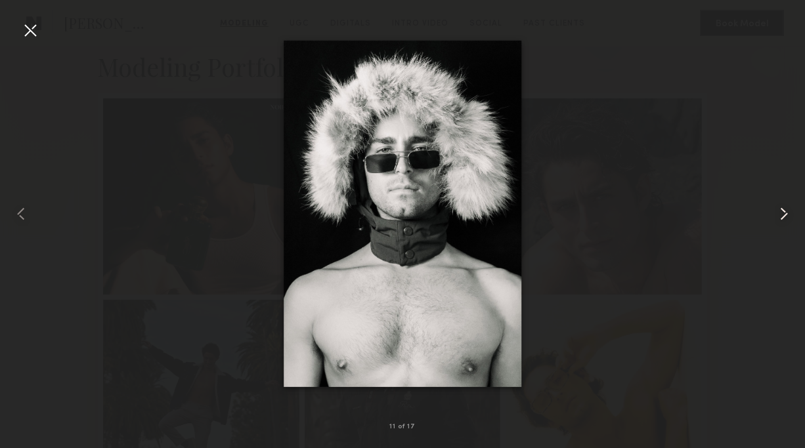
click at [784, 214] on common-icon at bounding box center [783, 213] width 21 height 21
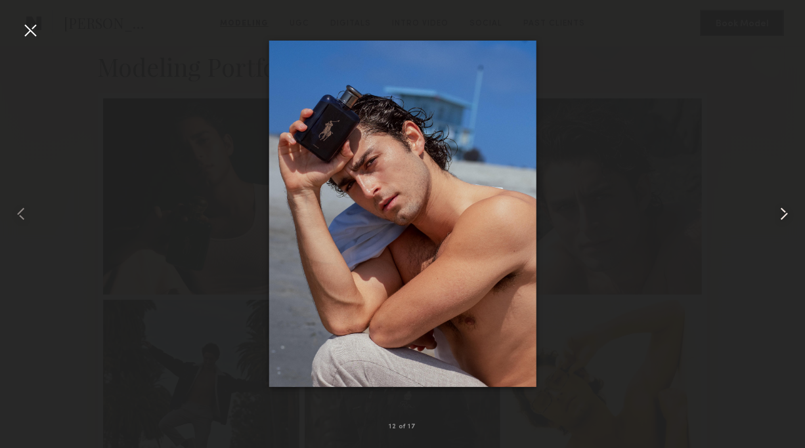
click at [784, 214] on common-icon at bounding box center [783, 213] width 21 height 21
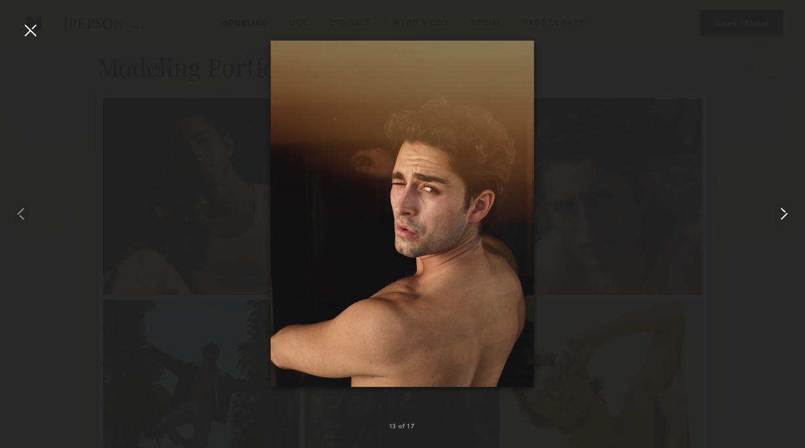
click at [784, 214] on common-icon at bounding box center [783, 213] width 21 height 21
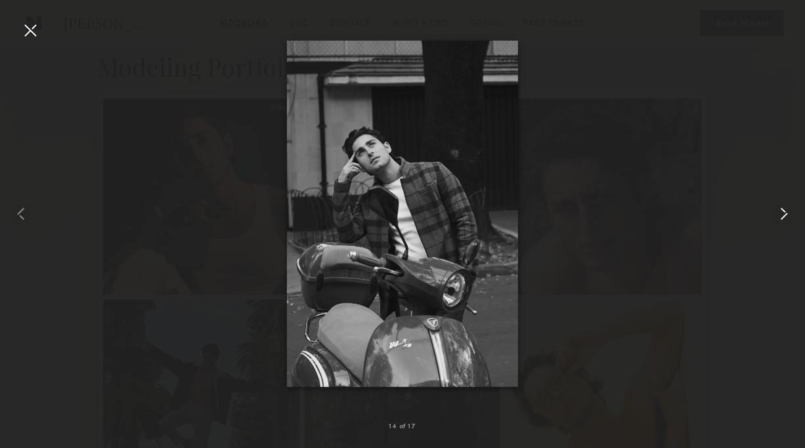
click at [784, 214] on common-icon at bounding box center [783, 213] width 21 height 21
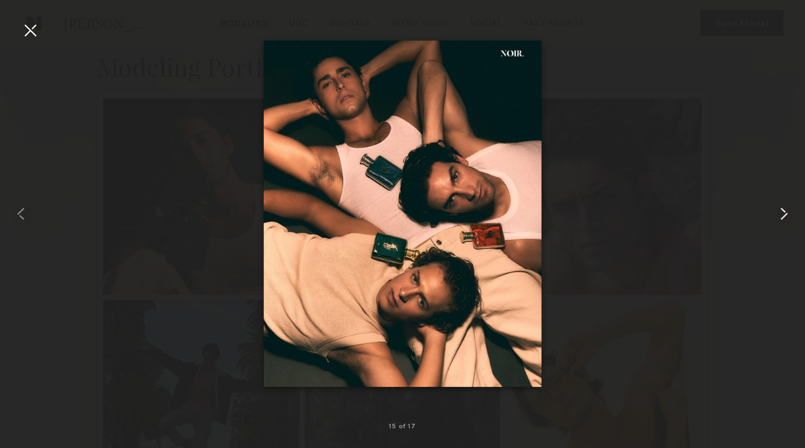
click at [784, 214] on common-icon at bounding box center [783, 213] width 21 height 21
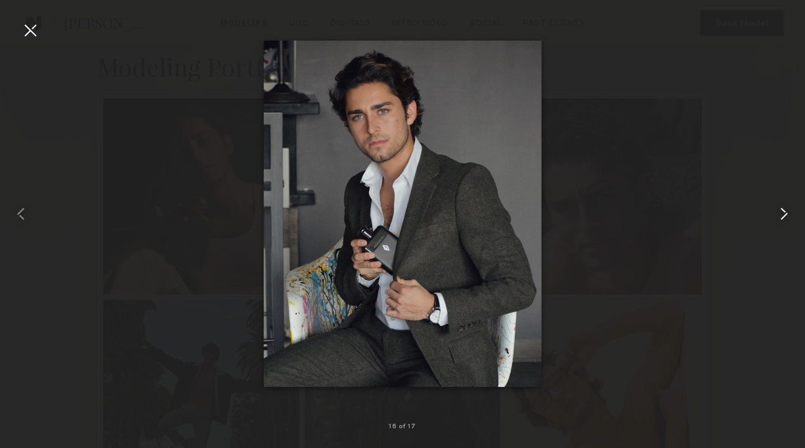
click at [790, 221] on common-icon at bounding box center [783, 213] width 21 height 21
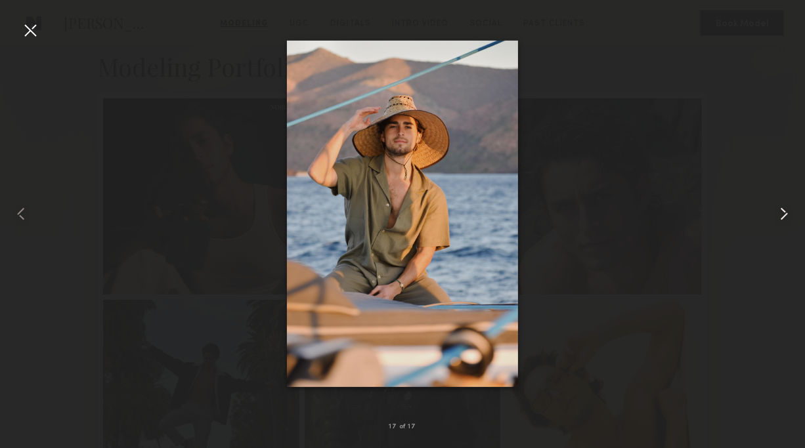
click at [773, 216] on common-icon at bounding box center [783, 213] width 21 height 21
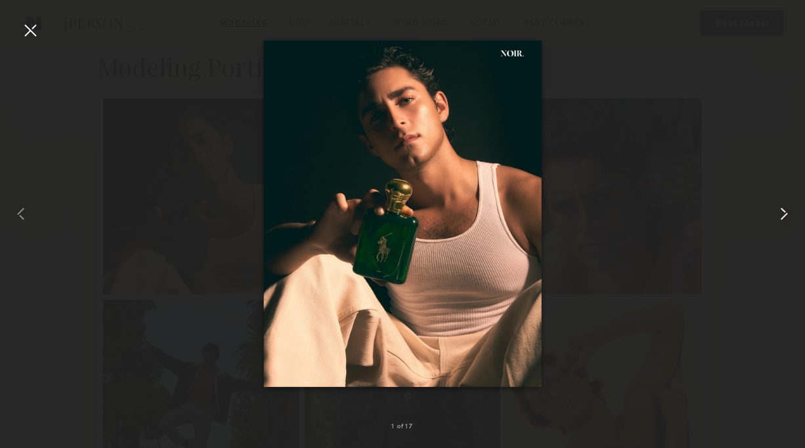
click at [774, 216] on common-icon at bounding box center [783, 213] width 21 height 21
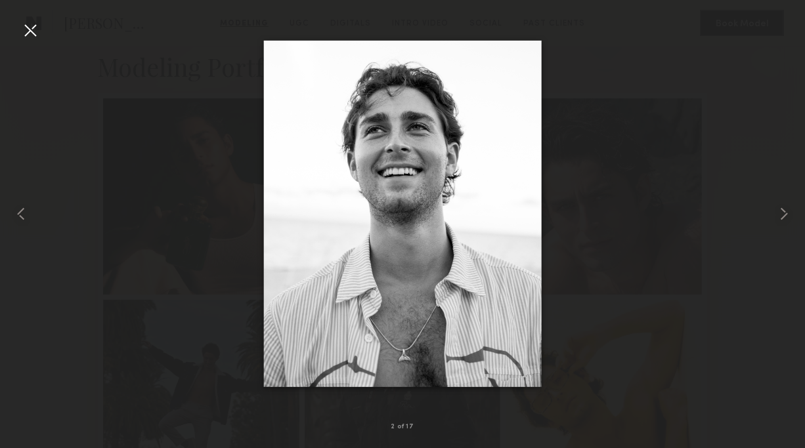
click at [30, 37] on div at bounding box center [30, 30] width 21 height 21
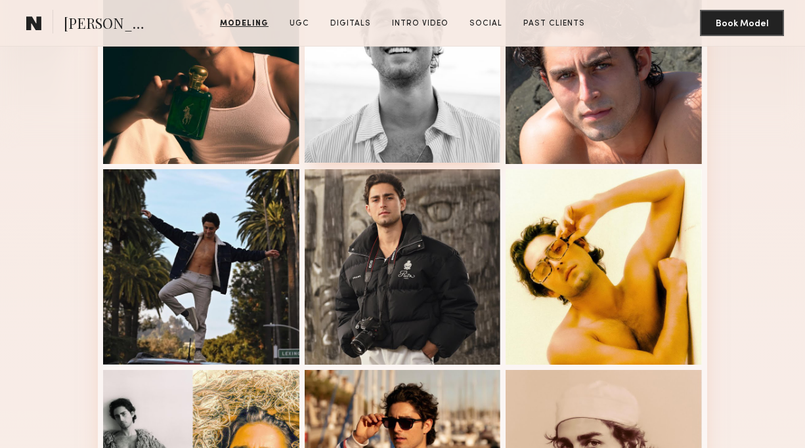
scroll to position [522, 0]
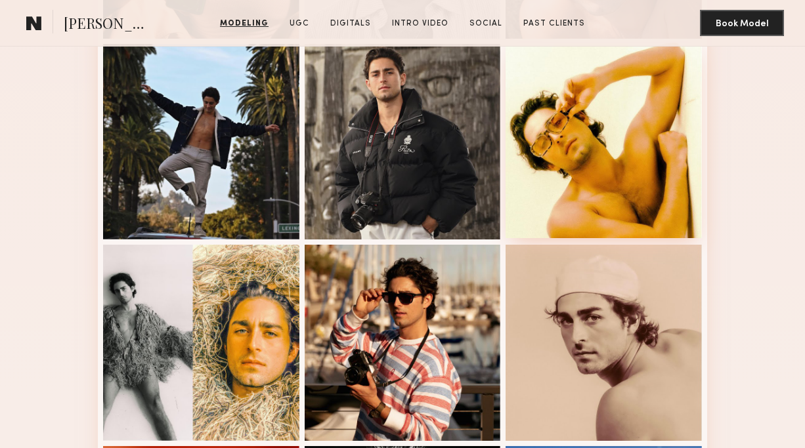
click at [574, 161] on div at bounding box center [603, 141] width 196 height 196
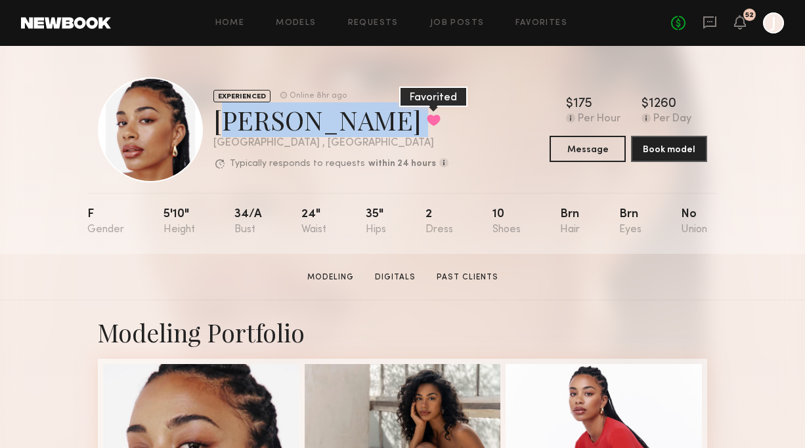
drag, startPoint x: 217, startPoint y: 117, endPoint x: 320, endPoint y: 129, distance: 103.8
click at [320, 129] on div "[PERSON_NAME] Favorited" at bounding box center [330, 119] width 235 height 35
copy div "[PERSON_NAME] Favorited"
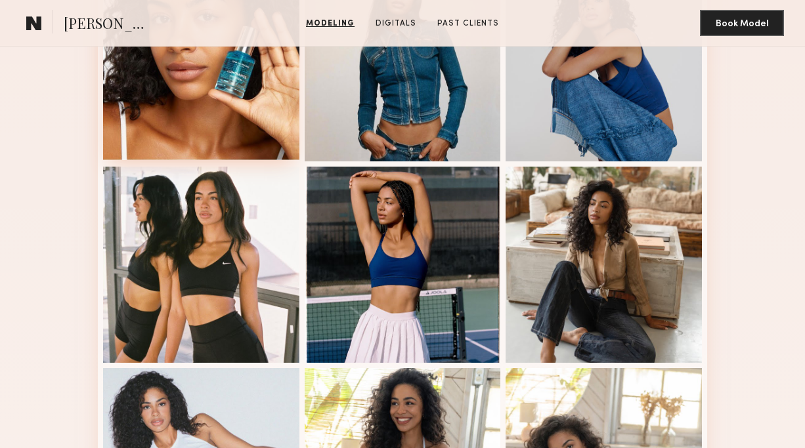
scroll to position [742, 0]
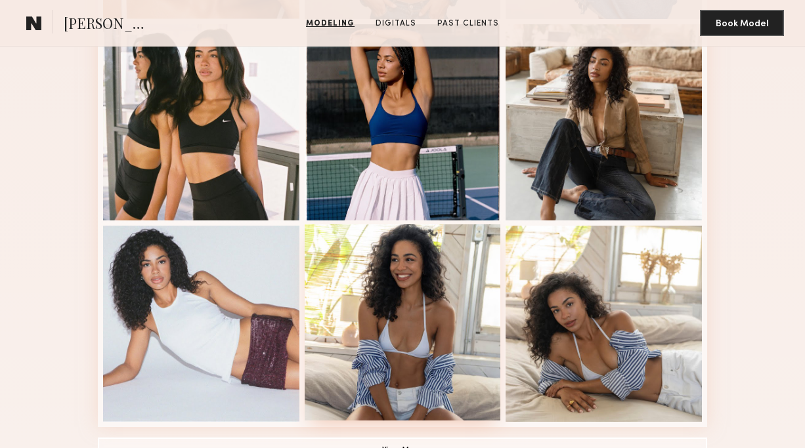
click at [351, 283] on div at bounding box center [403, 322] width 196 height 196
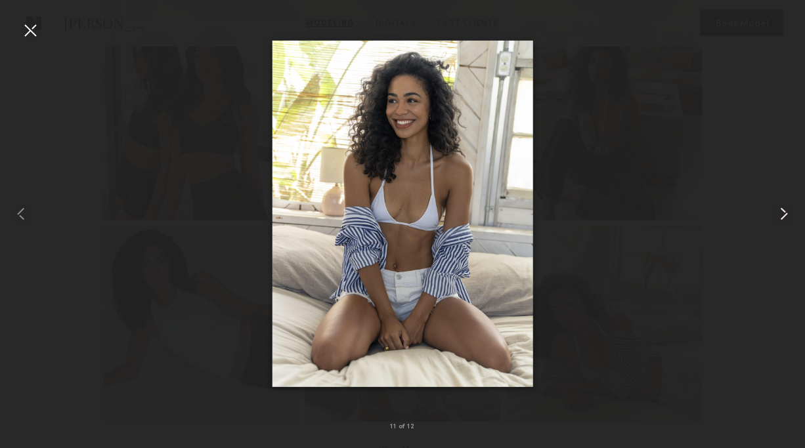
click at [776, 213] on common-icon at bounding box center [783, 213] width 21 height 21
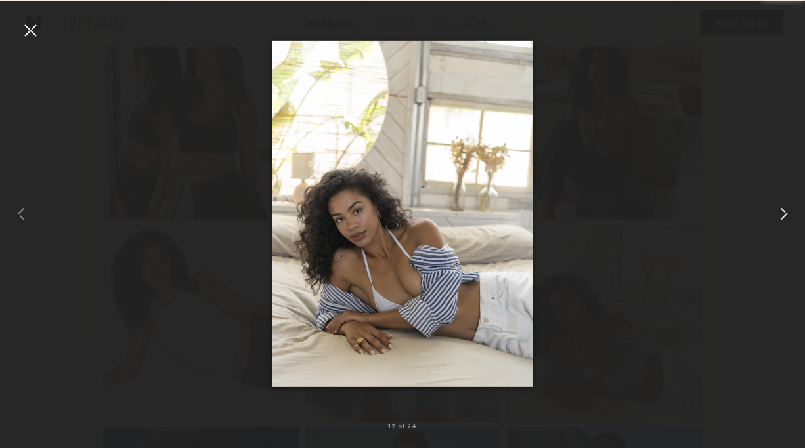
click at [780, 213] on common-icon at bounding box center [783, 213] width 21 height 21
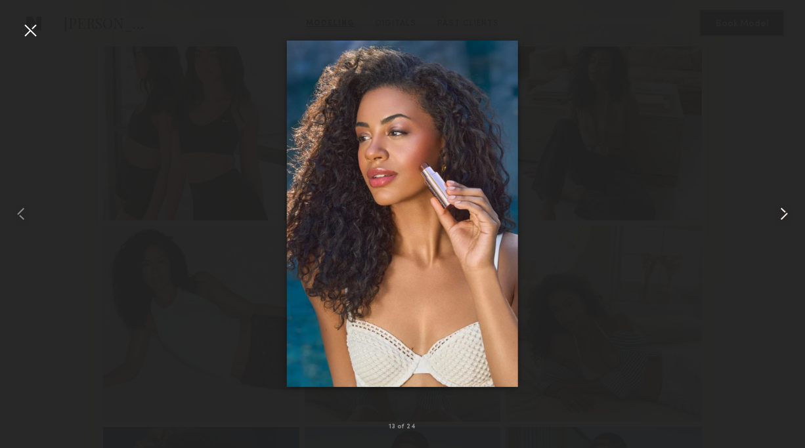
click at [780, 213] on common-icon at bounding box center [783, 213] width 21 height 21
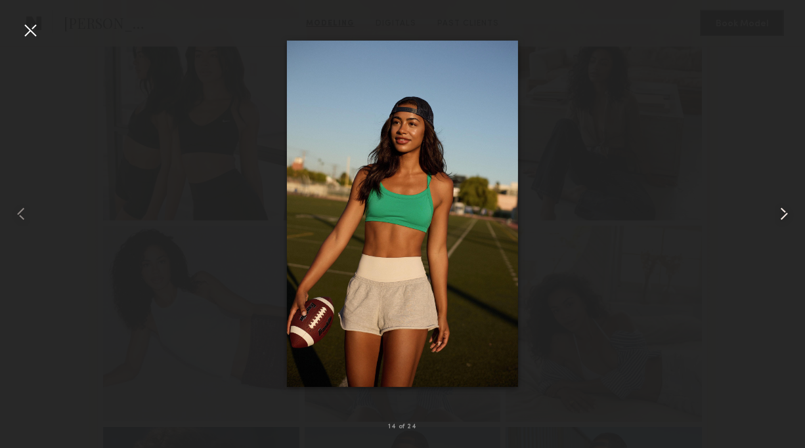
click at [780, 213] on common-icon at bounding box center [783, 213] width 21 height 21
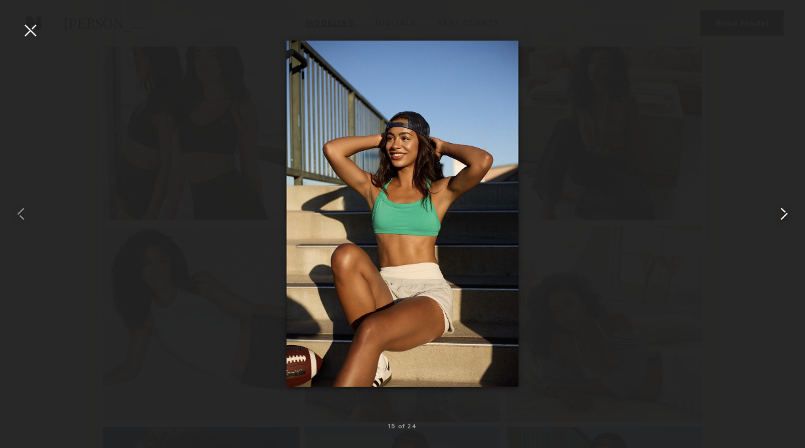
click at [780, 213] on common-icon at bounding box center [783, 213] width 21 height 21
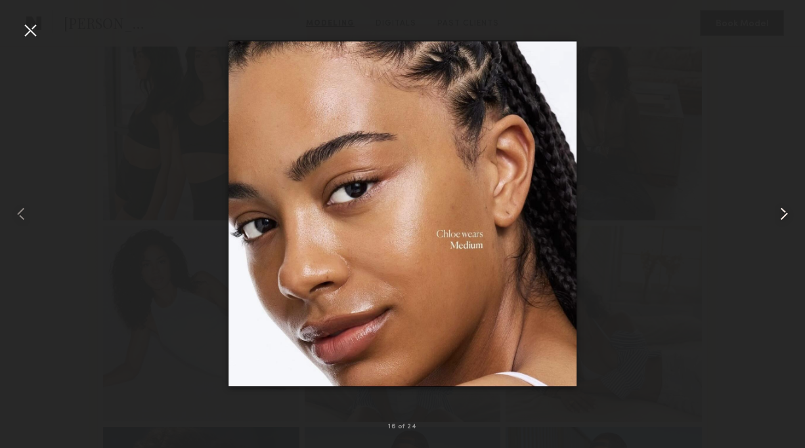
click at [780, 213] on common-icon at bounding box center [783, 213] width 21 height 21
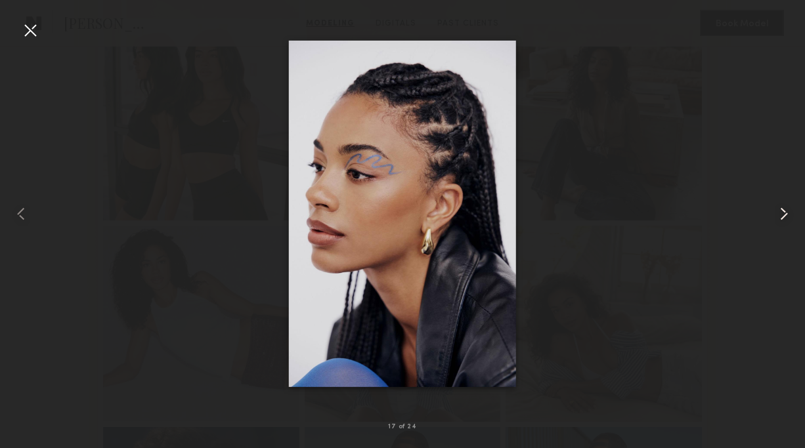
click at [780, 213] on common-icon at bounding box center [783, 213] width 21 height 21
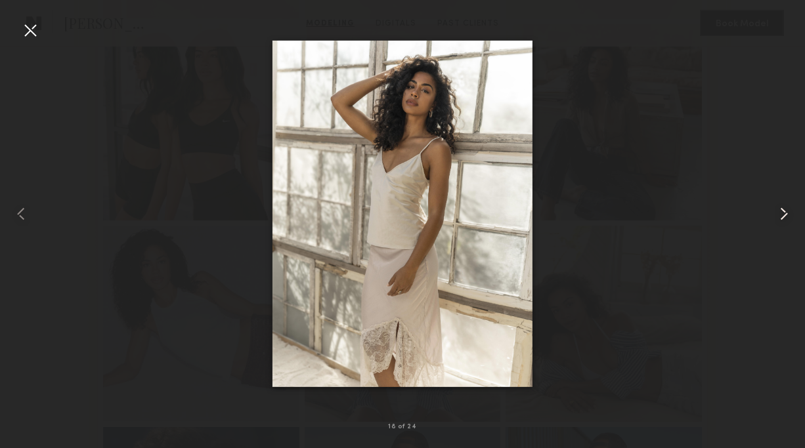
click at [780, 213] on common-icon at bounding box center [783, 213] width 21 height 21
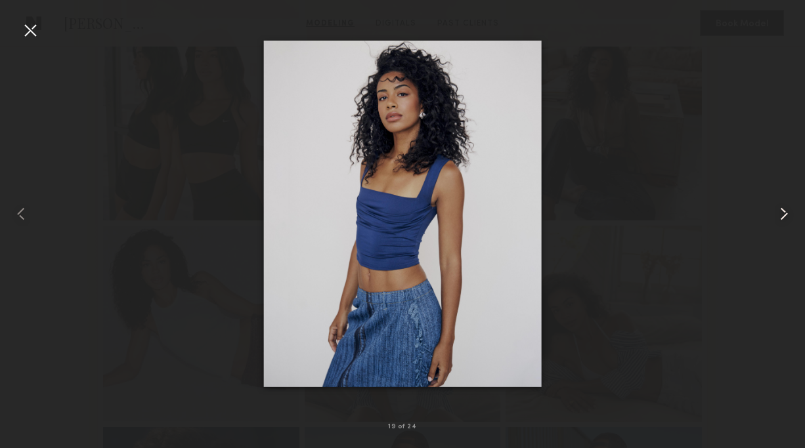
click at [784, 211] on common-icon at bounding box center [783, 213] width 21 height 21
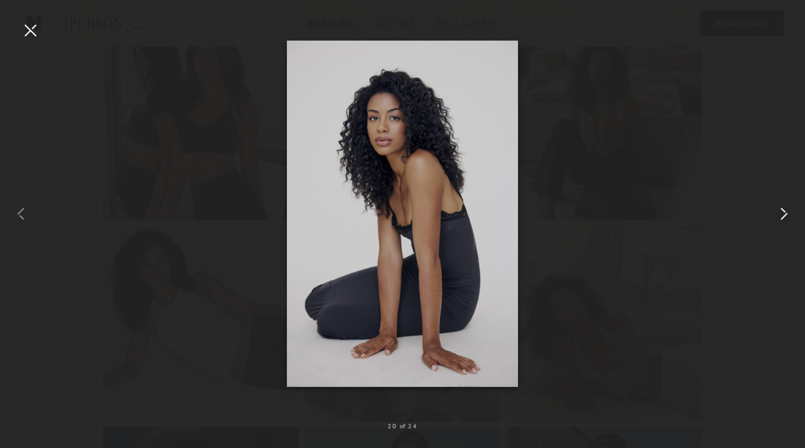
click at [784, 211] on common-icon at bounding box center [783, 213] width 21 height 21
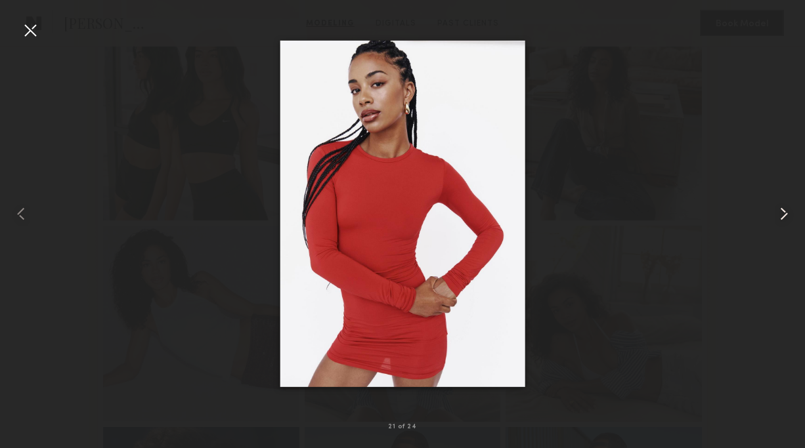
click at [784, 211] on common-icon at bounding box center [783, 213] width 21 height 21
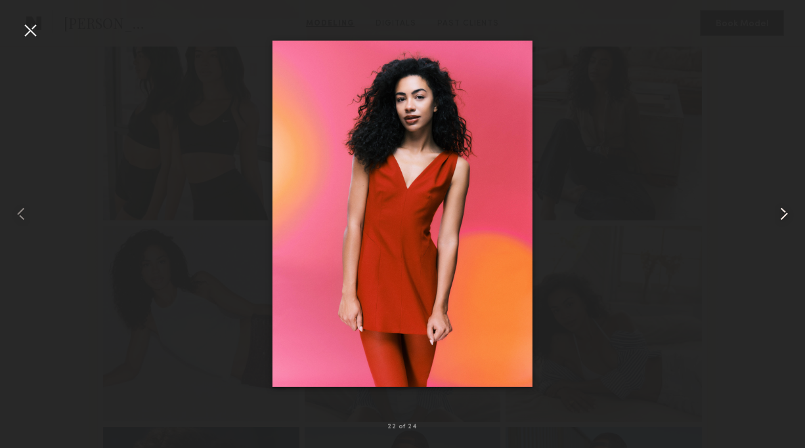
click at [783, 211] on common-icon at bounding box center [783, 213] width 21 height 21
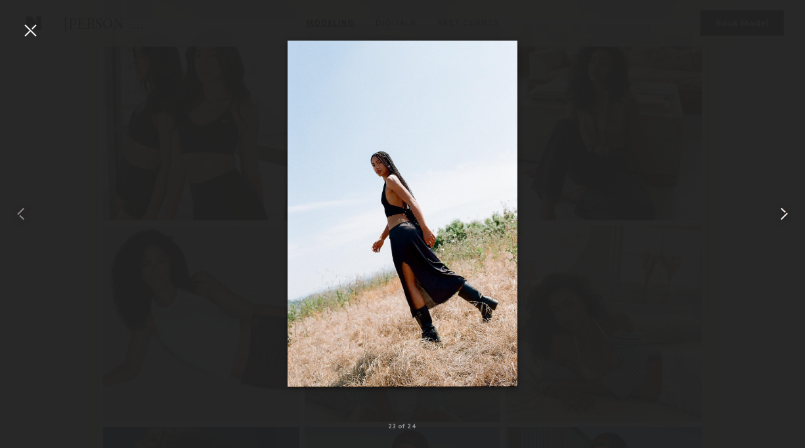
click at [783, 211] on common-icon at bounding box center [783, 213] width 21 height 21
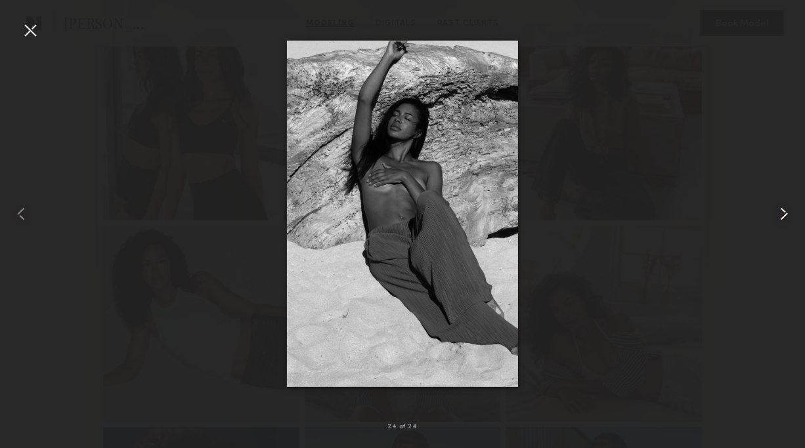
click at [783, 211] on common-icon at bounding box center [783, 213] width 21 height 21
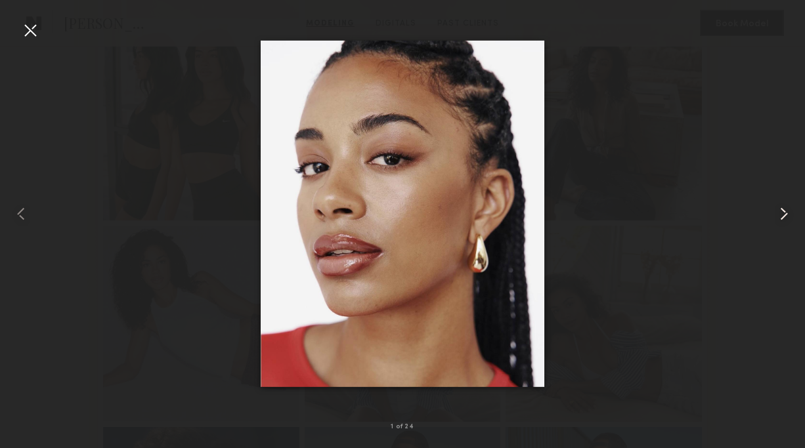
click at [783, 211] on common-icon at bounding box center [783, 213] width 21 height 21
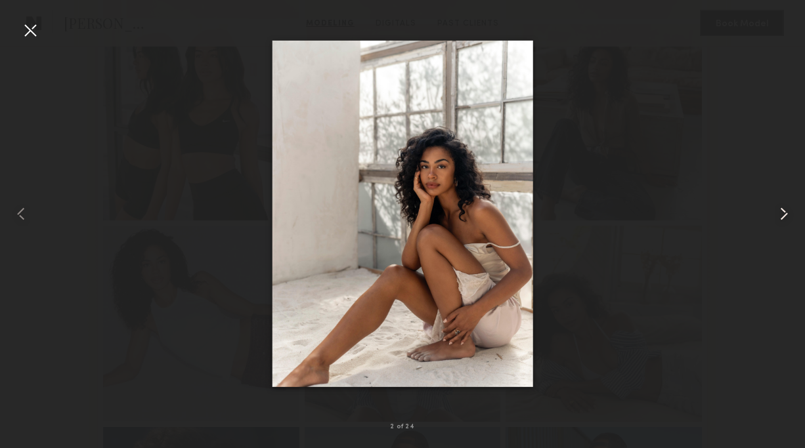
click at [783, 211] on common-icon at bounding box center [783, 213] width 21 height 21
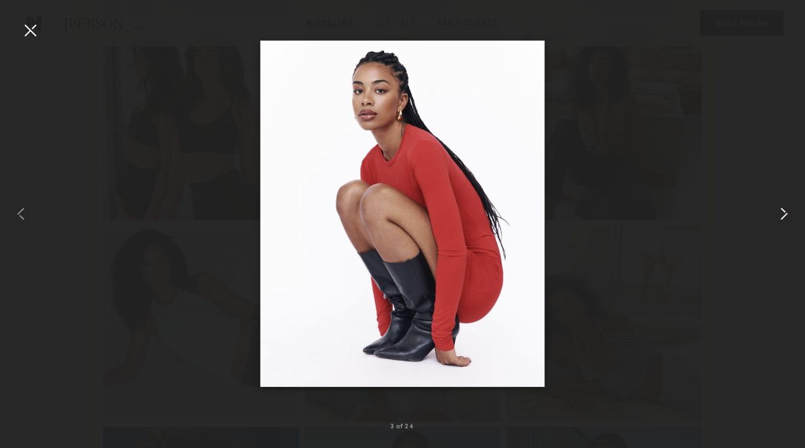
click at [782, 211] on common-icon at bounding box center [783, 213] width 21 height 21
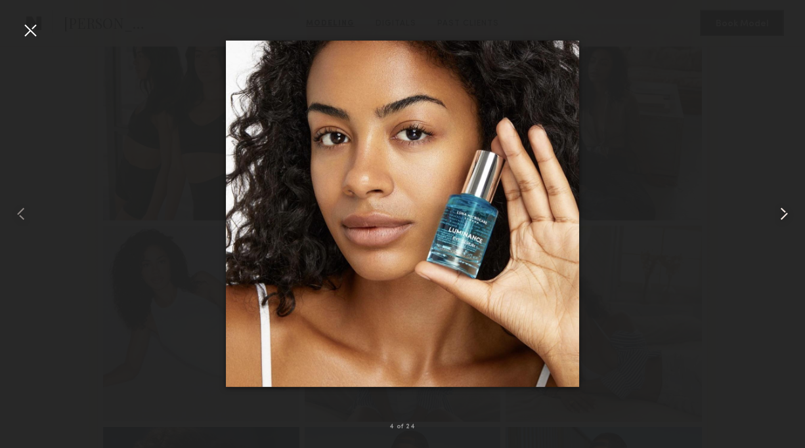
click at [781, 211] on common-icon at bounding box center [783, 213] width 21 height 21
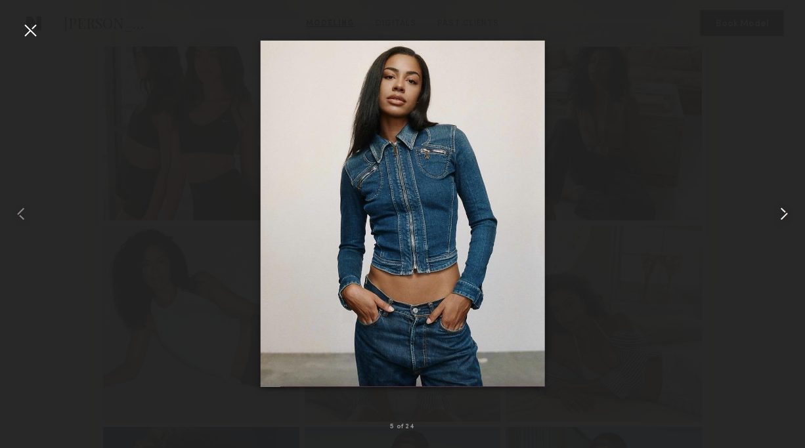
click at [781, 211] on common-icon at bounding box center [783, 213] width 21 height 21
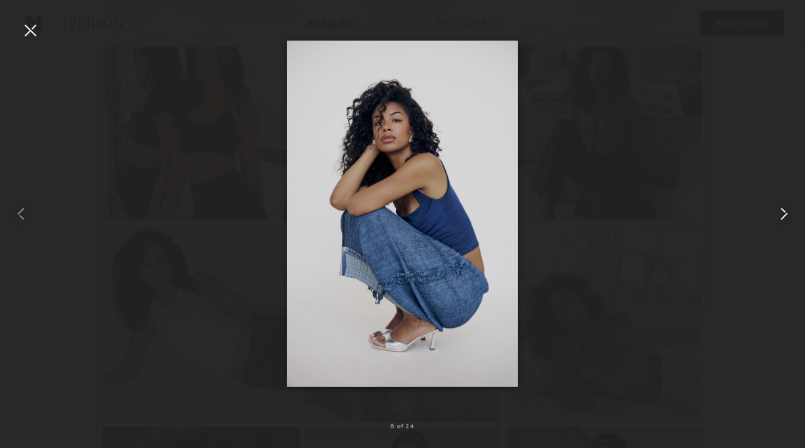
click at [781, 211] on common-icon at bounding box center [783, 213] width 21 height 21
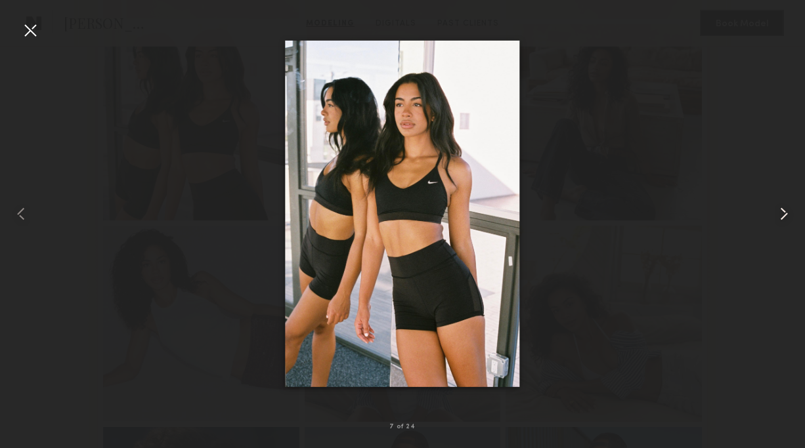
click at [780, 211] on common-icon at bounding box center [783, 213] width 21 height 21
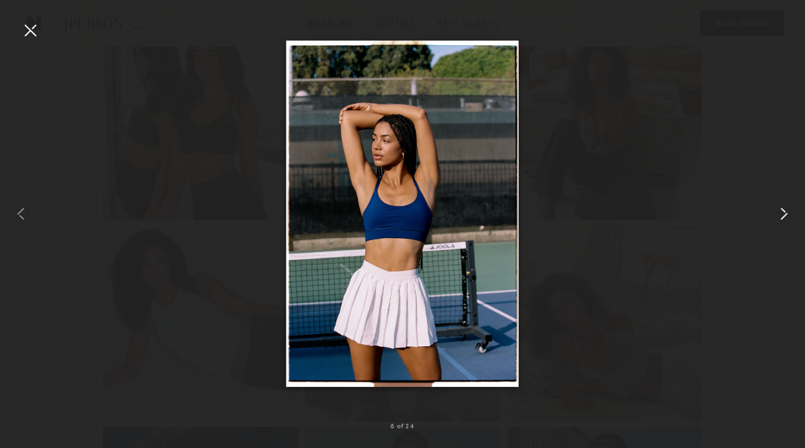
click at [786, 209] on common-icon at bounding box center [783, 213] width 21 height 21
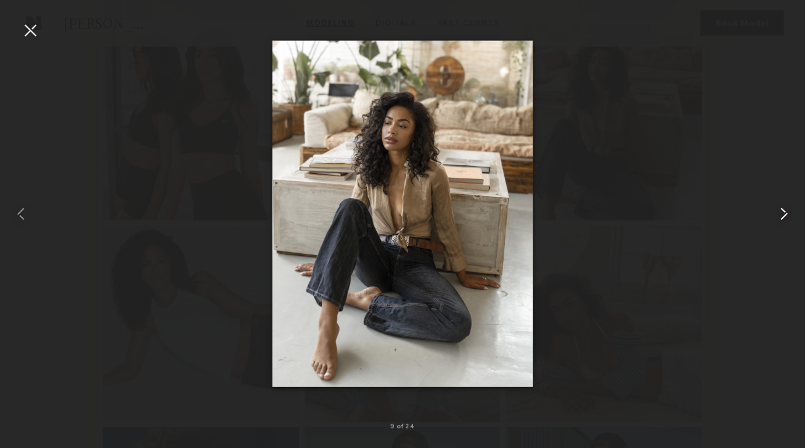
click at [786, 210] on common-icon at bounding box center [783, 213] width 21 height 21
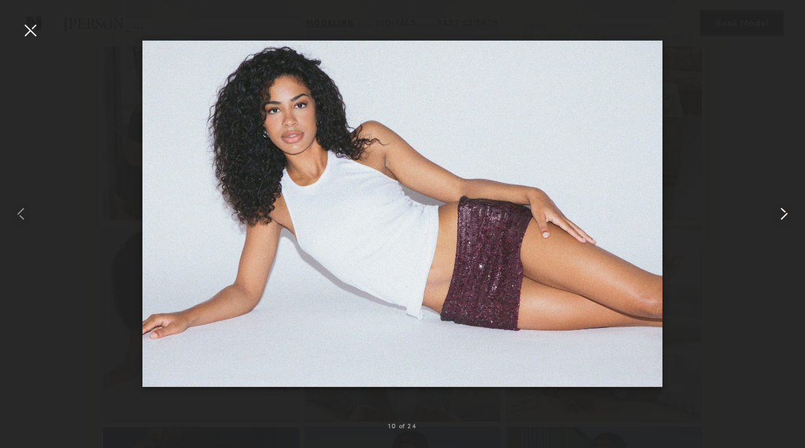
click at [780, 217] on common-icon at bounding box center [783, 213] width 21 height 21
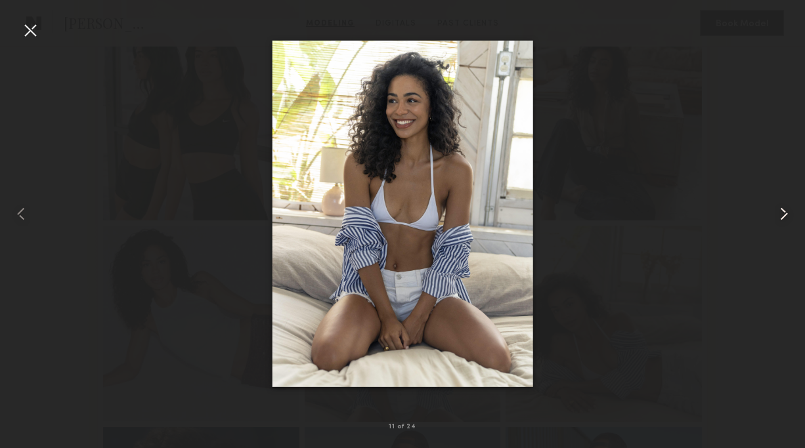
click at [781, 216] on common-icon at bounding box center [783, 213] width 21 height 21
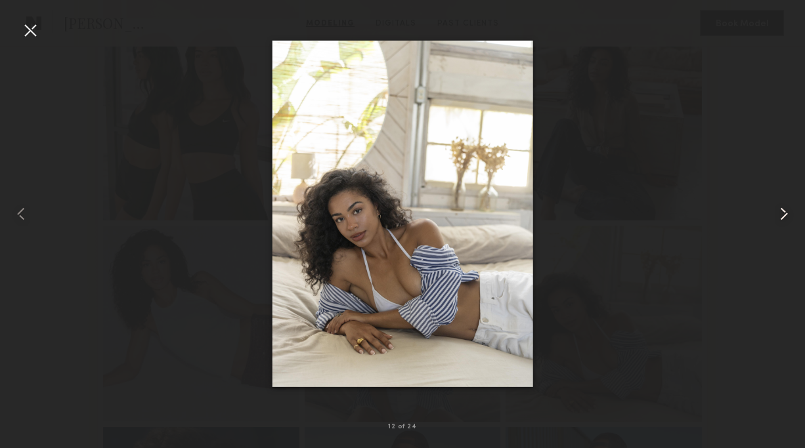
click at [794, 222] on div at bounding box center [788, 213] width 32 height 385
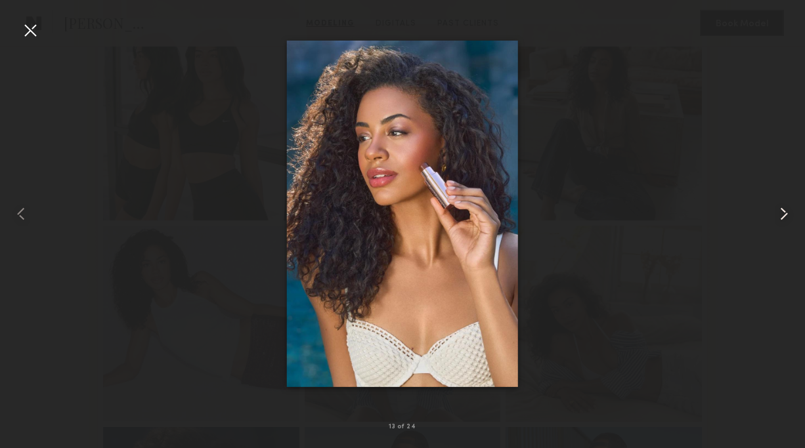
click at [789, 220] on common-icon at bounding box center [783, 213] width 21 height 21
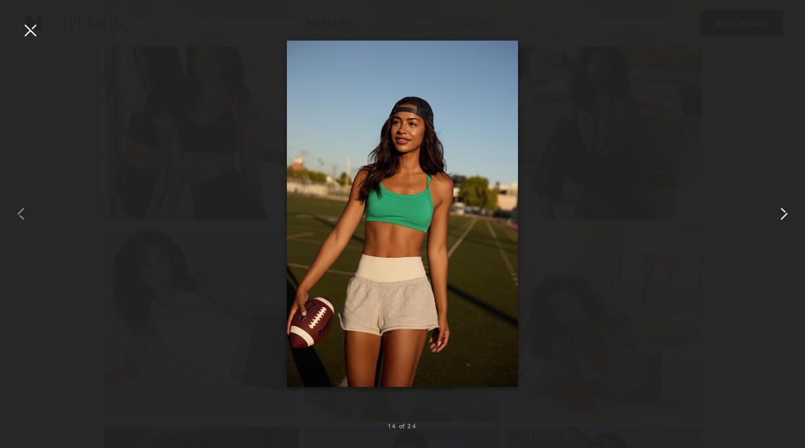
click at [788, 220] on common-icon at bounding box center [783, 213] width 21 height 21
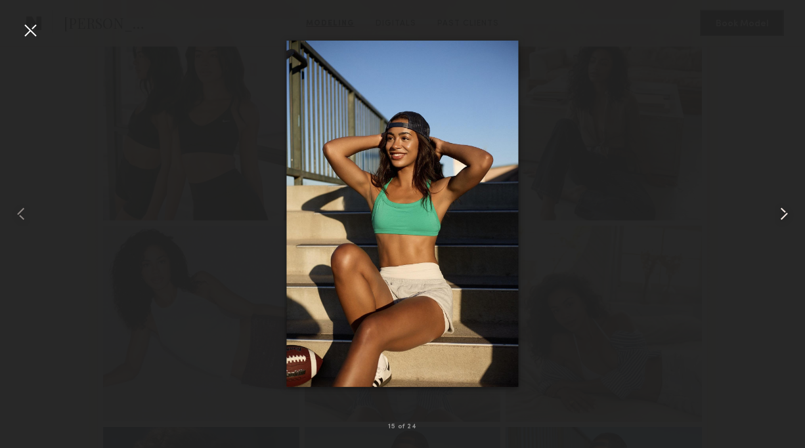
click at [788, 220] on common-icon at bounding box center [783, 213] width 21 height 21
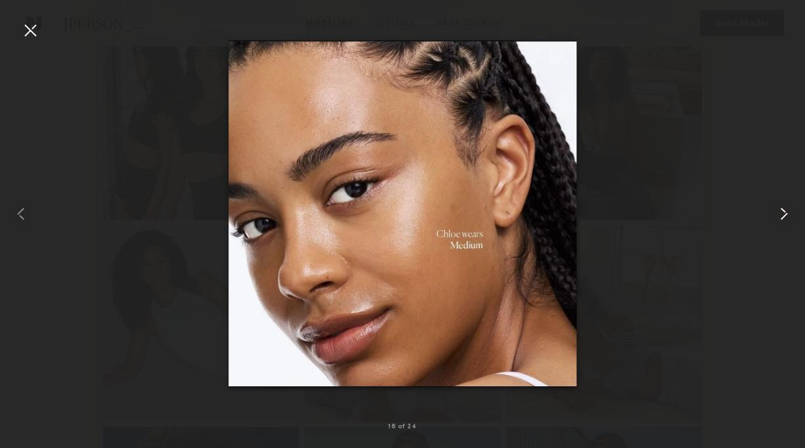
click at [788, 220] on common-icon at bounding box center [783, 213] width 21 height 21
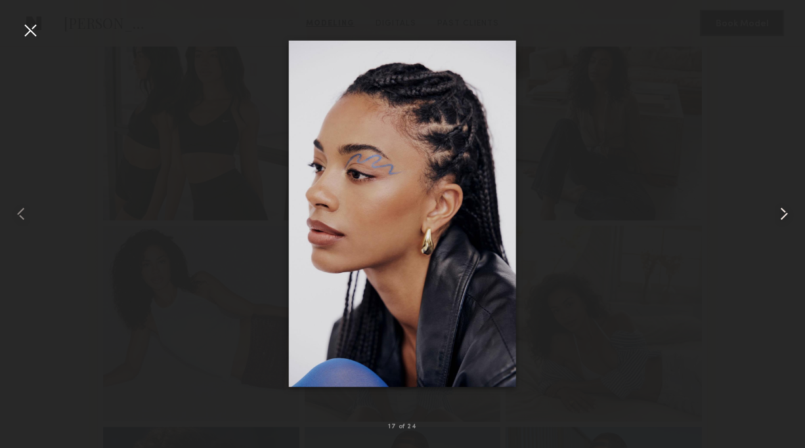
click at [788, 220] on common-icon at bounding box center [783, 213] width 21 height 21
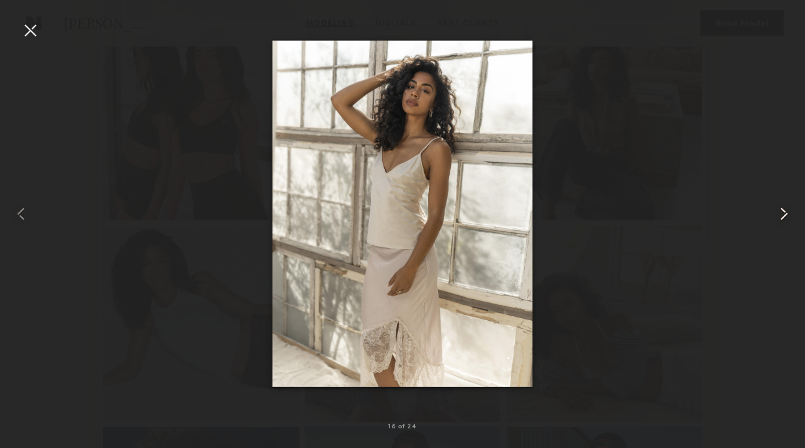
click at [788, 220] on common-icon at bounding box center [783, 213] width 21 height 21
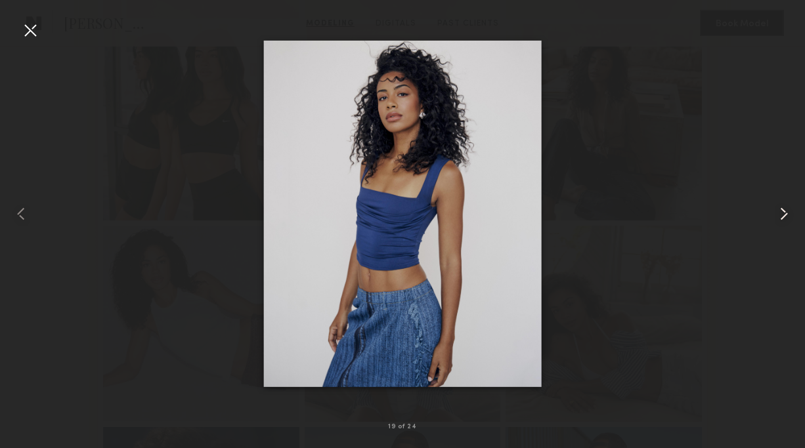
click at [788, 220] on common-icon at bounding box center [783, 213] width 21 height 21
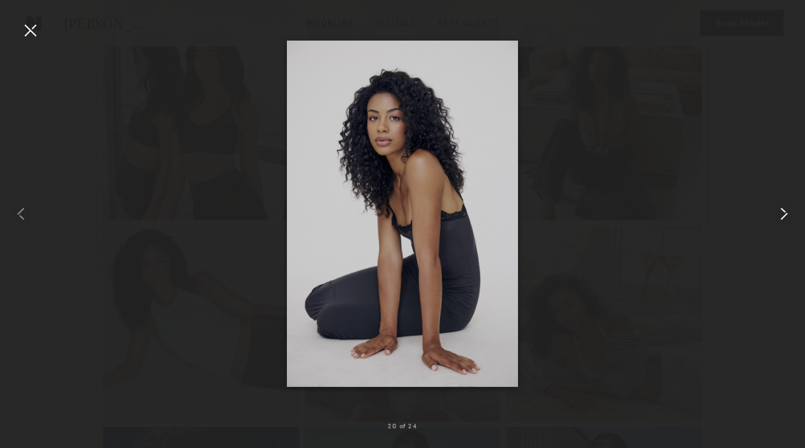
click at [788, 220] on common-icon at bounding box center [783, 213] width 21 height 21
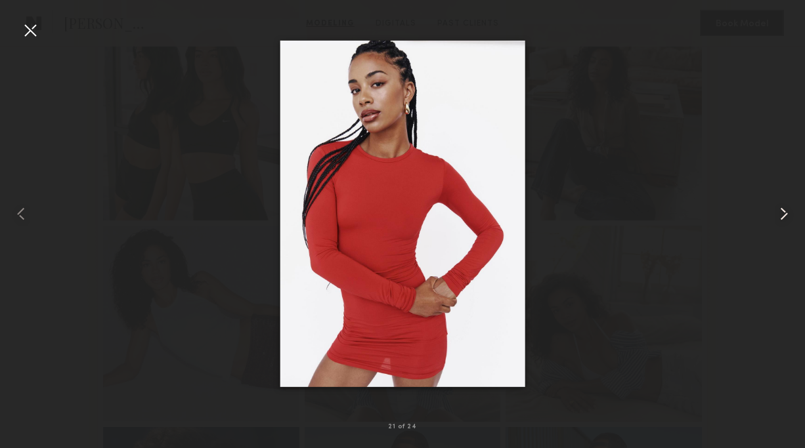
click at [788, 220] on common-icon at bounding box center [783, 213] width 21 height 21
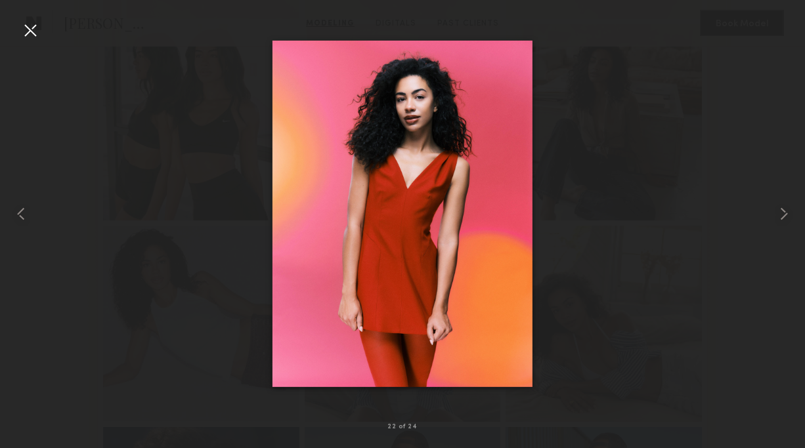
click at [33, 34] on div at bounding box center [30, 30] width 21 height 21
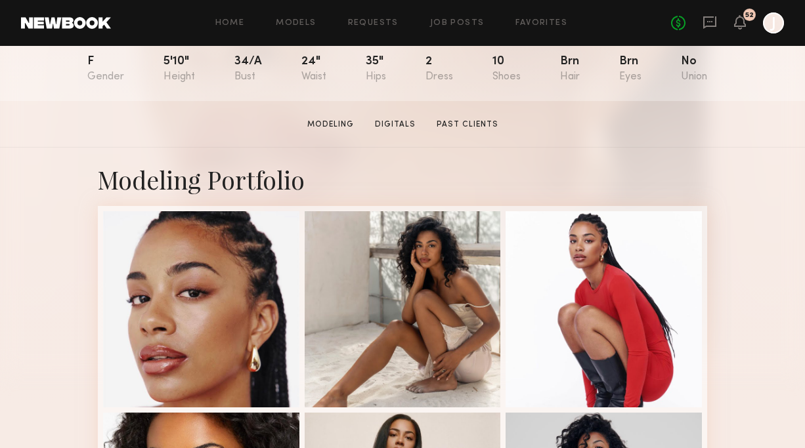
scroll to position [205, 0]
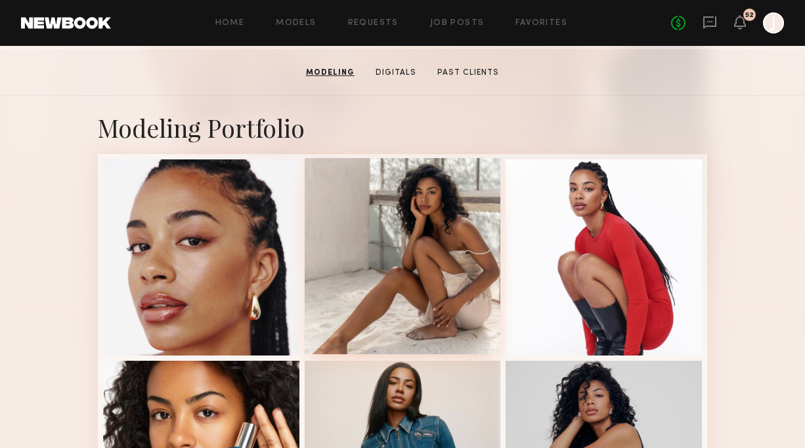
click at [428, 253] on div at bounding box center [403, 256] width 196 height 196
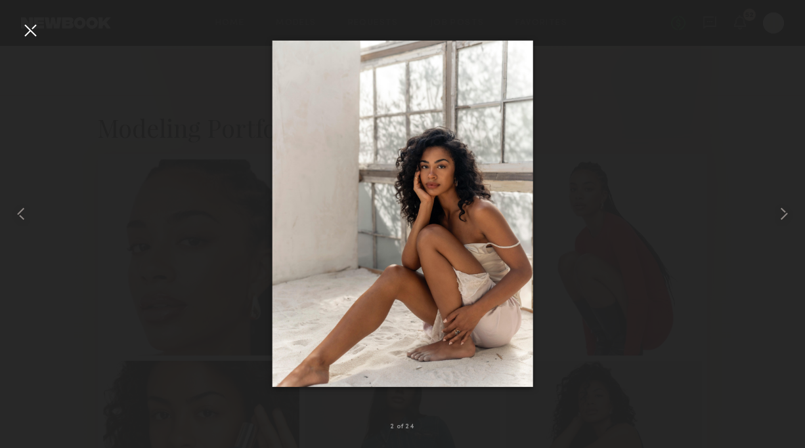
click at [33, 33] on div at bounding box center [30, 30] width 21 height 21
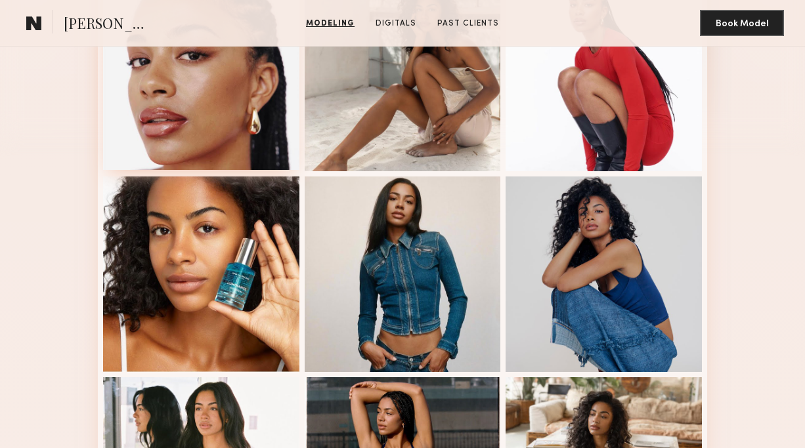
scroll to position [452, 0]
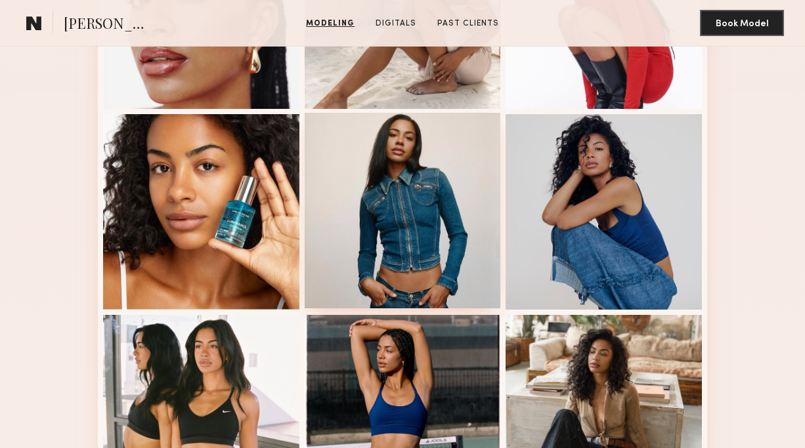
click at [406, 198] on div at bounding box center [403, 211] width 196 height 196
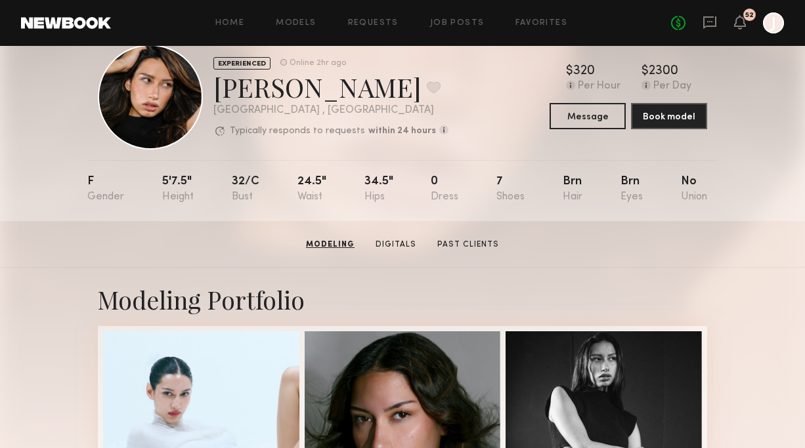
scroll to position [3, 0]
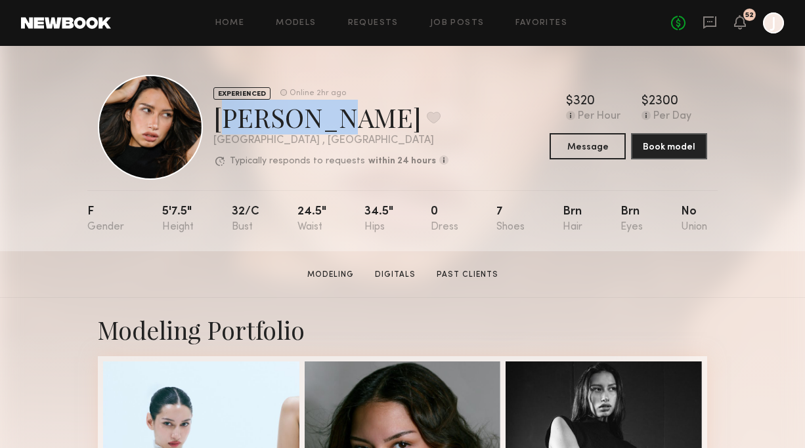
drag, startPoint x: 217, startPoint y: 114, endPoint x: 304, endPoint y: 117, distance: 87.3
click at [304, 117] on div "[PERSON_NAME] Favorite" at bounding box center [330, 117] width 235 height 35
copy div "[PERSON_NAME]"
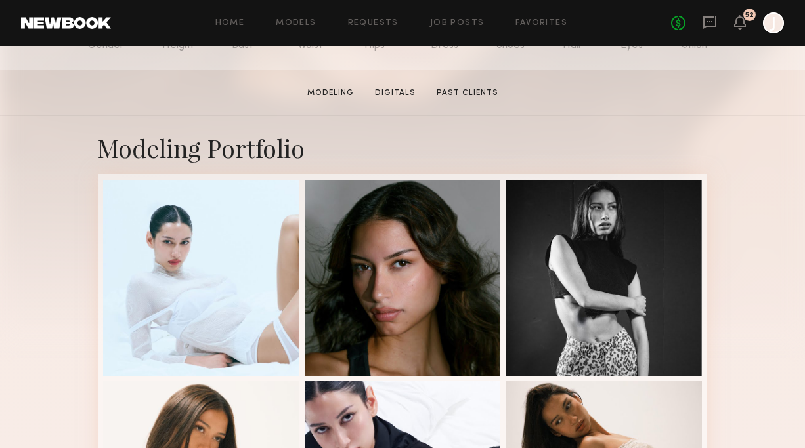
scroll to position [251, 0]
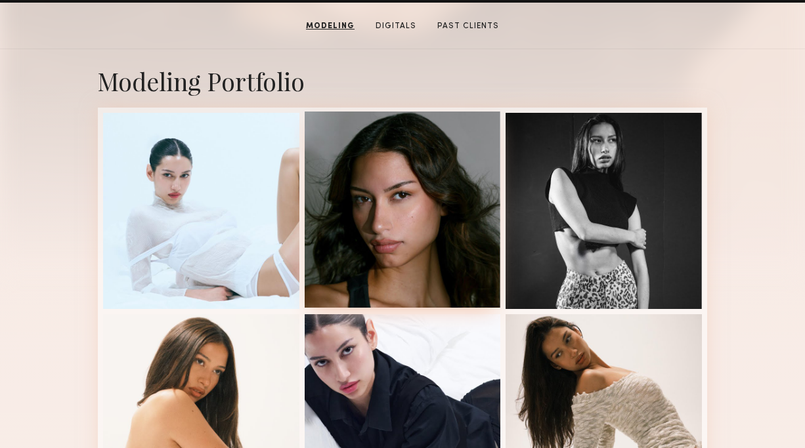
click at [393, 132] on div at bounding box center [403, 210] width 196 height 196
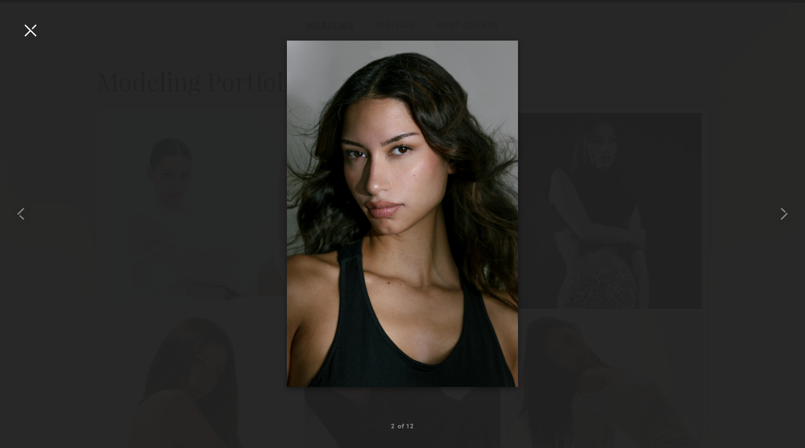
click at [32, 34] on div at bounding box center [30, 30] width 21 height 21
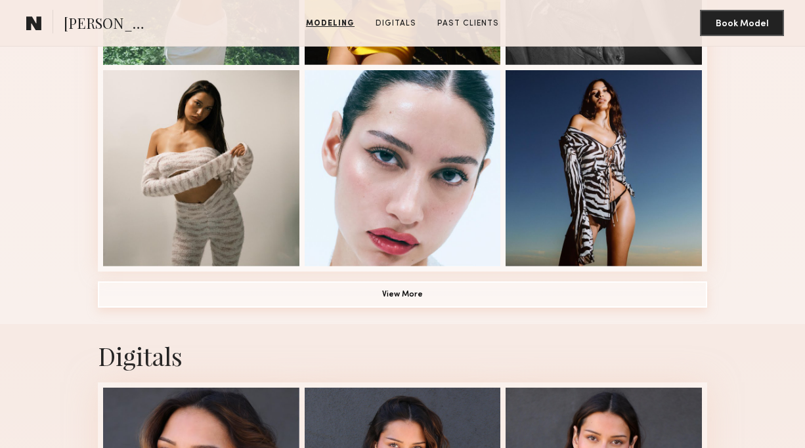
scroll to position [916, 0]
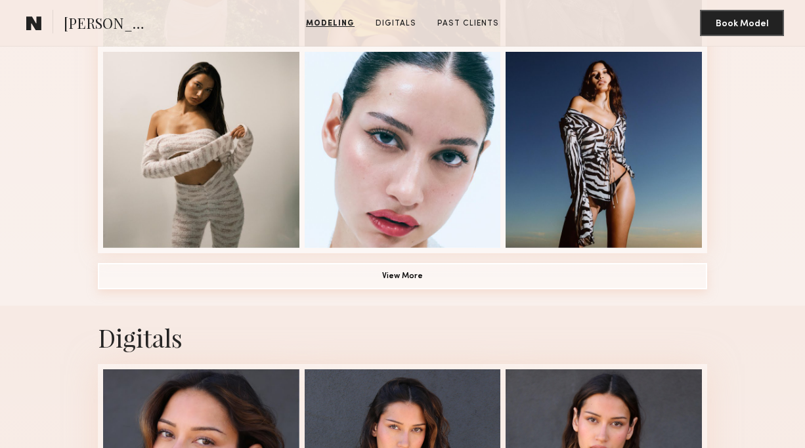
click at [194, 273] on button "View More" at bounding box center [402, 276] width 609 height 26
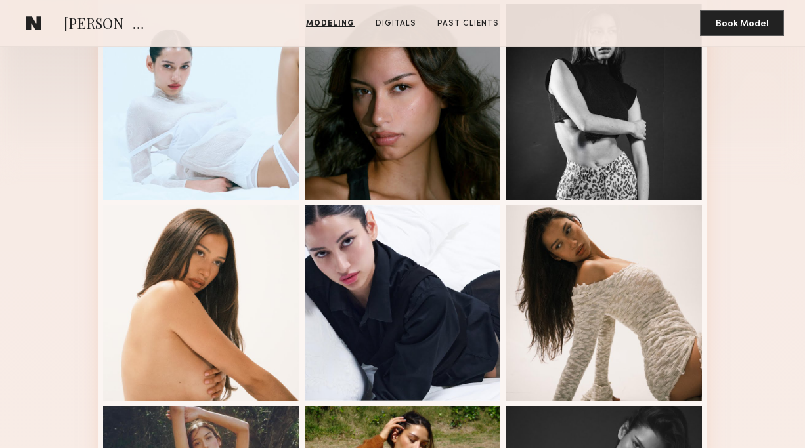
scroll to position [0, 0]
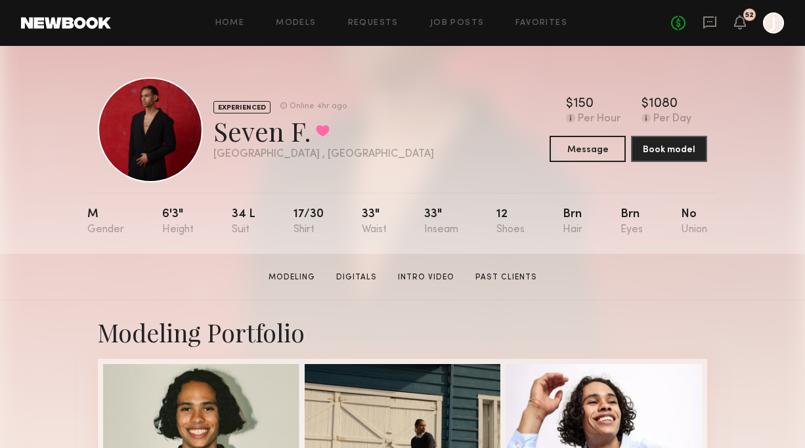
drag, startPoint x: 213, startPoint y: 136, endPoint x: 308, endPoint y: 138, distance: 95.2
click at [308, 138] on div "Seven F. Favorited" at bounding box center [323, 131] width 221 height 35
copy div "Seven F."
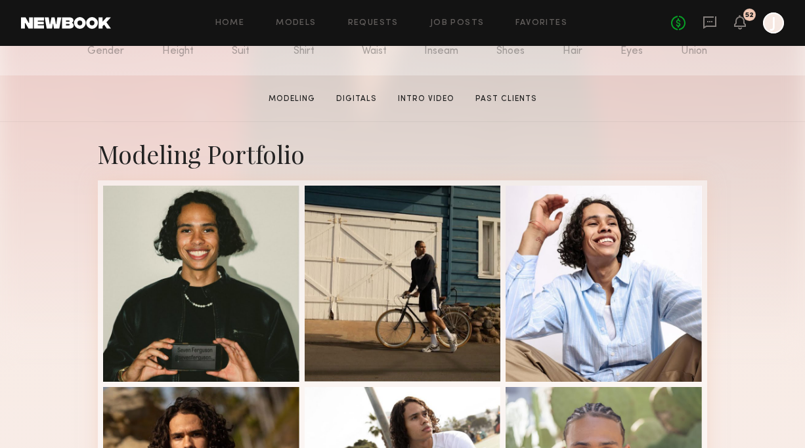
scroll to position [279, 0]
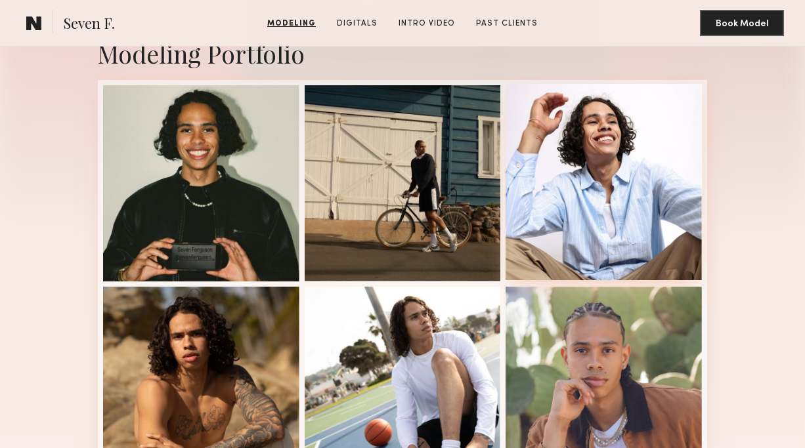
click at [621, 169] on div at bounding box center [603, 182] width 196 height 196
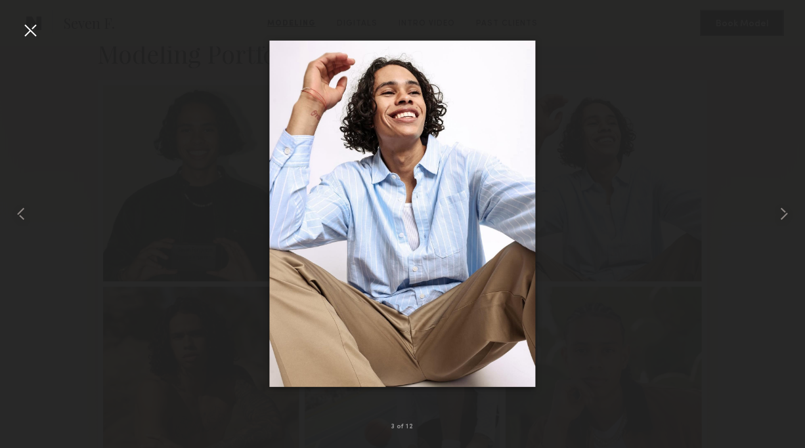
click at [33, 26] on div at bounding box center [30, 30] width 21 height 21
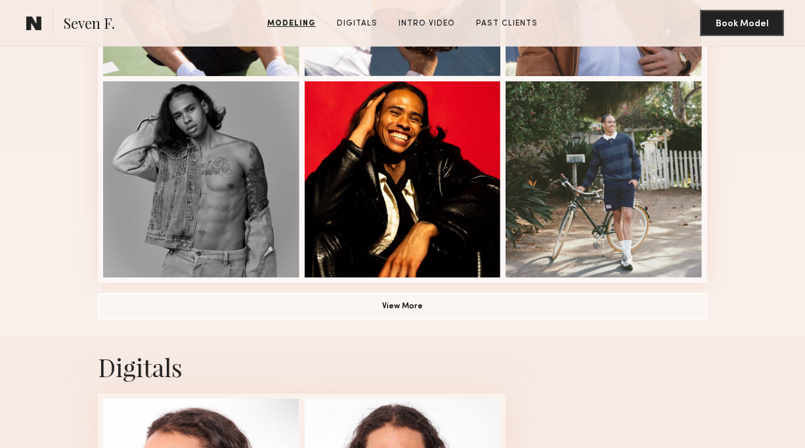
scroll to position [1032, 0]
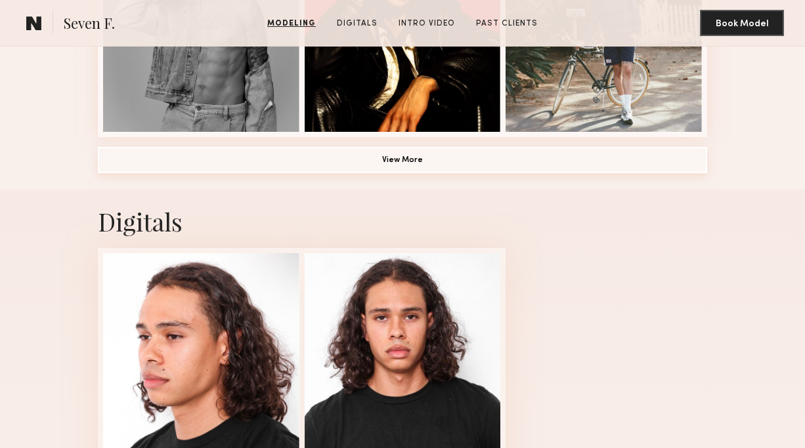
click at [210, 154] on button "View More" at bounding box center [402, 160] width 609 height 26
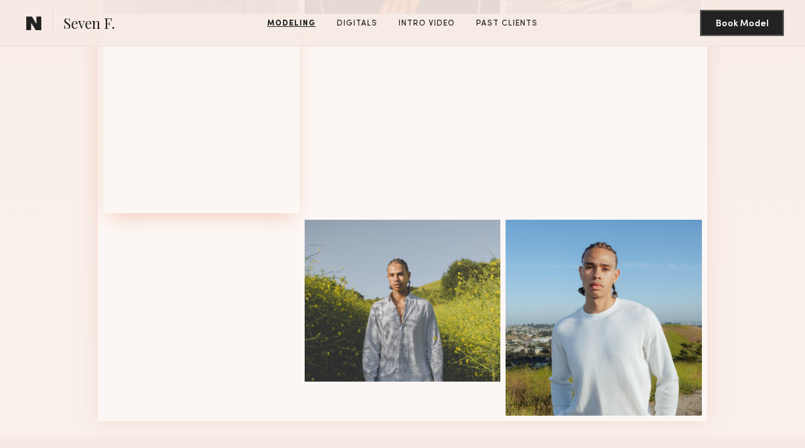
scroll to position [1081, 0]
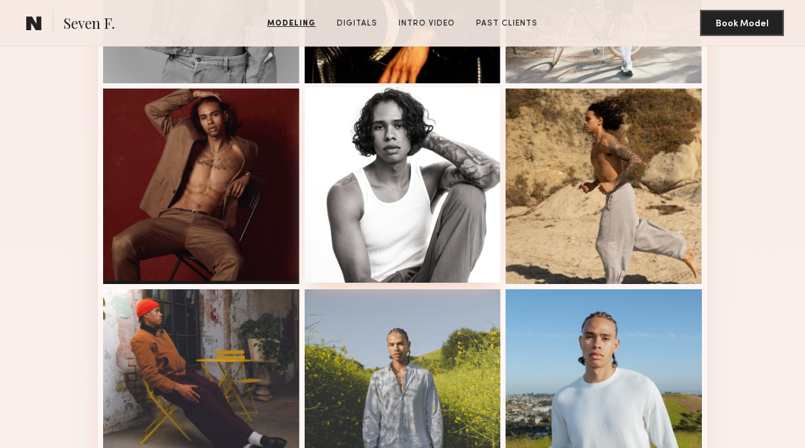
click at [381, 182] on div at bounding box center [403, 185] width 196 height 196
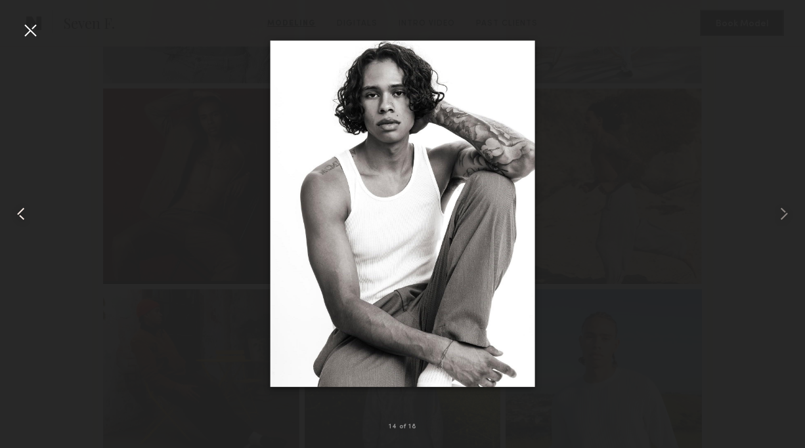
click at [21, 211] on common-icon at bounding box center [21, 213] width 21 height 21
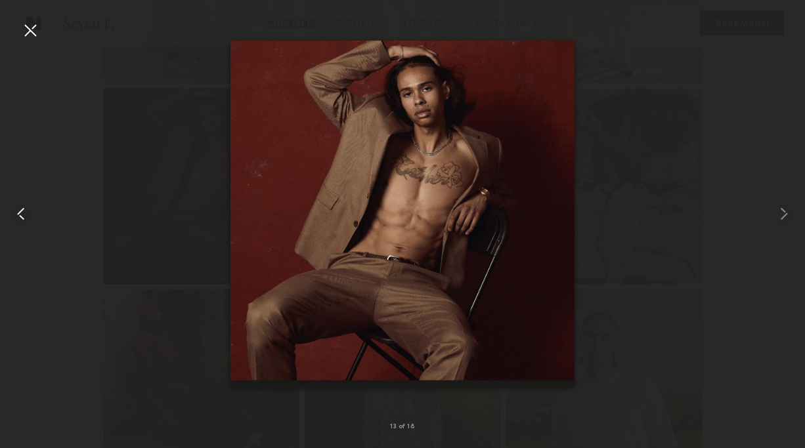
click at [21, 211] on common-icon at bounding box center [21, 213] width 21 height 21
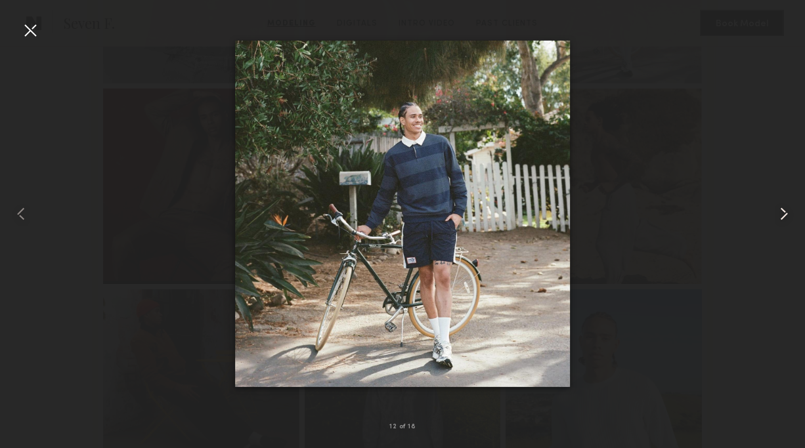
click at [778, 209] on common-icon at bounding box center [783, 213] width 21 height 21
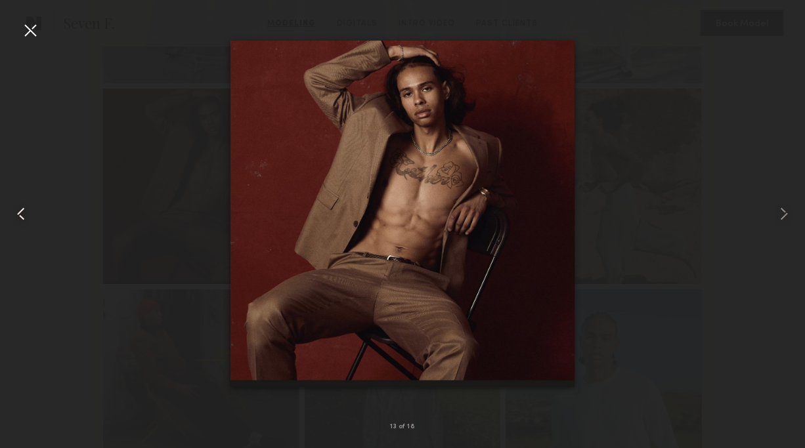
click at [18, 222] on common-icon at bounding box center [21, 213] width 21 height 21
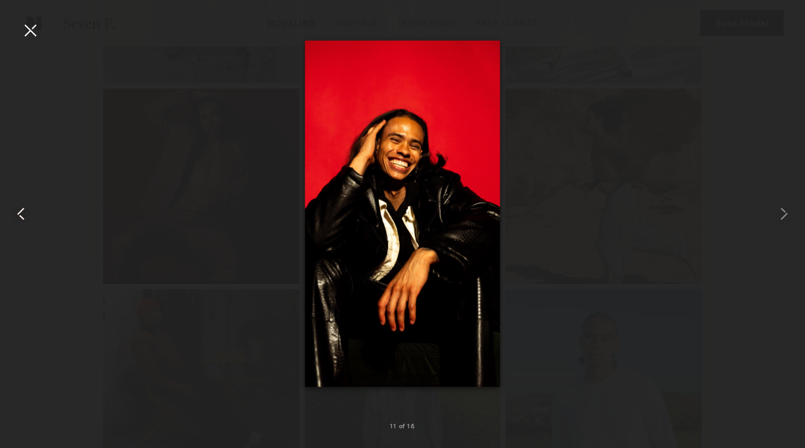
click at [19, 220] on common-icon at bounding box center [21, 213] width 21 height 21
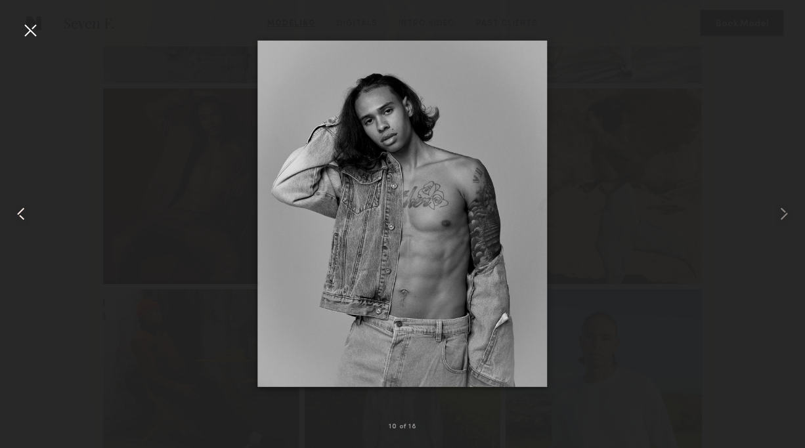
click at [19, 220] on common-icon at bounding box center [21, 213] width 21 height 21
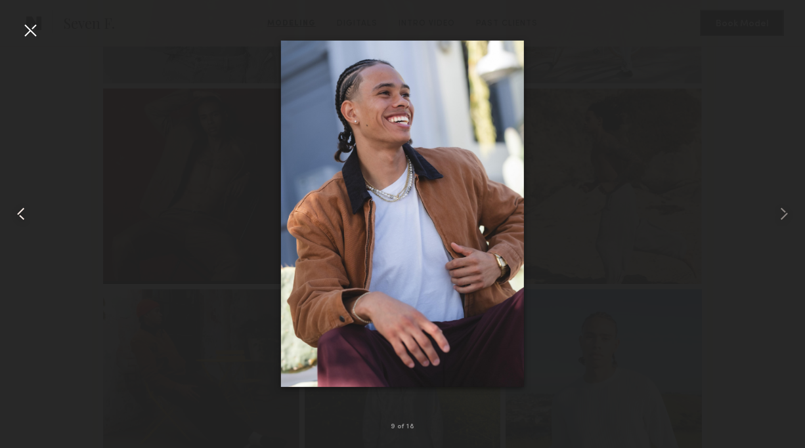
click at [19, 220] on common-icon at bounding box center [21, 213] width 21 height 21
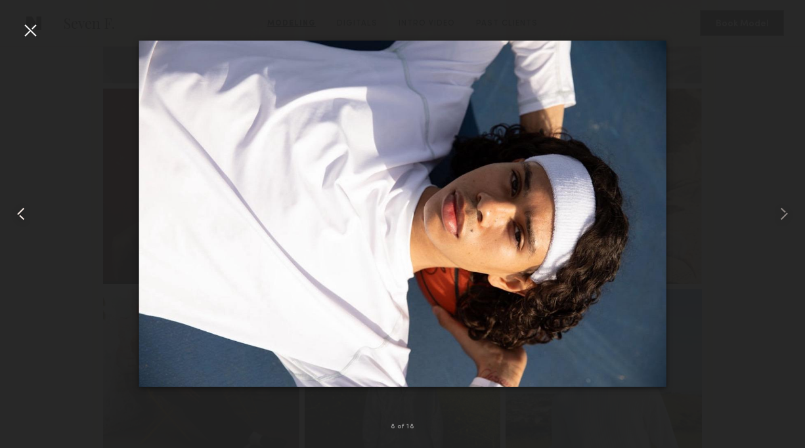
click at [19, 220] on common-icon at bounding box center [21, 213] width 21 height 21
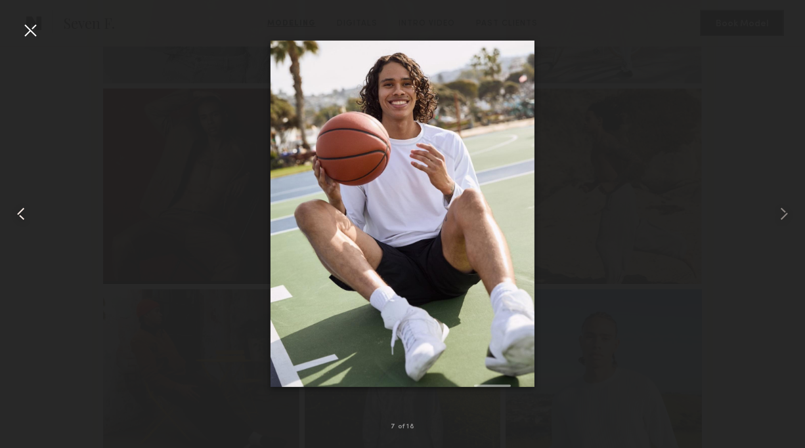
click at [30, 212] on common-icon at bounding box center [21, 213] width 21 height 21
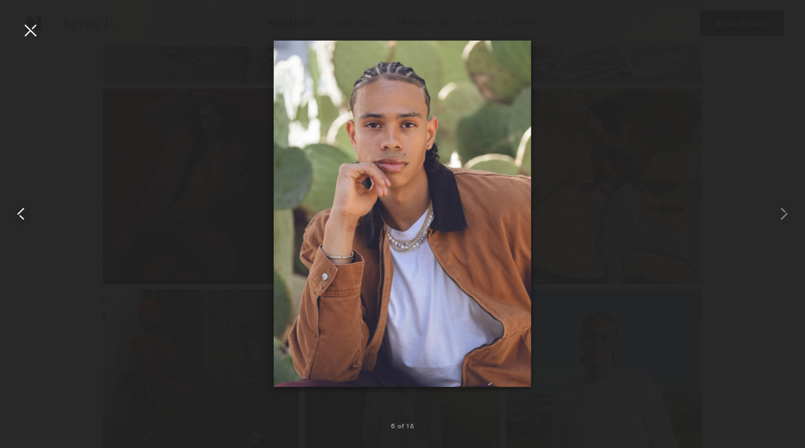
click at [20, 213] on common-icon at bounding box center [21, 213] width 21 height 21
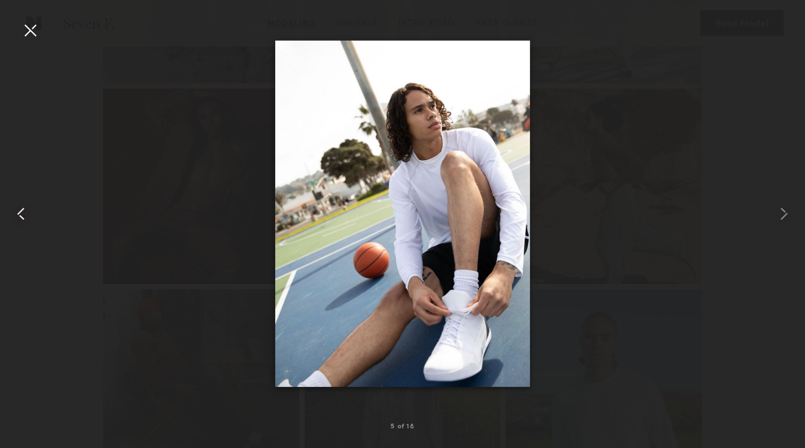
click at [20, 213] on common-icon at bounding box center [21, 213] width 21 height 21
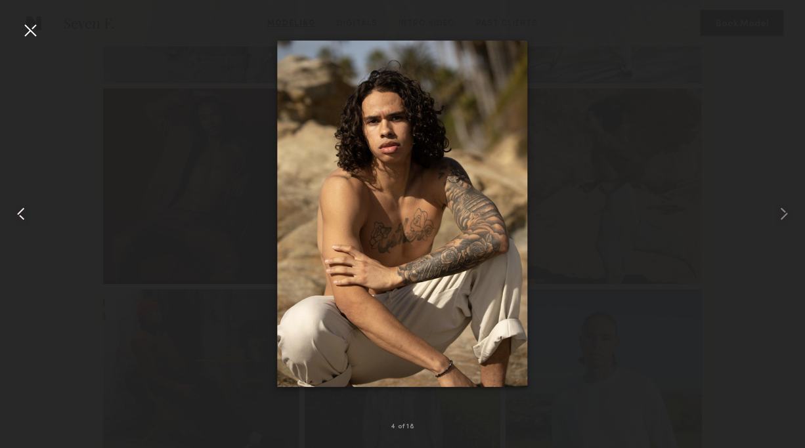
click at [20, 213] on common-icon at bounding box center [21, 213] width 21 height 21
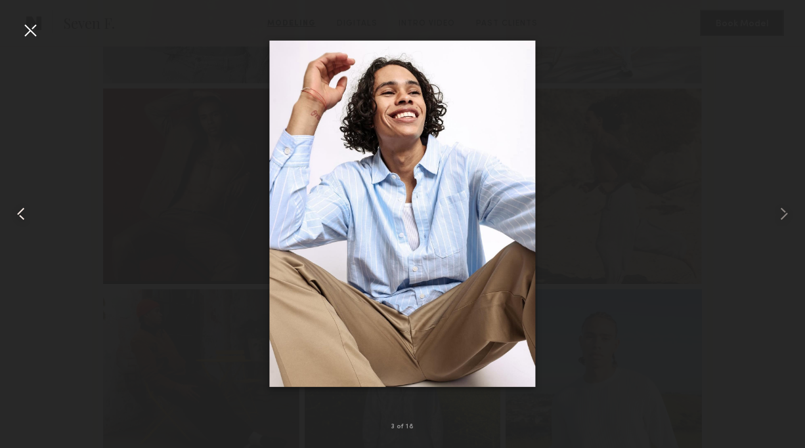
click at [20, 213] on common-icon at bounding box center [21, 213] width 21 height 21
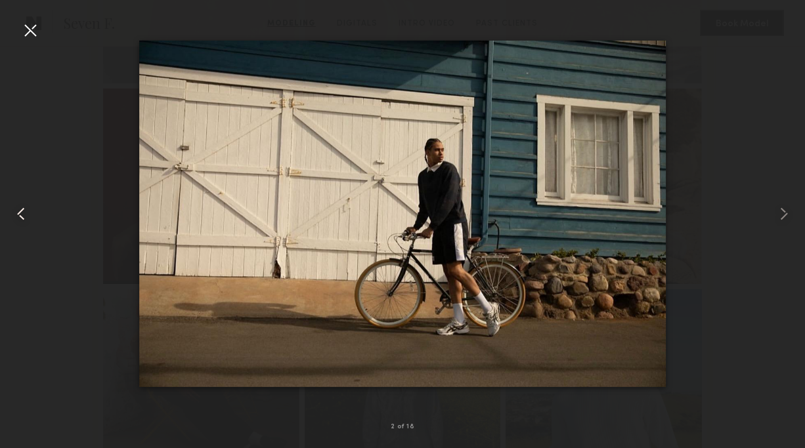
click at [20, 213] on common-icon at bounding box center [21, 213] width 21 height 21
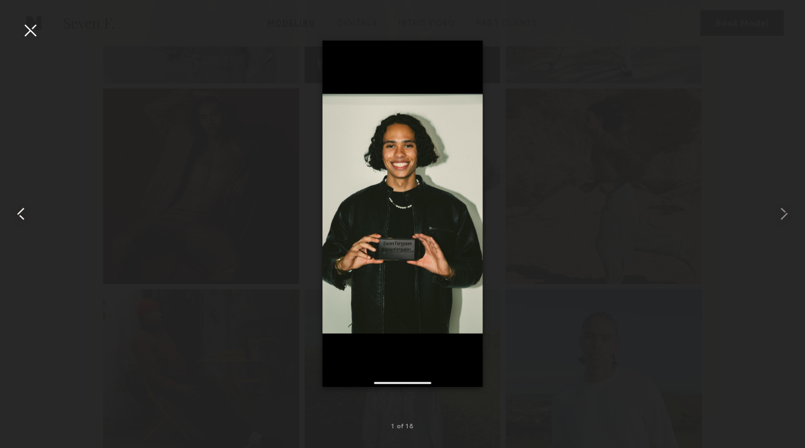
click at [20, 213] on common-icon at bounding box center [21, 213] width 21 height 21
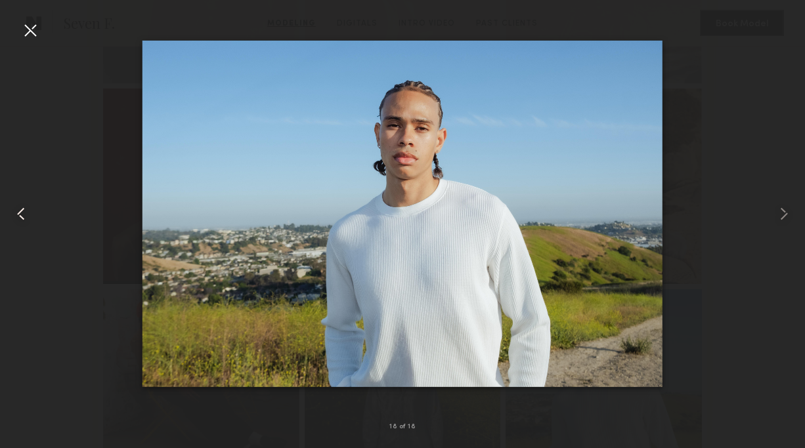
click at [20, 213] on common-icon at bounding box center [21, 213] width 21 height 21
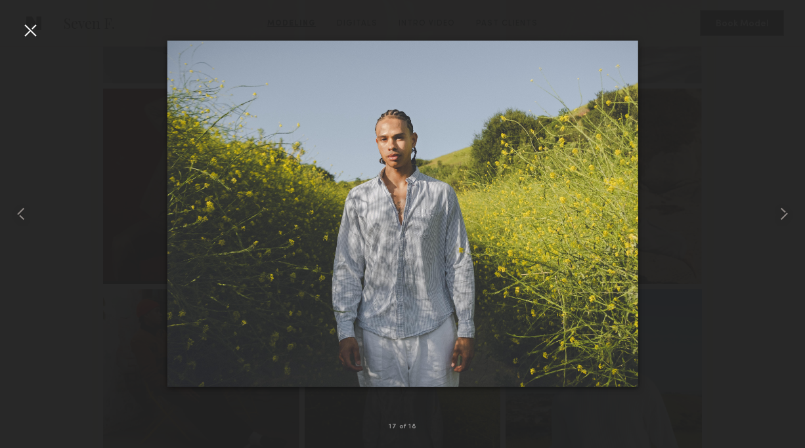
click at [31, 31] on div at bounding box center [30, 30] width 21 height 21
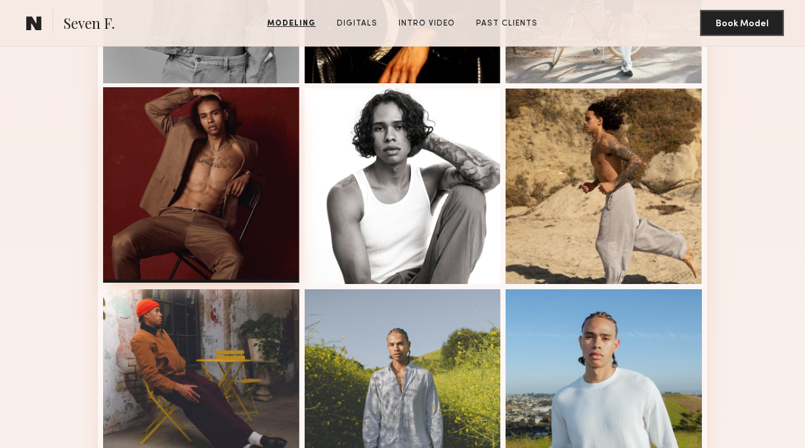
scroll to position [1076, 0]
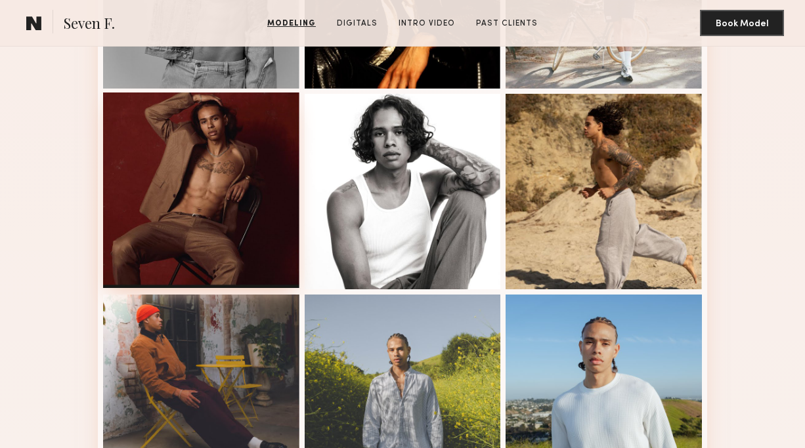
click at [196, 211] on div at bounding box center [201, 191] width 196 height 196
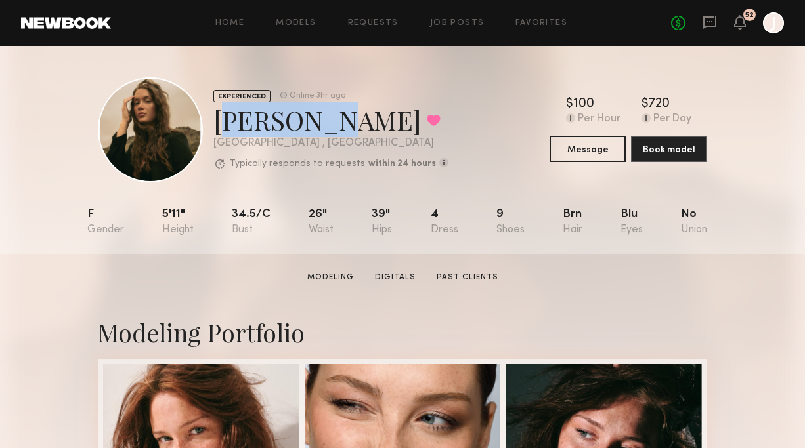
drag, startPoint x: 215, startPoint y: 126, endPoint x: 307, endPoint y: 132, distance: 92.1
click at [307, 132] on div "[PERSON_NAME] Favorited" at bounding box center [330, 119] width 235 height 35
copy div "[PERSON_NAME]"
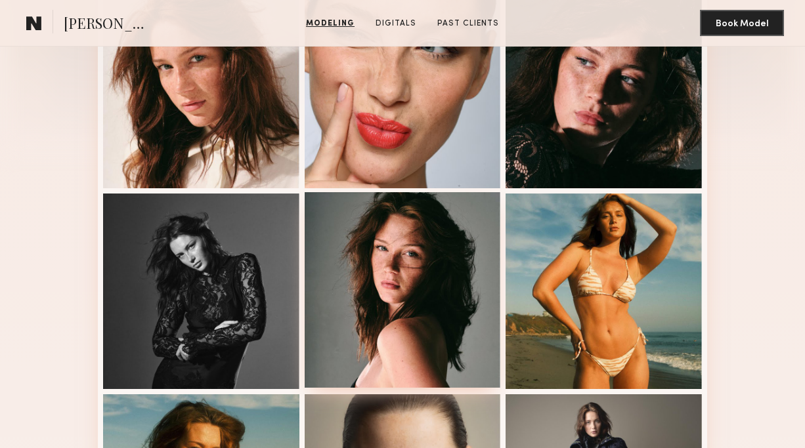
scroll to position [296, 0]
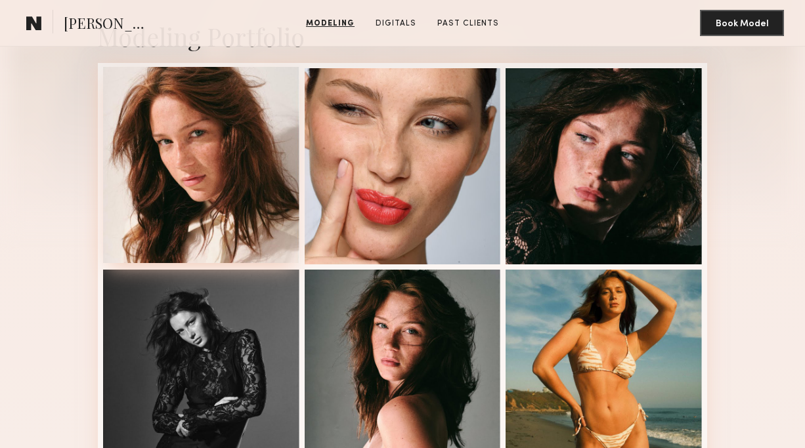
click at [244, 202] on div at bounding box center [201, 165] width 196 height 196
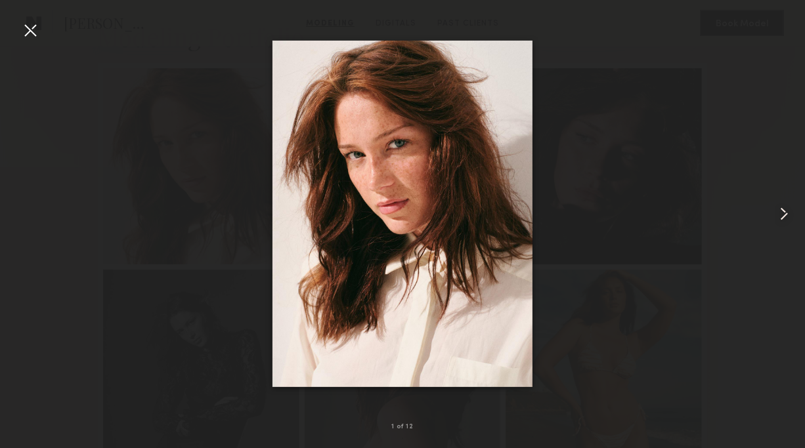
click at [780, 219] on common-icon at bounding box center [783, 213] width 21 height 21
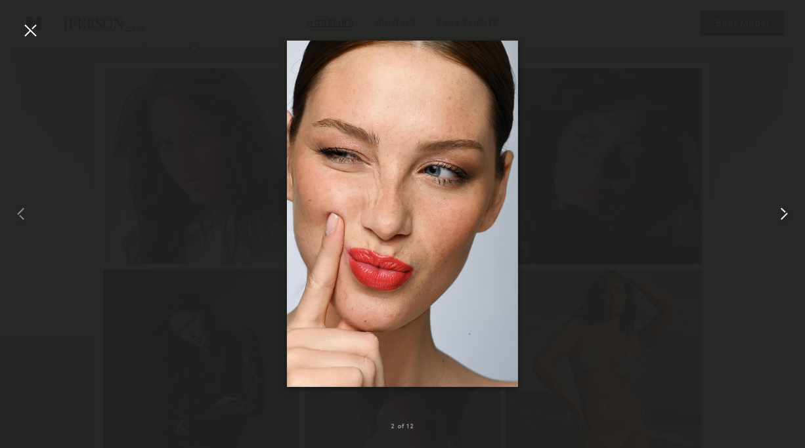
click at [781, 219] on common-icon at bounding box center [783, 213] width 21 height 21
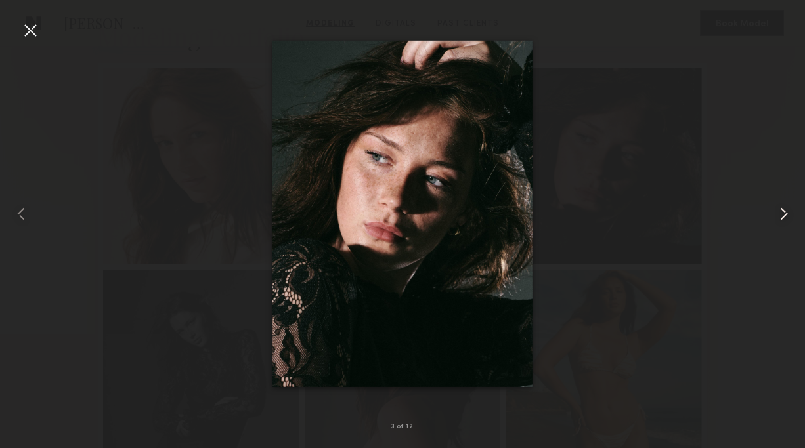
click at [781, 219] on common-icon at bounding box center [783, 213] width 21 height 21
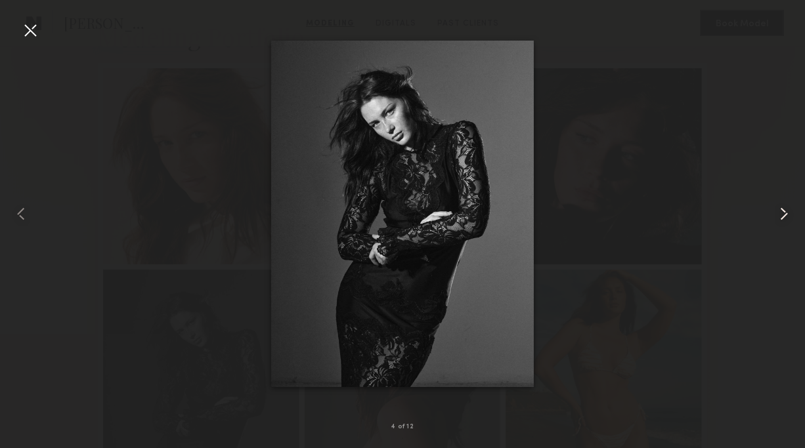
click at [781, 219] on common-icon at bounding box center [783, 213] width 21 height 21
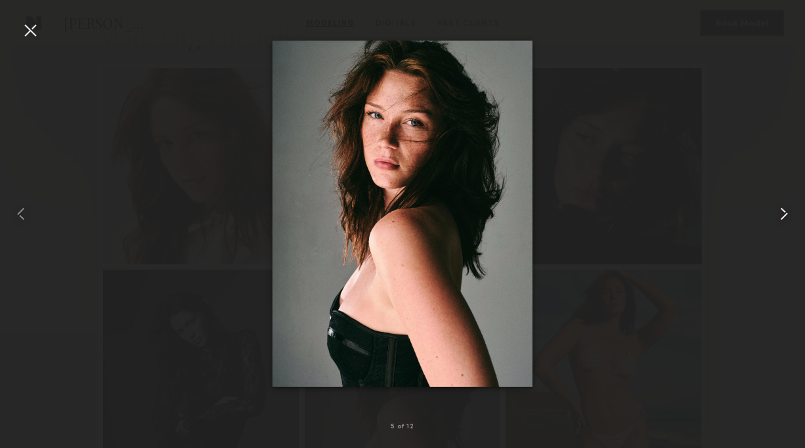
click at [781, 219] on common-icon at bounding box center [783, 213] width 21 height 21
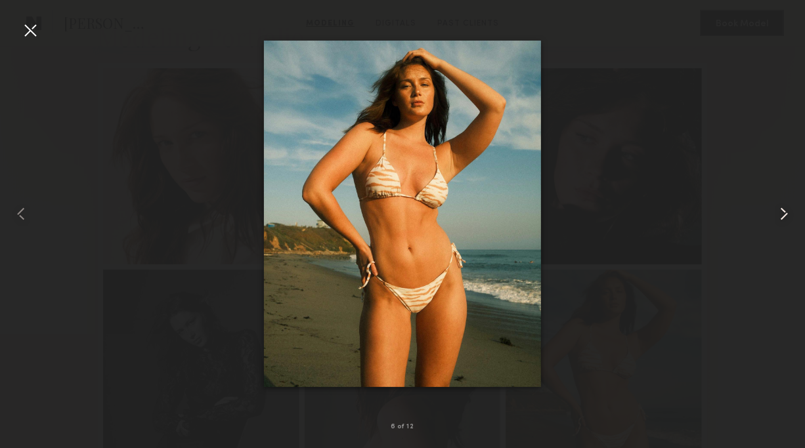
click at [781, 219] on common-icon at bounding box center [783, 213] width 21 height 21
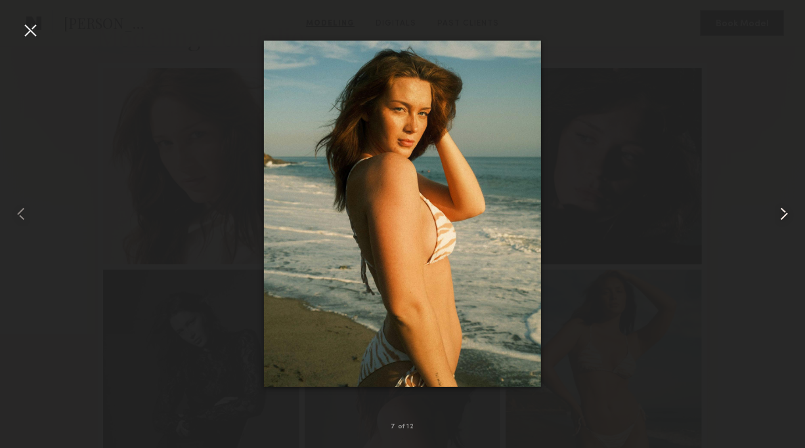
click at [781, 219] on common-icon at bounding box center [783, 213] width 21 height 21
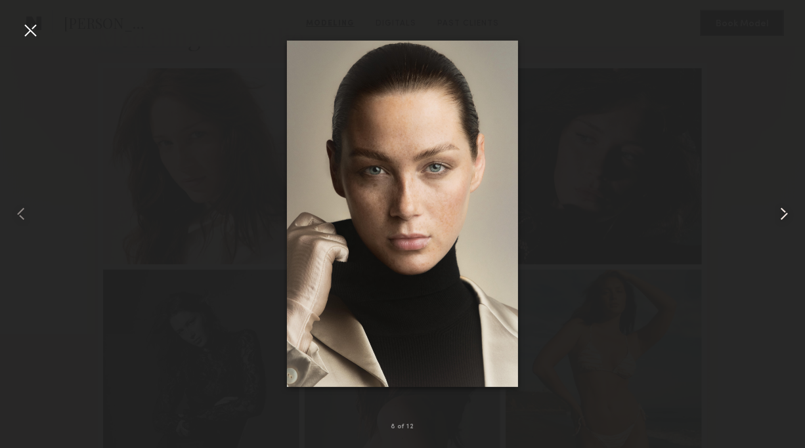
click at [781, 219] on common-icon at bounding box center [783, 213] width 21 height 21
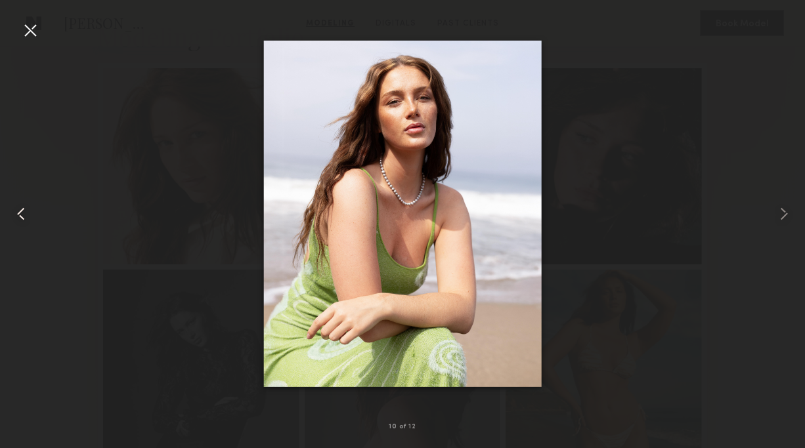
click at [26, 219] on common-icon at bounding box center [21, 213] width 21 height 21
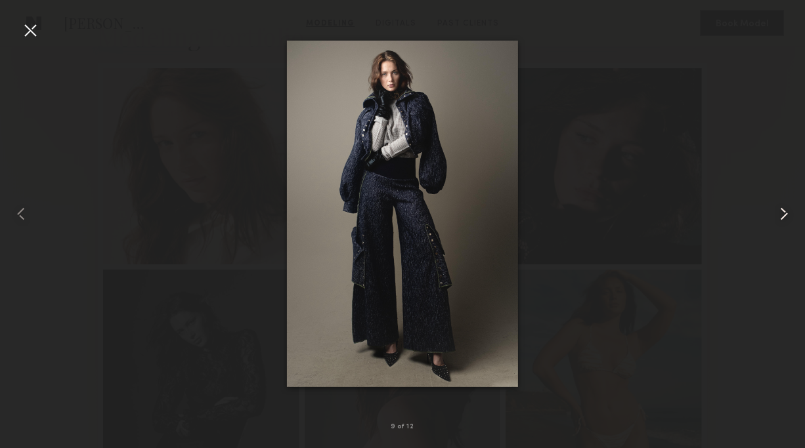
click at [789, 221] on common-icon at bounding box center [783, 213] width 21 height 21
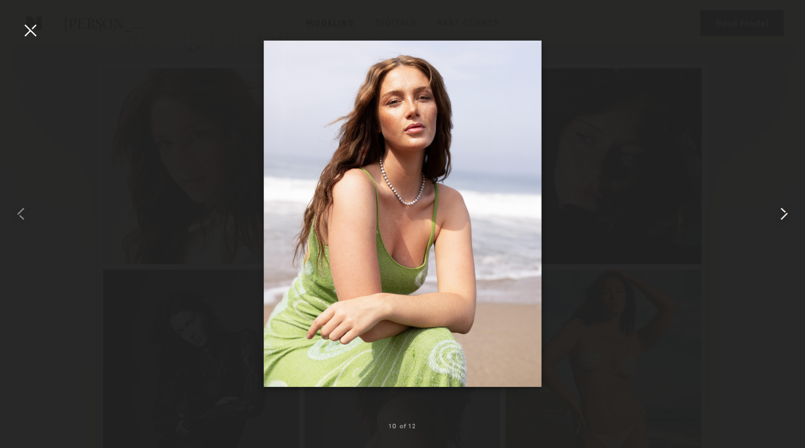
click at [788, 221] on common-icon at bounding box center [783, 213] width 21 height 21
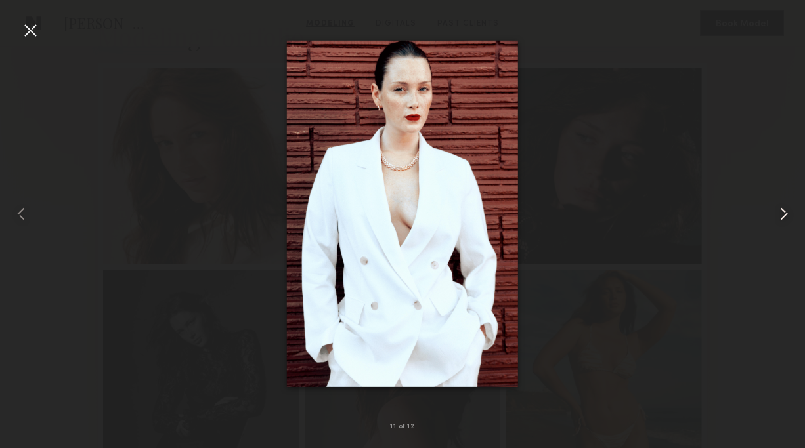
click at [788, 220] on common-icon at bounding box center [783, 213] width 21 height 21
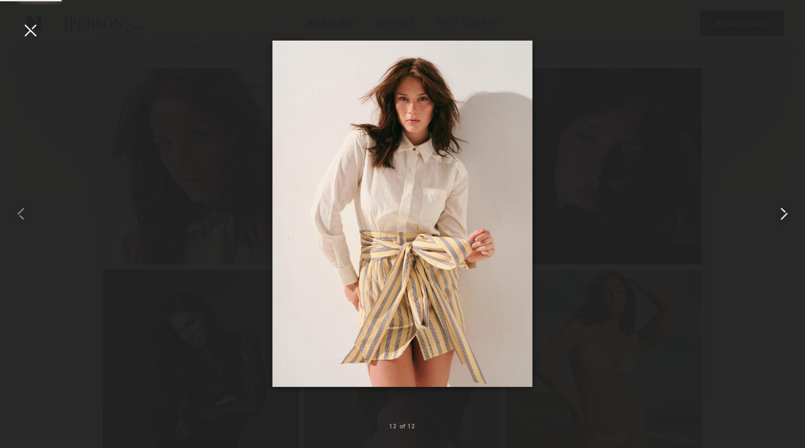
click at [788, 220] on common-icon at bounding box center [783, 213] width 21 height 21
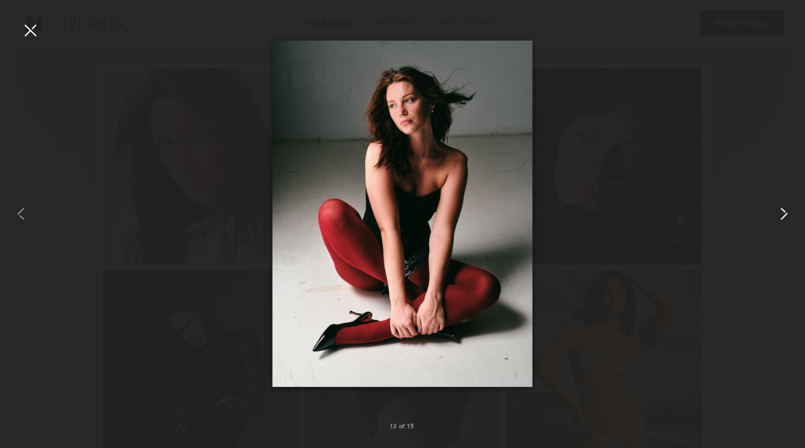
click at [787, 219] on common-icon at bounding box center [783, 213] width 21 height 21
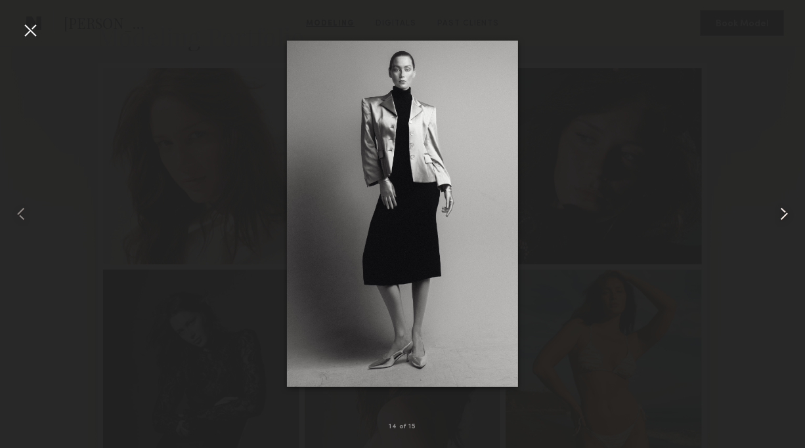
click at [786, 219] on common-icon at bounding box center [783, 213] width 21 height 21
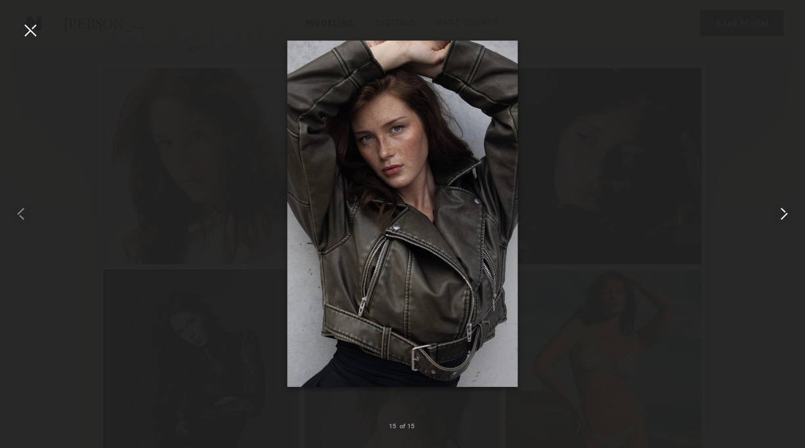
click at [786, 219] on common-icon at bounding box center [783, 213] width 21 height 21
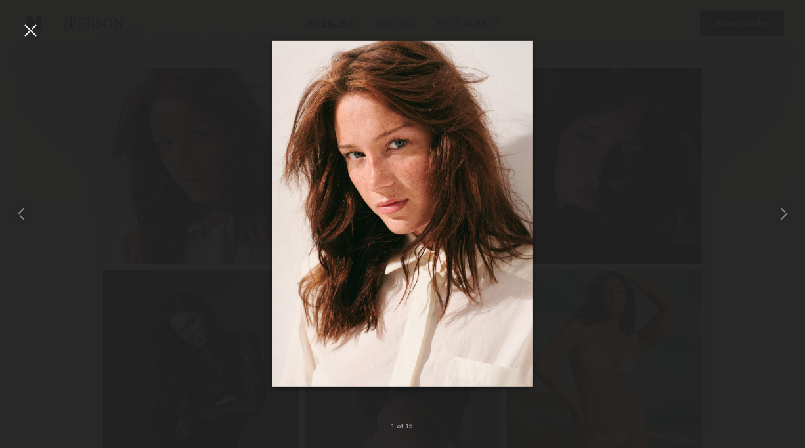
click at [35, 28] on div at bounding box center [30, 30] width 21 height 21
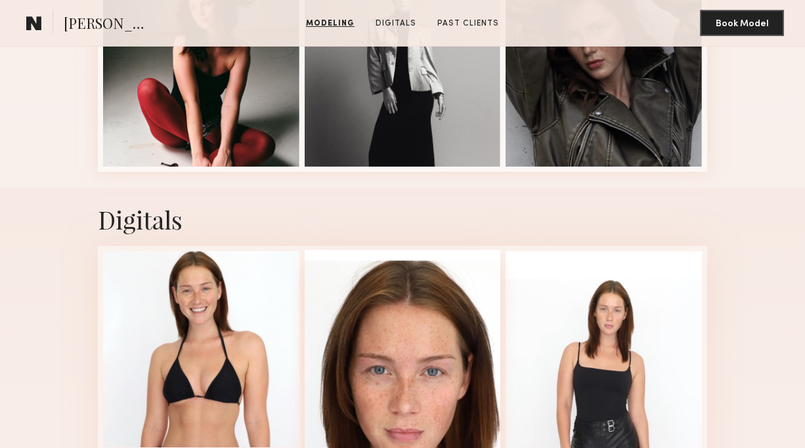
scroll to position [1339, 0]
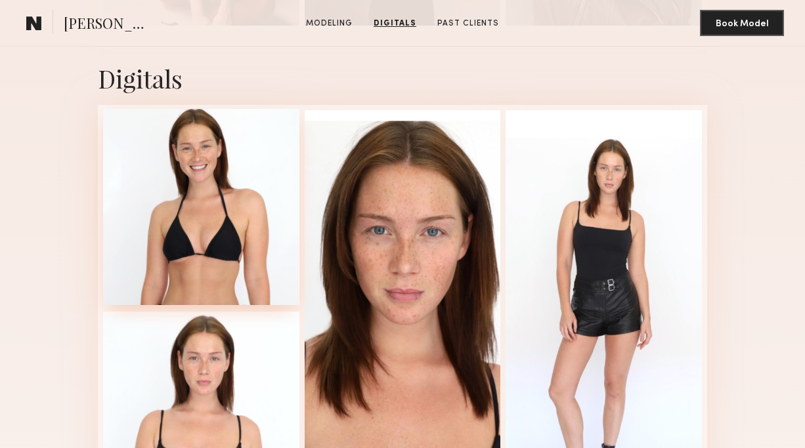
click at [228, 244] on div at bounding box center [201, 207] width 196 height 196
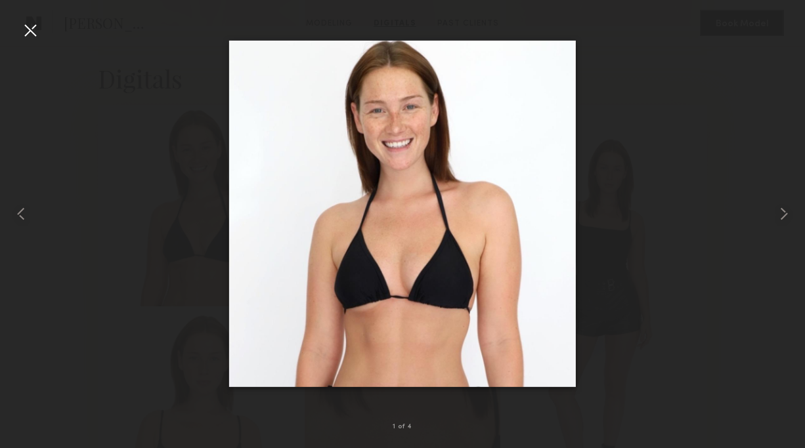
click at [29, 24] on div at bounding box center [30, 30] width 21 height 21
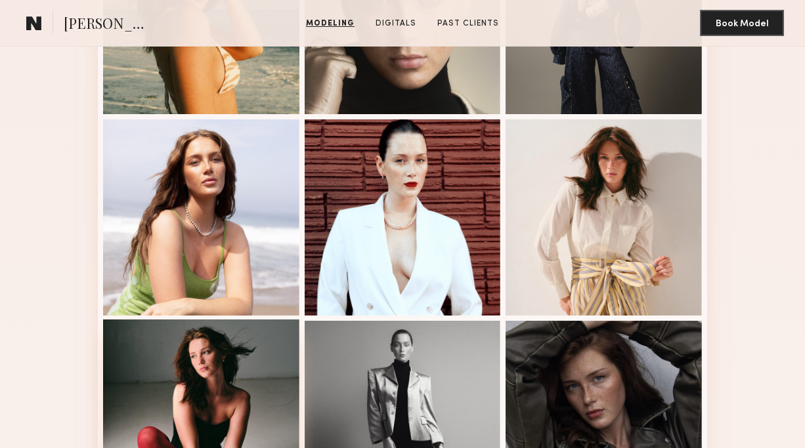
scroll to position [774, 0]
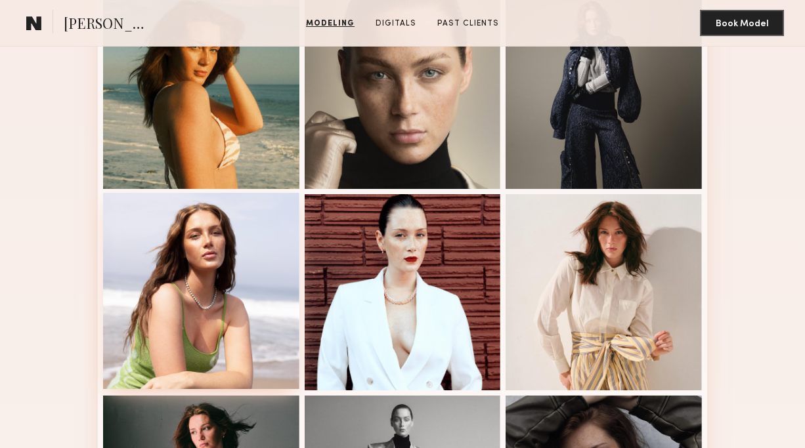
click at [181, 308] on div at bounding box center [201, 291] width 196 height 196
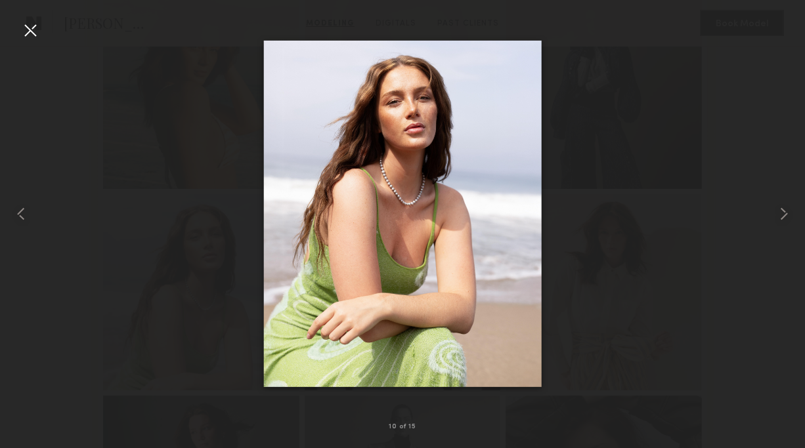
click at [25, 31] on div at bounding box center [30, 30] width 21 height 21
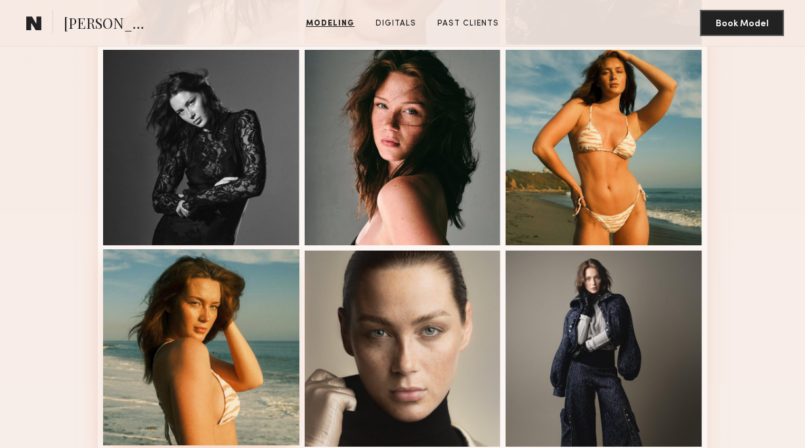
scroll to position [599, 0]
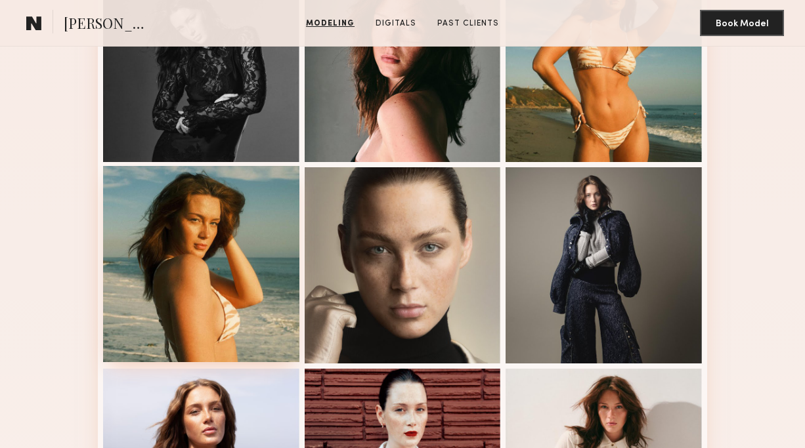
click at [236, 299] on div at bounding box center [201, 264] width 196 height 196
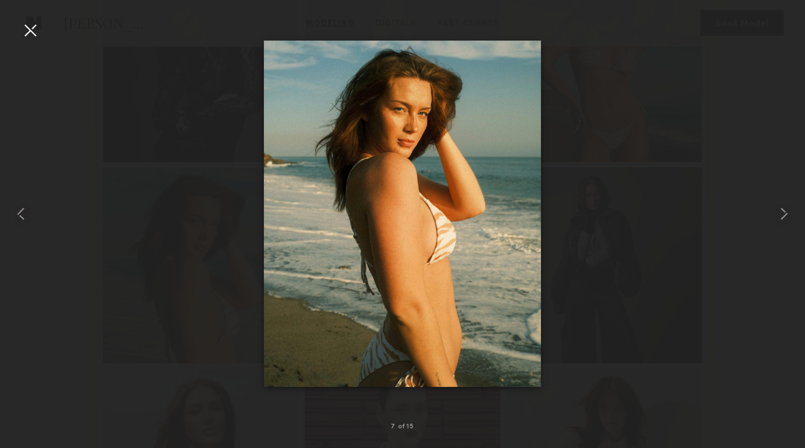
click at [37, 35] on div at bounding box center [30, 30] width 21 height 21
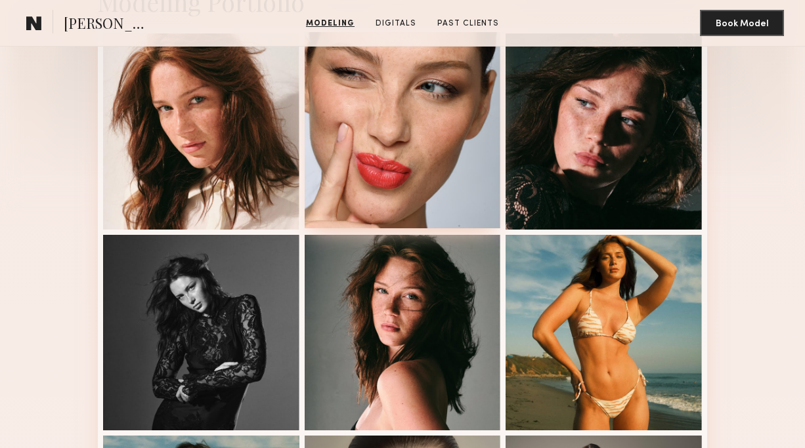
scroll to position [375, 0]
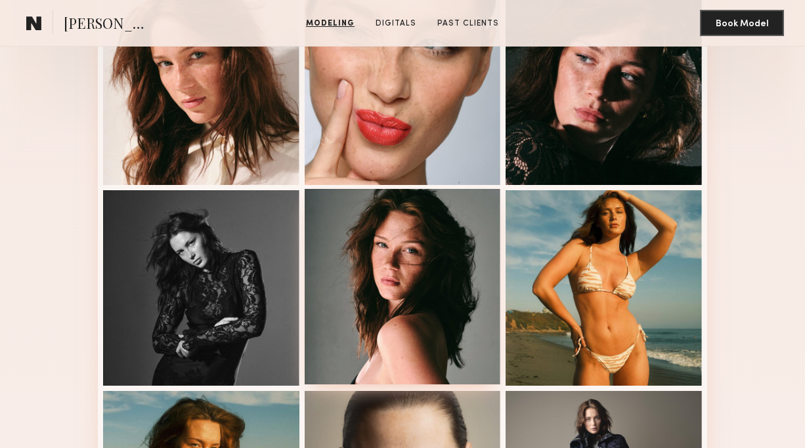
click at [451, 264] on div at bounding box center [403, 287] width 196 height 196
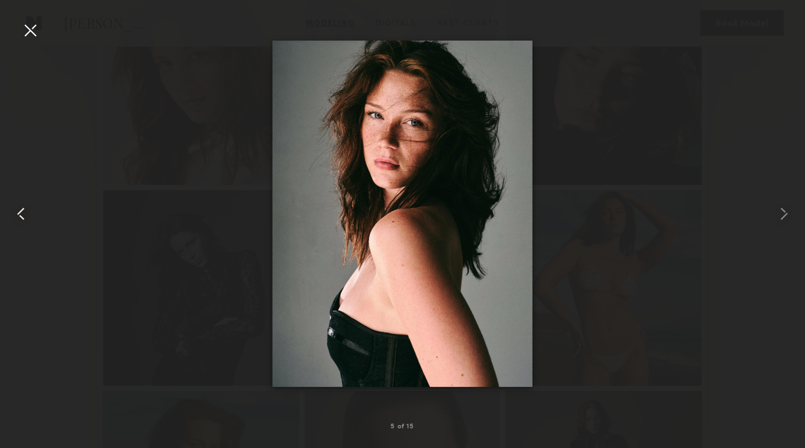
click at [18, 217] on common-icon at bounding box center [21, 213] width 21 height 21
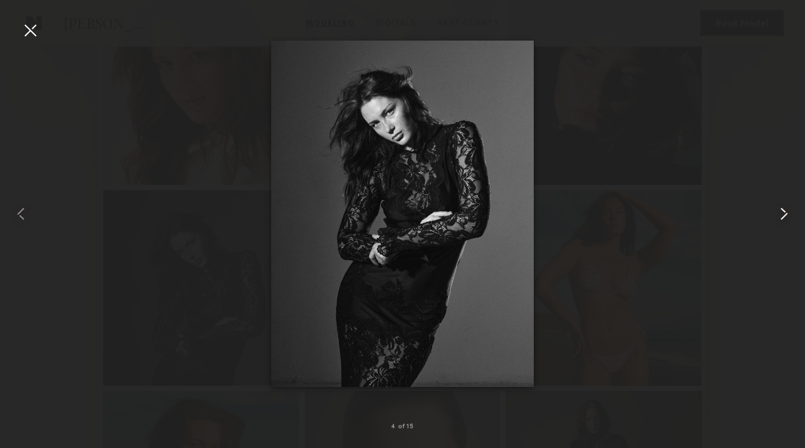
click at [784, 210] on common-icon at bounding box center [783, 213] width 21 height 21
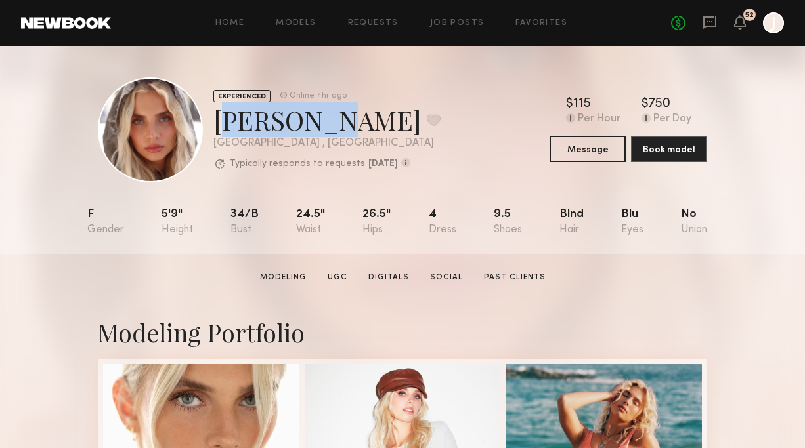
drag, startPoint x: 219, startPoint y: 121, endPoint x: 297, endPoint y: 128, distance: 77.8
click at [297, 128] on div "Allea S. Favorite" at bounding box center [326, 119] width 227 height 35
copy div "Allea S."
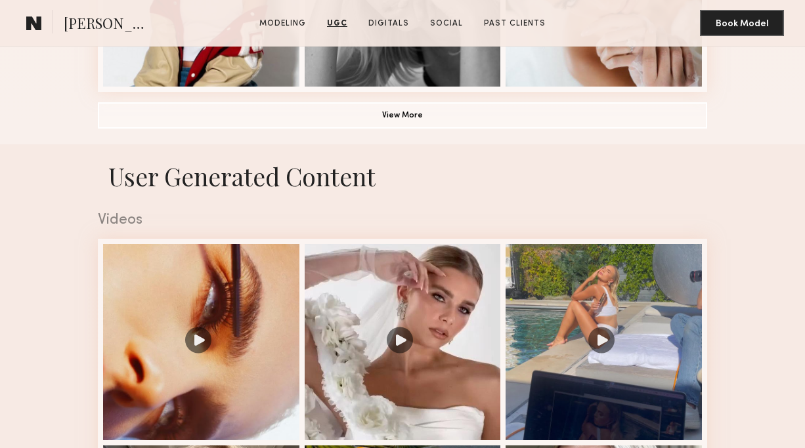
scroll to position [885, 0]
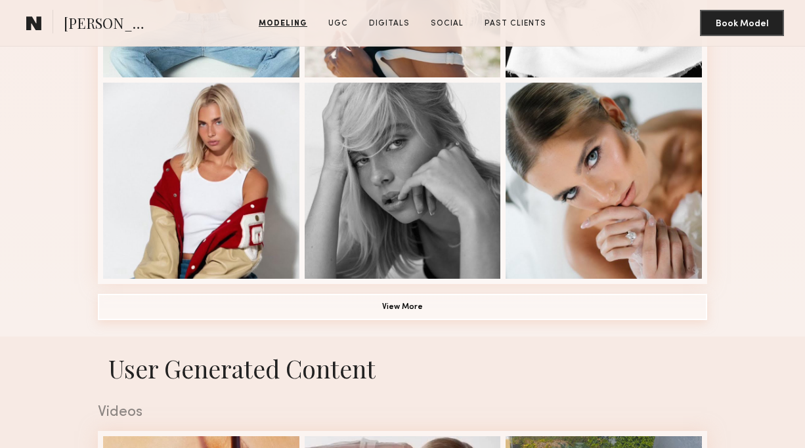
click at [356, 309] on button "View More" at bounding box center [402, 307] width 609 height 26
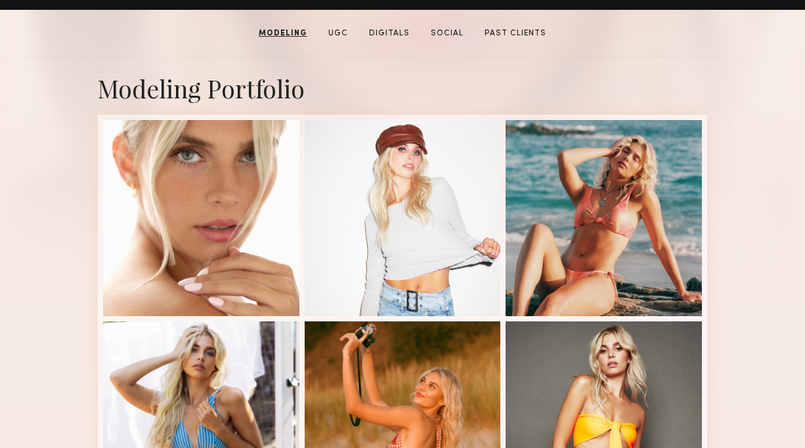
scroll to position [74, 0]
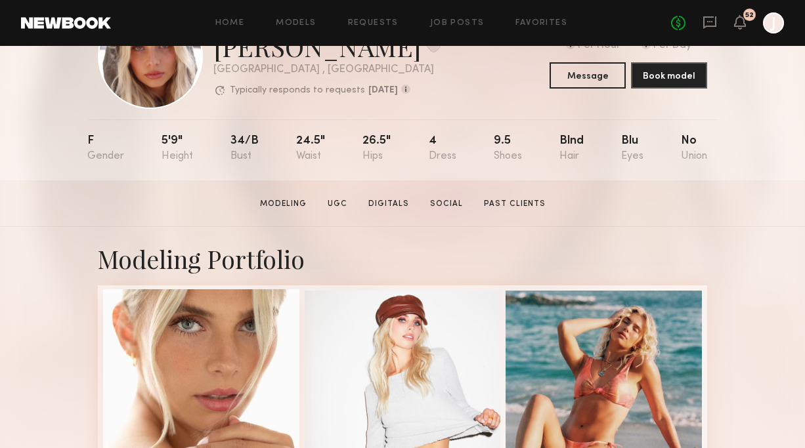
click at [219, 328] on div at bounding box center [201, 387] width 196 height 196
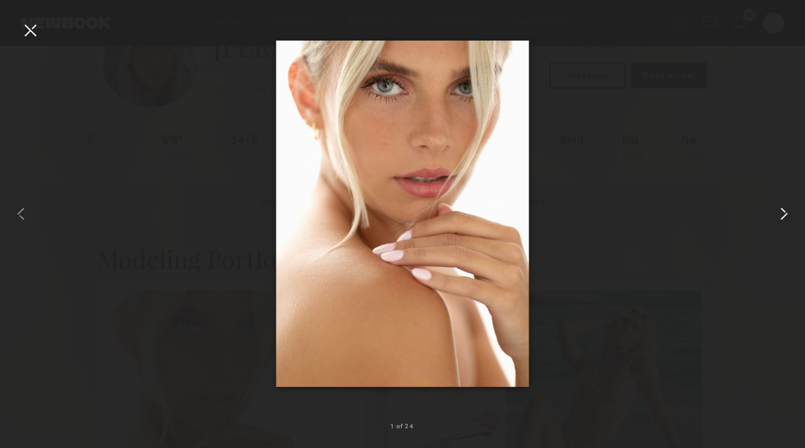
click at [778, 203] on common-icon at bounding box center [783, 213] width 21 height 21
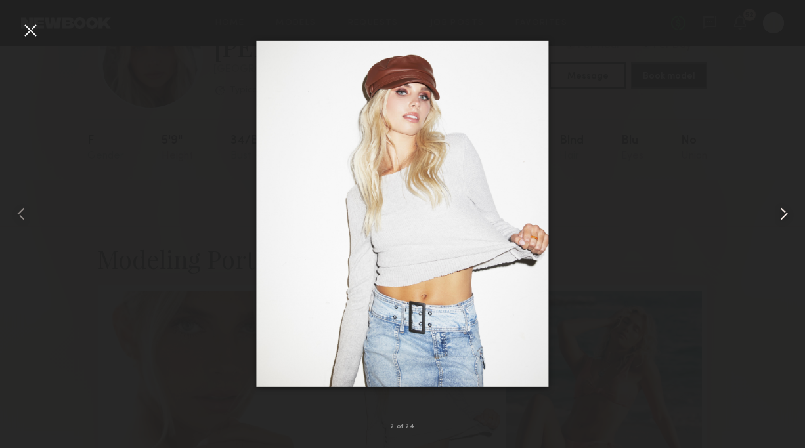
click at [774, 216] on common-icon at bounding box center [783, 213] width 21 height 21
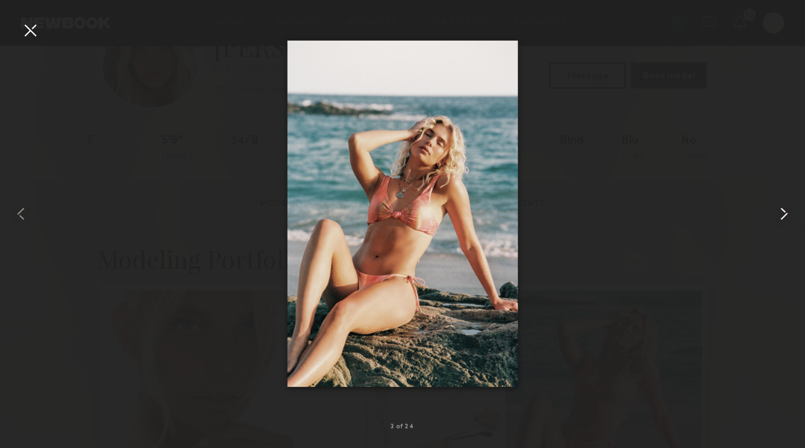
click at [776, 217] on common-icon at bounding box center [783, 213] width 21 height 21
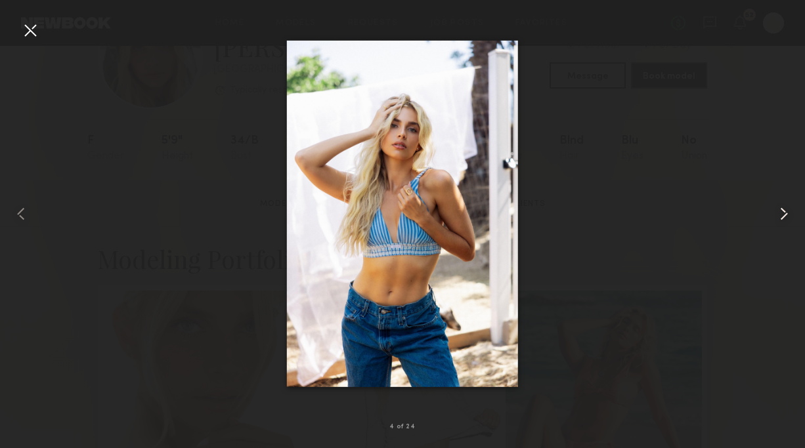
click at [777, 217] on common-icon at bounding box center [783, 213] width 21 height 21
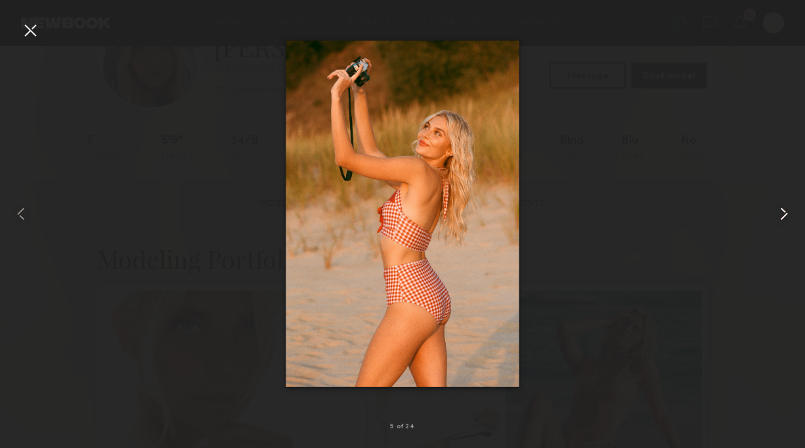
click at [777, 217] on common-icon at bounding box center [783, 213] width 21 height 21
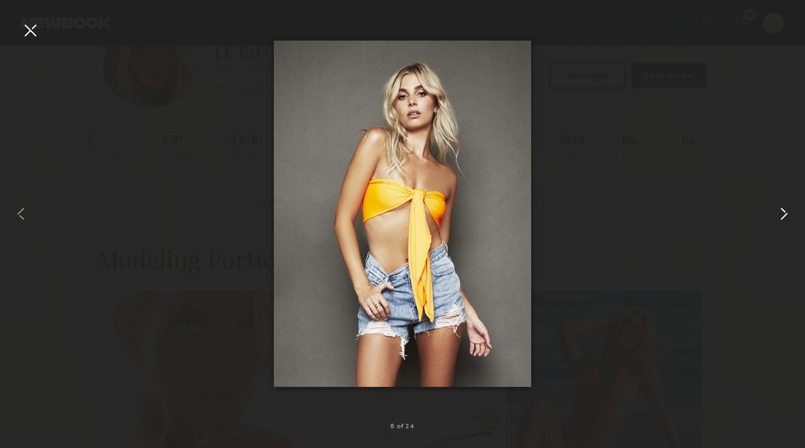
click at [777, 217] on common-icon at bounding box center [783, 213] width 21 height 21
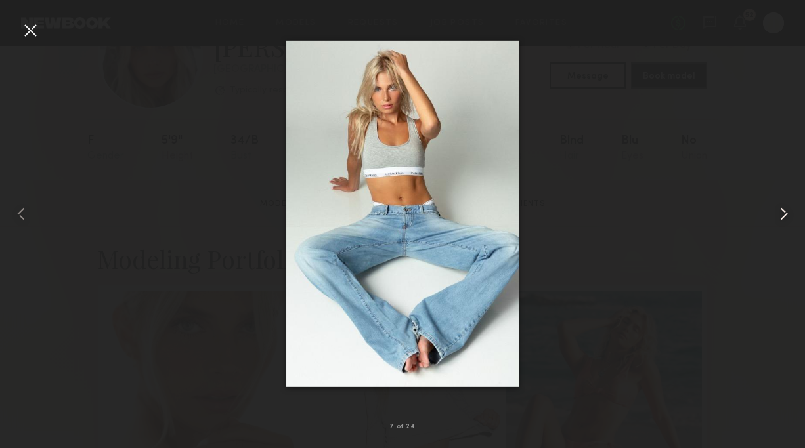
click at [777, 217] on common-icon at bounding box center [783, 213] width 21 height 21
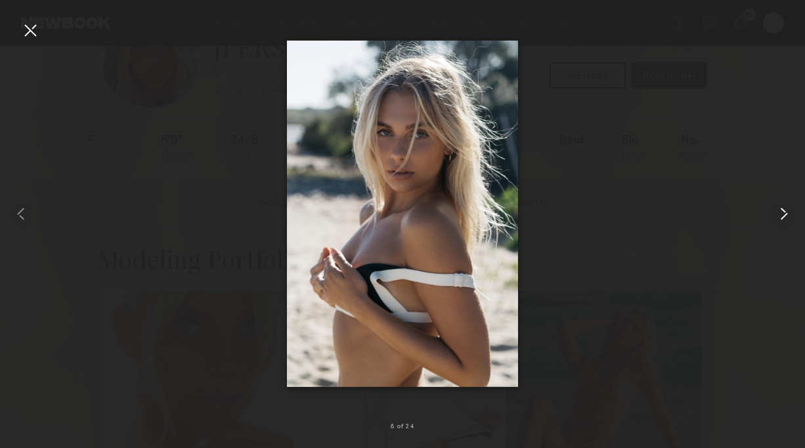
click at [777, 217] on common-icon at bounding box center [783, 213] width 21 height 21
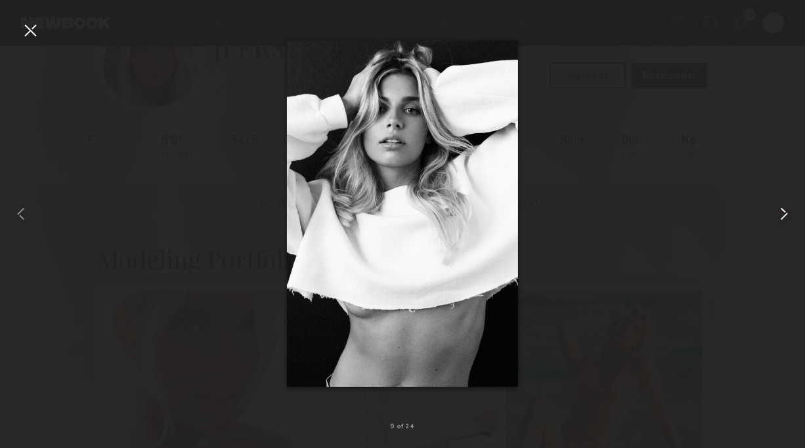
click at [777, 217] on common-icon at bounding box center [783, 213] width 21 height 21
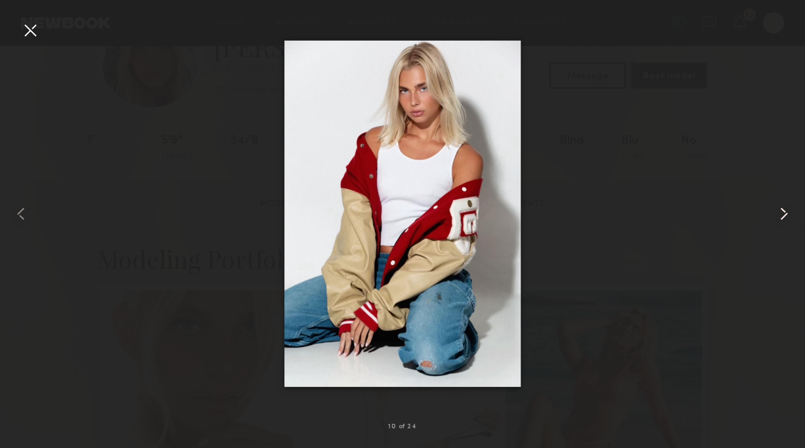
click at [777, 217] on common-icon at bounding box center [783, 213] width 21 height 21
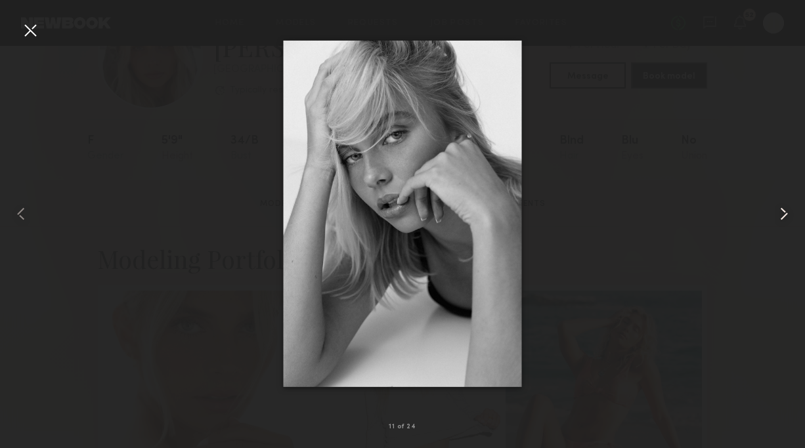
click at [777, 217] on common-icon at bounding box center [783, 213] width 21 height 21
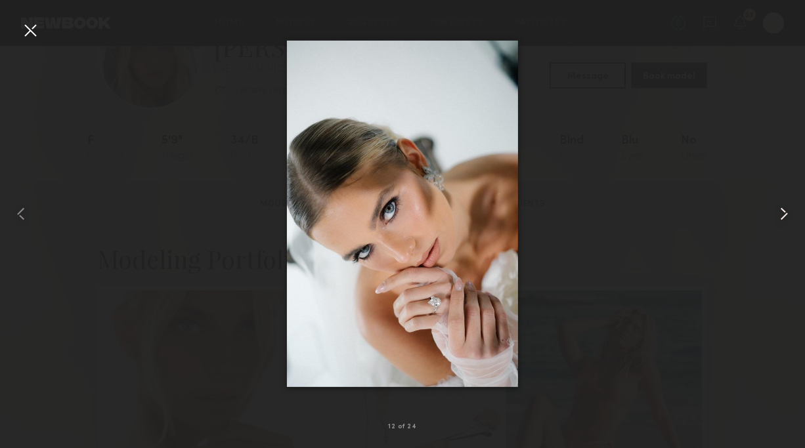
click at [777, 217] on common-icon at bounding box center [783, 213] width 21 height 21
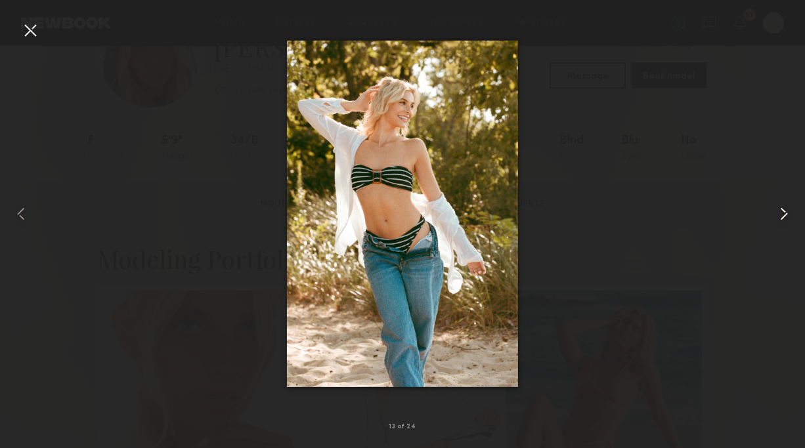
click at [781, 209] on common-icon at bounding box center [783, 213] width 21 height 21
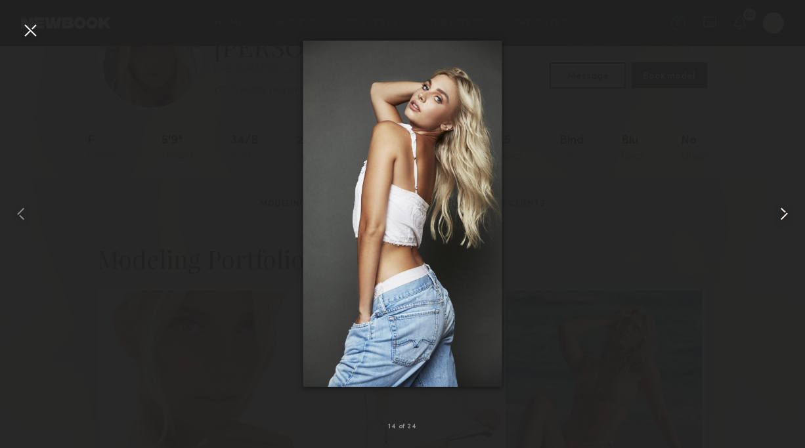
click at [779, 222] on common-icon at bounding box center [783, 213] width 21 height 21
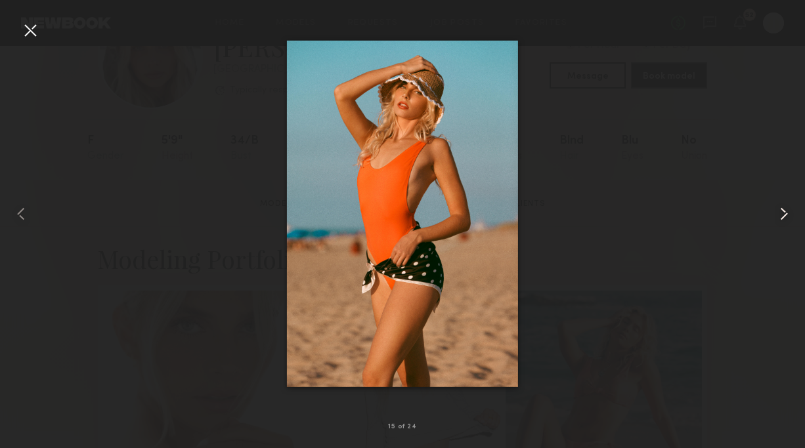
click at [779, 221] on common-icon at bounding box center [783, 213] width 21 height 21
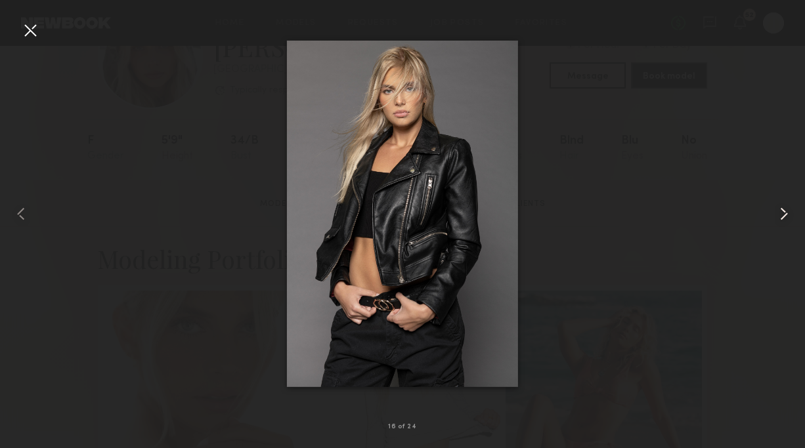
click at [778, 221] on common-icon at bounding box center [783, 213] width 21 height 21
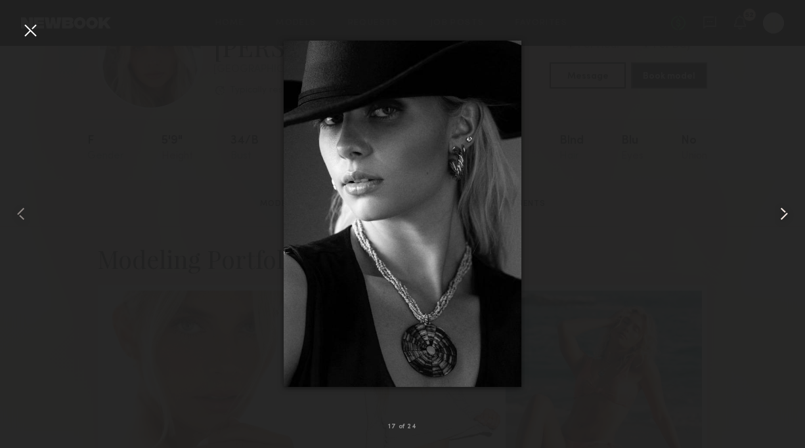
click at [778, 221] on common-icon at bounding box center [783, 213] width 21 height 21
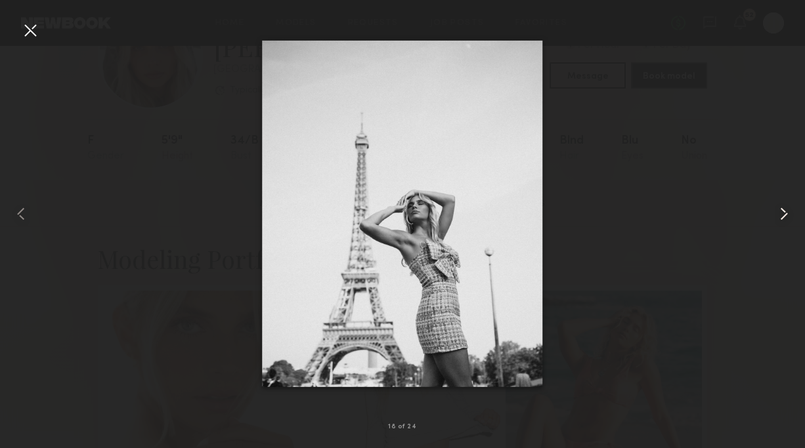
click at [778, 221] on common-icon at bounding box center [783, 213] width 21 height 21
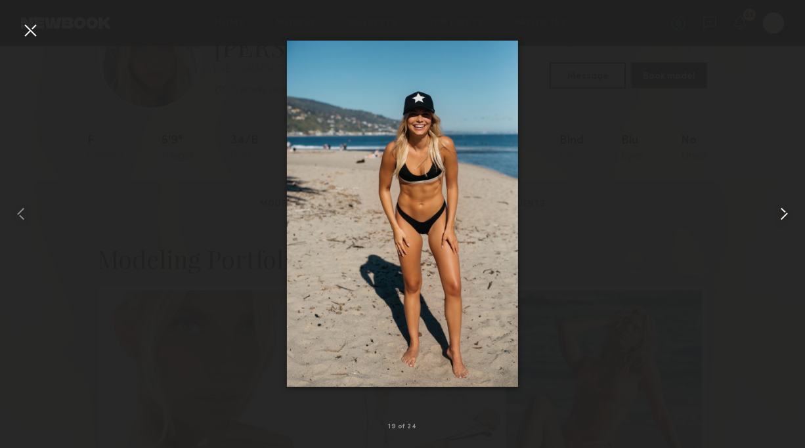
click at [778, 221] on common-icon at bounding box center [783, 213] width 21 height 21
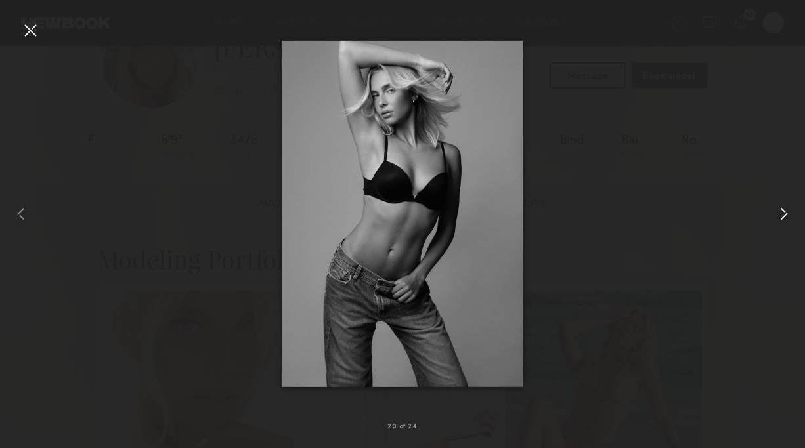
click at [778, 221] on common-icon at bounding box center [783, 213] width 21 height 21
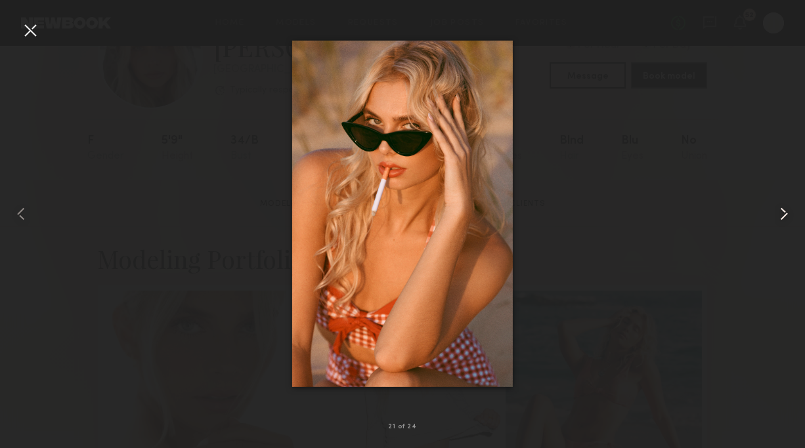
click at [778, 221] on common-icon at bounding box center [783, 213] width 21 height 21
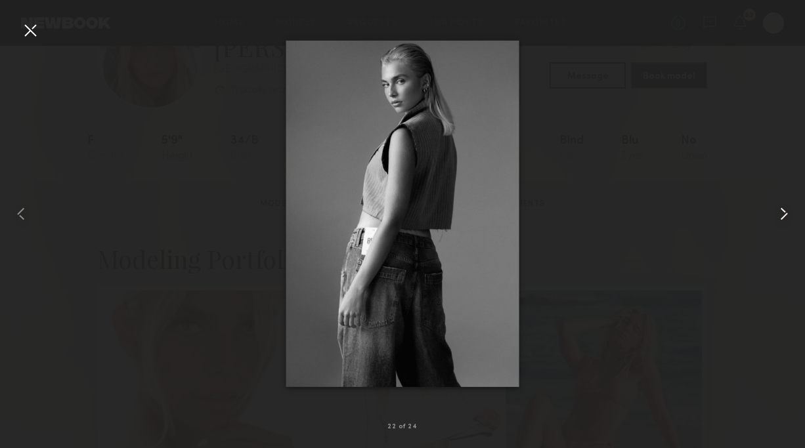
click at [778, 221] on common-icon at bounding box center [783, 213] width 21 height 21
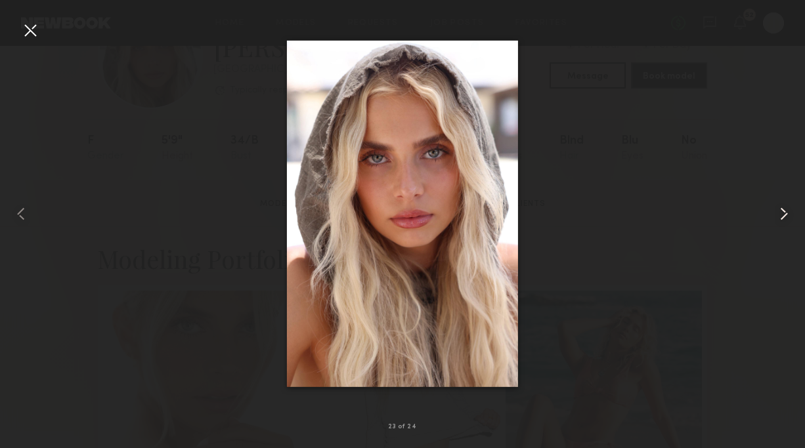
click at [784, 218] on common-icon at bounding box center [783, 213] width 21 height 21
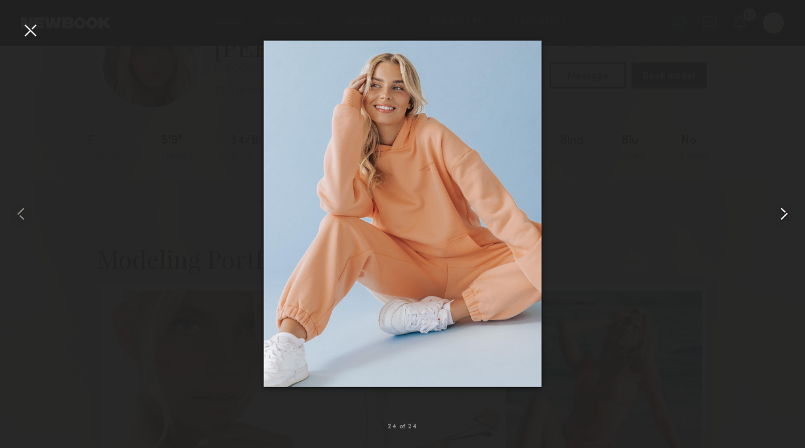
click at [782, 215] on common-icon at bounding box center [783, 213] width 21 height 21
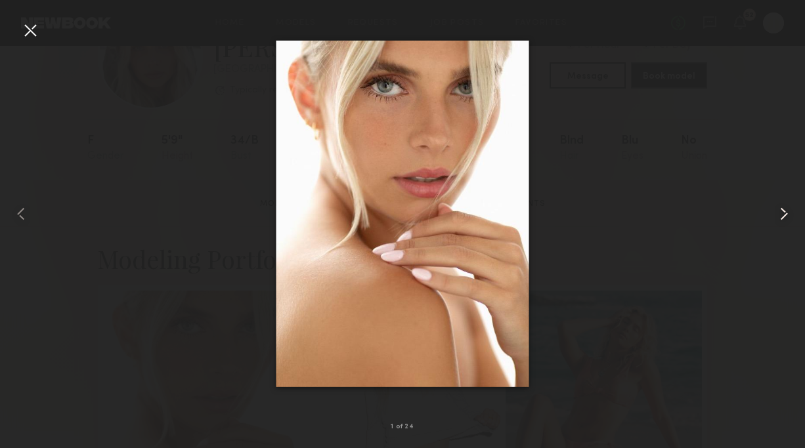
click at [782, 215] on common-icon at bounding box center [783, 213] width 21 height 21
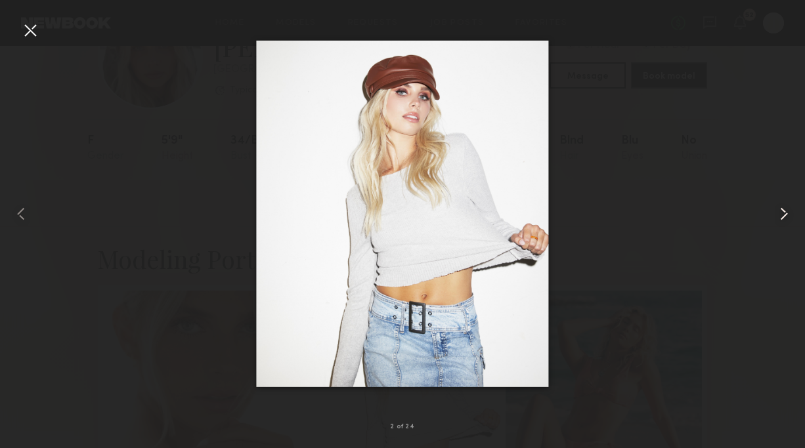
click at [782, 215] on common-icon at bounding box center [783, 213] width 21 height 21
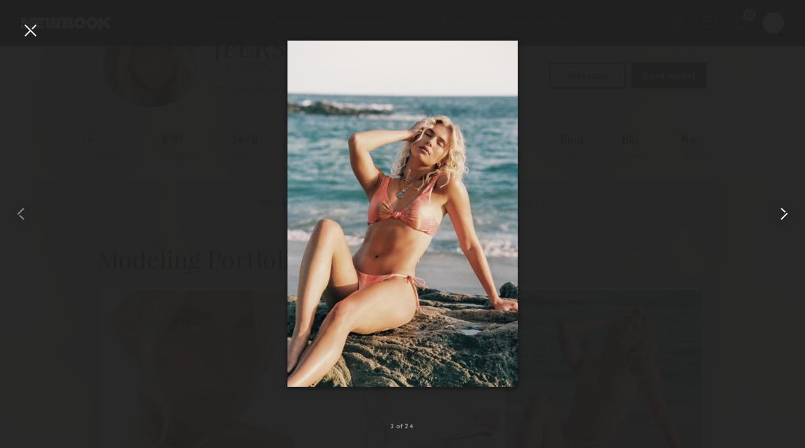
click at [782, 215] on common-icon at bounding box center [783, 213] width 21 height 21
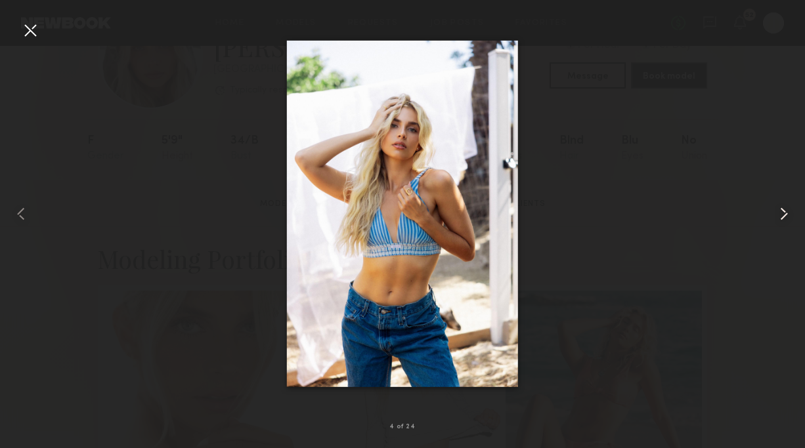
click at [782, 215] on common-icon at bounding box center [783, 213] width 21 height 21
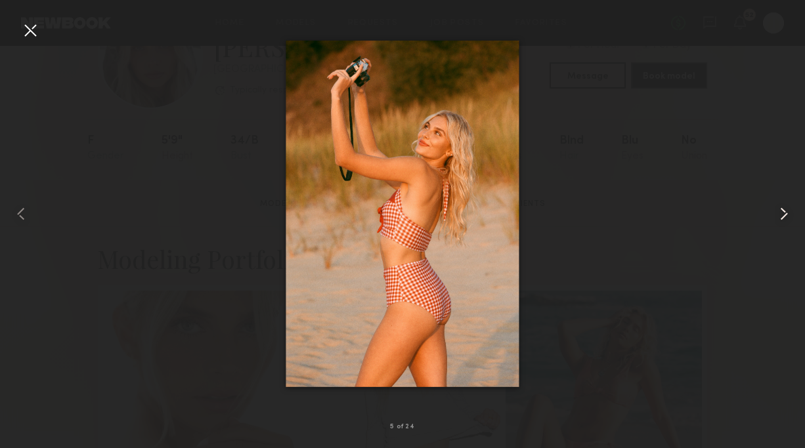
click at [782, 211] on common-icon at bounding box center [783, 213] width 21 height 21
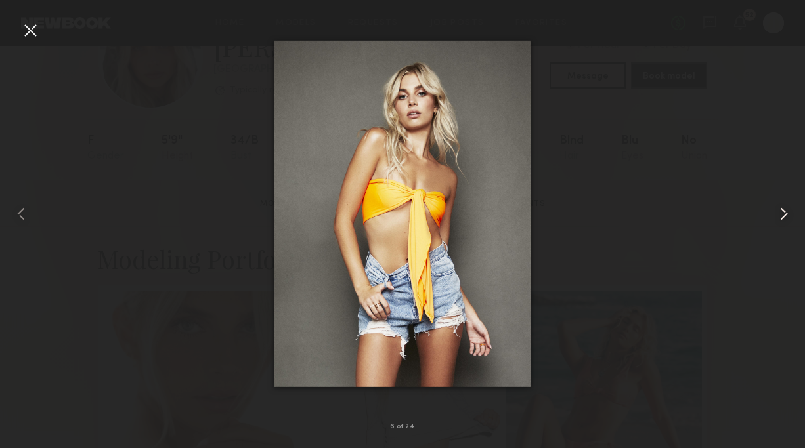
click at [782, 211] on common-icon at bounding box center [783, 213] width 21 height 21
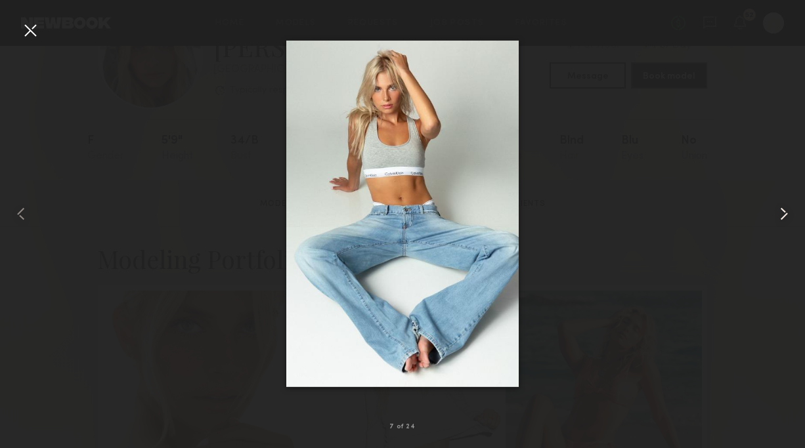
click at [782, 211] on common-icon at bounding box center [783, 213] width 21 height 21
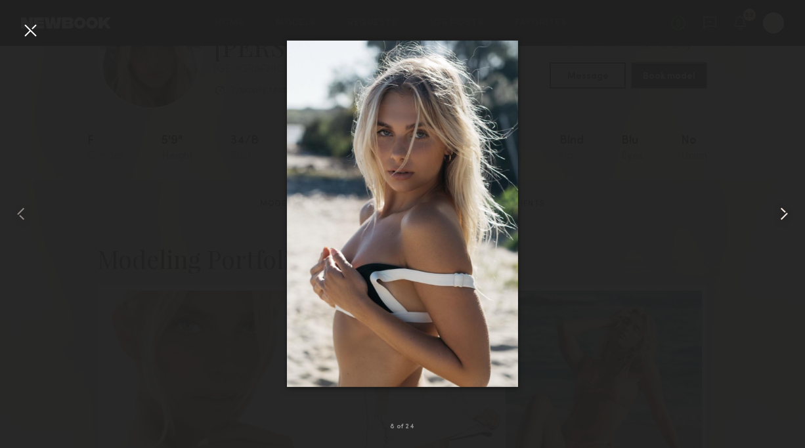
click at [782, 211] on common-icon at bounding box center [783, 213] width 21 height 21
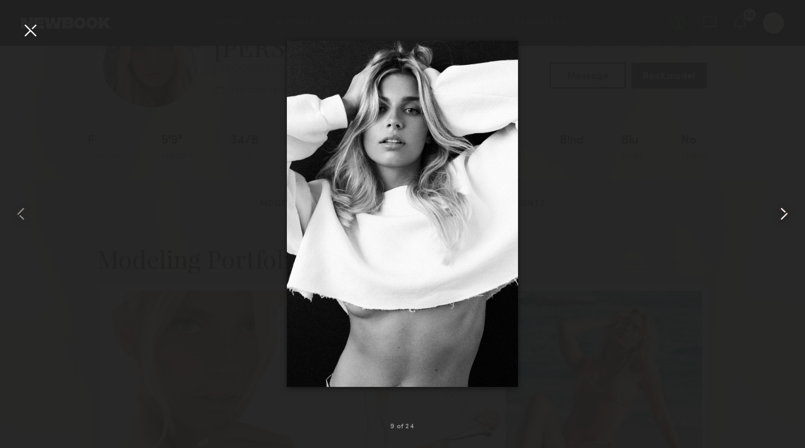
click at [782, 211] on common-icon at bounding box center [783, 213] width 21 height 21
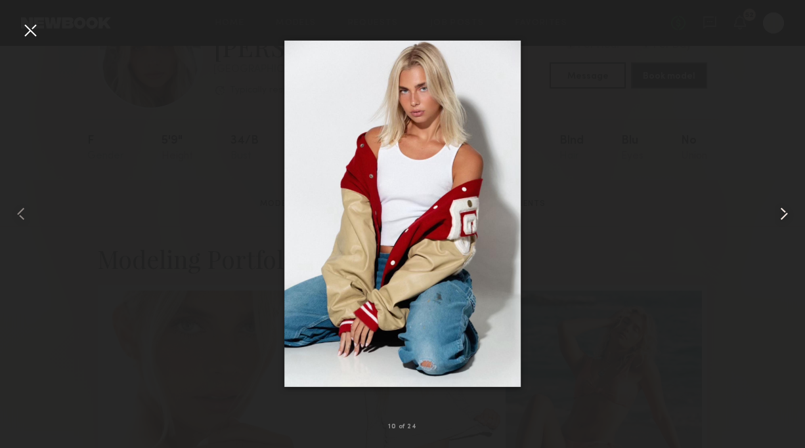
click at [782, 211] on common-icon at bounding box center [783, 213] width 21 height 21
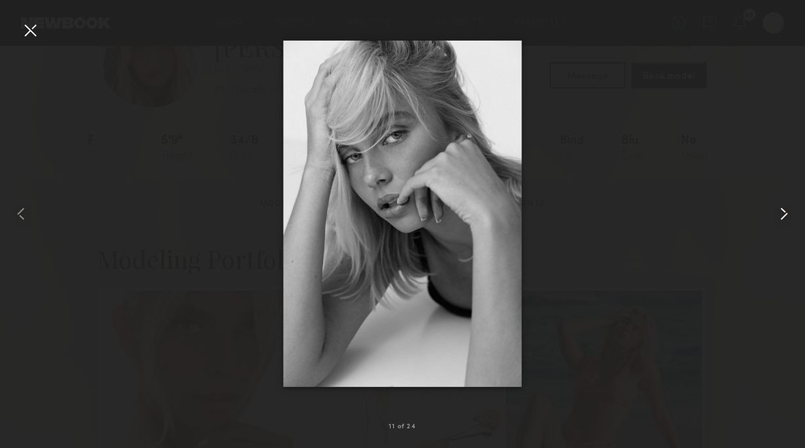
click at [782, 211] on common-icon at bounding box center [783, 213] width 21 height 21
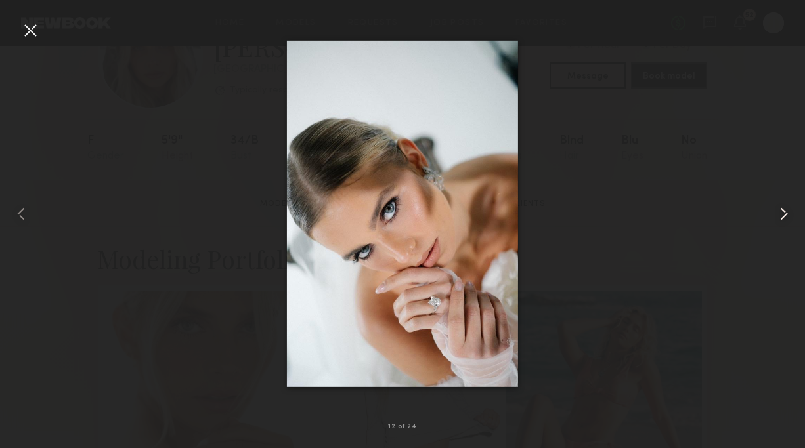
click at [782, 211] on common-icon at bounding box center [783, 213] width 21 height 21
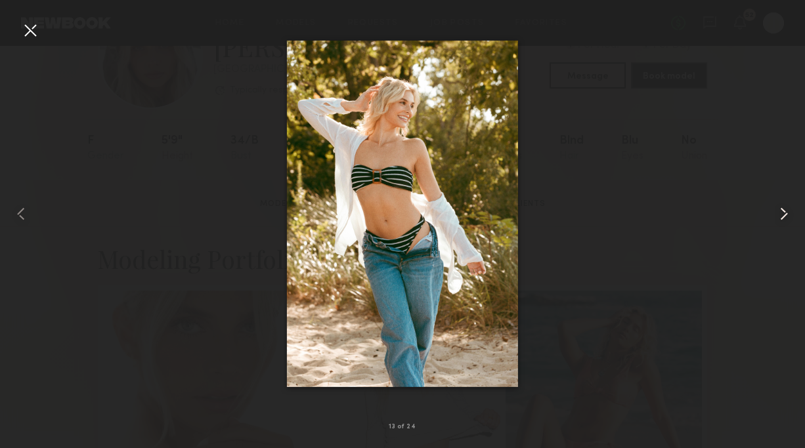
click at [782, 211] on common-icon at bounding box center [783, 213] width 21 height 21
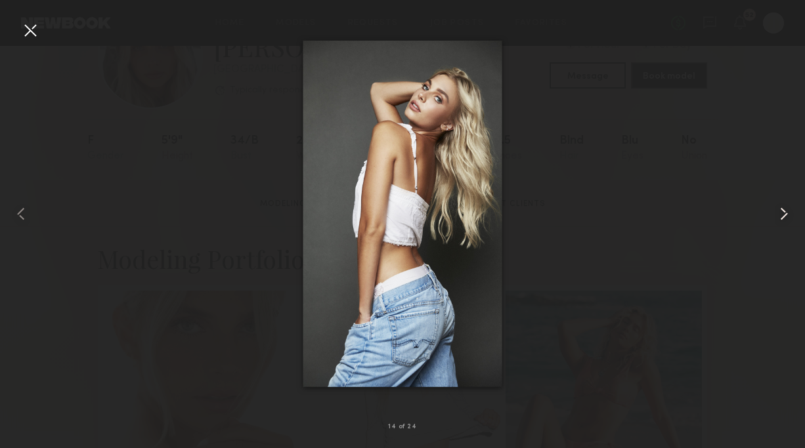
click at [782, 211] on common-icon at bounding box center [783, 213] width 21 height 21
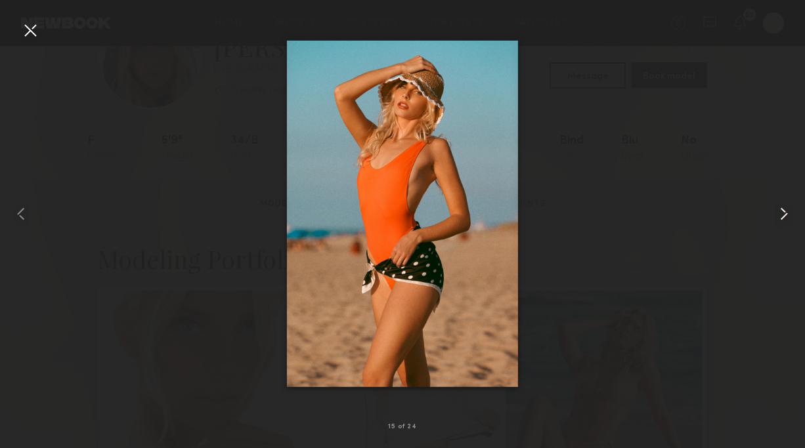
click at [782, 211] on common-icon at bounding box center [783, 213] width 21 height 21
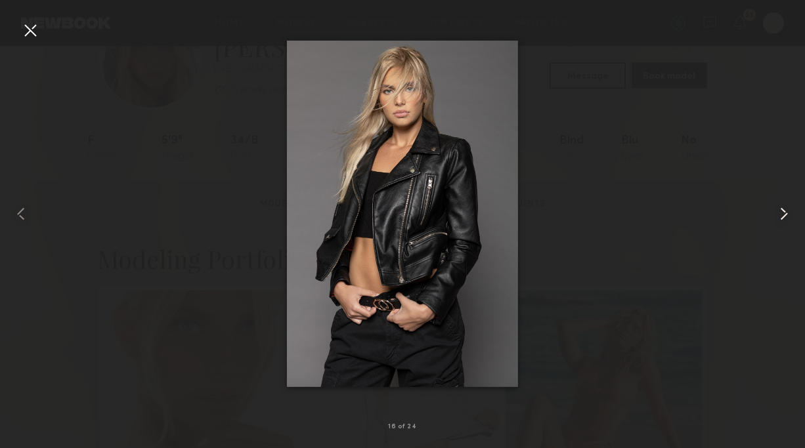
click at [782, 211] on common-icon at bounding box center [783, 213] width 21 height 21
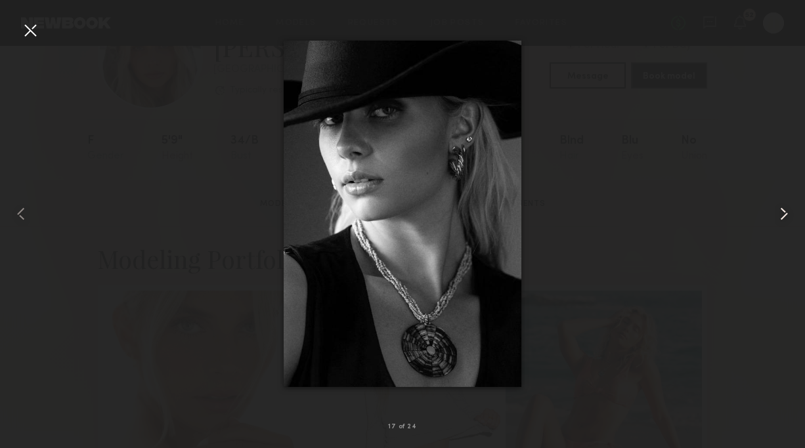
click at [781, 211] on common-icon at bounding box center [783, 213] width 21 height 21
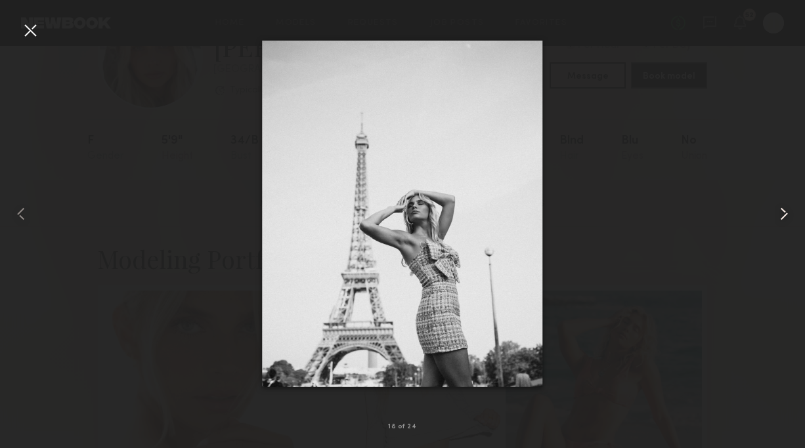
click at [781, 211] on common-icon at bounding box center [783, 213] width 21 height 21
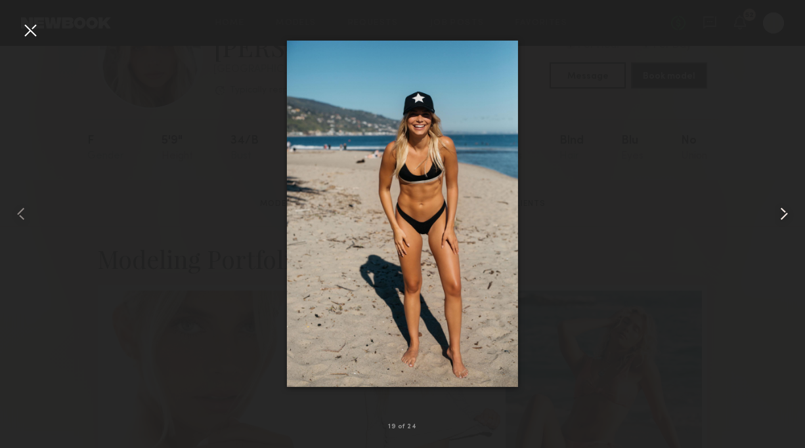
click at [781, 211] on common-icon at bounding box center [783, 213] width 21 height 21
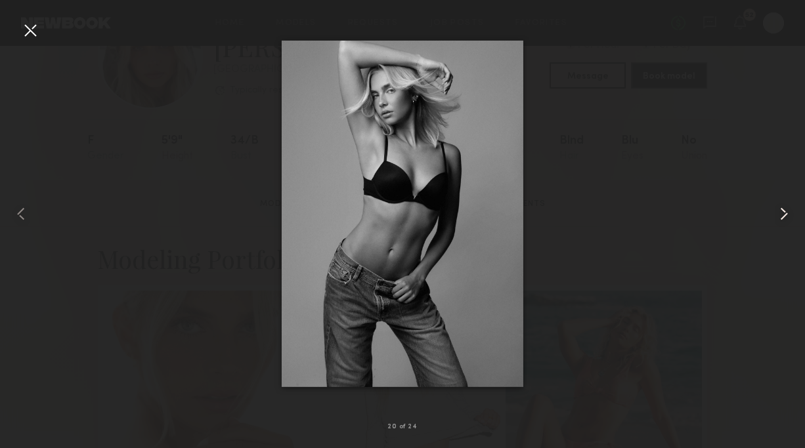
click at [781, 211] on common-icon at bounding box center [783, 213] width 21 height 21
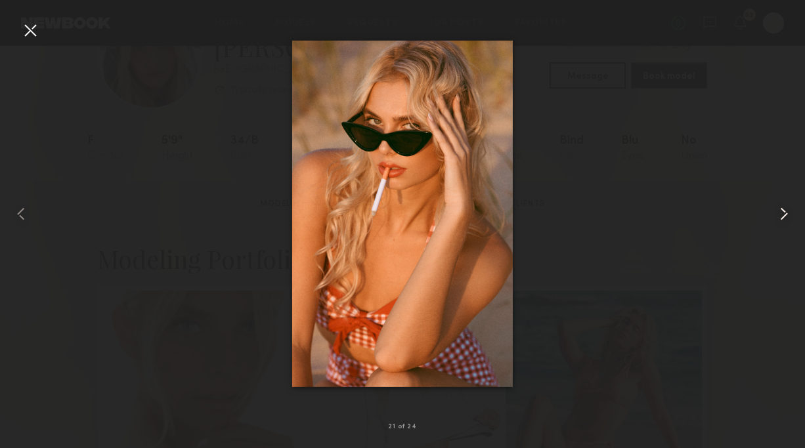
click at [781, 211] on common-icon at bounding box center [783, 213] width 21 height 21
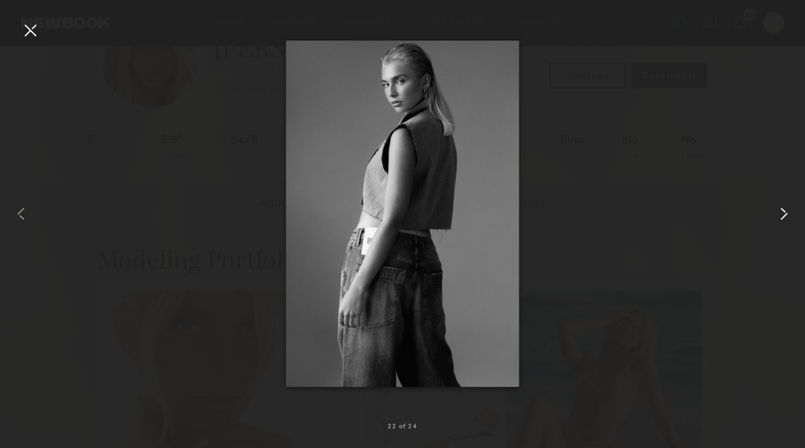
click at [781, 211] on common-icon at bounding box center [783, 213] width 21 height 21
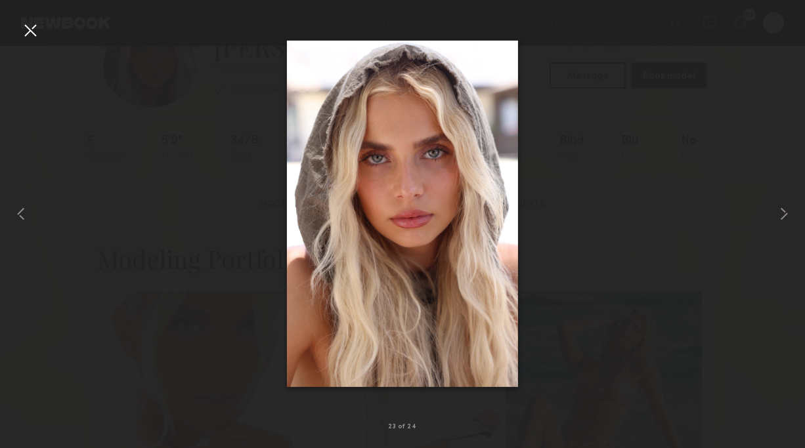
click at [30, 26] on div at bounding box center [30, 30] width 21 height 21
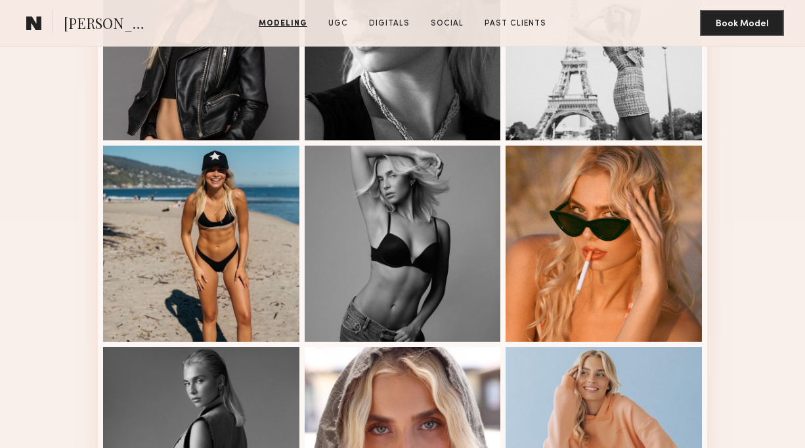
scroll to position [1593, 0]
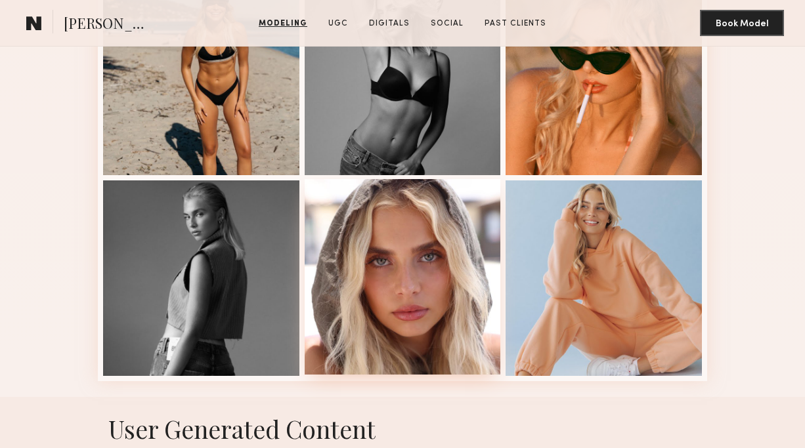
click at [343, 253] on div at bounding box center [403, 277] width 196 height 196
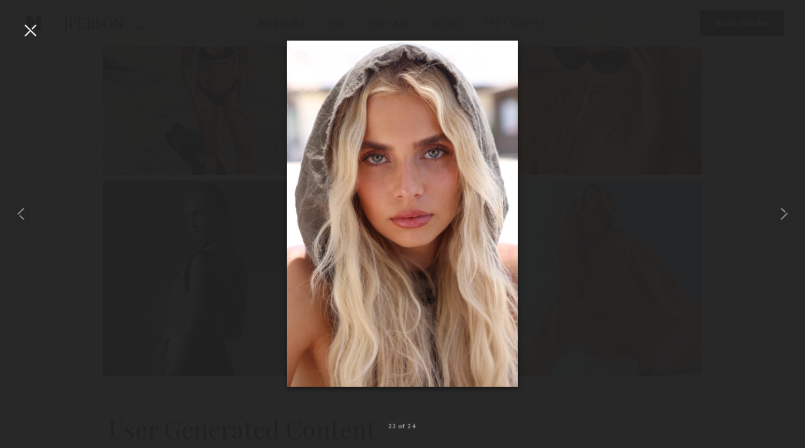
click at [23, 33] on div at bounding box center [30, 30] width 21 height 21
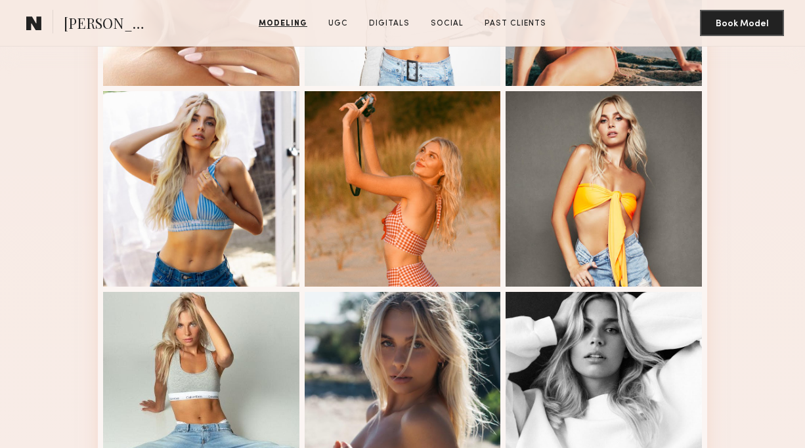
scroll to position [693, 0]
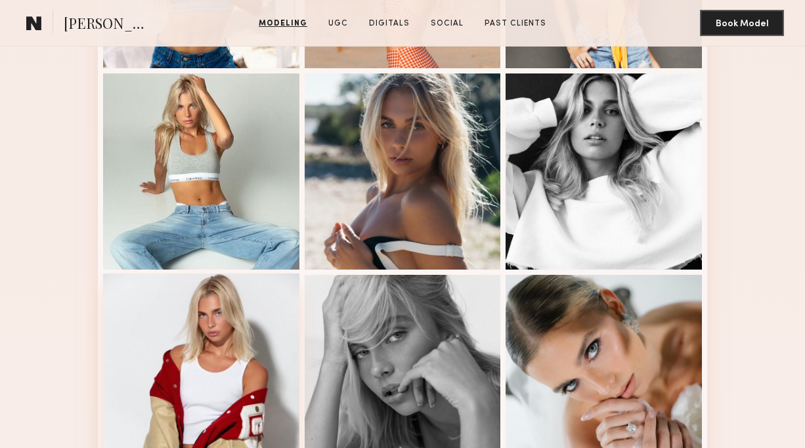
click at [224, 332] on div at bounding box center [201, 372] width 196 height 196
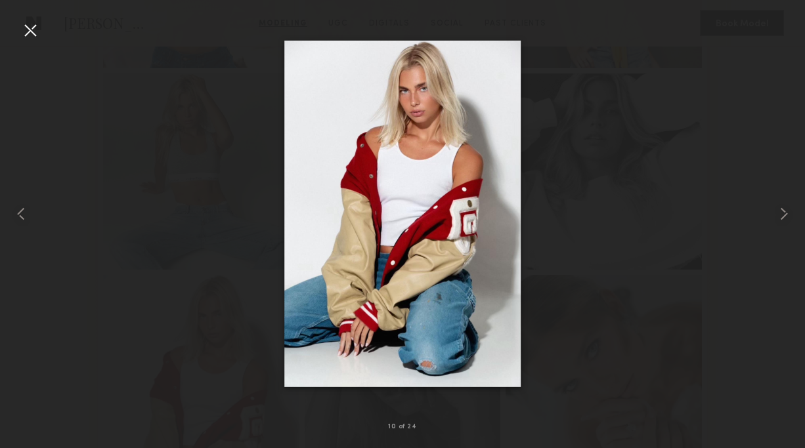
click at [198, 74] on div at bounding box center [402, 213] width 805 height 385
click at [28, 33] on div at bounding box center [30, 30] width 21 height 21
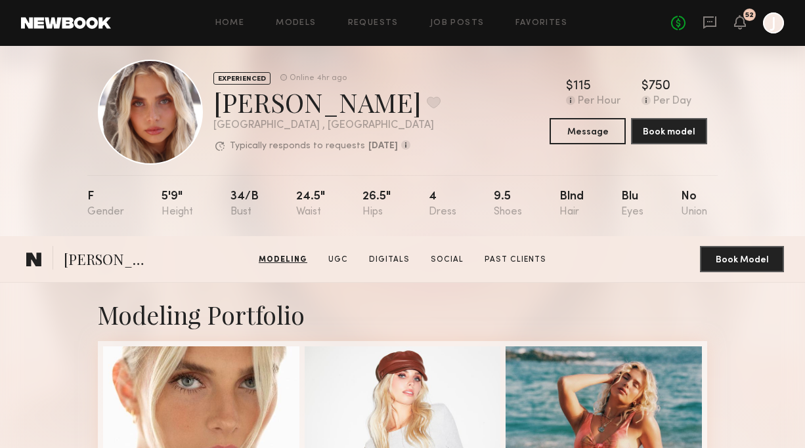
scroll to position [0, 0]
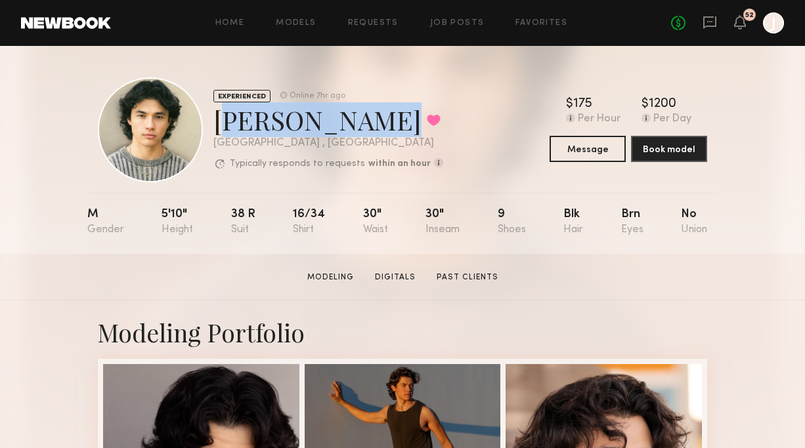
drag, startPoint x: 218, startPoint y: 123, endPoint x: 343, endPoint y: 133, distance: 125.1
click at [343, 134] on div "[PERSON_NAME] Favorited" at bounding box center [328, 119] width 230 height 35
copy div "[PERSON_NAME]"
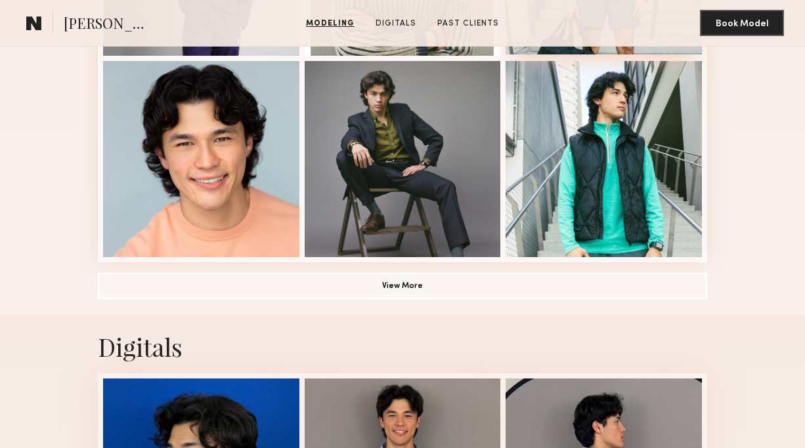
scroll to position [936, 0]
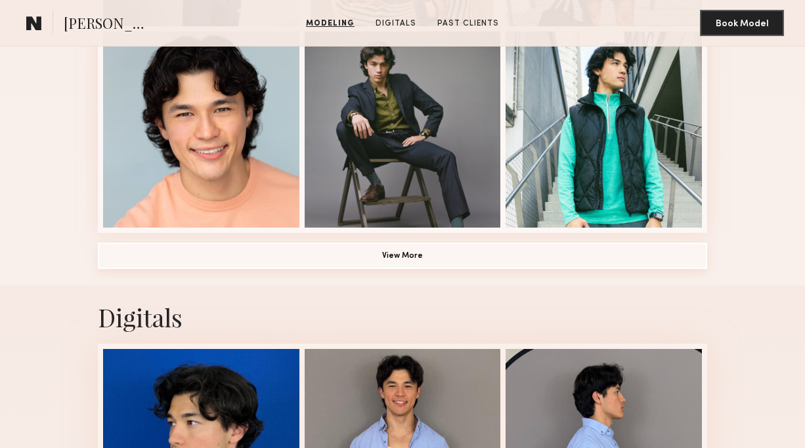
click at [480, 263] on button "View More" at bounding box center [402, 256] width 609 height 26
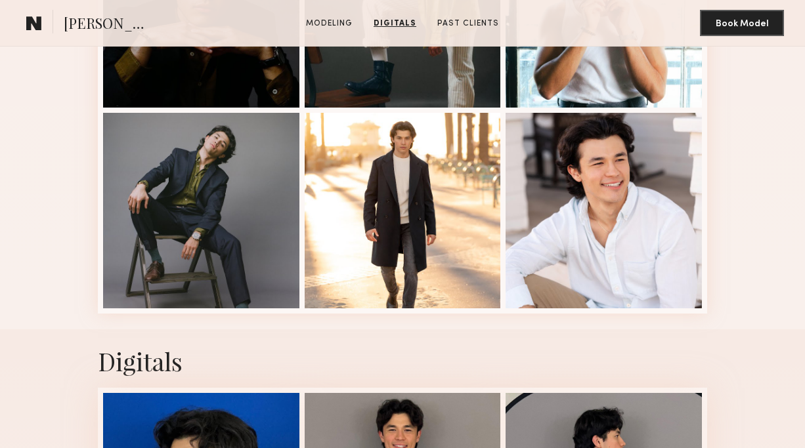
scroll to position [1488, 0]
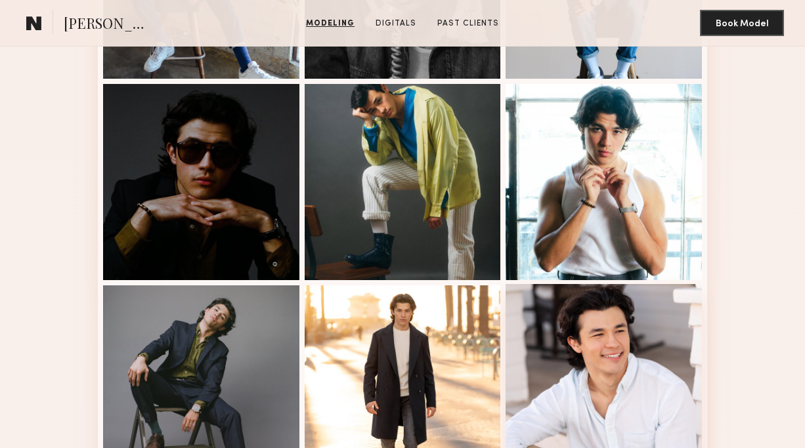
click at [542, 366] on div at bounding box center [603, 382] width 196 height 196
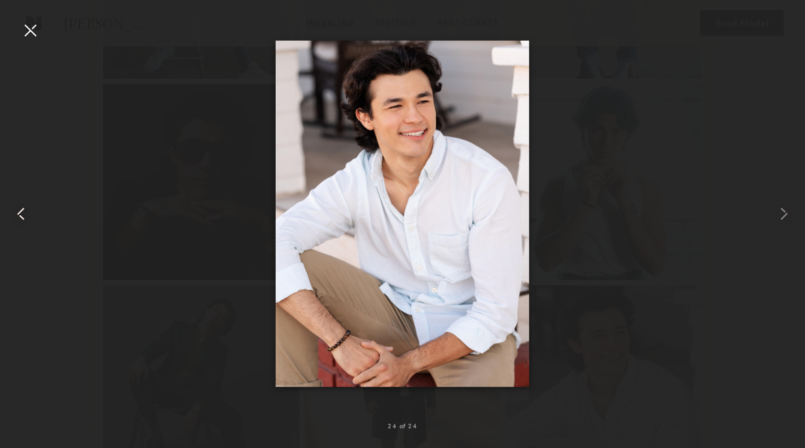
click at [20, 213] on common-icon at bounding box center [21, 213] width 21 height 21
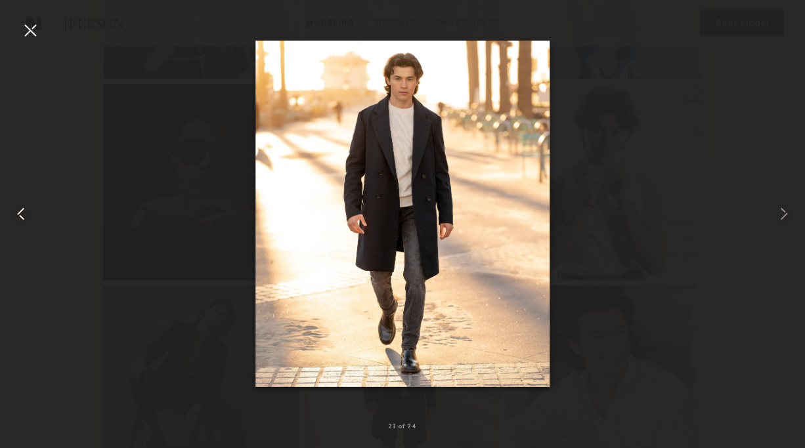
click at [20, 213] on common-icon at bounding box center [21, 213] width 21 height 21
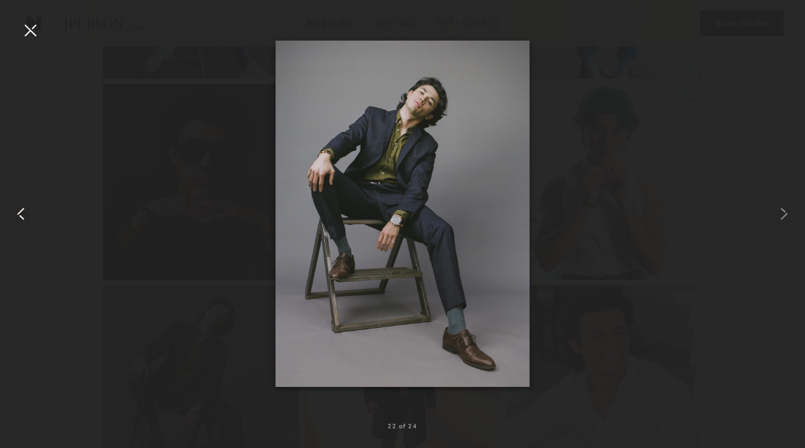
click at [20, 213] on common-icon at bounding box center [21, 213] width 21 height 21
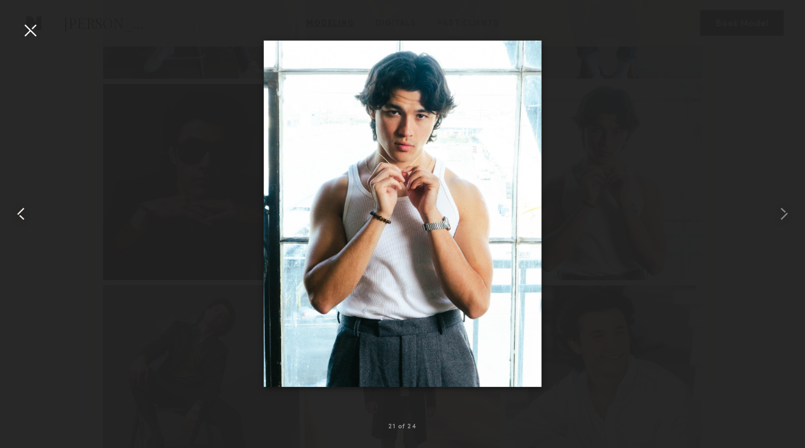
click at [20, 213] on common-icon at bounding box center [21, 213] width 21 height 21
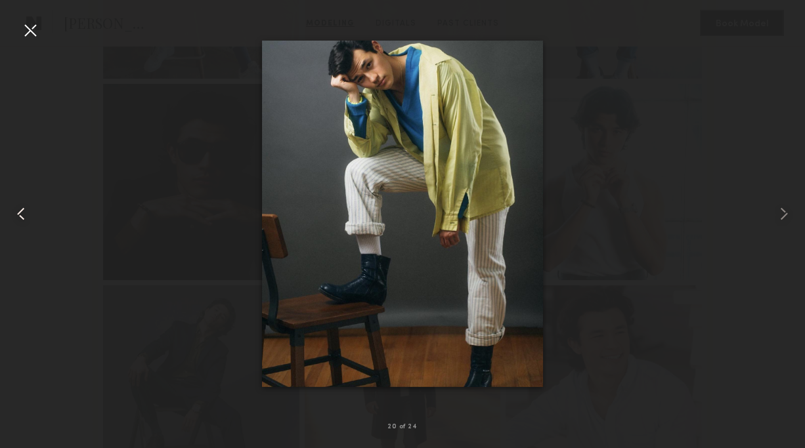
click at [20, 213] on common-icon at bounding box center [21, 213] width 21 height 21
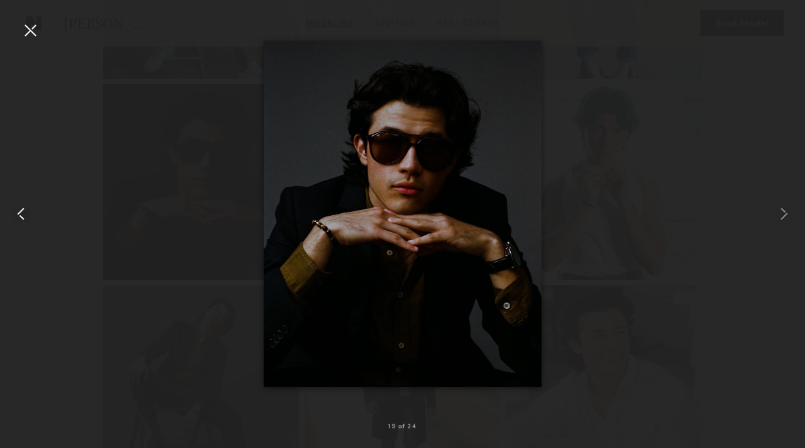
click at [20, 213] on common-icon at bounding box center [21, 213] width 21 height 21
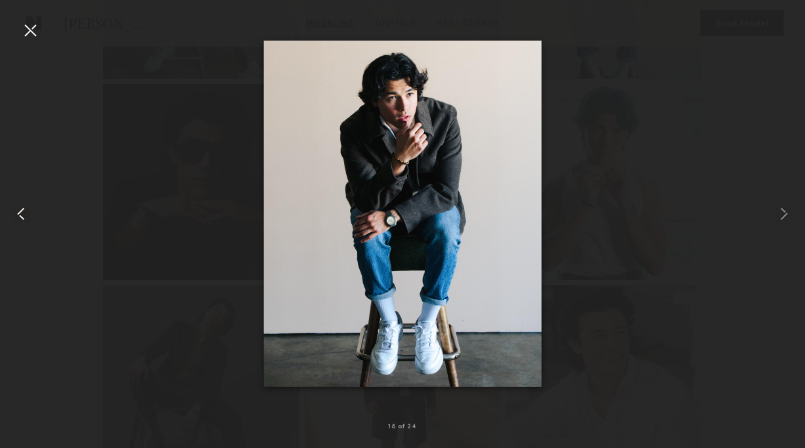
click at [20, 213] on common-icon at bounding box center [21, 213] width 21 height 21
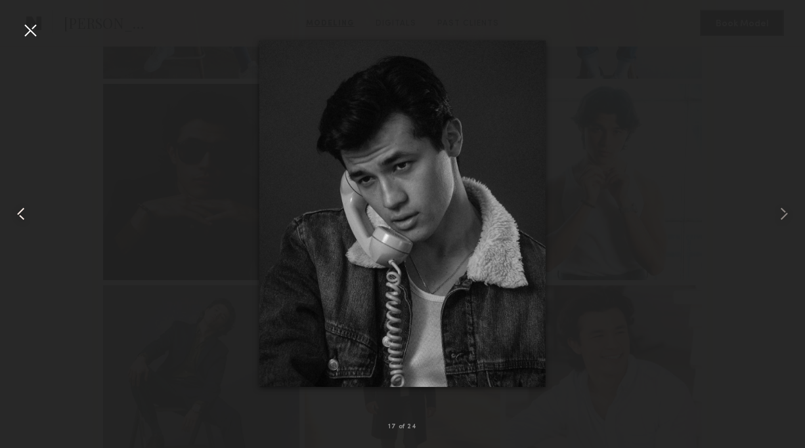
click at [20, 213] on common-icon at bounding box center [21, 213] width 21 height 21
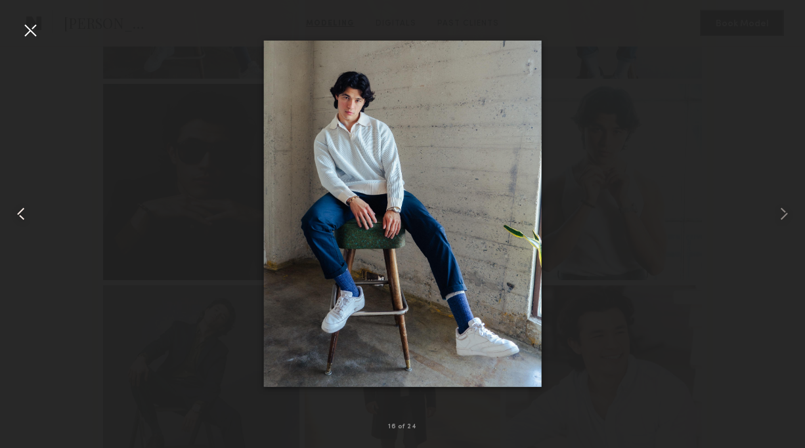
click at [20, 213] on common-icon at bounding box center [21, 213] width 21 height 21
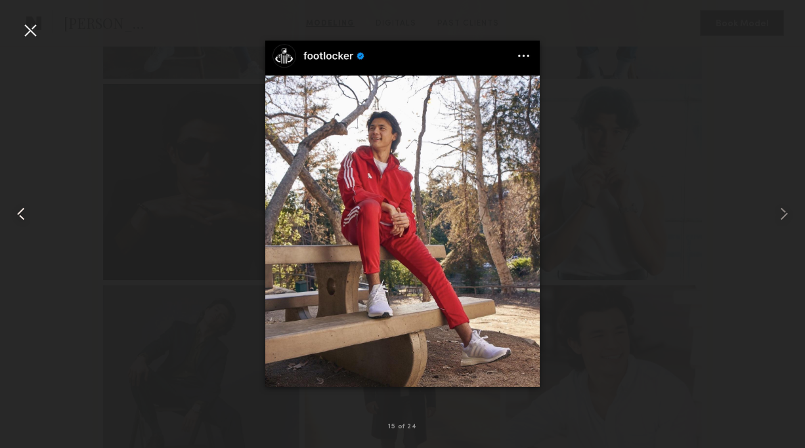
click at [20, 211] on common-icon at bounding box center [21, 213] width 21 height 21
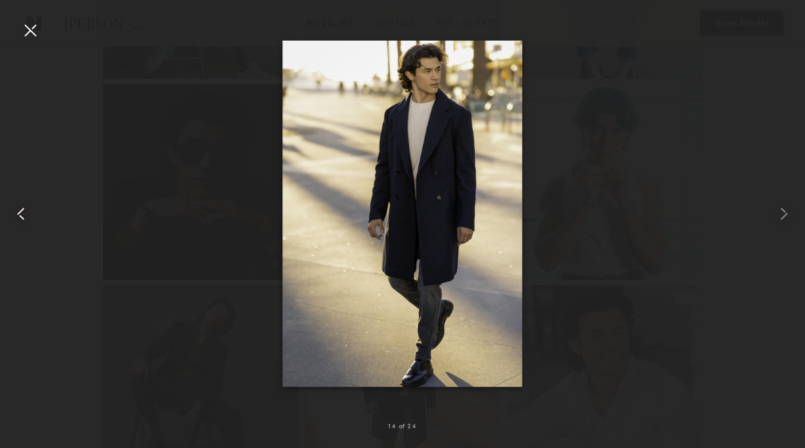
click at [20, 211] on common-icon at bounding box center [21, 213] width 21 height 21
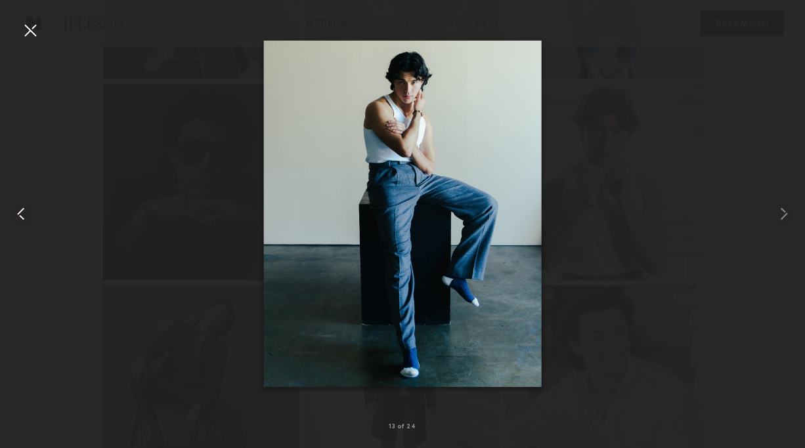
click at [20, 211] on common-icon at bounding box center [21, 213] width 21 height 21
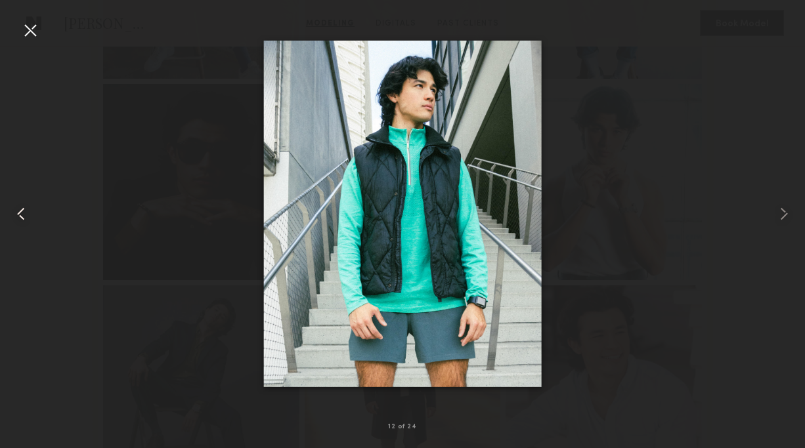
click at [20, 211] on common-icon at bounding box center [21, 213] width 21 height 21
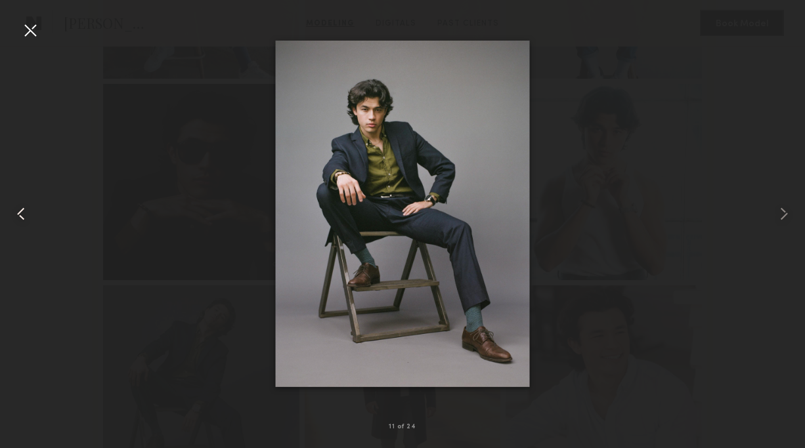
click at [20, 211] on common-icon at bounding box center [21, 213] width 21 height 21
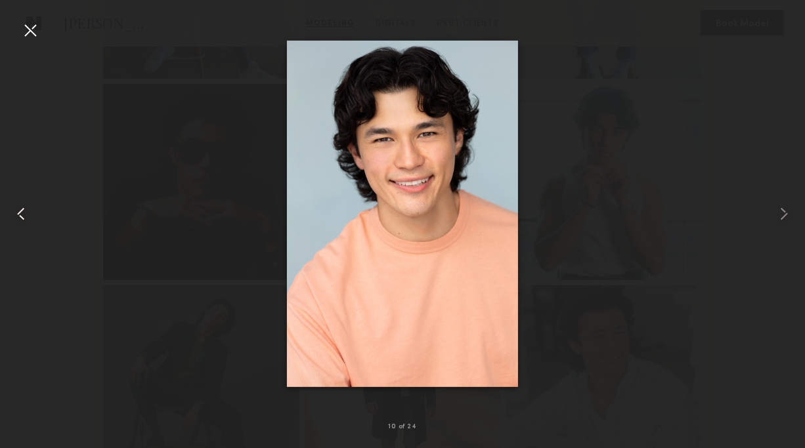
click at [20, 211] on common-icon at bounding box center [21, 213] width 21 height 21
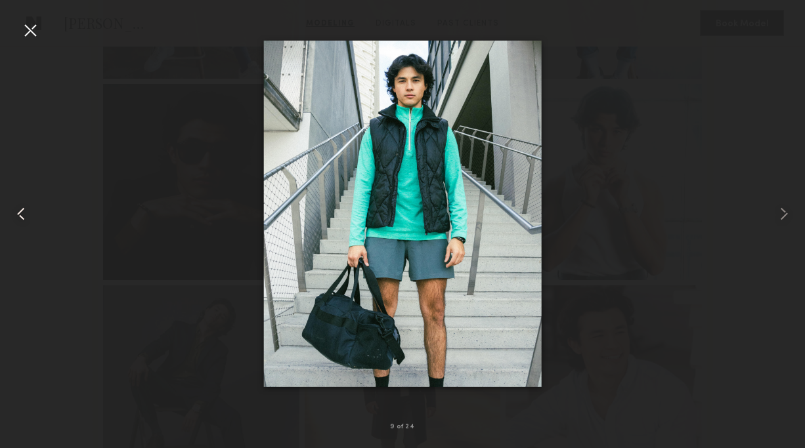
click at [20, 211] on common-icon at bounding box center [21, 213] width 21 height 21
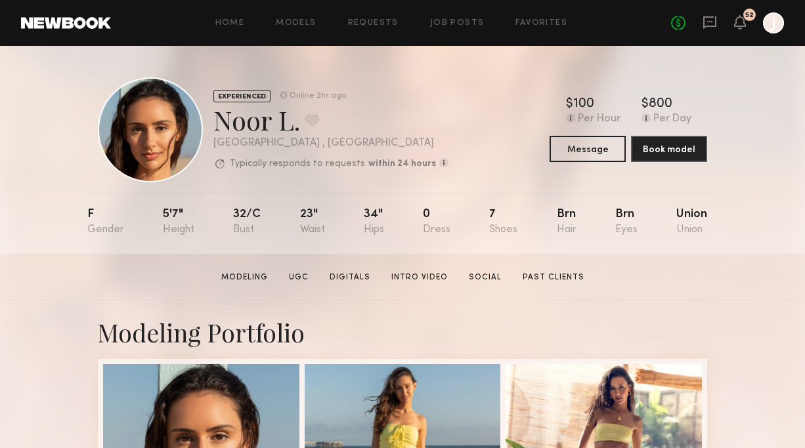
drag, startPoint x: 215, startPoint y: 124, endPoint x: 297, endPoint y: 126, distance: 81.4
click at [298, 126] on div "Noor L. Favorite" at bounding box center [330, 119] width 235 height 35
copy div "Noor L."
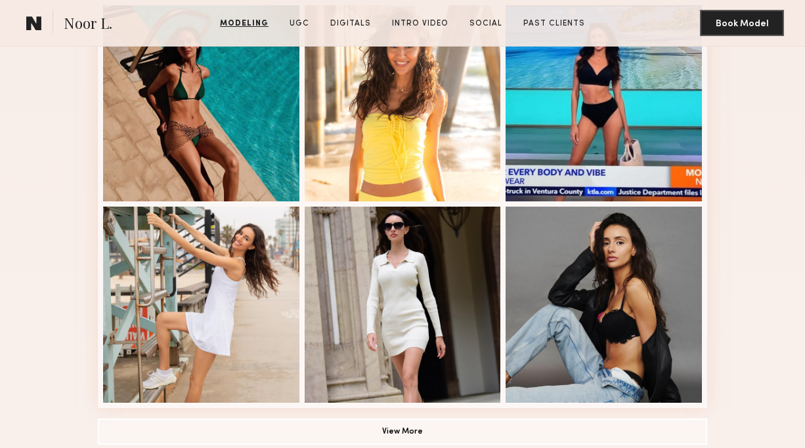
scroll to position [1035, 0]
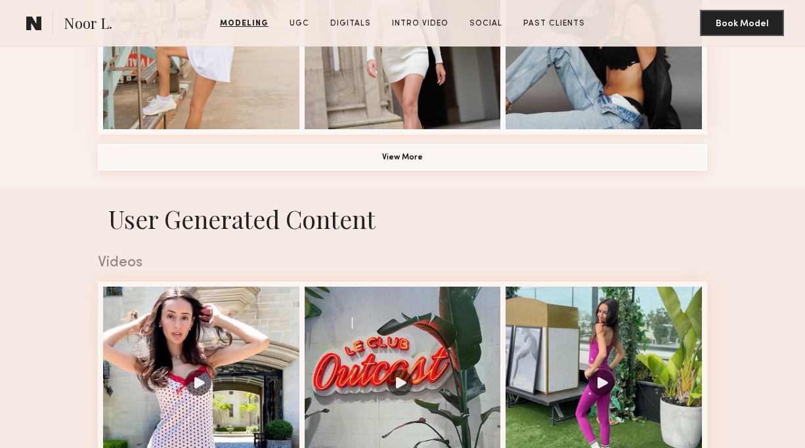
click at [396, 159] on button "View More" at bounding box center [402, 157] width 609 height 26
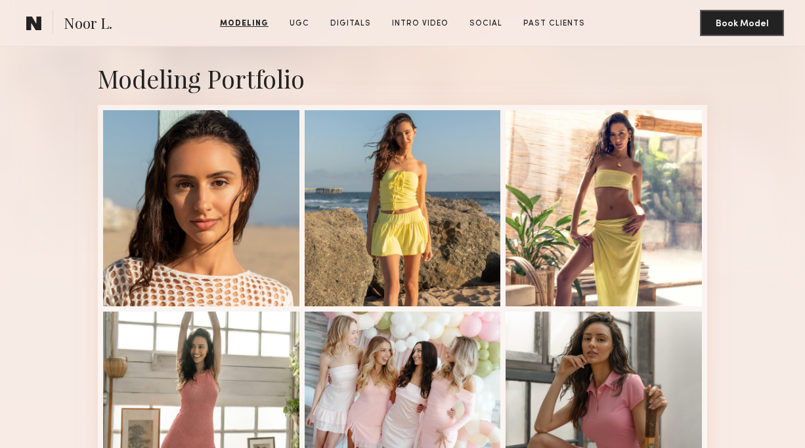
scroll to position [0, 0]
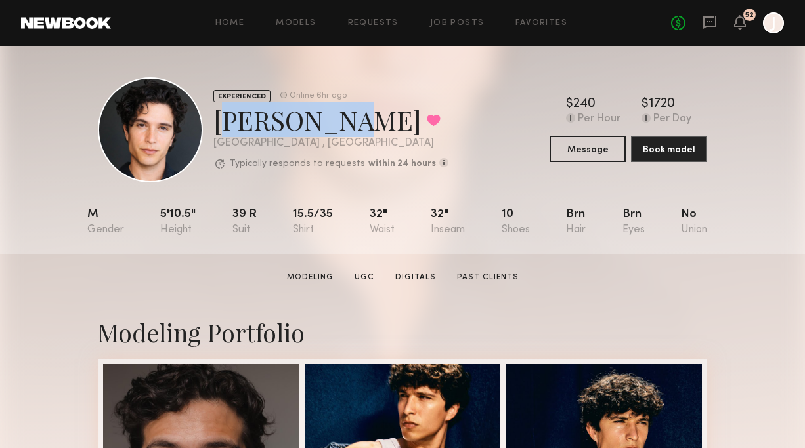
drag, startPoint x: 217, startPoint y: 124, endPoint x: 319, endPoint y: 129, distance: 101.8
click at [319, 129] on div "Xavier G. Favorited" at bounding box center [330, 119] width 235 height 35
copy div "Xavier G."
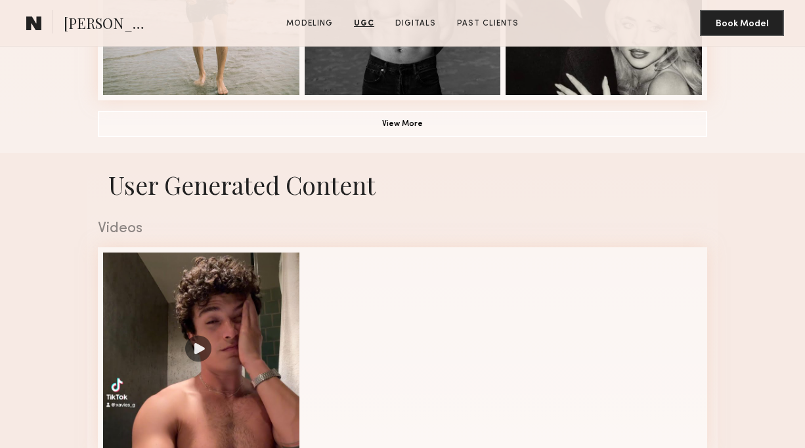
scroll to position [1020, 0]
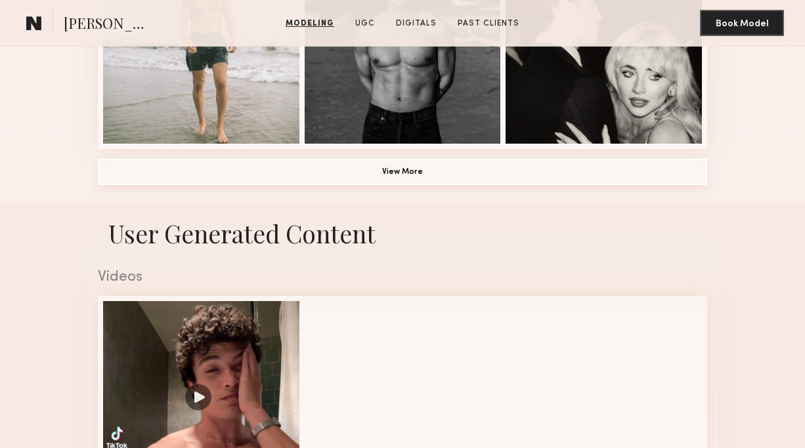
click at [396, 169] on button "View More" at bounding box center [402, 172] width 609 height 26
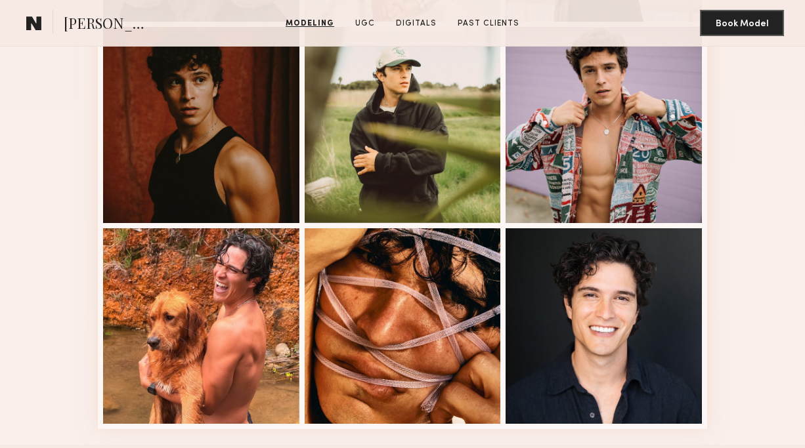
scroll to position [1557, 0]
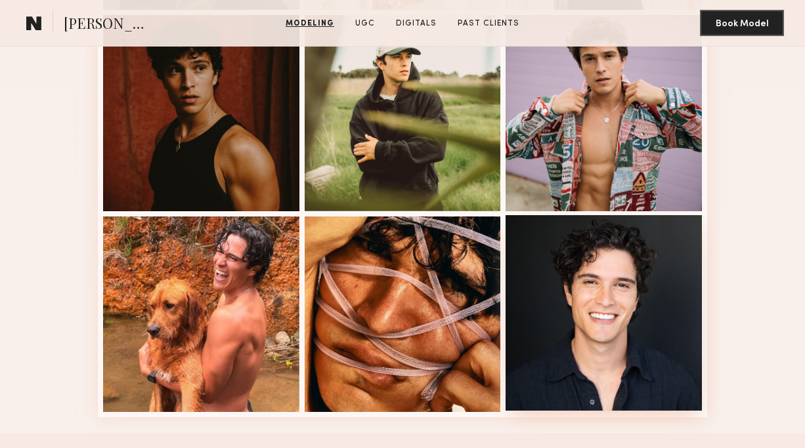
click at [587, 335] on div at bounding box center [603, 313] width 196 height 196
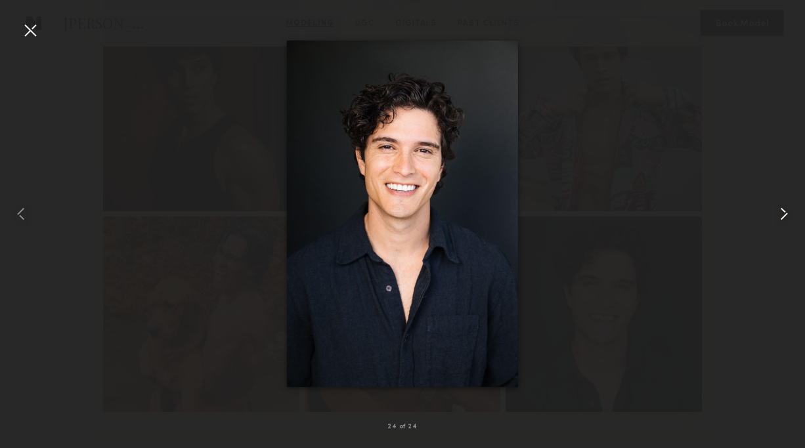
click at [779, 204] on common-icon at bounding box center [783, 213] width 21 height 21
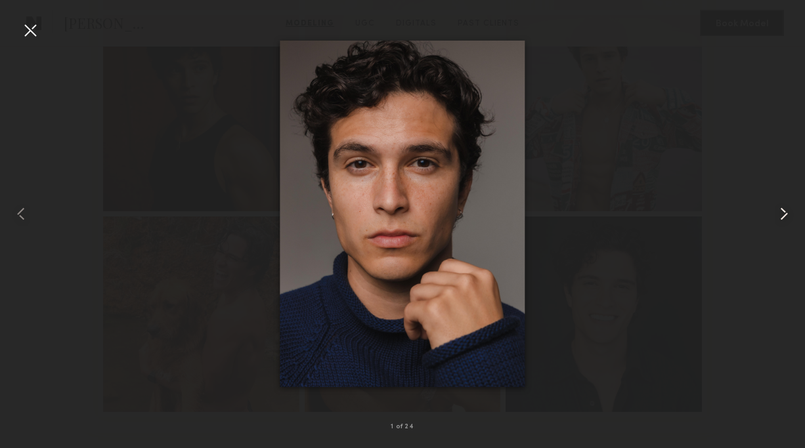
click at [780, 208] on common-icon at bounding box center [783, 213] width 21 height 21
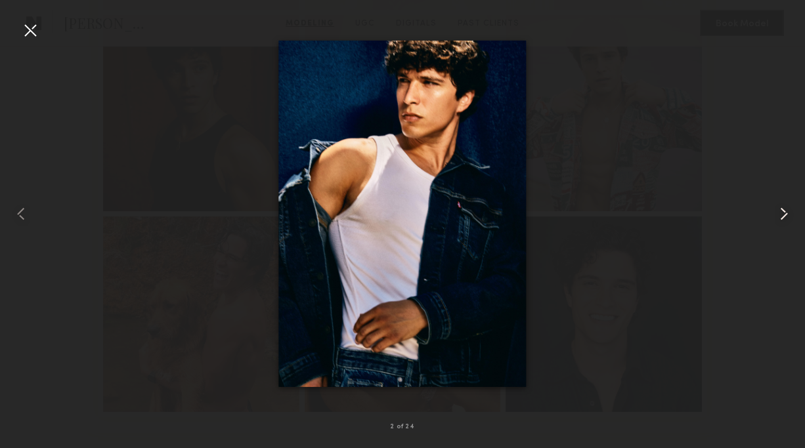
click at [781, 209] on common-icon at bounding box center [783, 213] width 21 height 21
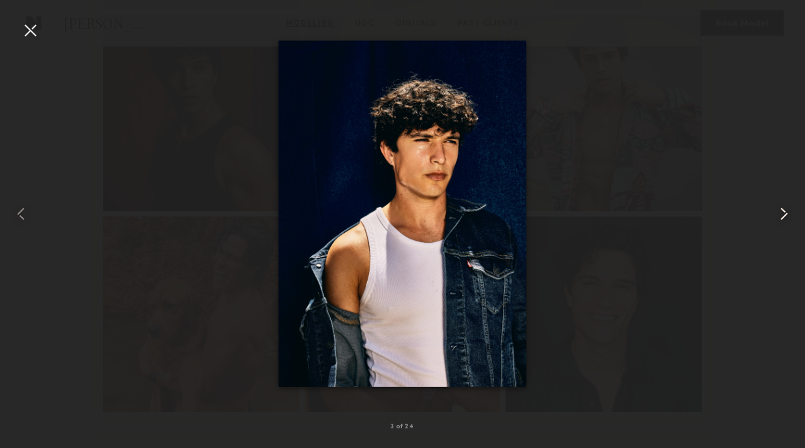
click at [781, 217] on common-icon at bounding box center [783, 213] width 21 height 21
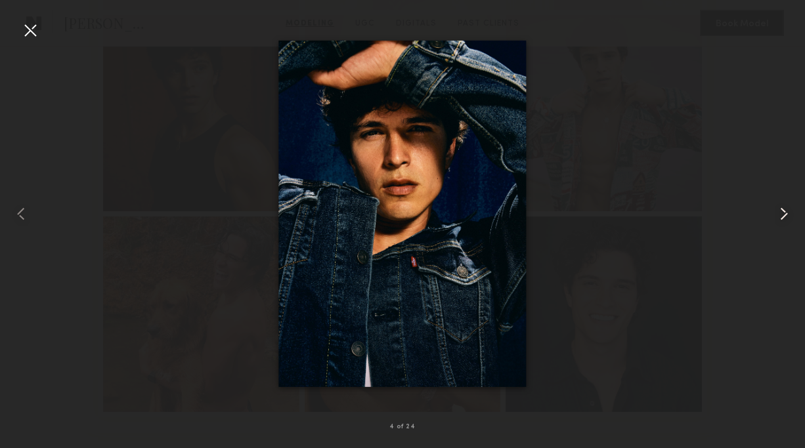
click at [781, 217] on common-icon at bounding box center [783, 213] width 21 height 21
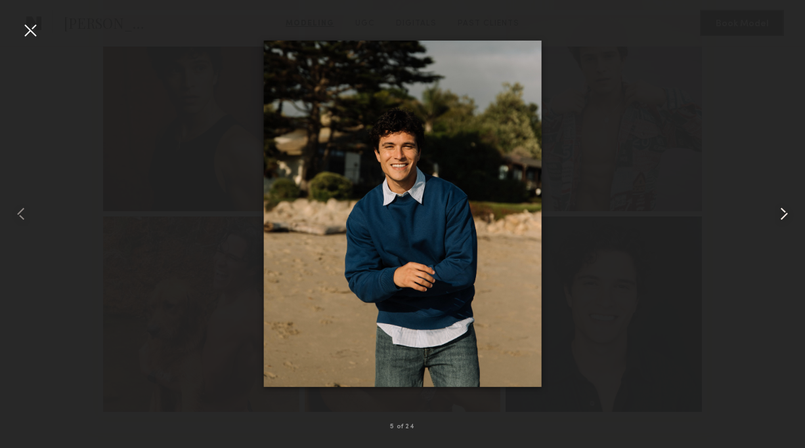
click at [781, 217] on common-icon at bounding box center [783, 213] width 21 height 21
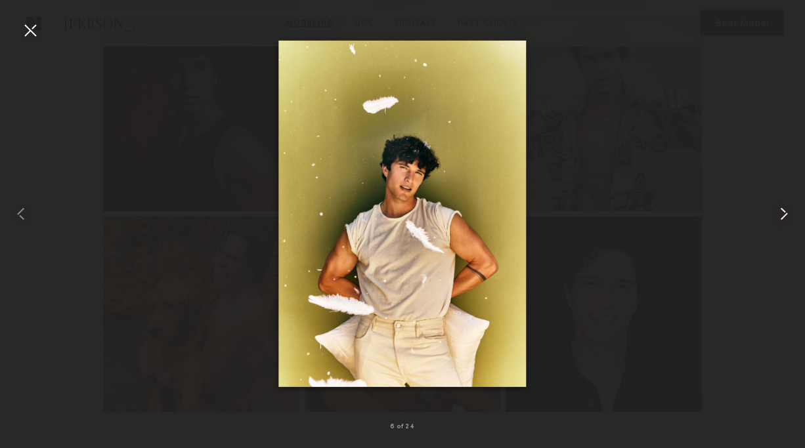
click at [786, 211] on common-icon at bounding box center [783, 213] width 21 height 21
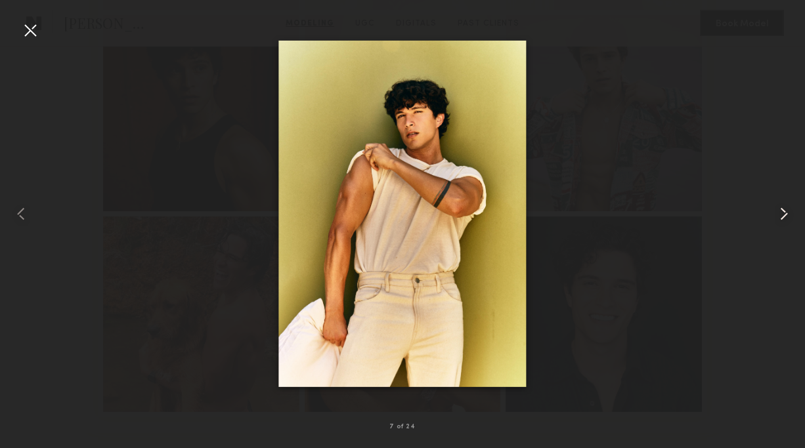
click at [785, 211] on common-icon at bounding box center [783, 213] width 21 height 21
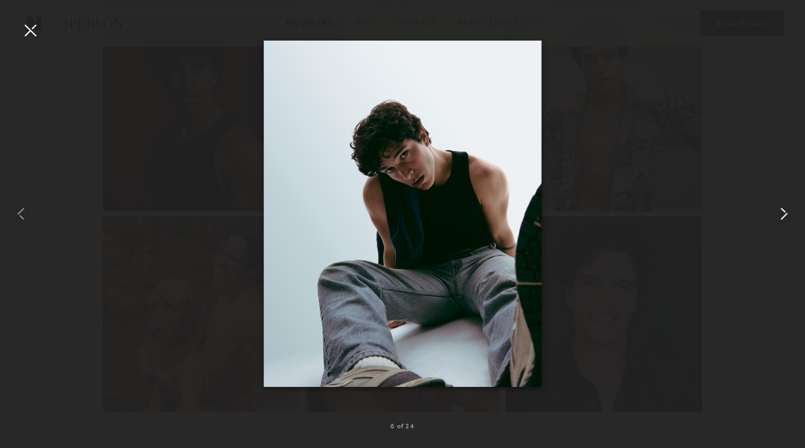
click at [785, 211] on common-icon at bounding box center [783, 213] width 21 height 21
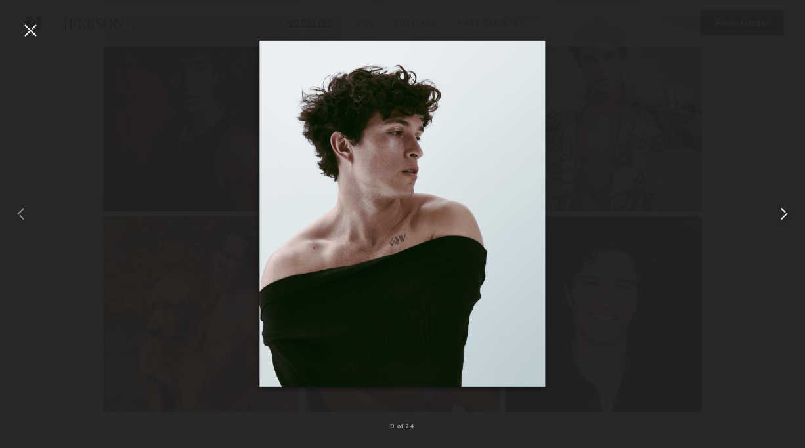
click at [785, 211] on common-icon at bounding box center [783, 213] width 21 height 21
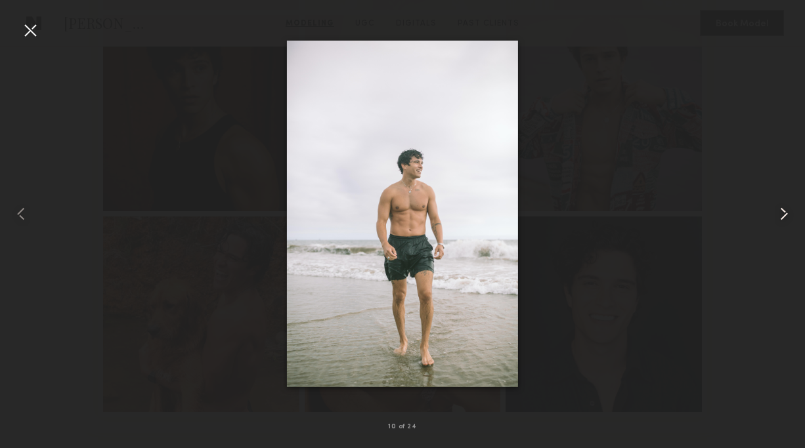
click at [785, 211] on common-icon at bounding box center [783, 213] width 21 height 21
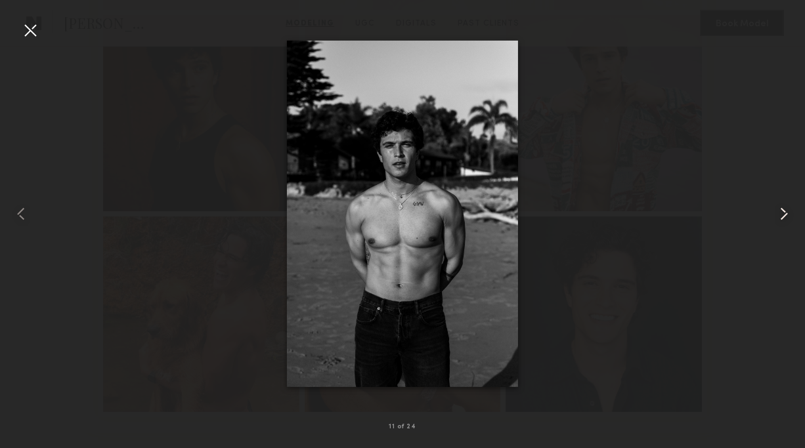
click at [784, 211] on common-icon at bounding box center [783, 213] width 21 height 21
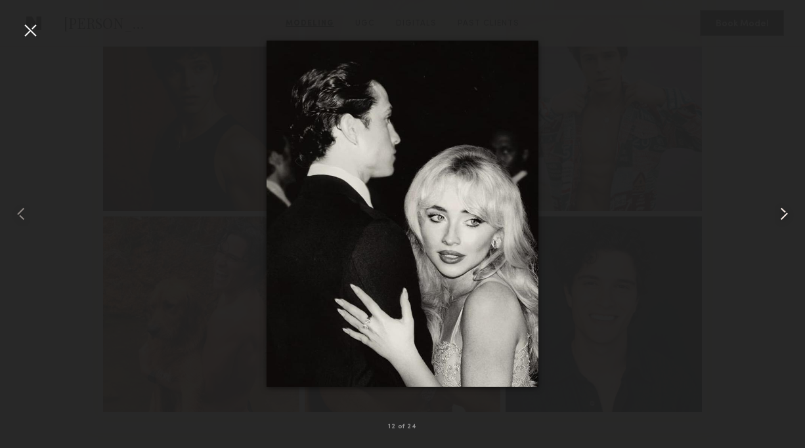
click at [784, 211] on common-icon at bounding box center [783, 213] width 21 height 21
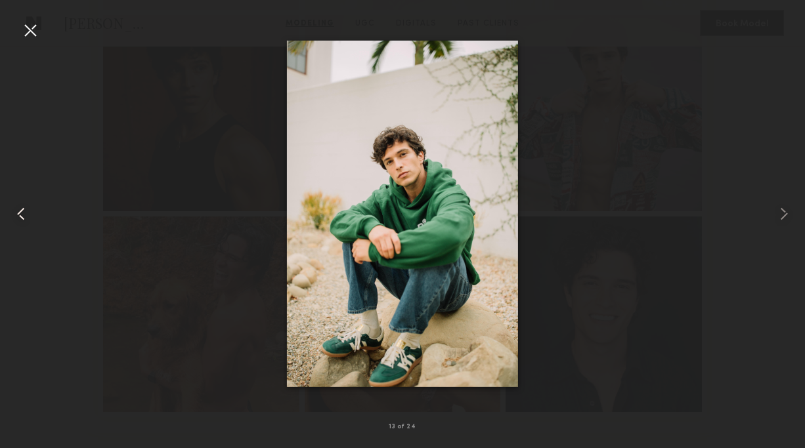
click at [20, 218] on common-icon at bounding box center [21, 213] width 21 height 21
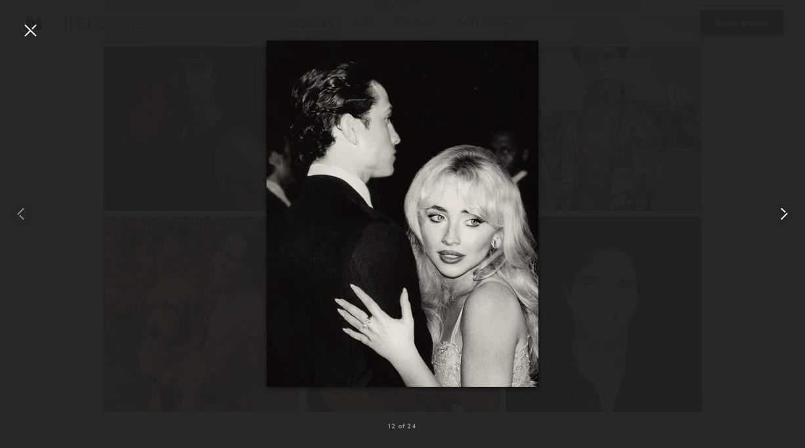
click at [784, 213] on common-icon at bounding box center [783, 213] width 21 height 21
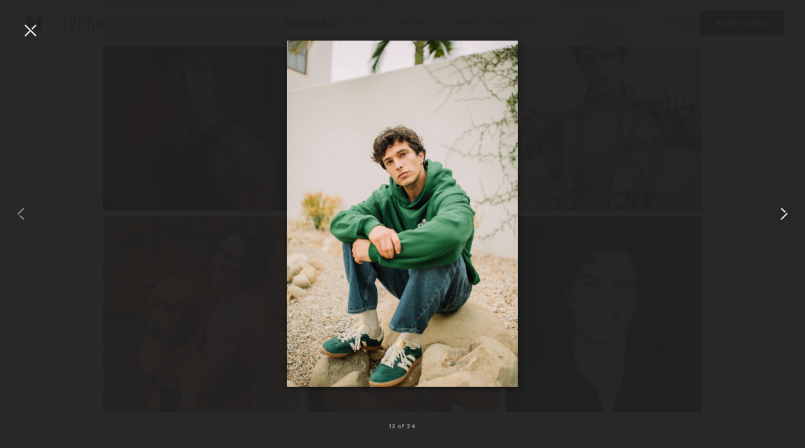
click at [788, 211] on common-icon at bounding box center [783, 213] width 21 height 21
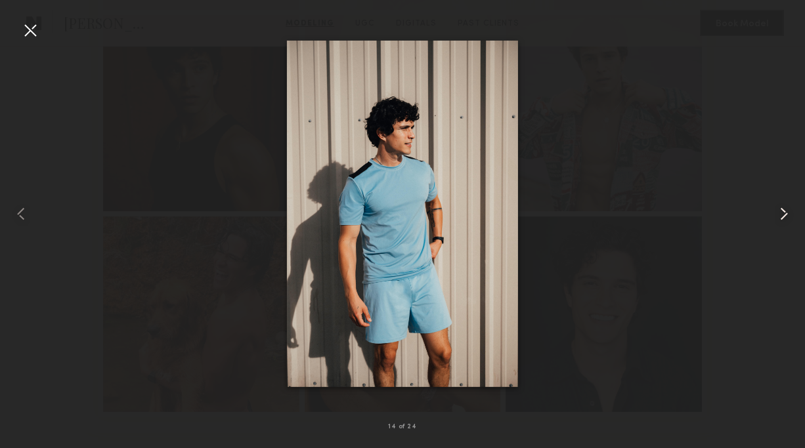
click at [788, 211] on common-icon at bounding box center [783, 213] width 21 height 21
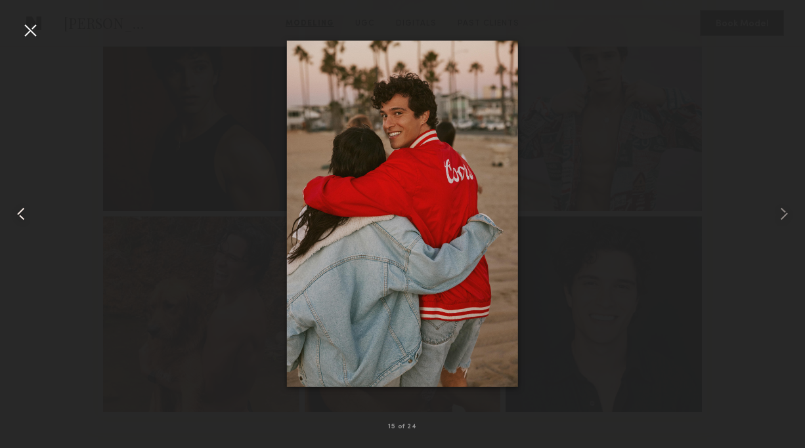
click at [28, 215] on common-icon at bounding box center [21, 213] width 21 height 21
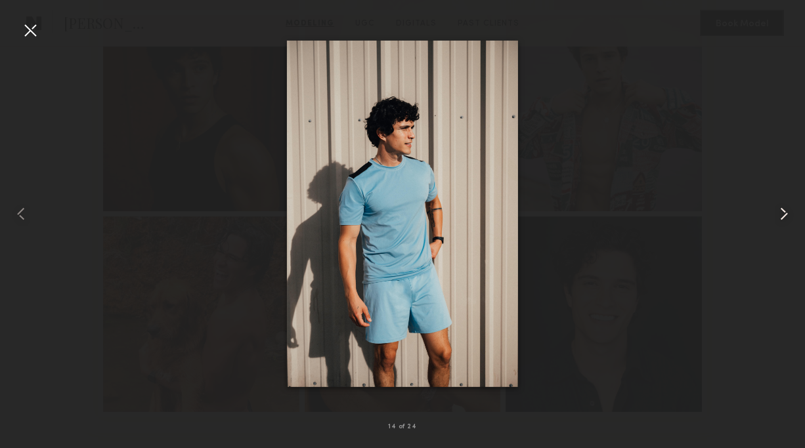
click at [784, 219] on common-icon at bounding box center [783, 213] width 21 height 21
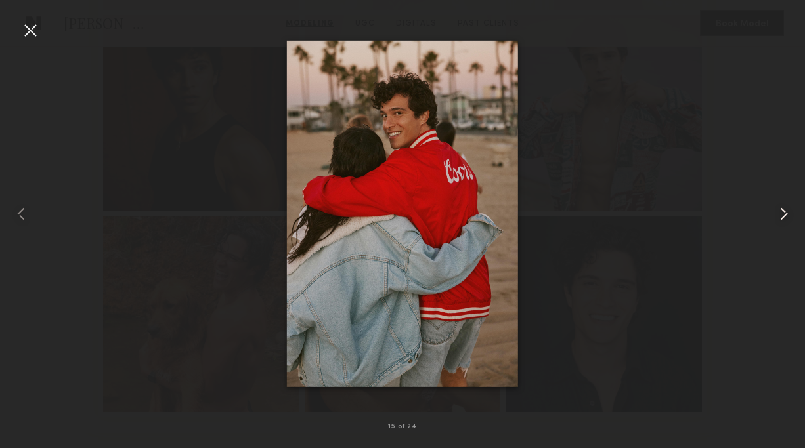
click at [784, 219] on common-icon at bounding box center [783, 213] width 21 height 21
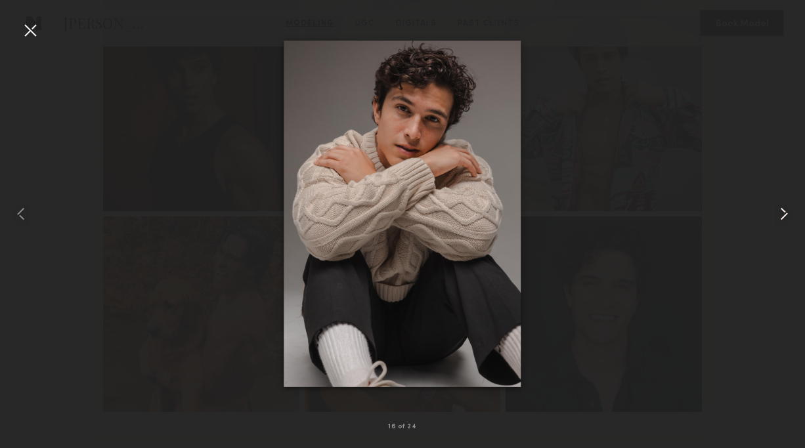
click at [782, 208] on common-icon at bounding box center [783, 213] width 21 height 21
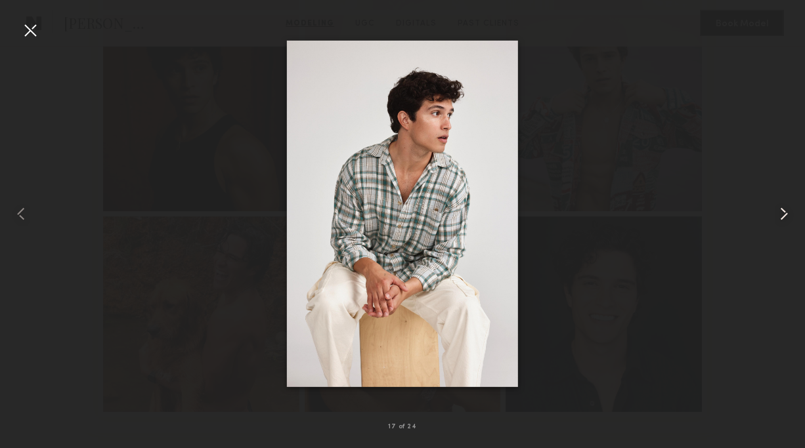
click at [782, 208] on common-icon at bounding box center [783, 213] width 21 height 21
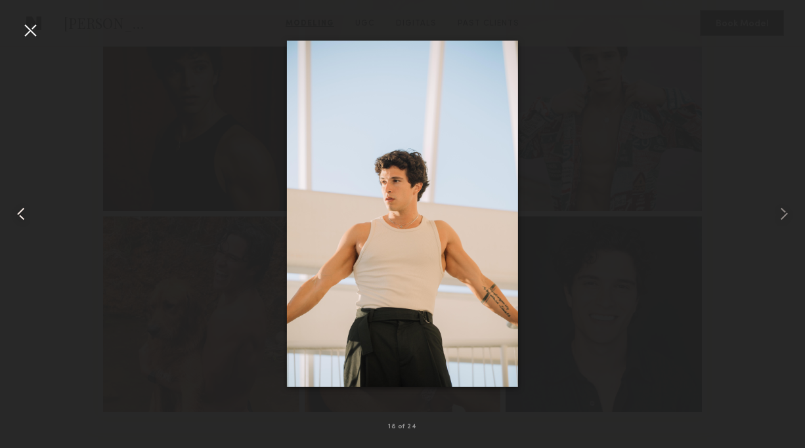
click at [22, 215] on common-icon at bounding box center [21, 213] width 21 height 21
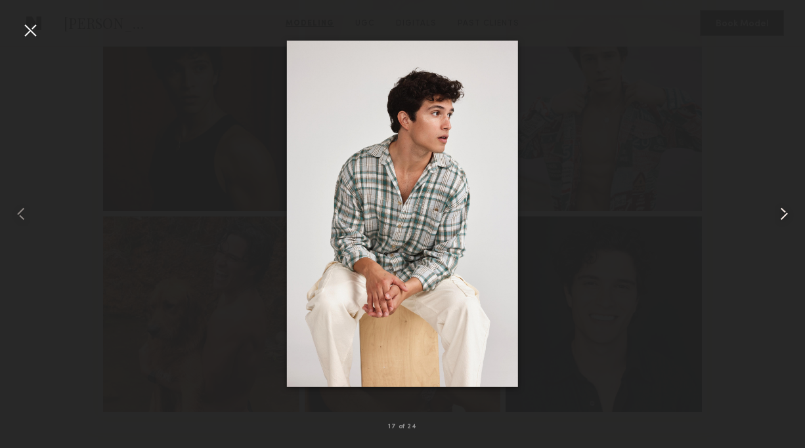
click at [780, 211] on common-icon at bounding box center [783, 213] width 21 height 21
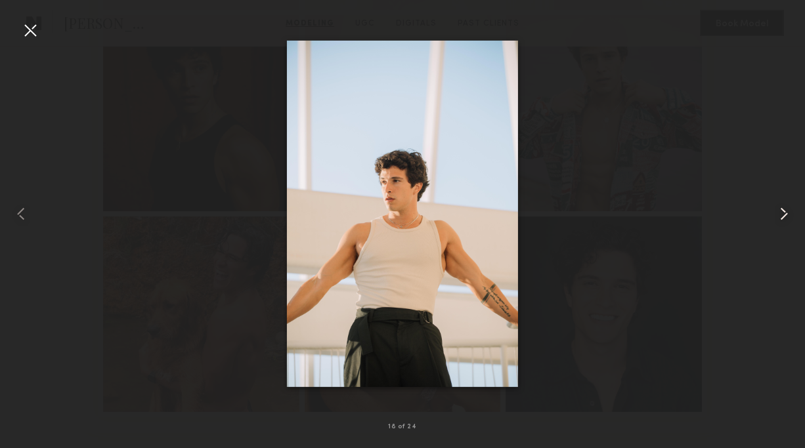
click at [782, 211] on common-icon at bounding box center [783, 213] width 21 height 21
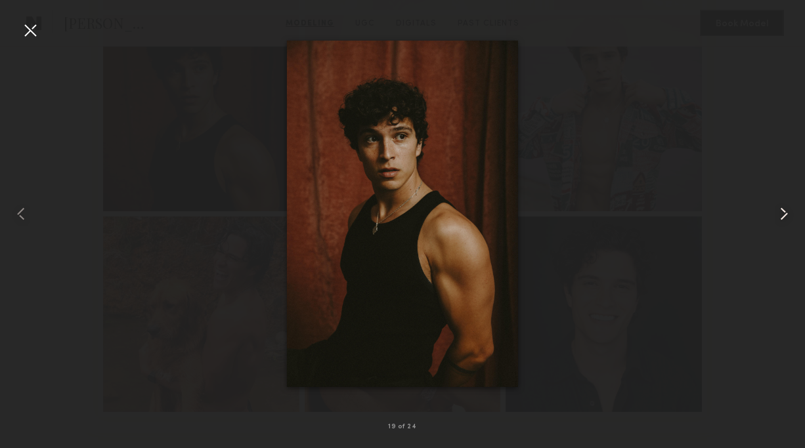
click at [782, 212] on common-icon at bounding box center [783, 213] width 21 height 21
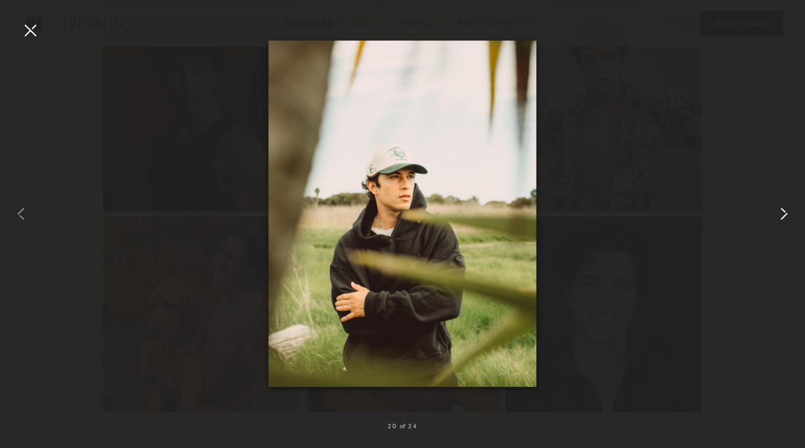
click at [782, 212] on common-icon at bounding box center [783, 213] width 21 height 21
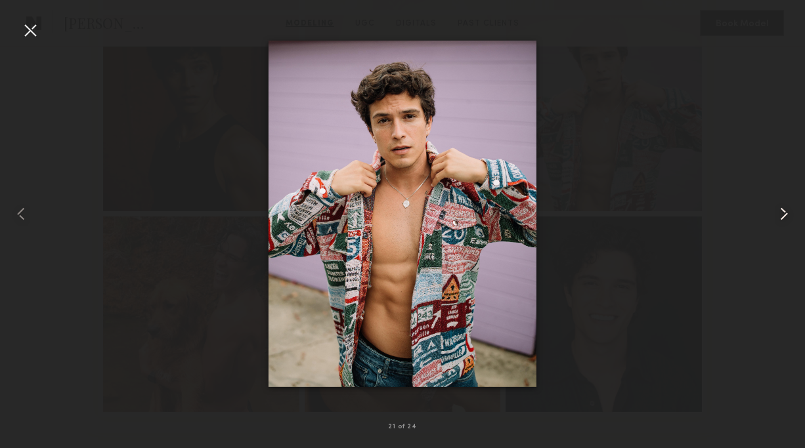
click at [782, 212] on common-icon at bounding box center [783, 213] width 21 height 21
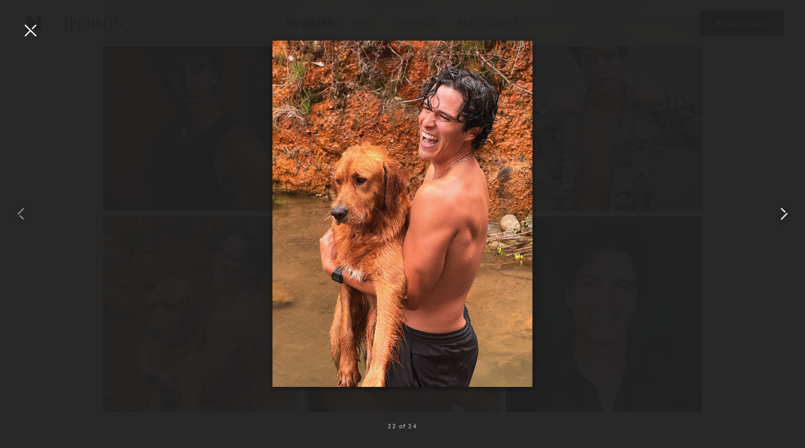
click at [782, 212] on common-icon at bounding box center [783, 213] width 21 height 21
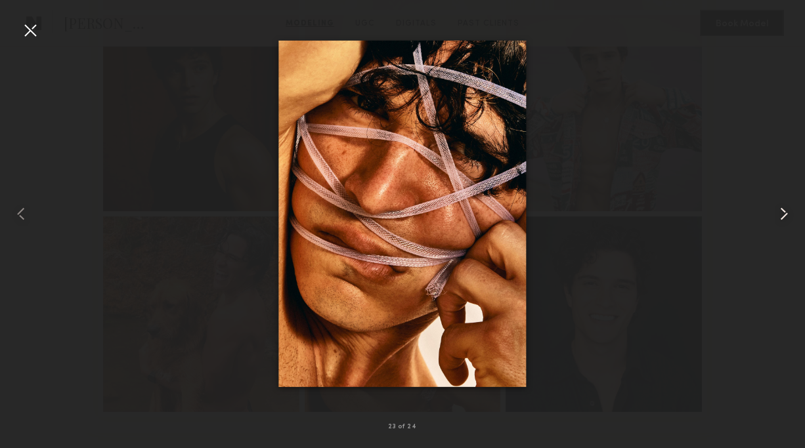
click at [782, 212] on common-icon at bounding box center [783, 213] width 21 height 21
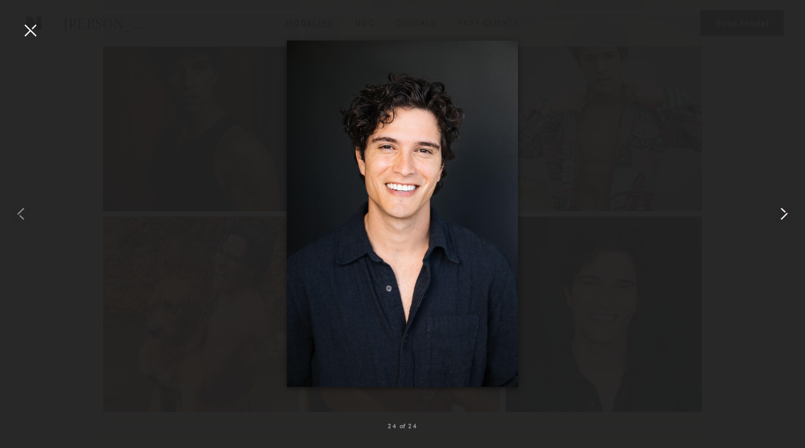
click at [782, 212] on common-icon at bounding box center [783, 213] width 21 height 21
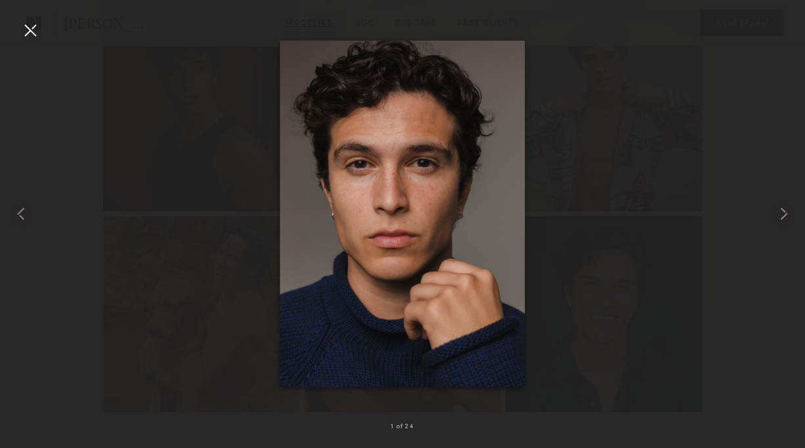
click at [34, 37] on div at bounding box center [30, 30] width 21 height 21
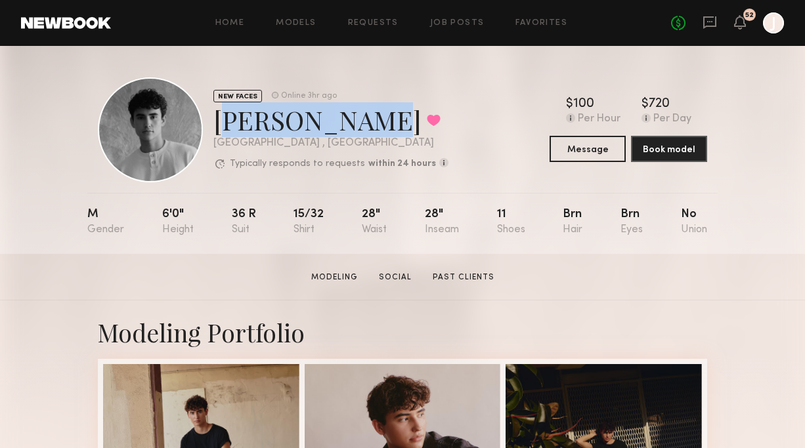
drag, startPoint x: 216, startPoint y: 125, endPoint x: 339, endPoint y: 131, distance: 123.5
click at [339, 131] on div "[PERSON_NAME] Favorited" at bounding box center [330, 119] width 235 height 35
copy div "[PERSON_NAME]"
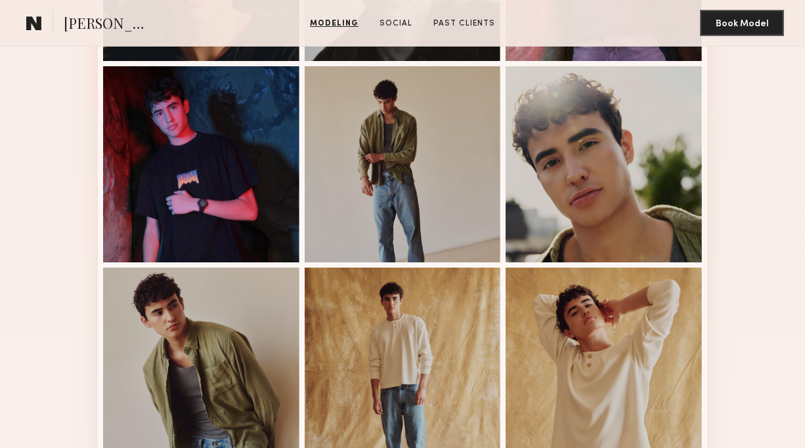
scroll to position [841, 0]
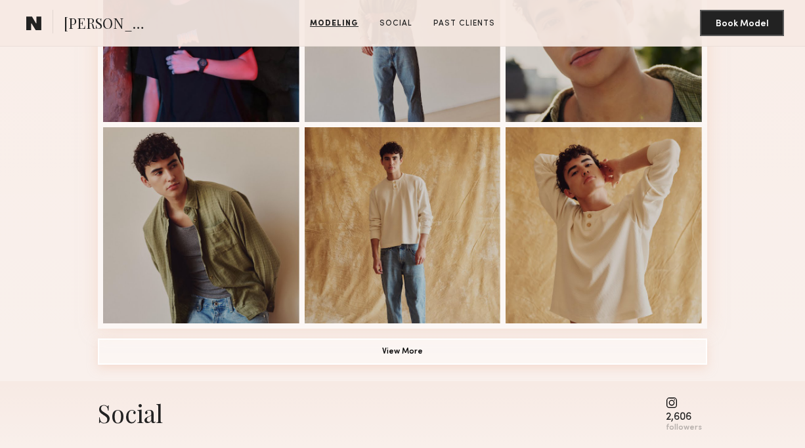
click at [431, 350] on button "View More" at bounding box center [402, 352] width 609 height 26
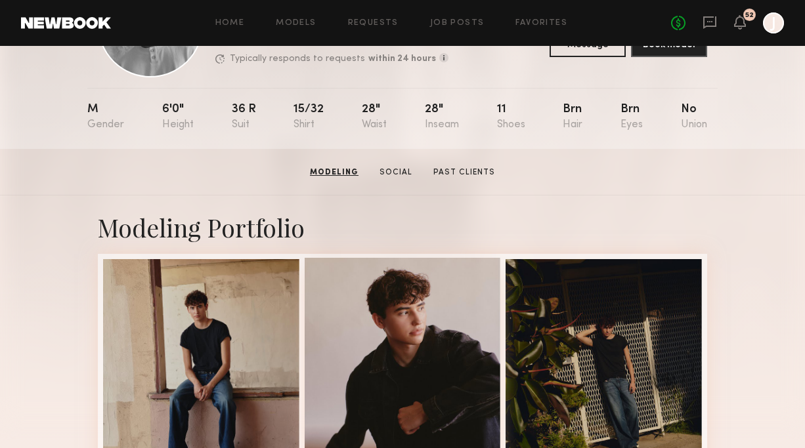
scroll to position [44, 0]
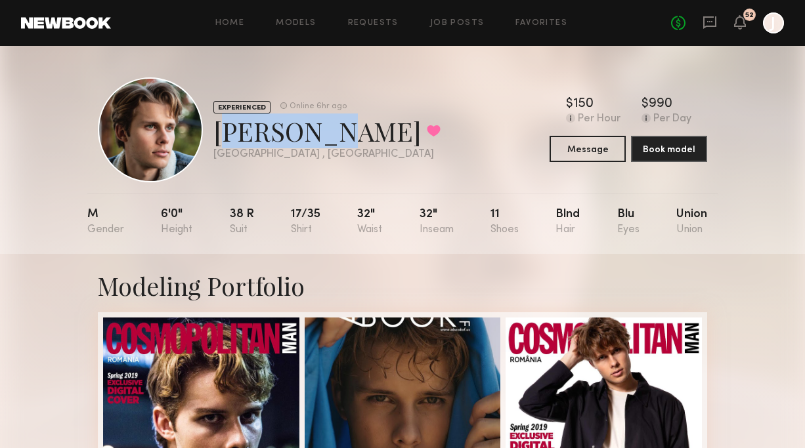
drag, startPoint x: 219, startPoint y: 134, endPoint x: 311, endPoint y: 138, distance: 92.0
click at [312, 138] on div "[PERSON_NAME] Favorited" at bounding box center [326, 131] width 227 height 35
copy div "[PERSON_NAME]"
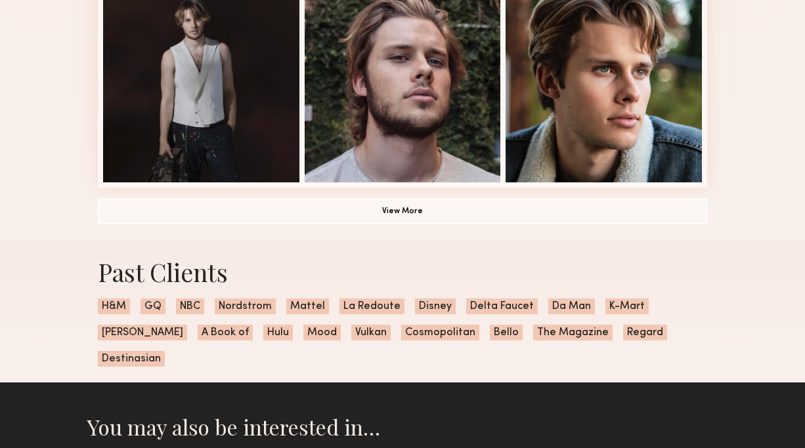
scroll to position [822, 0]
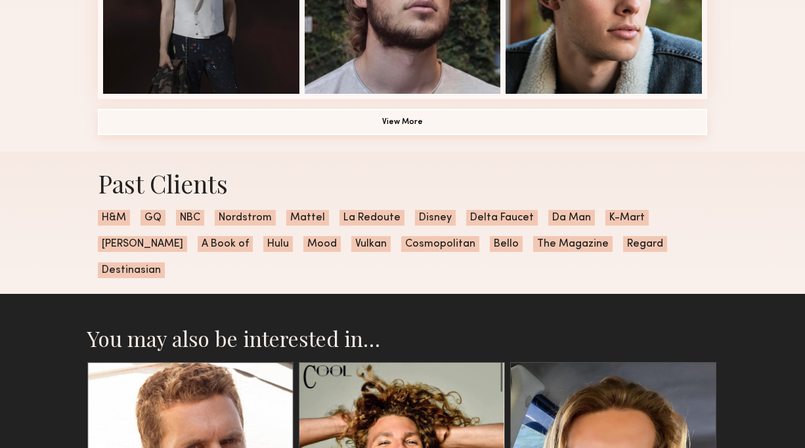
click at [421, 119] on button "View More" at bounding box center [402, 122] width 609 height 26
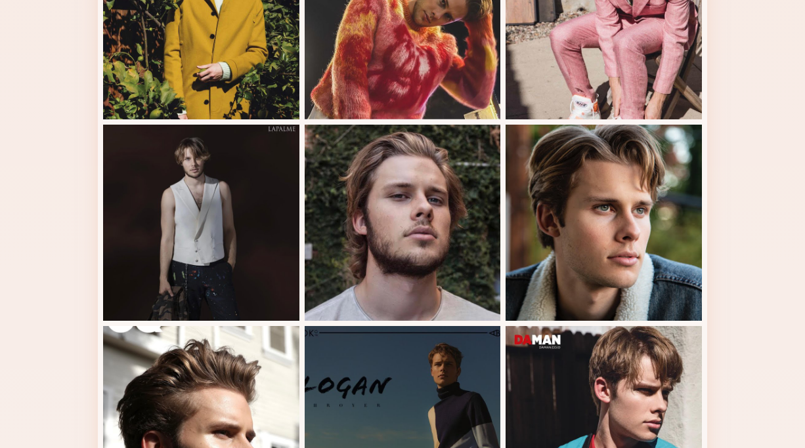
scroll to position [657, 0]
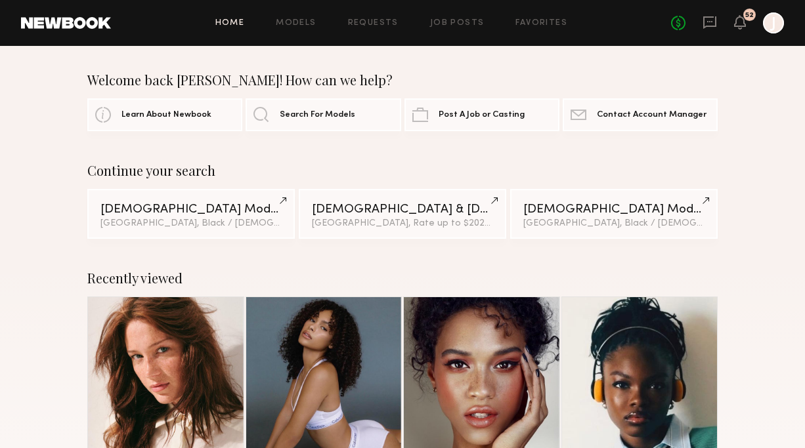
click at [713, 25] on icon at bounding box center [709, 22] width 13 height 12
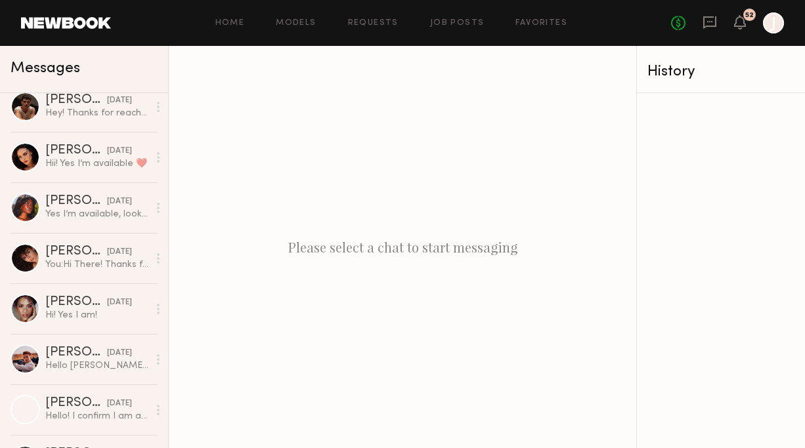
scroll to position [1782, 0]
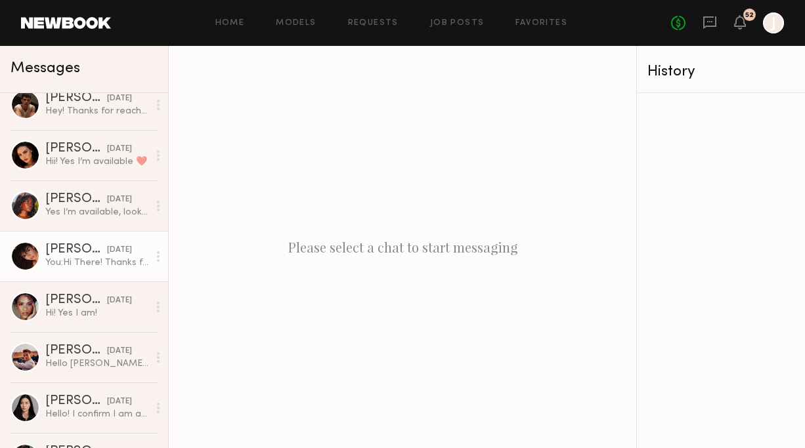
click at [68, 264] on div "You: Hi There! Thanks for applying to the heywell shoot. I wanted to see if you…" at bounding box center [96, 263] width 103 height 12
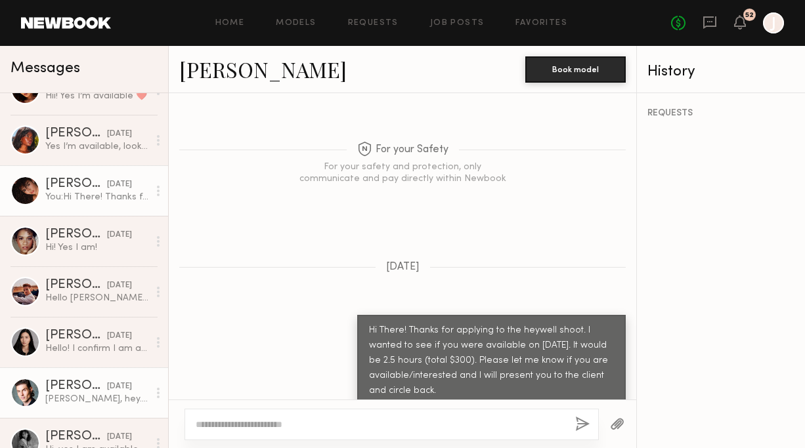
scroll to position [1818, 0]
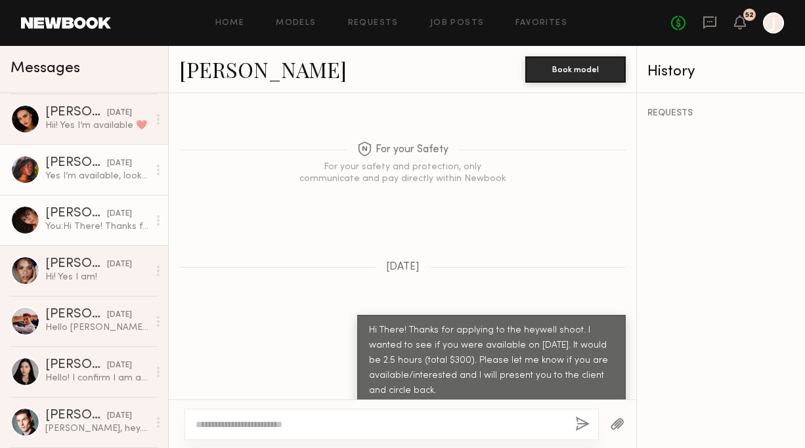
click at [112, 170] on div "Yes I’m available, looking forward to hearing more!" at bounding box center [96, 176] width 103 height 12
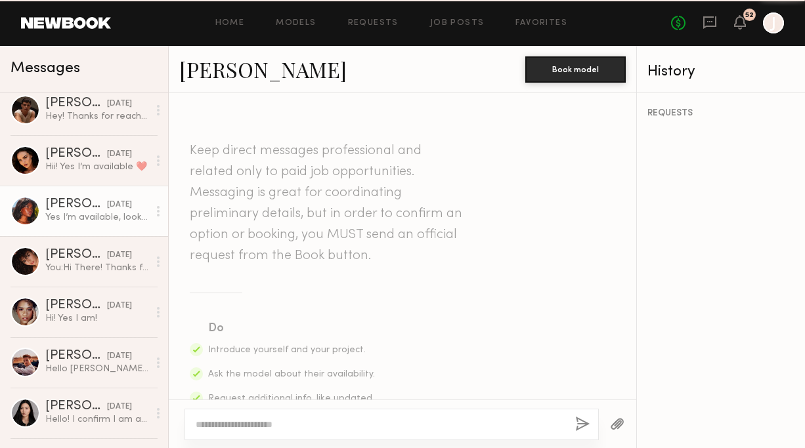
scroll to position [478, 0]
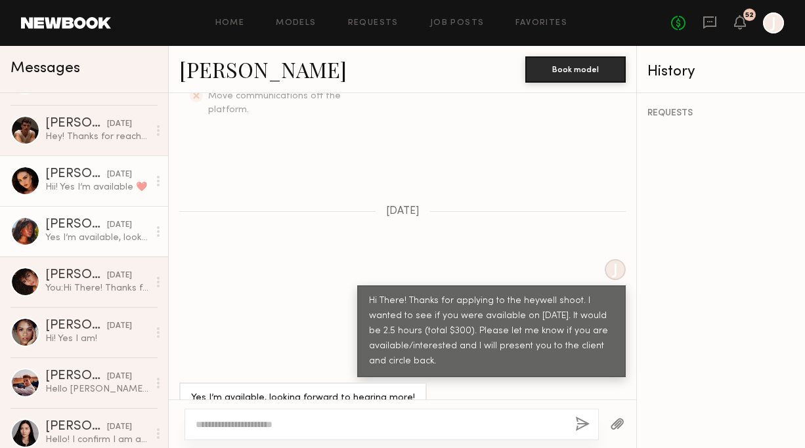
click at [96, 197] on link "[PERSON_NAME] [DATE] Hii! Yes I’m available ❤️" at bounding box center [84, 181] width 168 height 51
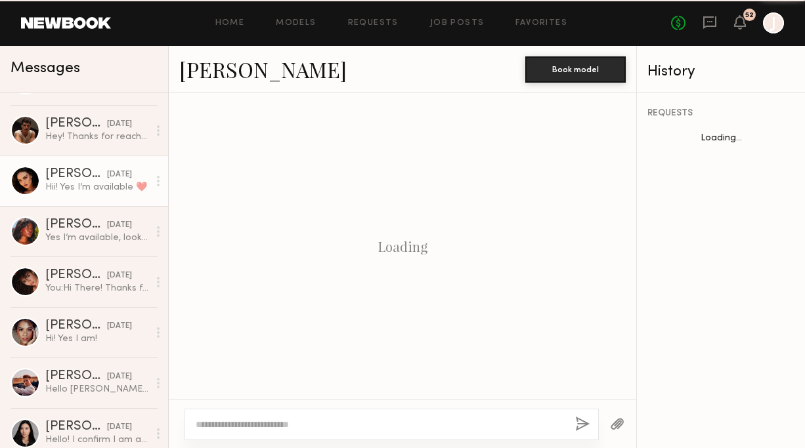
scroll to position [1991, 0]
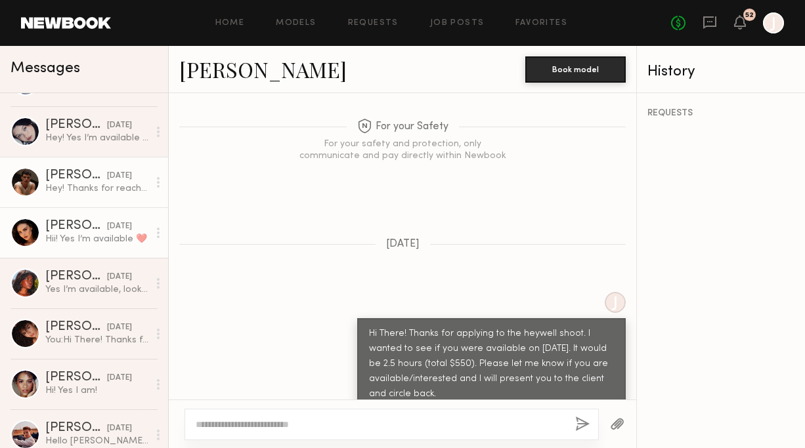
click at [107, 176] on div "[DATE]" at bounding box center [119, 176] width 25 height 12
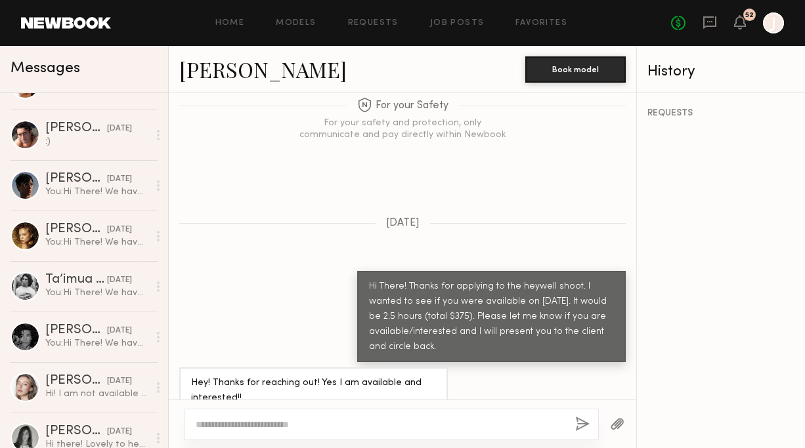
scroll to position [1146, 0]
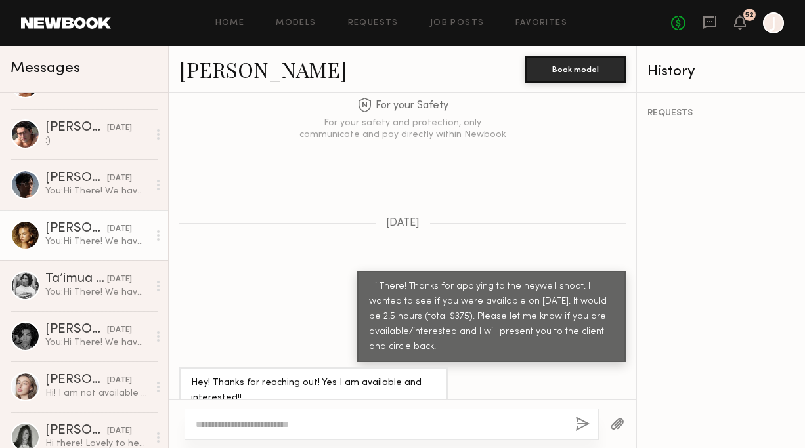
click at [70, 258] on link "[PERSON_NAME] [DATE] You: Hi There! We have a shoot coming up with the brand he…" at bounding box center [84, 235] width 168 height 51
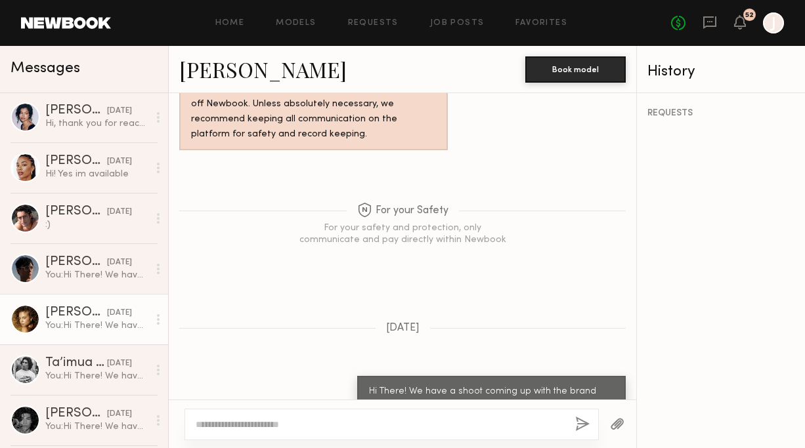
scroll to position [1050, 0]
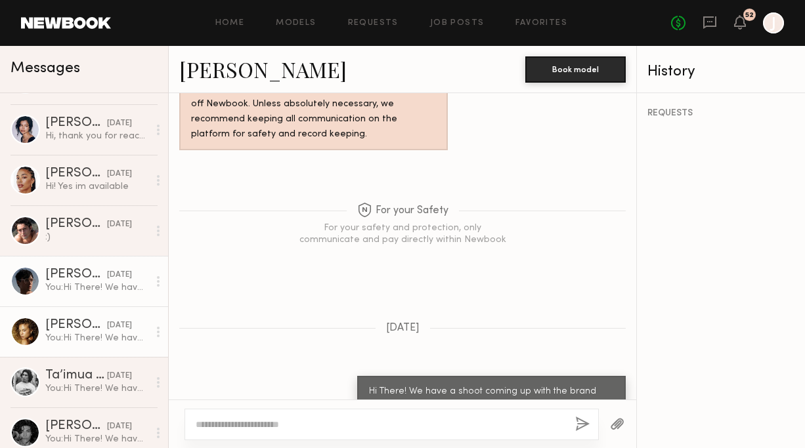
click at [83, 282] on div "You: Hi There! We have a shoot coming up with the brand heywell and I wanted to…" at bounding box center [96, 288] width 103 height 12
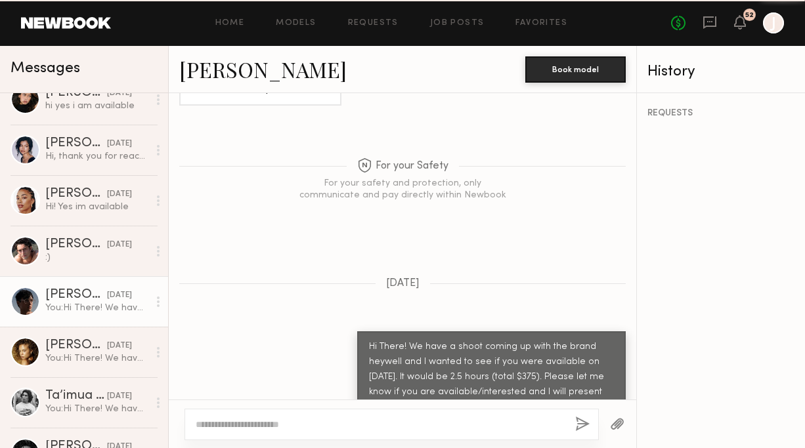
scroll to position [1001, 0]
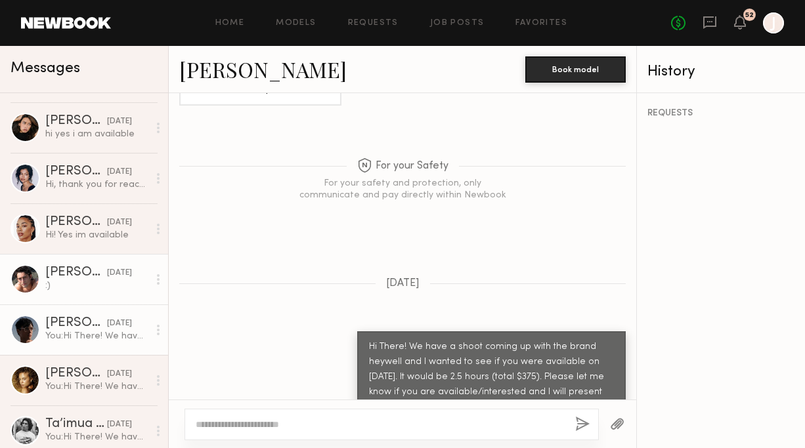
click at [86, 277] on div "[PERSON_NAME]" at bounding box center [76, 272] width 62 height 13
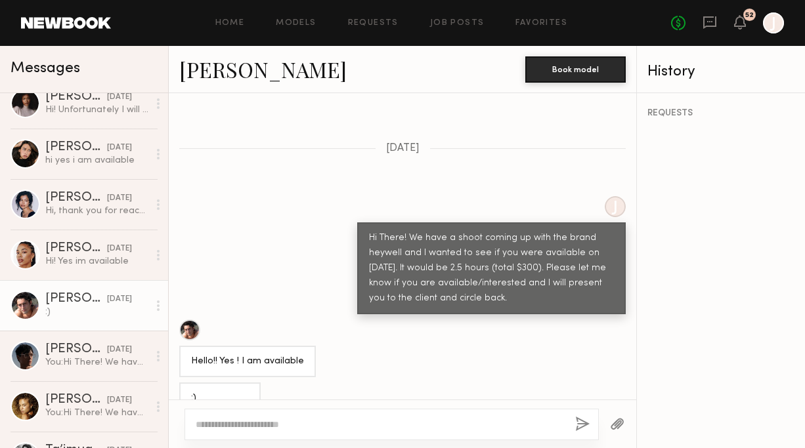
scroll to position [967, 0]
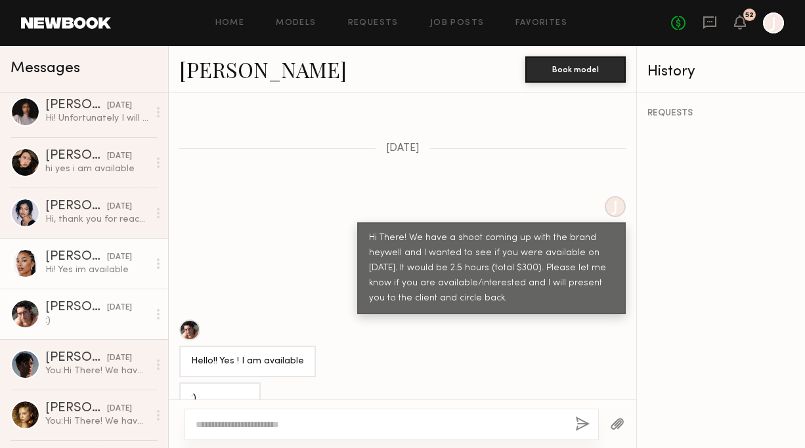
click at [95, 258] on div "[PERSON_NAME]" at bounding box center [76, 257] width 62 height 13
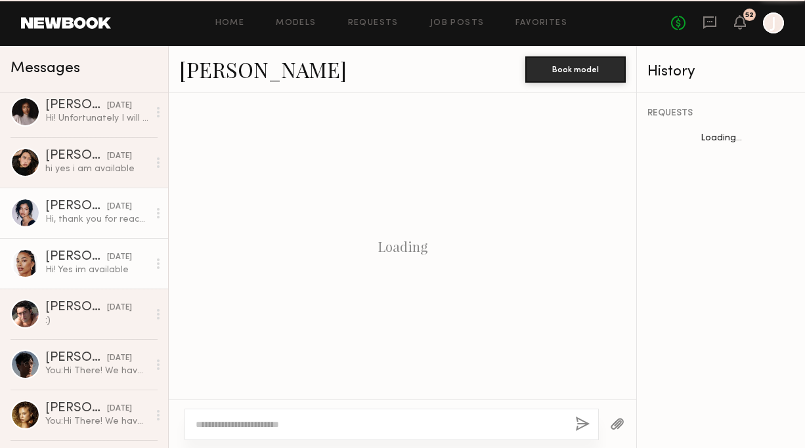
scroll to position [1325, 0]
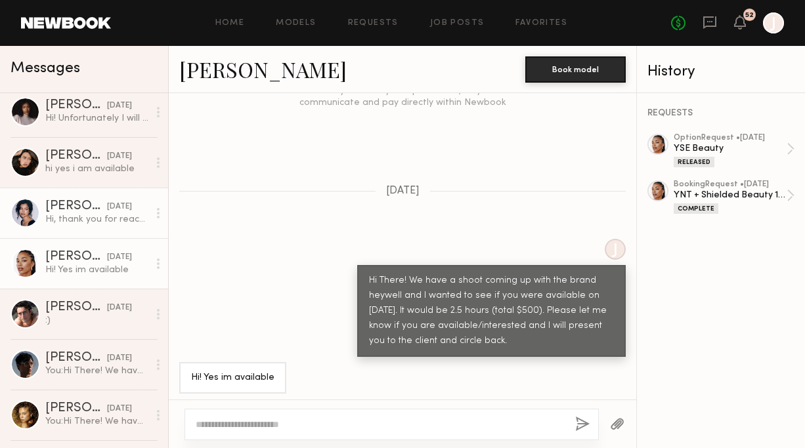
click at [105, 228] on link "[PERSON_NAME] [DATE] Hi, thank you for reaching out! Unfortunately, i'm not ava…" at bounding box center [84, 213] width 168 height 51
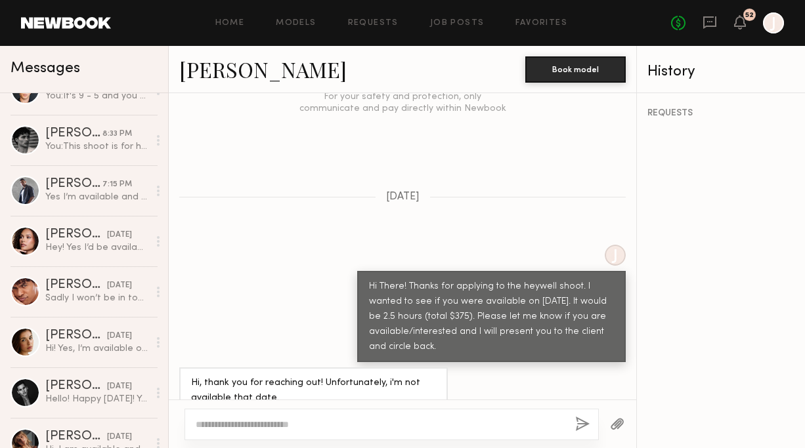
scroll to position [126, 0]
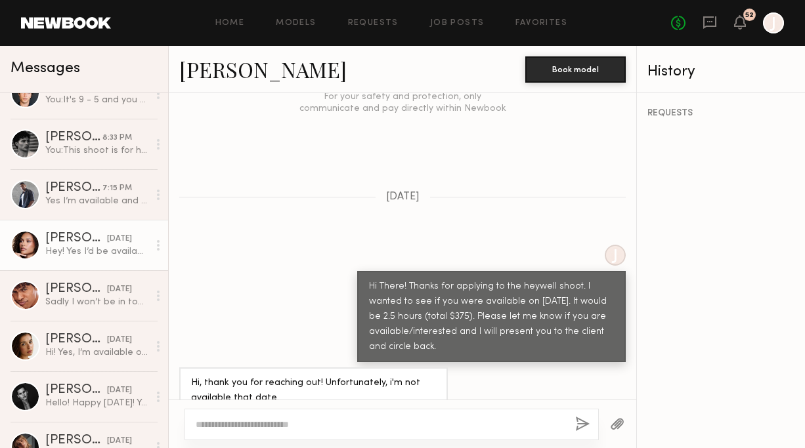
click at [107, 236] on div "[DATE]" at bounding box center [119, 239] width 25 height 12
